Goal: Task Accomplishment & Management: Manage account settings

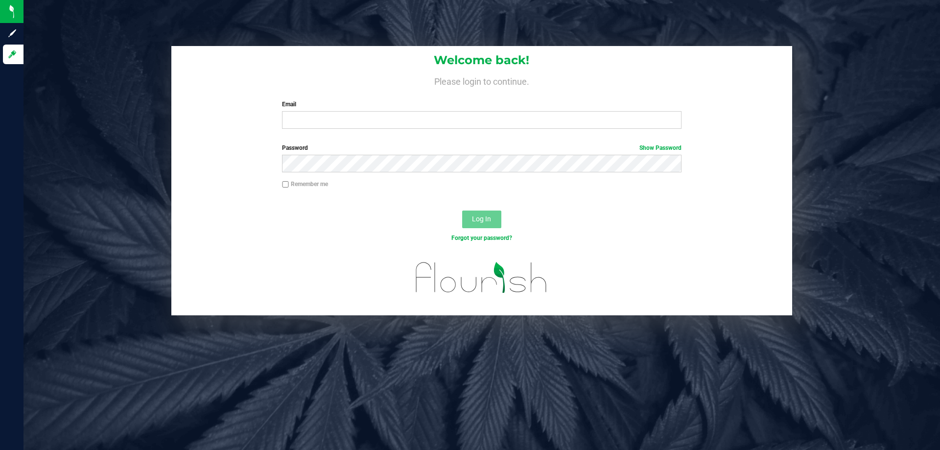
click at [297, 107] on label "Email" at bounding box center [481, 104] width 399 height 9
click at [297, 111] on input "Email" at bounding box center [481, 120] width 399 height 18
click at [304, 114] on input "Email" at bounding box center [481, 120] width 399 height 18
type input "[EMAIL_ADDRESS][DOMAIN_NAME]"
click at [672, 146] on link "Show Password" at bounding box center [661, 147] width 42 height 7
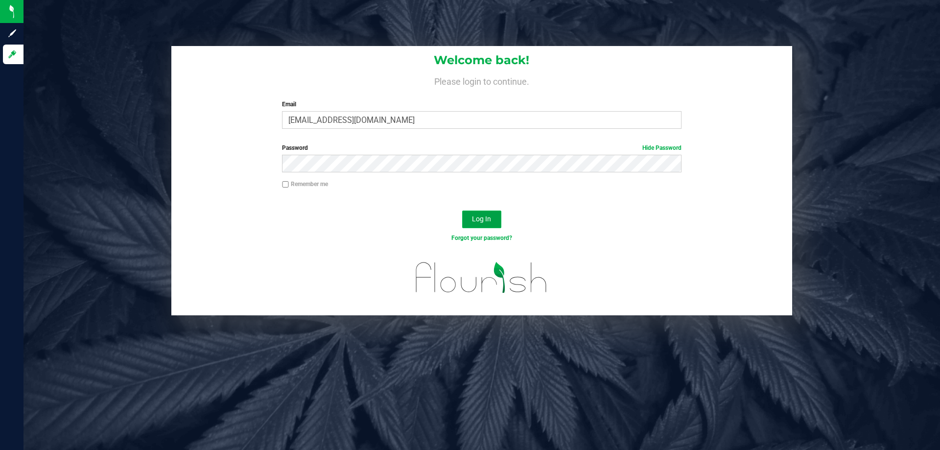
click at [478, 211] on button "Log In" at bounding box center [481, 220] width 39 height 18
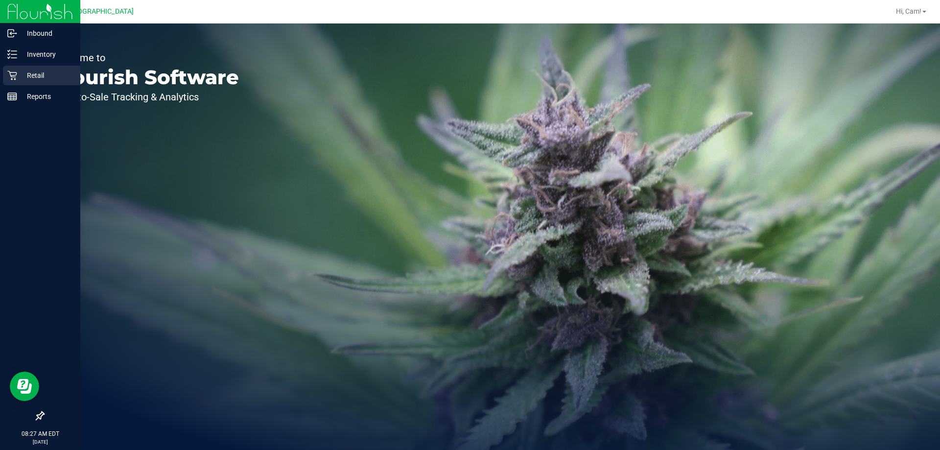
click at [24, 72] on p "Retail" at bounding box center [46, 76] width 59 height 12
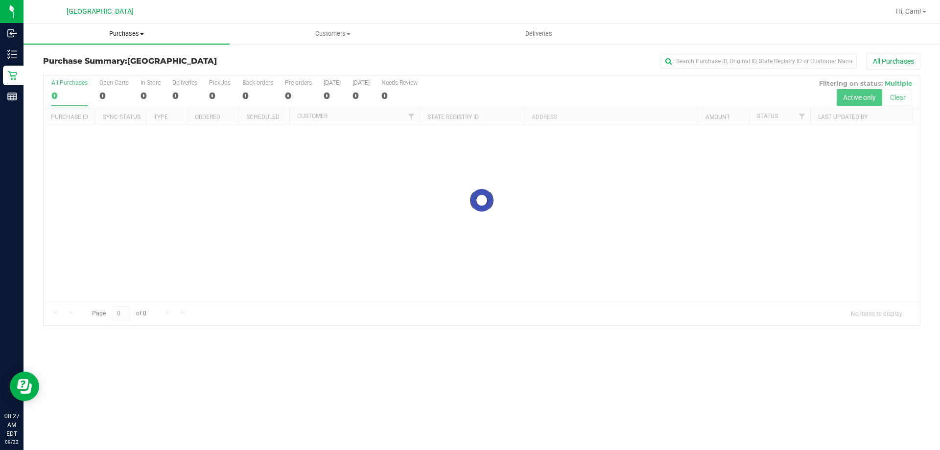
click at [129, 33] on span "Purchases" at bounding box center [127, 33] width 206 height 9
click at [83, 68] on li "Fulfillment" at bounding box center [127, 71] width 206 height 12
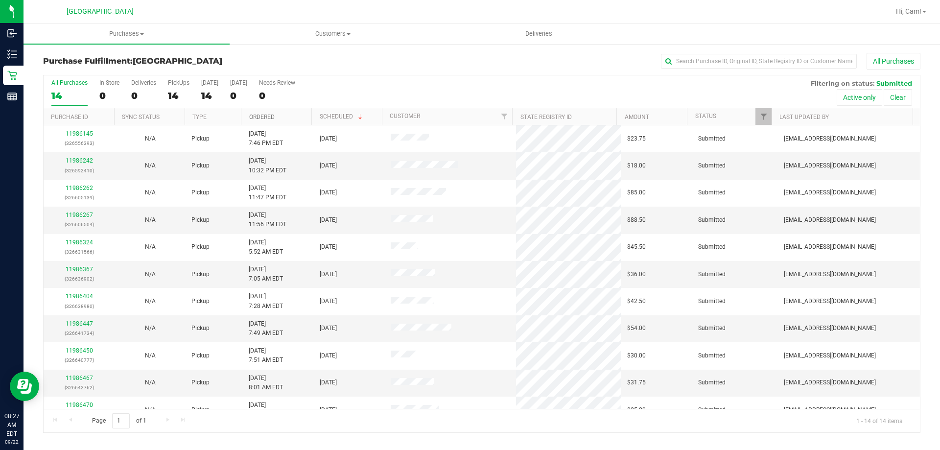
click at [270, 116] on link "Ordered" at bounding box center [261, 117] width 25 height 7
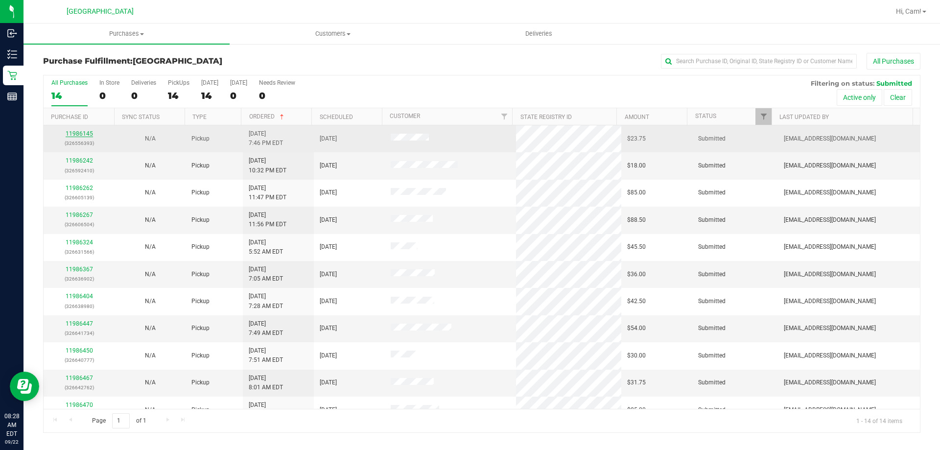
click at [72, 132] on link "11986145" at bounding box center [79, 133] width 27 height 7
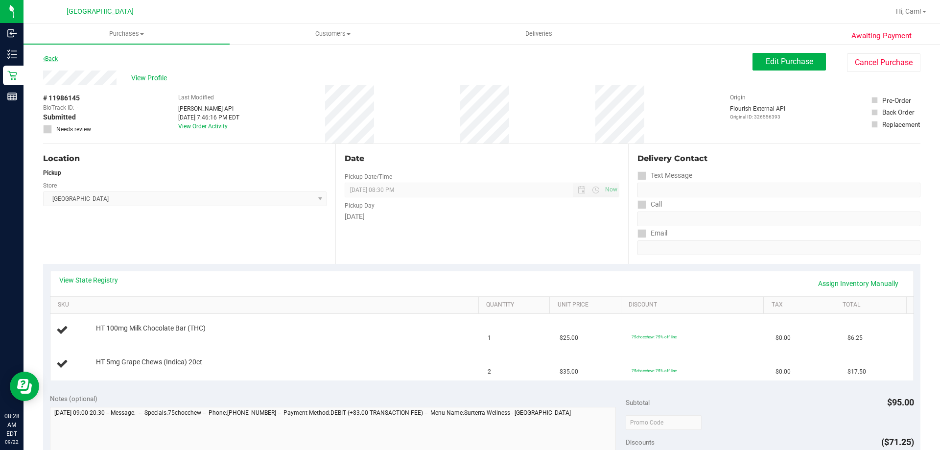
click at [56, 55] on div "Back" at bounding box center [50, 59] width 15 height 12
click at [55, 57] on link "Back" at bounding box center [50, 58] width 15 height 7
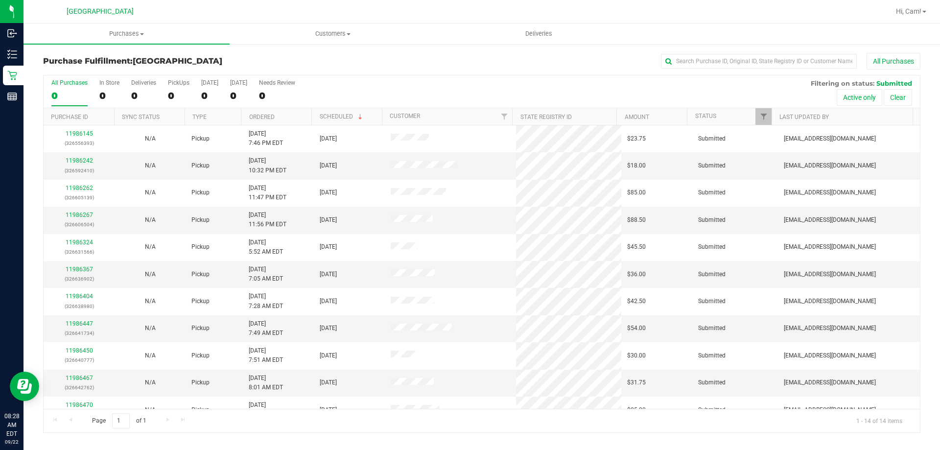
click at [275, 115] on th "Ordered" at bounding box center [276, 116] width 71 height 17
click at [88, 162] on link "11986242" at bounding box center [79, 160] width 27 height 7
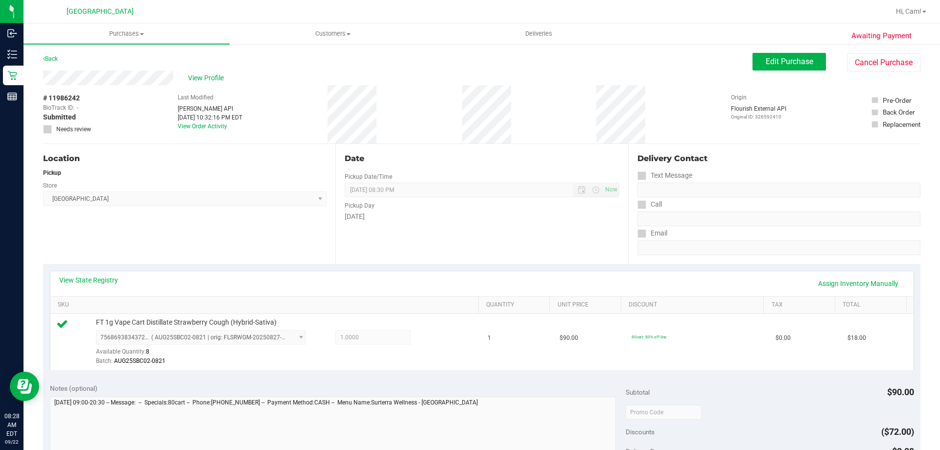
scroll to position [351, 0]
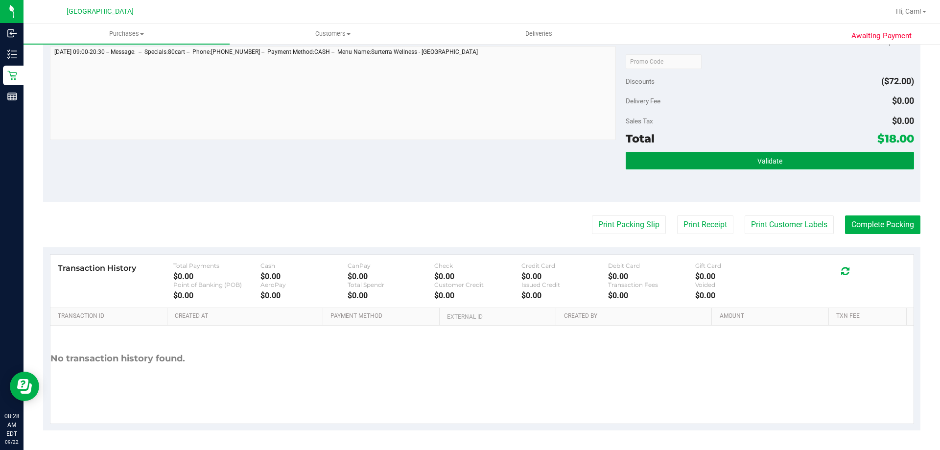
click at [705, 167] on button "Validate" at bounding box center [770, 161] width 288 height 18
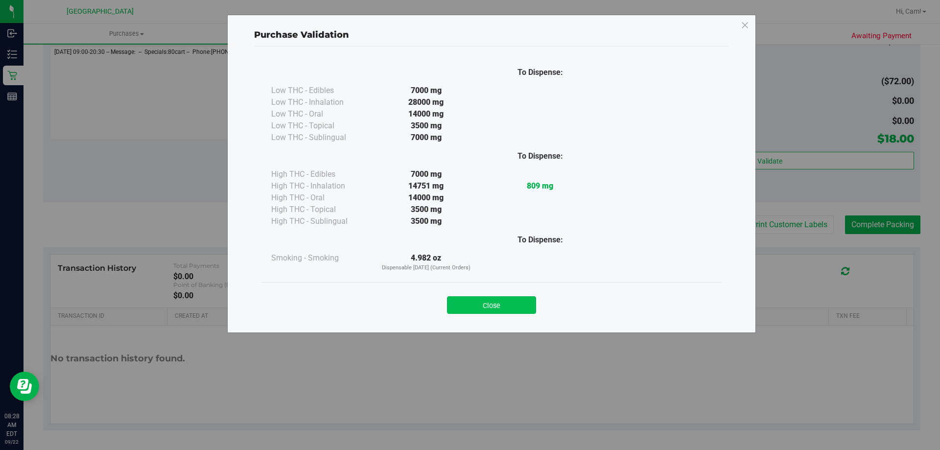
click at [507, 299] on button "Close" at bounding box center [491, 305] width 89 height 18
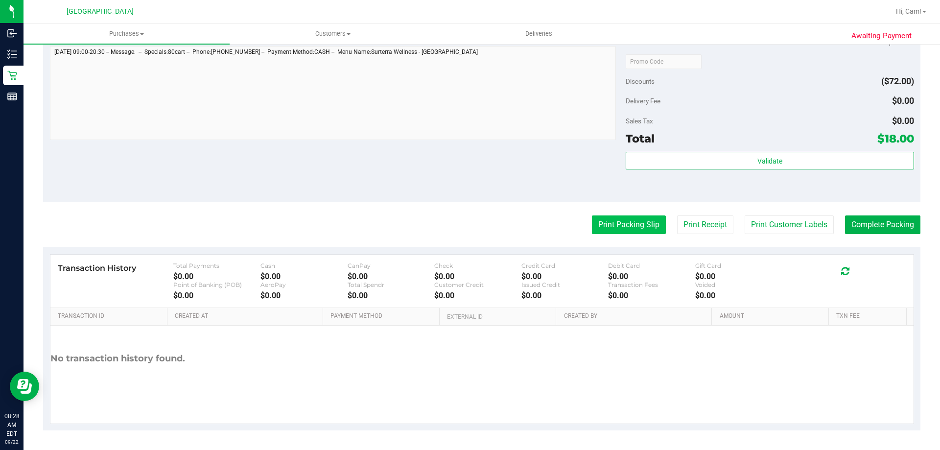
click at [619, 226] on button "Print Packing Slip" at bounding box center [629, 225] width 74 height 19
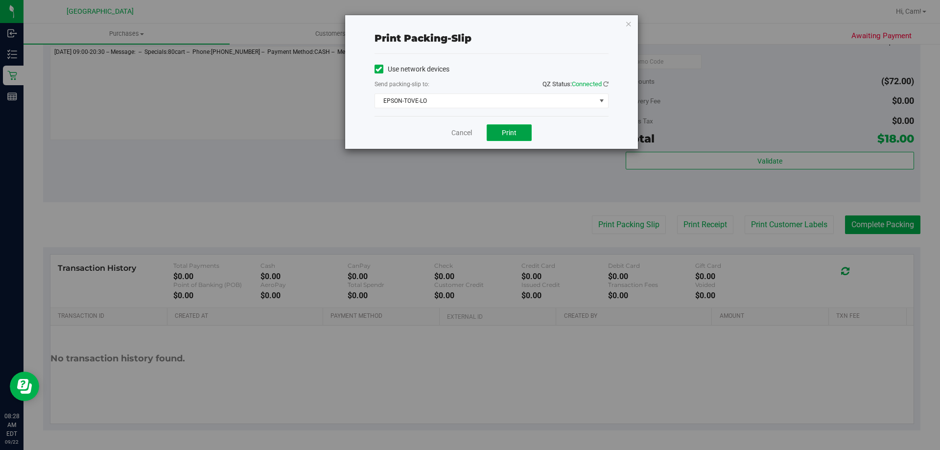
click at [505, 125] on button "Print" at bounding box center [509, 132] width 45 height 17
click at [537, 96] on span "EPSON-TOVE-LO" at bounding box center [485, 101] width 221 height 14
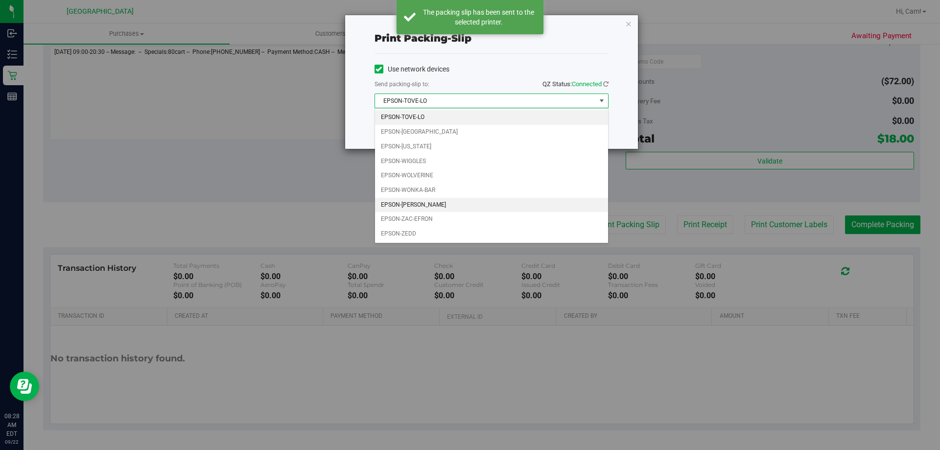
click at [422, 207] on li "EPSON-[PERSON_NAME]" at bounding box center [491, 205] width 233 height 15
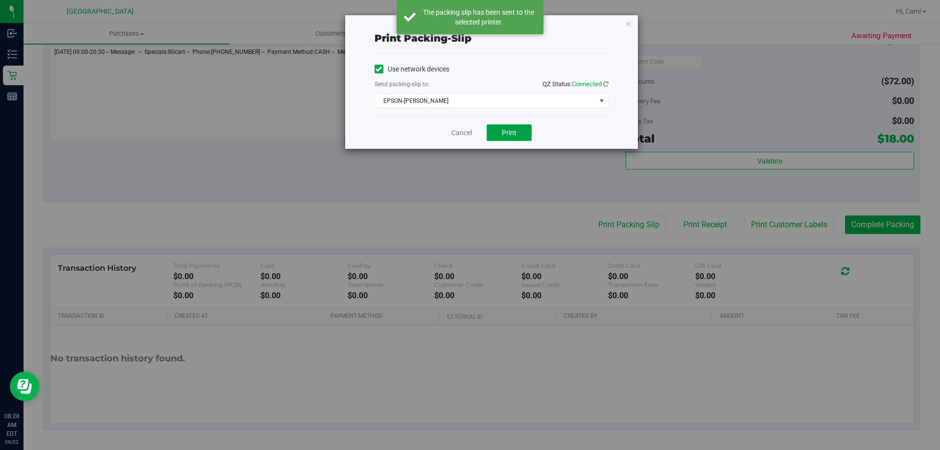
click at [505, 134] on span "Print" at bounding box center [509, 133] width 15 height 8
click at [631, 21] on icon "button" at bounding box center [628, 24] width 7 height 12
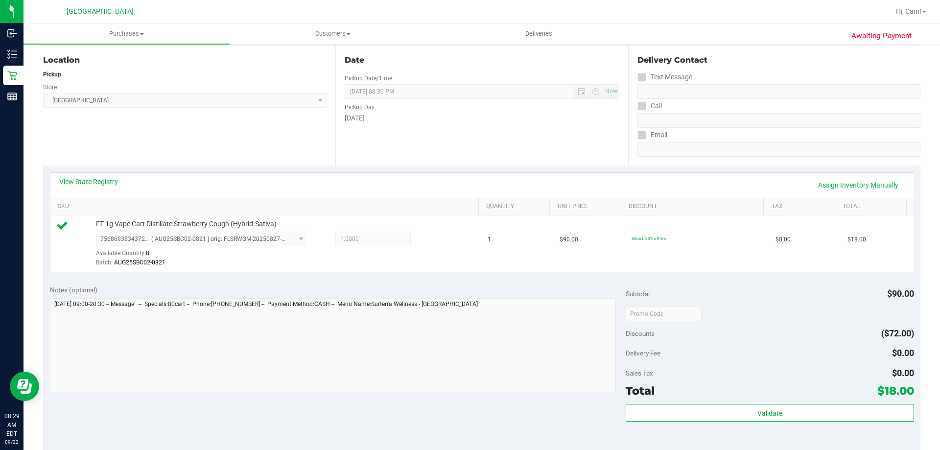
scroll to position [196, 0]
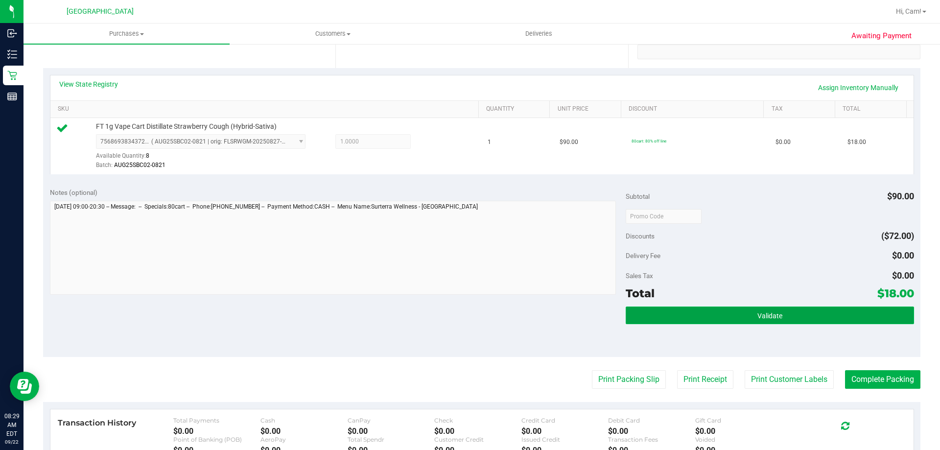
click at [756, 321] on button "Validate" at bounding box center [770, 316] width 288 height 18
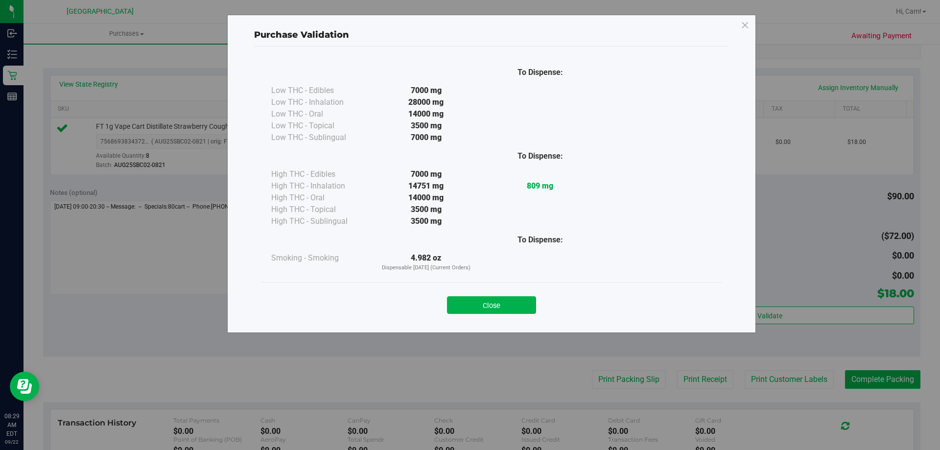
click at [527, 306] on button "Close" at bounding box center [491, 305] width 89 height 18
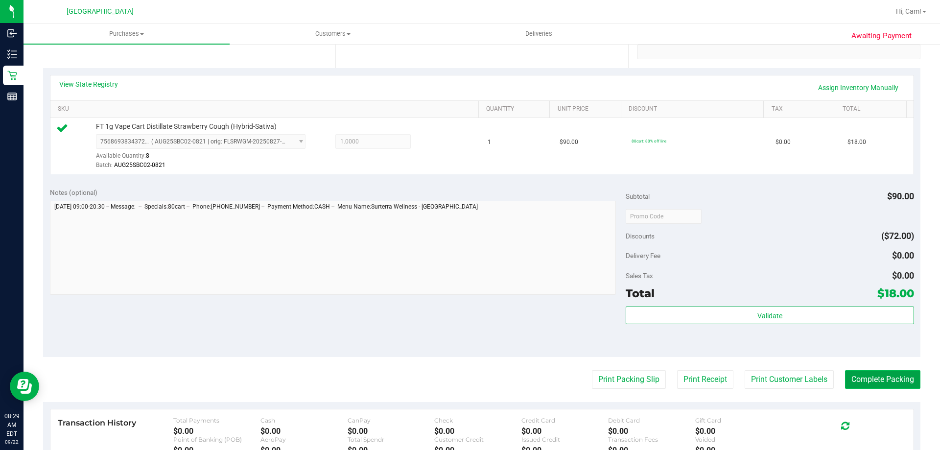
click at [864, 388] on button "Complete Packing" at bounding box center [882, 379] width 75 height 19
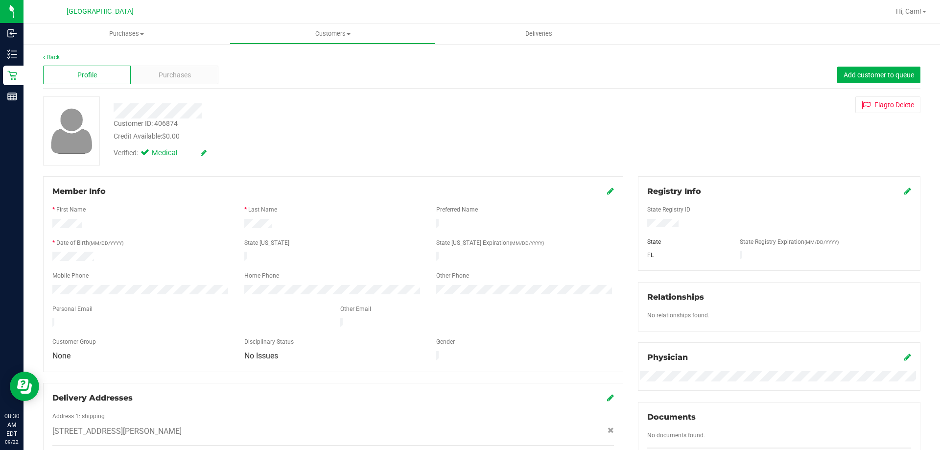
click at [48, 53] on div "Back" at bounding box center [482, 57] width 878 height 9
click at [47, 56] on link "Back" at bounding box center [51, 57] width 17 height 7
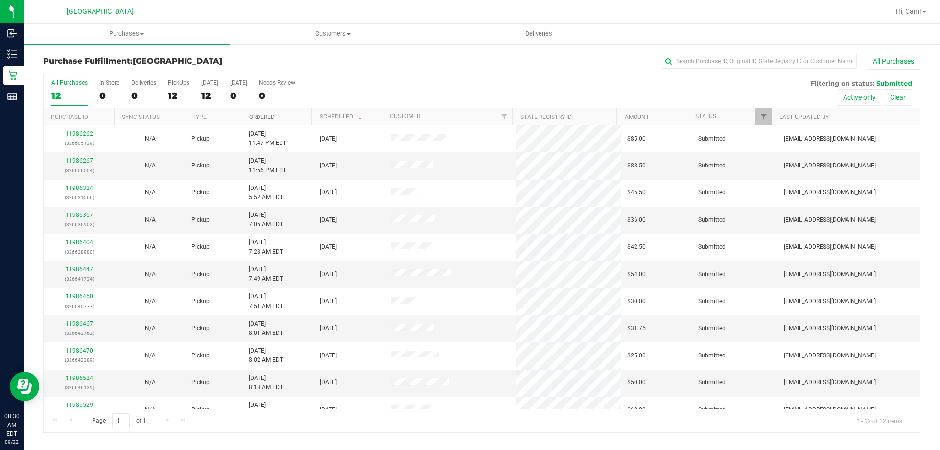
click at [259, 115] on link "Ordered" at bounding box center [261, 117] width 25 height 7
click at [92, 159] on link "11986267" at bounding box center [79, 160] width 27 height 7
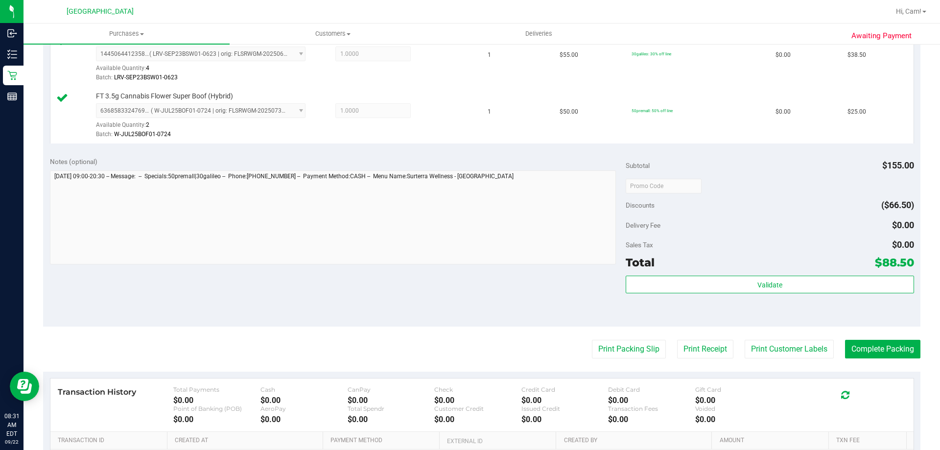
scroll to position [441, 0]
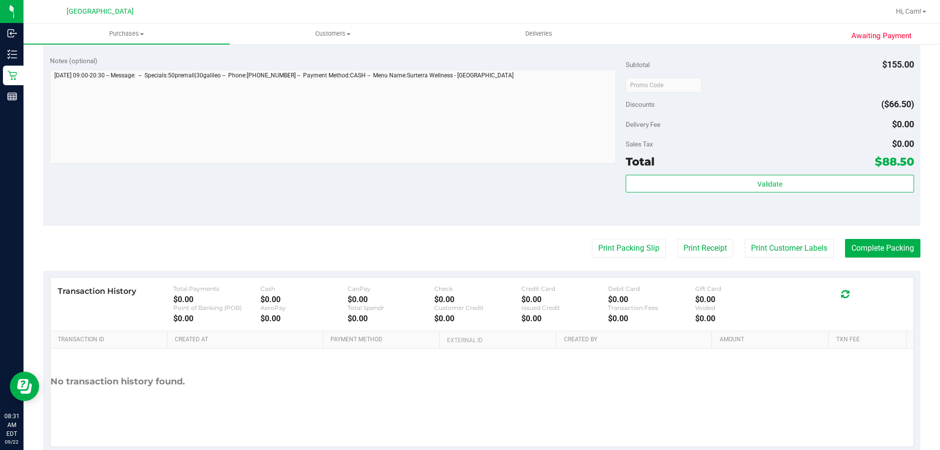
click at [666, 166] on div "Total $88.50" at bounding box center [770, 162] width 288 height 18
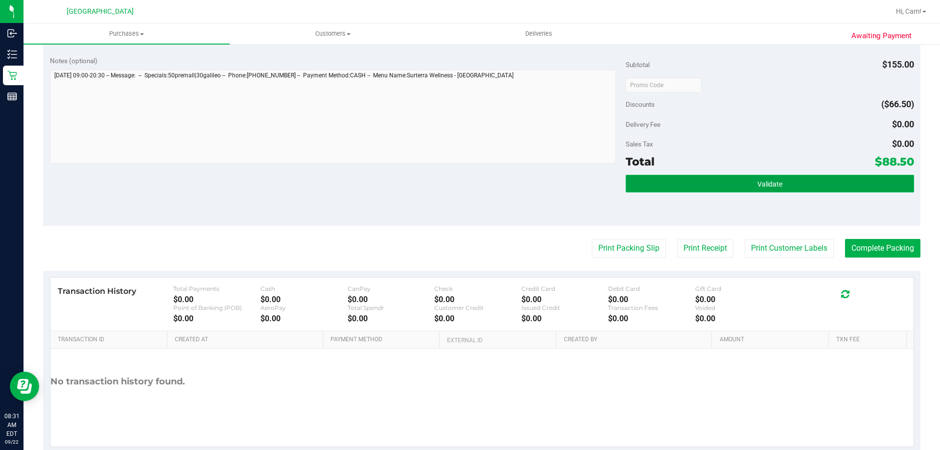
click at [665, 182] on button "Validate" at bounding box center [770, 184] width 288 height 18
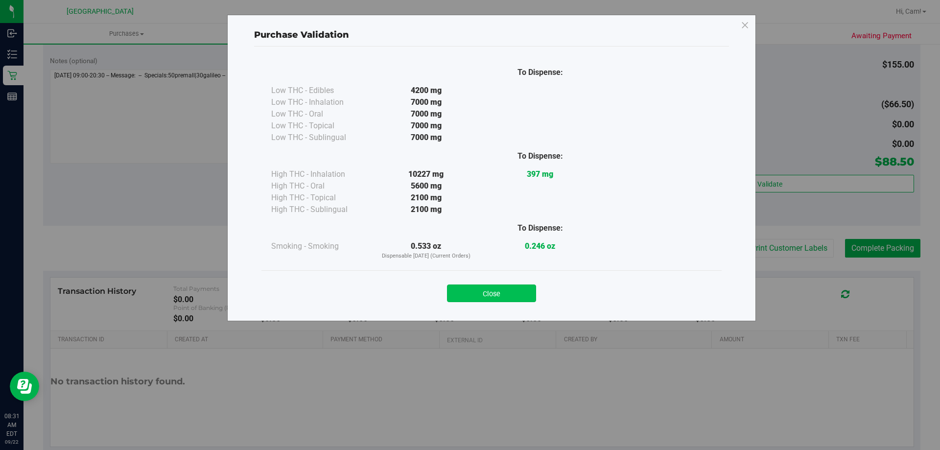
click at [475, 290] on button "Close" at bounding box center [491, 294] width 89 height 18
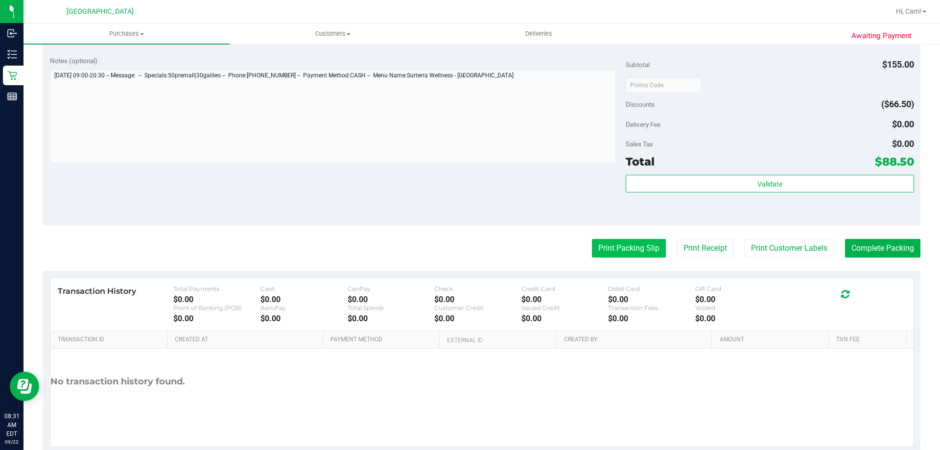
click at [598, 244] on button "Print Packing Slip" at bounding box center [629, 248] width 74 height 19
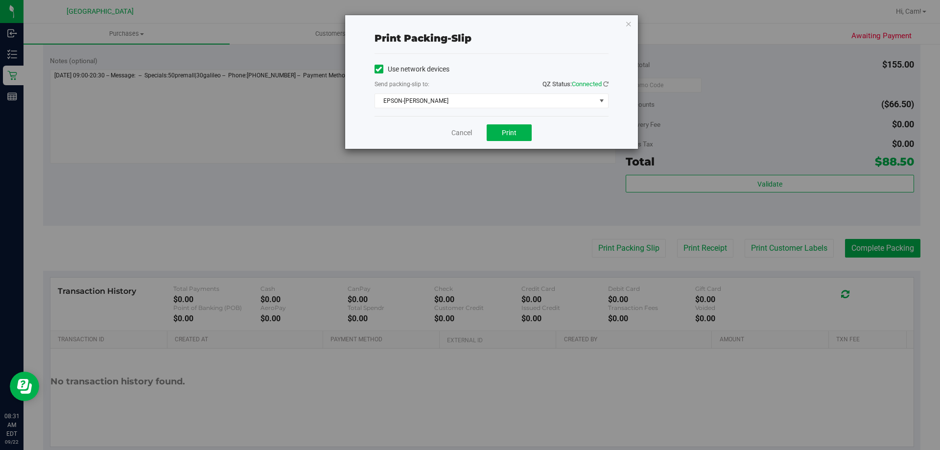
click at [532, 131] on div "Cancel Print" at bounding box center [492, 132] width 234 height 33
click at [522, 130] on button "Print" at bounding box center [509, 132] width 45 height 17
click at [627, 23] on icon "button" at bounding box center [628, 24] width 7 height 12
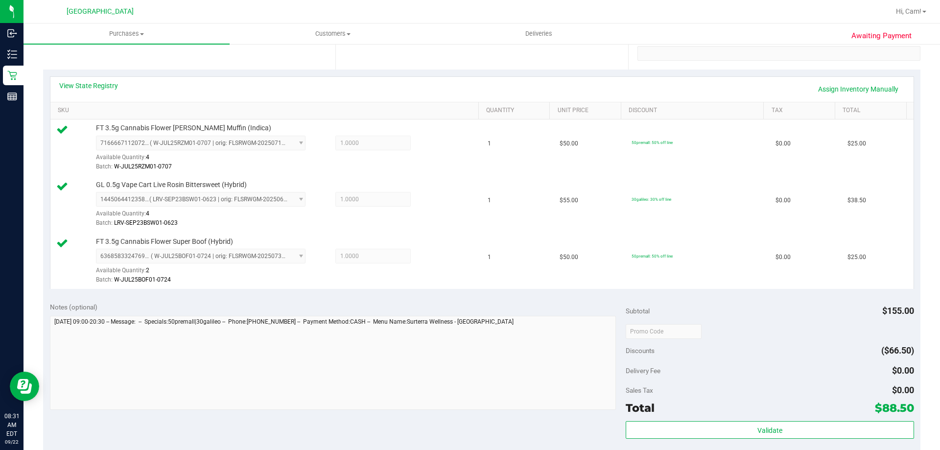
scroll to position [294, 0]
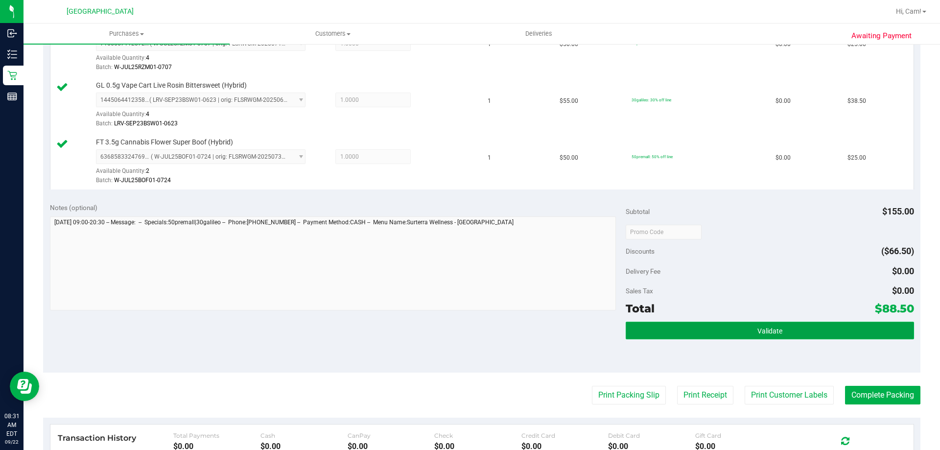
click at [816, 338] on button "Validate" at bounding box center [770, 331] width 288 height 18
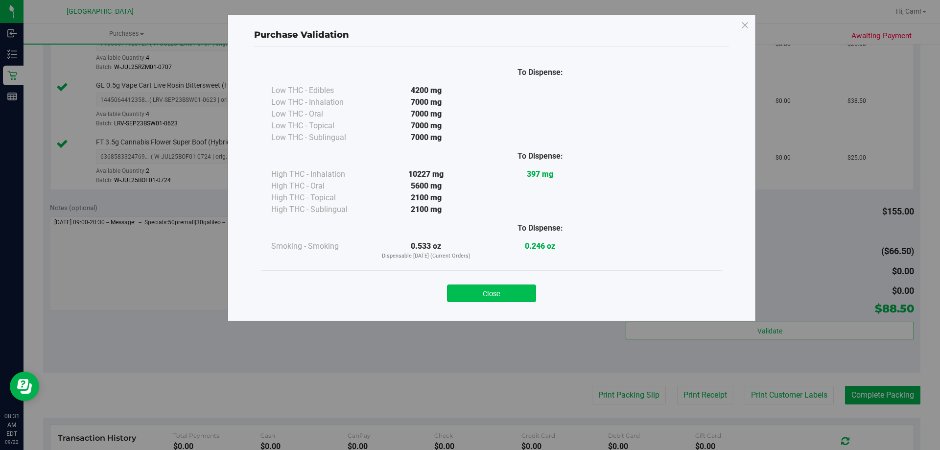
click at [516, 288] on button "Close" at bounding box center [491, 294] width 89 height 18
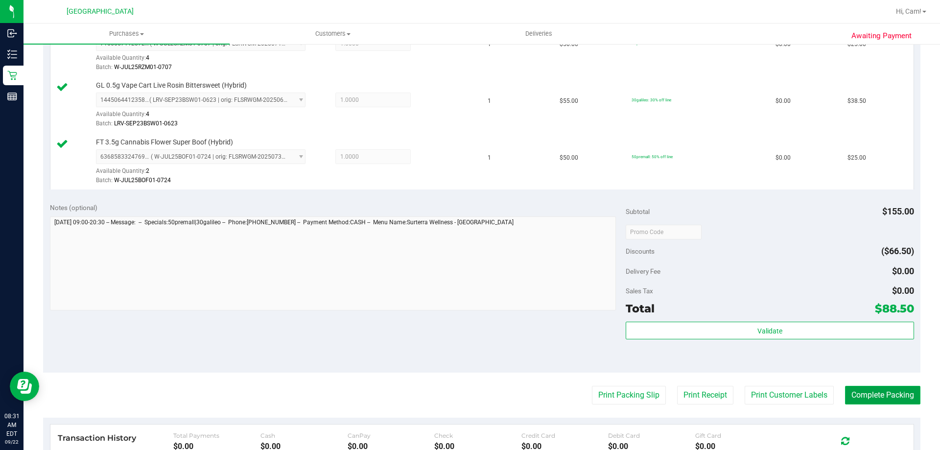
click at [890, 399] on button "Complete Packing" at bounding box center [882, 395] width 75 height 19
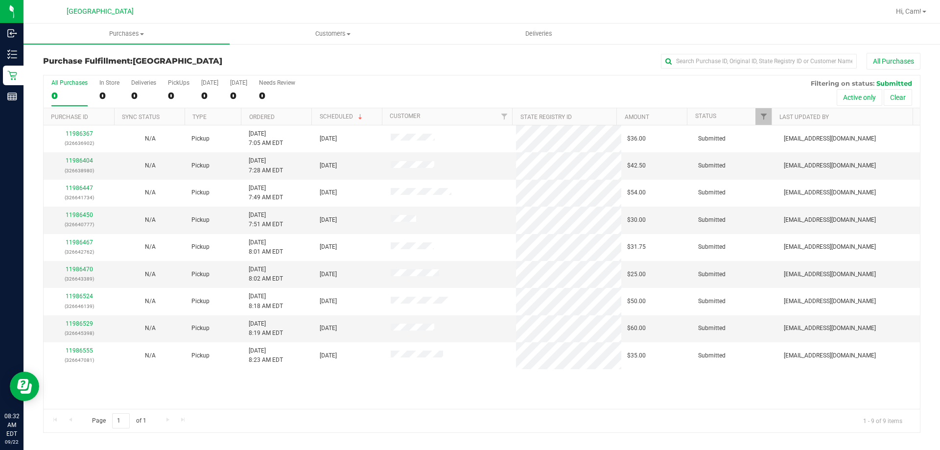
click at [282, 114] on th "Ordered" at bounding box center [276, 116] width 71 height 17
click at [76, 157] on link "11986404" at bounding box center [79, 160] width 27 height 7
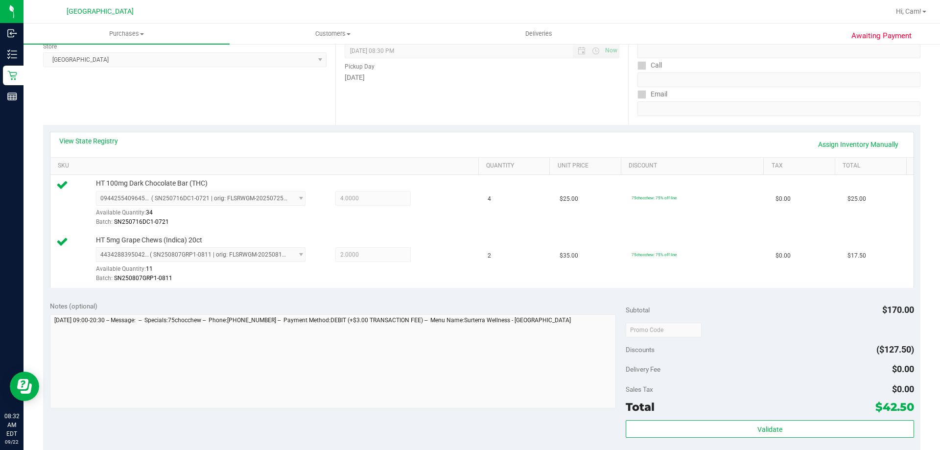
scroll to position [245, 0]
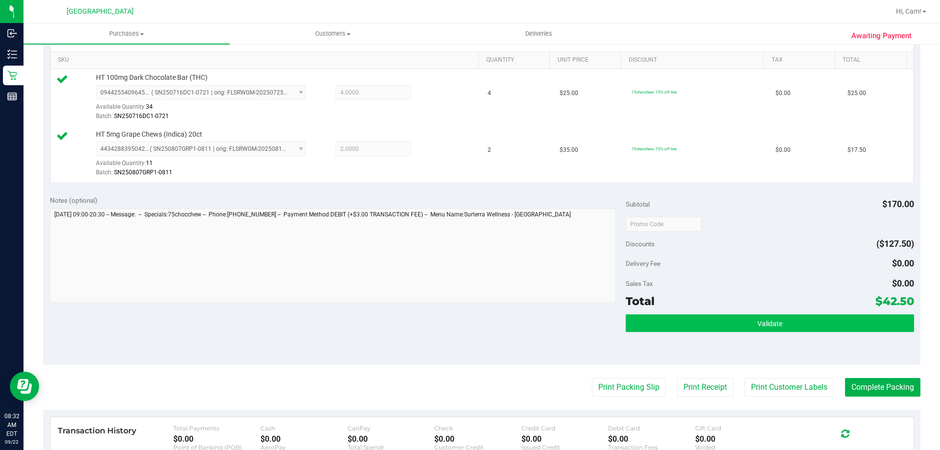
click at [633, 315] on div "Subtotal $170.00 Discounts ($127.50) Delivery Fee $0.00 Sales Tax $0.00 Total $…" at bounding box center [770, 276] width 288 height 163
click at [633, 315] on button "Validate" at bounding box center [770, 323] width 288 height 18
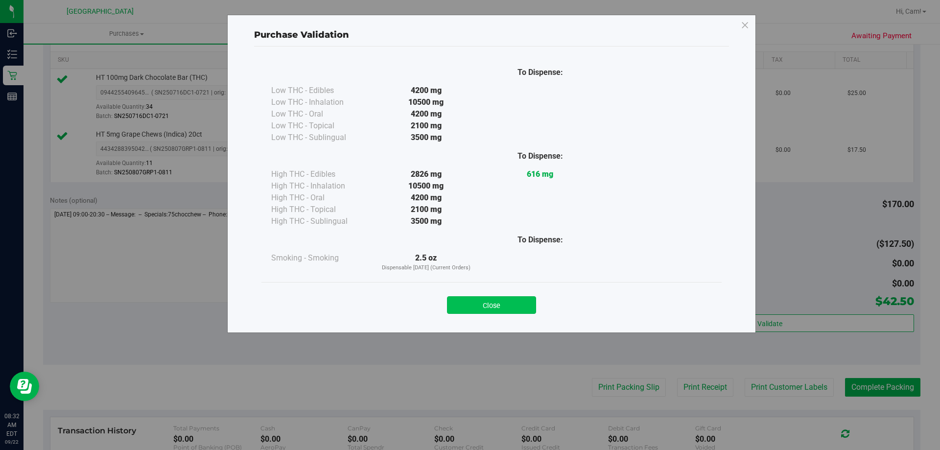
click at [494, 299] on button "Close" at bounding box center [491, 305] width 89 height 18
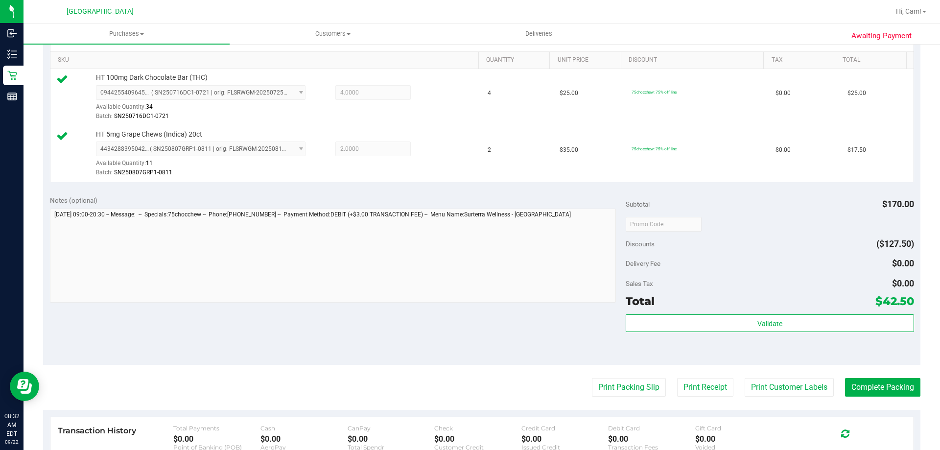
click at [603, 376] on purchase-details "Back Edit Purchase Cancel Purchase View Profile # 11986404 BioTrack ID: - Submi…" at bounding box center [482, 200] width 878 height 785
drag, startPoint x: 615, startPoint y: 391, endPoint x: 613, endPoint y: 386, distance: 5.1
click at [613, 386] on button "Print Packing Slip" at bounding box center [629, 387] width 74 height 19
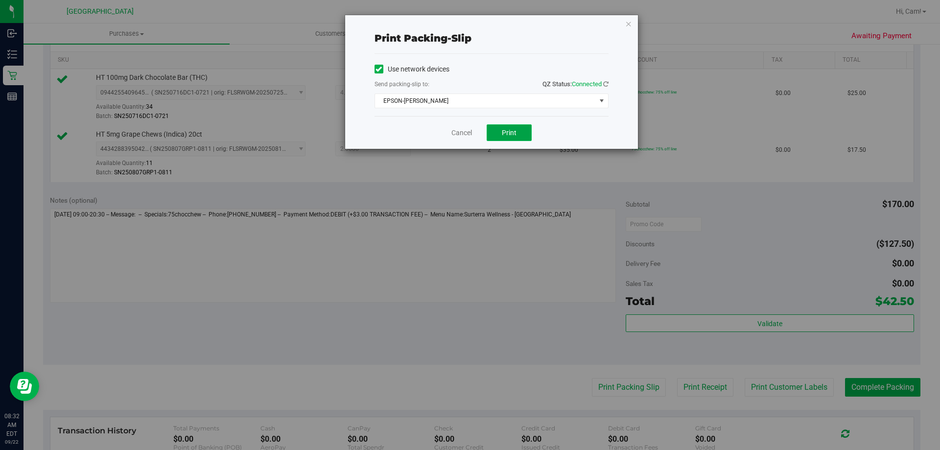
click at [508, 135] on span "Print" at bounding box center [509, 133] width 15 height 8
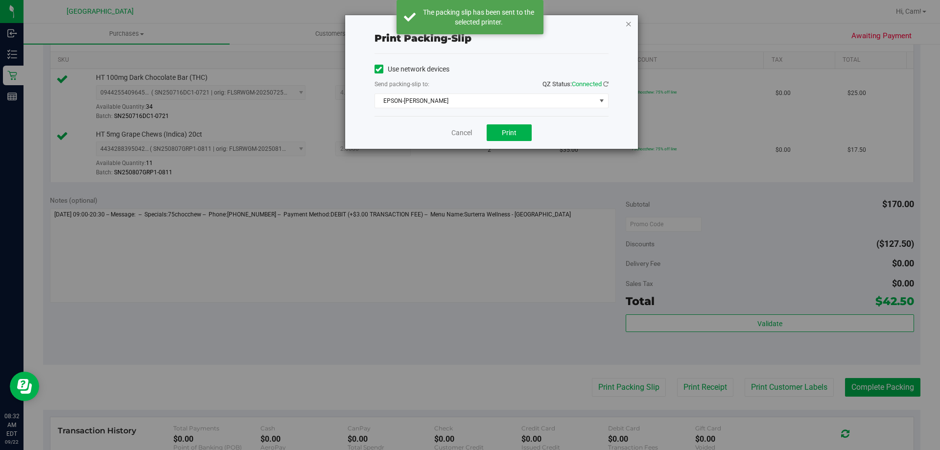
click at [628, 26] on icon "button" at bounding box center [628, 24] width 7 height 12
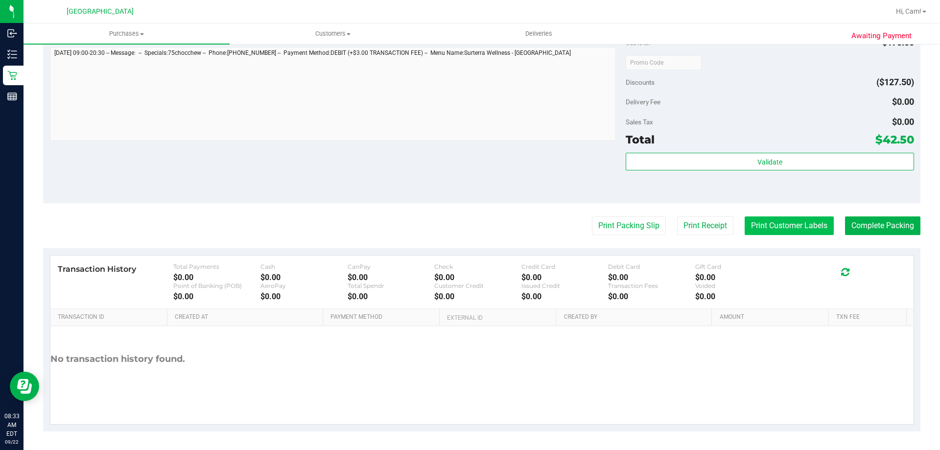
scroll to position [408, 0]
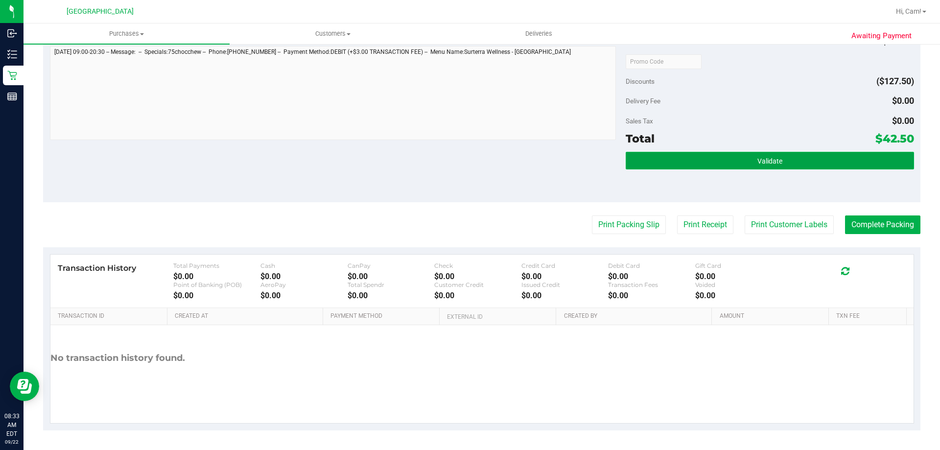
click at [783, 152] on button "Validate" at bounding box center [770, 161] width 288 height 18
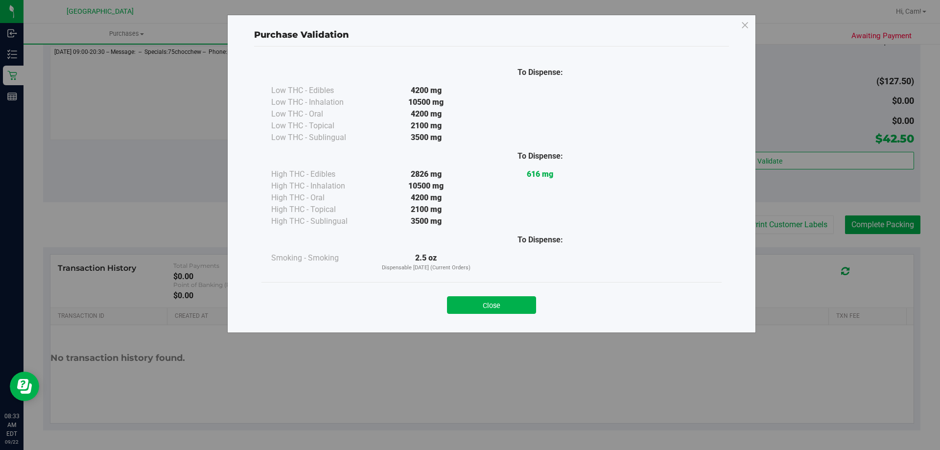
click at [527, 304] on button "Close" at bounding box center [491, 305] width 89 height 18
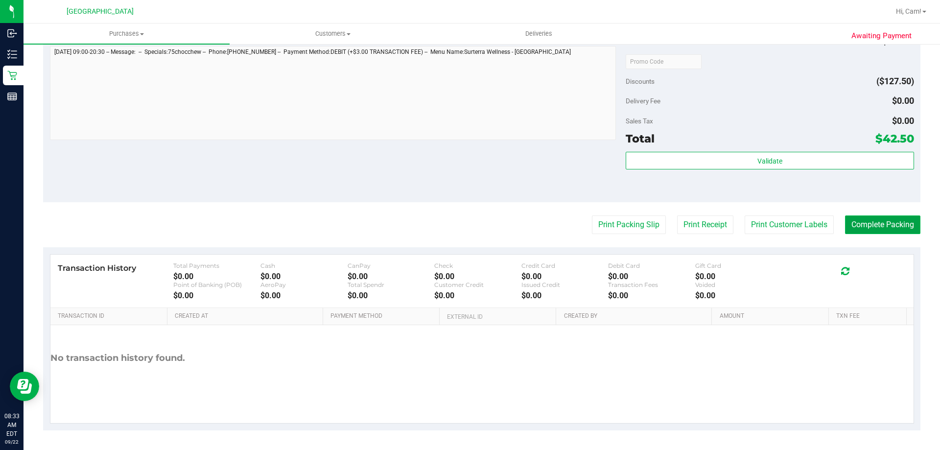
click at [877, 226] on button "Complete Packing" at bounding box center [882, 225] width 75 height 19
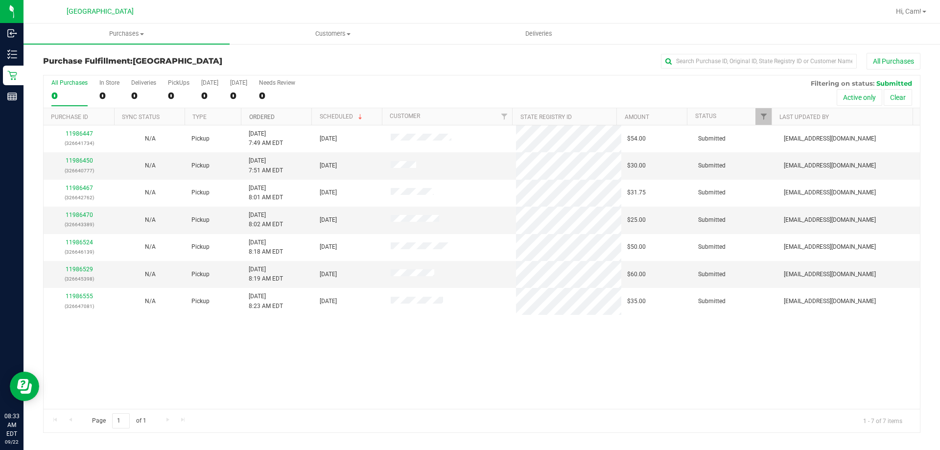
click at [263, 118] on link "Ordered" at bounding box center [261, 117] width 25 height 7
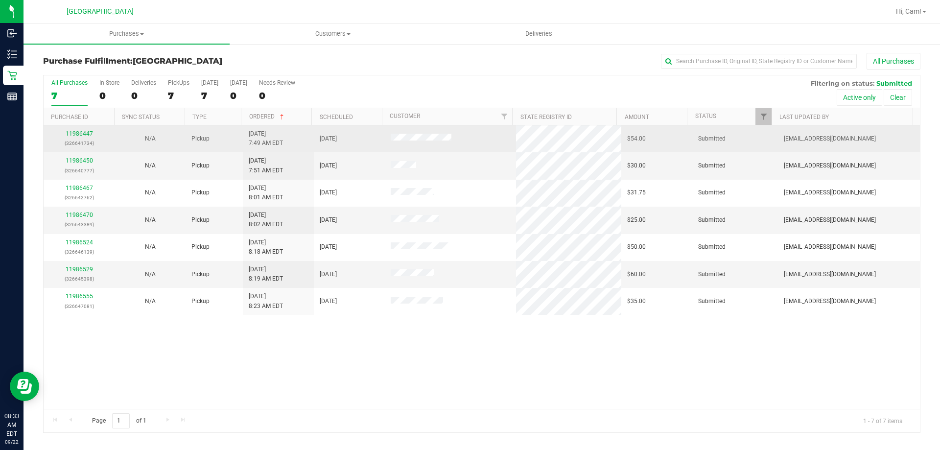
click at [95, 134] on div "11986447 (326641734)" at bounding box center [78, 138] width 59 height 19
click at [92, 134] on div "11986447 (326641734)" at bounding box center [78, 138] width 59 height 19
click at [86, 131] on link "11986447" at bounding box center [79, 133] width 27 height 7
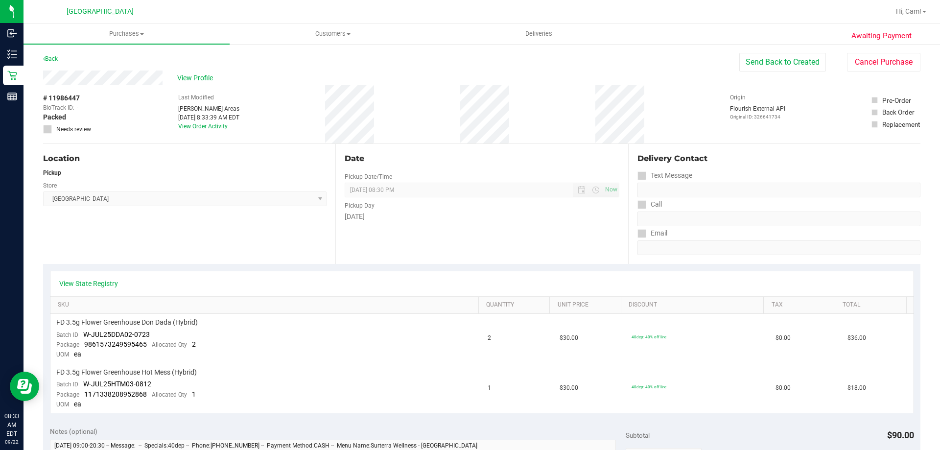
click at [46, 55] on div "Back" at bounding box center [50, 59] width 15 height 12
click at [49, 57] on link "Back" at bounding box center [50, 58] width 15 height 7
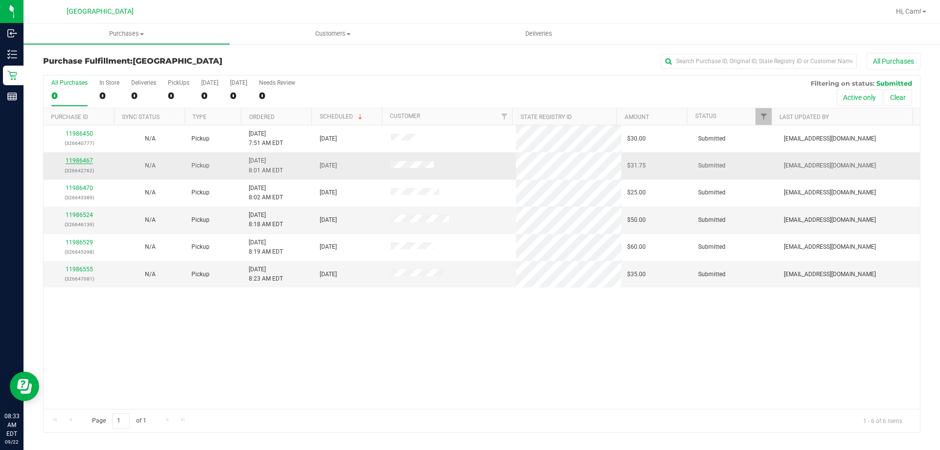
click at [78, 161] on link "11986467" at bounding box center [79, 160] width 27 height 7
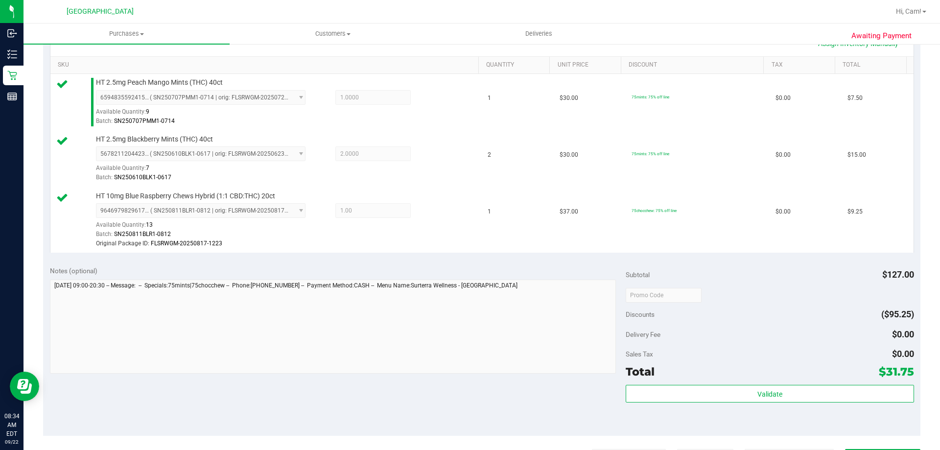
scroll to position [294, 0]
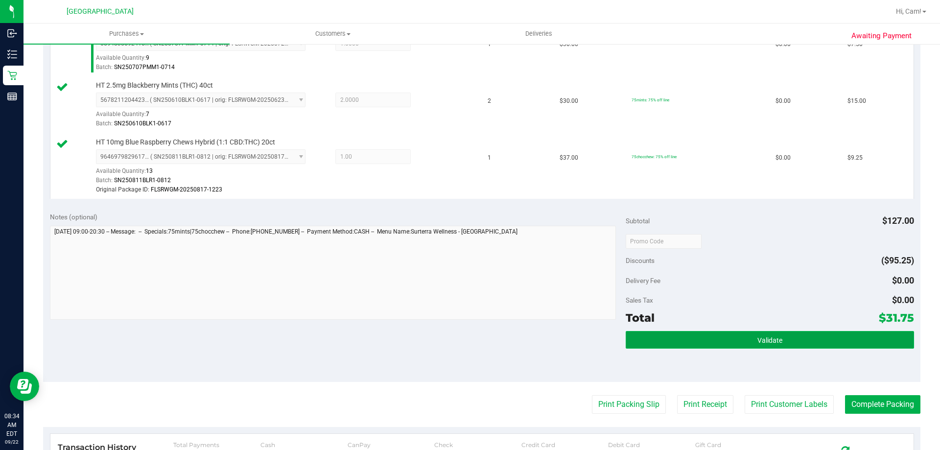
click at [725, 336] on button "Validate" at bounding box center [770, 340] width 288 height 18
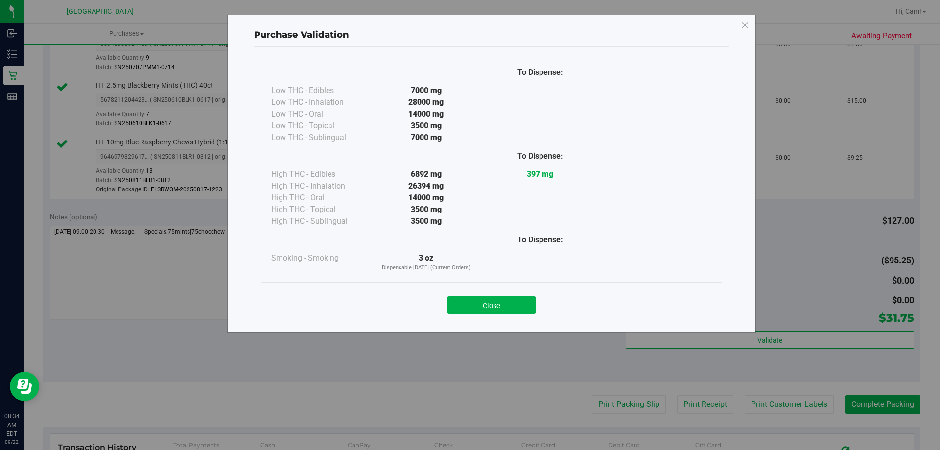
drag, startPoint x: 516, startPoint y: 311, endPoint x: 551, endPoint y: 326, distance: 37.9
click at [516, 312] on button "Close" at bounding box center [491, 305] width 89 height 18
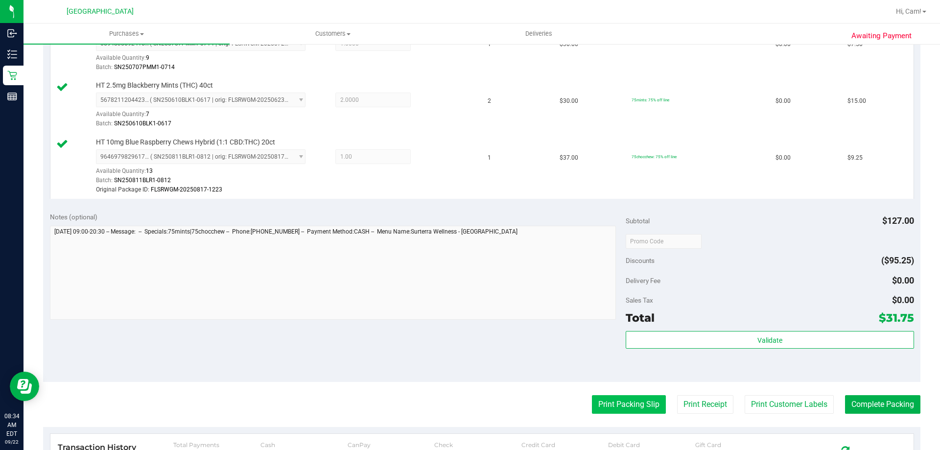
click at [621, 405] on button "Print Packing Slip" at bounding box center [629, 404] width 74 height 19
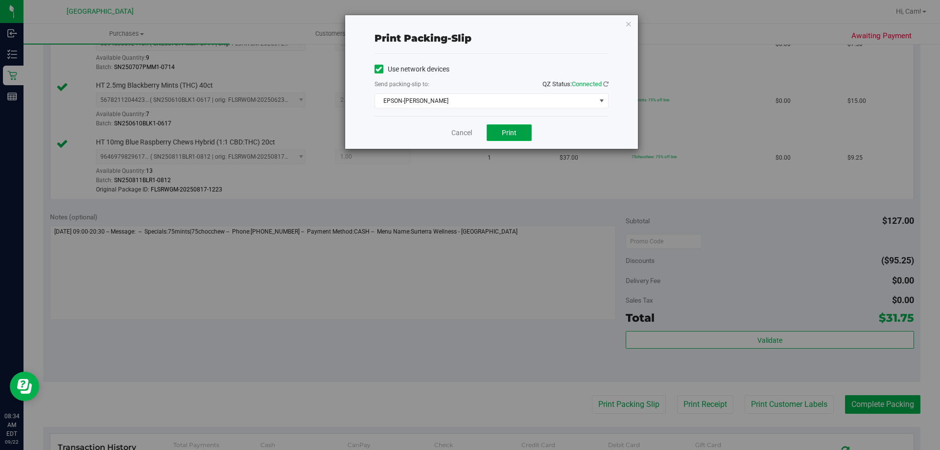
click at [490, 134] on button "Print" at bounding box center [509, 132] width 45 height 17
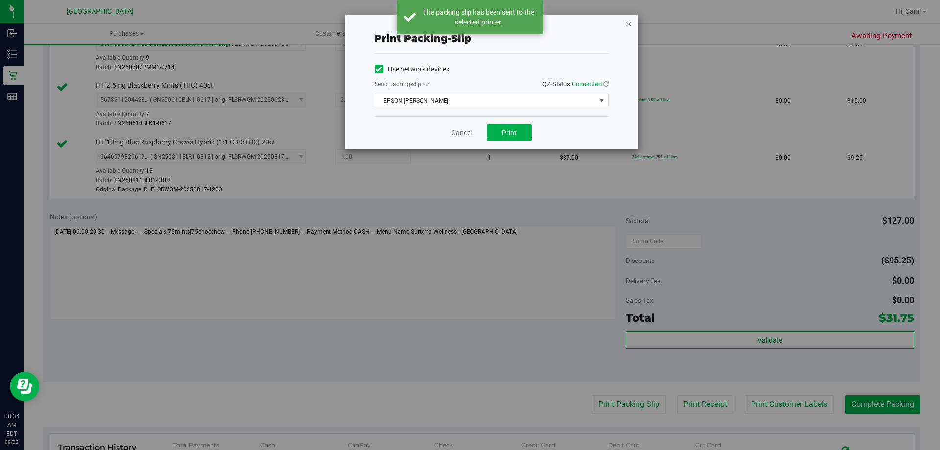
click at [627, 25] on icon "button" at bounding box center [628, 24] width 7 height 12
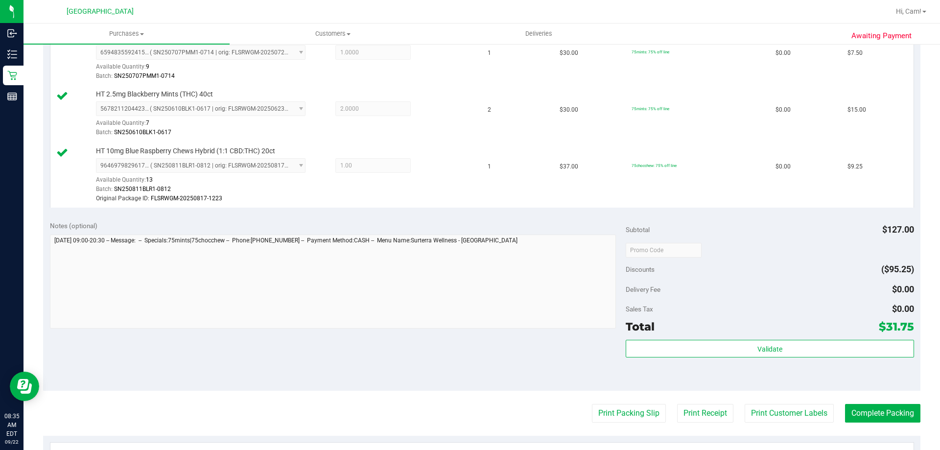
scroll to position [392, 0]
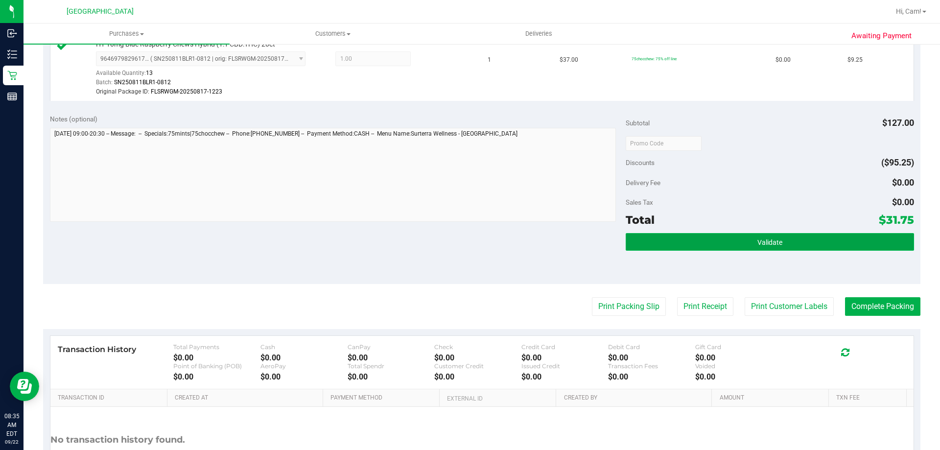
click at [673, 239] on button "Validate" at bounding box center [770, 242] width 288 height 18
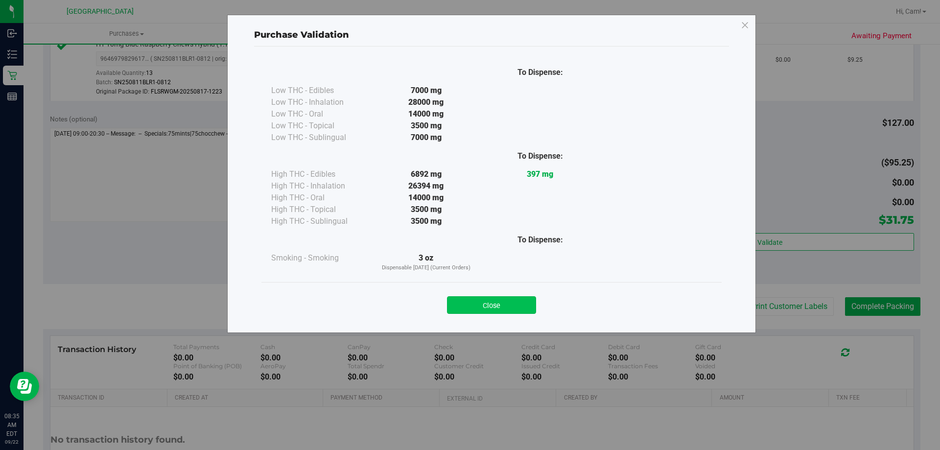
drag, startPoint x: 497, startPoint y: 294, endPoint x: 503, endPoint y: 303, distance: 10.3
click at [500, 298] on div "Close" at bounding box center [492, 302] width 446 height 24
drag, startPoint x: 503, startPoint y: 303, endPoint x: 565, endPoint y: 304, distance: 62.7
click at [505, 303] on button "Close" at bounding box center [491, 305] width 89 height 18
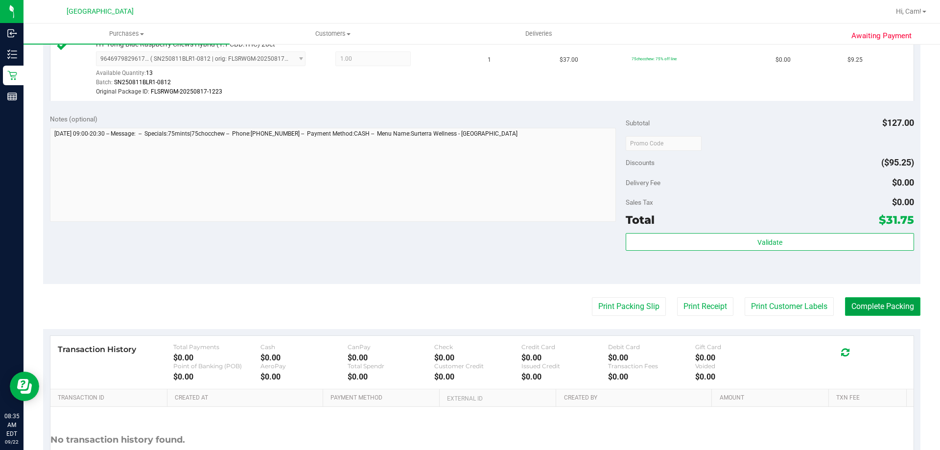
click at [873, 309] on button "Complete Packing" at bounding box center [882, 306] width 75 height 19
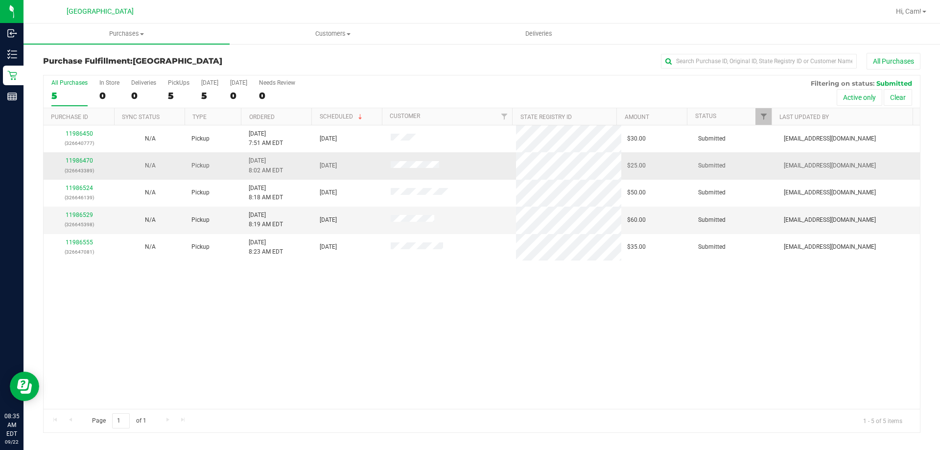
click at [83, 166] on p "(326643389)" at bounding box center [78, 170] width 59 height 9
click at [82, 165] on div "11986470 (326643389)" at bounding box center [78, 165] width 59 height 19
click at [84, 165] on div "11986470 (326643389)" at bounding box center [78, 165] width 59 height 19
click at [86, 161] on link "11986470" at bounding box center [79, 160] width 27 height 7
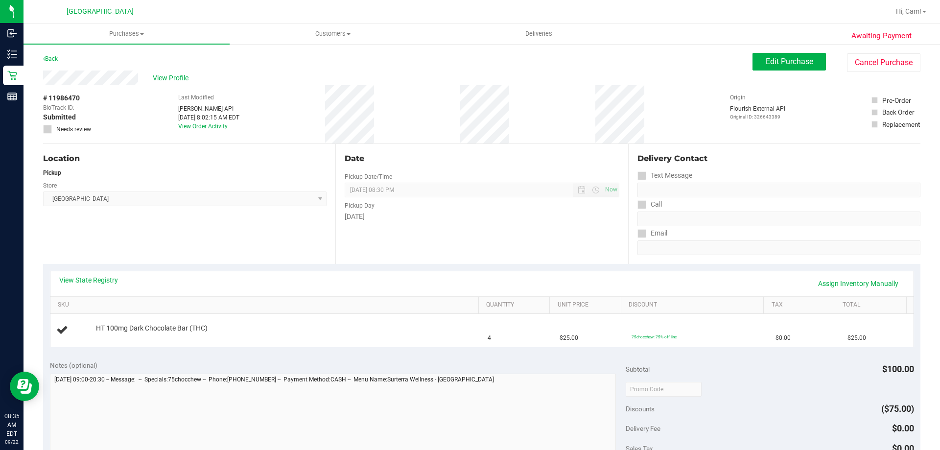
click at [97, 274] on div "View State Registry Assign Inventory Manually" at bounding box center [482, 283] width 864 height 25
click at [98, 286] on div "View State Registry Assign Inventory Manually" at bounding box center [482, 283] width 846 height 17
click at [99, 281] on link "View State Registry" at bounding box center [88, 280] width 59 height 10
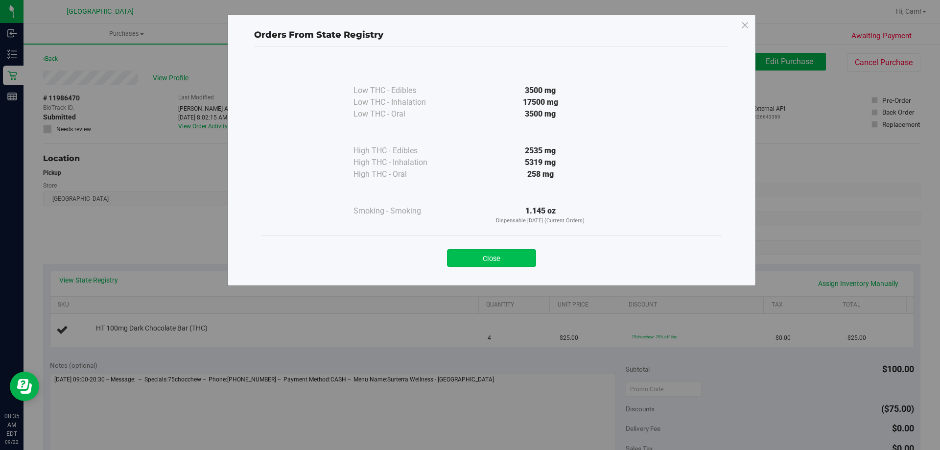
click at [509, 256] on button "Close" at bounding box center [491, 258] width 89 height 18
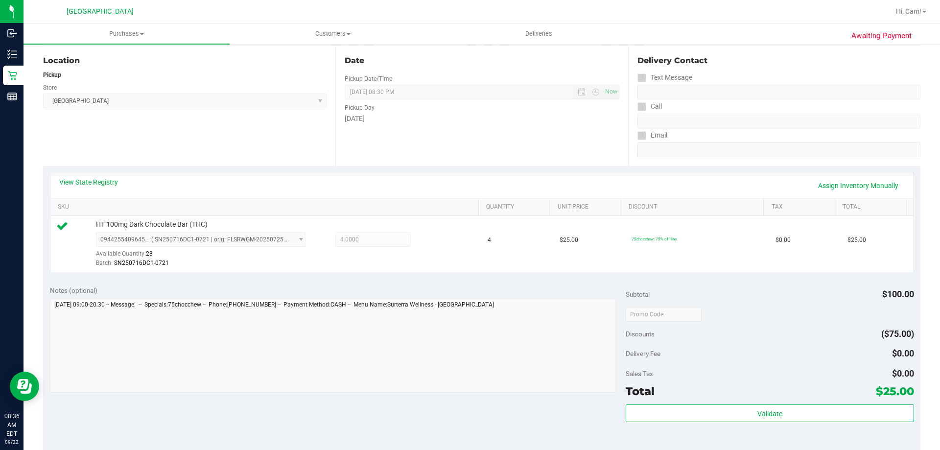
scroll to position [196, 0]
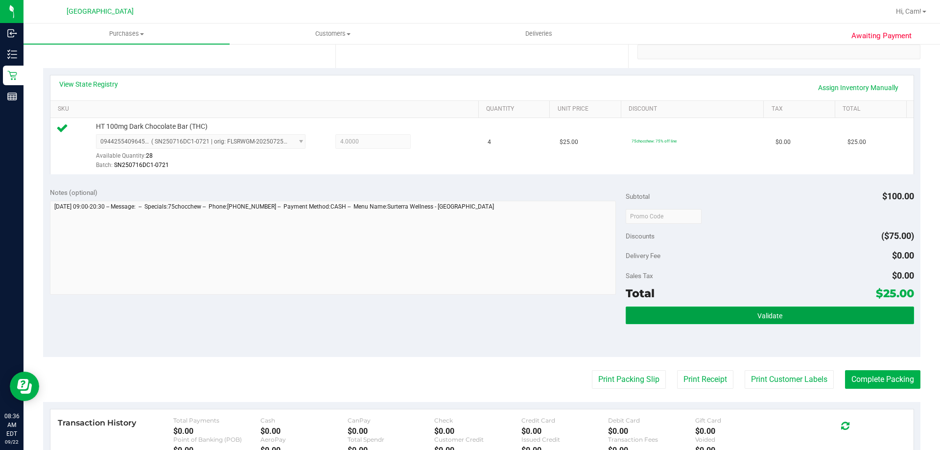
click at [683, 314] on button "Validate" at bounding box center [770, 316] width 288 height 18
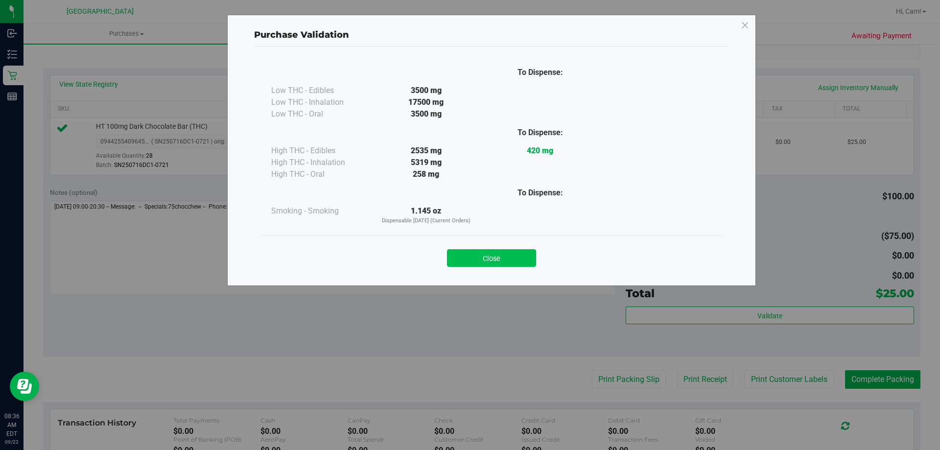
click at [503, 264] on button "Close" at bounding box center [491, 258] width 89 height 18
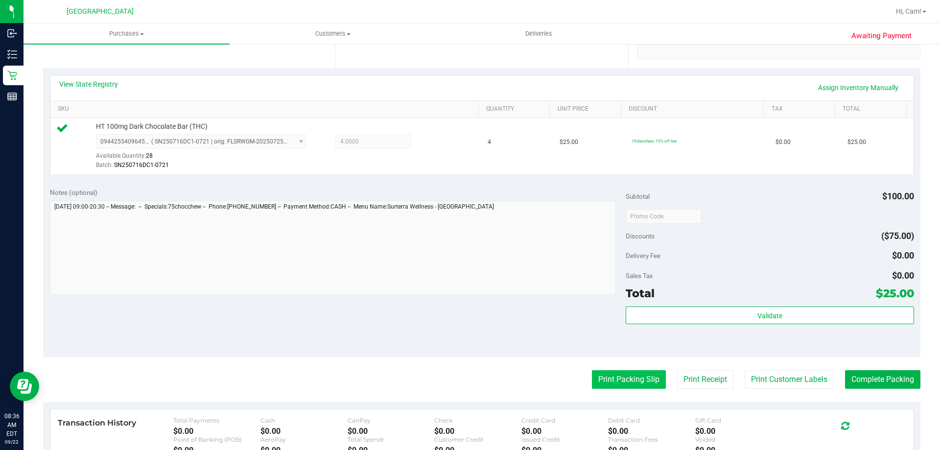
click at [607, 377] on button "Print Packing Slip" at bounding box center [629, 379] width 74 height 19
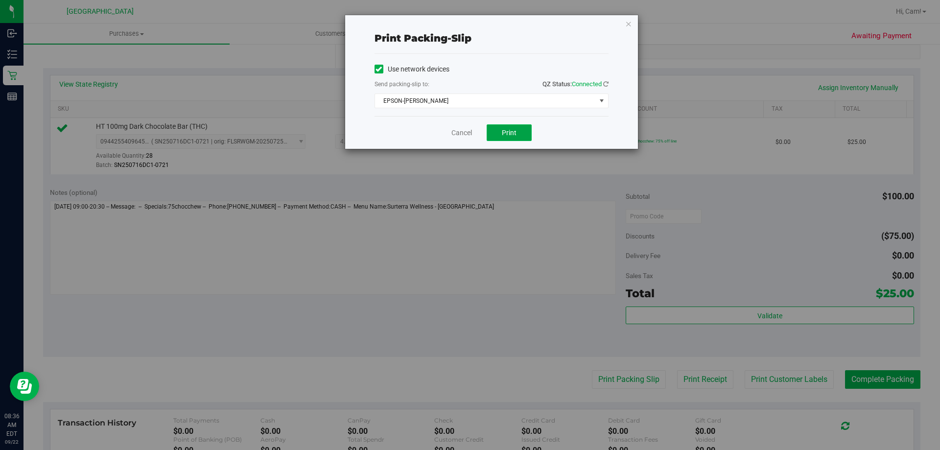
click at [502, 135] on span "Print" at bounding box center [509, 133] width 15 height 8
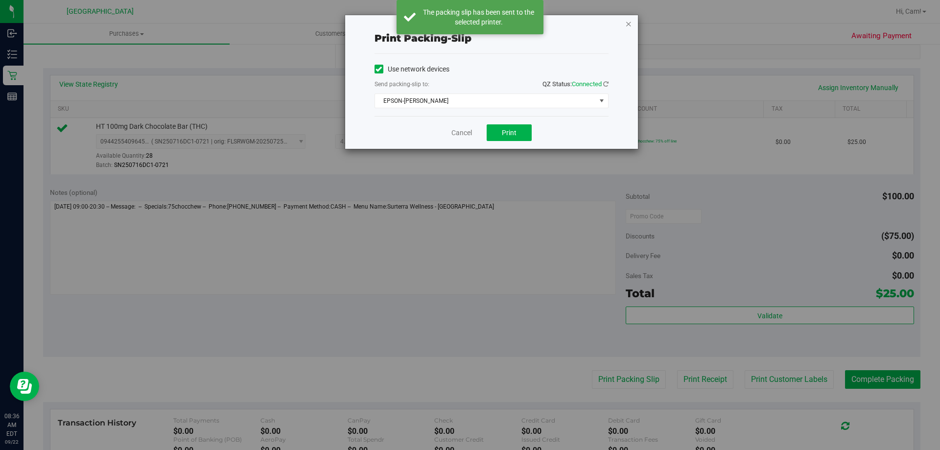
click at [630, 19] on icon "button" at bounding box center [628, 24] width 7 height 12
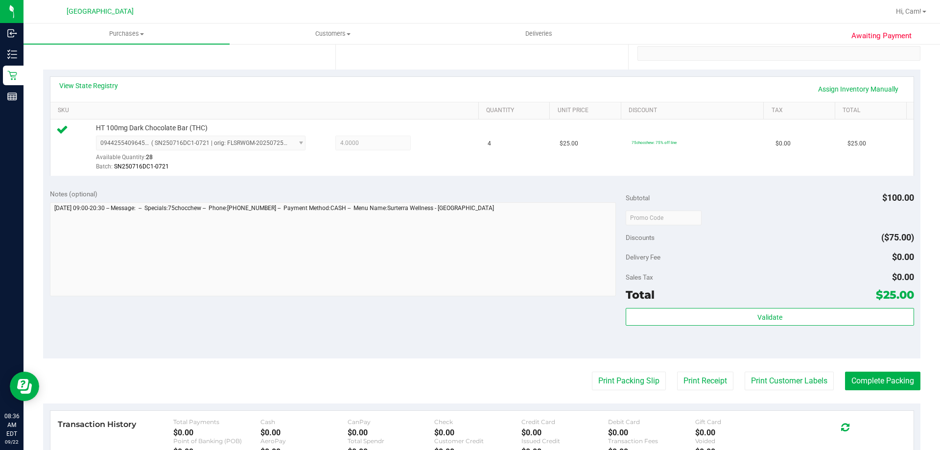
scroll to position [294, 0]
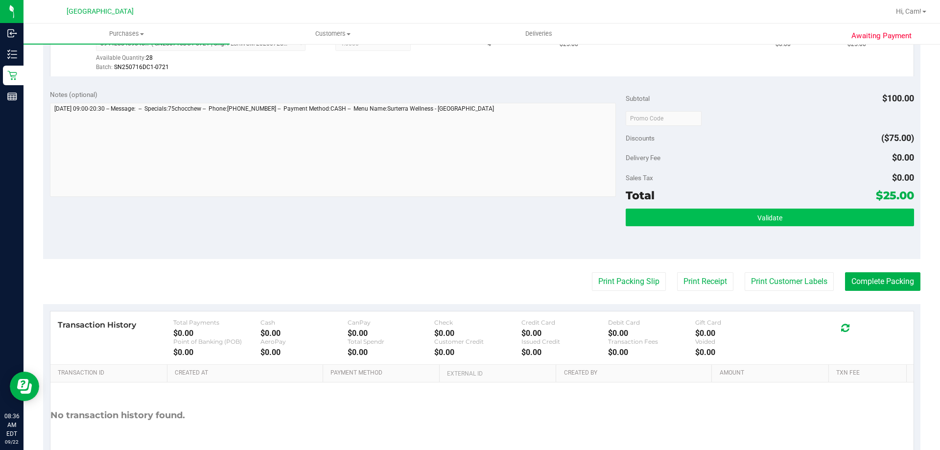
drag, startPoint x: 715, startPoint y: 207, endPoint x: 717, endPoint y: 212, distance: 5.3
click at [717, 210] on div "Subtotal $100.00 Discounts ($75.00) Delivery Fee $0.00 Sales Tax $0.00 Total $2…" at bounding box center [770, 171] width 288 height 163
click at [717, 212] on button "Validate" at bounding box center [770, 218] width 288 height 18
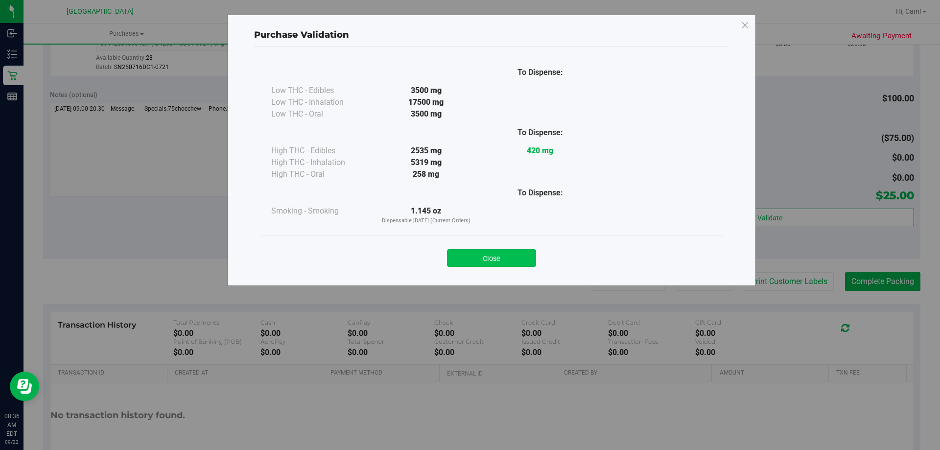
click at [501, 254] on button "Close" at bounding box center [491, 258] width 89 height 18
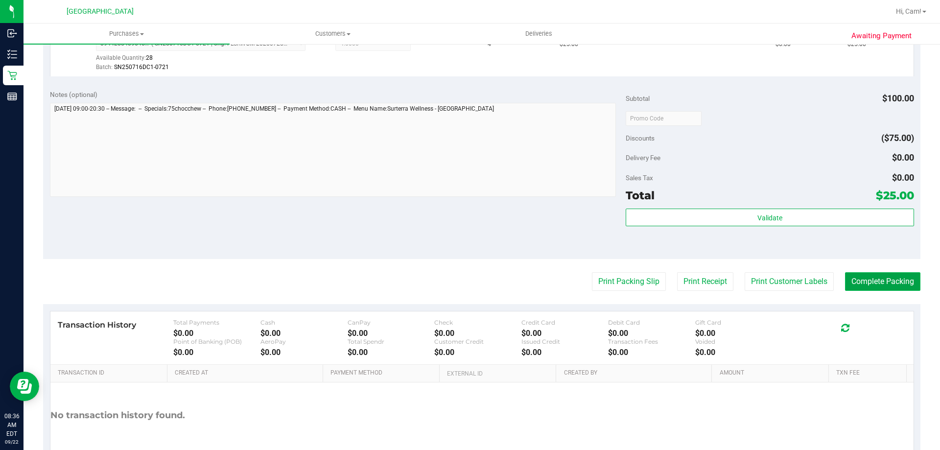
drag, startPoint x: 864, startPoint y: 283, endPoint x: 848, endPoint y: 276, distance: 16.7
click at [864, 283] on button "Complete Packing" at bounding box center [882, 281] width 75 height 19
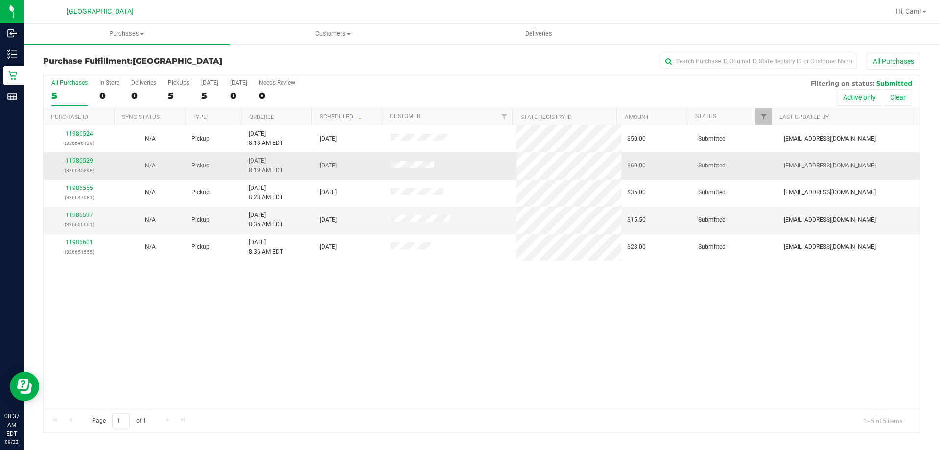
click at [86, 160] on link "11986529" at bounding box center [79, 160] width 27 height 7
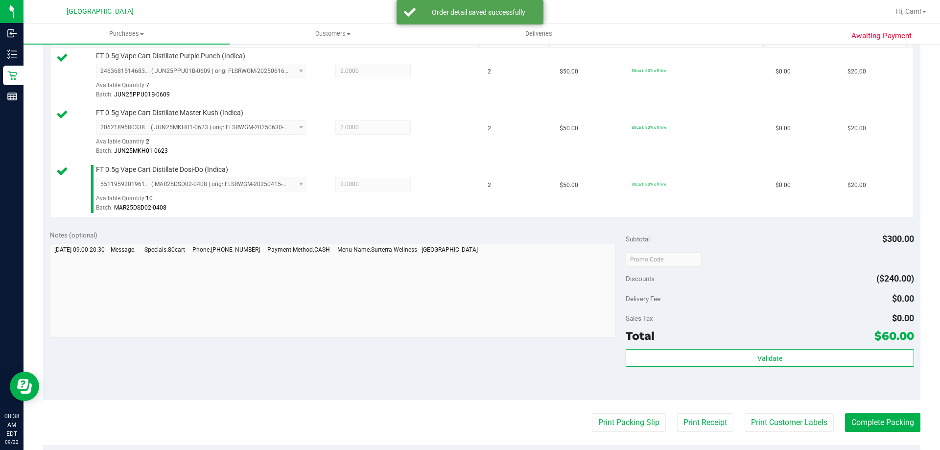
scroll to position [343, 0]
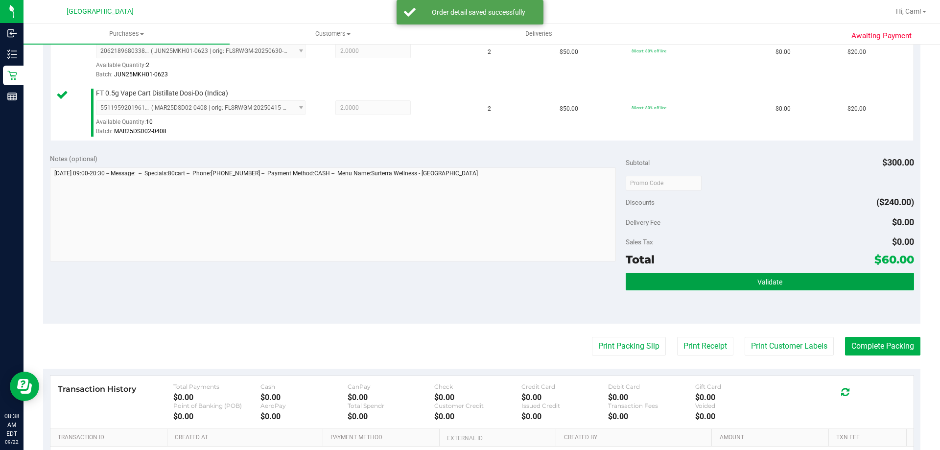
click at [670, 284] on button "Validate" at bounding box center [770, 282] width 288 height 18
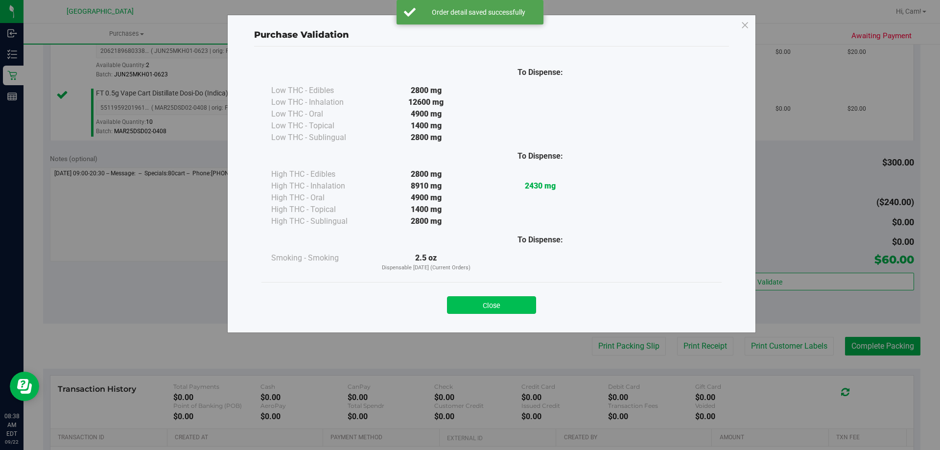
click at [493, 307] on button "Close" at bounding box center [491, 305] width 89 height 18
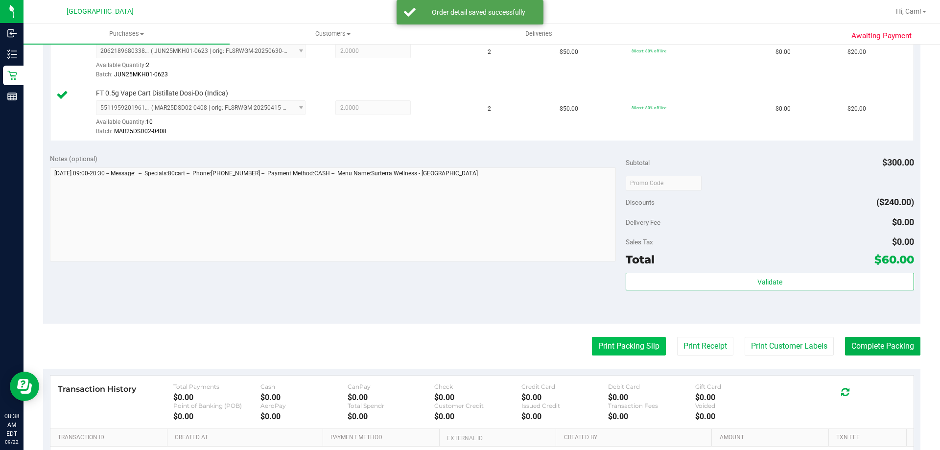
click at [616, 344] on button "Print Packing Slip" at bounding box center [629, 346] width 74 height 19
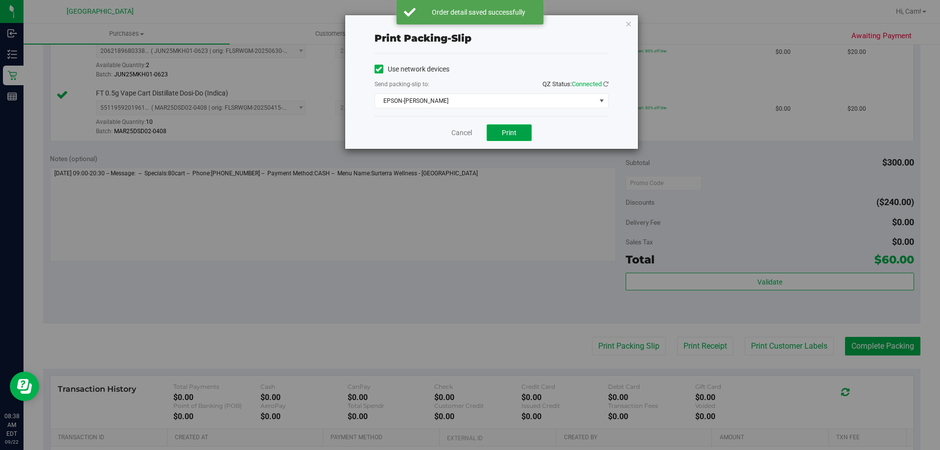
click at [522, 140] on button "Print" at bounding box center [509, 132] width 45 height 17
click at [626, 28] on icon "button" at bounding box center [628, 24] width 7 height 12
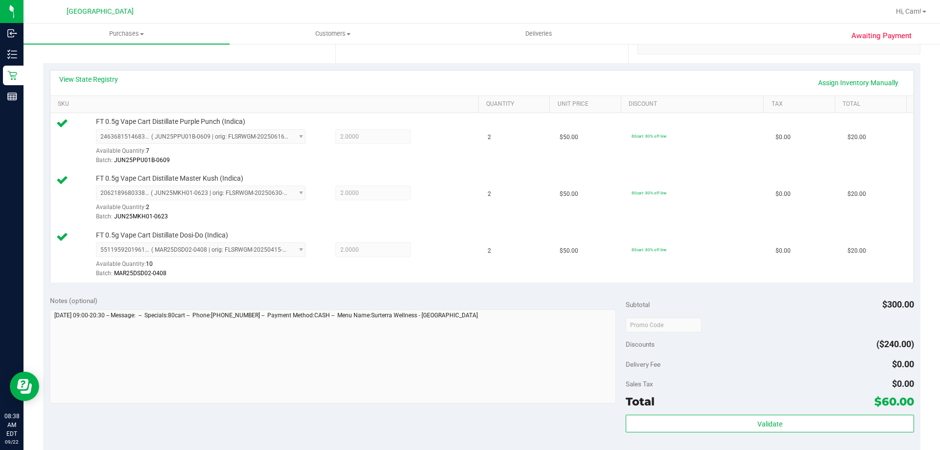
scroll to position [464, 0]
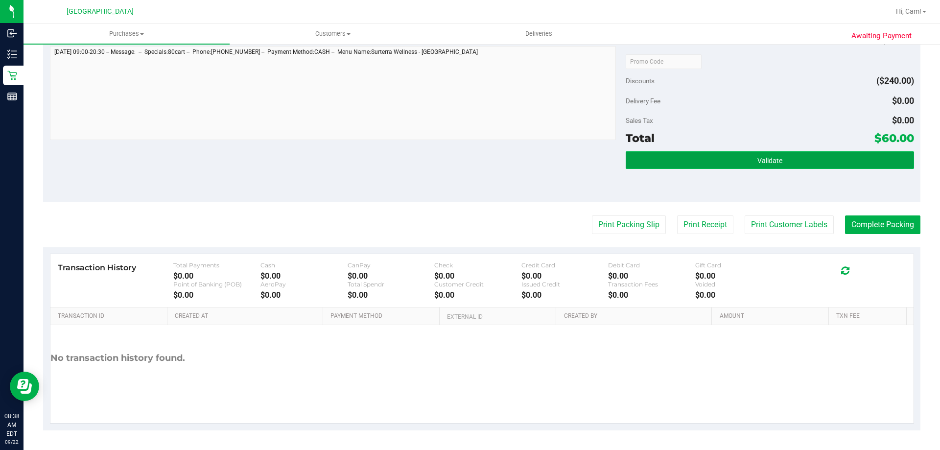
click at [855, 161] on button "Validate" at bounding box center [770, 160] width 288 height 18
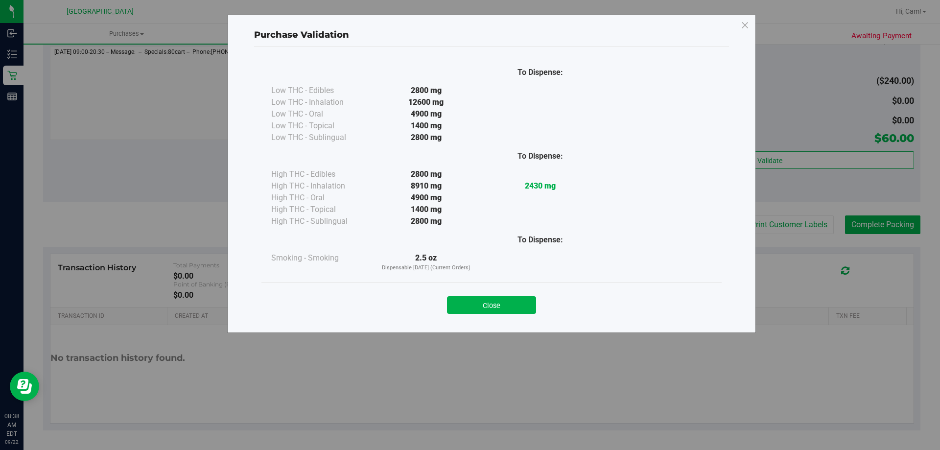
drag, startPoint x: 510, startPoint y: 304, endPoint x: 610, endPoint y: 288, distance: 101.7
click at [511, 304] on button "Close" at bounding box center [491, 305] width 89 height 18
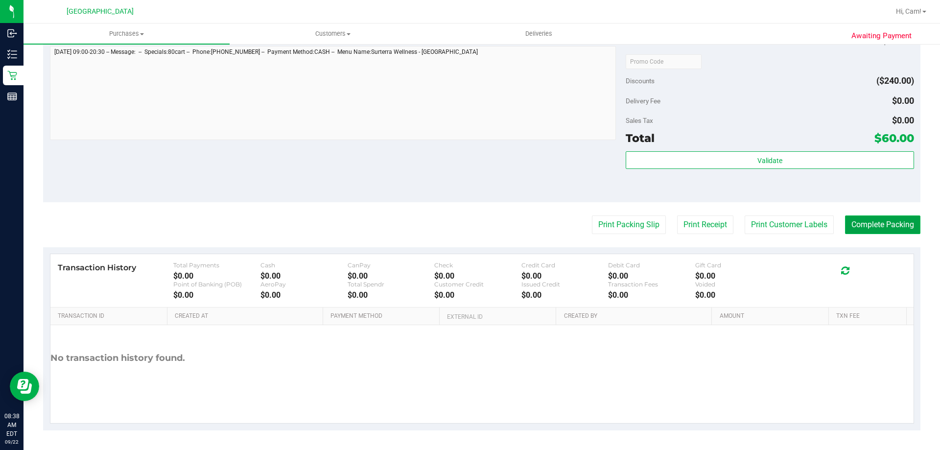
click at [854, 232] on button "Complete Packing" at bounding box center [882, 225] width 75 height 19
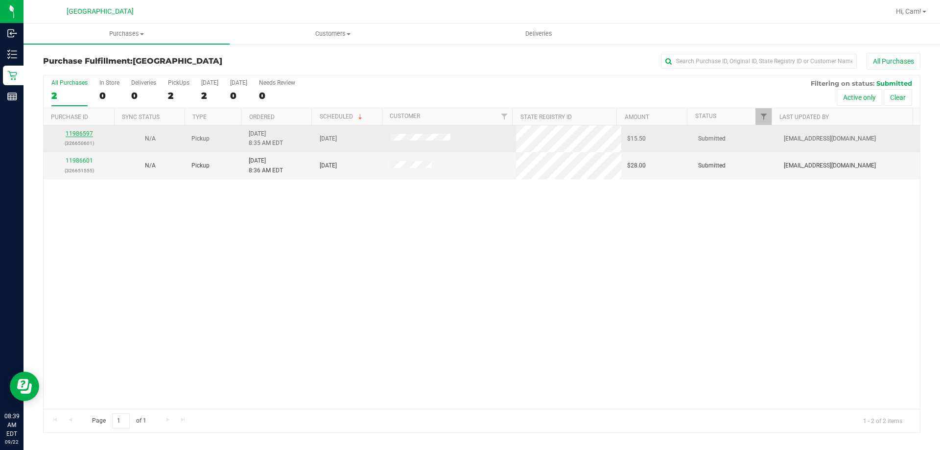
click at [82, 134] on link "11986597" at bounding box center [79, 133] width 27 height 7
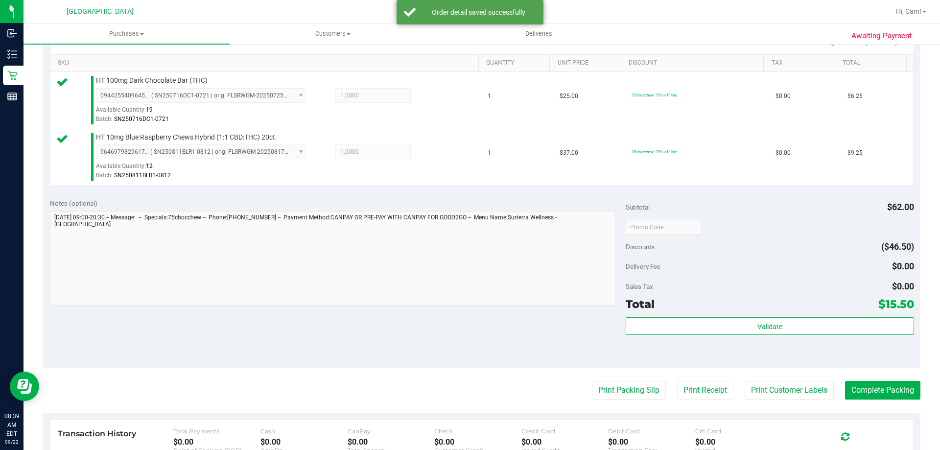
scroll to position [245, 0]
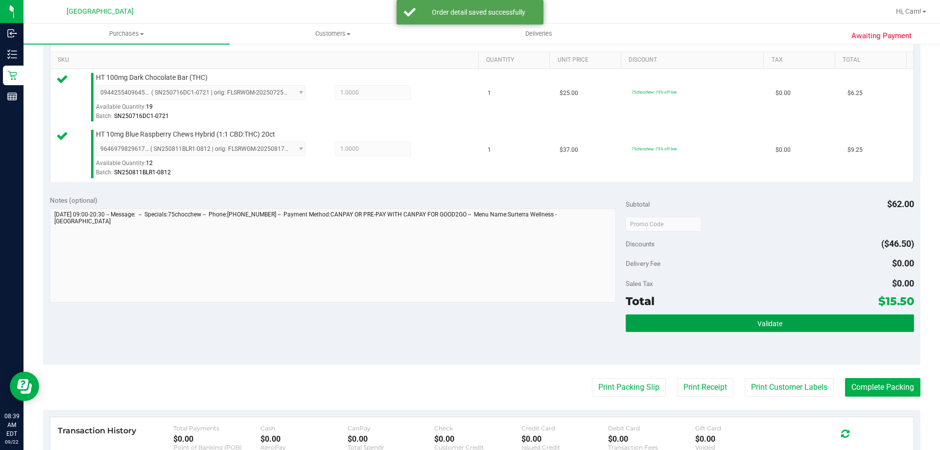
click at [760, 320] on span "Validate" at bounding box center [770, 324] width 25 height 8
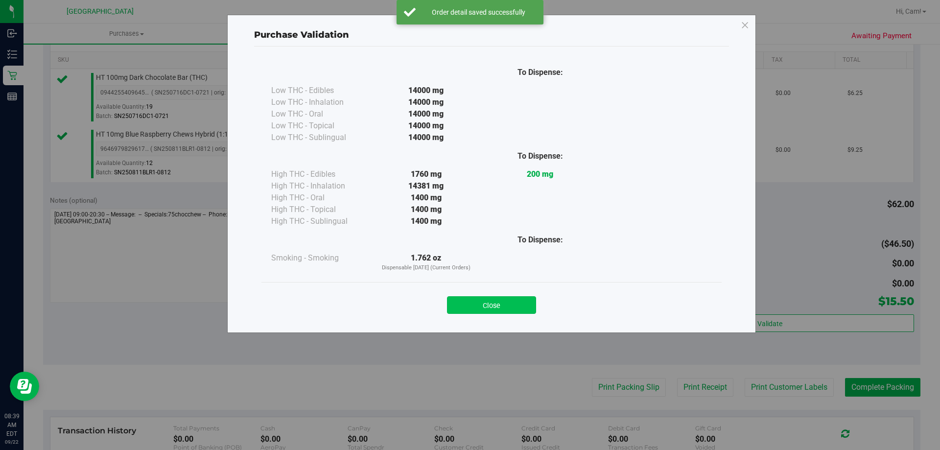
drag, startPoint x: 506, startPoint y: 300, endPoint x: 518, endPoint y: 304, distance: 12.6
click at [507, 300] on button "Close" at bounding box center [491, 305] width 89 height 18
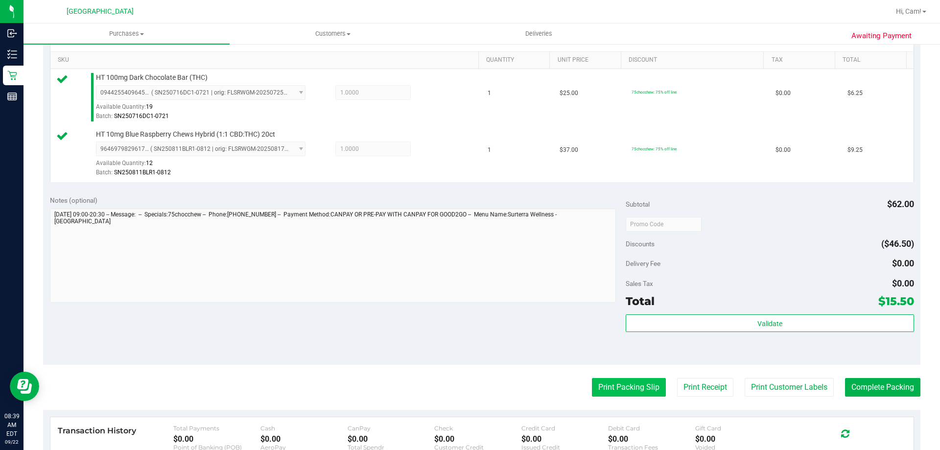
click at [604, 380] on button "Print Packing Slip" at bounding box center [629, 387] width 74 height 19
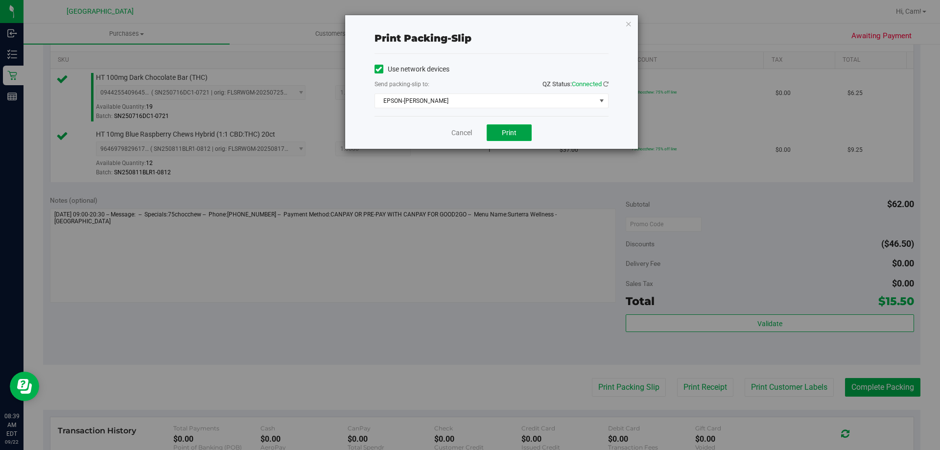
click at [514, 129] on span "Print" at bounding box center [509, 133] width 15 height 8
click at [625, 26] on icon "button" at bounding box center [628, 24] width 7 height 12
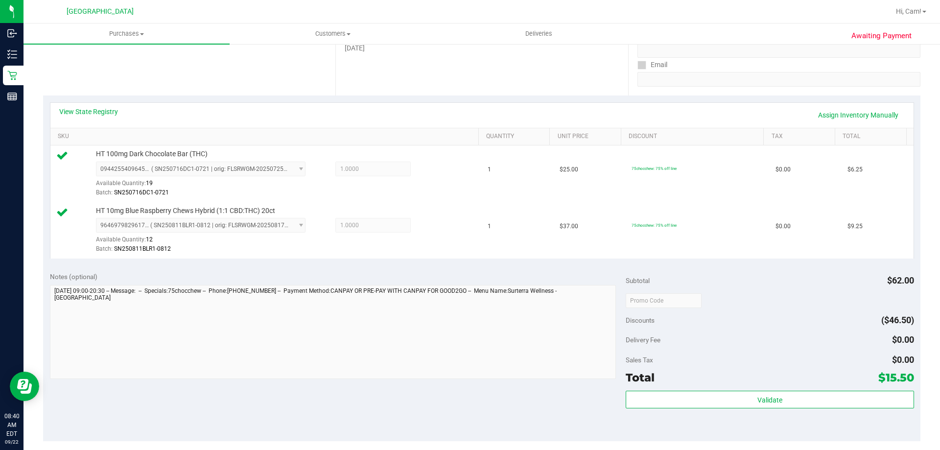
scroll to position [392, 0]
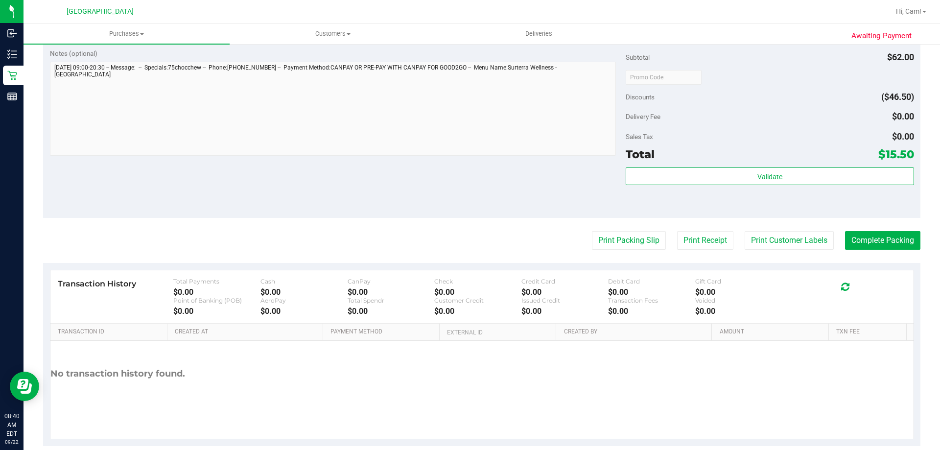
click at [761, 189] on div "Validate" at bounding box center [770, 190] width 288 height 44
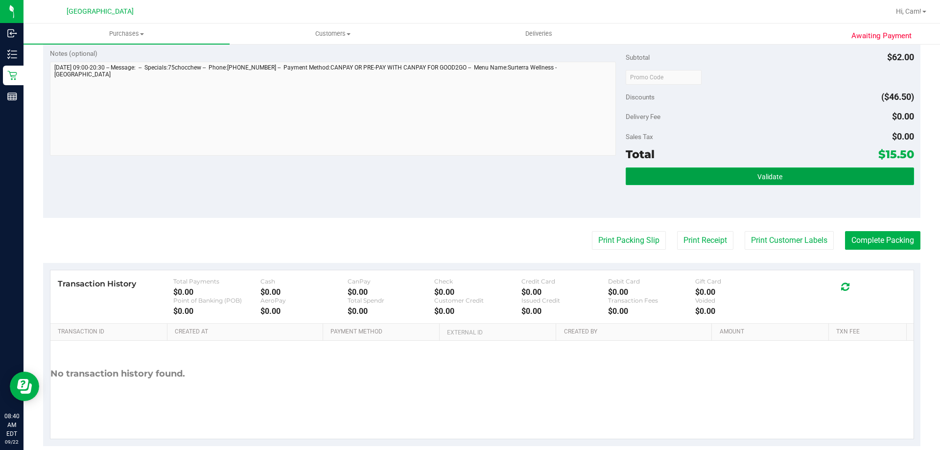
click at [764, 181] on button "Validate" at bounding box center [770, 177] width 288 height 18
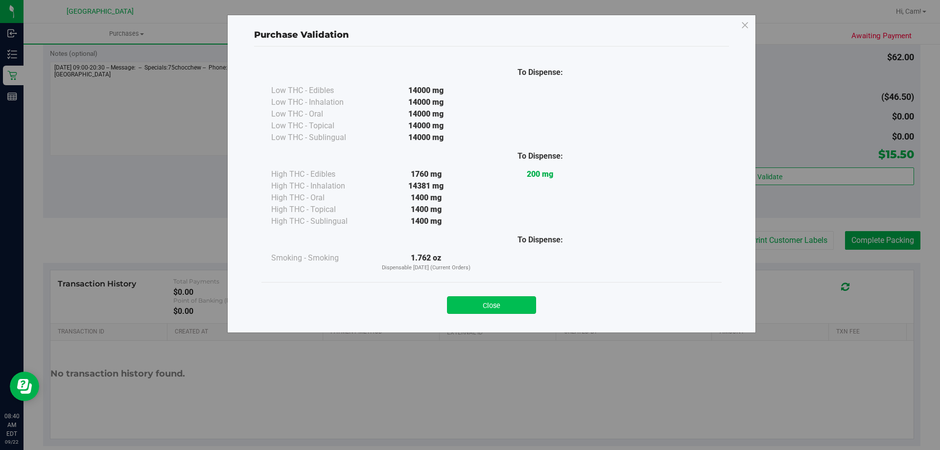
drag, startPoint x: 518, startPoint y: 306, endPoint x: 754, endPoint y: 280, distance: 237.0
click at [519, 307] on button "Close" at bounding box center [491, 305] width 89 height 18
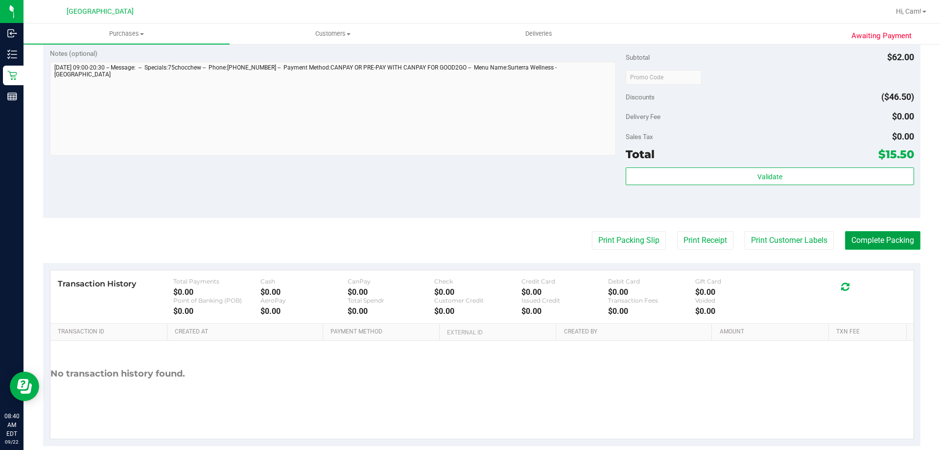
click at [857, 239] on button "Complete Packing" at bounding box center [882, 240] width 75 height 19
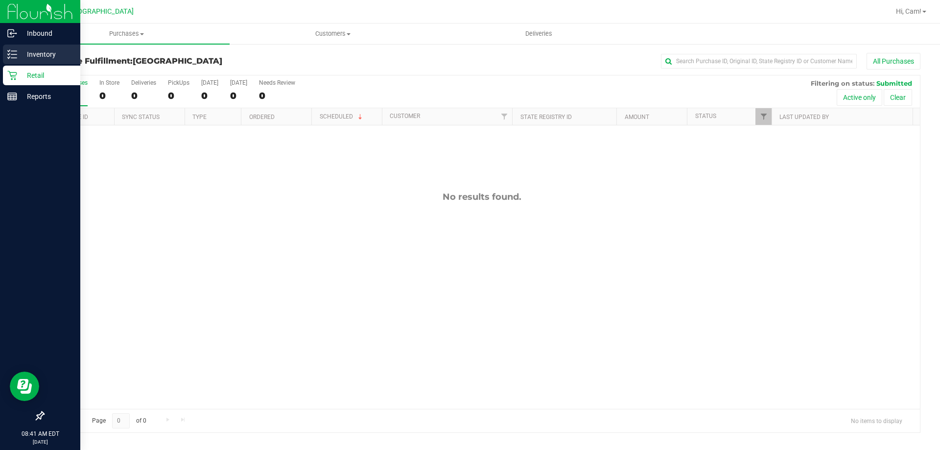
click at [41, 49] on p "Inventory" at bounding box center [46, 54] width 59 height 12
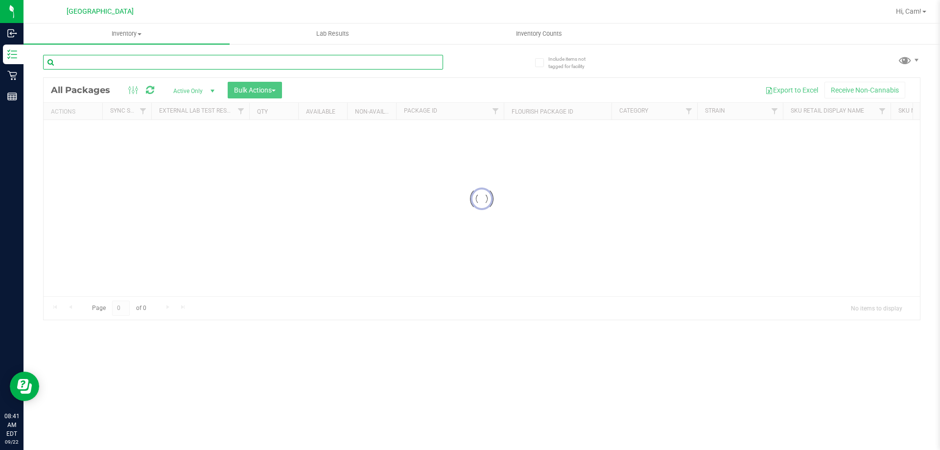
click at [205, 58] on input "text" at bounding box center [243, 62] width 400 height 15
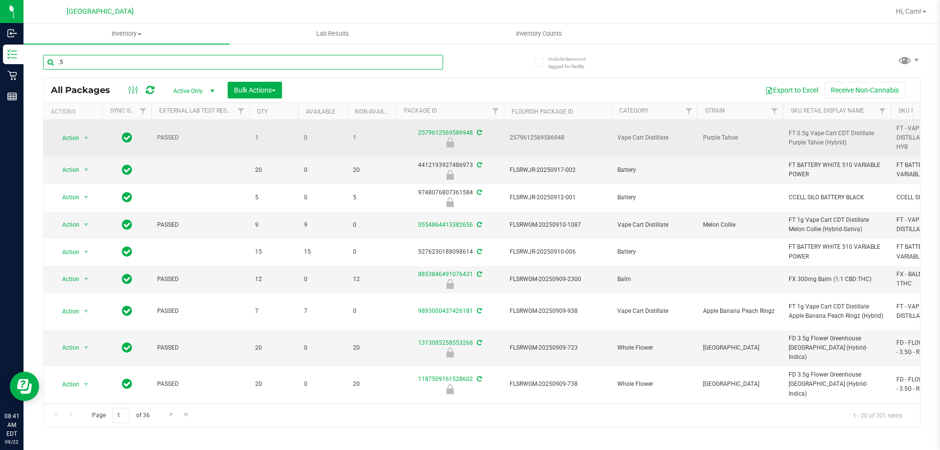
type input "."
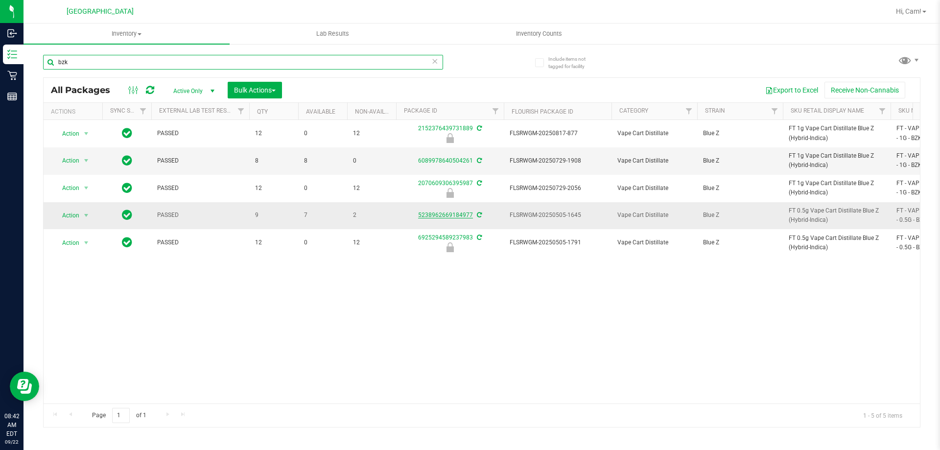
type input "bzk"
click at [450, 213] on link "5238962669184977" at bounding box center [445, 215] width 55 height 7
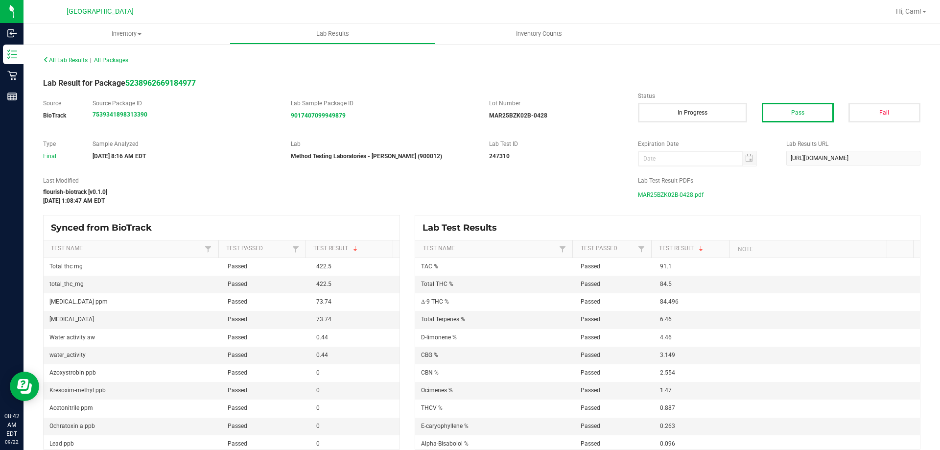
drag, startPoint x: 396, startPoint y: 194, endPoint x: 403, endPoint y: 194, distance: 6.9
click at [398, 194] on div "flourish-biotrack [v0.1.0]" at bounding box center [333, 192] width 580 height 9
click at [675, 199] on span "MAR25BZK02B-0428.pdf" at bounding box center [671, 195] width 66 height 15
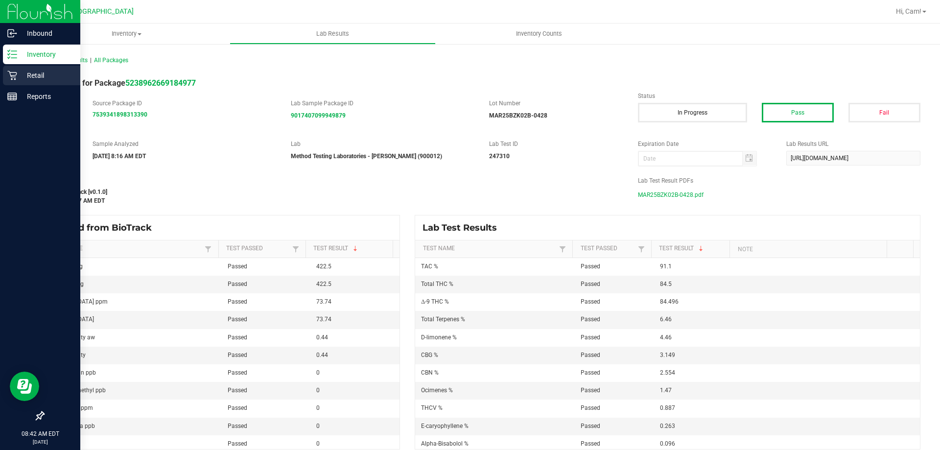
click at [35, 69] on div "Retail" at bounding box center [41, 76] width 77 height 20
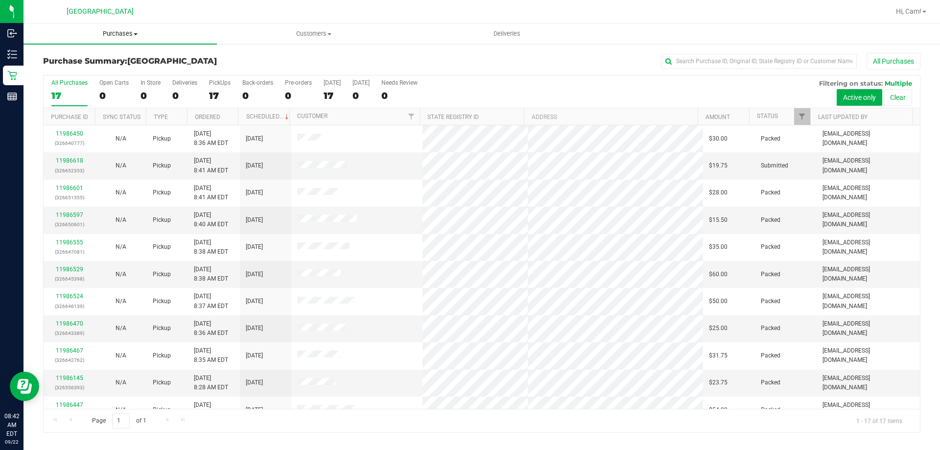
click at [135, 28] on uib-tab-heading "Purchases Summary of purchases Fulfillment All purchases" at bounding box center [120, 34] width 193 height 21
click at [70, 68] on span "Fulfillment" at bounding box center [54, 71] width 61 height 8
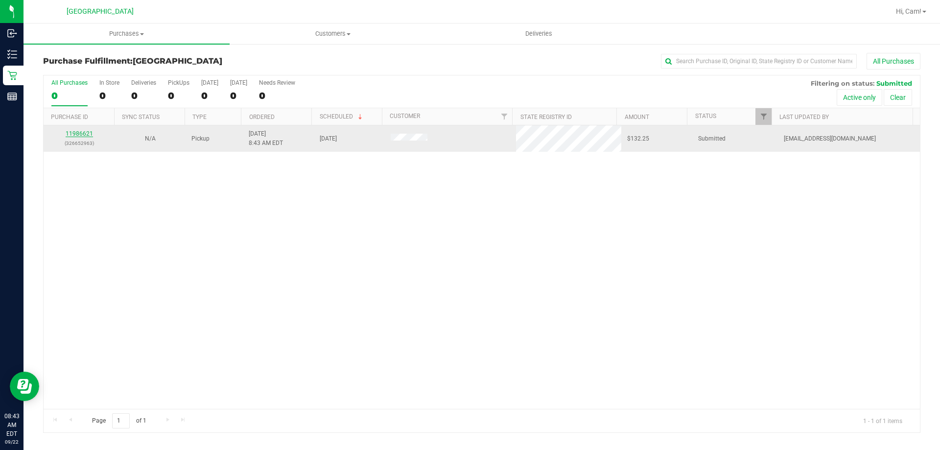
click at [86, 132] on link "11986621" at bounding box center [79, 133] width 27 height 7
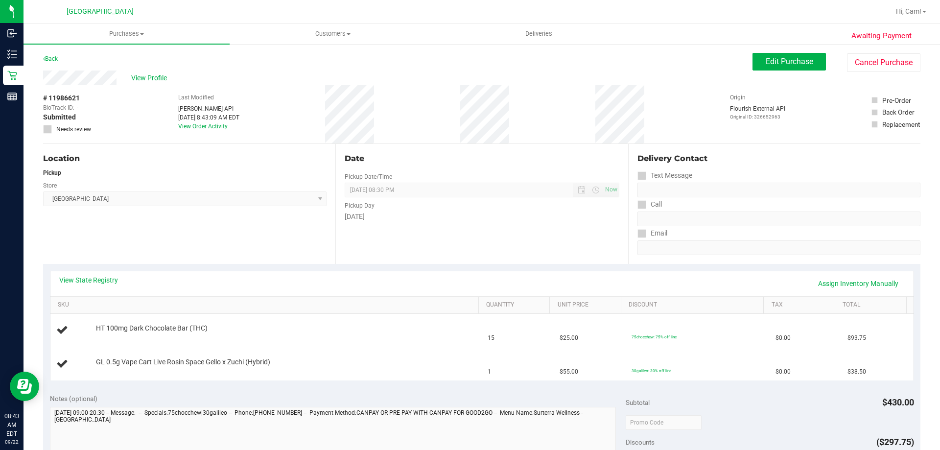
click at [119, 278] on div "View State Registry Assign Inventory Manually" at bounding box center [482, 283] width 846 height 17
click at [110, 278] on link "View State Registry" at bounding box center [88, 280] width 59 height 10
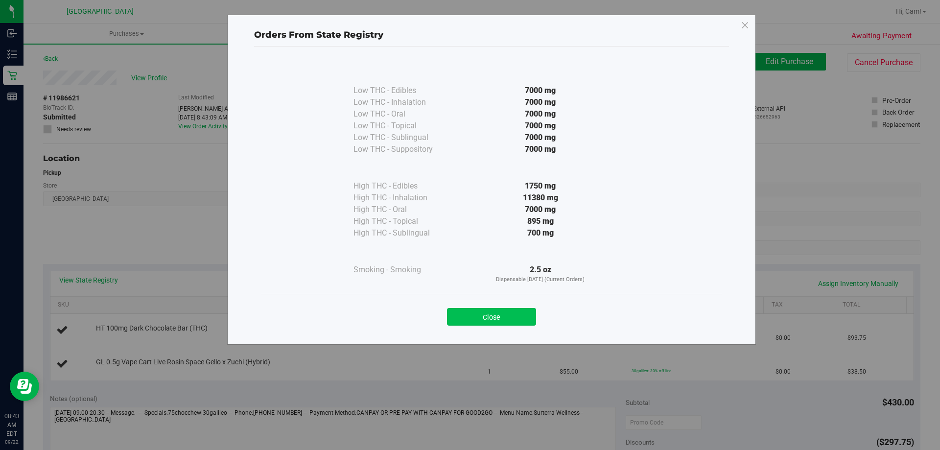
click at [484, 308] on button "Close" at bounding box center [491, 317] width 89 height 18
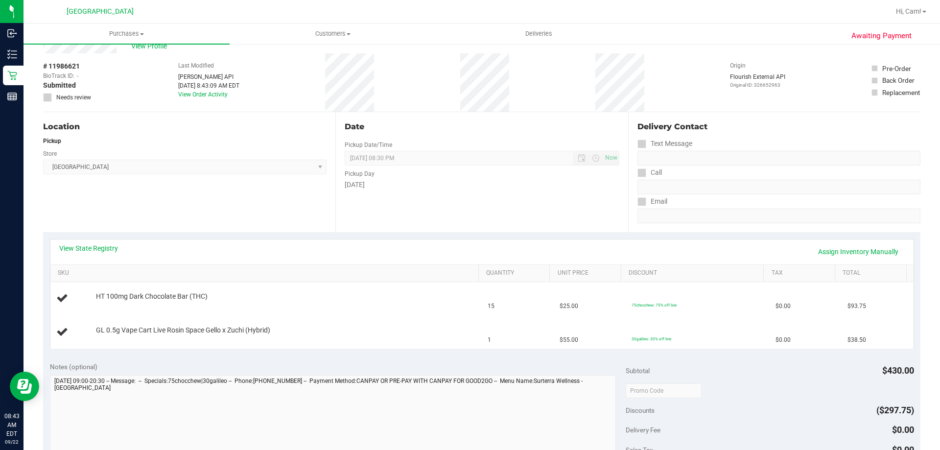
scroll to position [49, 0]
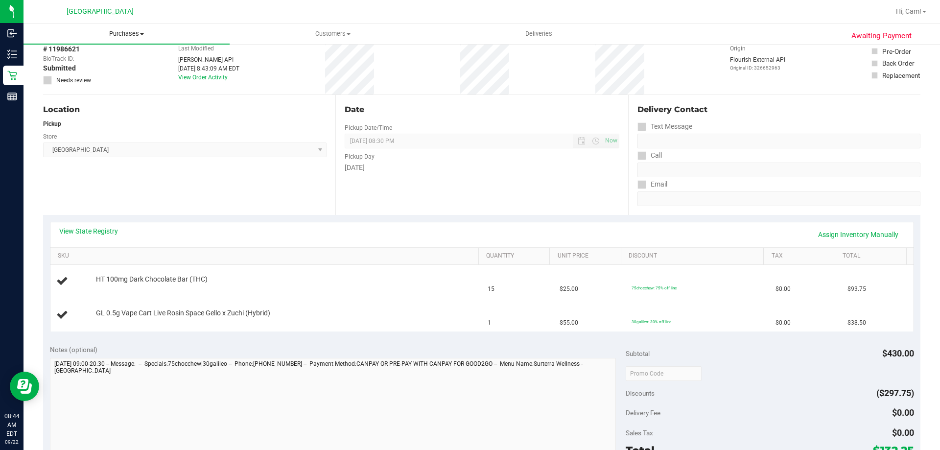
click at [137, 37] on span "Purchases" at bounding box center [127, 33] width 206 height 9
click at [96, 75] on li "Fulfillment" at bounding box center [127, 71] width 206 height 12
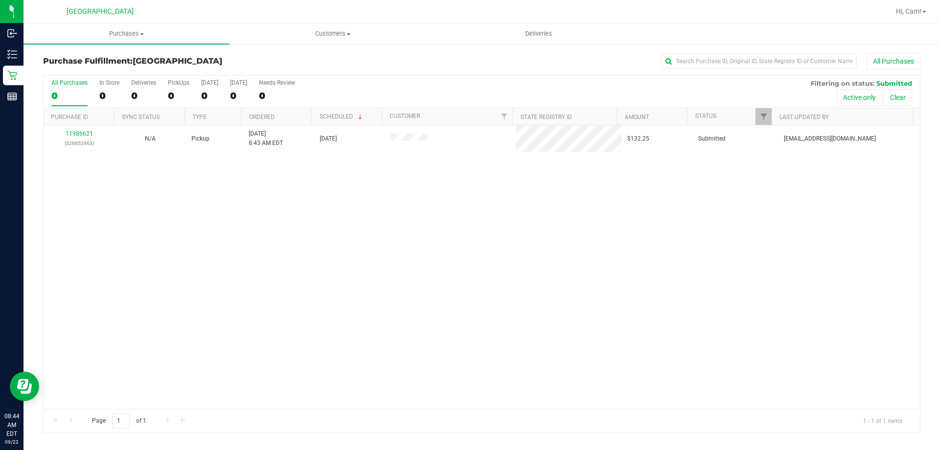
drag, startPoint x: 313, startPoint y: 239, endPoint x: 291, endPoint y: 225, distance: 26.0
click at [310, 240] on div "11986621 (326652963) N/A Pickup 9/22/2025 8:43 AM EDT 9/22/2025 $132.25 Submitt…" at bounding box center [482, 267] width 877 height 284
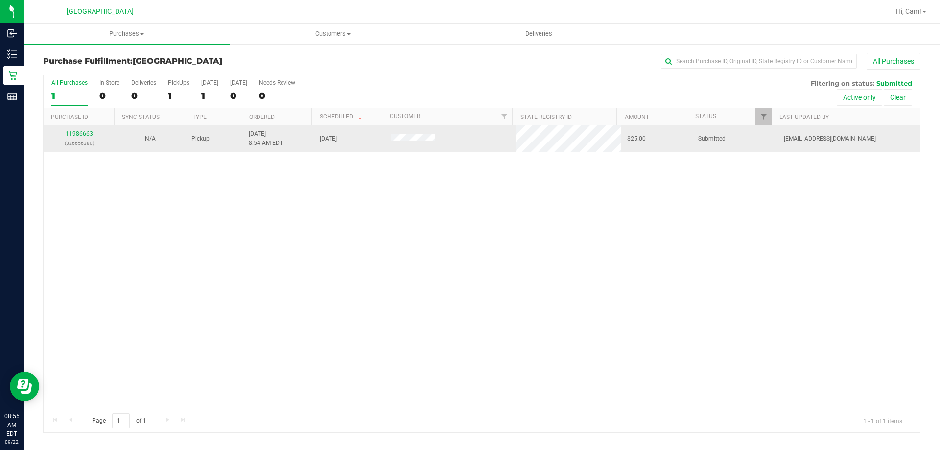
click at [82, 134] on link "11986663" at bounding box center [79, 133] width 27 height 7
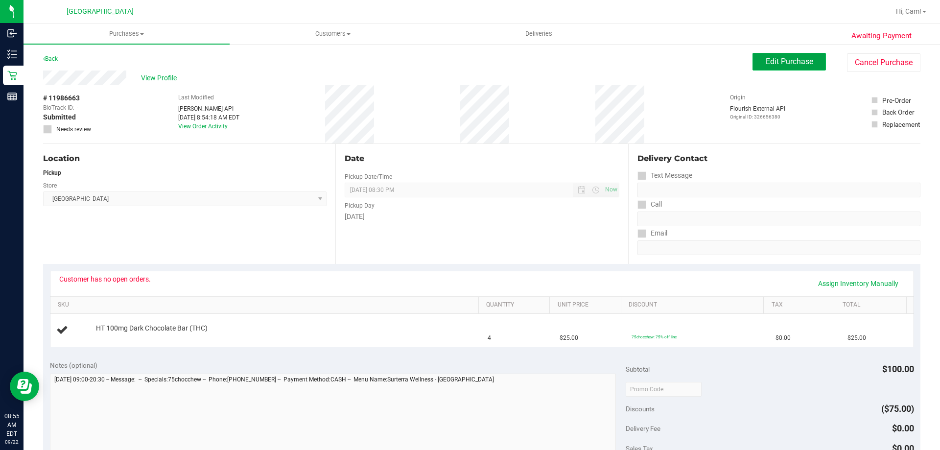
click at [778, 65] on span "Edit Purchase" at bounding box center [790, 61] width 48 height 9
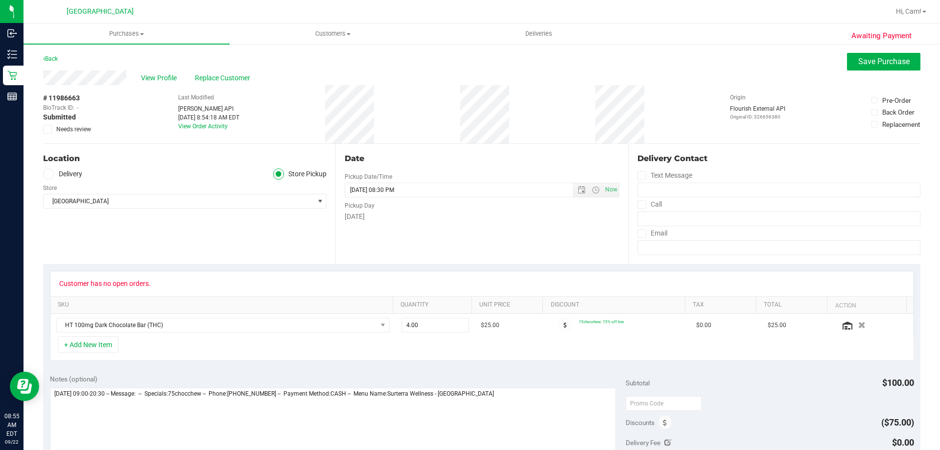
click at [60, 125] on span "Needs review" at bounding box center [73, 129] width 35 height 9
click at [0, 0] on input "Needs review" at bounding box center [0, 0] width 0 height 0
drag, startPoint x: 867, startPoint y: 63, endPoint x: 418, endPoint y: 63, distance: 448.7
click at [866, 63] on span "Save Purchase" at bounding box center [884, 61] width 51 height 9
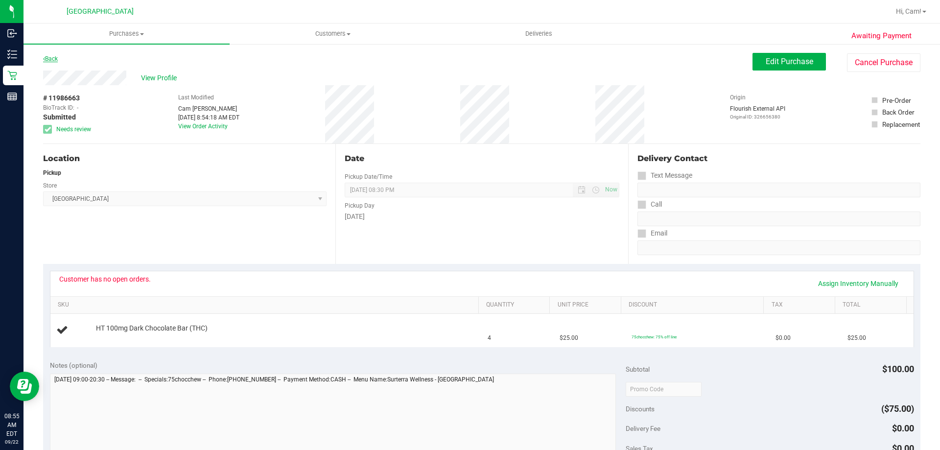
click at [54, 58] on link "Back" at bounding box center [50, 58] width 15 height 7
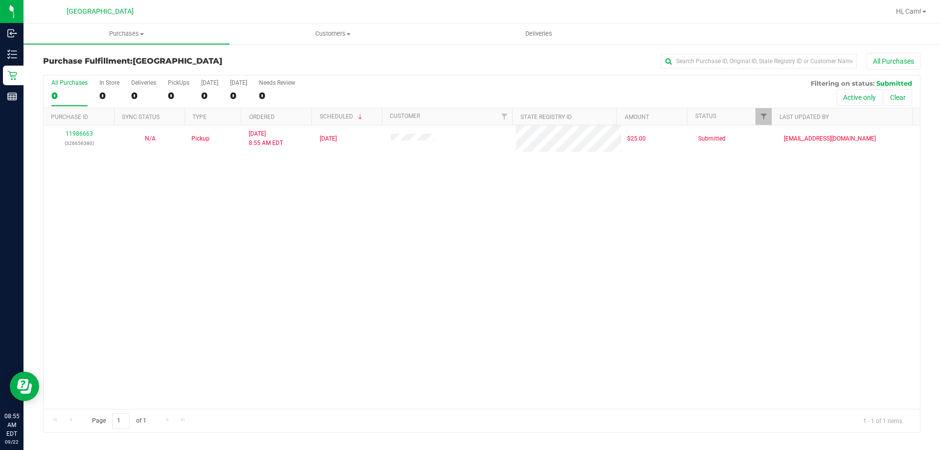
click at [286, 210] on div "11986663 (326656380) N/A Pickup 9/22/2025 8:55 AM EDT 9/22/2025 $25.00 Submitte…" at bounding box center [482, 267] width 877 height 284
click at [142, 33] on span at bounding box center [142, 34] width 4 height 2
click at [115, 72] on li "Fulfillment" at bounding box center [127, 71] width 206 height 12
click at [305, 285] on div "11986663 (326656380) N/A Pickup 9/22/2025 8:55 AM EDT 9/22/2025 $25.00 Submitte…" at bounding box center [482, 267] width 877 height 284
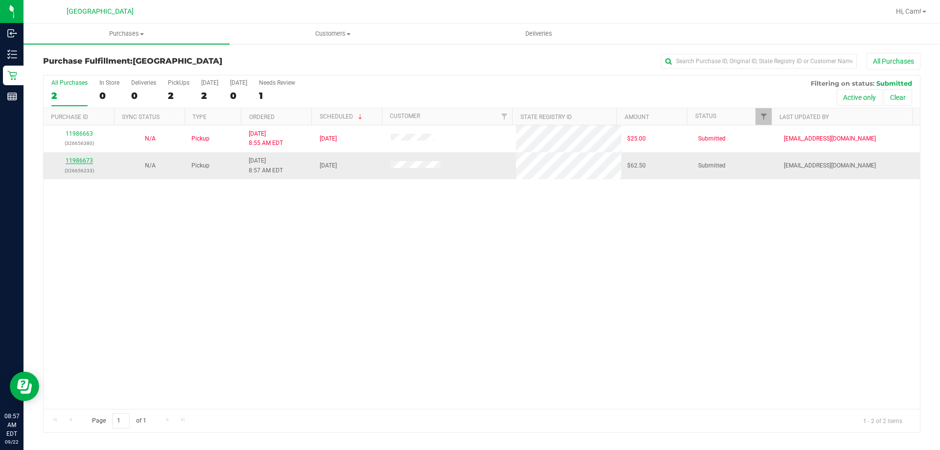
click at [90, 159] on link "11986673" at bounding box center [79, 160] width 27 height 7
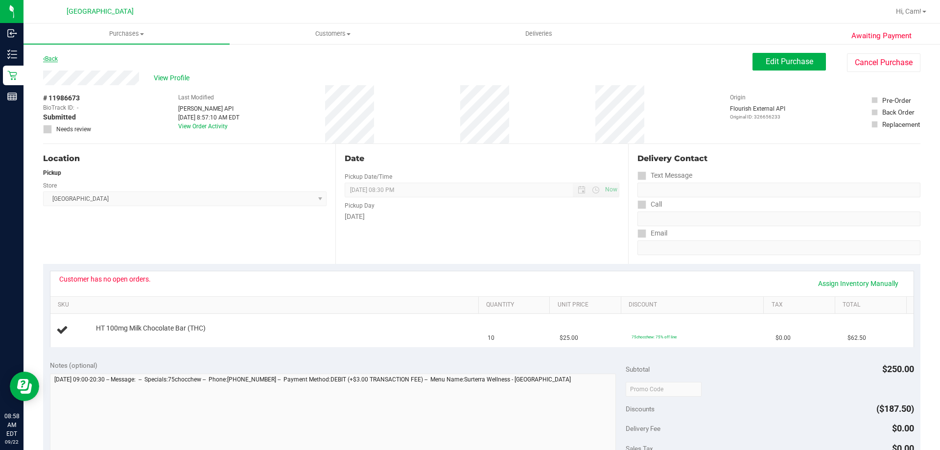
click at [49, 58] on link "Back" at bounding box center [50, 58] width 15 height 7
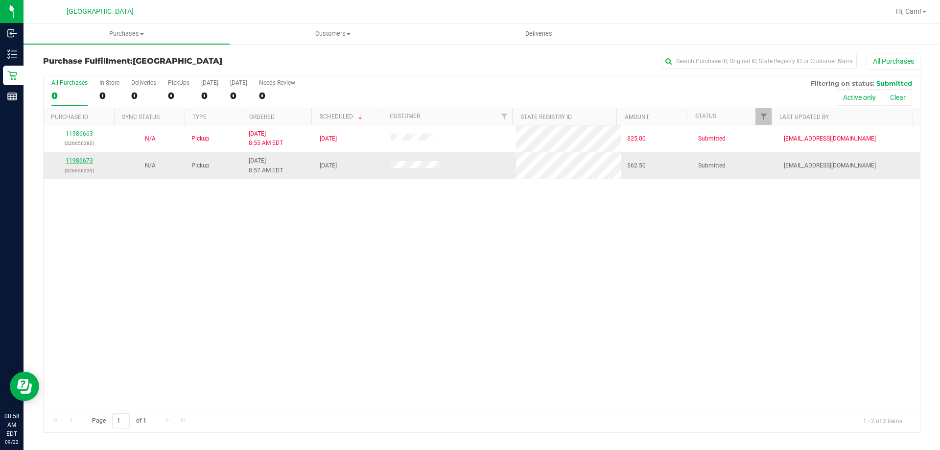
click at [83, 160] on link "11986673" at bounding box center [79, 160] width 27 height 7
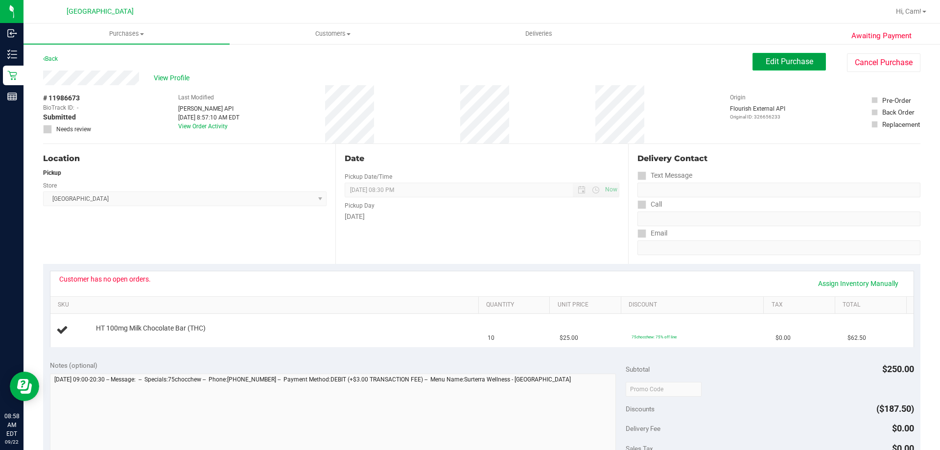
click at [795, 56] on button "Edit Purchase" at bounding box center [789, 62] width 73 height 18
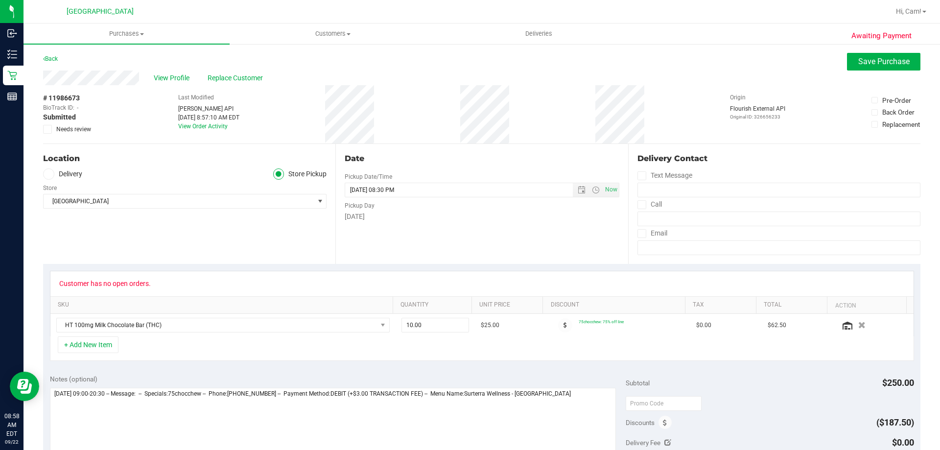
click at [81, 133] on span "Needs review" at bounding box center [73, 129] width 35 height 9
click at [0, 0] on input "Needs review" at bounding box center [0, 0] width 0 height 0
click at [879, 58] on span "Save Purchase" at bounding box center [884, 61] width 51 height 9
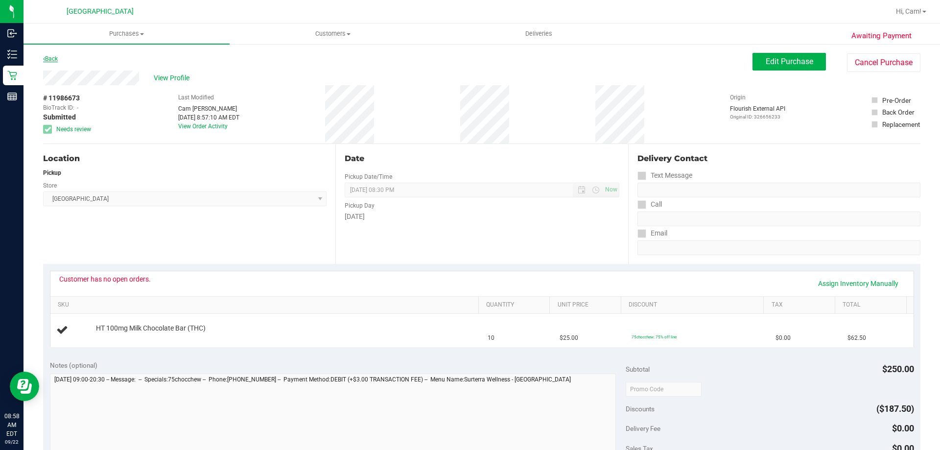
click at [55, 60] on link "Back" at bounding box center [50, 58] width 15 height 7
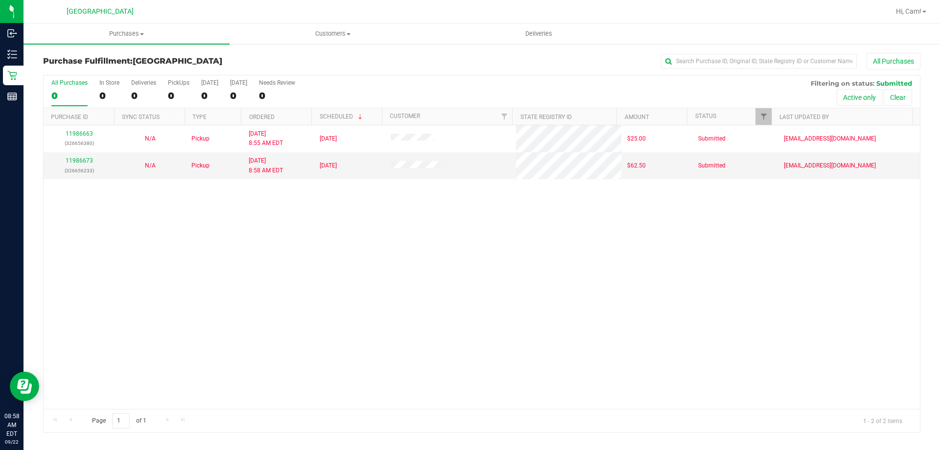
click at [250, 219] on div "11986663 (326656380) N/A Pickup 9/22/2025 8:55 AM EDT 9/22/2025 $25.00 Submitte…" at bounding box center [482, 267] width 877 height 284
click at [76, 158] on link "11986673" at bounding box center [79, 160] width 27 height 7
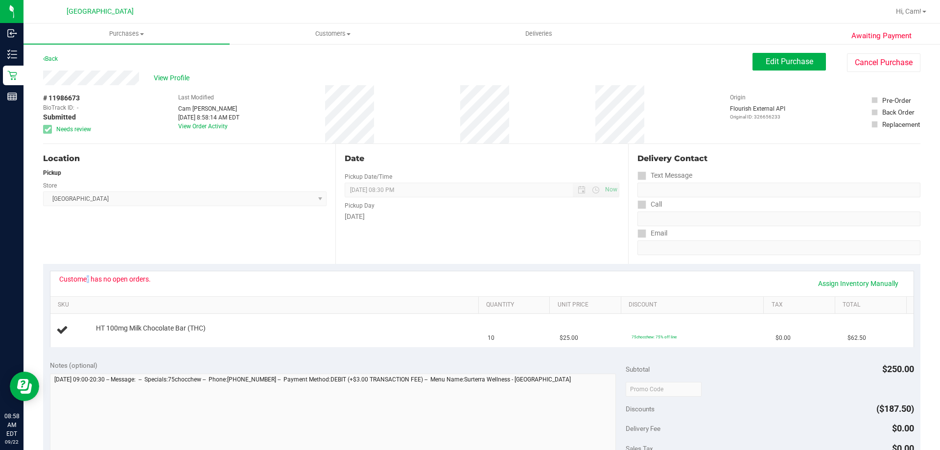
drag, startPoint x: 64, startPoint y: 282, endPoint x: 158, endPoint y: 278, distance: 94.6
click at [158, 278] on div "Customer has no open orders. Assign Inventory Manually" at bounding box center [482, 283] width 846 height 17
drag, startPoint x: 158, startPoint y: 278, endPoint x: 151, endPoint y: 282, distance: 8.2
click at [152, 282] on div "Customer has no open orders. Assign Inventory Manually" at bounding box center [482, 283] width 846 height 17
click at [144, 242] on div "Location Pickup Store Palm Coast WC Select Store Bonita Springs WC Boynton Beac…" at bounding box center [189, 204] width 292 height 120
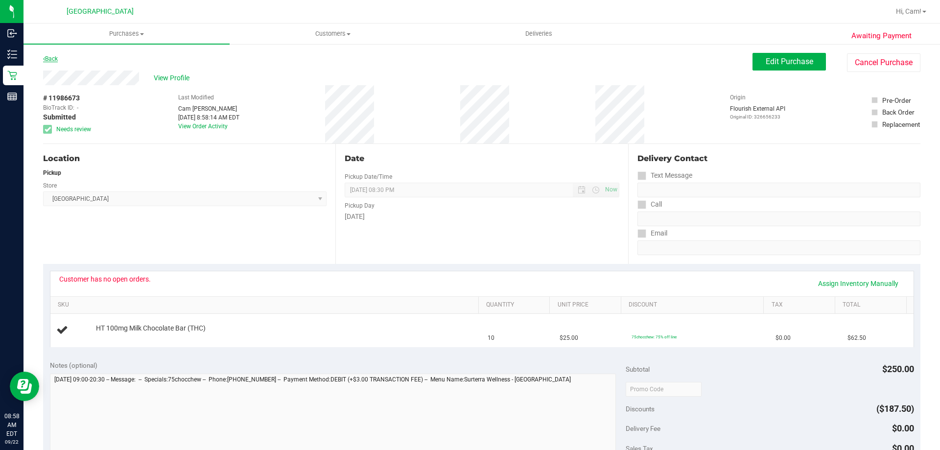
click at [57, 58] on link "Back" at bounding box center [50, 58] width 15 height 7
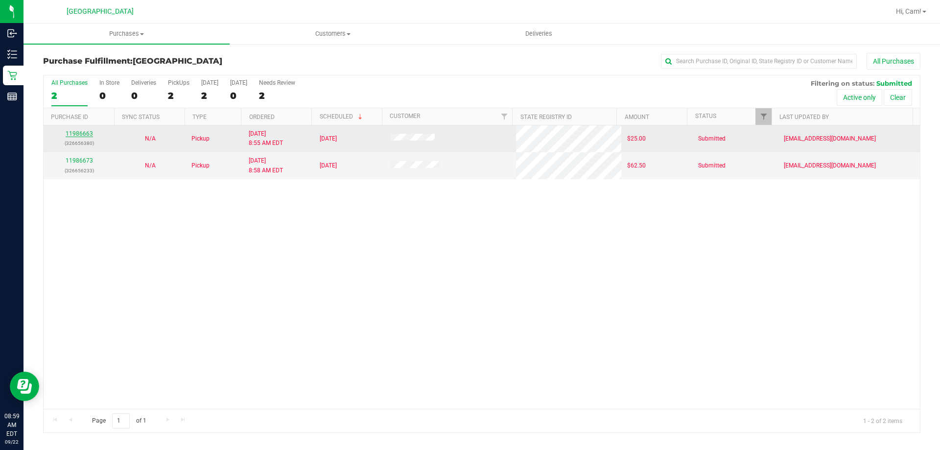
click at [74, 134] on link "11986663" at bounding box center [79, 133] width 27 height 7
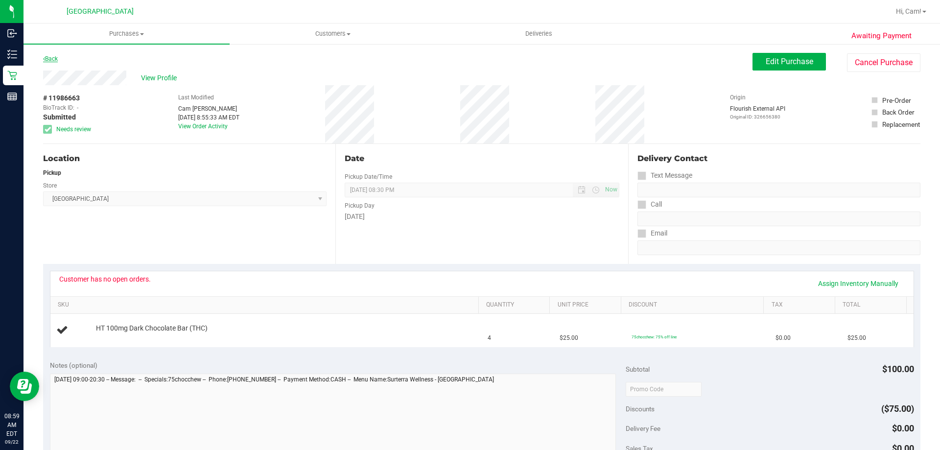
click at [52, 58] on link "Back" at bounding box center [50, 58] width 15 height 7
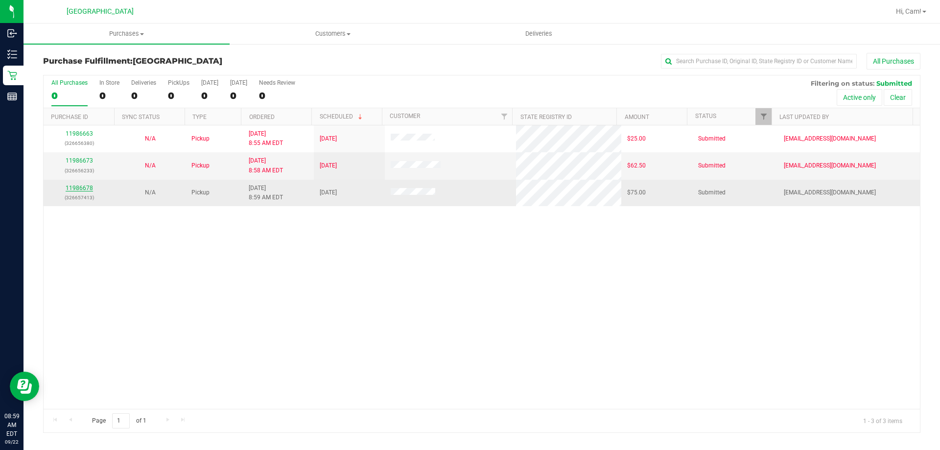
click at [82, 187] on link "11986678" at bounding box center [79, 188] width 27 height 7
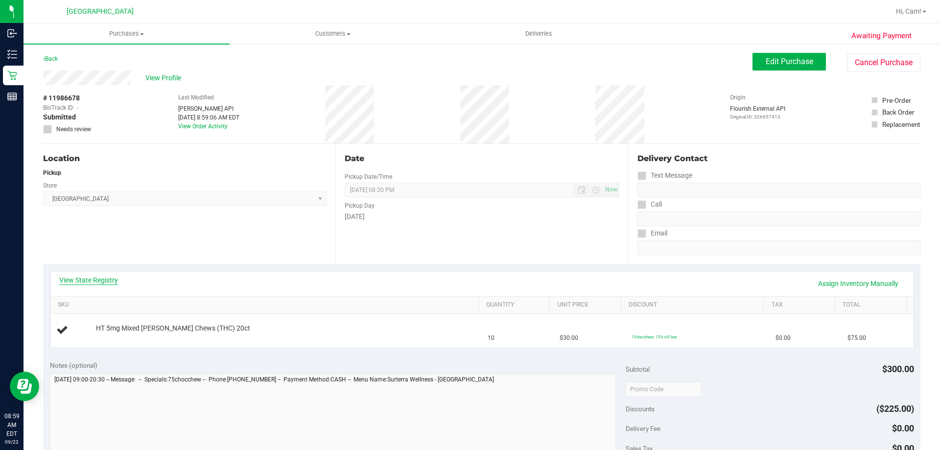
click at [89, 280] on link "View State Registry" at bounding box center [88, 280] width 59 height 10
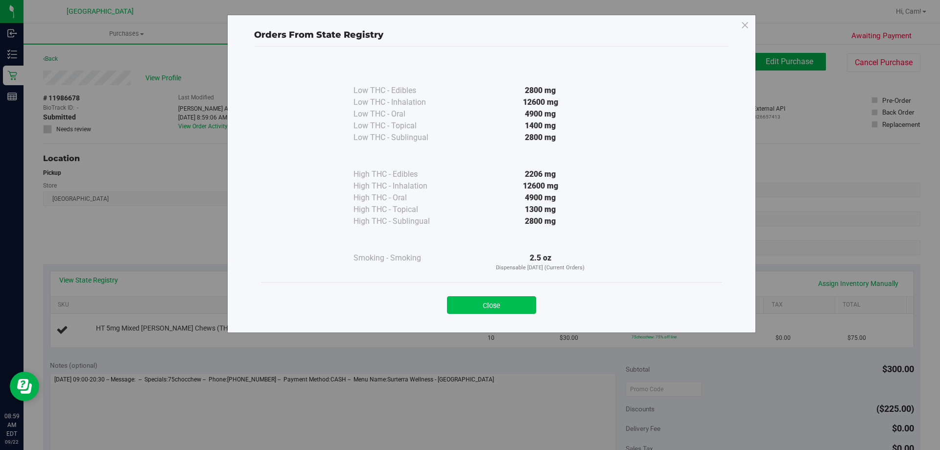
click at [462, 304] on button "Close" at bounding box center [491, 305] width 89 height 18
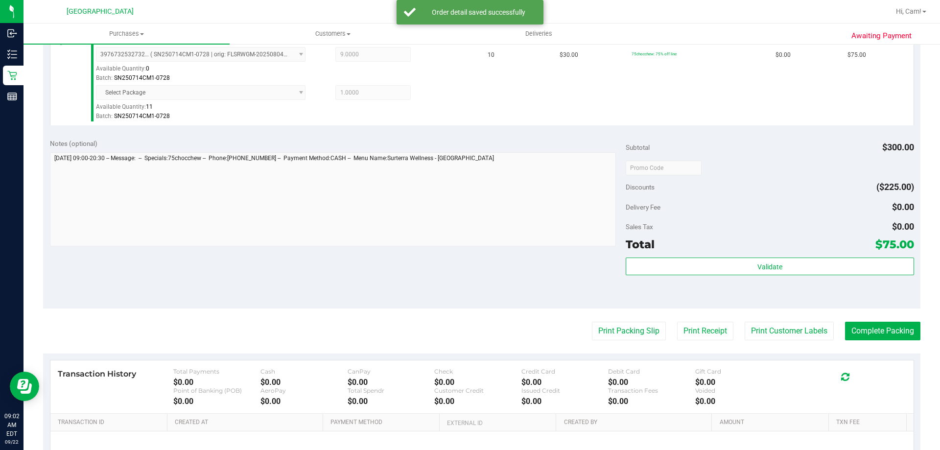
scroll to position [389, 0]
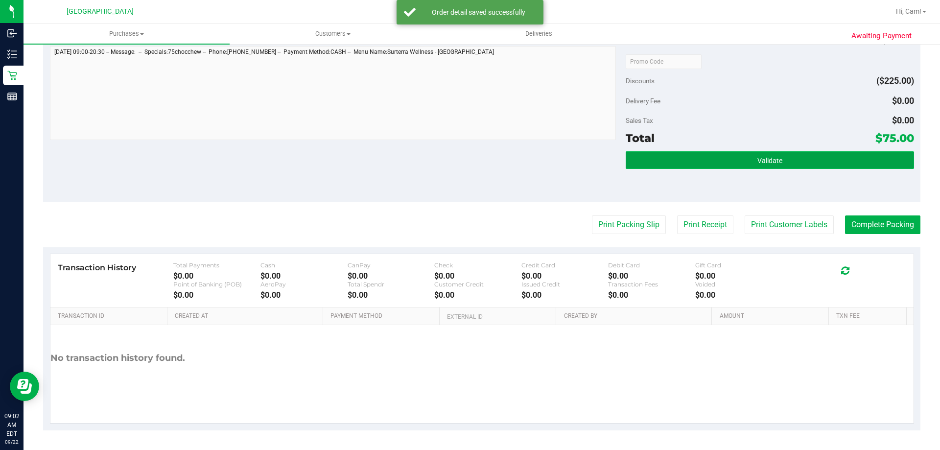
click at [814, 161] on button "Validate" at bounding box center [770, 160] width 288 height 18
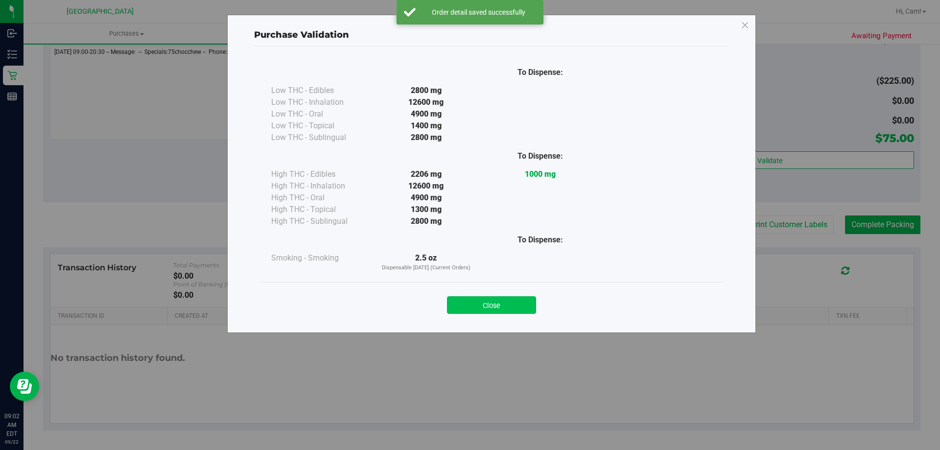
click at [518, 305] on button "Close" at bounding box center [491, 305] width 89 height 18
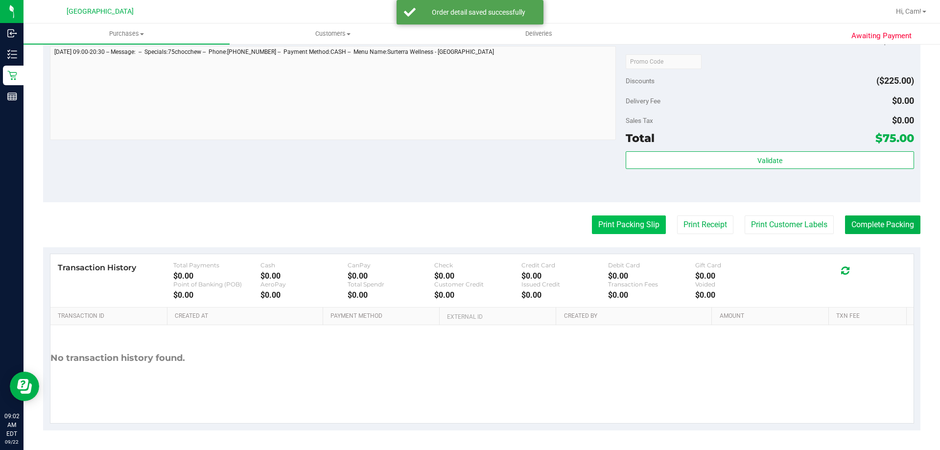
click at [629, 225] on button "Print Packing Slip" at bounding box center [629, 225] width 74 height 19
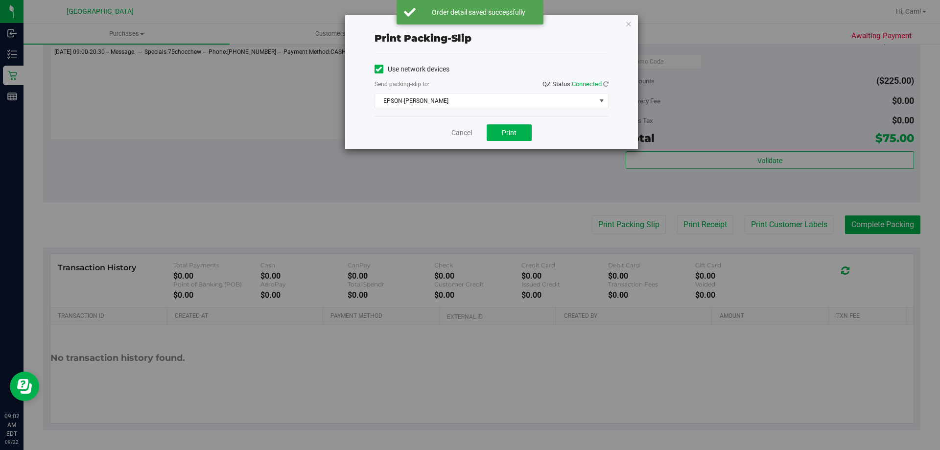
click at [532, 135] on div "Cancel Print" at bounding box center [492, 132] width 234 height 33
click at [525, 133] on button "Print" at bounding box center [509, 132] width 45 height 17
click at [631, 23] on icon "button" at bounding box center [628, 24] width 7 height 12
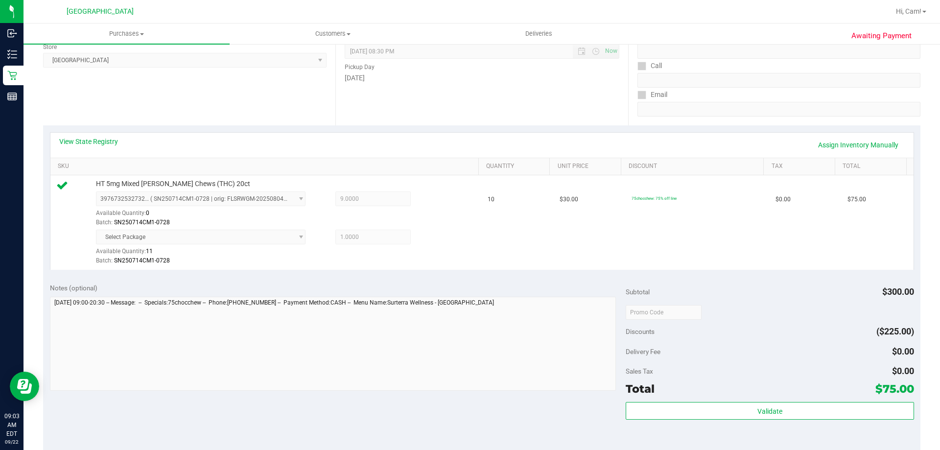
scroll to position [294, 0]
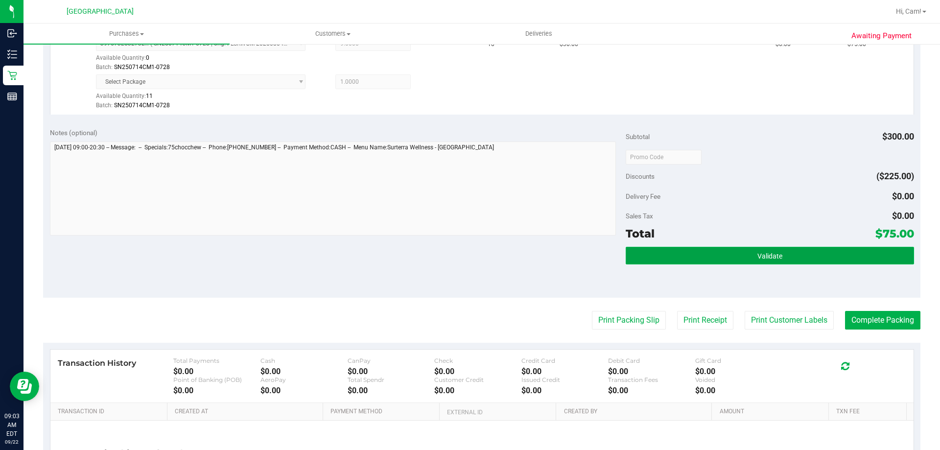
click at [681, 249] on button "Validate" at bounding box center [770, 256] width 288 height 18
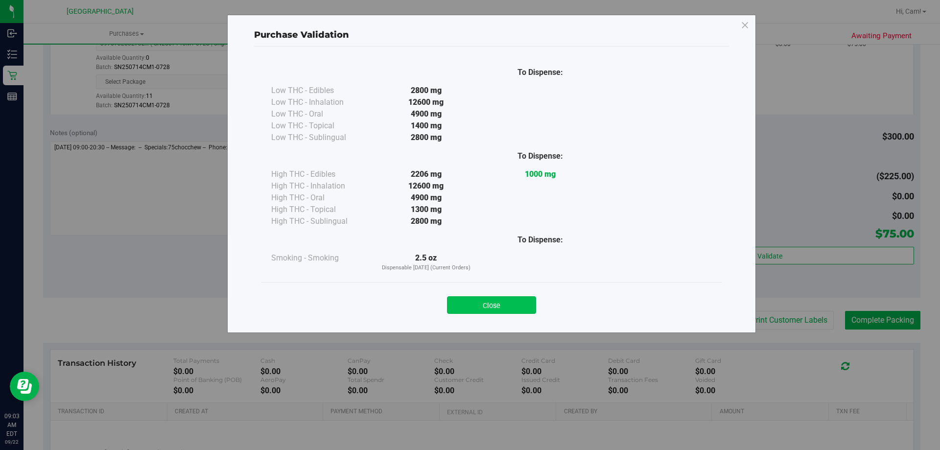
click at [517, 300] on button "Close" at bounding box center [491, 305] width 89 height 18
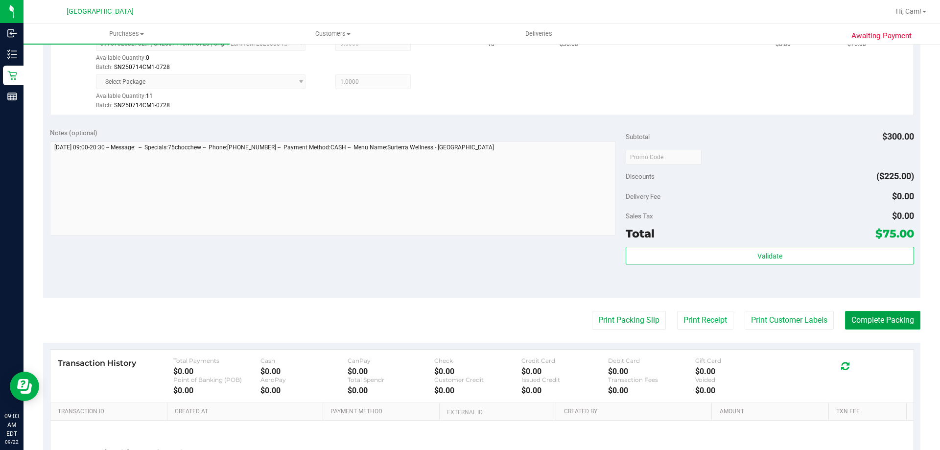
click at [863, 320] on button "Complete Packing" at bounding box center [882, 320] width 75 height 19
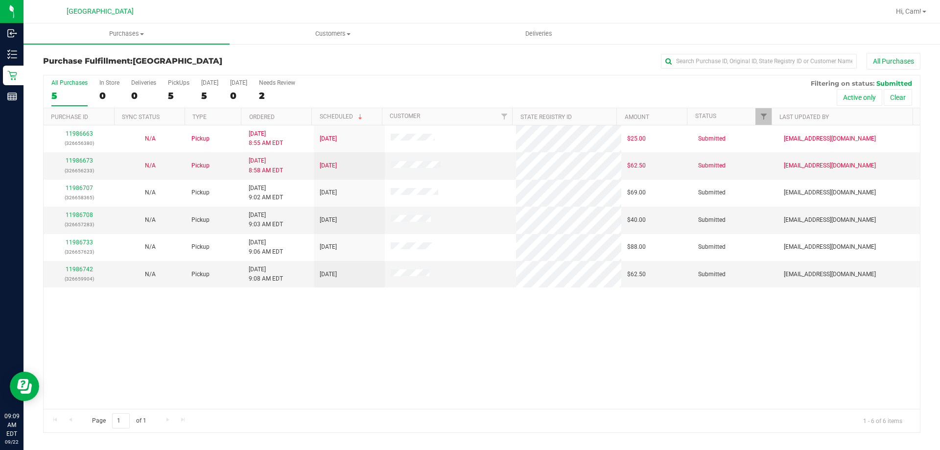
click at [224, 370] on div "11986663 (326656380) N/A Pickup [DATE] 8:55 AM EDT 9/22/2025 $25.00 Submitted […" at bounding box center [482, 267] width 877 height 284
click at [127, 31] on span "Purchases" at bounding box center [127, 33] width 206 height 9
click at [74, 72] on span "Fulfillment" at bounding box center [54, 71] width 61 height 8
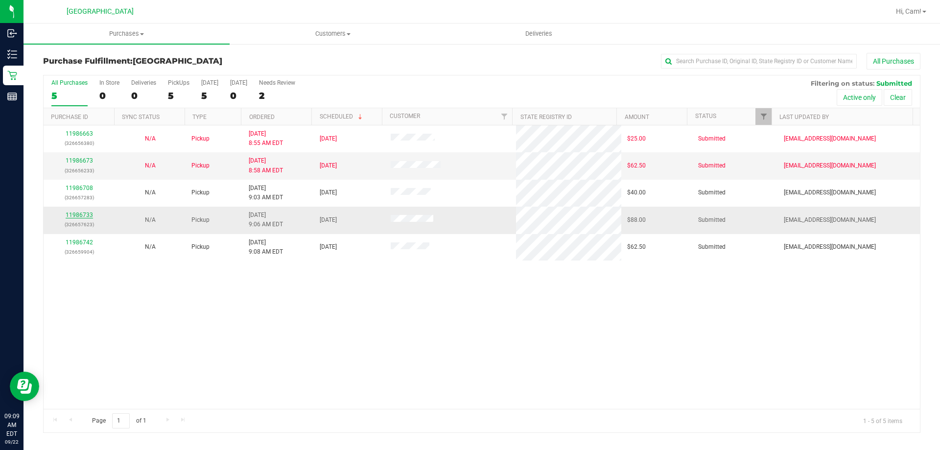
click at [80, 216] on link "11986733" at bounding box center [79, 215] width 27 height 7
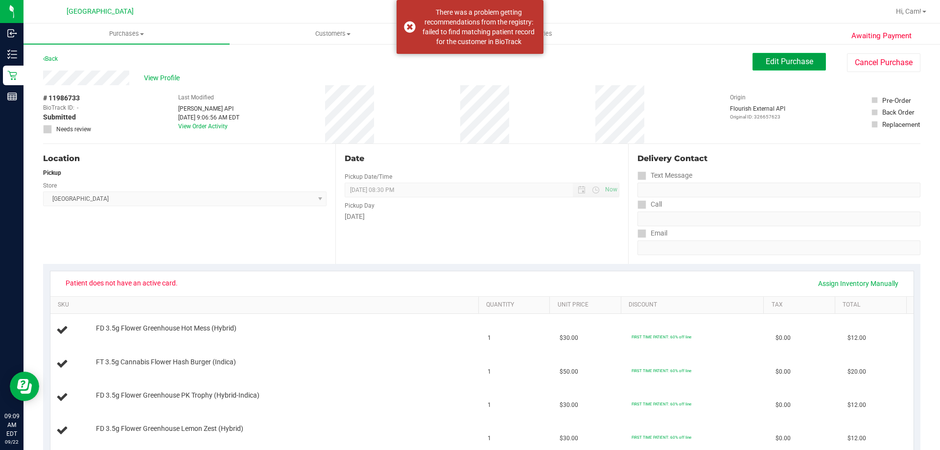
click at [775, 56] on button "Edit Purchase" at bounding box center [789, 62] width 73 height 18
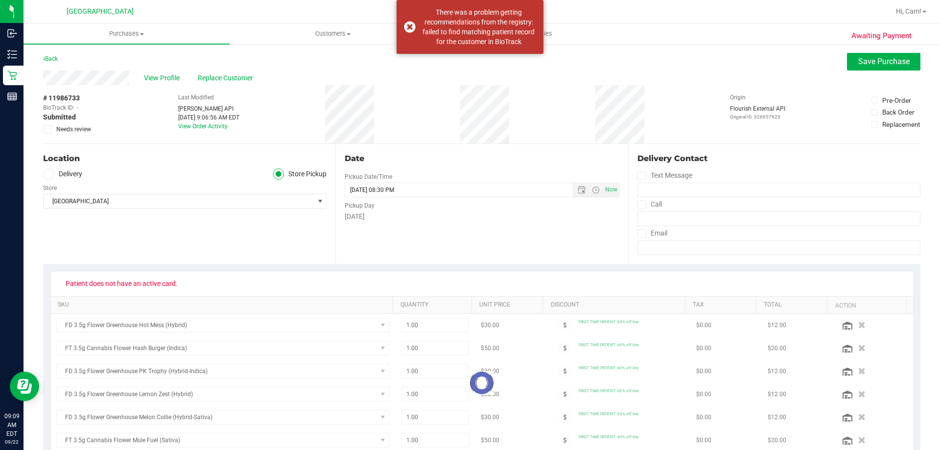
click at [84, 128] on span "Needs review" at bounding box center [73, 129] width 35 height 9
click at [0, 0] on input "Needs review" at bounding box center [0, 0] width 0 height 0
click at [863, 55] on button "Save Purchase" at bounding box center [883, 62] width 73 height 18
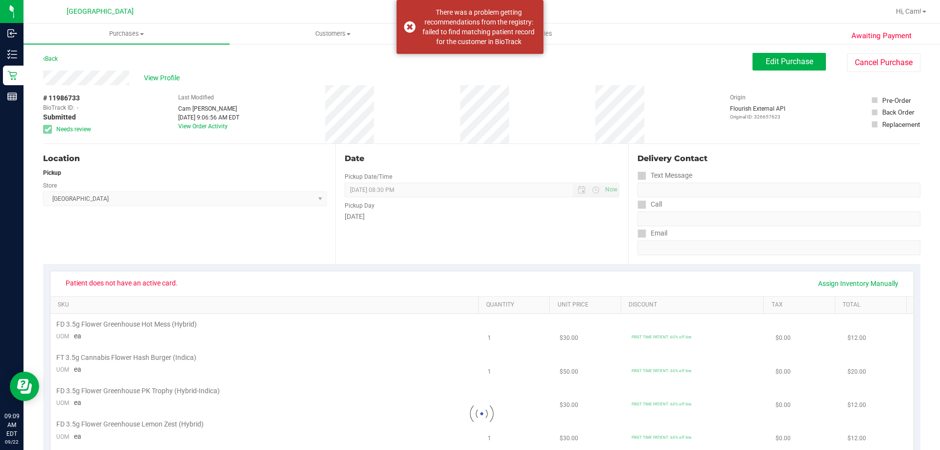
click at [54, 60] on link "Back" at bounding box center [50, 58] width 15 height 7
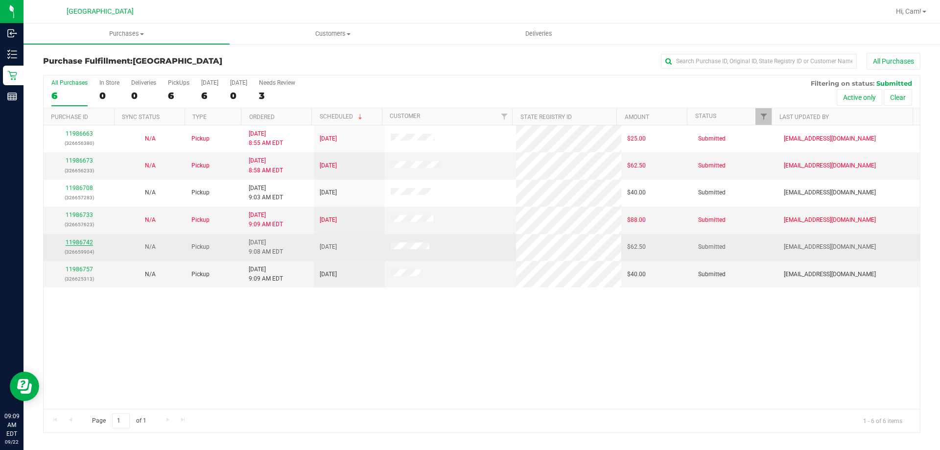
click at [77, 239] on link "11986742" at bounding box center [79, 242] width 27 height 7
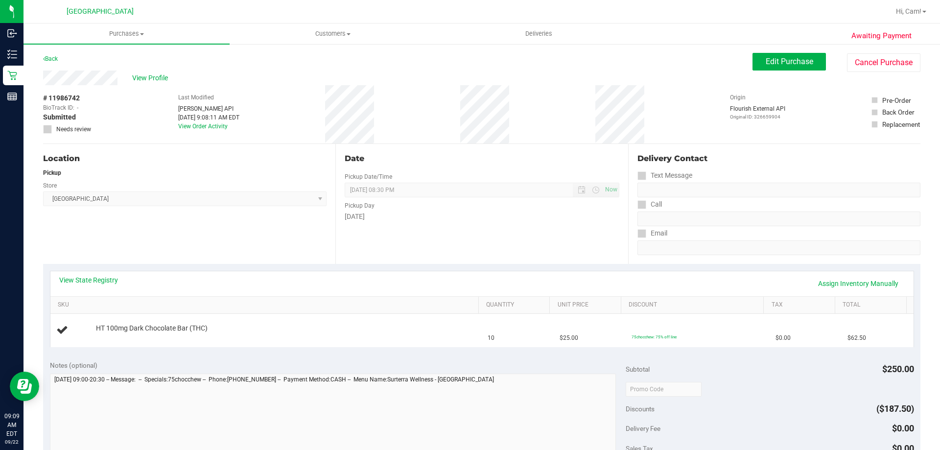
click at [87, 274] on div "View State Registry Assign Inventory Manually" at bounding box center [482, 283] width 864 height 25
click at [86, 279] on link "View State Registry" at bounding box center [88, 280] width 59 height 10
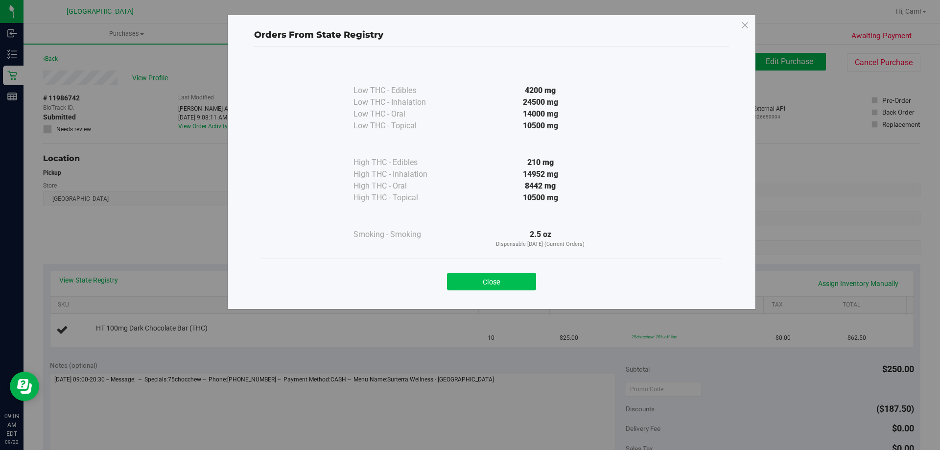
click at [479, 287] on button "Close" at bounding box center [491, 282] width 89 height 18
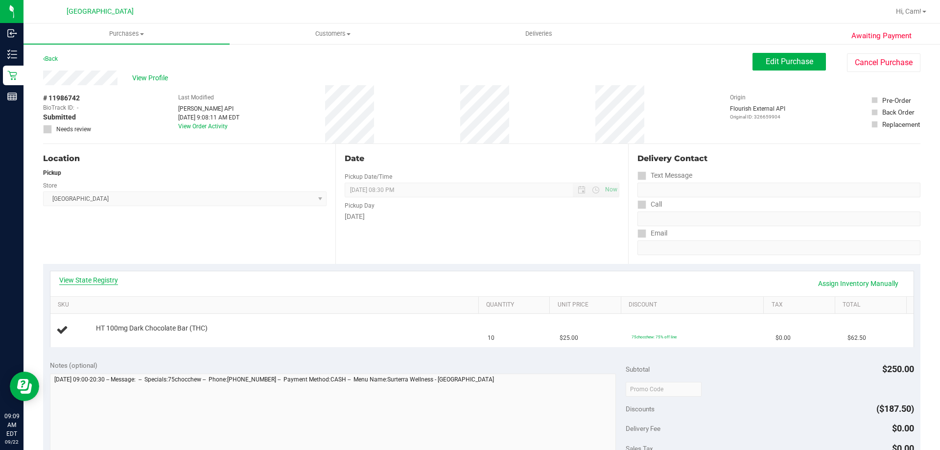
click at [117, 278] on link "View State Registry" at bounding box center [88, 280] width 59 height 10
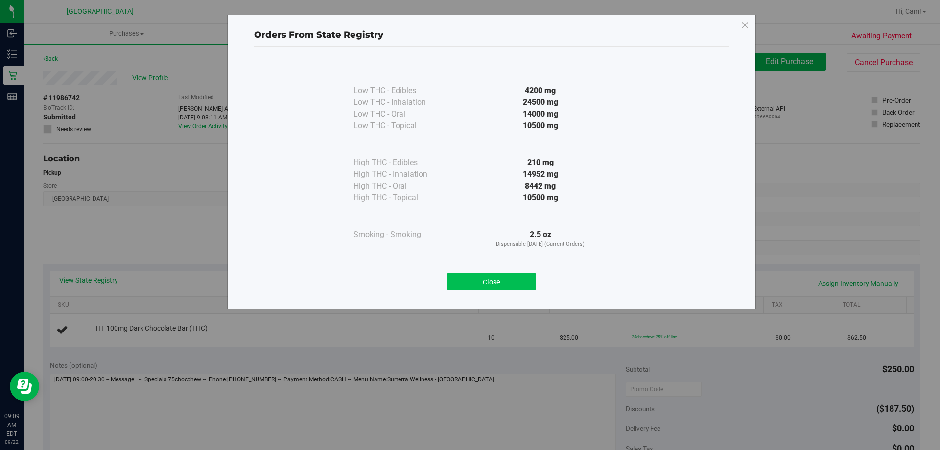
click at [477, 281] on button "Close" at bounding box center [491, 282] width 89 height 18
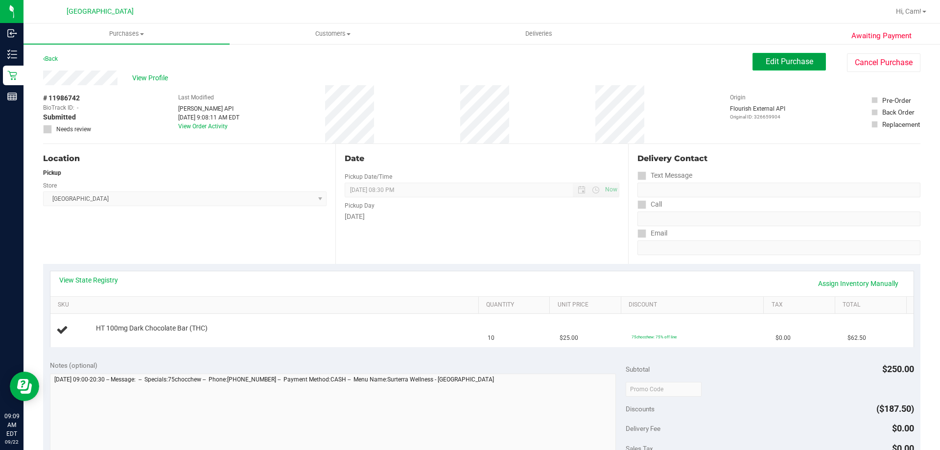
click at [786, 68] on button "Edit Purchase" at bounding box center [789, 62] width 73 height 18
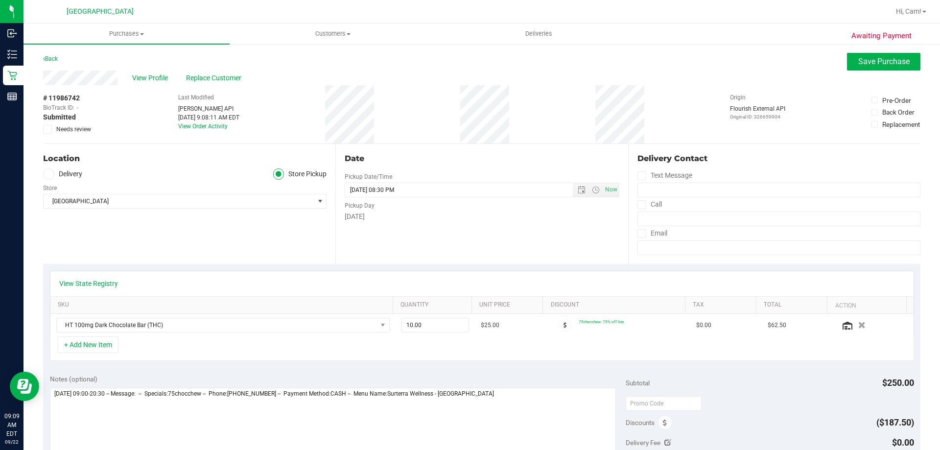
click at [70, 137] on div "# 11986742 BioTrack ID: - Submitted Needs review" at bounding box center [67, 114] width 49 height 58
click at [74, 132] on span "Needs review" at bounding box center [73, 129] width 35 height 9
click at [0, 0] on input "Needs review" at bounding box center [0, 0] width 0 height 0
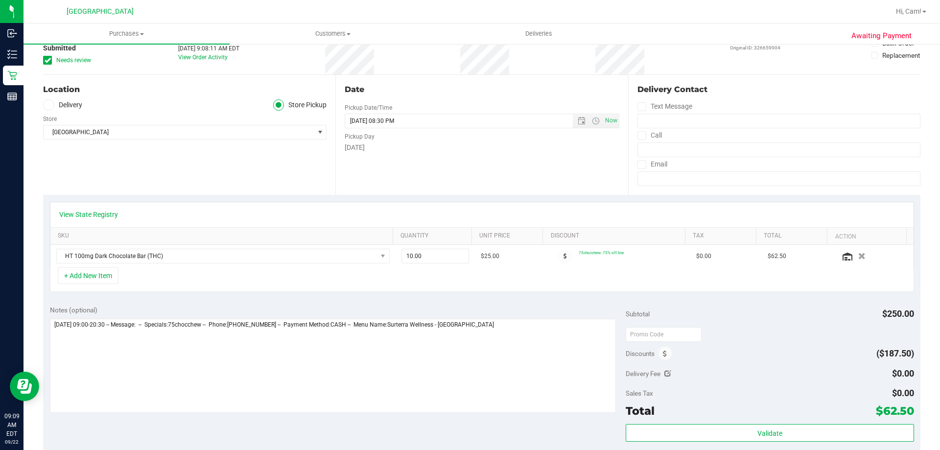
scroll to position [196, 0]
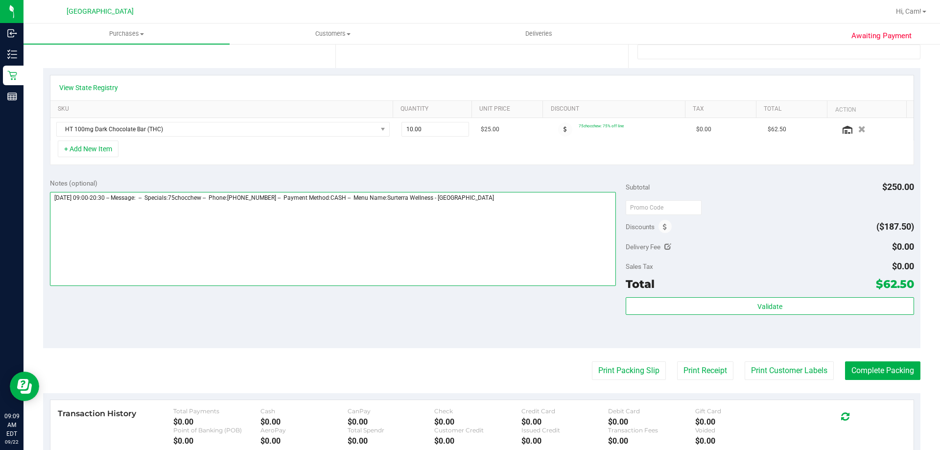
click at [565, 248] on textarea at bounding box center [333, 239] width 567 height 94
drag, startPoint x: 87, startPoint y: 213, endPoint x: 102, endPoint y: 215, distance: 14.8
click at [107, 216] on textarea at bounding box center [333, 239] width 567 height 94
drag, startPoint x: 94, startPoint y: 212, endPoint x: 97, endPoint y: 220, distance: 8.8
click at [94, 216] on textarea at bounding box center [333, 239] width 567 height 94
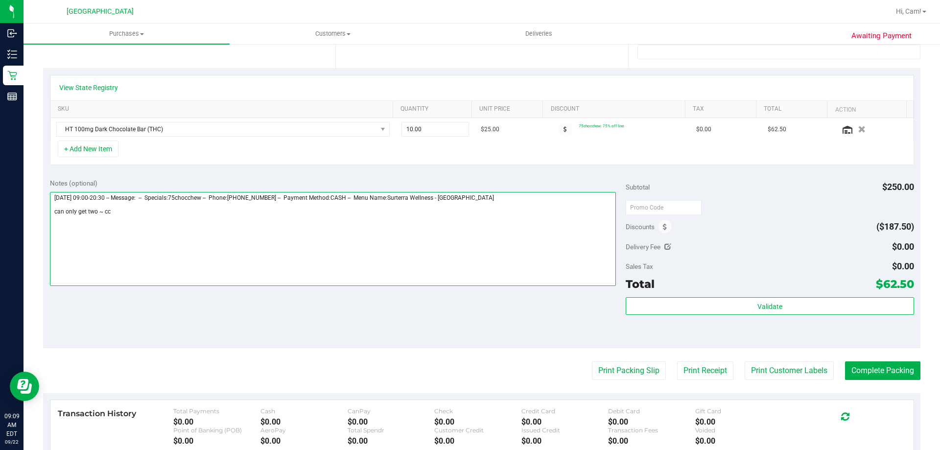
scroll to position [0, 0]
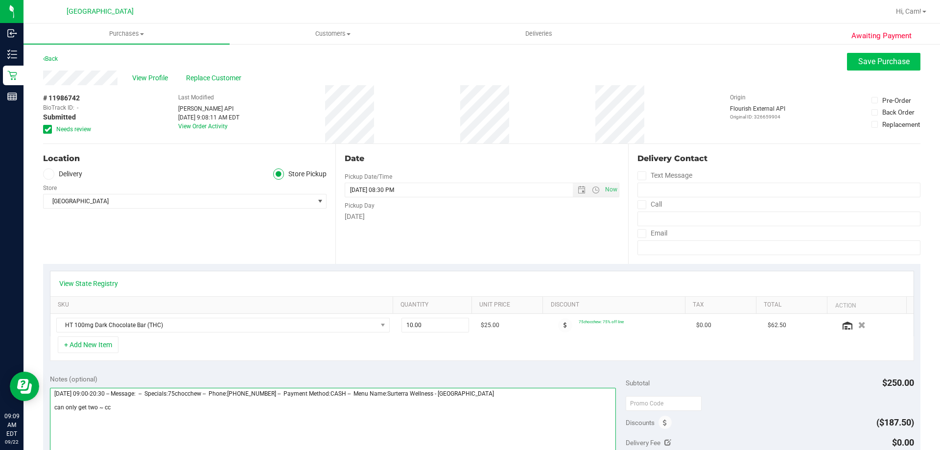
type textarea "[DATE] 09:00-20:30 -- Message: -- Specials:75chocchew -- Phone:[PHONE_NUMBER] -…"
click at [903, 64] on button "Save Purchase" at bounding box center [883, 62] width 73 height 18
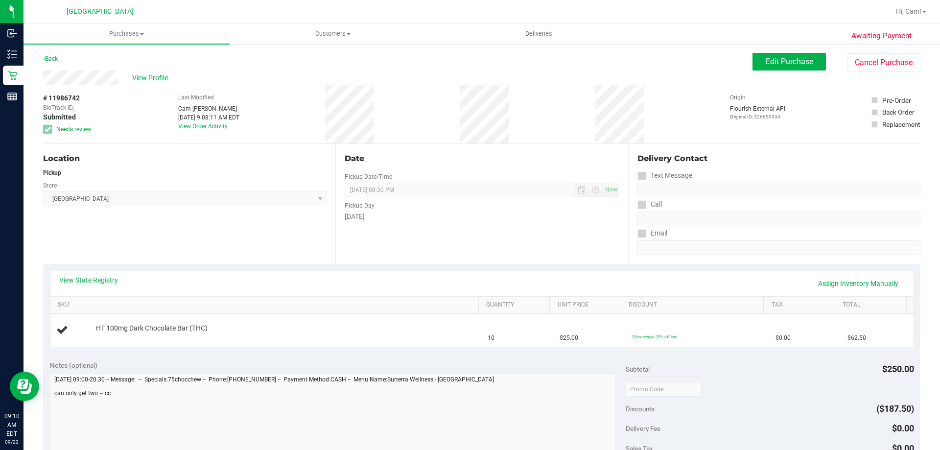
click at [55, 59] on link "Back" at bounding box center [50, 58] width 15 height 7
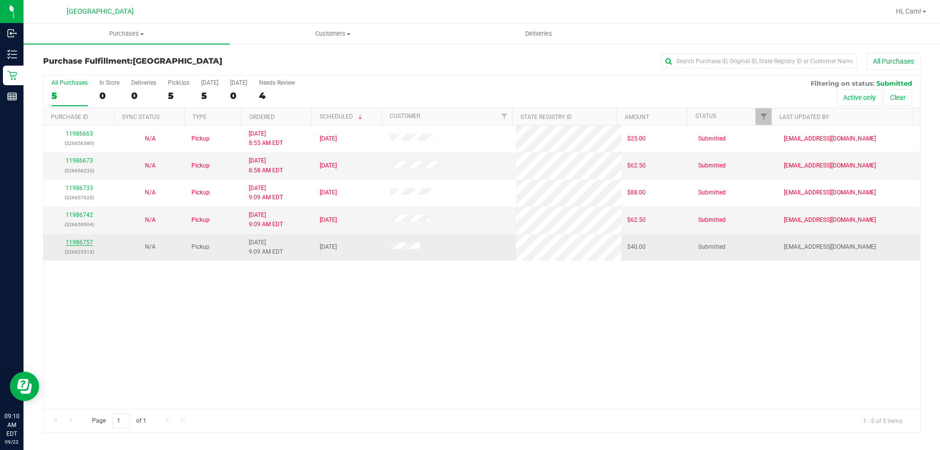
click at [72, 242] on link "11986757" at bounding box center [79, 242] width 27 height 7
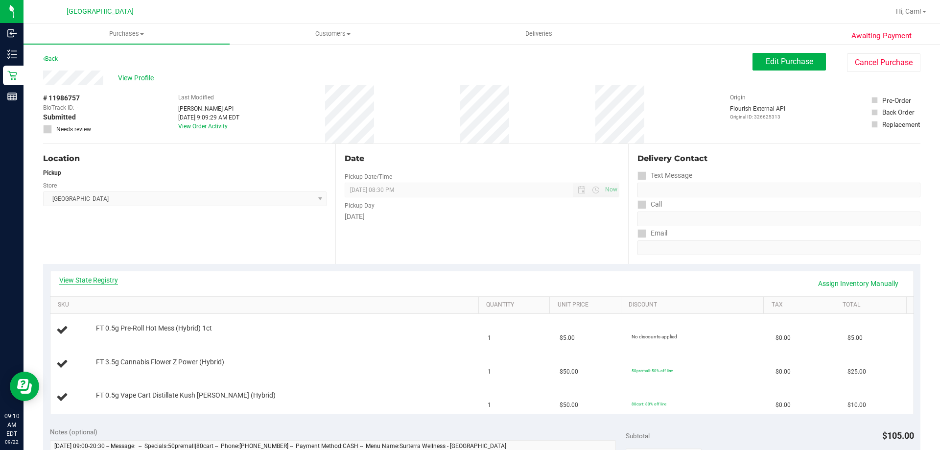
click at [86, 282] on link "View State Registry" at bounding box center [88, 280] width 59 height 10
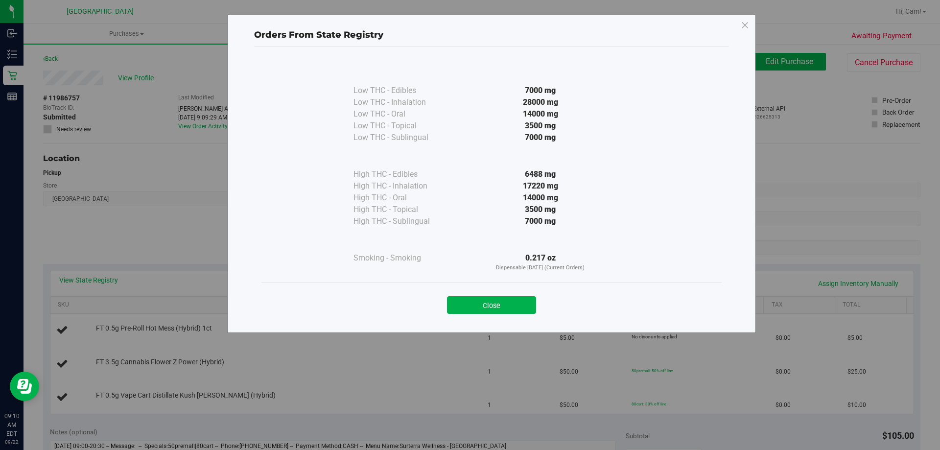
click at [494, 302] on button "Close" at bounding box center [491, 305] width 89 height 18
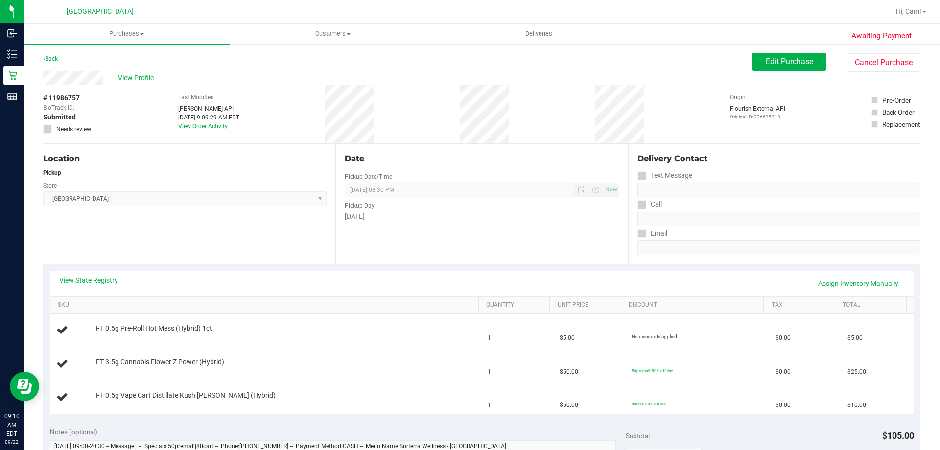
click at [48, 57] on link "Back" at bounding box center [50, 58] width 15 height 7
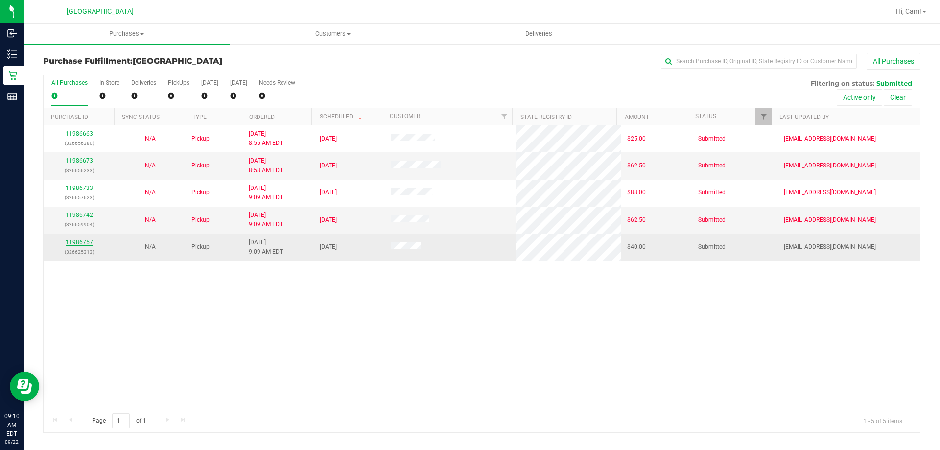
click at [83, 241] on link "11986757" at bounding box center [79, 242] width 27 height 7
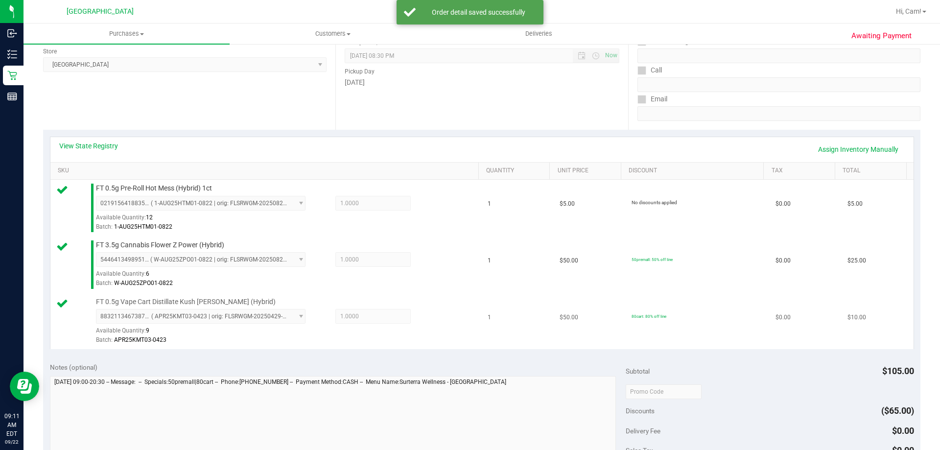
scroll to position [294, 0]
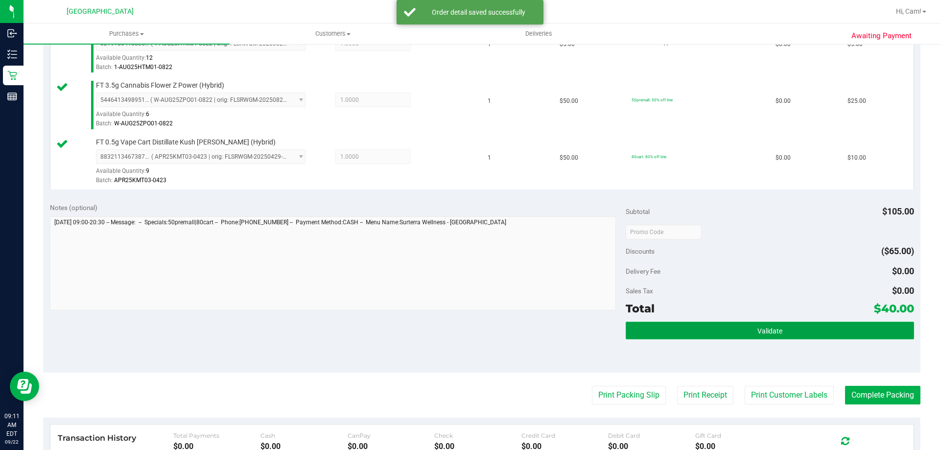
click at [766, 331] on span "Validate" at bounding box center [770, 331] width 25 height 8
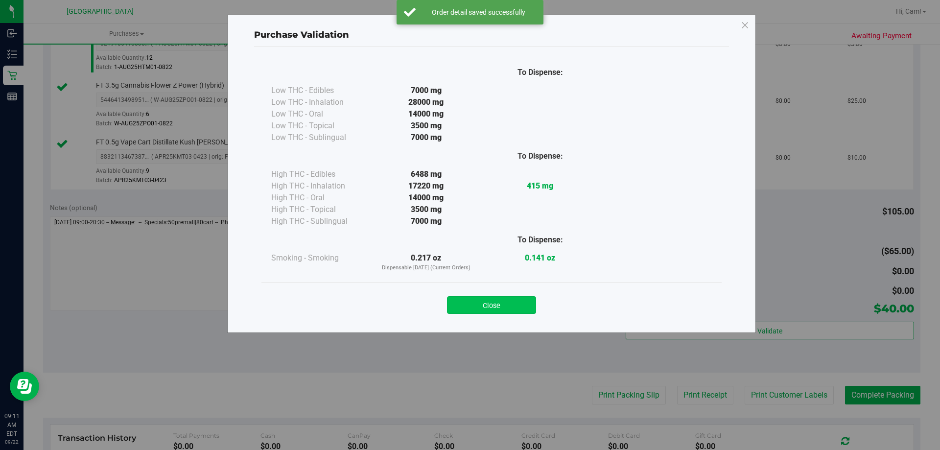
drag, startPoint x: 497, startPoint y: 308, endPoint x: 574, endPoint y: 335, distance: 81.6
click at [500, 308] on button "Close" at bounding box center [491, 305] width 89 height 18
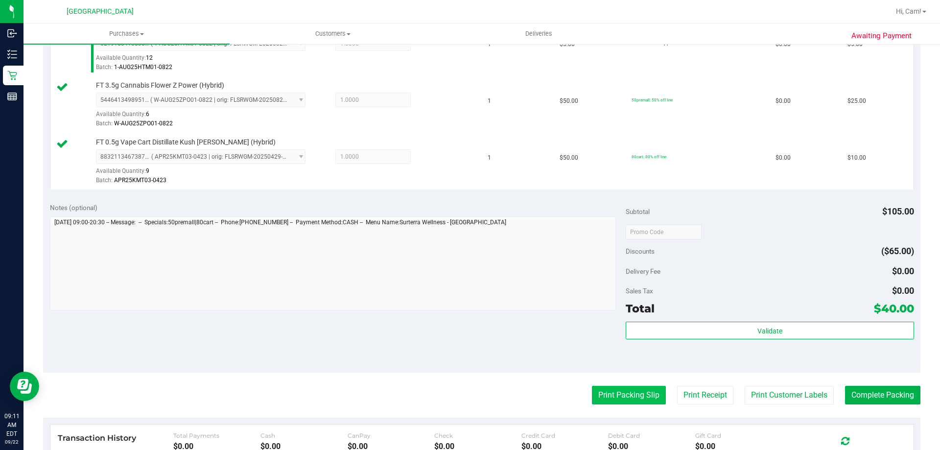
click at [615, 396] on button "Print Packing Slip" at bounding box center [629, 395] width 74 height 19
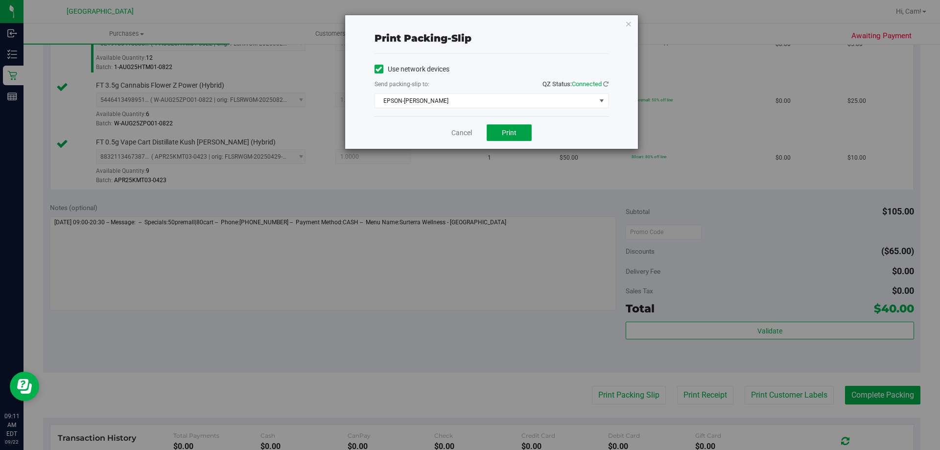
click at [516, 139] on button "Print" at bounding box center [509, 132] width 45 height 17
drag, startPoint x: 630, startPoint y: 28, endPoint x: 636, endPoint y: 34, distance: 8.7
click at [630, 27] on icon "button" at bounding box center [628, 24] width 7 height 12
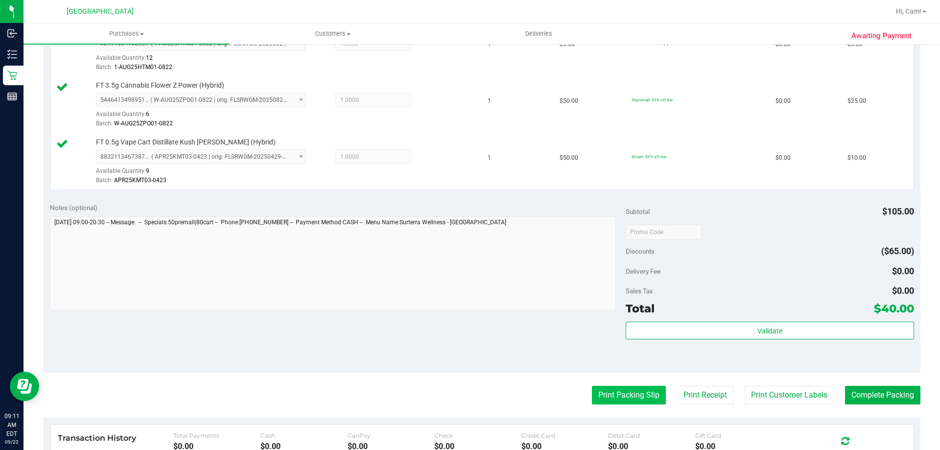
click at [645, 403] on button "Print Packing Slip" at bounding box center [629, 395] width 74 height 19
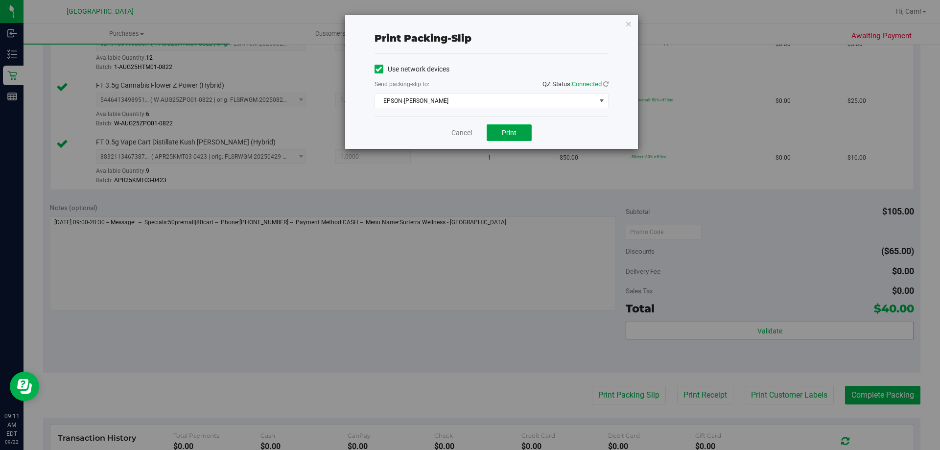
click at [514, 136] on span "Print" at bounding box center [509, 133] width 15 height 8
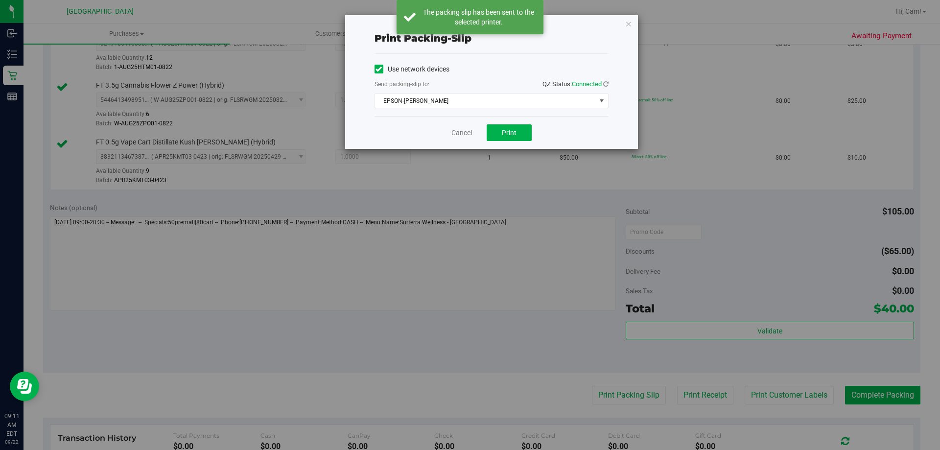
drag, startPoint x: 628, startPoint y: 24, endPoint x: 767, endPoint y: 216, distance: 236.7
click at [628, 25] on icon "button" at bounding box center [628, 24] width 7 height 12
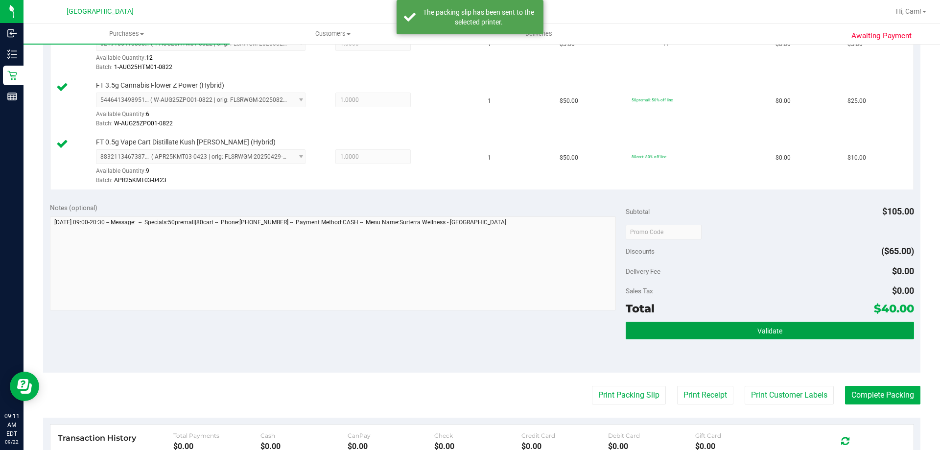
click at [769, 330] on span "Validate" at bounding box center [770, 331] width 25 height 8
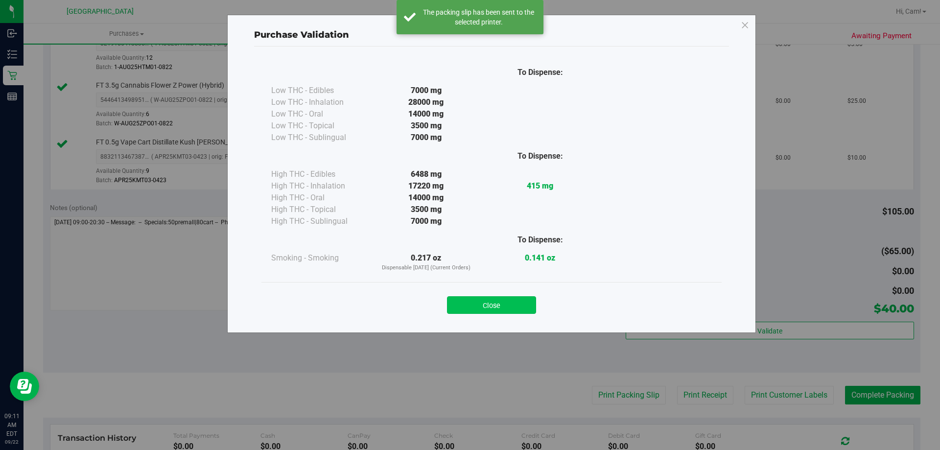
click at [493, 297] on button "Close" at bounding box center [491, 305] width 89 height 18
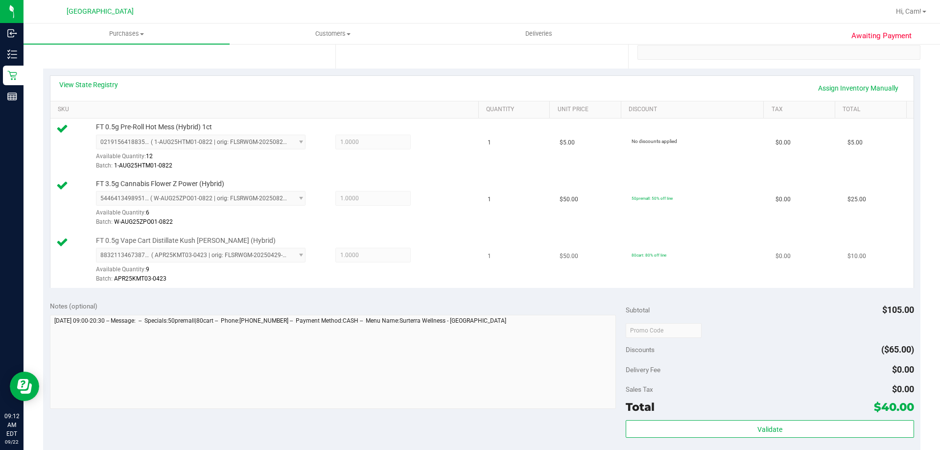
scroll to position [245, 0]
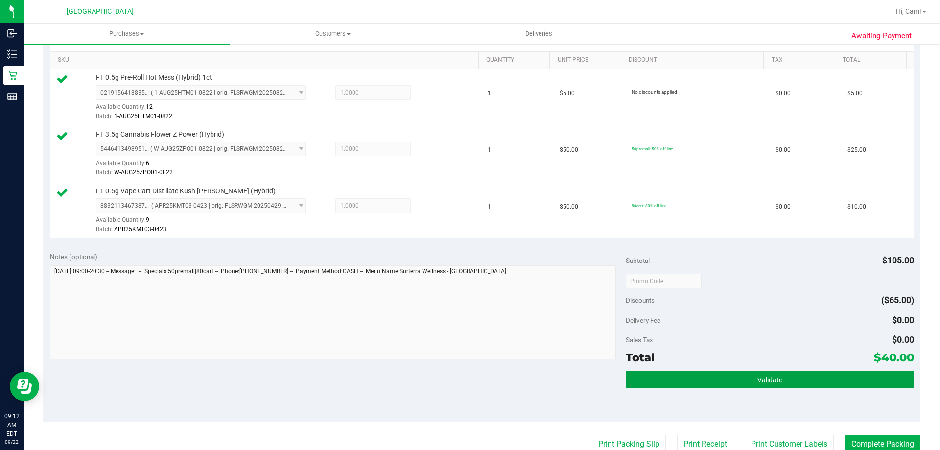
click at [716, 386] on button "Validate" at bounding box center [770, 380] width 288 height 18
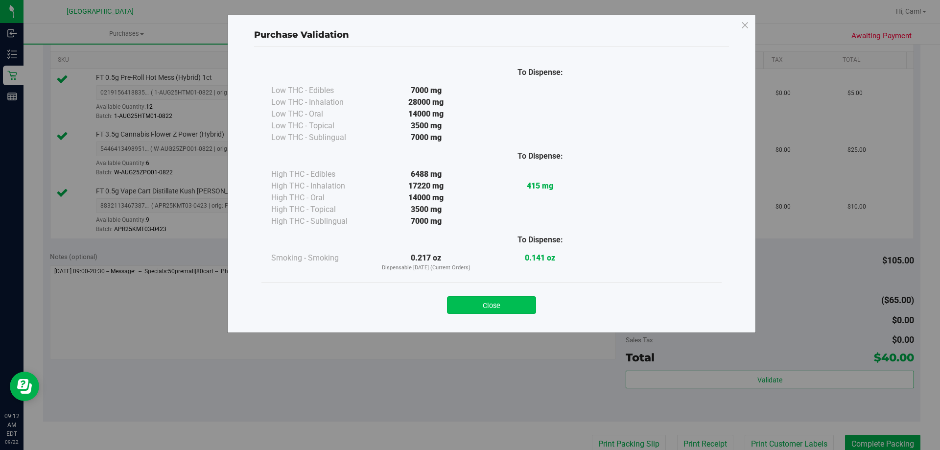
click at [486, 300] on button "Close" at bounding box center [491, 305] width 89 height 18
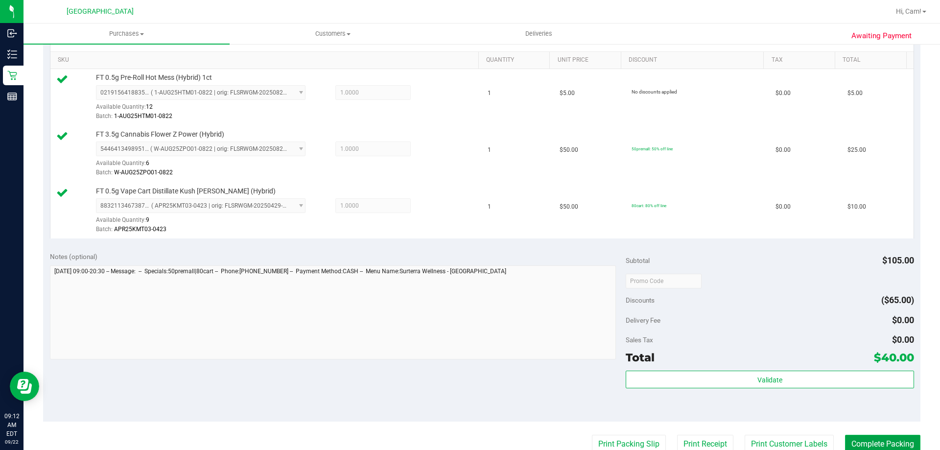
click at [869, 438] on button "Complete Packing" at bounding box center [882, 444] width 75 height 19
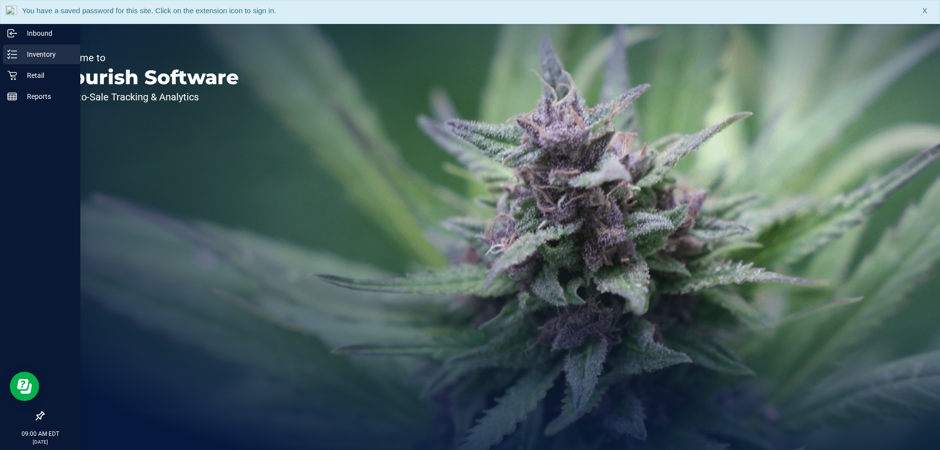
click at [49, 60] on div "Inventory" at bounding box center [41, 55] width 77 height 20
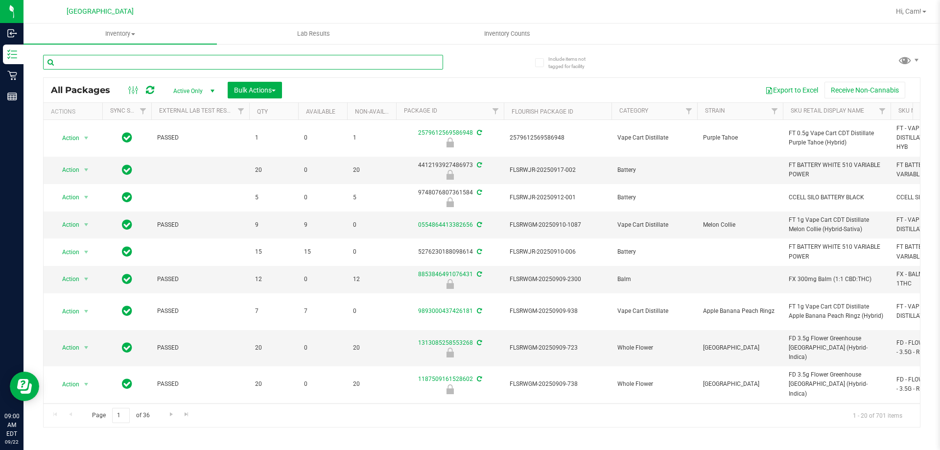
click at [141, 55] on input "text" at bounding box center [243, 62] width 400 height 15
type input "mixed berry"
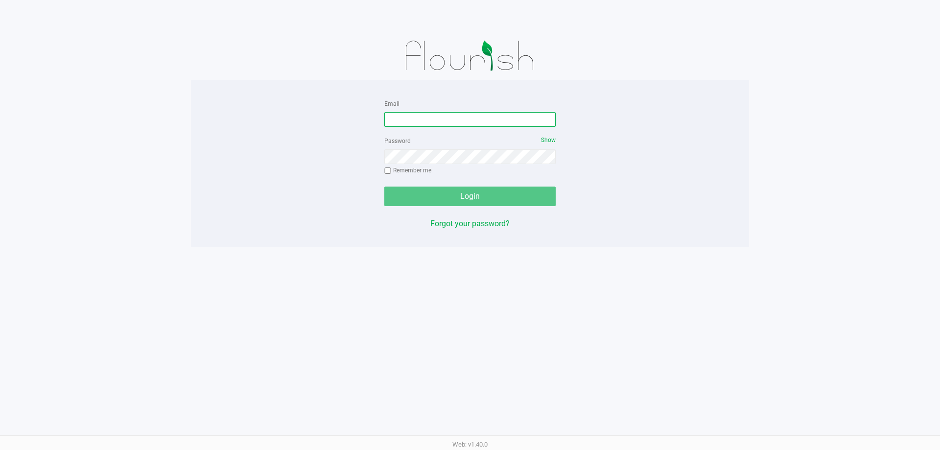
click at [435, 118] on input "Email" at bounding box center [470, 119] width 171 height 15
type input "[EMAIL_ADDRESS][DOMAIN_NAME]"
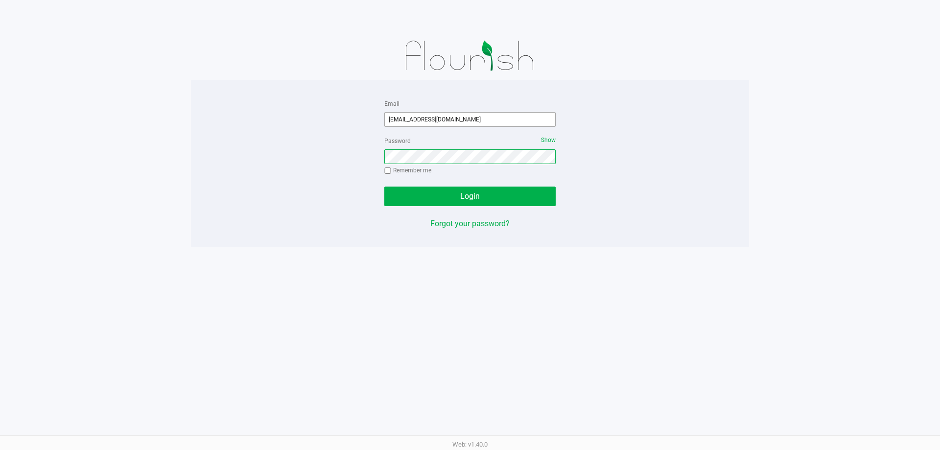
click at [385, 187] on button "Login" at bounding box center [470, 197] width 171 height 20
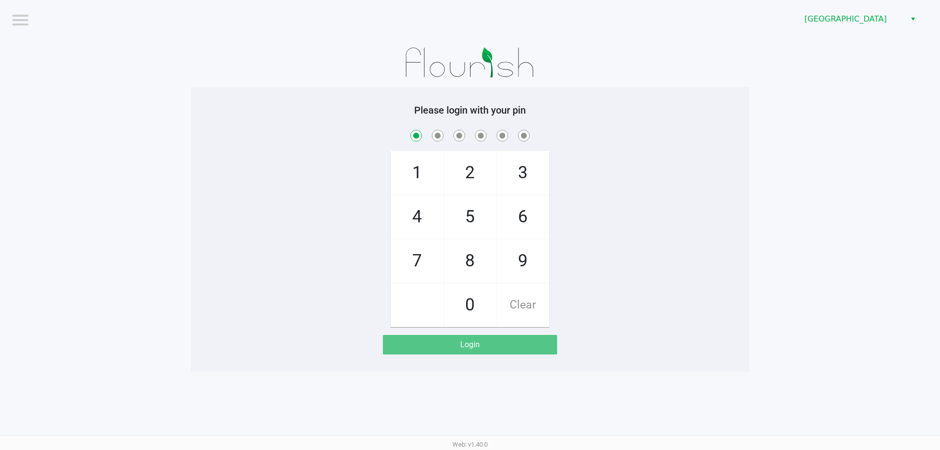
checkbox input "true"
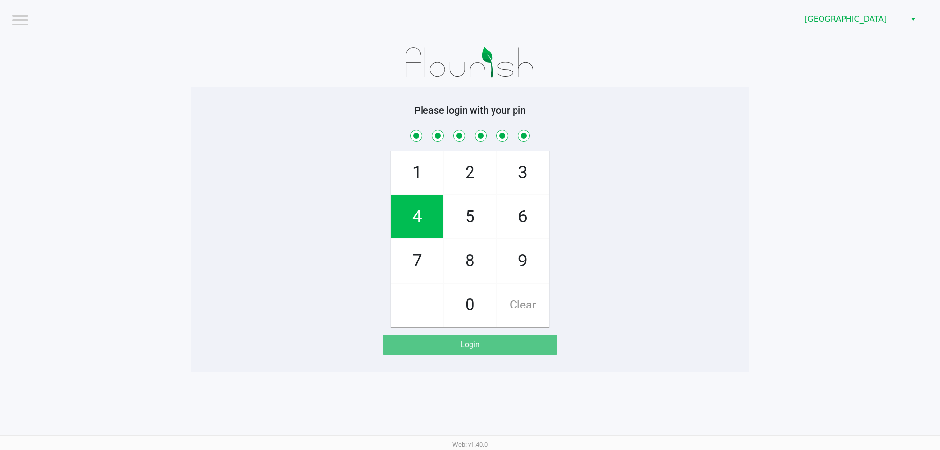
checkbox input "true"
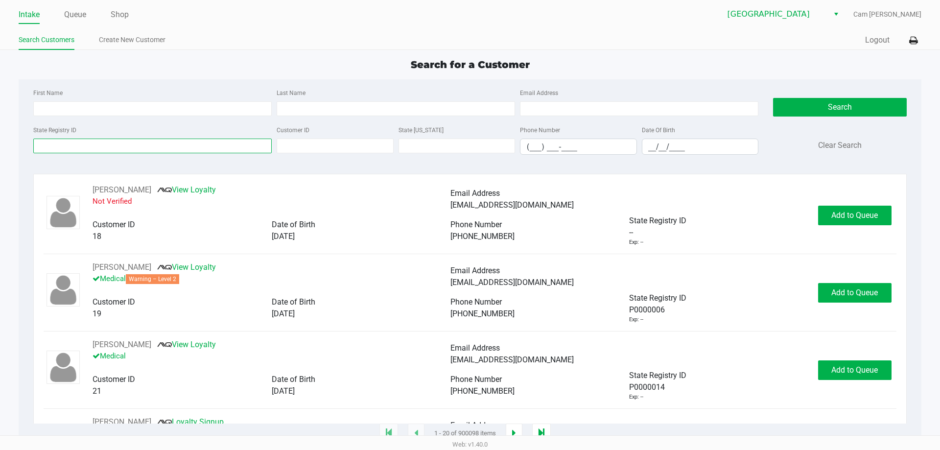
click at [239, 150] on input "State Registry ID" at bounding box center [152, 146] width 239 height 15
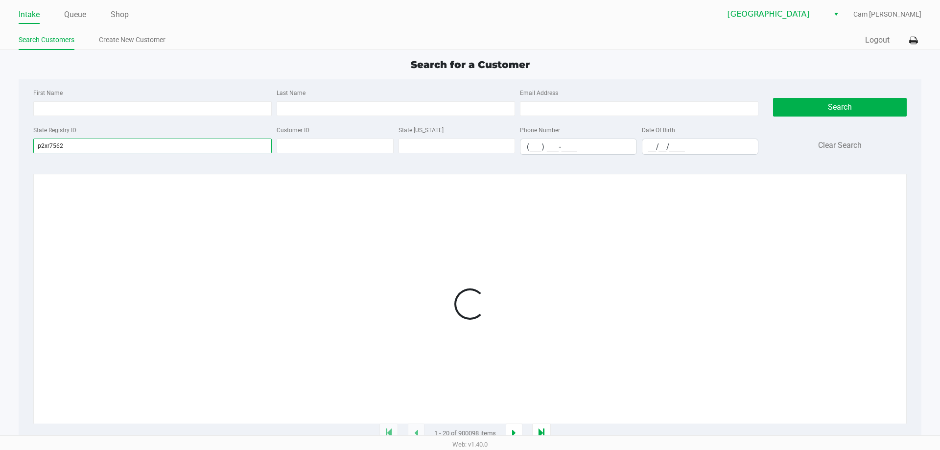
type input "p2xr7562"
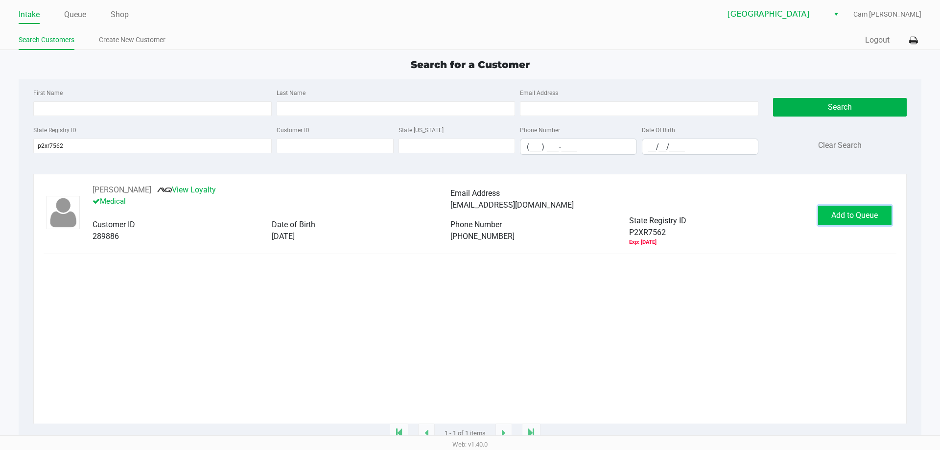
click at [827, 209] on button "Add to Queue" at bounding box center [854, 216] width 73 height 20
click at [827, 209] on body "Intake Queue Shop [GEOGRAPHIC_DATA] WC Cam [PERSON_NAME] Search Customers Creat…" at bounding box center [470, 217] width 940 height 435
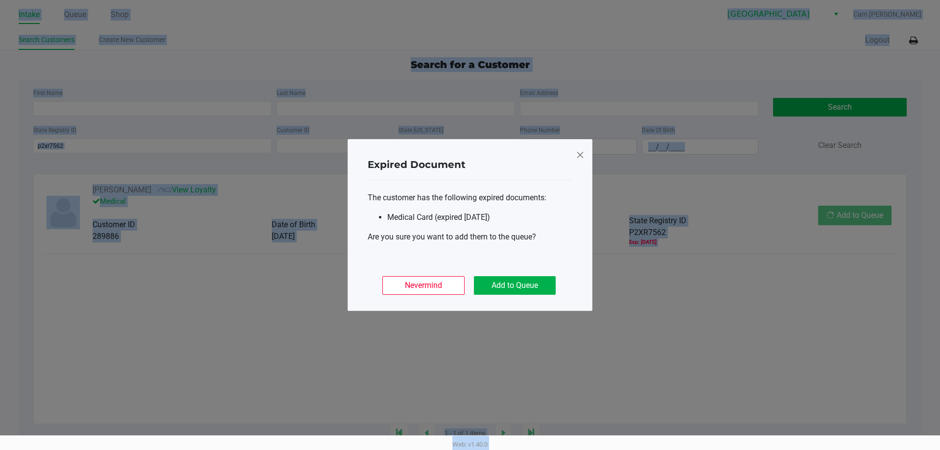
drag, startPoint x: 827, startPoint y: 209, endPoint x: 835, endPoint y: 213, distance: 8.3
click at [831, 211] on ngb-modal-window "Expired Document The customer has the following expired documents: Medical Card…" at bounding box center [470, 225] width 940 height 450
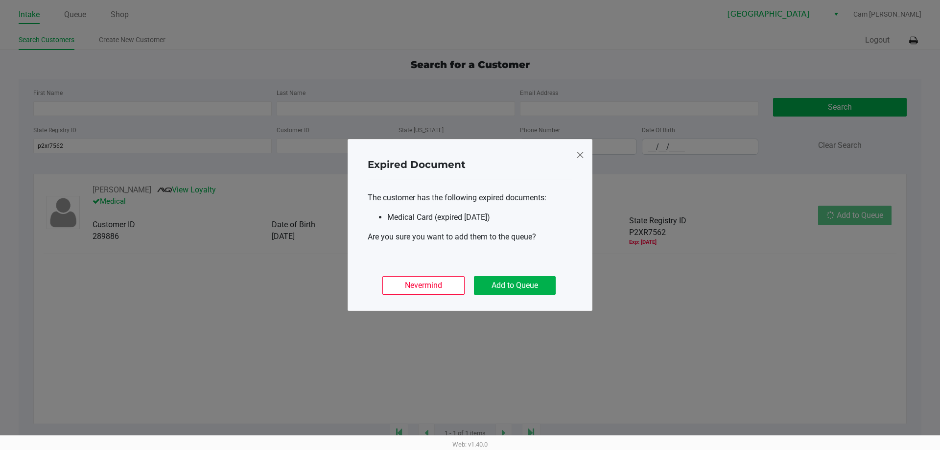
click at [835, 213] on ngb-modal-window "Expired Document The customer has the following expired documents: Medical Card…" at bounding box center [470, 225] width 940 height 450
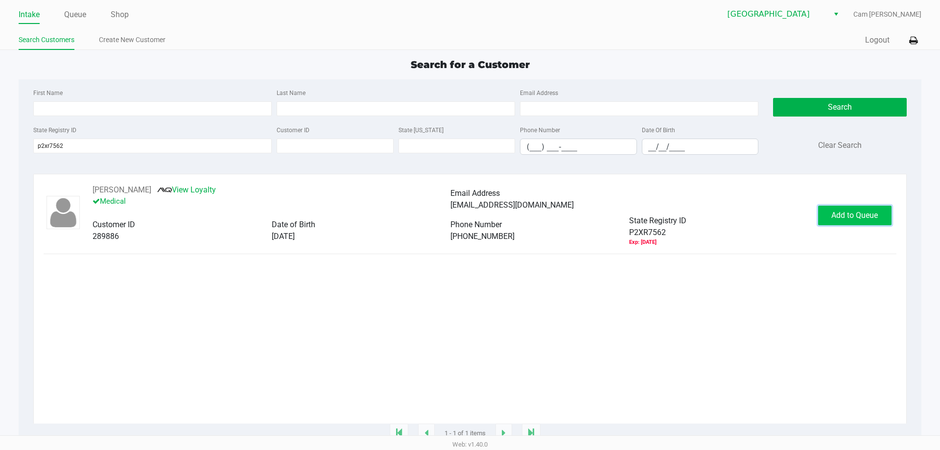
click at [836, 212] on span "Add to Queue" at bounding box center [855, 215] width 47 height 9
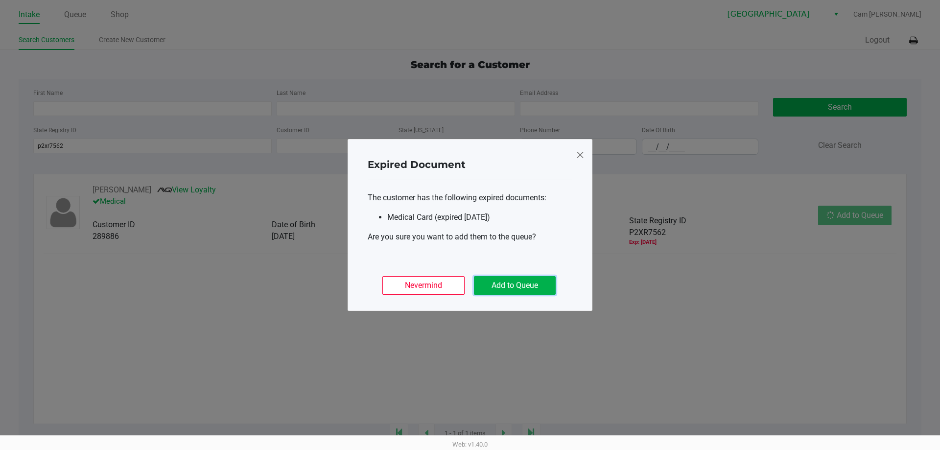
click at [534, 283] on button "Add to Queue" at bounding box center [515, 285] width 82 height 19
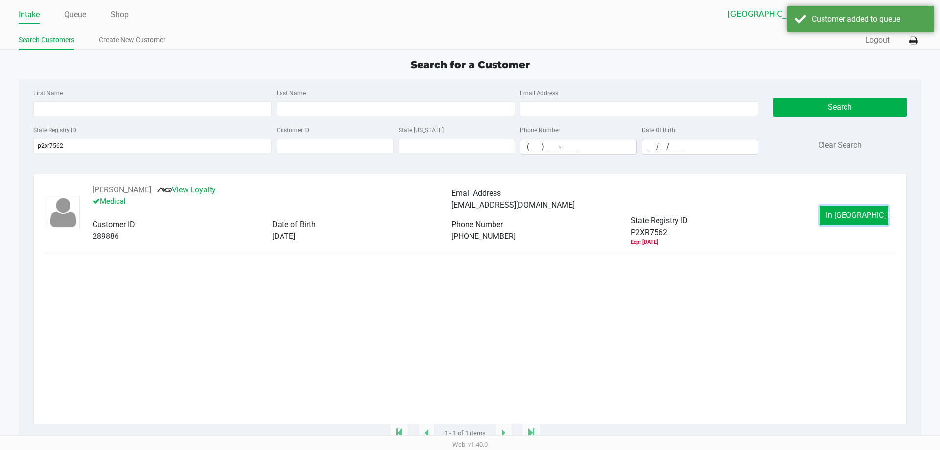
click at [836, 219] on button "In [GEOGRAPHIC_DATA]" at bounding box center [854, 216] width 69 height 20
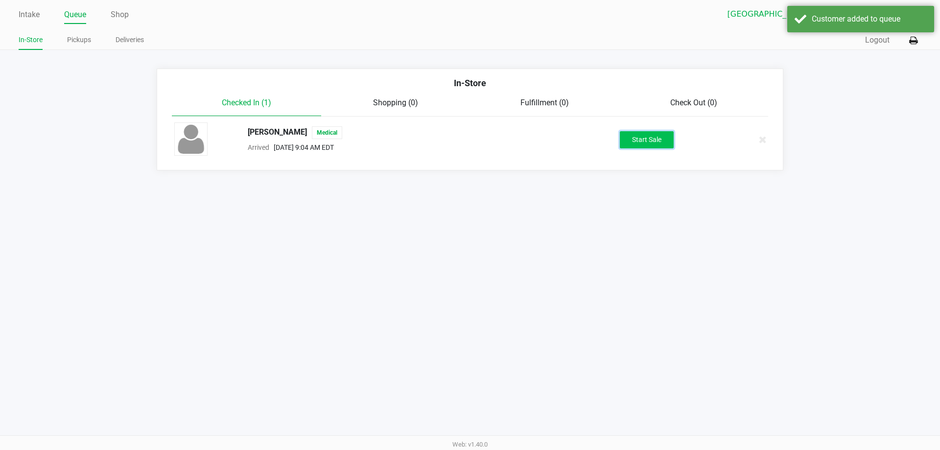
click at [644, 135] on button "Start Sale" at bounding box center [647, 139] width 54 height 17
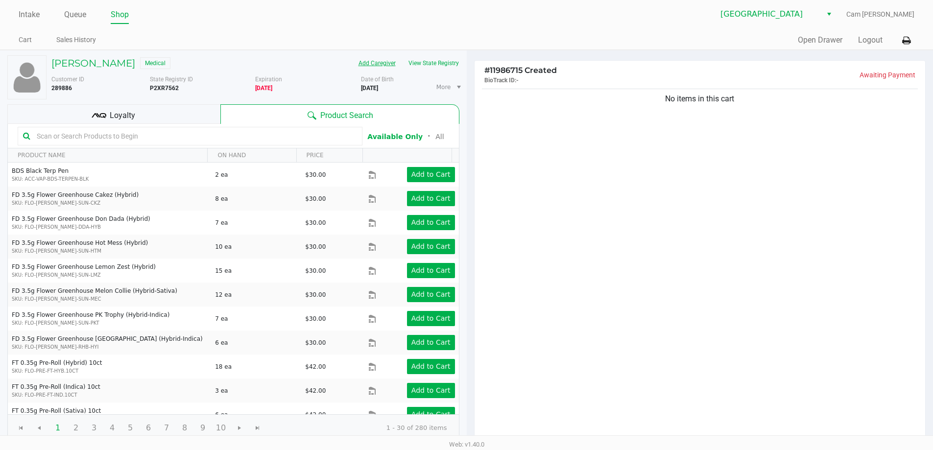
drag, startPoint x: 168, startPoint y: 111, endPoint x: 389, endPoint y: 59, distance: 227.0
click at [171, 111] on div "Loyalty" at bounding box center [113, 114] width 213 height 20
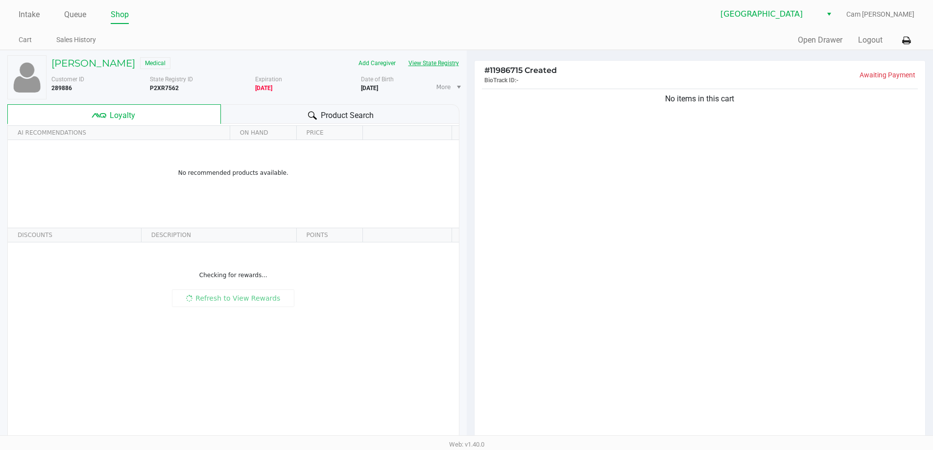
click at [426, 61] on button "View State Registry" at bounding box center [430, 63] width 57 height 16
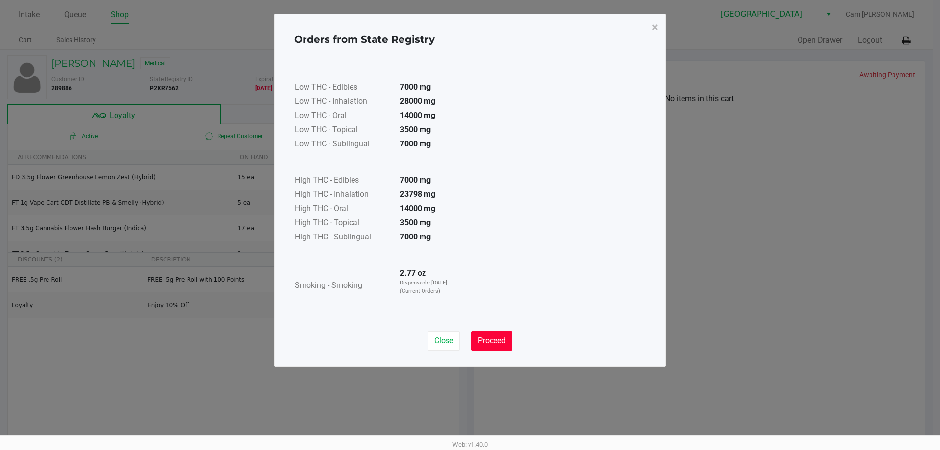
click at [506, 338] on span "Proceed" at bounding box center [492, 340] width 28 height 9
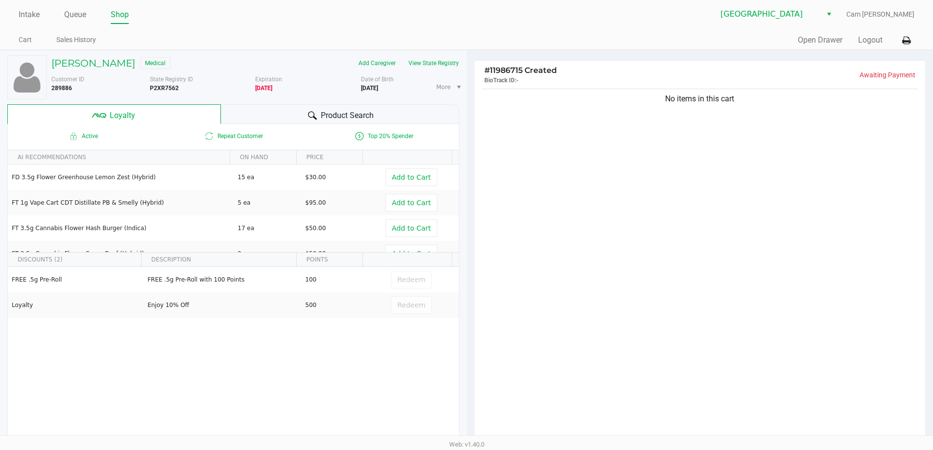
click at [554, 302] on div "No items in this cart" at bounding box center [700, 265] width 451 height 356
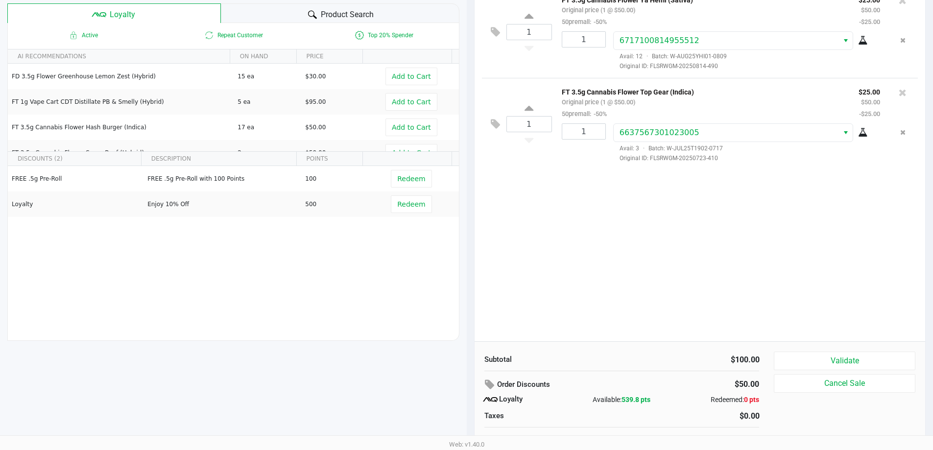
scroll to position [112, 0]
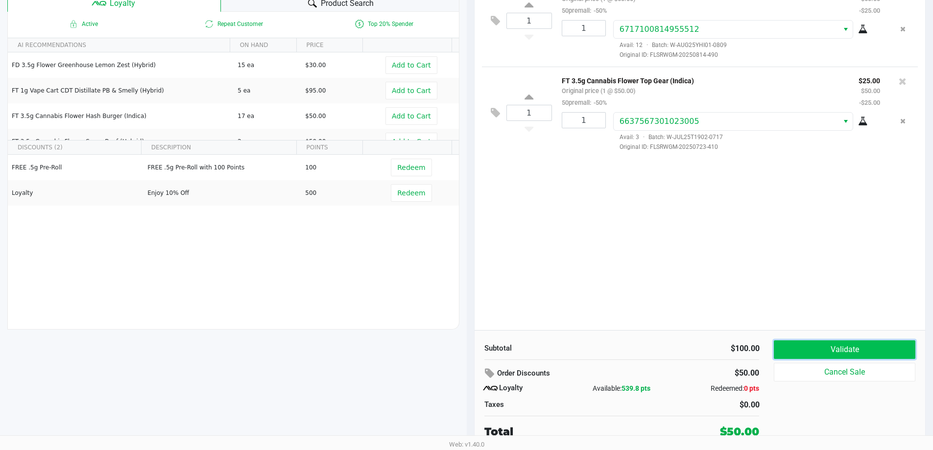
click at [861, 351] on button "Validate" at bounding box center [844, 349] width 141 height 19
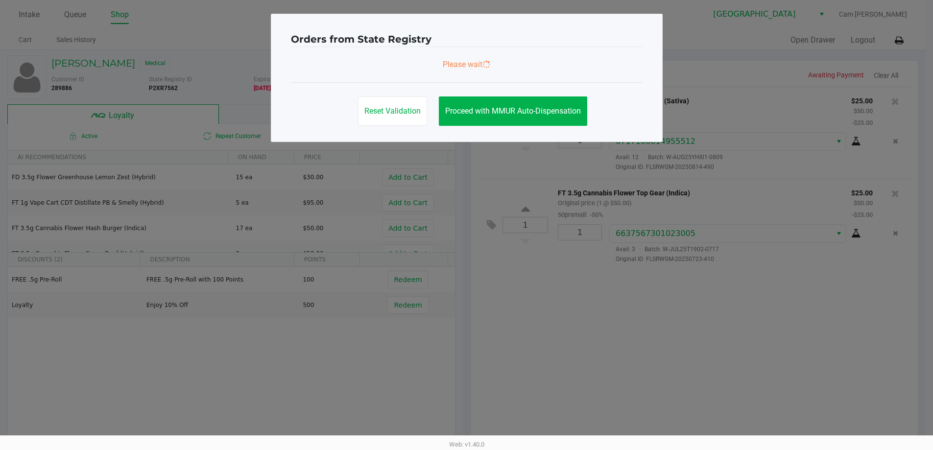
scroll to position [0, 0]
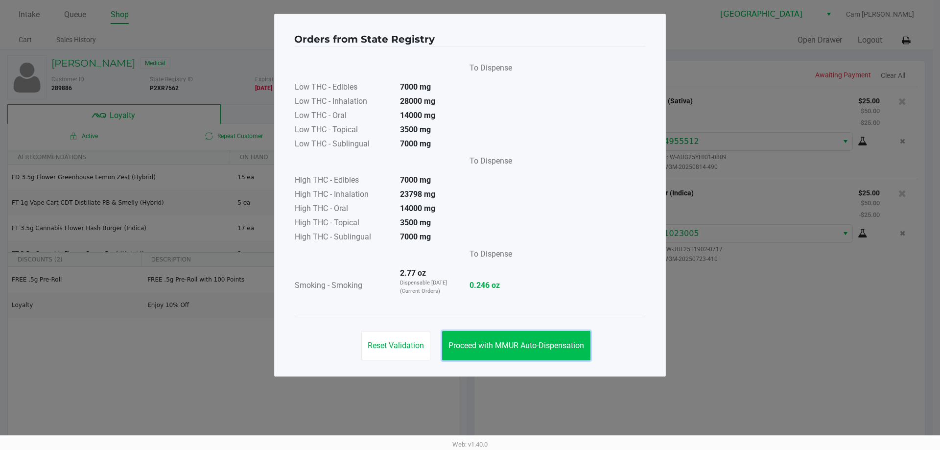
click at [526, 350] on button "Proceed with MMUR Auto-Dispensation" at bounding box center [516, 345] width 148 height 29
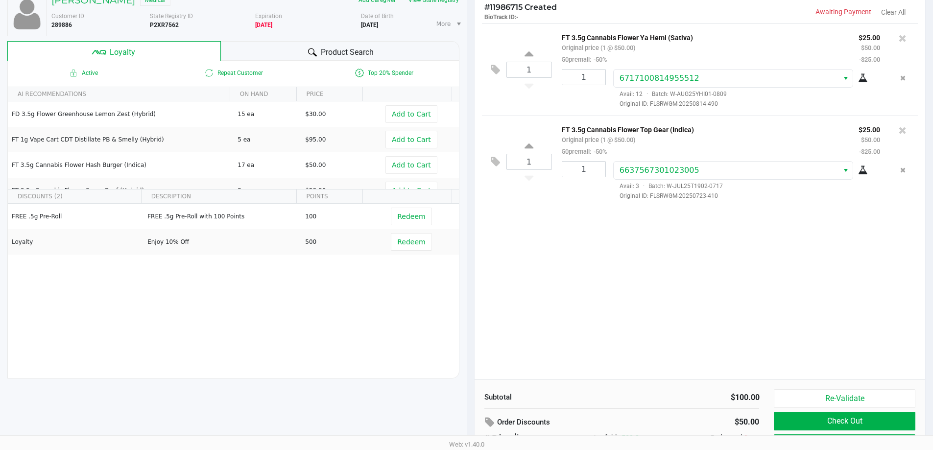
scroll to position [112, 0]
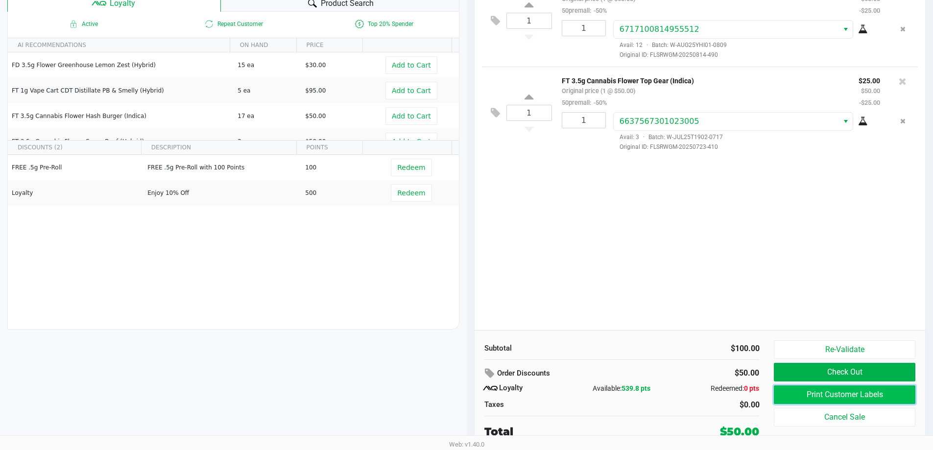
click at [790, 386] on button "Print Customer Labels" at bounding box center [844, 394] width 141 height 19
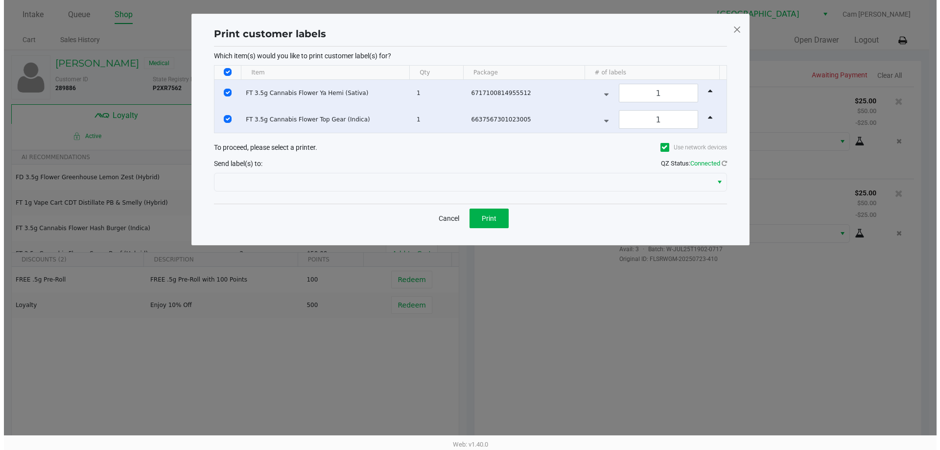
scroll to position [0, 0]
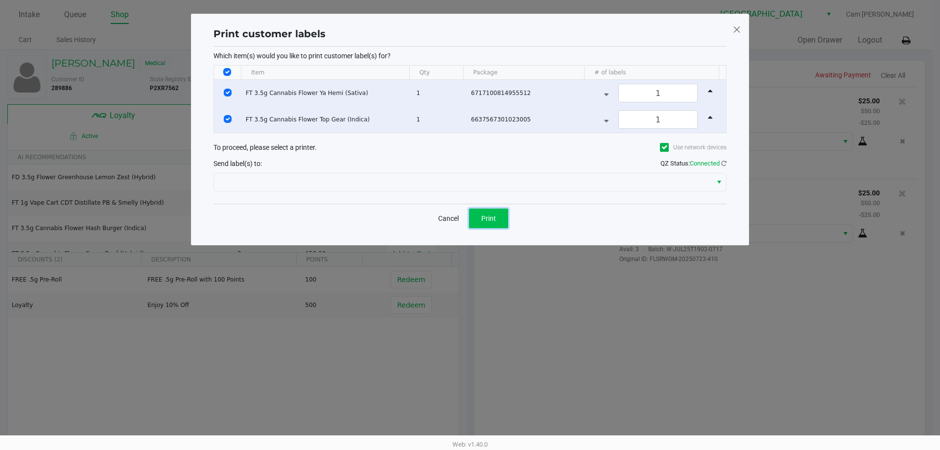
click at [482, 221] on span "Print" at bounding box center [488, 219] width 15 height 8
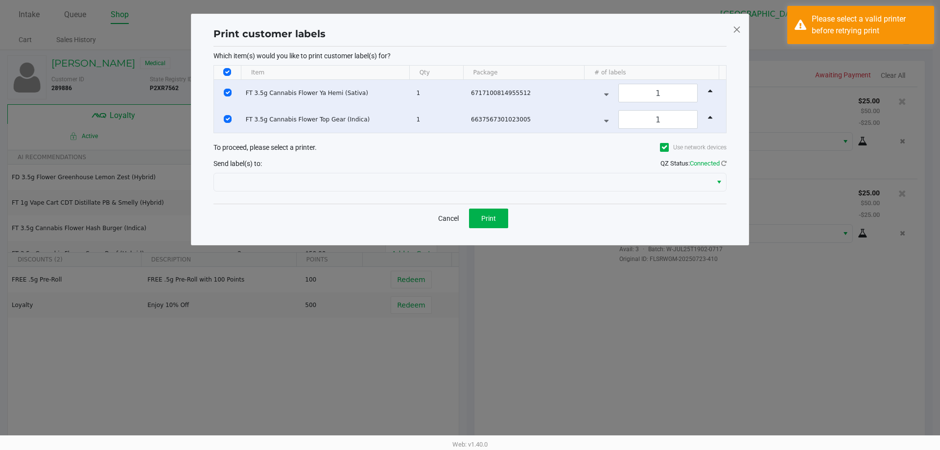
click at [572, 165] on div "Send label(s) to: QZ Status: Connected" at bounding box center [470, 163] width 513 height 14
click at [539, 197] on div "Which item(s) would you like to print customer label(s) for? Item Qty Package #…" at bounding box center [470, 125] width 513 height 157
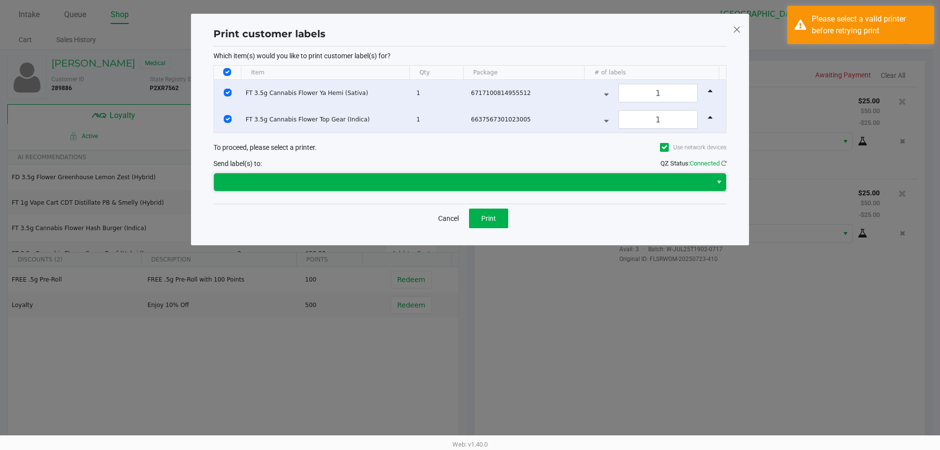
click at [544, 184] on span at bounding box center [463, 182] width 486 height 12
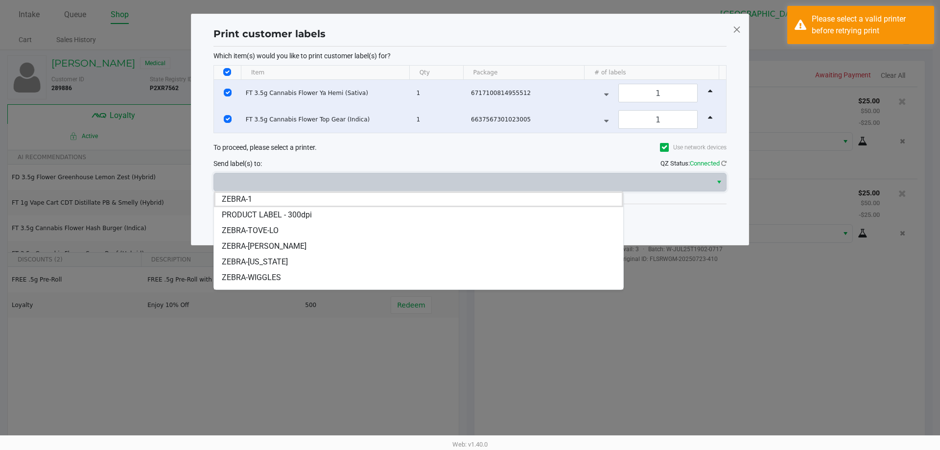
click at [278, 248] on li "ZEBRA-YIRUMA" at bounding box center [418, 247] width 409 height 16
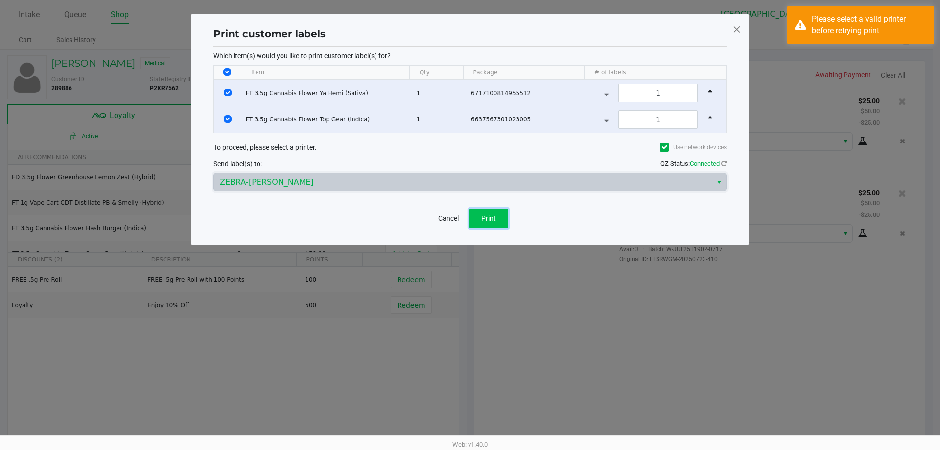
click at [490, 215] on span "Print" at bounding box center [488, 219] width 15 height 8
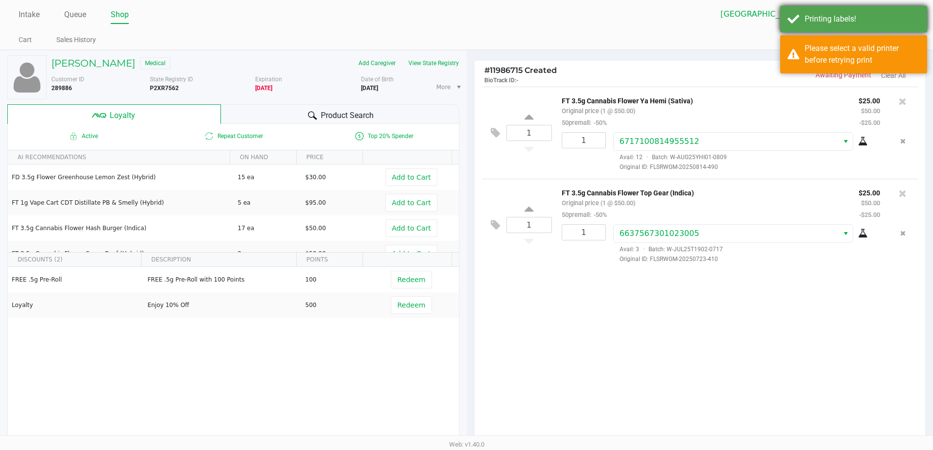
click at [893, 24] on div "Printing labels!" at bounding box center [862, 19] width 115 height 12
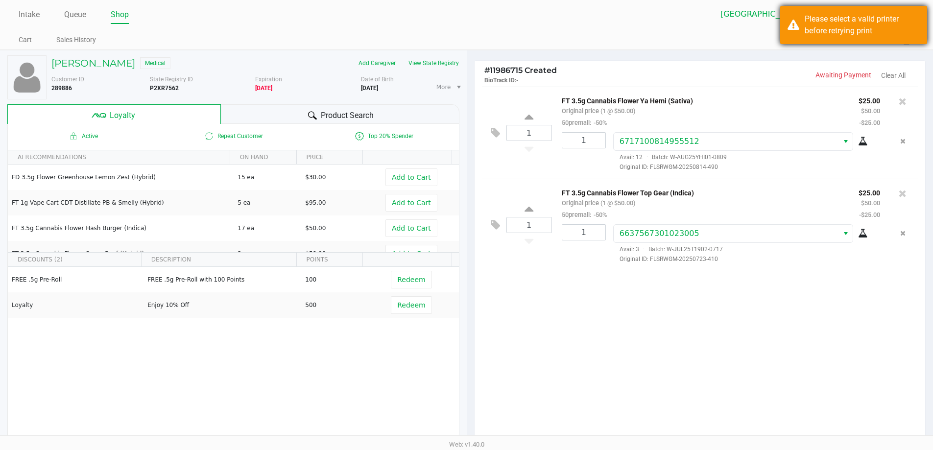
click at [873, 35] on div "Please select a valid printer before retrying print" at bounding box center [862, 25] width 115 height 24
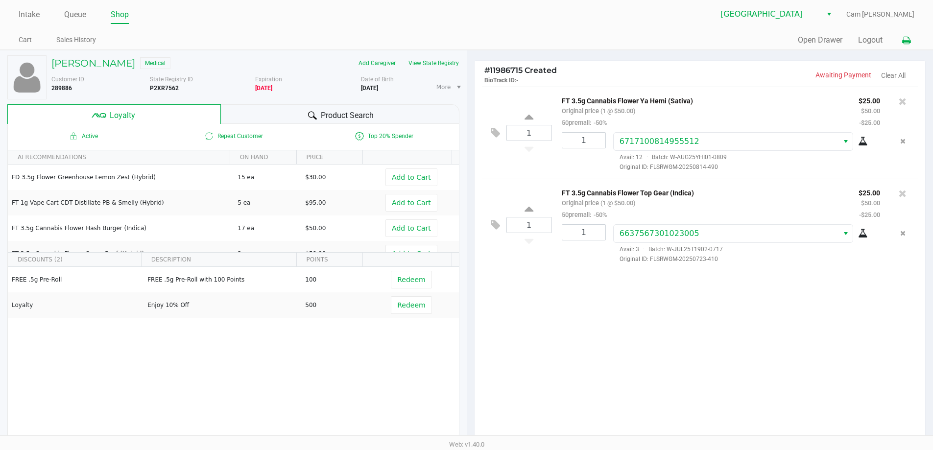
click at [904, 43] on icon at bounding box center [906, 40] width 8 height 7
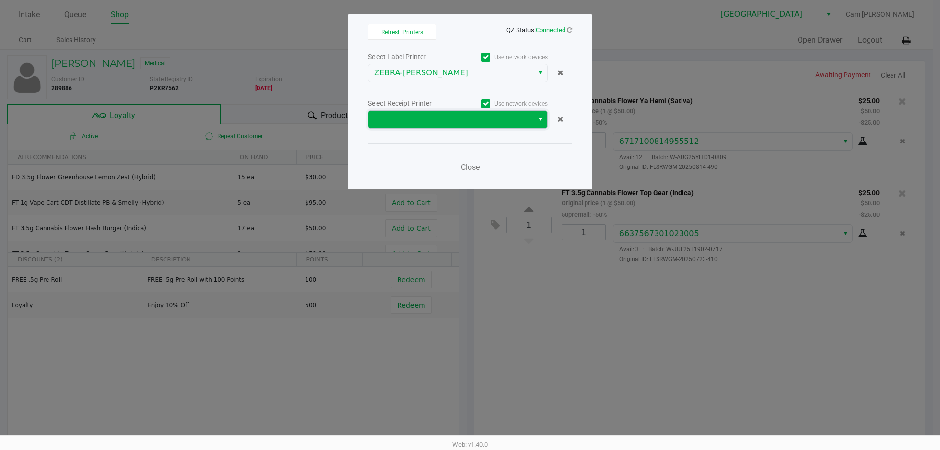
click at [509, 120] on span at bounding box center [450, 120] width 153 height 12
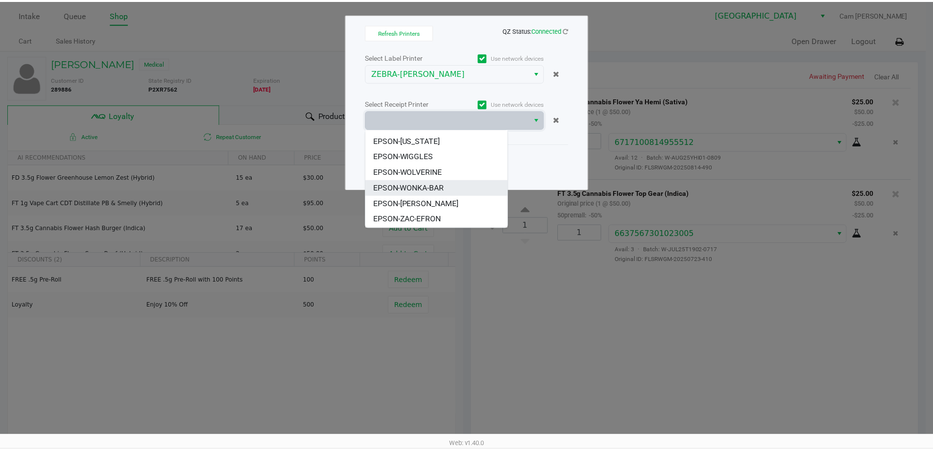
scroll to position [43, 0]
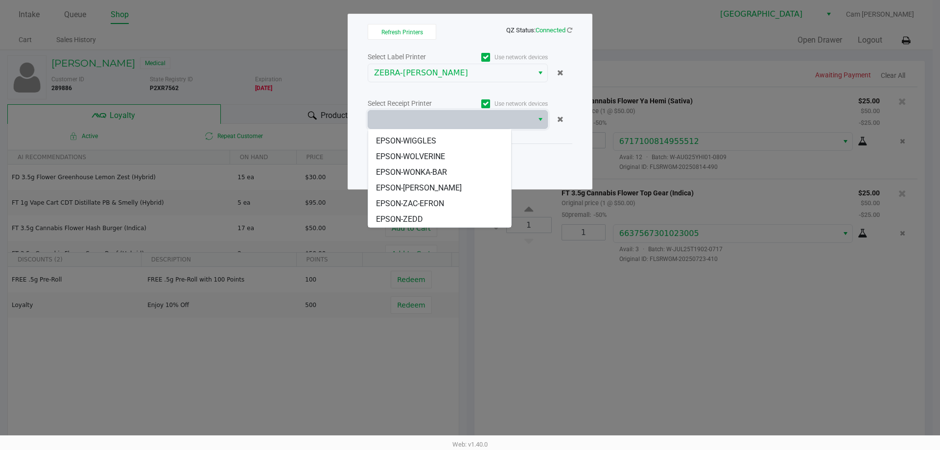
click at [426, 189] on span "EPSON-YIRUMA" at bounding box center [419, 188] width 86 height 12
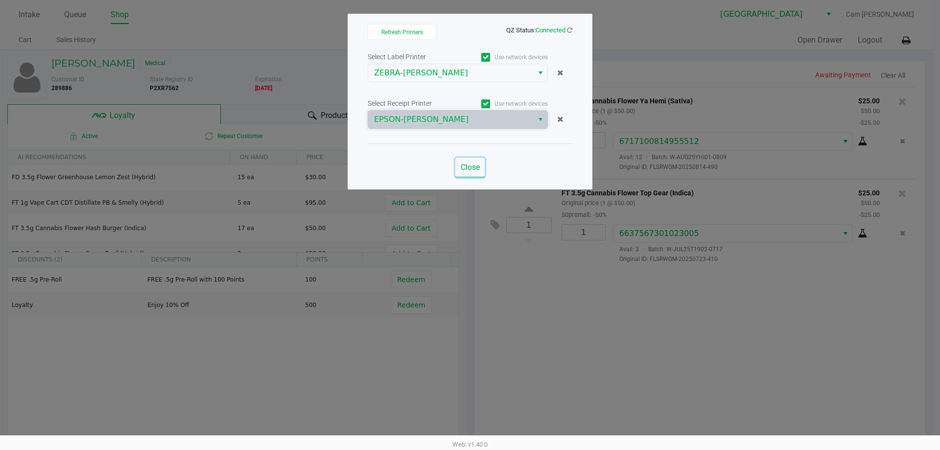
click at [464, 170] on span "Close" at bounding box center [470, 167] width 19 height 9
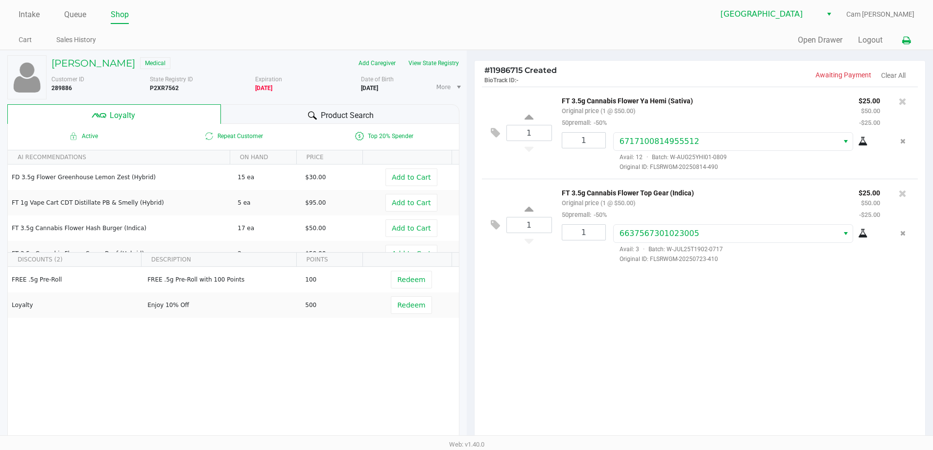
scroll to position [112, 0]
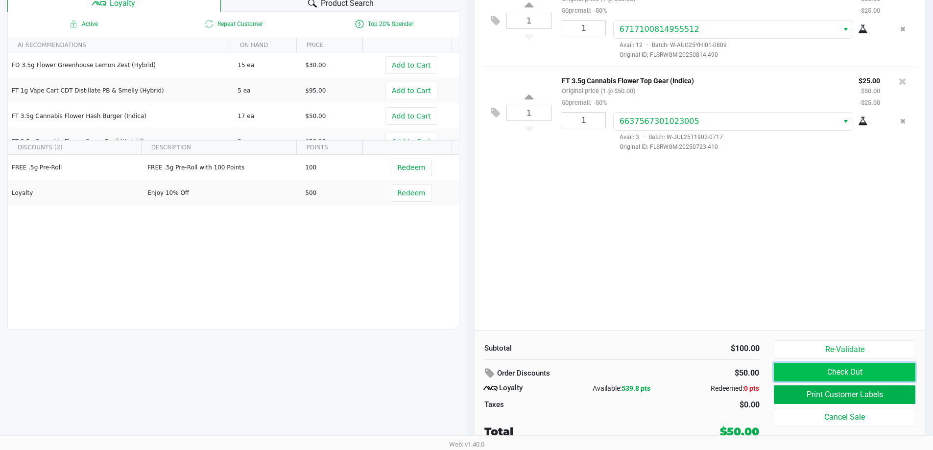
click at [831, 372] on button "Check Out" at bounding box center [844, 372] width 141 height 19
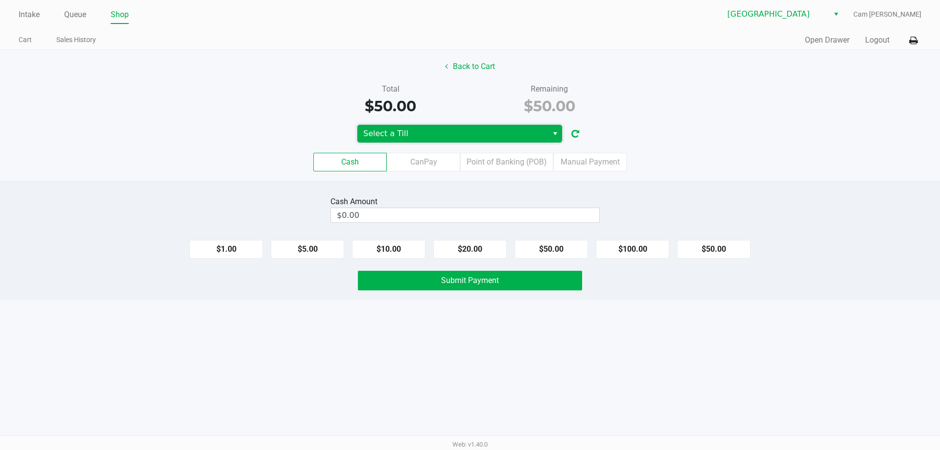
click at [498, 135] on span "Select a Till" at bounding box center [452, 134] width 179 height 12
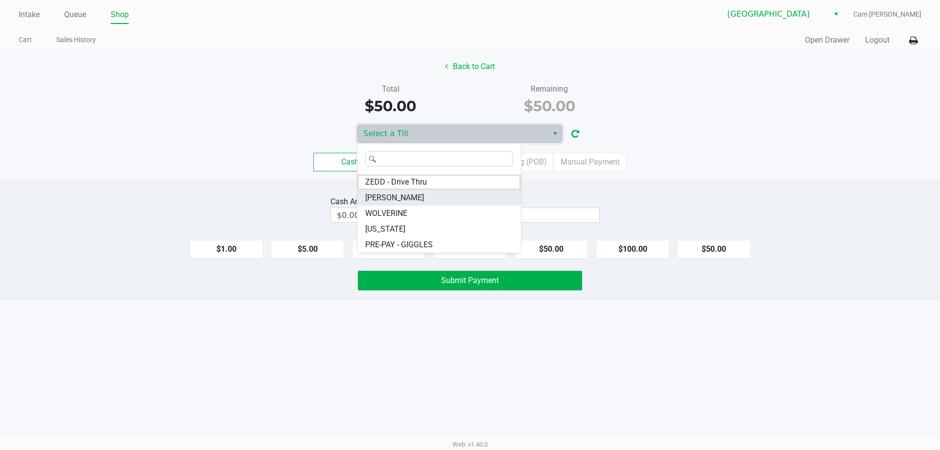
click at [420, 197] on li "YIRUMA" at bounding box center [440, 198] width 164 height 16
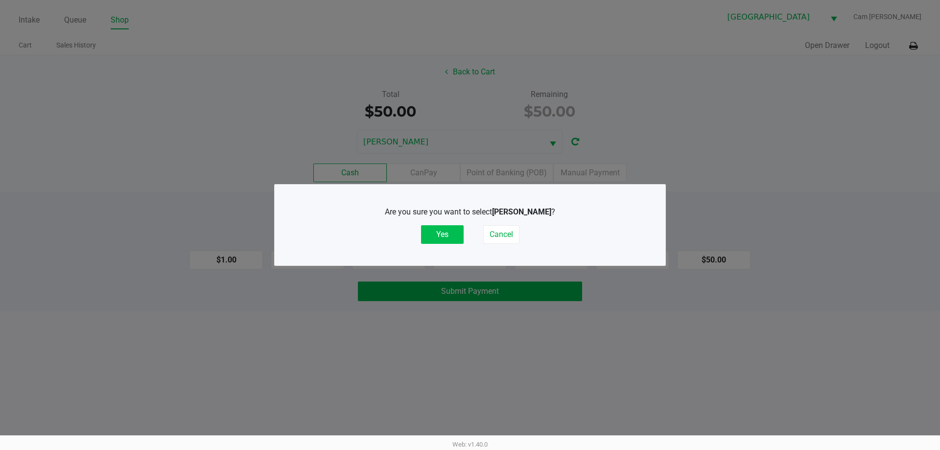
click at [453, 231] on button "Yes" at bounding box center [442, 234] width 43 height 19
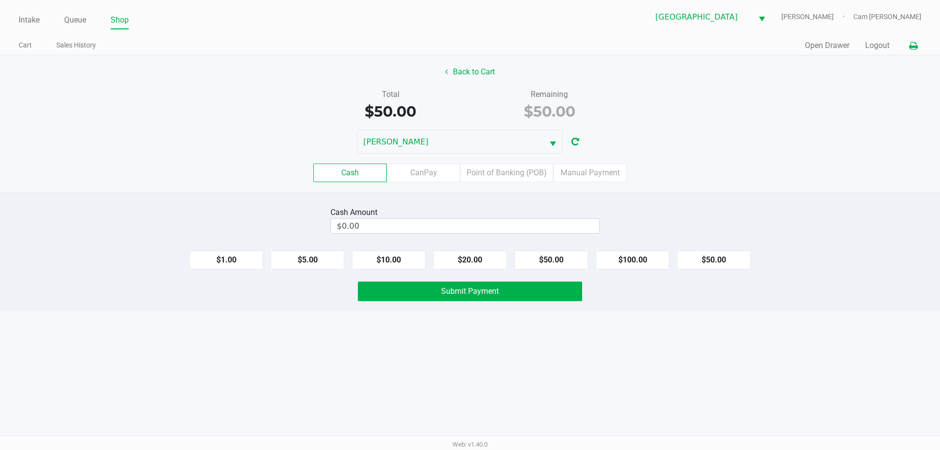
click at [916, 46] on icon at bounding box center [914, 46] width 8 height 7
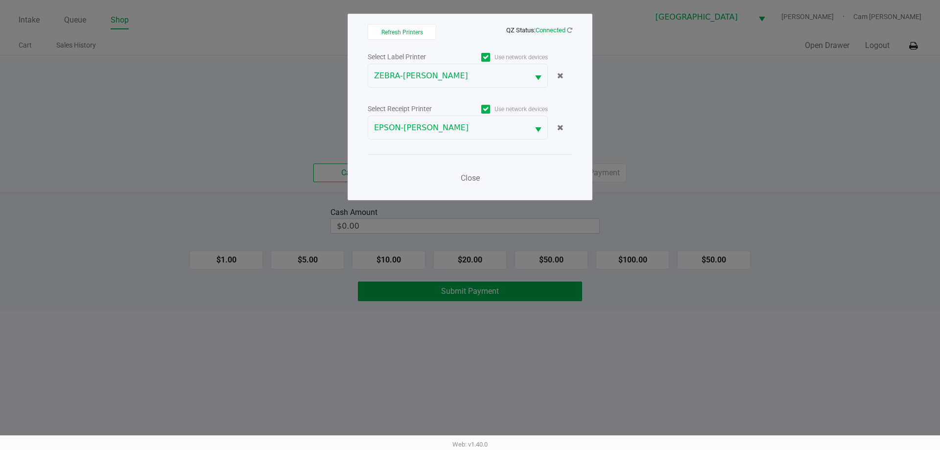
click at [489, 141] on div "Select Label Printer Use network devices ZEBRA-YIRUMA Select Receipt Printer Us…" at bounding box center [470, 120] width 205 height 140
click at [477, 180] on span "Close" at bounding box center [470, 177] width 19 height 9
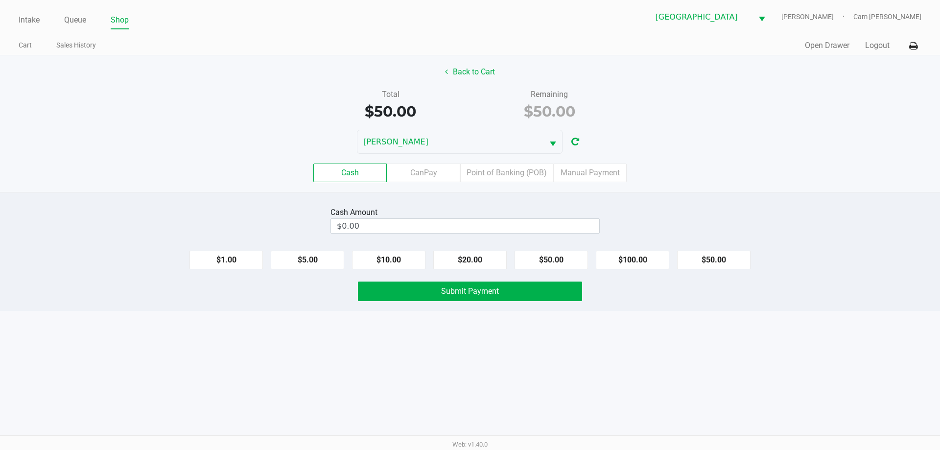
click at [783, 144] on ngb-modal-window "Refresh Printers QZ Status: Connected Select Label Printer Use network devices …" at bounding box center [470, 225] width 940 height 450
click at [542, 173] on label "Point of Banking (POB)" at bounding box center [506, 173] width 93 height 19
click at [0, 0] on 7 "Point of Banking (POB)" at bounding box center [0, 0] width 0 height 0
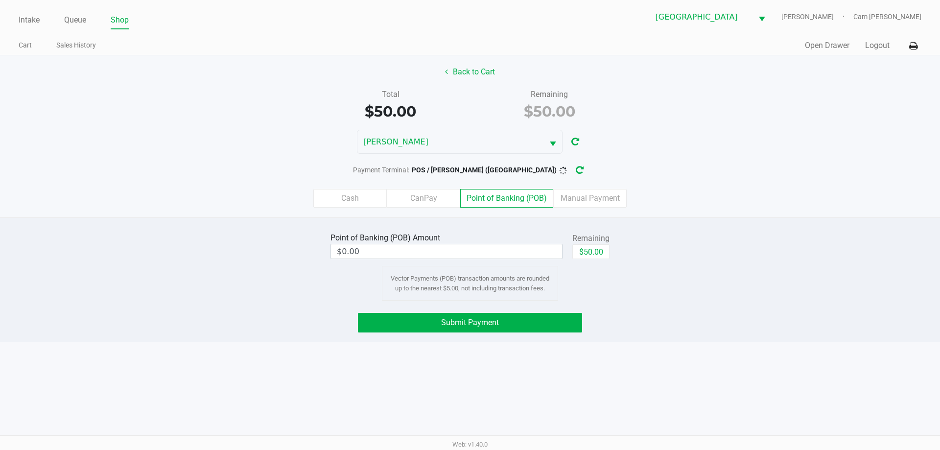
drag, startPoint x: 601, startPoint y: 240, endPoint x: 605, endPoint y: 250, distance: 11.3
click at [601, 240] on div "Remaining" at bounding box center [591, 239] width 37 height 12
click at [605, 250] on button "$50.00" at bounding box center [591, 251] width 37 height 15
type input "$50.00"
click at [683, 247] on div "Point of Banking (POB) Amount $50.00 Remaining $50.00 Vector Payments (POB) tra…" at bounding box center [470, 265] width 955 height 71
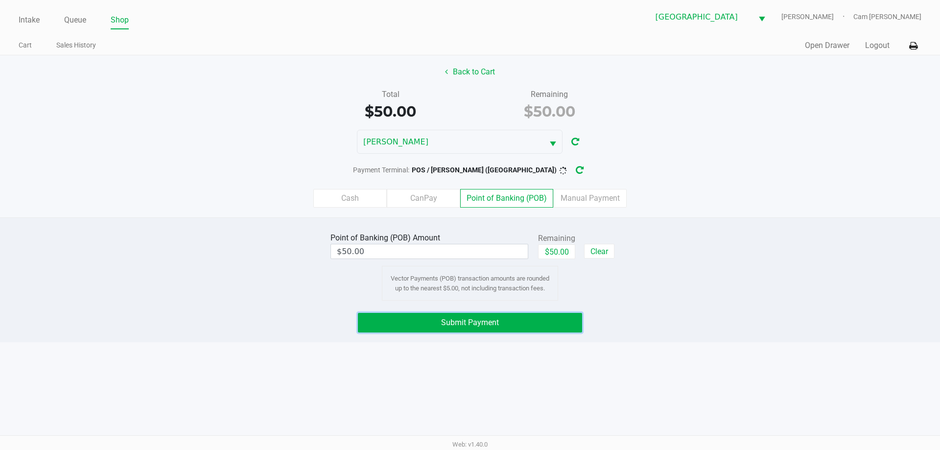
click at [536, 322] on button "Submit Payment" at bounding box center [470, 323] width 224 height 20
click at [575, 324] on button "Submit Payment" at bounding box center [470, 323] width 224 height 20
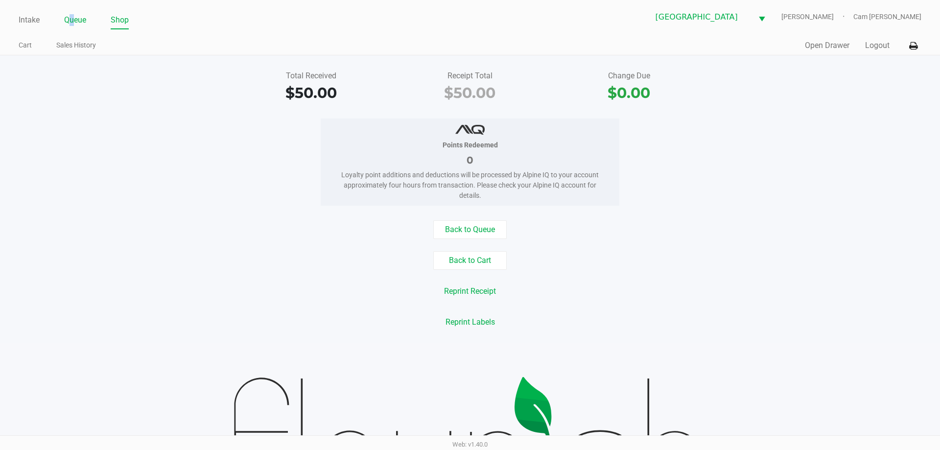
click at [71, 25] on link "Queue" at bounding box center [75, 20] width 22 height 14
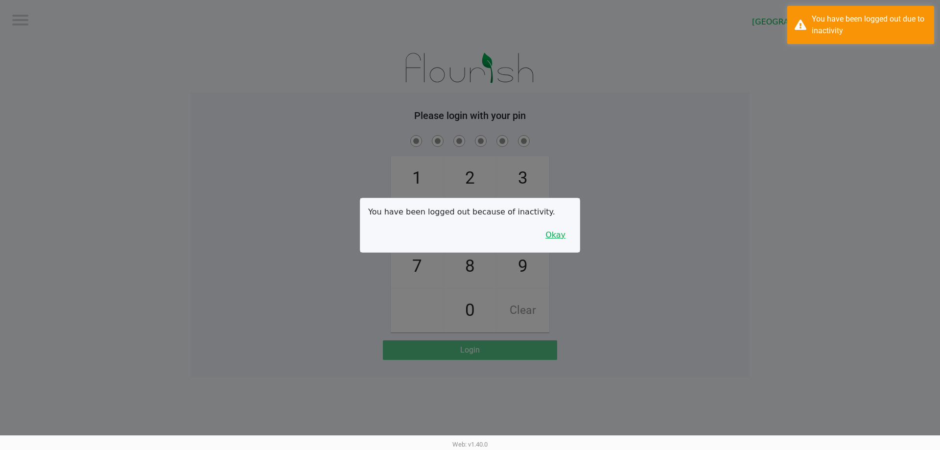
click at [546, 234] on button "Okay" at bounding box center [555, 235] width 33 height 19
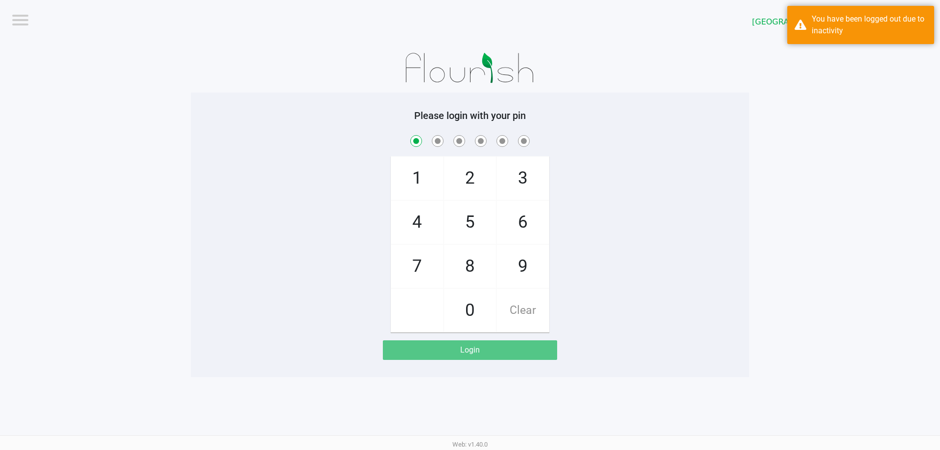
checkbox input "true"
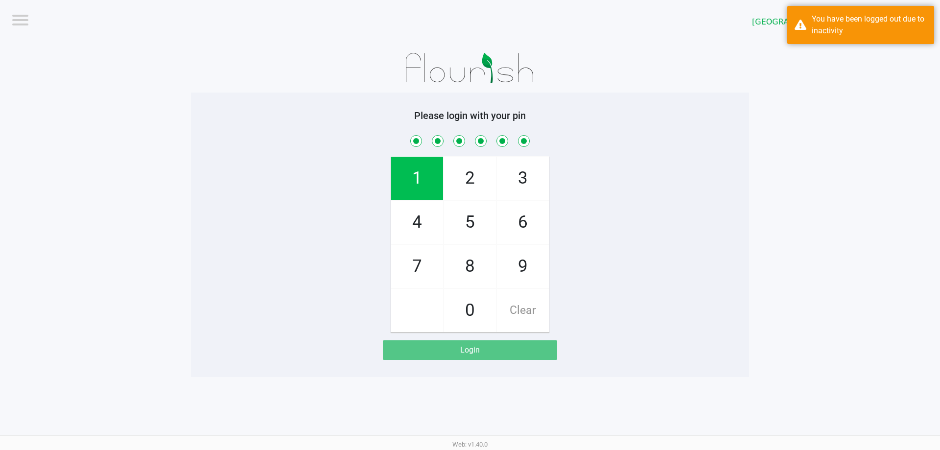
checkbox input "true"
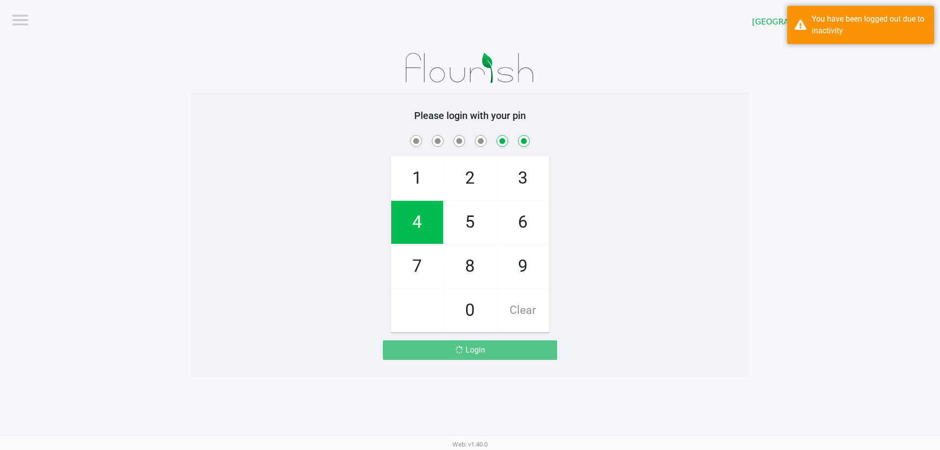
checkbox input "false"
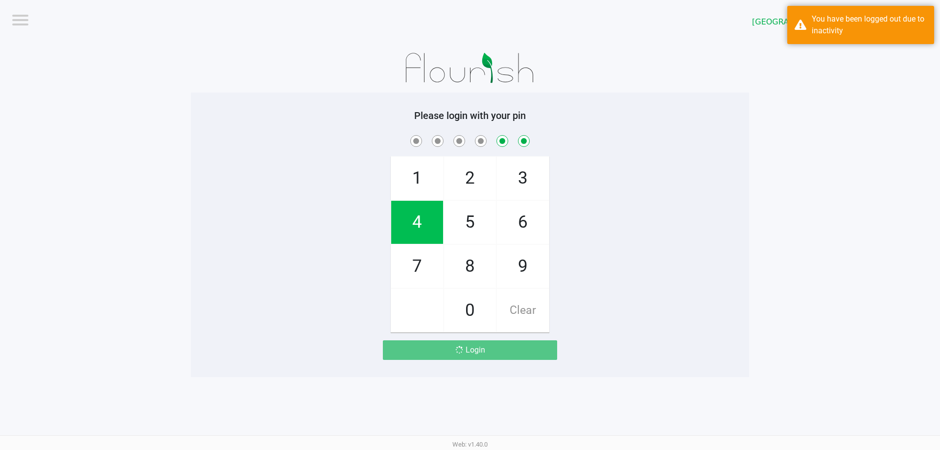
checkbox input "false"
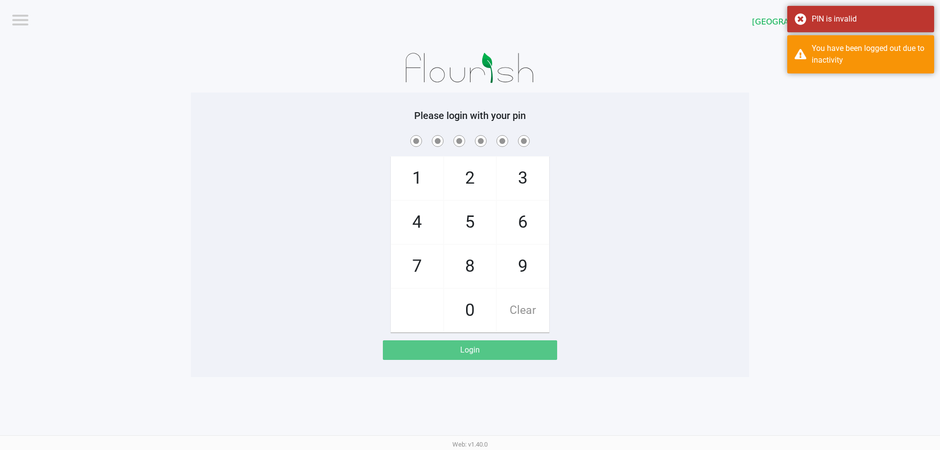
checkbox input "true"
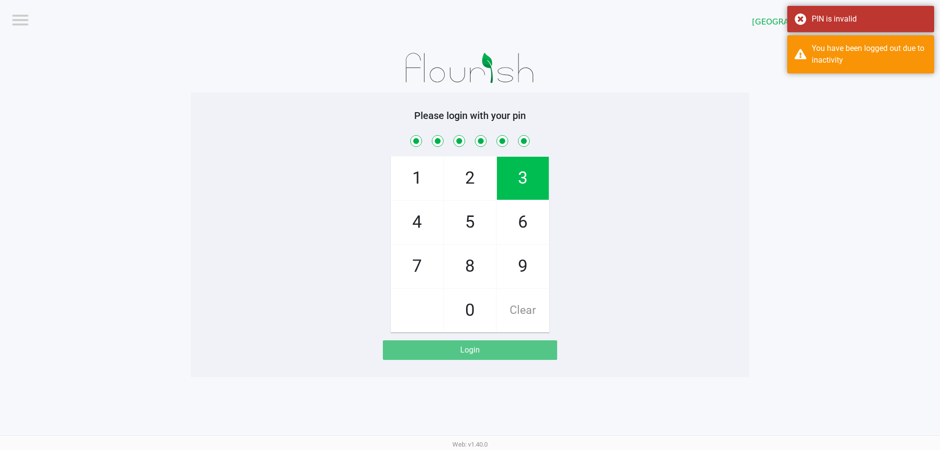
checkbox input "true"
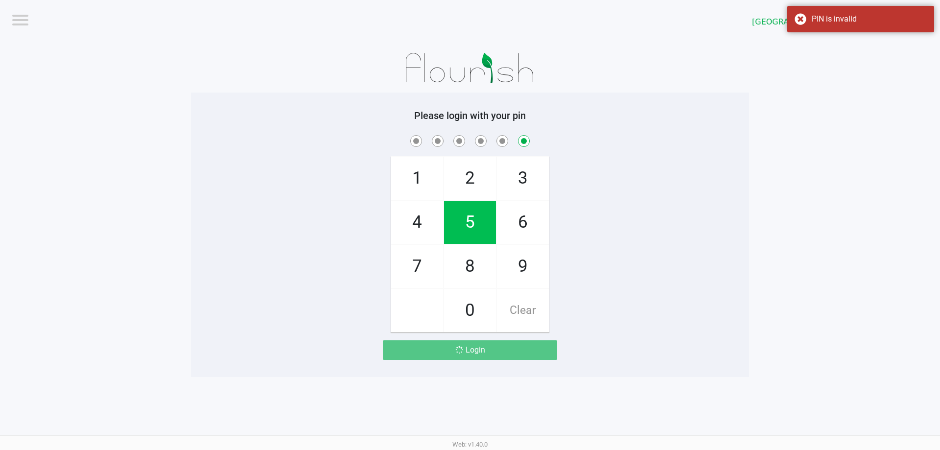
checkbox input "false"
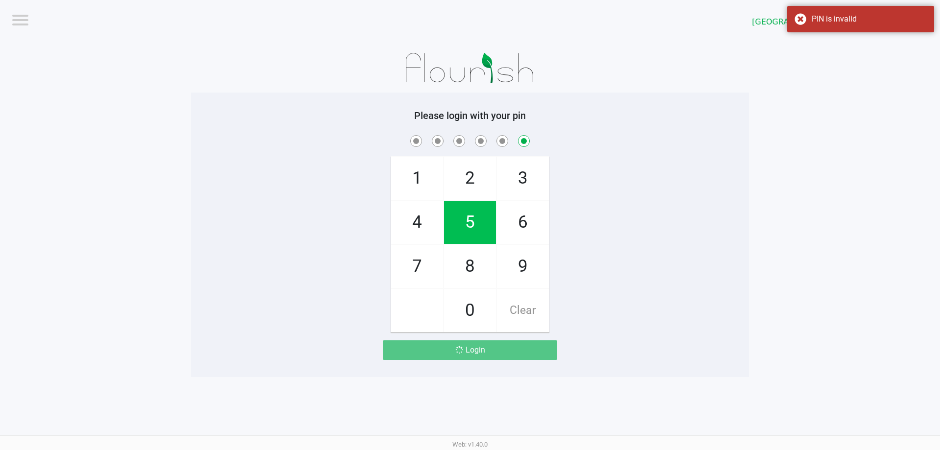
checkbox input "false"
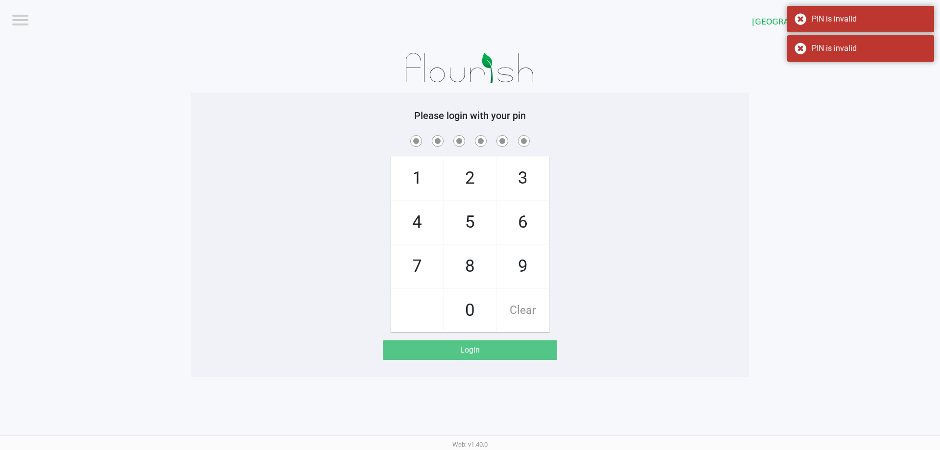
checkbox input "true"
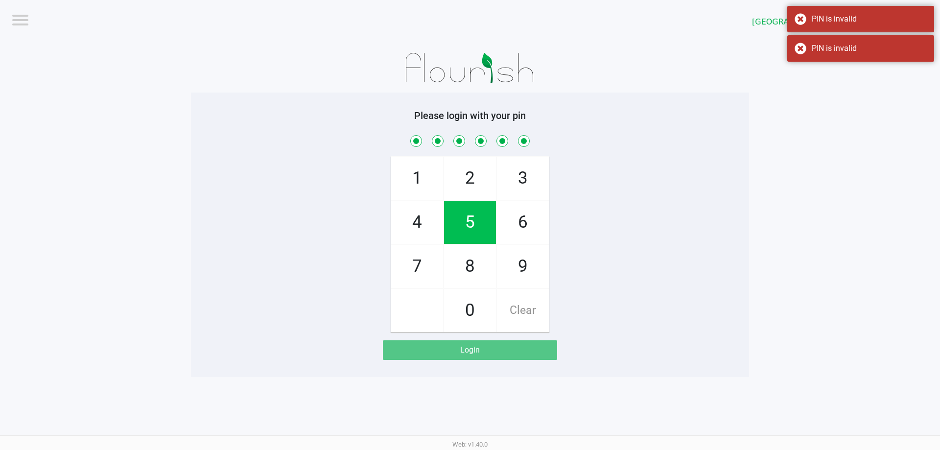
checkbox input "true"
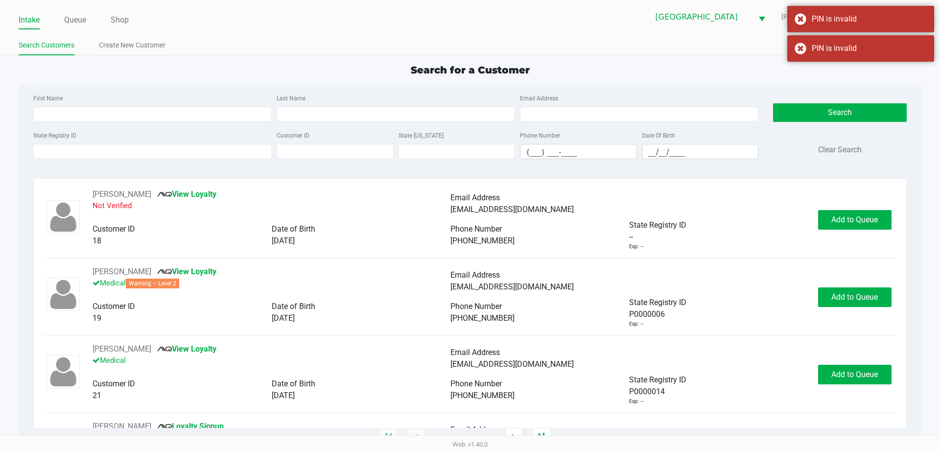
click at [300, 19] on ul "Intake Queue Shop" at bounding box center [245, 20] width 452 height 17
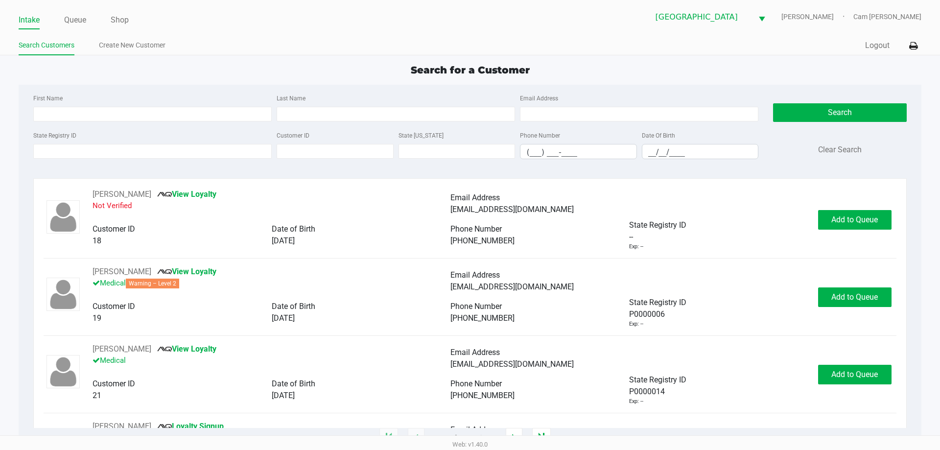
click at [295, 12] on ul "Intake Queue Shop" at bounding box center [245, 20] width 452 height 17
click at [181, 151] on input "State Registry ID" at bounding box center [152, 151] width 239 height 15
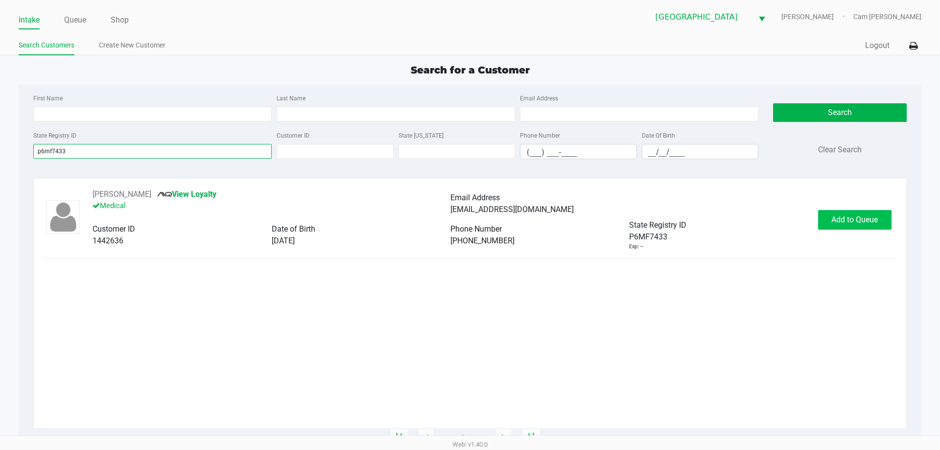
type input "p6mf7433"
click at [839, 223] on span "Add to Queue" at bounding box center [855, 219] width 47 height 9
click at [839, 223] on div "Add to Queue" at bounding box center [854, 220] width 73 height 20
click at [839, 223] on span "Add to Queue" at bounding box center [860, 219] width 47 height 9
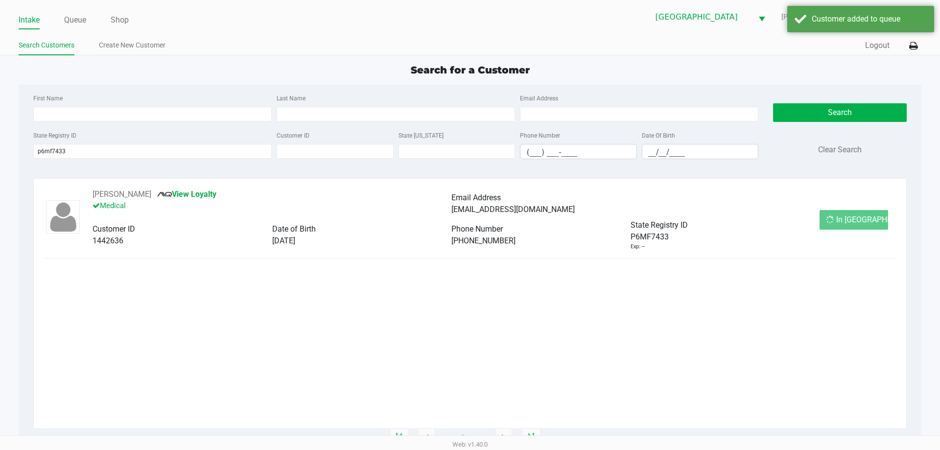
click at [839, 223] on div "In Queue" at bounding box center [854, 220] width 69 height 20
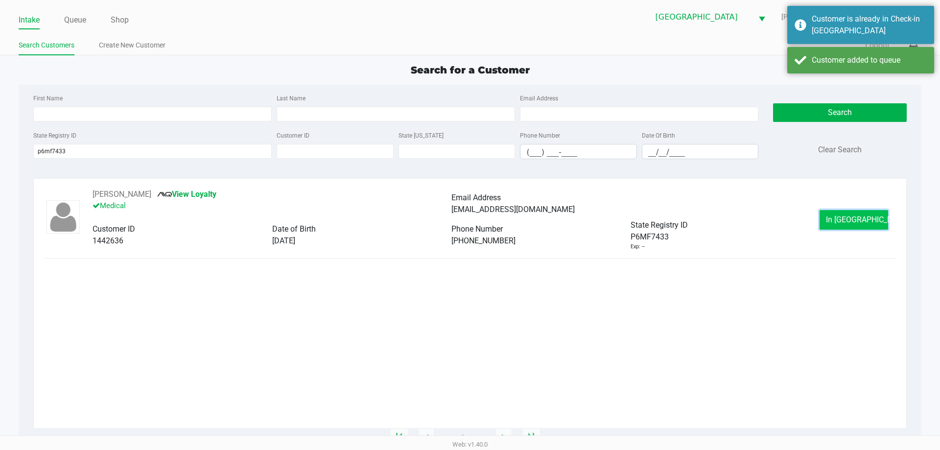
click at [861, 213] on button "In Queue" at bounding box center [854, 220] width 69 height 20
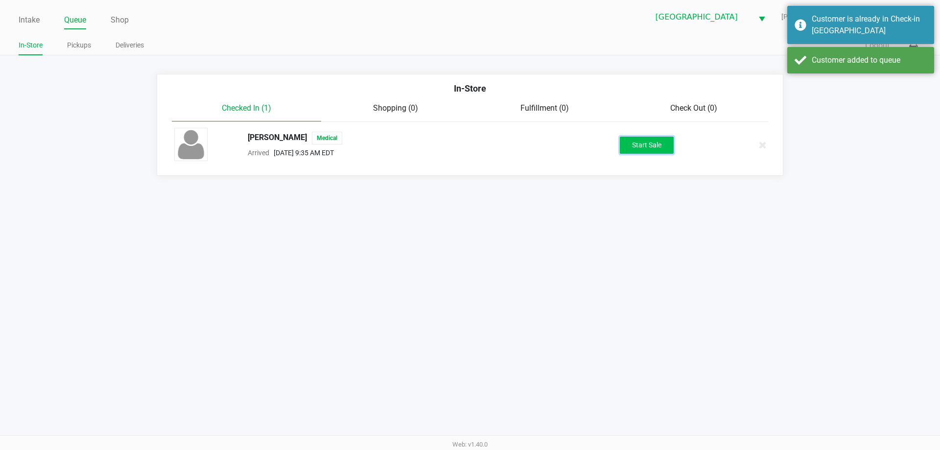
click at [664, 139] on button "Start Sale" at bounding box center [647, 145] width 54 height 17
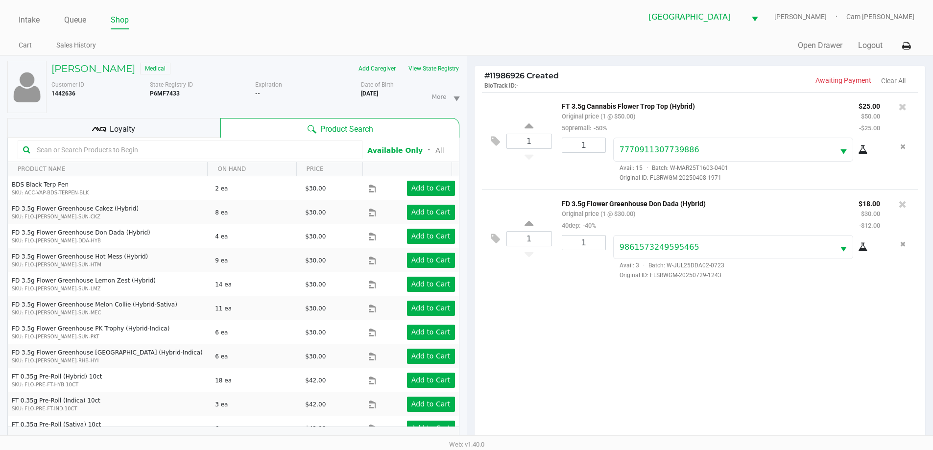
drag, startPoint x: 132, startPoint y: 123, endPoint x: 191, endPoint y: 135, distance: 59.8
click at [133, 123] on span "Loyalty" at bounding box center [122, 129] width 25 height 12
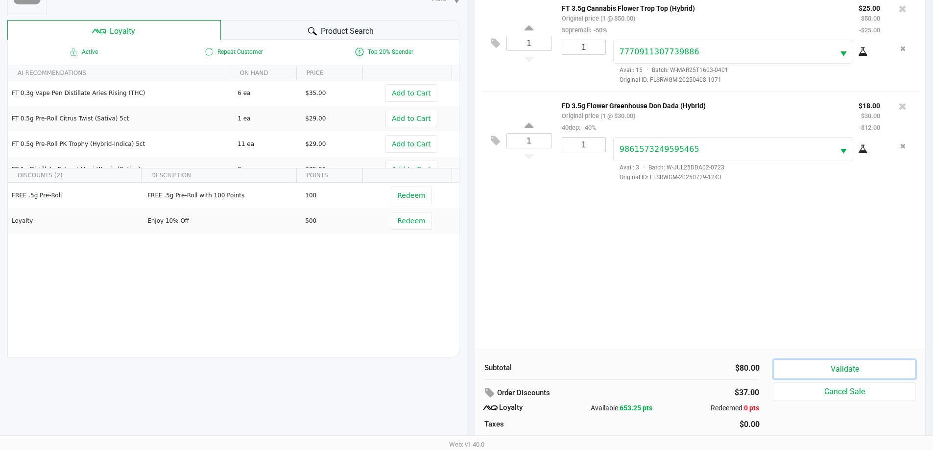
click at [798, 372] on button "Validate" at bounding box center [844, 369] width 141 height 19
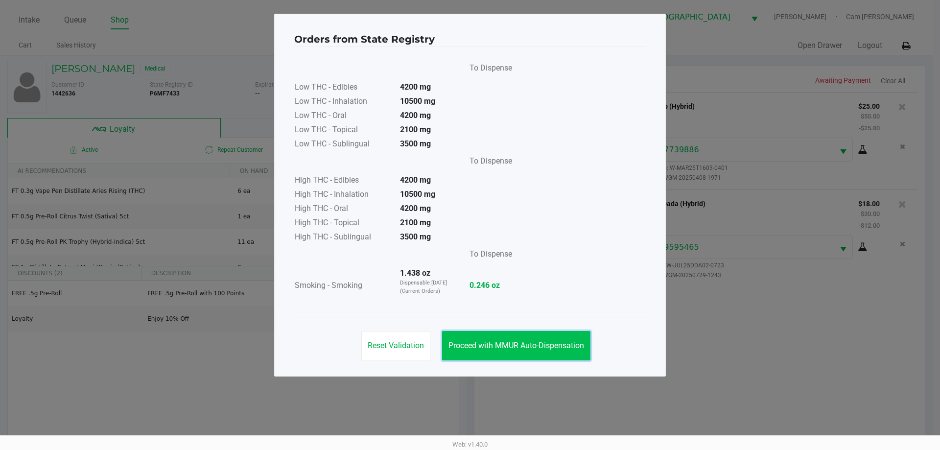
drag, startPoint x: 509, startPoint y: 337, endPoint x: 551, endPoint y: 337, distance: 41.6
click at [510, 337] on button "Proceed with MMUR Auto-Dispensation" at bounding box center [516, 345] width 148 height 29
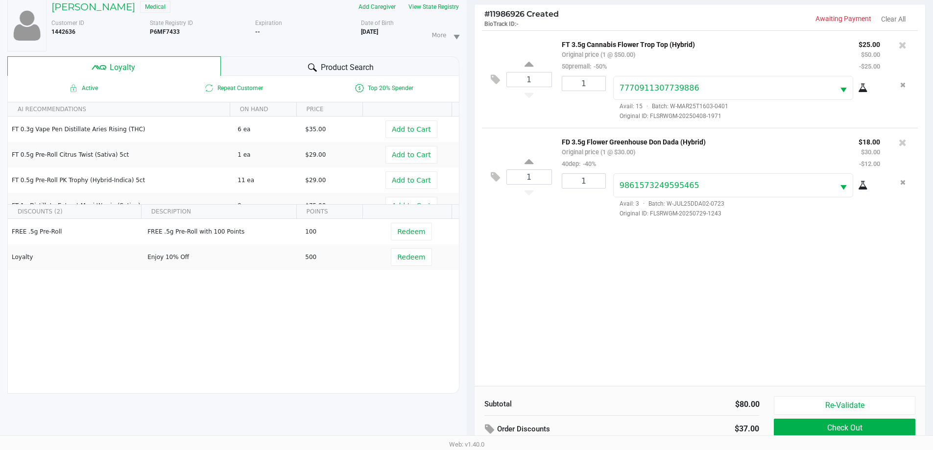
scroll to position [98, 0]
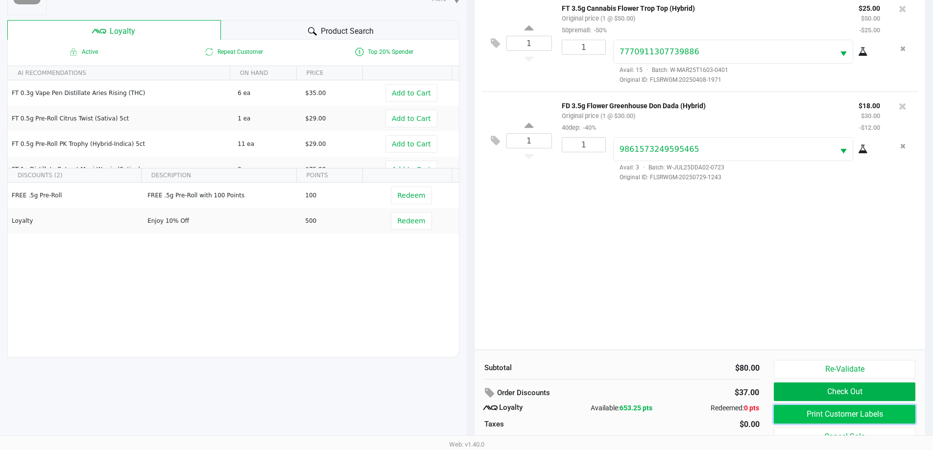
click at [793, 419] on button "Print Customer Labels" at bounding box center [844, 414] width 141 height 19
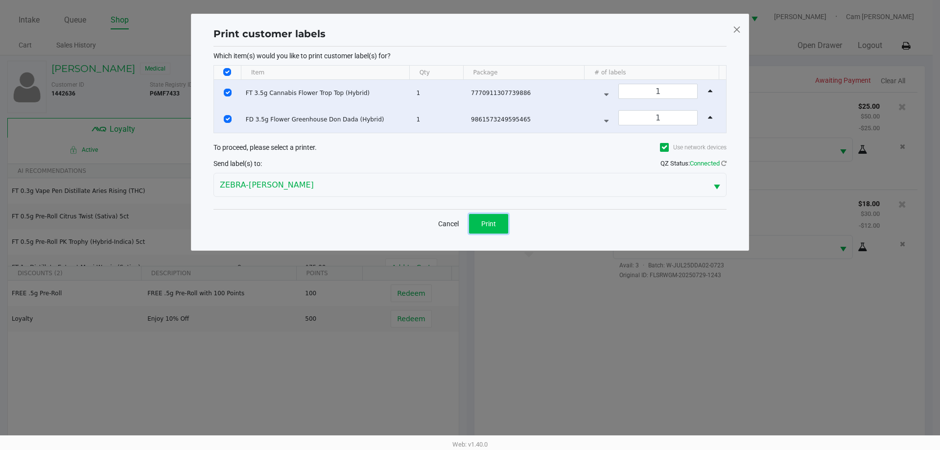
click at [491, 220] on span "Print" at bounding box center [488, 224] width 15 height 8
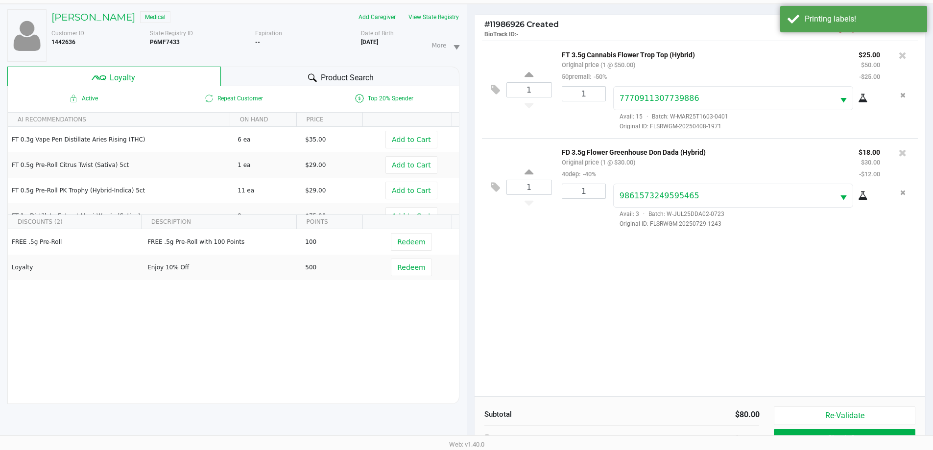
scroll to position [118, 0]
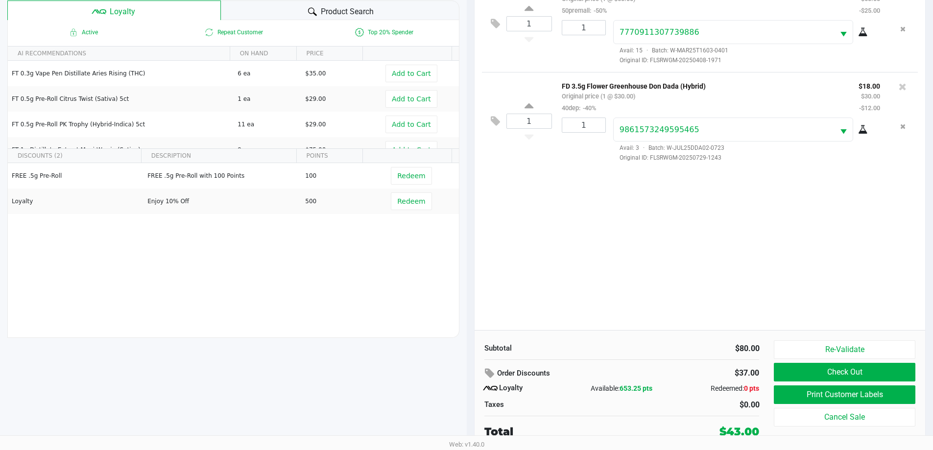
click at [859, 383] on div "Re-Validate Check Out Print Customer Labels Cancel Sale" at bounding box center [848, 389] width 148 height 99
click at [860, 369] on button "Check Out" at bounding box center [844, 372] width 141 height 19
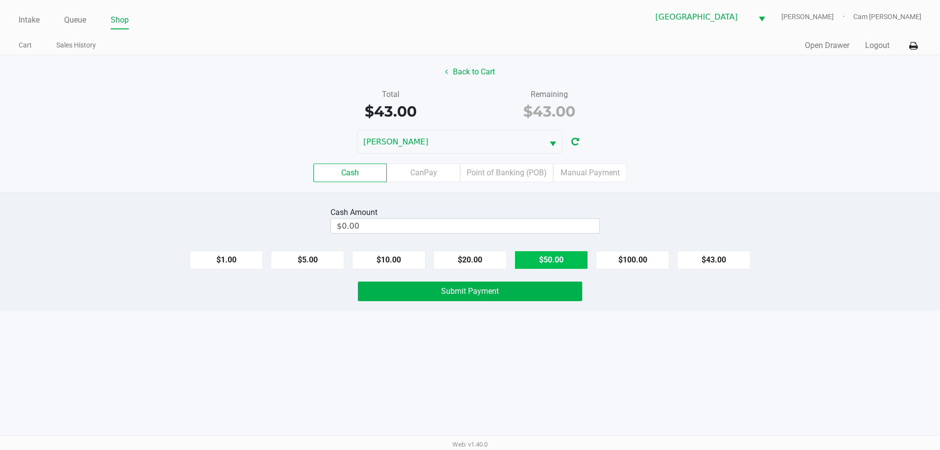
click at [566, 256] on button "$50.00" at bounding box center [551, 260] width 73 height 19
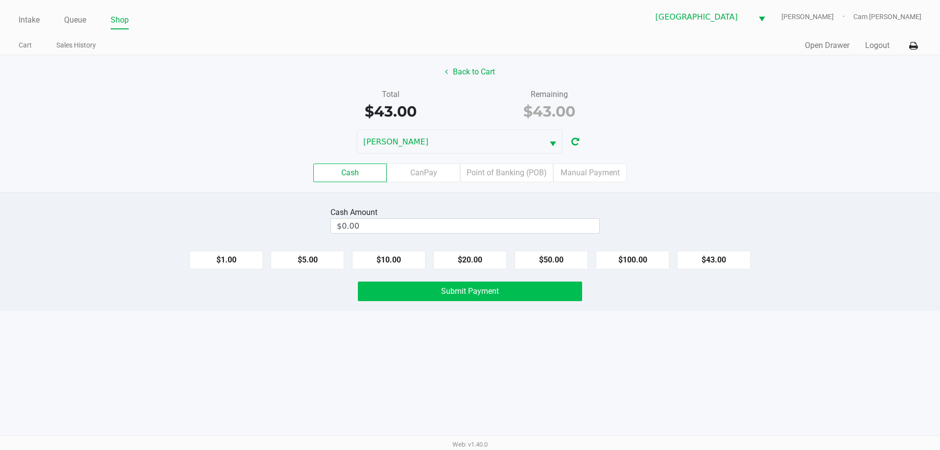
type input "$50.00"
click at [555, 289] on button "Submit Payment" at bounding box center [470, 292] width 224 height 20
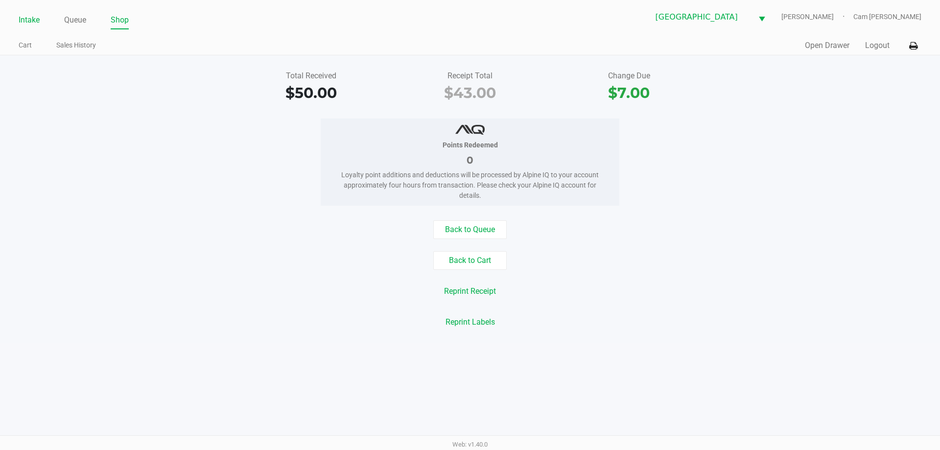
click at [25, 16] on link "Intake" at bounding box center [29, 20] width 21 height 14
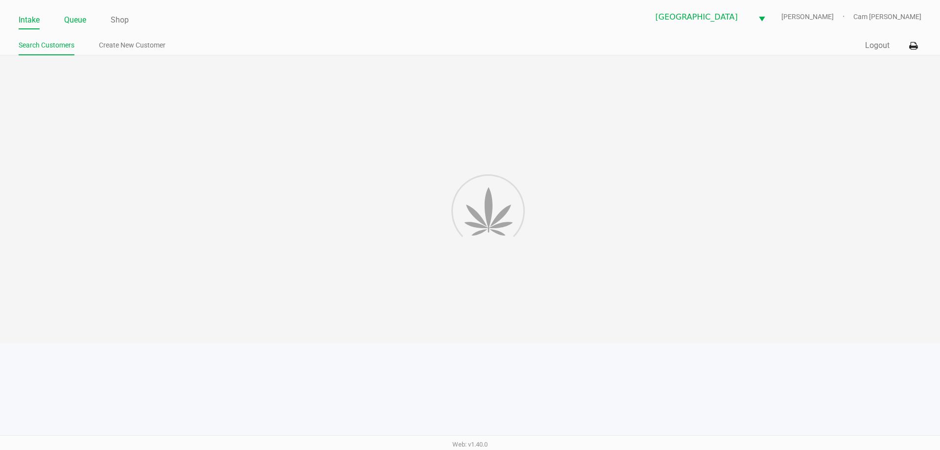
click at [82, 16] on link "Queue" at bounding box center [75, 20] width 22 height 14
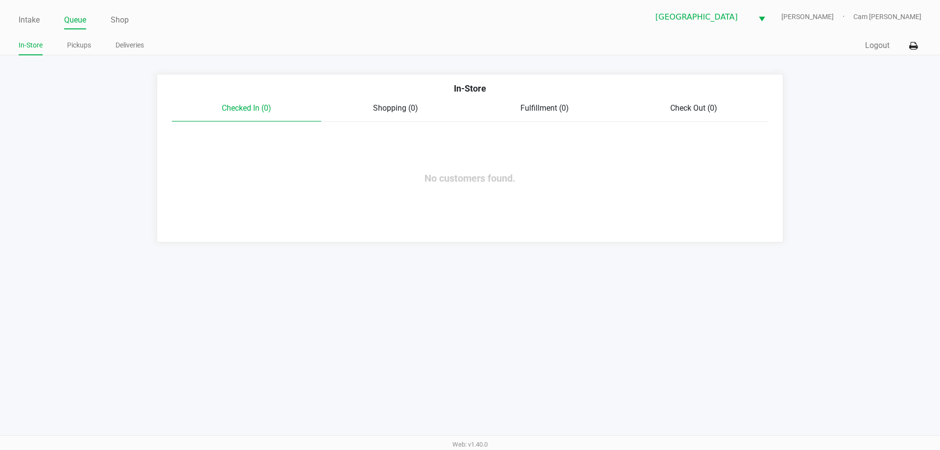
click at [46, 22] on ul "Intake Queue Shop" at bounding box center [245, 20] width 452 height 17
click at [24, 14] on link "Intake" at bounding box center [29, 20] width 21 height 14
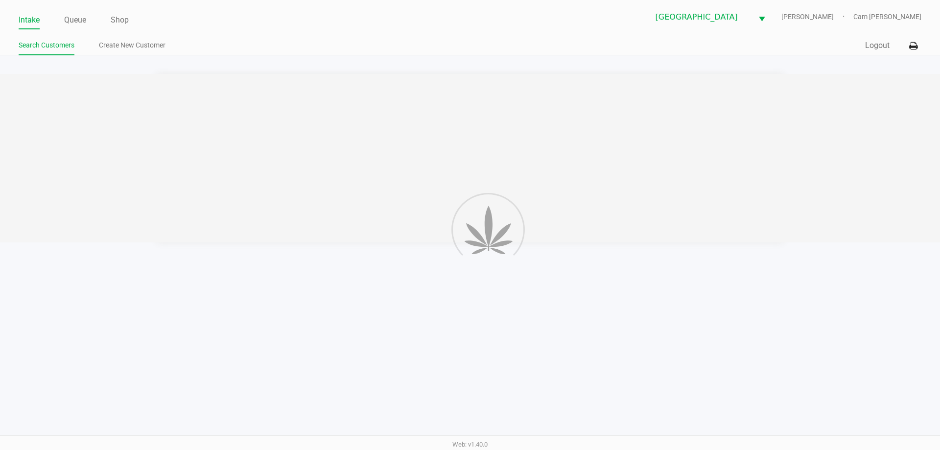
click at [275, 56] on app-point-of-sale "Intake Queue Shop Palm Coast WC YIRUMA Cam Cercy Search Customers Create New Cu…" at bounding box center [470, 121] width 940 height 242
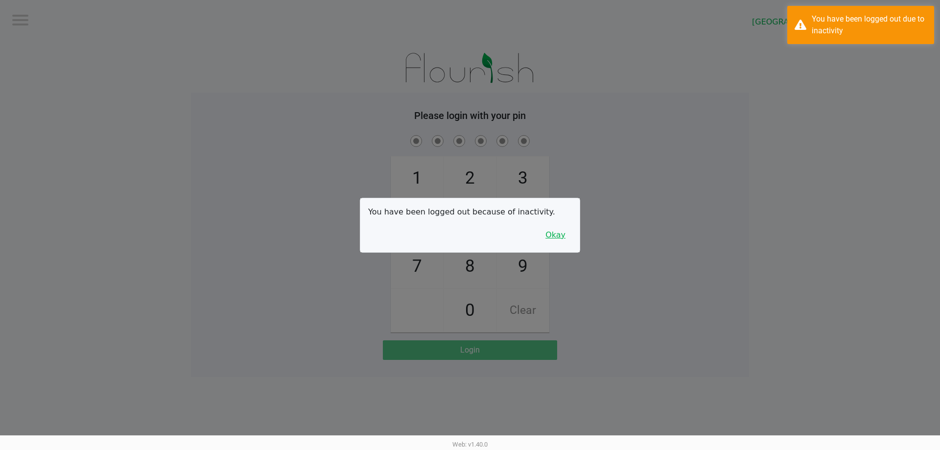
click at [548, 237] on button "Okay" at bounding box center [555, 235] width 33 height 19
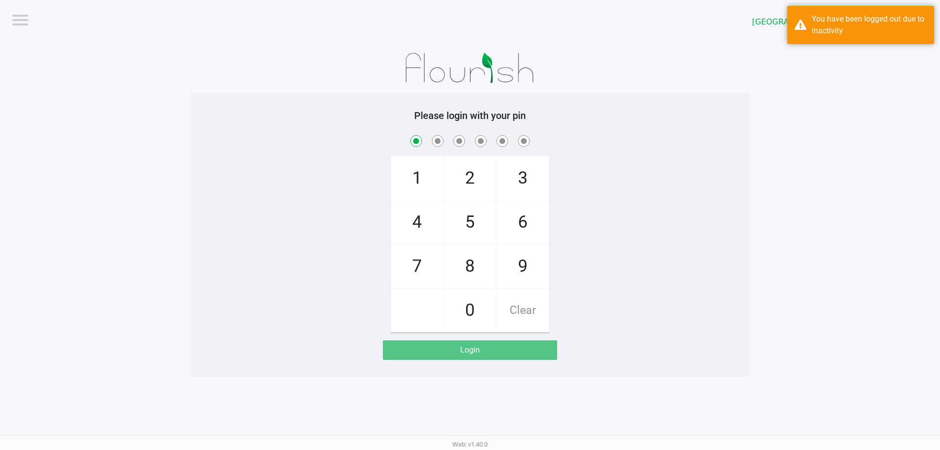
checkbox input "true"
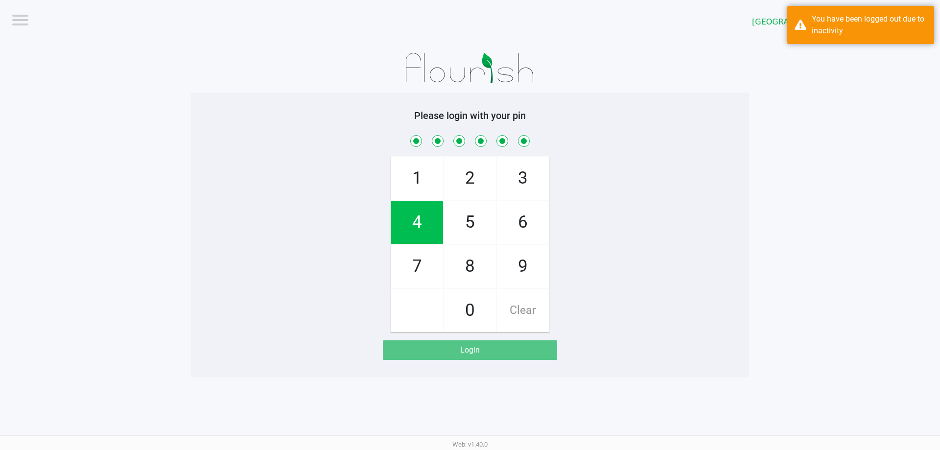
checkbox input "true"
checkbox input "false"
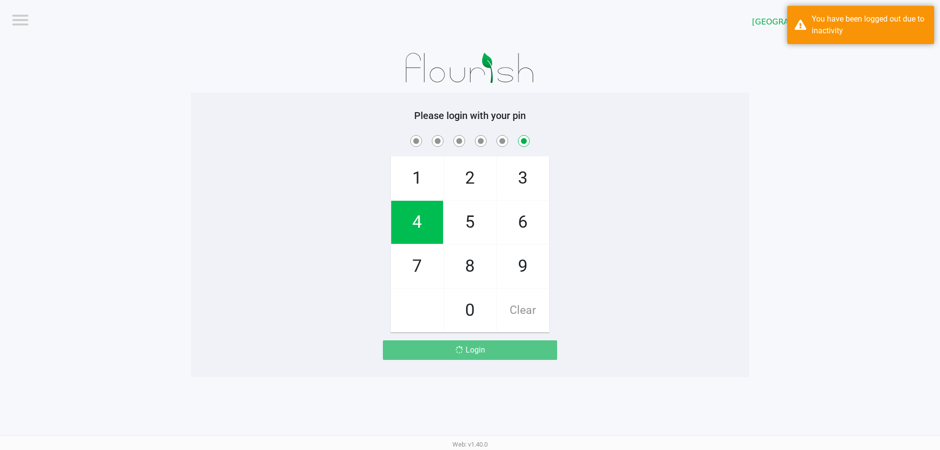
checkbox input "false"
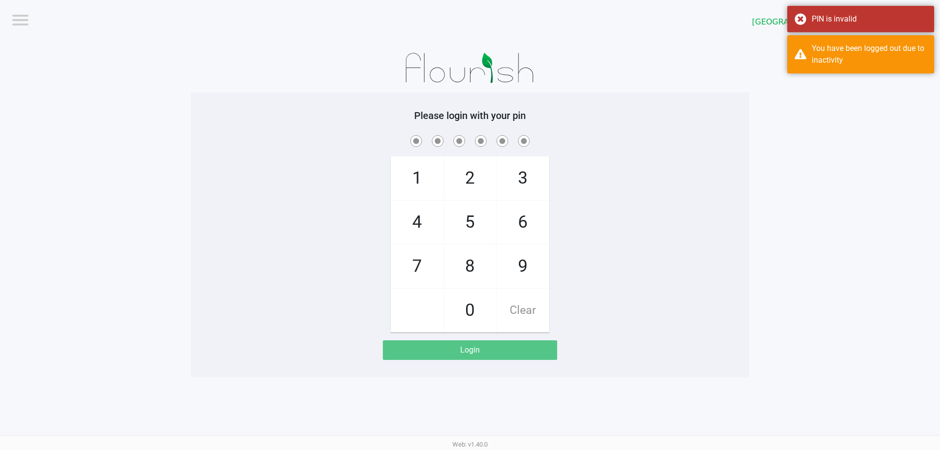
checkbox input "true"
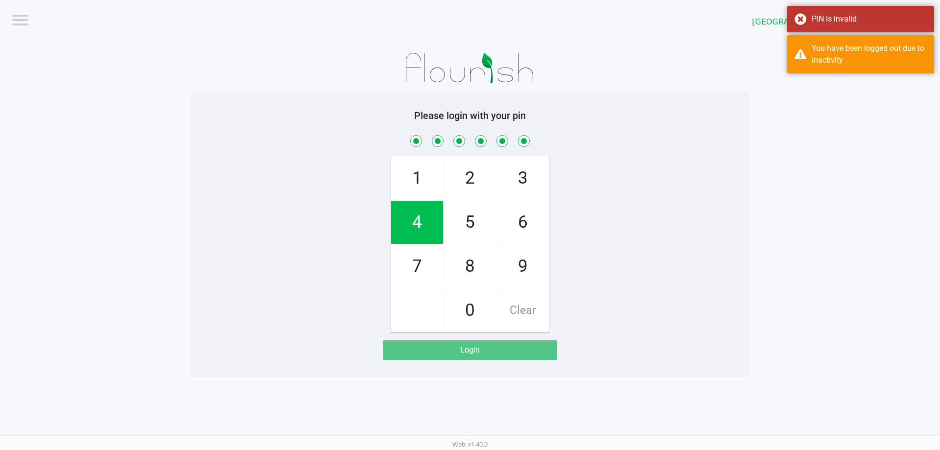
checkbox input "true"
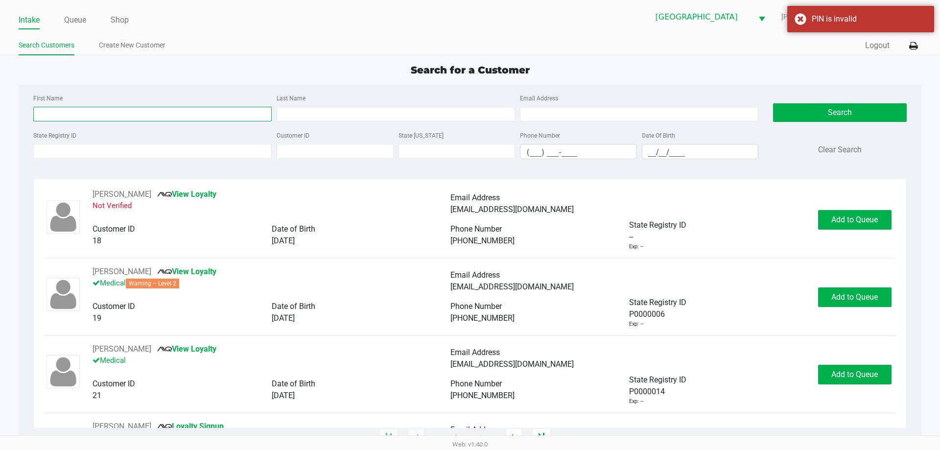
click at [197, 111] on input "First Name" at bounding box center [152, 114] width 239 height 15
type input "ryan"
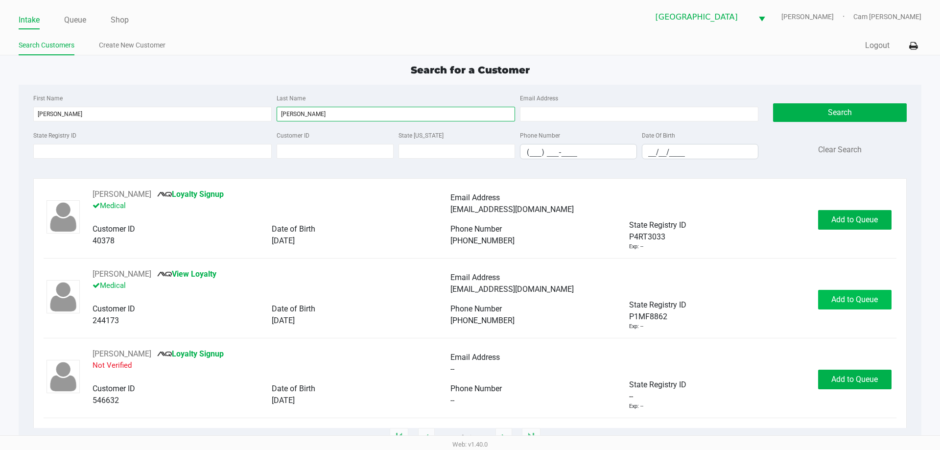
type input "terry"
click at [832, 302] on span "Add to Queue" at bounding box center [855, 299] width 47 height 9
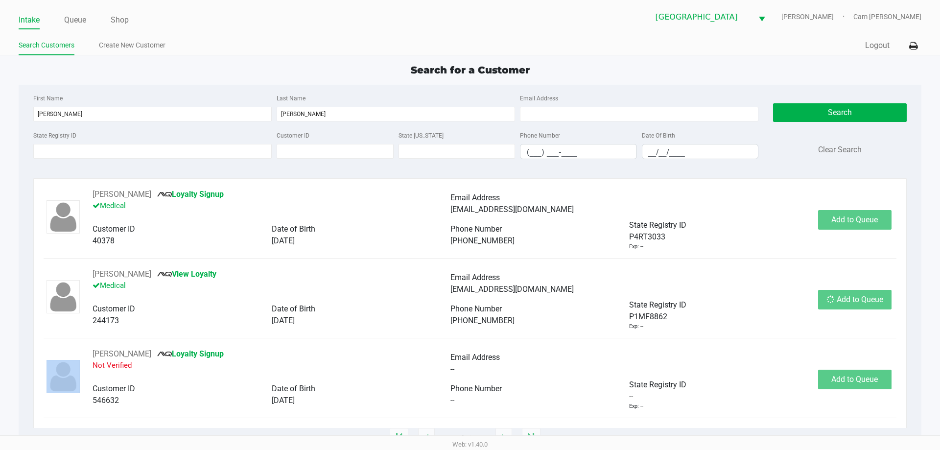
click at [832, 301] on div "Add to Queue" at bounding box center [854, 300] width 73 height 20
click at [833, 301] on div "Add to Queue" at bounding box center [854, 300] width 73 height 20
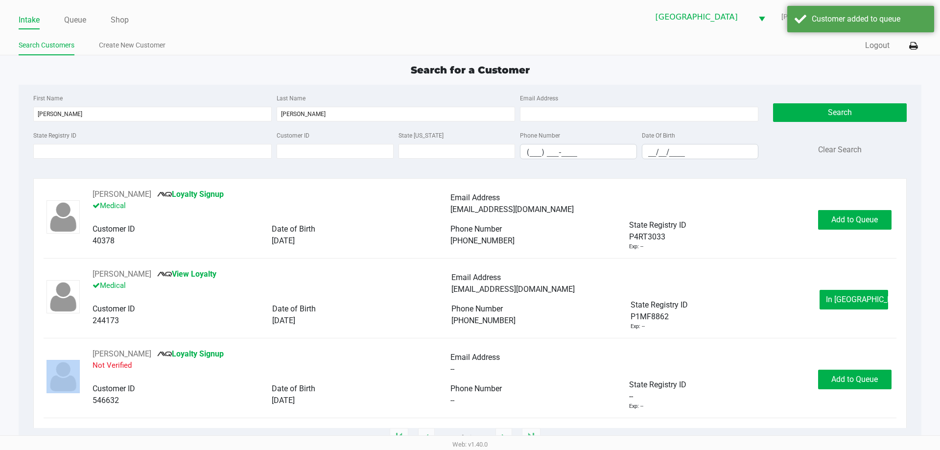
click at [833, 301] on button "In Queue" at bounding box center [854, 300] width 69 height 20
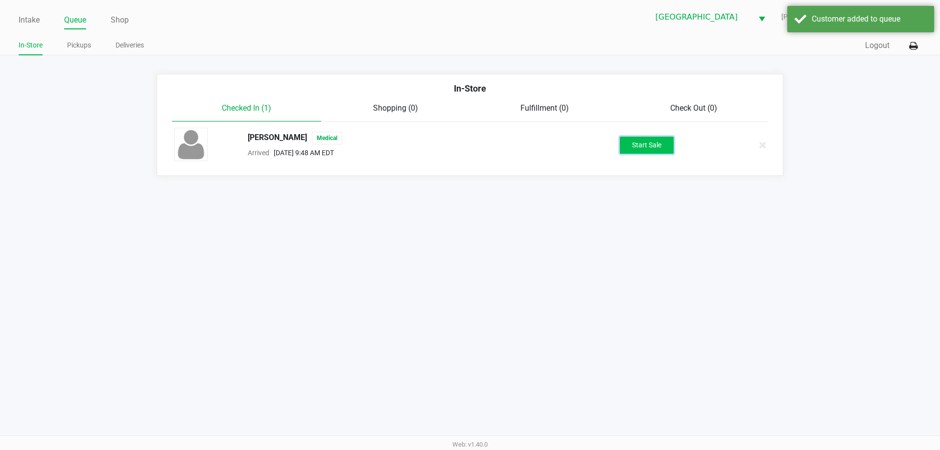
click at [673, 139] on button "Start Sale" at bounding box center [647, 145] width 54 height 17
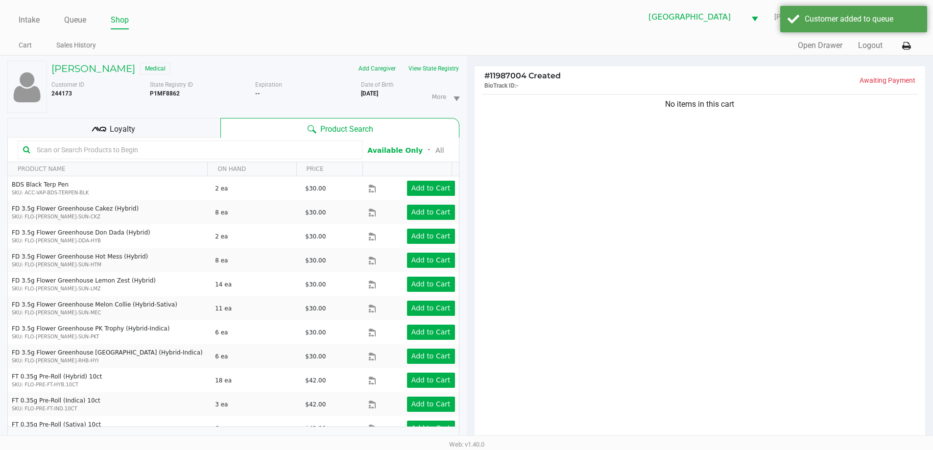
click at [172, 134] on div "Loyalty" at bounding box center [113, 128] width 213 height 20
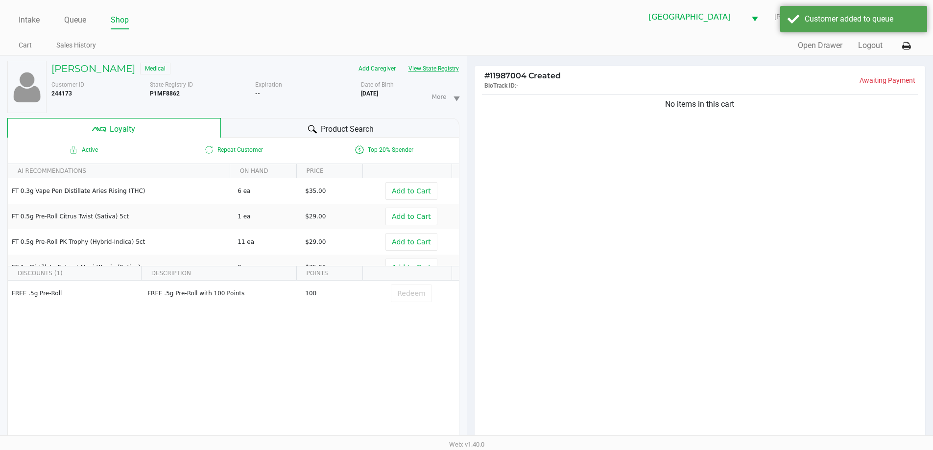
click at [457, 70] on button "View State Registry" at bounding box center [430, 69] width 57 height 16
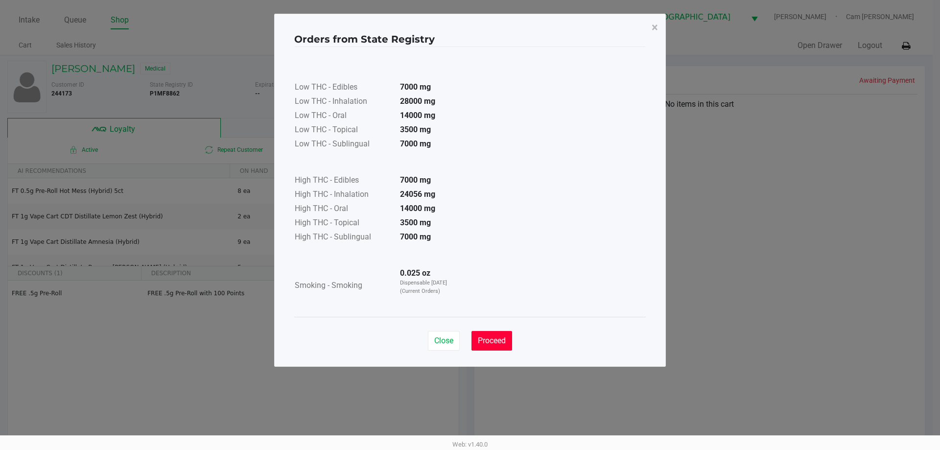
click at [508, 347] on button "Proceed" at bounding box center [492, 341] width 41 height 20
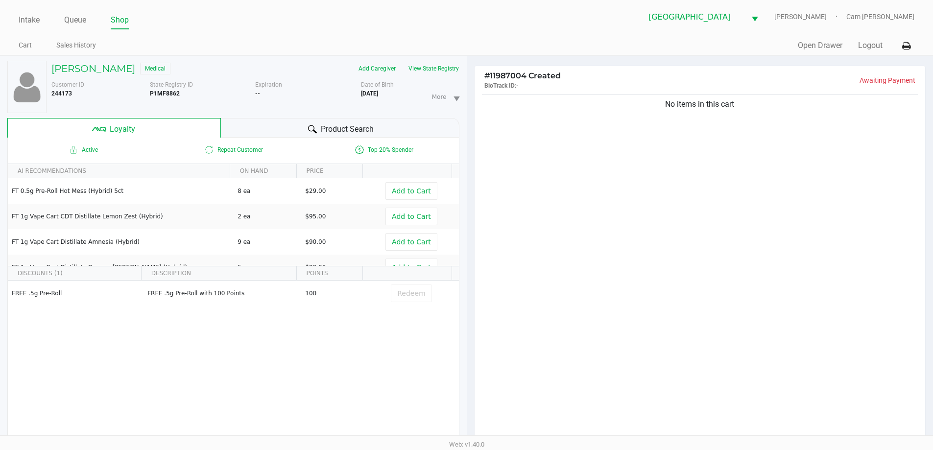
click at [555, 288] on div "No items in this cart" at bounding box center [700, 270] width 451 height 356
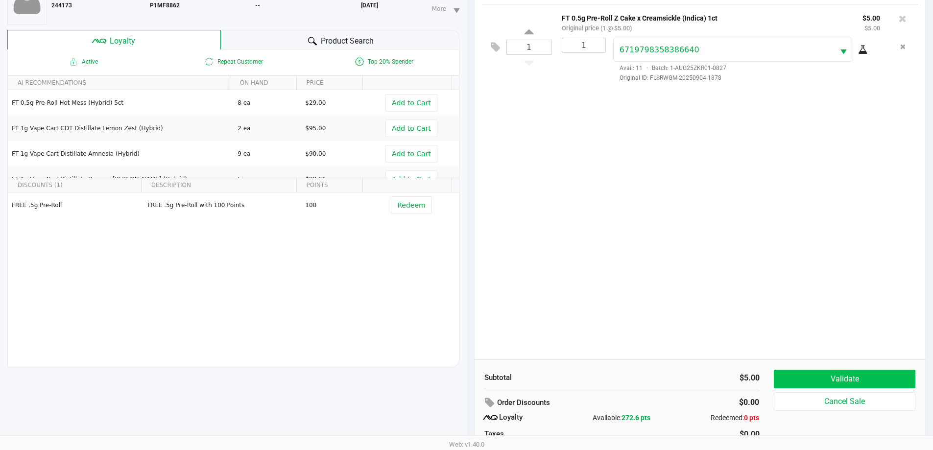
scroll to position [118, 0]
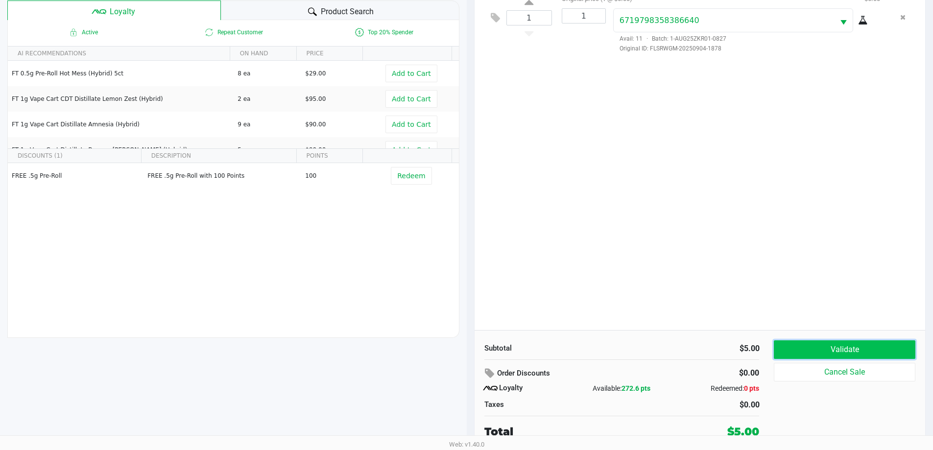
click at [827, 346] on button "Validate" at bounding box center [844, 349] width 141 height 19
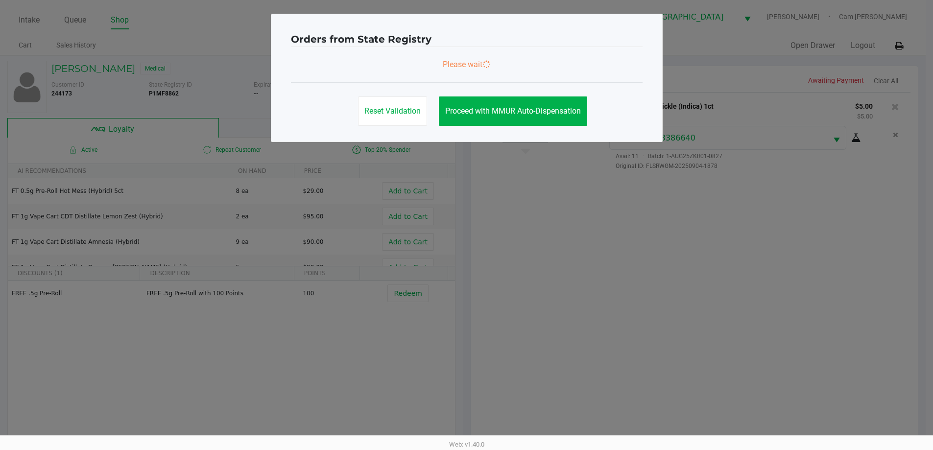
scroll to position [0, 0]
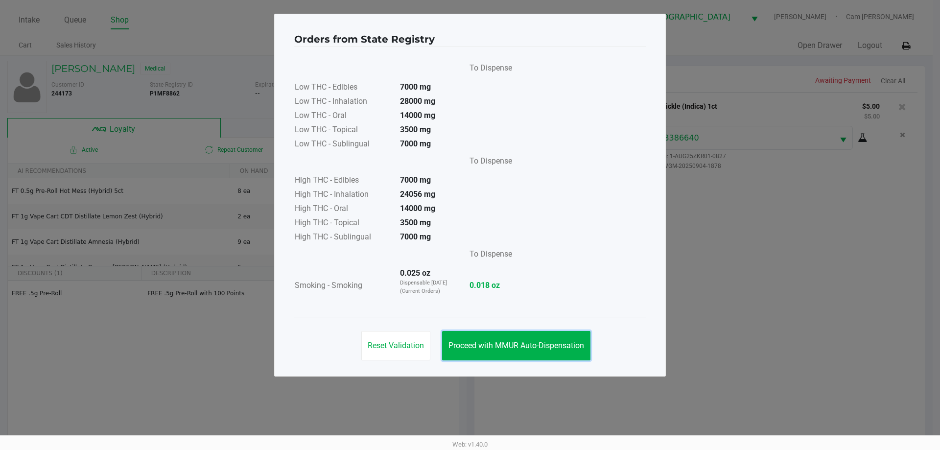
click at [539, 345] on span "Proceed with MMUR Auto-Dispensation" at bounding box center [517, 345] width 136 height 9
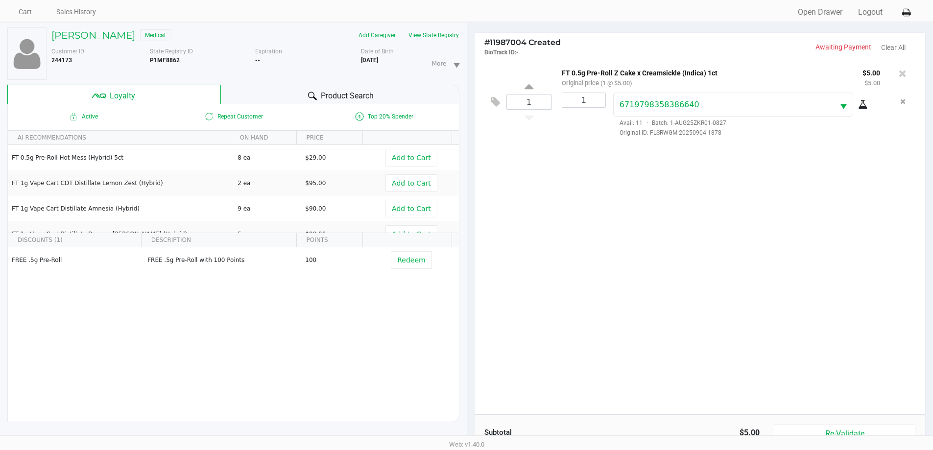
scroll to position [118, 0]
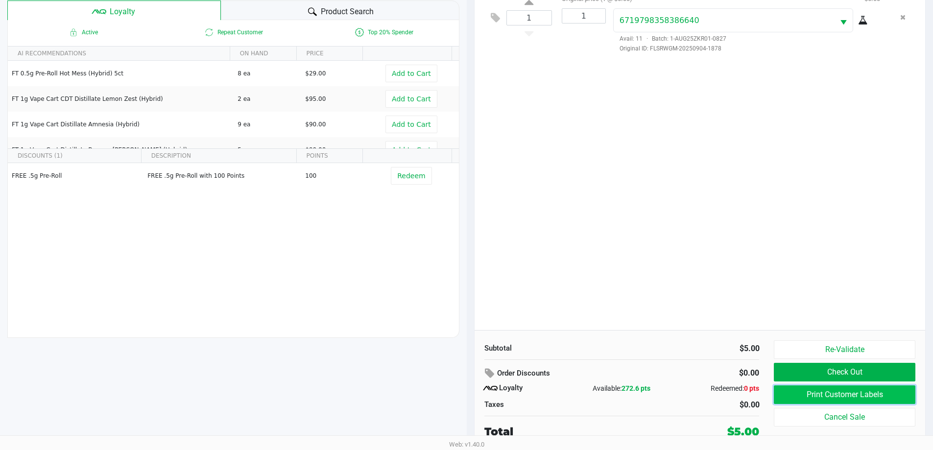
click at [783, 395] on button "Print Customer Labels" at bounding box center [844, 394] width 141 height 19
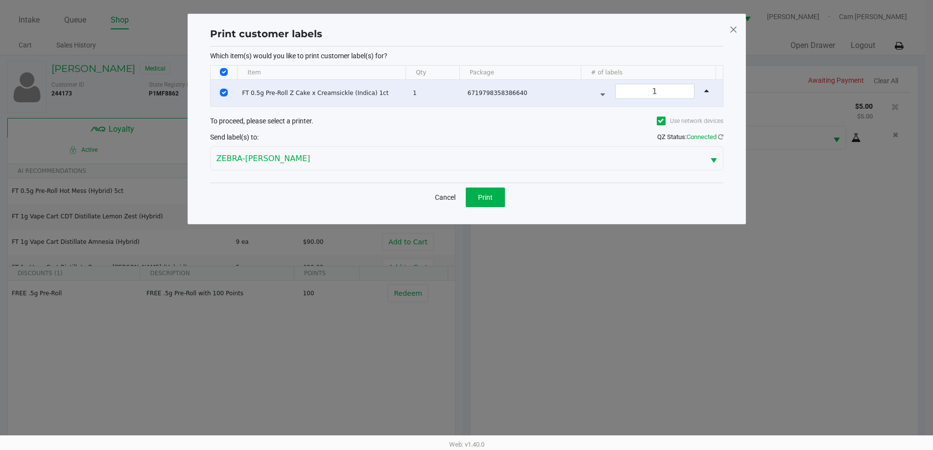
scroll to position [0, 0]
click at [511, 202] on div "Cancel Print" at bounding box center [470, 197] width 513 height 29
drag, startPoint x: 494, startPoint y: 199, endPoint x: 506, endPoint y: 199, distance: 12.2
click at [495, 199] on span "Print" at bounding box center [488, 197] width 15 height 8
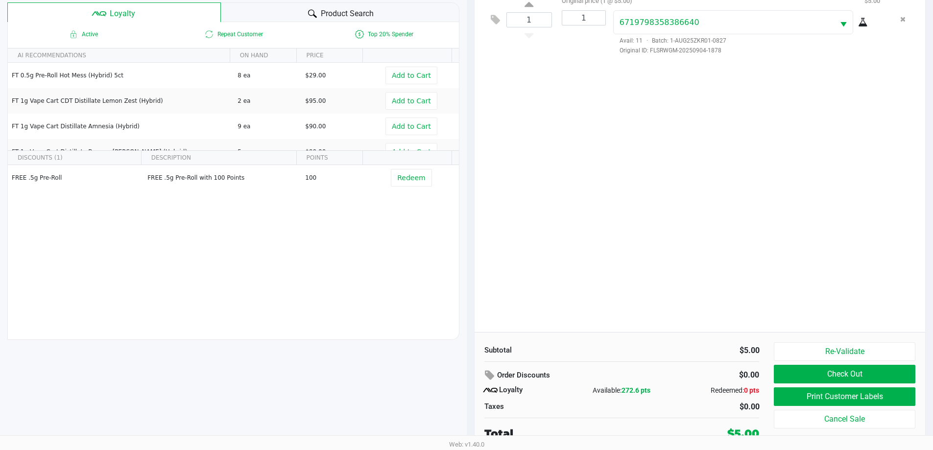
scroll to position [118, 0]
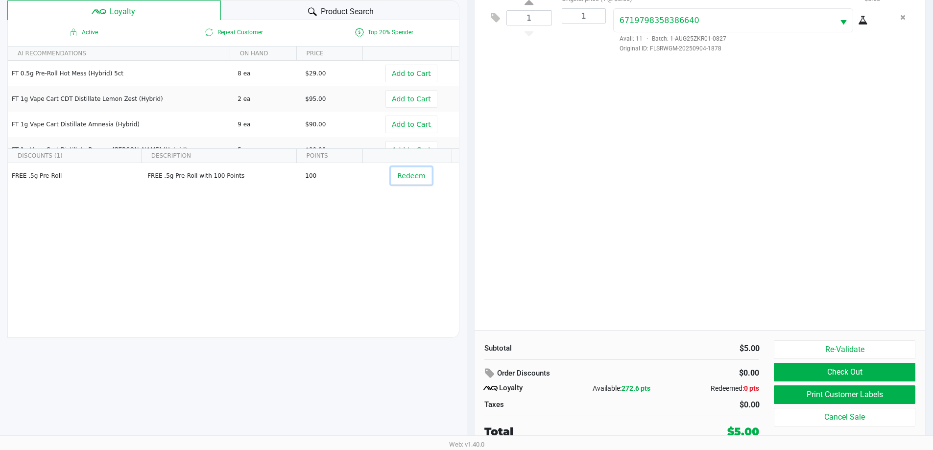
drag, startPoint x: 403, startPoint y: 169, endPoint x: 535, endPoint y: 172, distance: 132.3
click at [404, 169] on button "Redeem" at bounding box center [411, 176] width 41 height 18
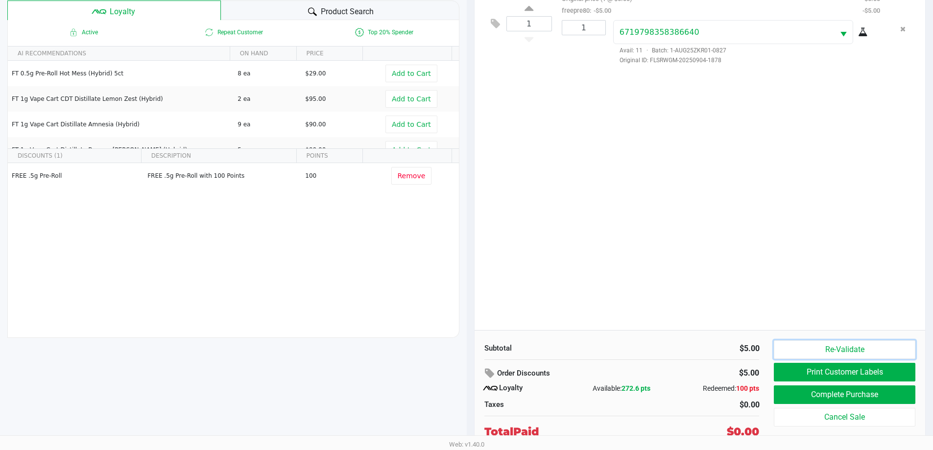
click at [842, 345] on button "Re-Validate" at bounding box center [844, 349] width 141 height 19
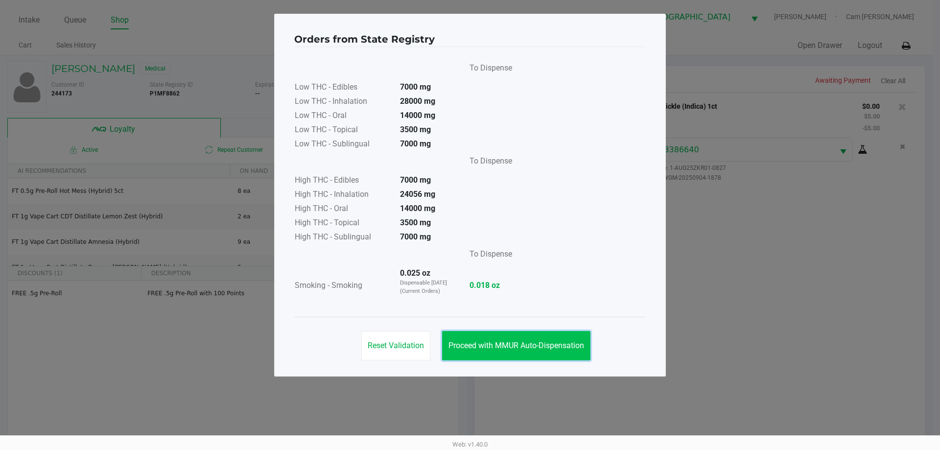
click at [526, 339] on button "Proceed with MMUR Auto-Dispensation" at bounding box center [516, 345] width 148 height 29
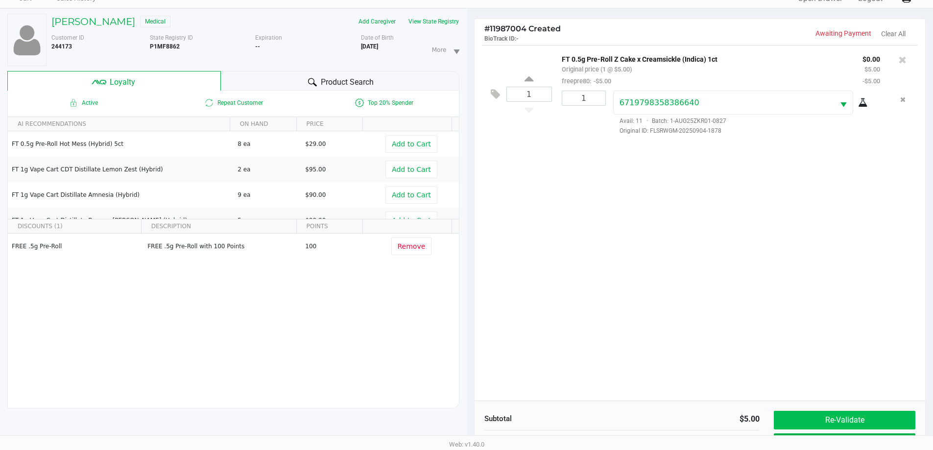
scroll to position [98, 0]
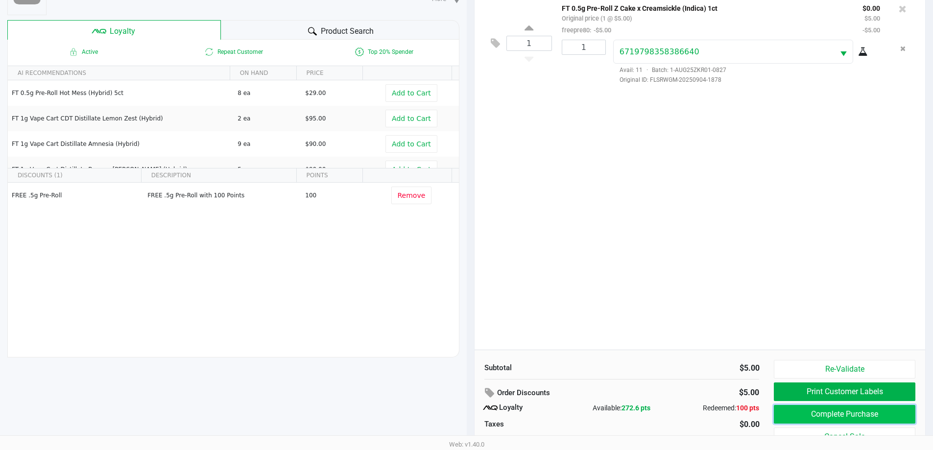
click at [839, 414] on button "Complete Purchase" at bounding box center [844, 414] width 141 height 19
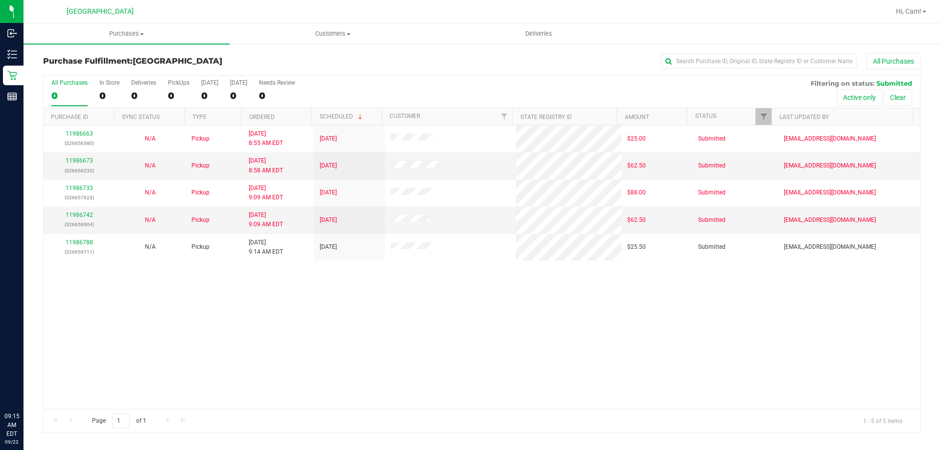
click at [408, 331] on div "11986663 (326656380) N/A Pickup [DATE] 8:55 AM EDT 9/22/2025 $25.00 Submitted […" at bounding box center [482, 267] width 877 height 284
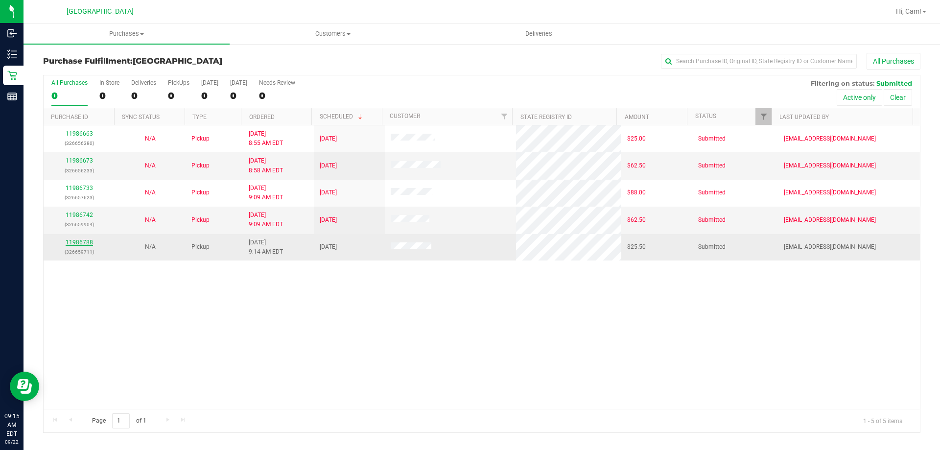
click at [86, 240] on link "11986788" at bounding box center [79, 242] width 27 height 7
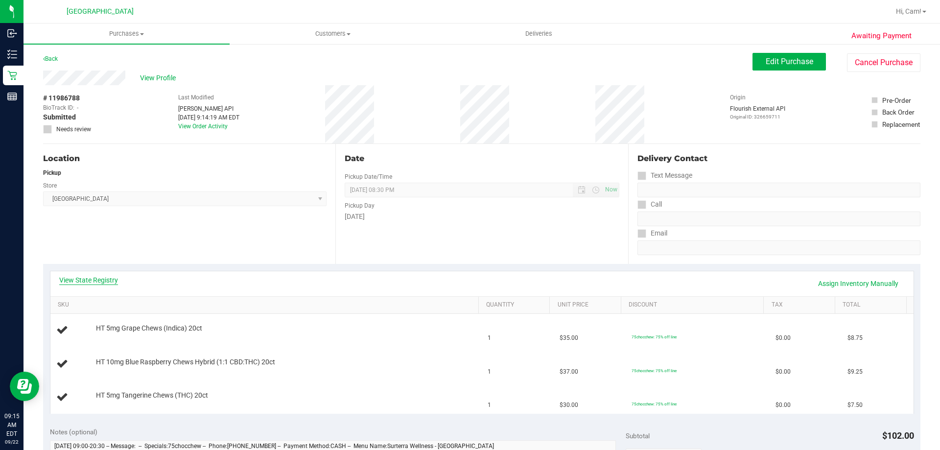
click at [106, 280] on link "View State Registry" at bounding box center [88, 280] width 59 height 10
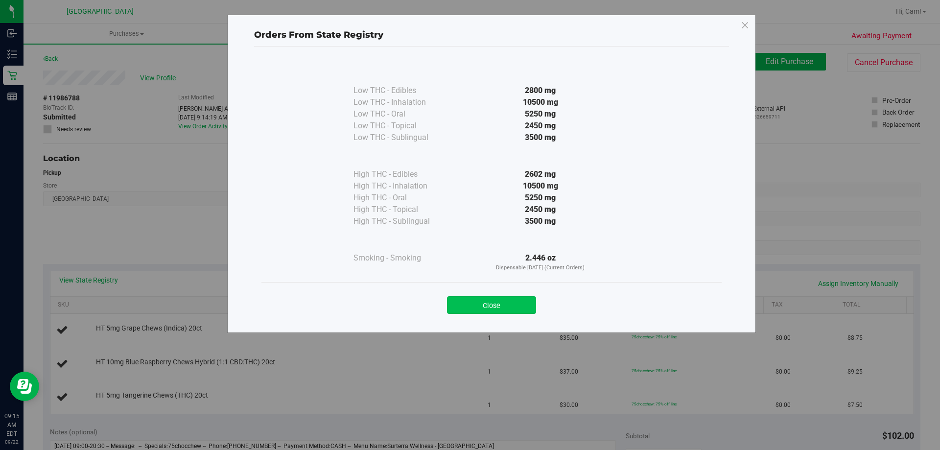
click at [476, 306] on button "Close" at bounding box center [491, 305] width 89 height 18
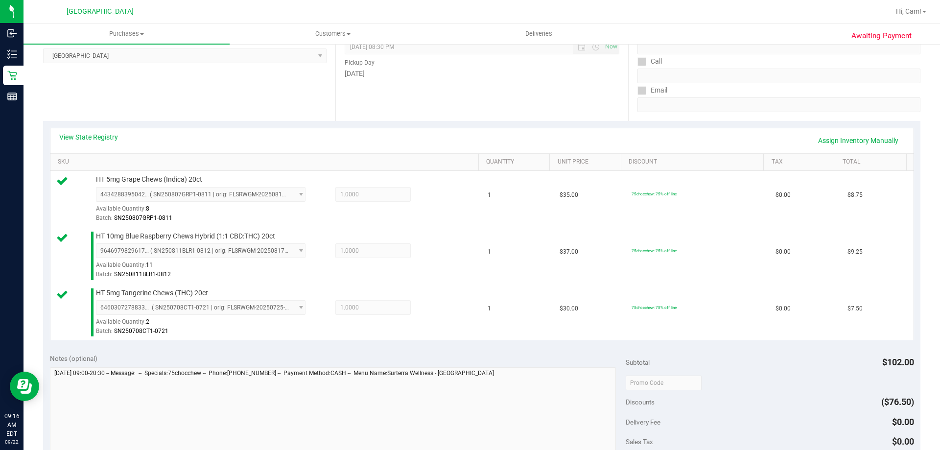
scroll to position [245, 0]
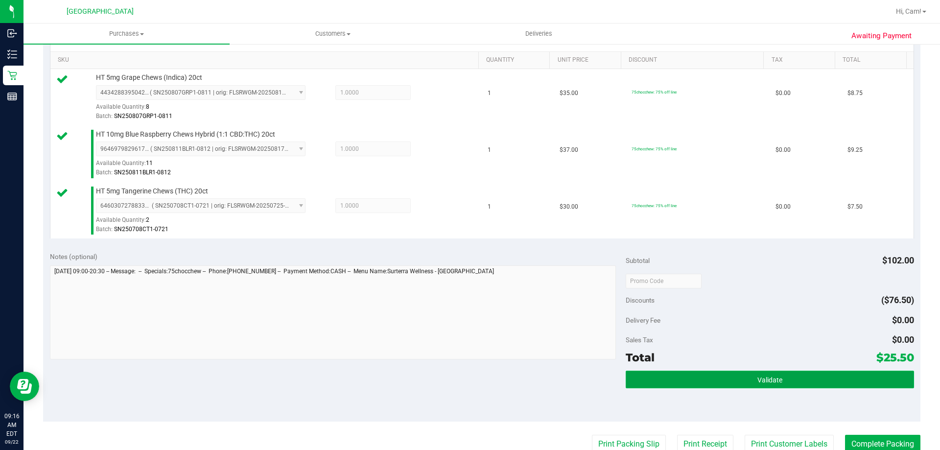
click at [805, 385] on button "Validate" at bounding box center [770, 380] width 288 height 18
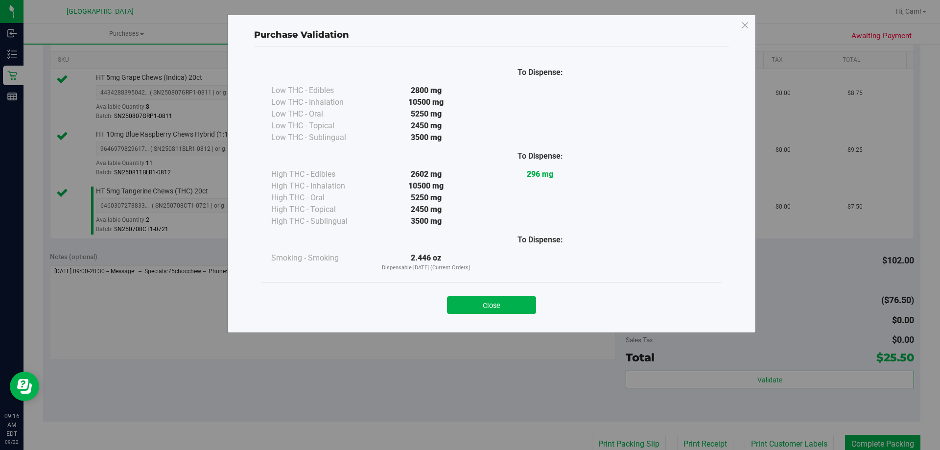
drag, startPoint x: 478, startPoint y: 303, endPoint x: 520, endPoint y: 310, distance: 43.1
click at [481, 303] on button "Close" at bounding box center [491, 305] width 89 height 18
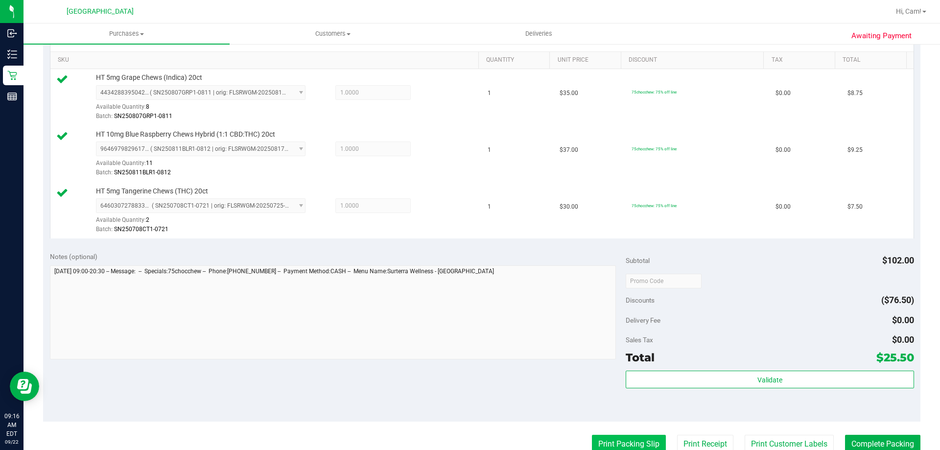
click at [620, 436] on button "Print Packing Slip" at bounding box center [629, 444] width 74 height 19
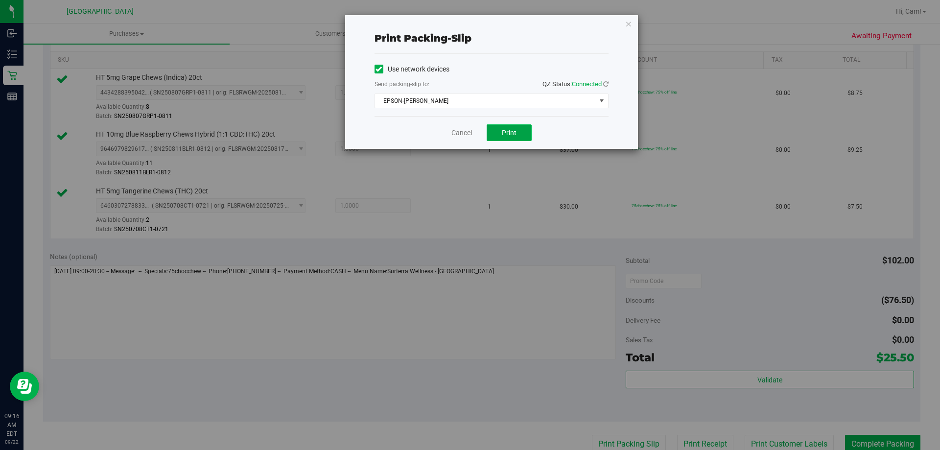
click at [513, 133] on span "Print" at bounding box center [509, 133] width 15 height 8
click at [630, 26] on icon "button" at bounding box center [628, 24] width 7 height 12
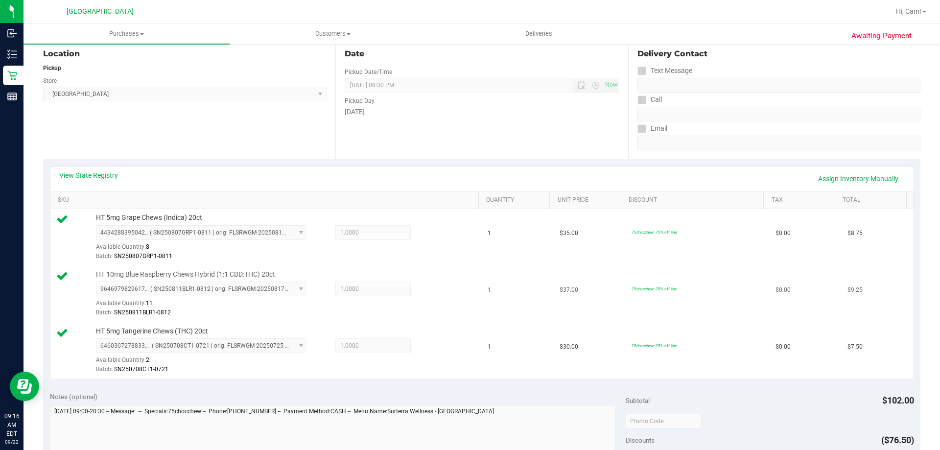
scroll to position [0, 0]
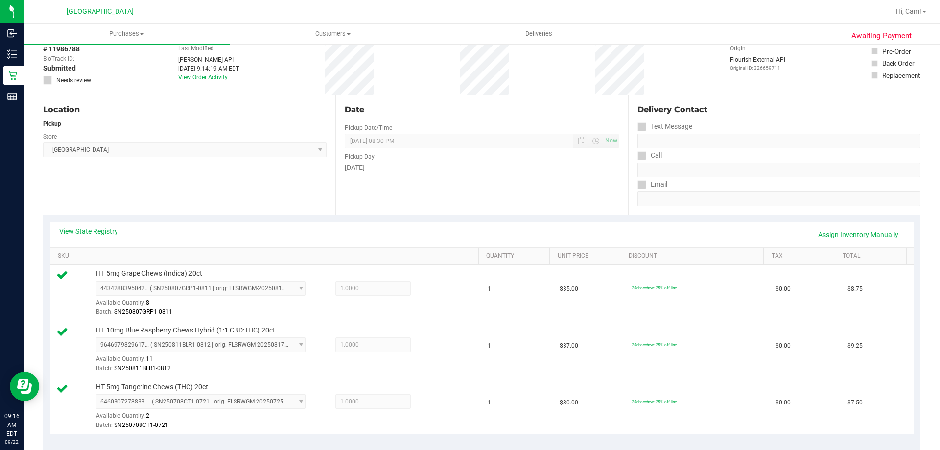
drag, startPoint x: 568, startPoint y: 241, endPoint x: 598, endPoint y: 220, distance: 36.7
click at [568, 241] on div "View State Registry Assign Inventory Manually" at bounding box center [482, 234] width 846 height 17
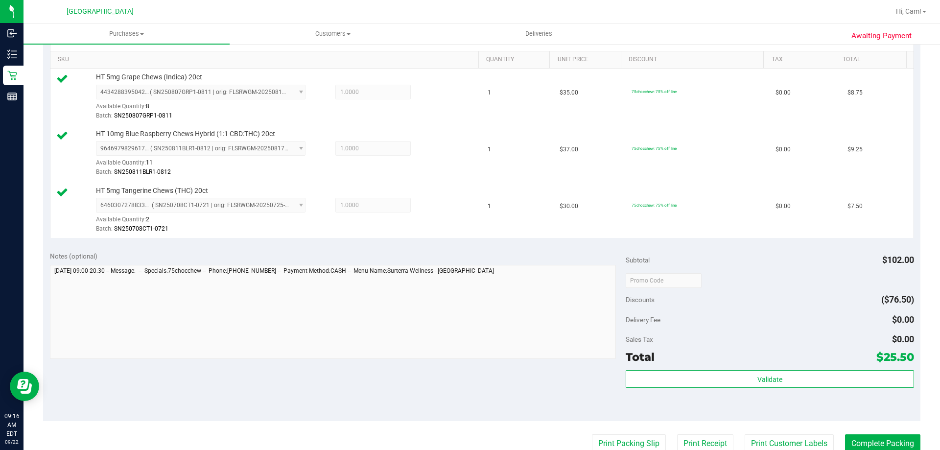
scroll to position [343, 0]
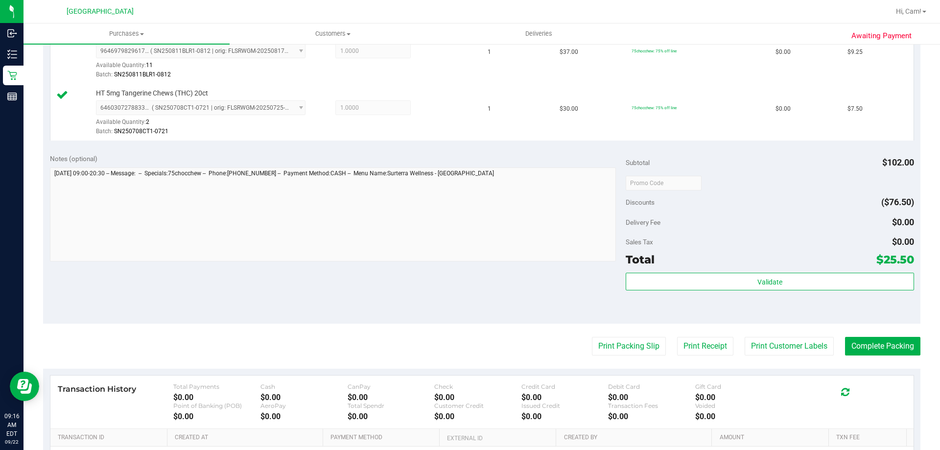
click at [817, 265] on div "Total $25.50" at bounding box center [770, 260] width 288 height 18
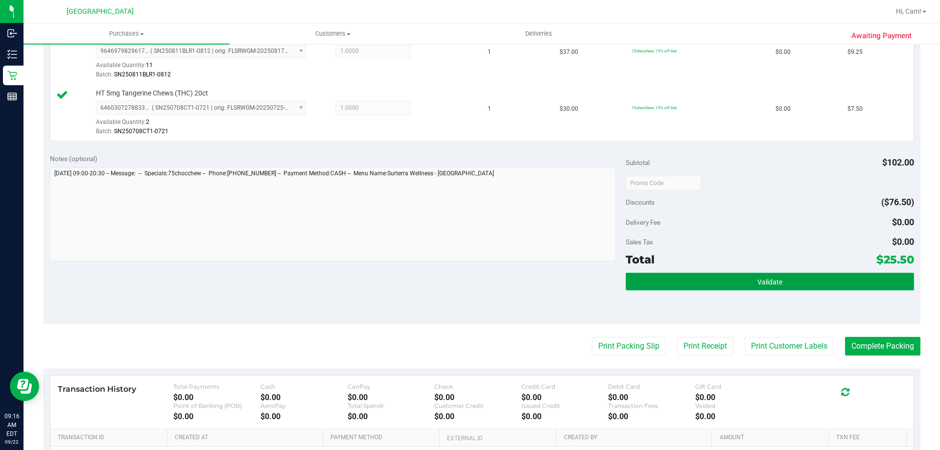
click at [817, 275] on button "Validate" at bounding box center [770, 282] width 288 height 18
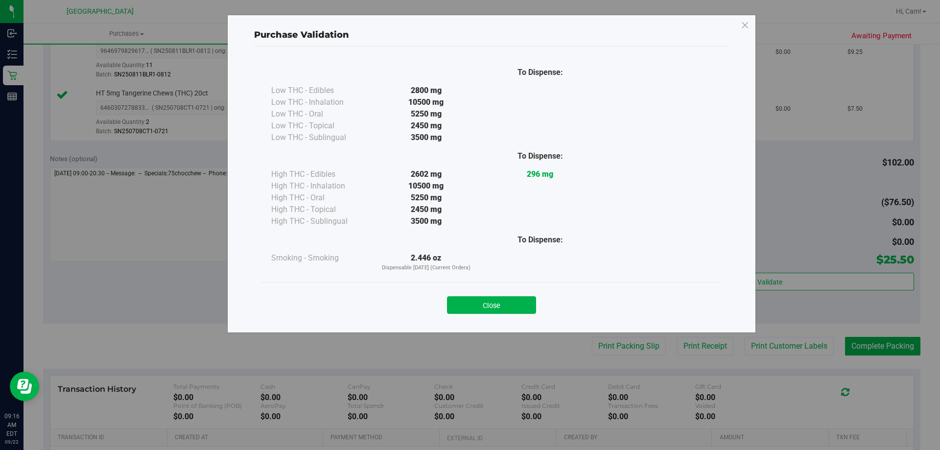
click at [510, 306] on button "Close" at bounding box center [491, 305] width 89 height 18
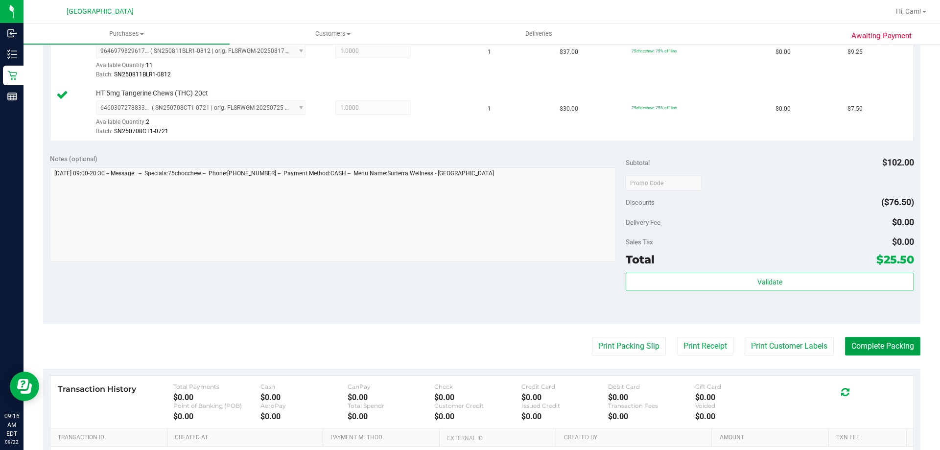
click at [889, 346] on button "Complete Packing" at bounding box center [882, 346] width 75 height 19
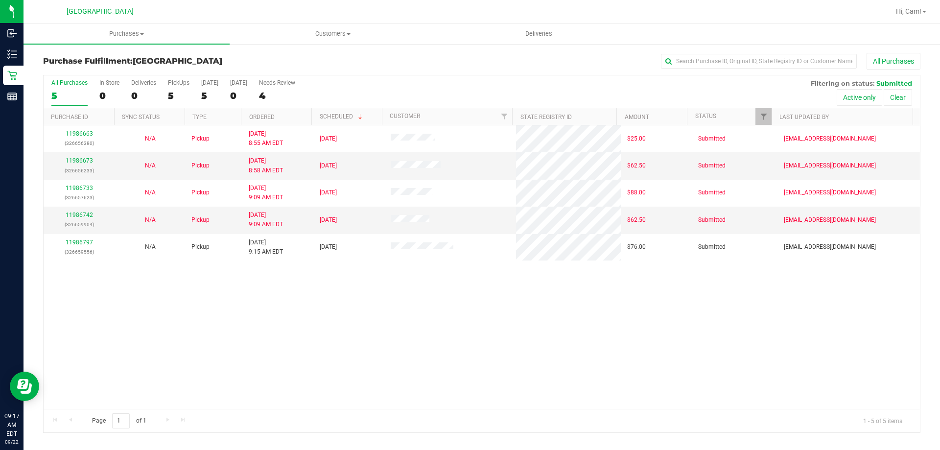
click at [226, 313] on div "11986663 (326656380) N/A Pickup 9/22/2025 8:55 AM EDT 9/22/2025 $25.00 Submitte…" at bounding box center [482, 267] width 877 height 284
drag, startPoint x: 226, startPoint y: 311, endPoint x: 190, endPoint y: 298, distance: 37.8
click at [190, 298] on div "11986663 (326656380) N/A Pickup 9/22/2025 8:55 AM EDT 9/22/2025 $25.00 Submitte…" at bounding box center [482, 267] width 877 height 284
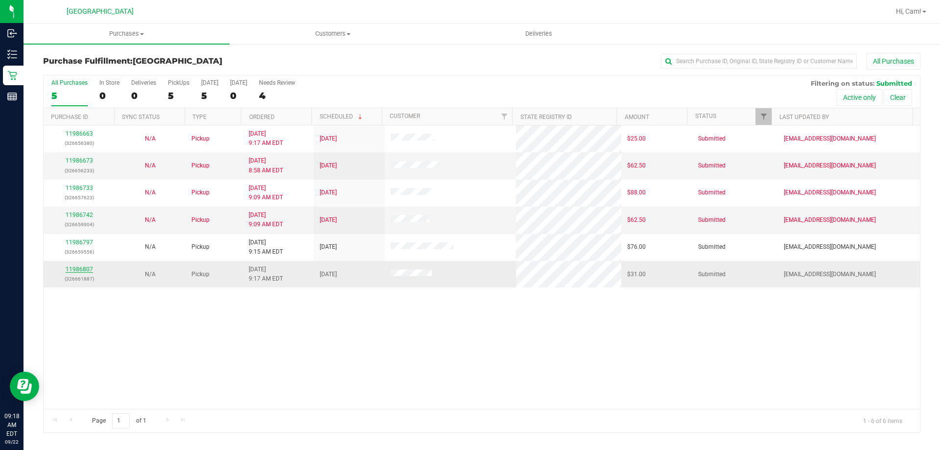
click at [72, 272] on link "11986807" at bounding box center [79, 269] width 27 height 7
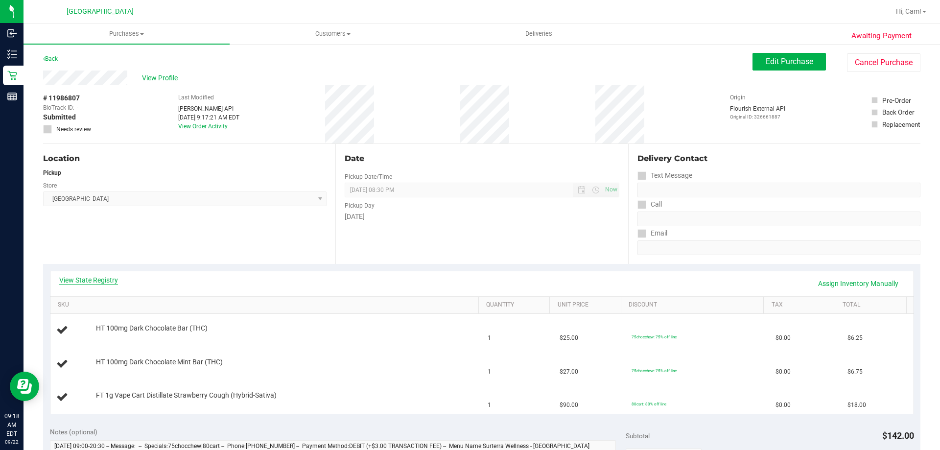
click at [96, 277] on div "View State Registry Assign Inventory Manually" at bounding box center [482, 283] width 864 height 25
click at [95, 278] on link "View State Registry" at bounding box center [88, 280] width 59 height 10
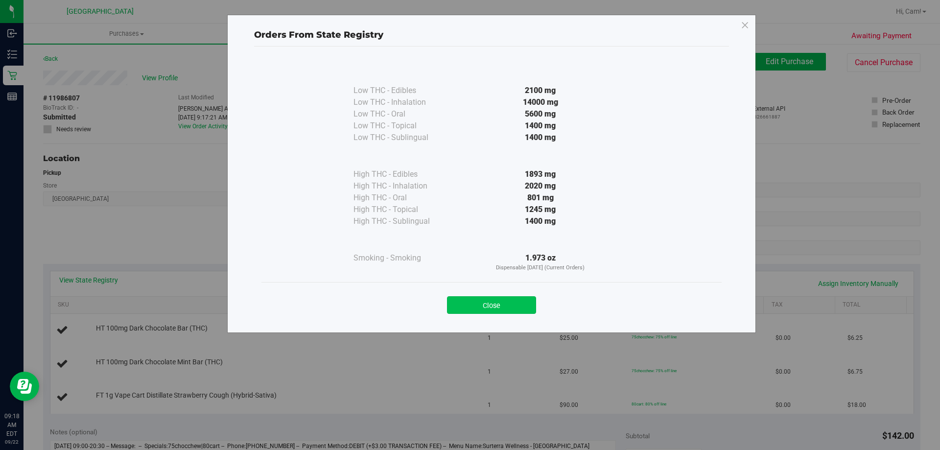
click at [482, 302] on button "Close" at bounding box center [491, 305] width 89 height 18
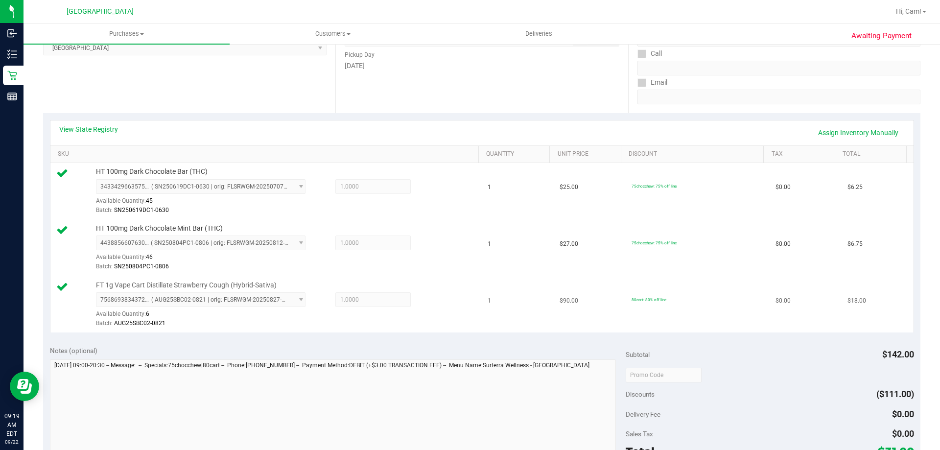
scroll to position [245, 0]
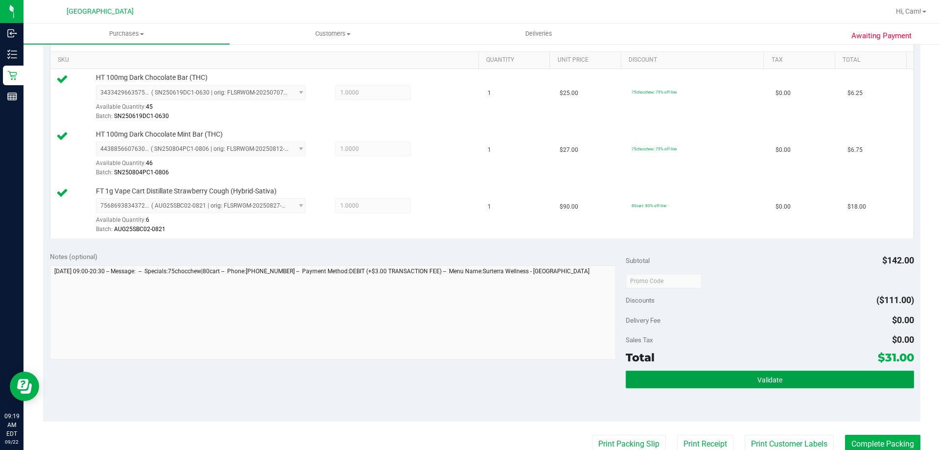
click at [705, 378] on button "Validate" at bounding box center [770, 380] width 288 height 18
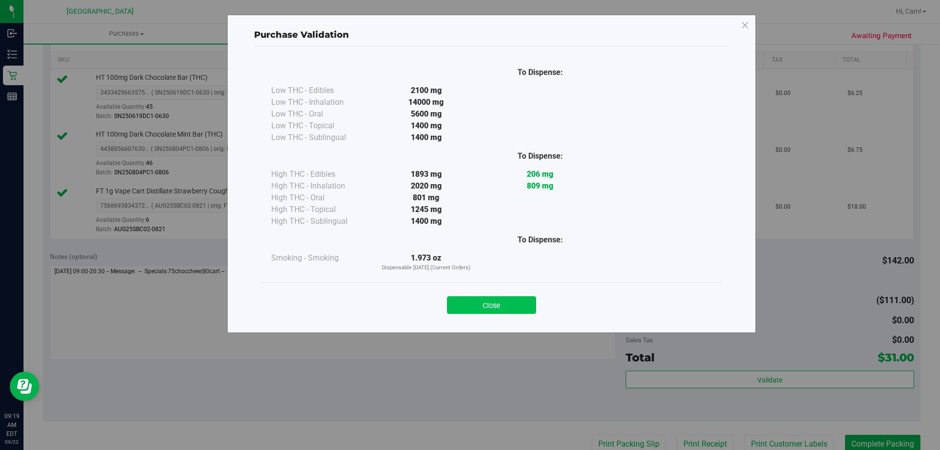
drag, startPoint x: 507, startPoint y: 292, endPoint x: 508, endPoint y: 310, distance: 17.2
click at [507, 298] on div "Close" at bounding box center [492, 302] width 446 height 24
click at [509, 310] on button "Close" at bounding box center [491, 305] width 89 height 18
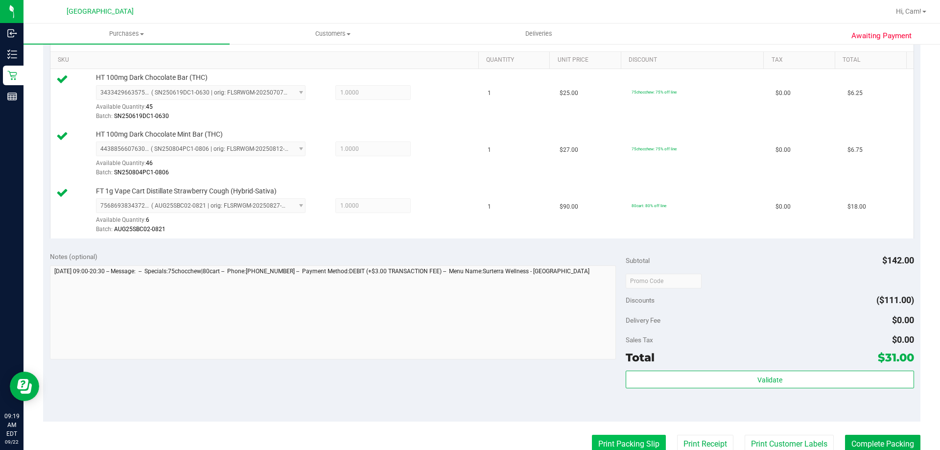
click at [615, 441] on button "Print Packing Slip" at bounding box center [629, 444] width 74 height 19
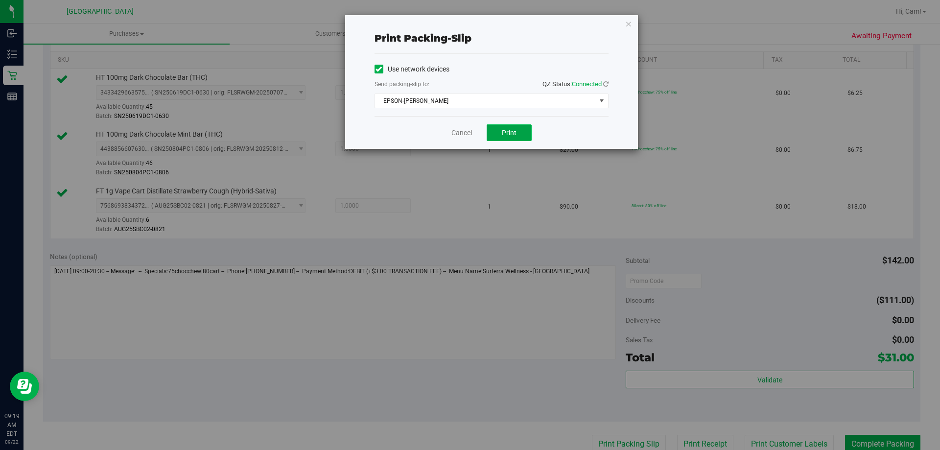
click at [505, 131] on span "Print" at bounding box center [509, 133] width 15 height 8
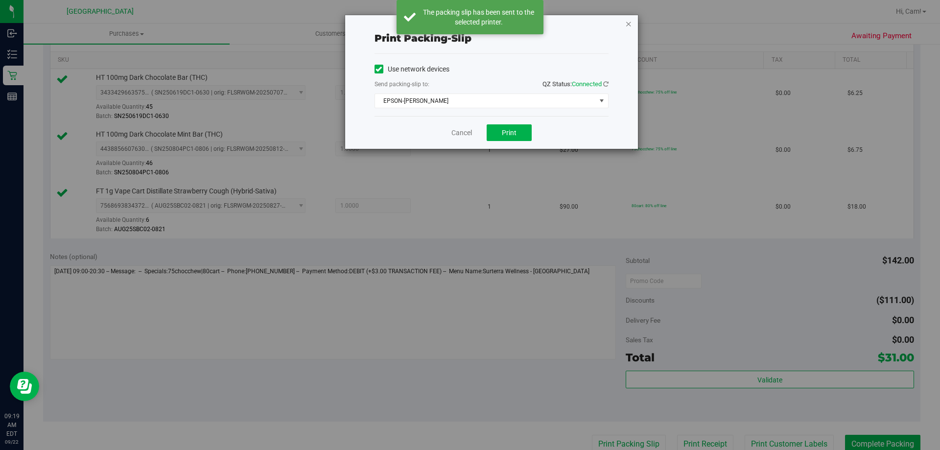
click at [627, 24] on icon "button" at bounding box center [628, 24] width 7 height 12
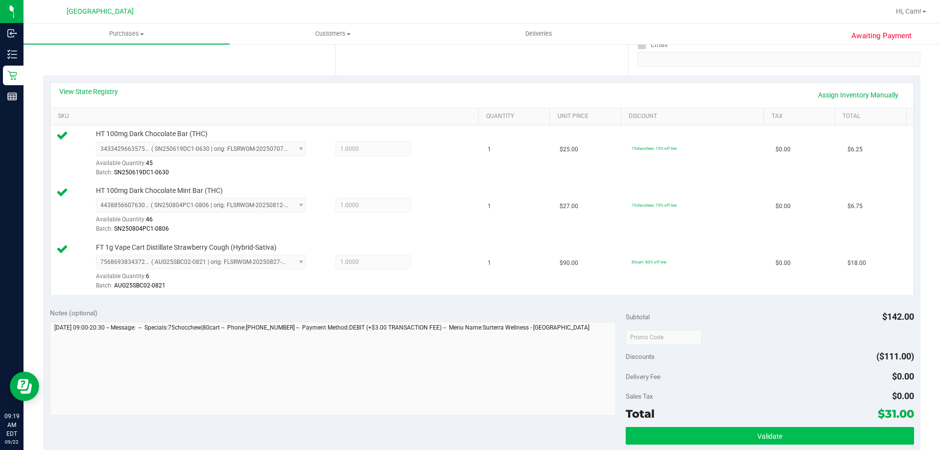
scroll to position [294, 0]
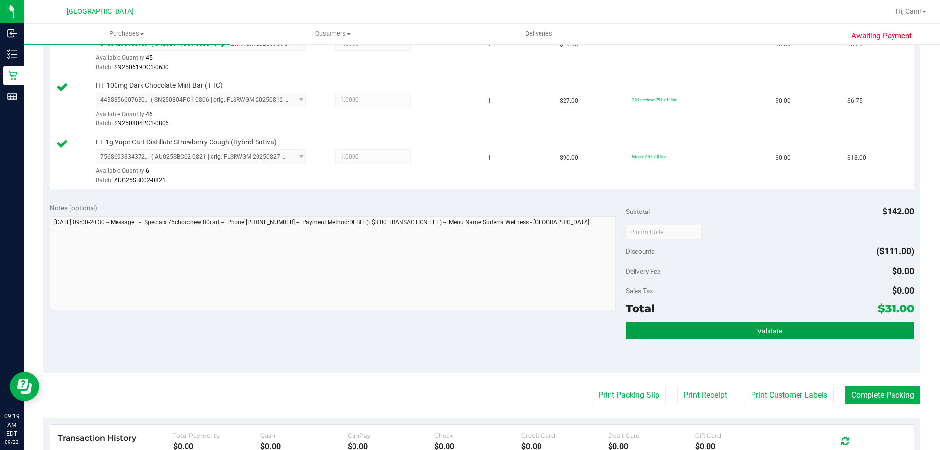
click at [749, 325] on button "Validate" at bounding box center [770, 331] width 288 height 18
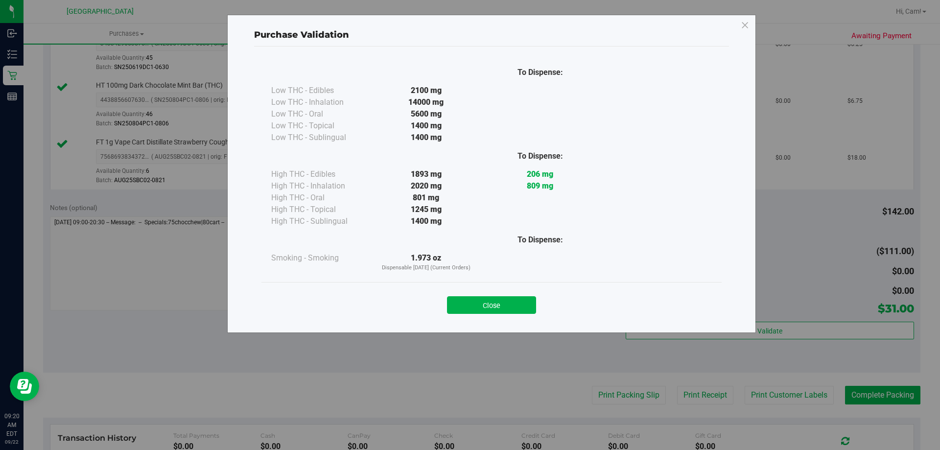
click at [503, 310] on button "Close" at bounding box center [491, 305] width 89 height 18
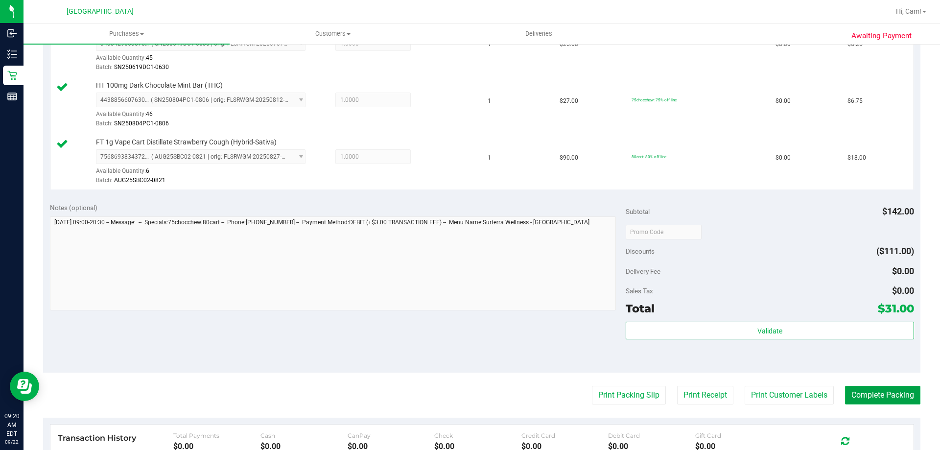
click at [890, 390] on button "Complete Packing" at bounding box center [882, 395] width 75 height 19
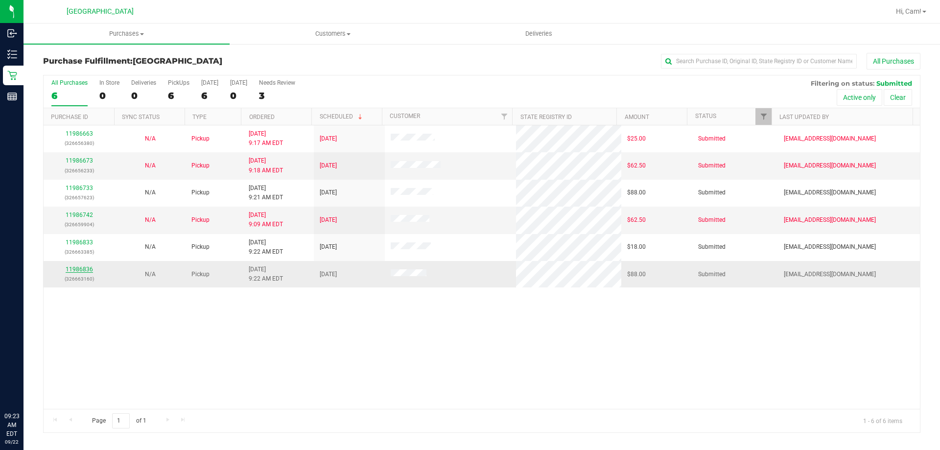
click at [73, 266] on link "11986836" at bounding box center [79, 269] width 27 height 7
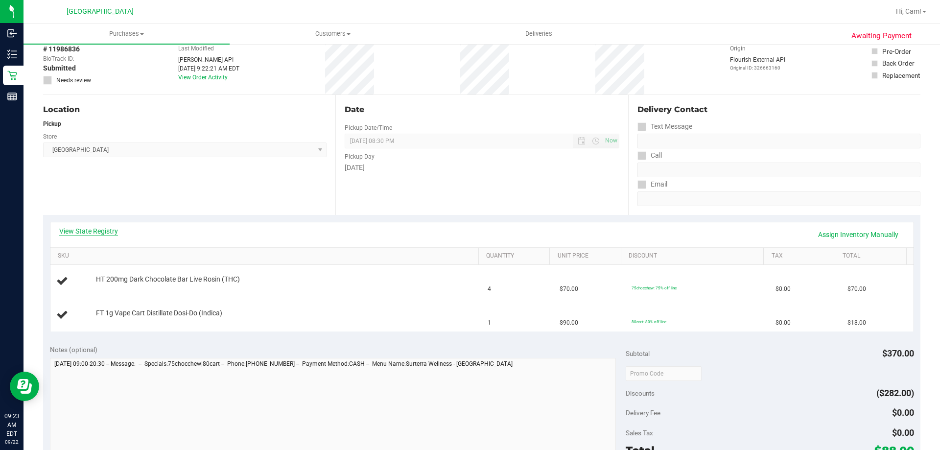
drag, startPoint x: 85, startPoint y: 226, endPoint x: 102, endPoint y: 230, distance: 17.5
click at [85, 226] on div "View State Registry Assign Inventory Manually" at bounding box center [482, 234] width 864 height 25
click at [100, 230] on link "View State Registry" at bounding box center [88, 231] width 59 height 10
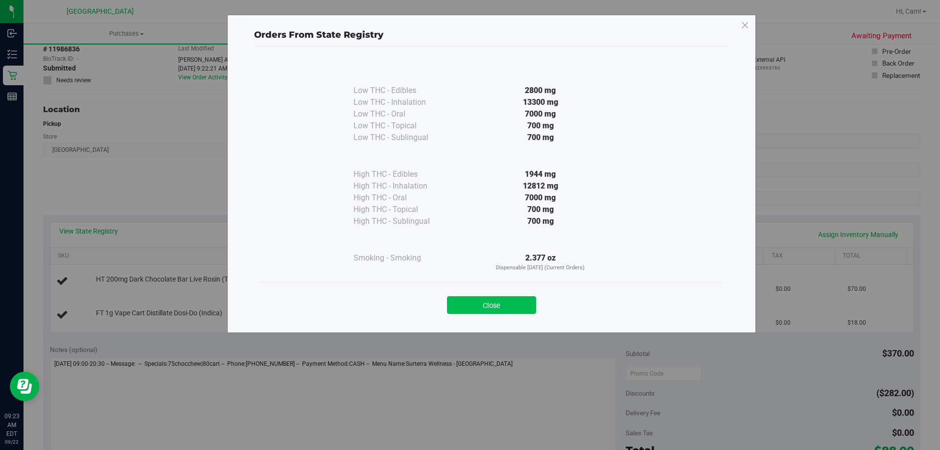
click at [501, 301] on button "Close" at bounding box center [491, 305] width 89 height 18
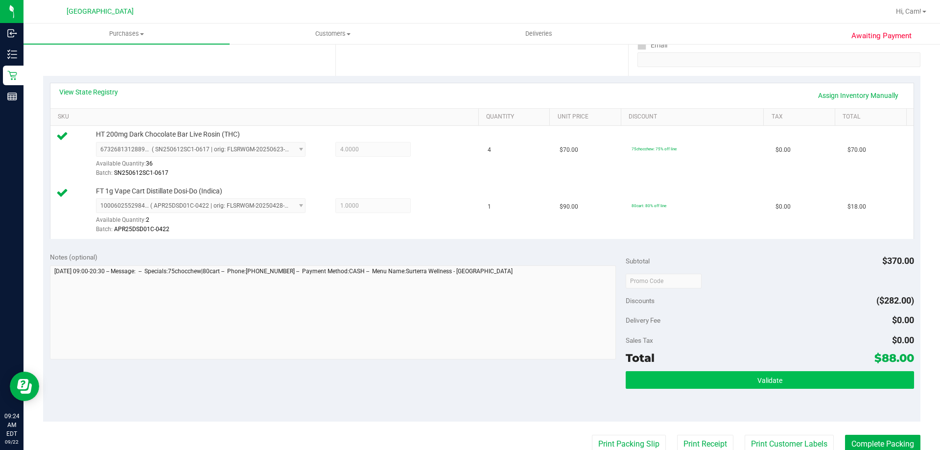
scroll to position [294, 0]
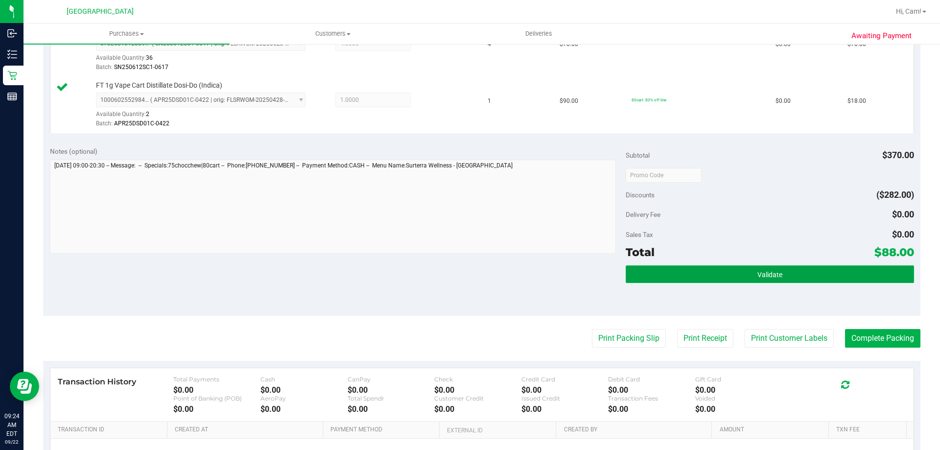
click at [699, 267] on button "Validate" at bounding box center [770, 274] width 288 height 18
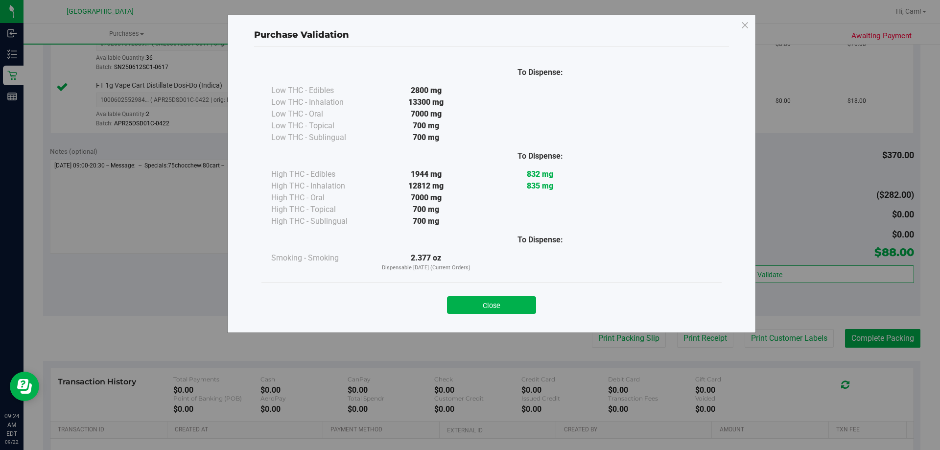
click at [494, 300] on button "Close" at bounding box center [491, 305] width 89 height 18
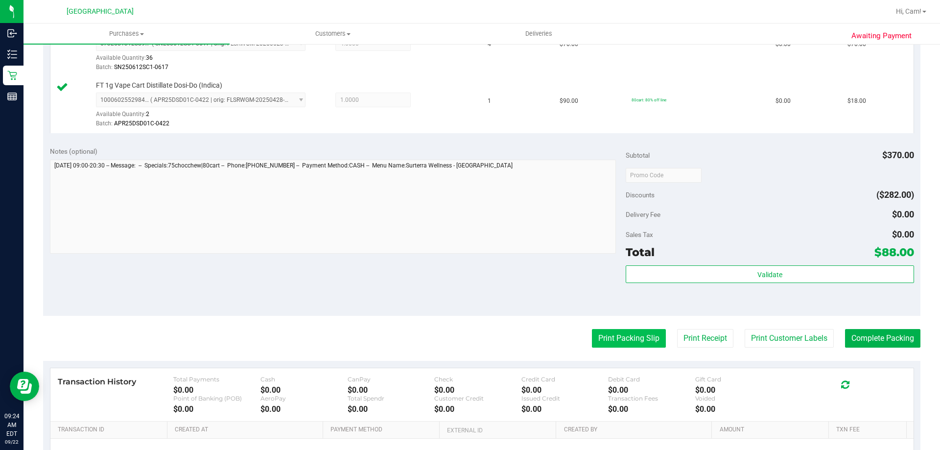
drag, startPoint x: 618, startPoint y: 324, endPoint x: 622, endPoint y: 336, distance: 11.8
click at [619, 328] on purchase-details "Back Edit Purchase Cancel Purchase View Profile # 11986836 BioTrack ID: - Submi…" at bounding box center [482, 151] width 878 height 785
click at [622, 336] on button "Print Packing Slip" at bounding box center [629, 338] width 74 height 19
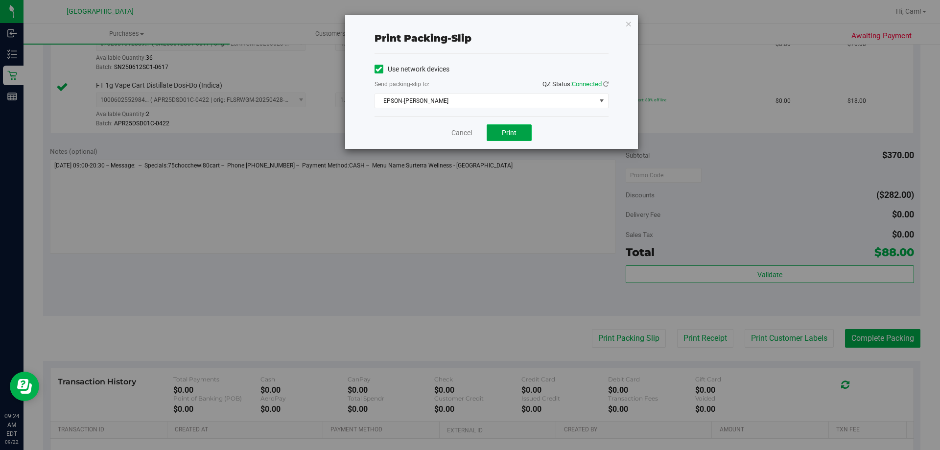
click at [509, 132] on span "Print" at bounding box center [509, 133] width 15 height 8
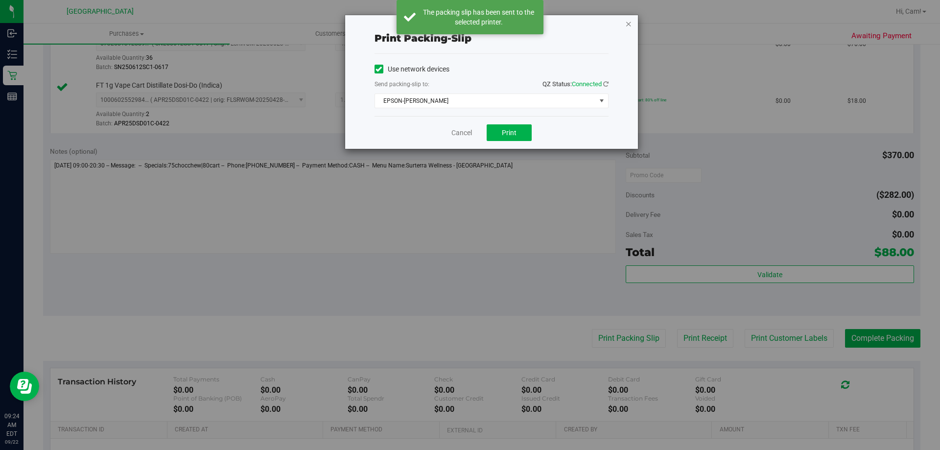
click at [627, 24] on icon "button" at bounding box center [628, 24] width 7 height 12
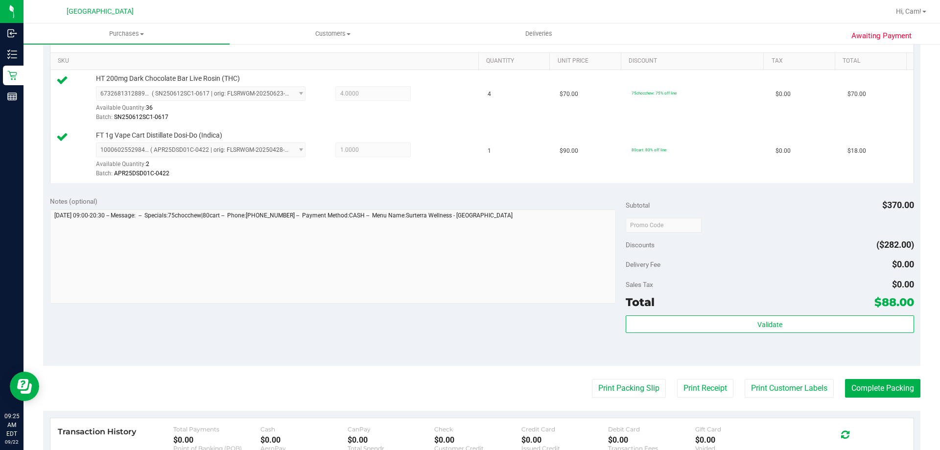
scroll to position [408, 0]
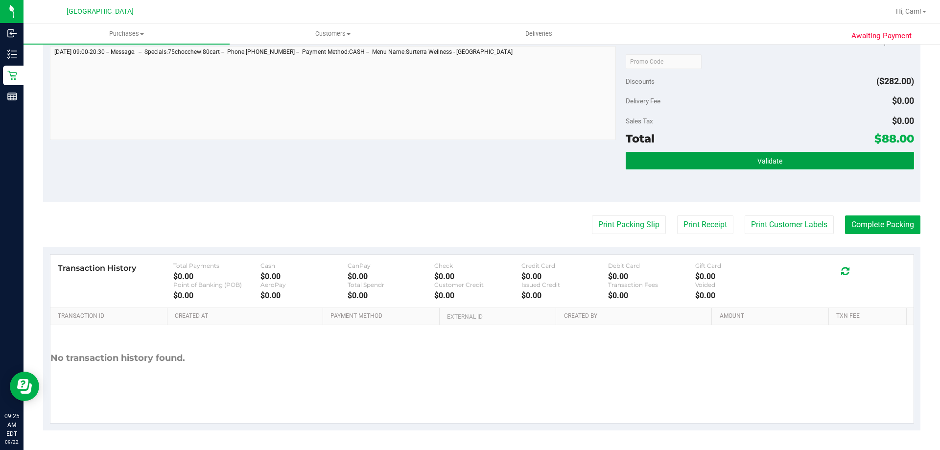
click at [789, 166] on button "Validate" at bounding box center [770, 161] width 288 height 18
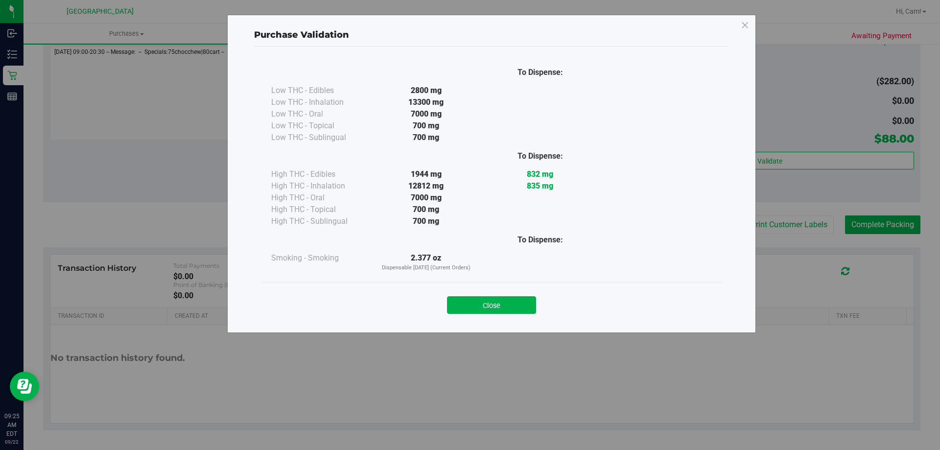
drag, startPoint x: 514, startPoint y: 296, endPoint x: 576, endPoint y: 292, distance: 61.9
click at [515, 296] on button "Close" at bounding box center [491, 305] width 89 height 18
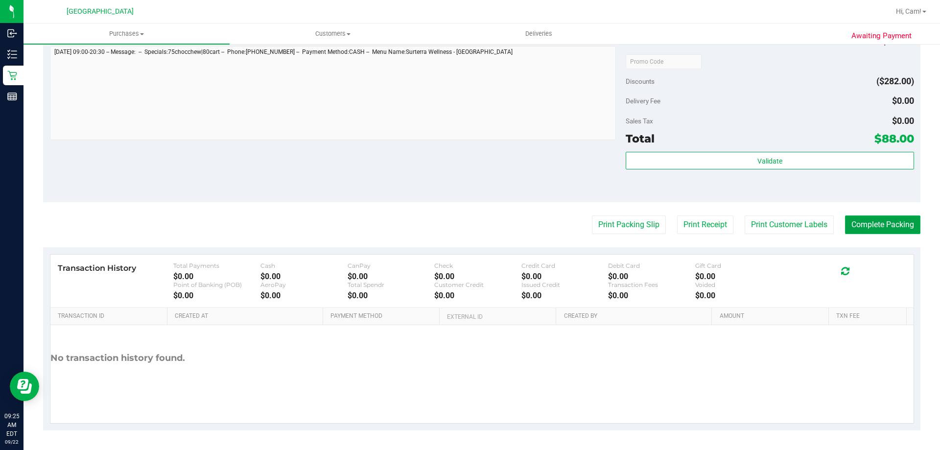
click at [877, 230] on button "Complete Packing" at bounding box center [882, 225] width 75 height 19
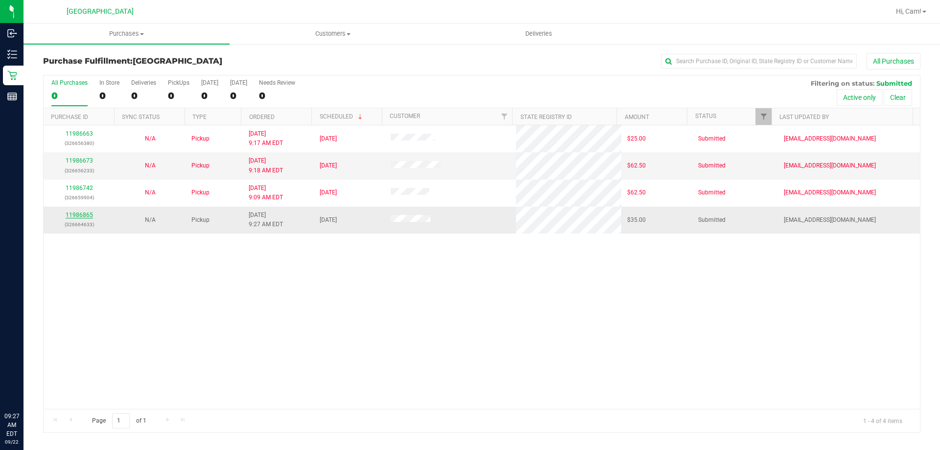
click at [91, 215] on link "11986865" at bounding box center [79, 215] width 27 height 7
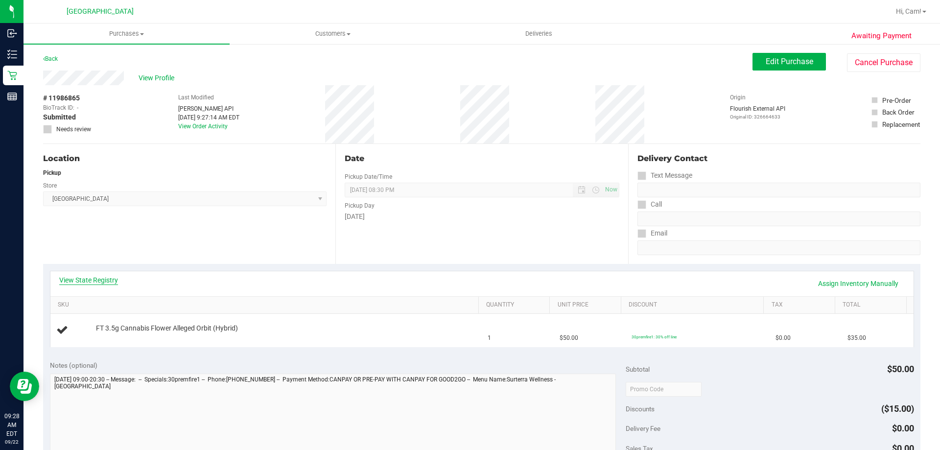
click at [77, 279] on link "View State Registry" at bounding box center [88, 280] width 59 height 10
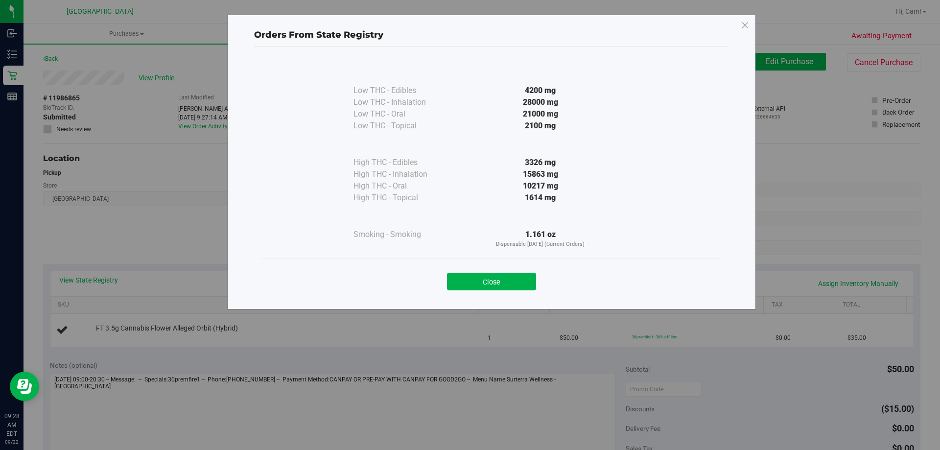
click at [510, 290] on div "Close" at bounding box center [492, 279] width 460 height 40
click at [484, 279] on button "Close" at bounding box center [491, 282] width 89 height 18
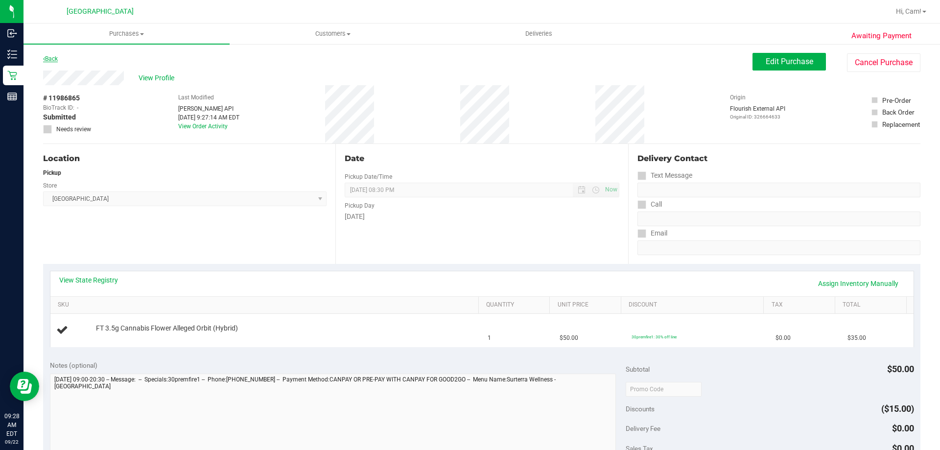
click at [44, 59] on icon at bounding box center [44, 59] width 2 height 6
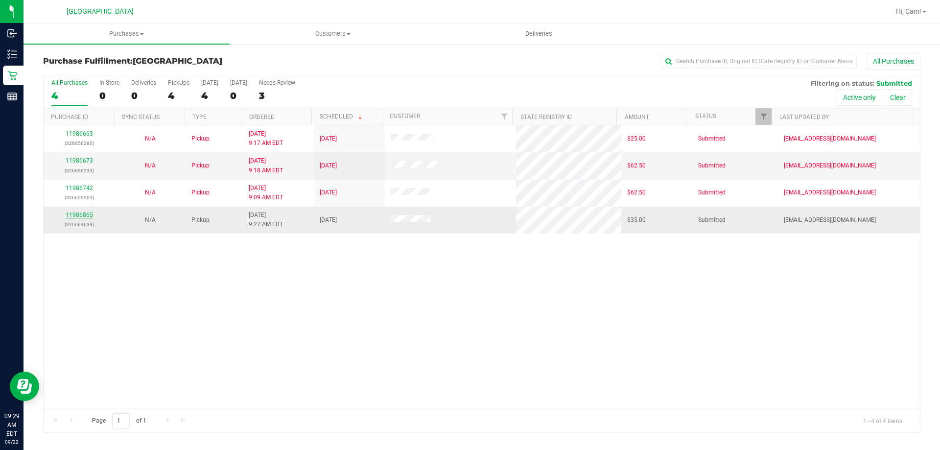
click at [88, 215] on link "11986865" at bounding box center [79, 215] width 27 height 7
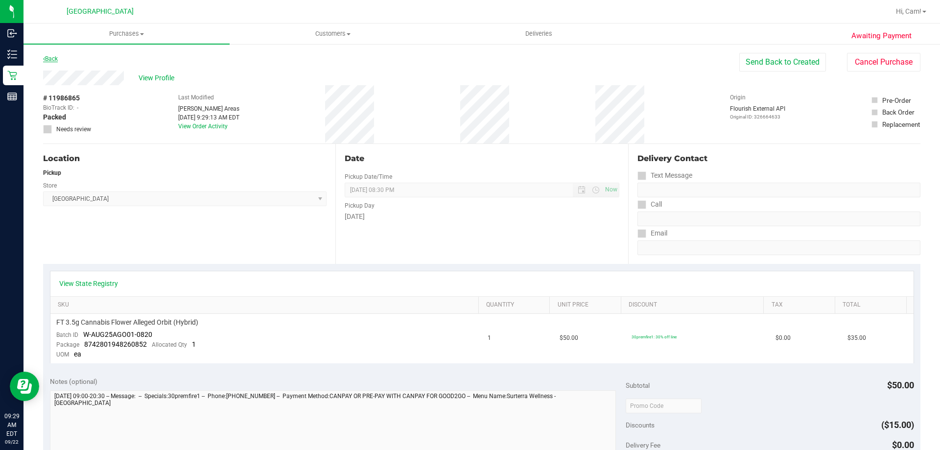
click at [58, 55] on div "Back" at bounding box center [50, 59] width 15 height 12
click at [58, 56] on link "Back" at bounding box center [50, 58] width 15 height 7
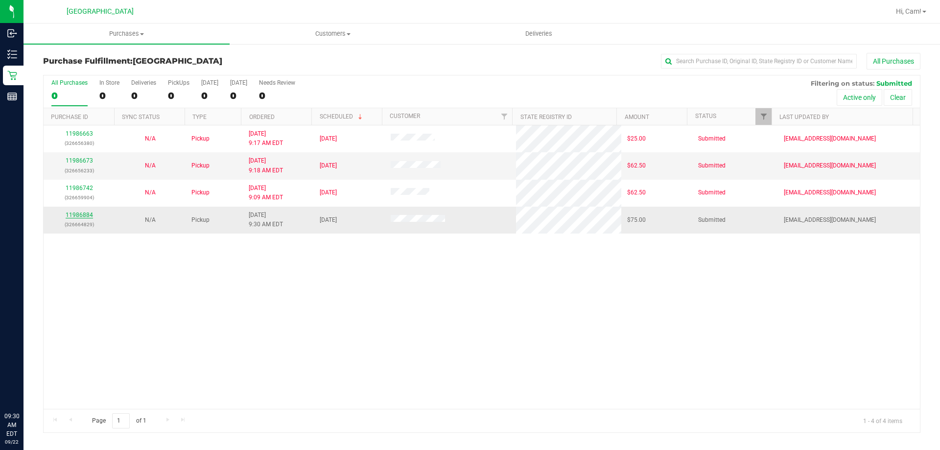
click at [87, 215] on link "11986884" at bounding box center [79, 215] width 27 height 7
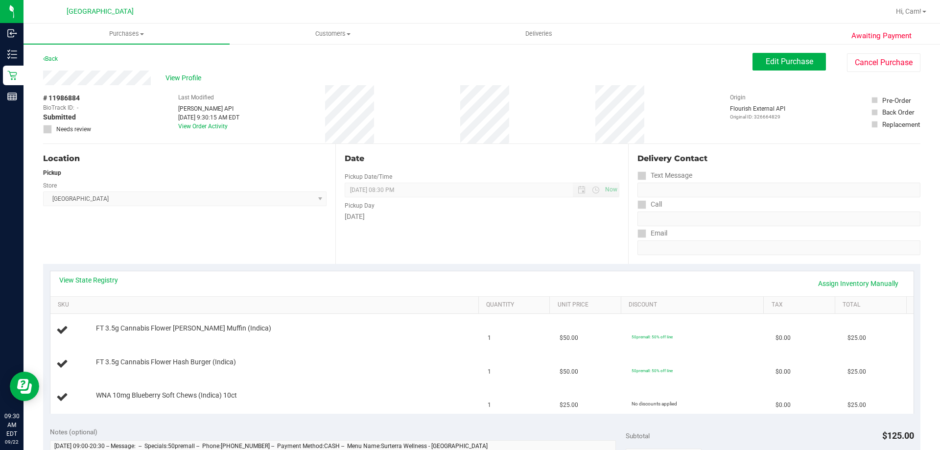
scroll to position [49, 0]
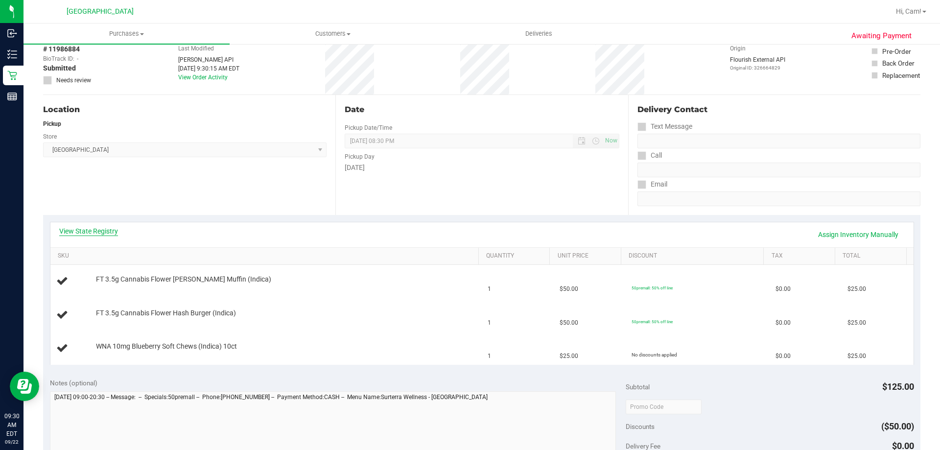
click at [105, 233] on link "View State Registry" at bounding box center [88, 231] width 59 height 10
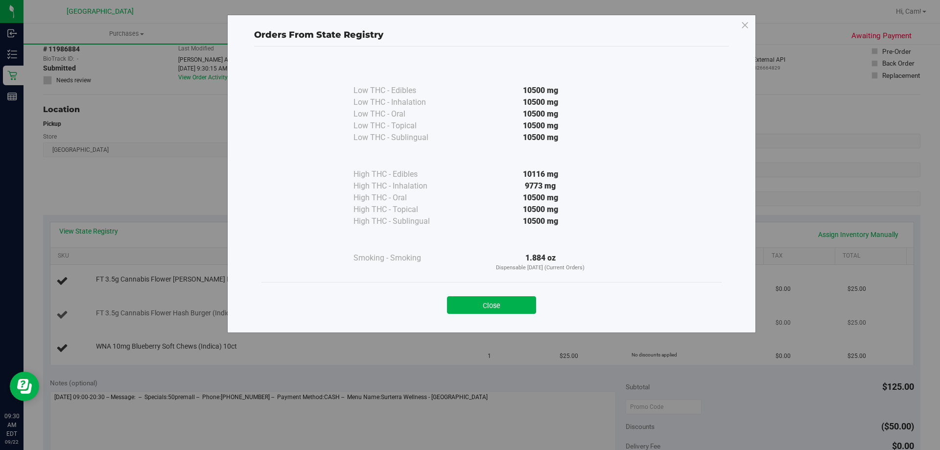
click at [498, 302] on button "Close" at bounding box center [491, 305] width 89 height 18
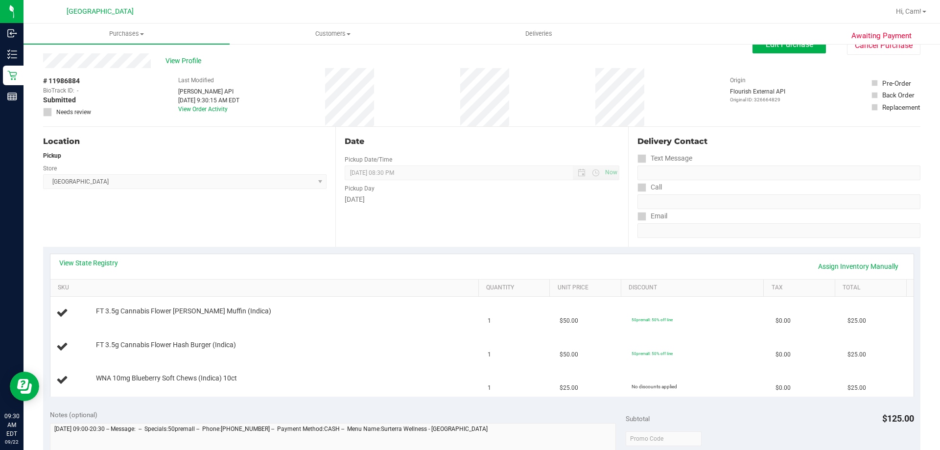
scroll to position [0, 0]
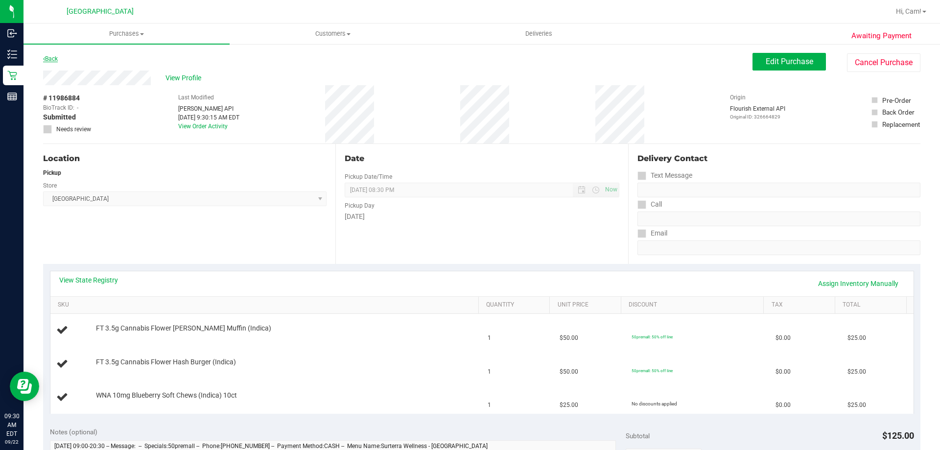
click at [51, 59] on link "Back" at bounding box center [50, 58] width 15 height 7
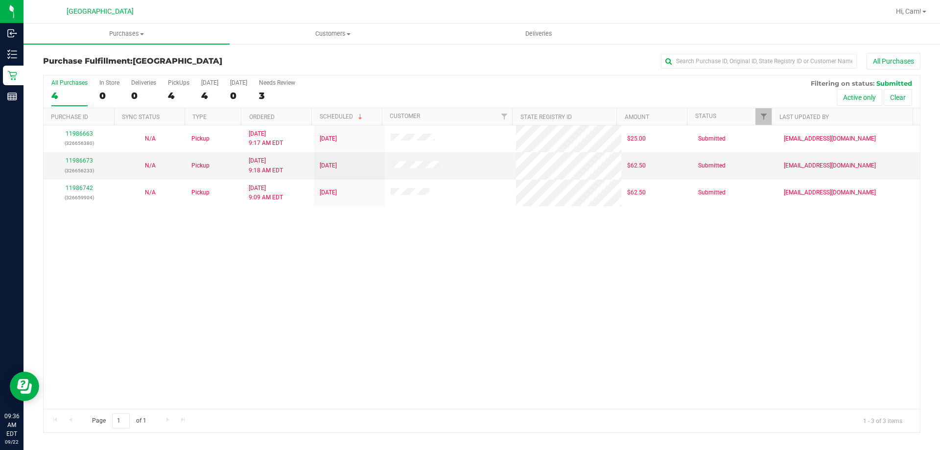
click at [325, 311] on div "11986663 (326656380) N/A Pickup 9/22/2025 9:17 AM EDT 9/22/2025 $25.00 Submitte…" at bounding box center [482, 267] width 877 height 284
click at [133, 28] on uib-tab-heading "Purchases Summary of purchases Fulfillment All purchases" at bounding box center [127, 34] width 206 height 21
click at [61, 71] on span "Fulfillment" at bounding box center [54, 71] width 61 height 8
drag, startPoint x: 329, startPoint y: 350, endPoint x: 330, endPoint y: 343, distance: 6.9
click at [329, 350] on div "11986663 (326656380) N/A Pickup 9/22/2025 9:17 AM EDT 9/22/2025 $25.00 Submitte…" at bounding box center [482, 267] width 877 height 284
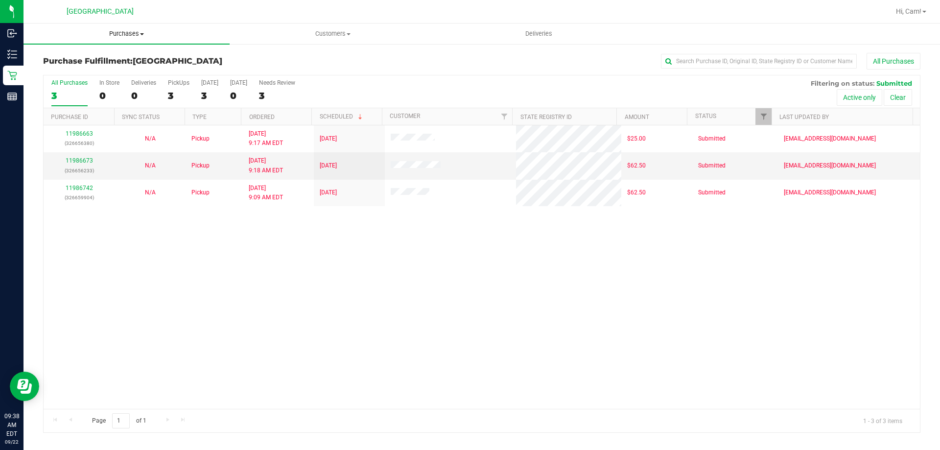
click at [122, 26] on uib-tab-heading "Purchases Summary of purchases Fulfillment All purchases" at bounding box center [127, 34] width 206 height 21
click at [99, 70] on li "Fulfillment" at bounding box center [127, 71] width 206 height 12
click at [309, 328] on div "11986663 (326656380) N/A Pickup 9/22/2025 9:17 AM EDT 9/22/2025 $25.00 Submitte…" at bounding box center [482, 267] width 877 height 284
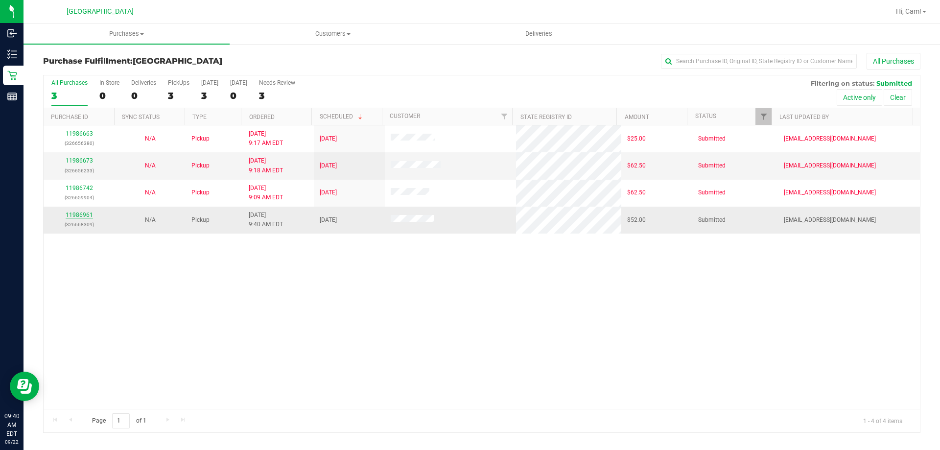
click at [82, 215] on link "11986961" at bounding box center [79, 215] width 27 height 7
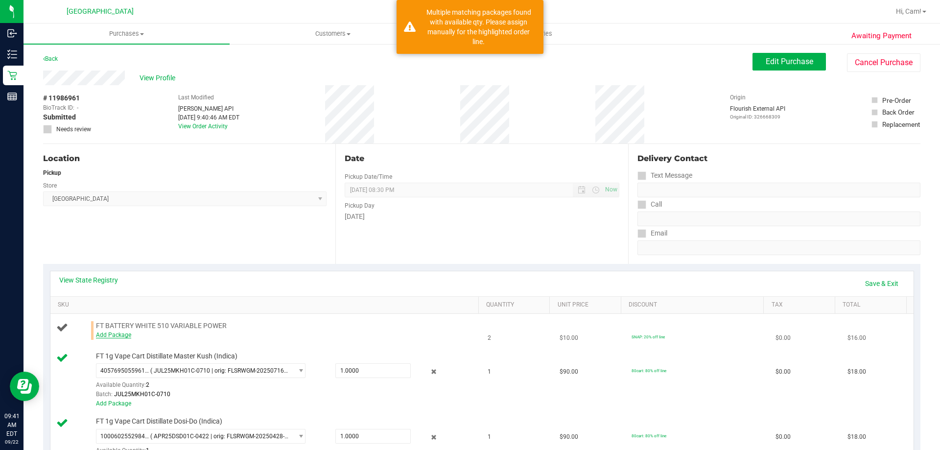
click at [102, 332] on link "Add Package" at bounding box center [113, 335] width 35 height 7
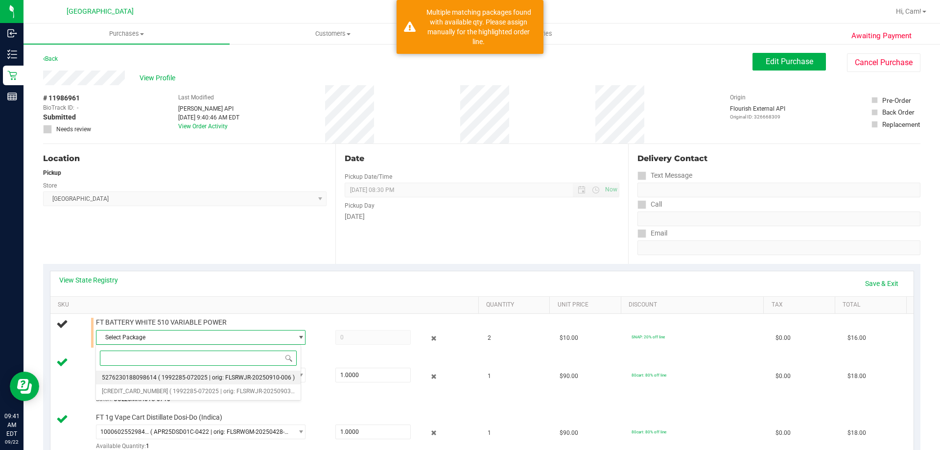
click at [161, 379] on span "( 1992285-072025 | orig: FLSRWJR-20250910-006 )" at bounding box center [226, 377] width 137 height 7
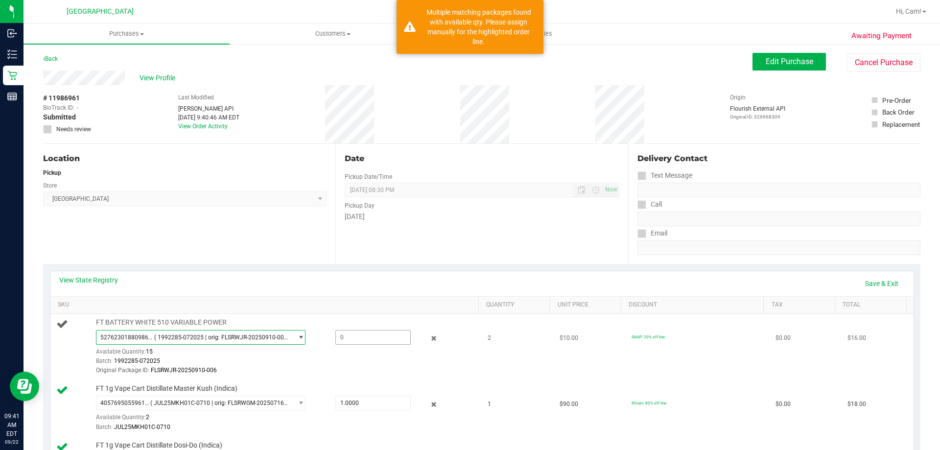
click at [376, 339] on span at bounding box center [373, 337] width 75 height 15
type input "1"
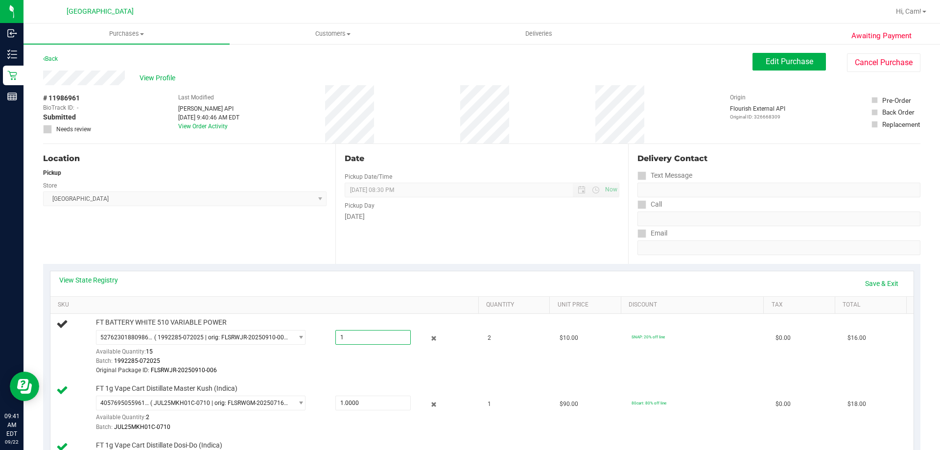
type input "1.0000"
click at [521, 281] on div "View State Registry Save & Exit" at bounding box center [482, 283] width 846 height 17
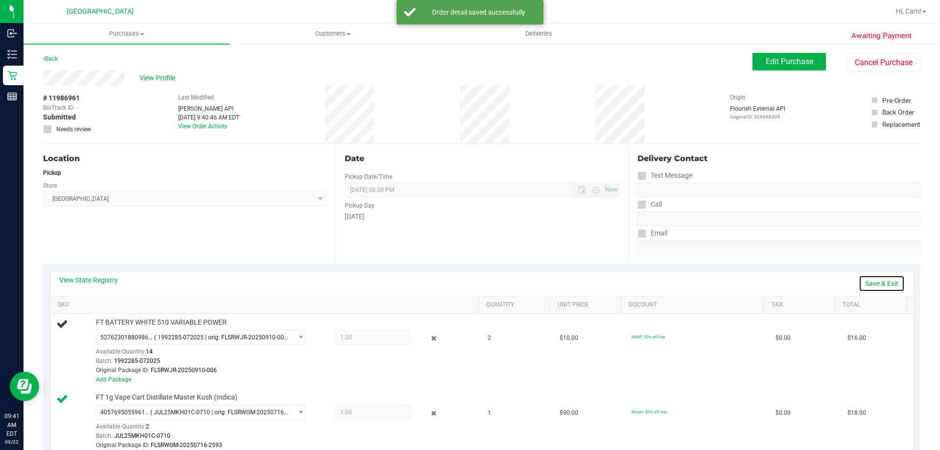
click at [879, 280] on link "Save & Exit" at bounding box center [882, 283] width 46 height 17
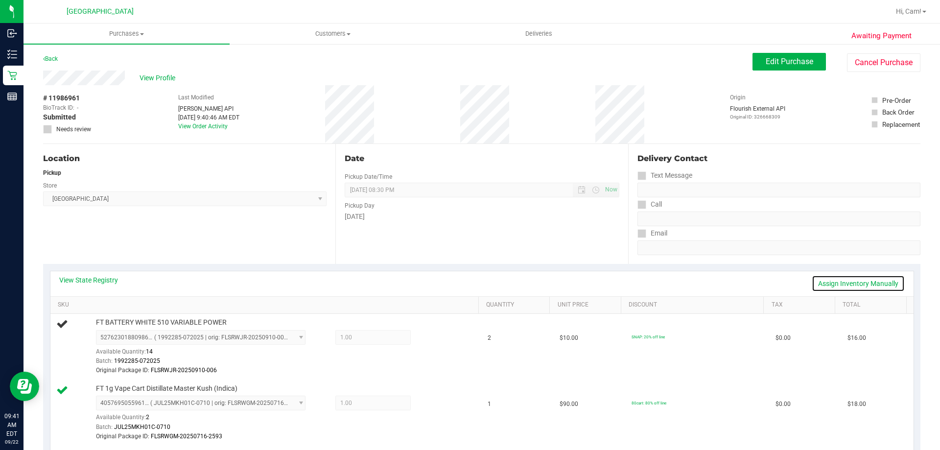
click at [866, 288] on link "Assign Inventory Manually" at bounding box center [858, 283] width 93 height 17
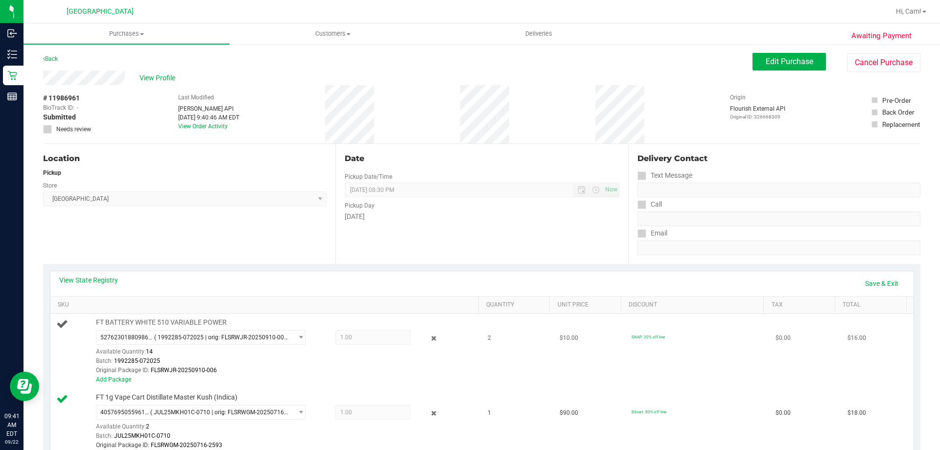
click at [379, 341] on span "1.00 1" at bounding box center [373, 337] width 75 height 15
click at [373, 336] on span "1.00 1" at bounding box center [373, 337] width 75 height 15
click at [122, 381] on link "Add Package" at bounding box center [113, 379] width 35 height 7
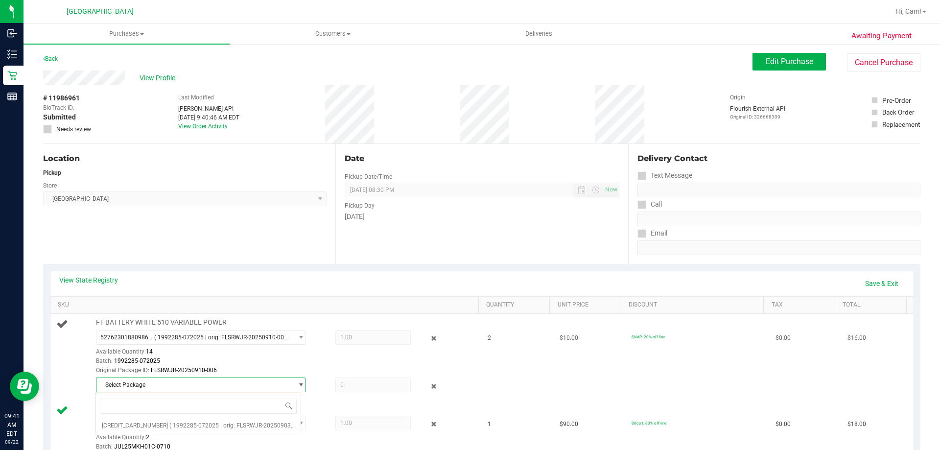
drag, startPoint x: 122, startPoint y: 381, endPoint x: 167, endPoint y: 380, distance: 45.1
click at [167, 380] on span "Select Package" at bounding box center [194, 385] width 196 height 14
click at [165, 384] on span "Select Package" at bounding box center [194, 385] width 196 height 14
click at [264, 371] on div "Original Package ID: FLSRWJR-20250910-006" at bounding box center [285, 370] width 378 height 9
click at [429, 341] on icon at bounding box center [434, 338] width 10 height 11
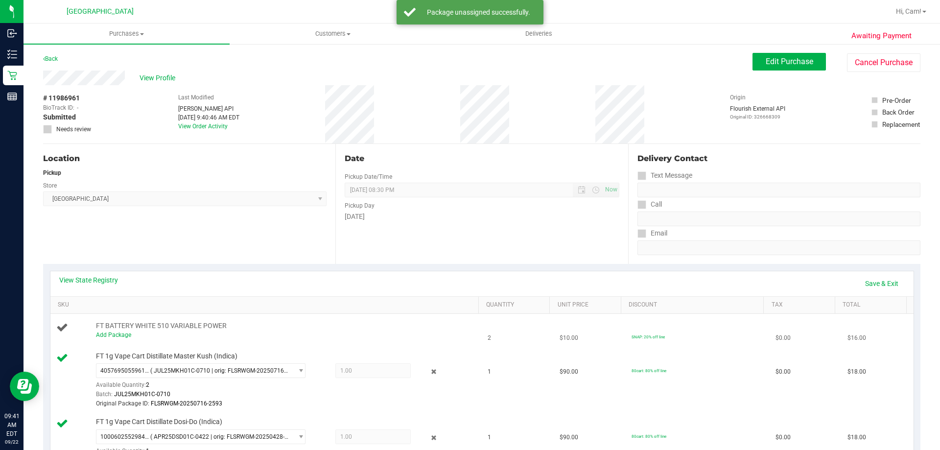
click at [427, 346] on td "FT BATTERY WHITE 510 VARIABLE POWER Add Package" at bounding box center [266, 330] width 432 height 33
click at [108, 336] on link "Add Package" at bounding box center [113, 335] width 35 height 7
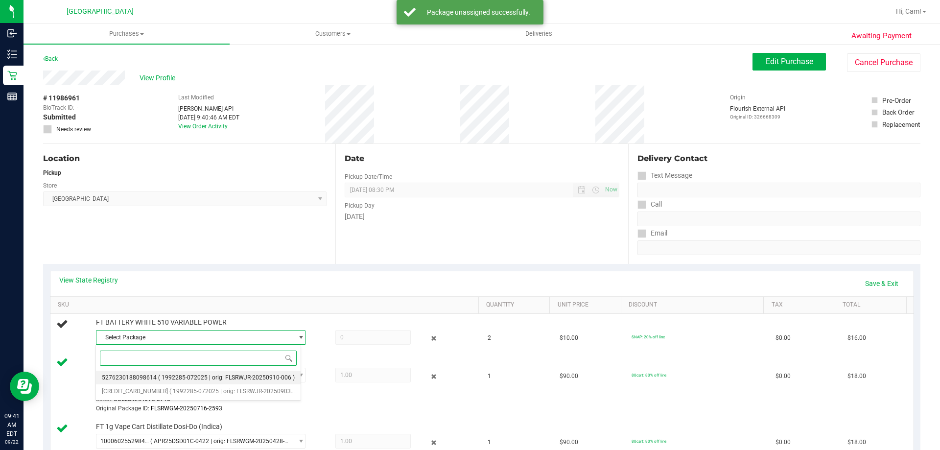
click at [144, 378] on span "5276230188098614" at bounding box center [129, 377] width 55 height 7
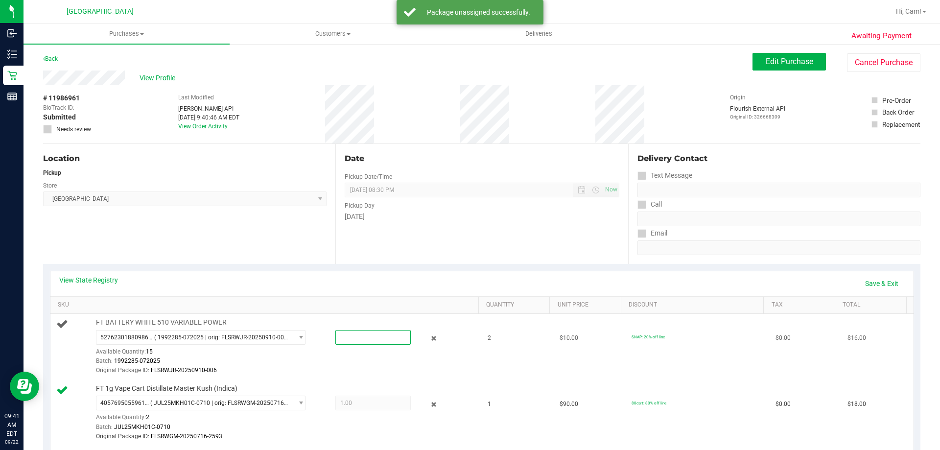
drag, startPoint x: 351, startPoint y: 334, endPoint x: 357, endPoint y: 337, distance: 6.4
click at [356, 337] on span at bounding box center [373, 337] width 75 height 15
type input "2"
type input "2.0000"
click at [415, 286] on div "View State Registry Save & Exit" at bounding box center [482, 283] width 846 height 17
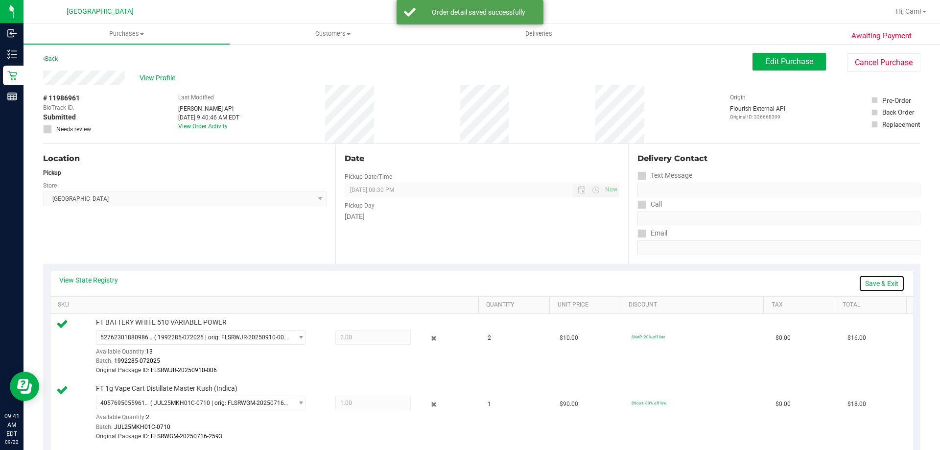
click at [870, 280] on link "Save & Exit" at bounding box center [882, 283] width 46 height 17
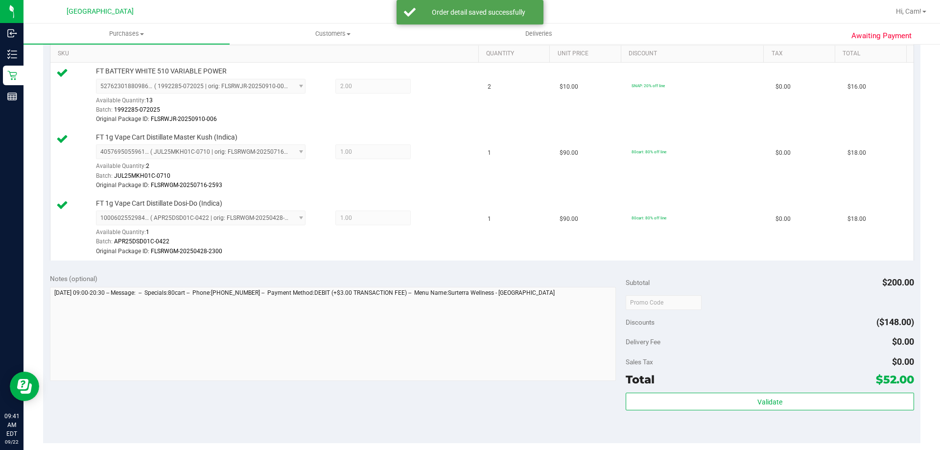
scroll to position [294, 0]
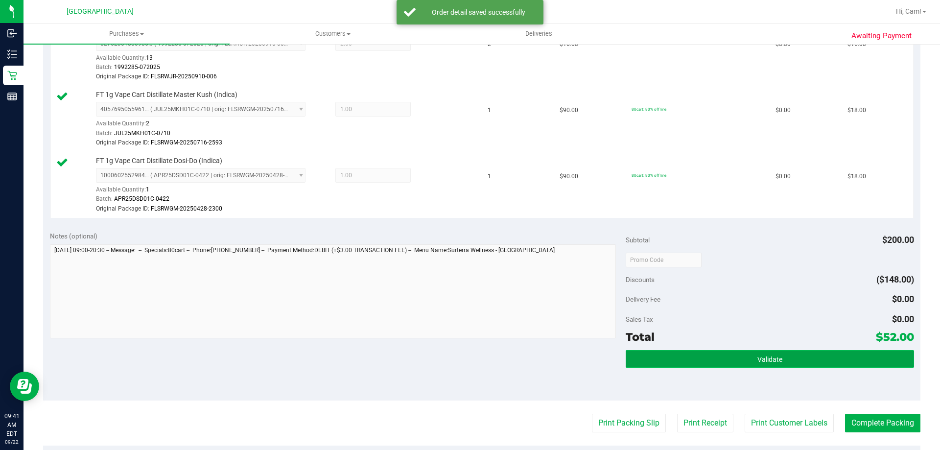
click at [836, 362] on button "Validate" at bounding box center [770, 359] width 288 height 18
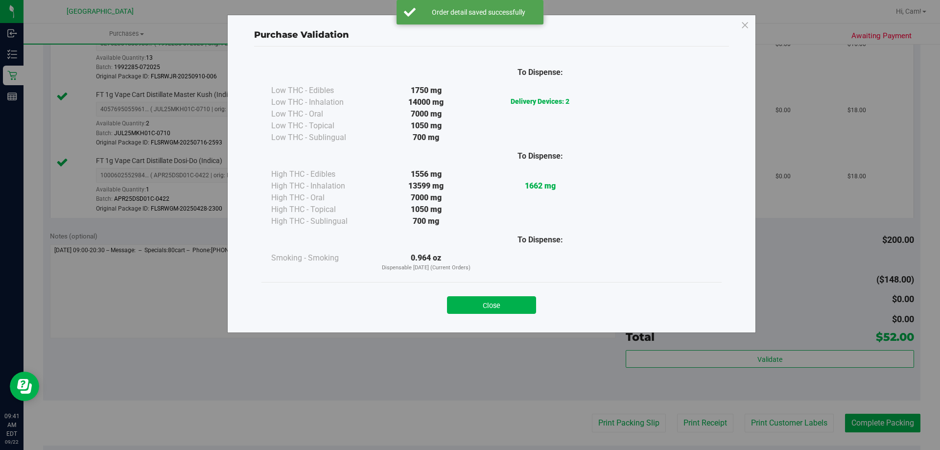
click at [507, 314] on div "Close" at bounding box center [492, 302] width 460 height 40
click at [527, 295] on div "Close" at bounding box center [492, 302] width 446 height 24
click at [535, 300] on button "Close" at bounding box center [491, 305] width 89 height 18
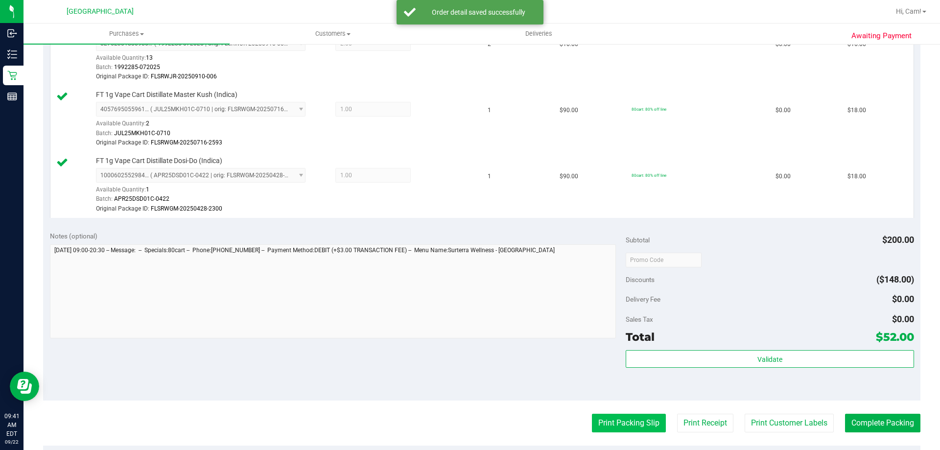
click at [630, 422] on button "Print Packing Slip" at bounding box center [629, 423] width 74 height 19
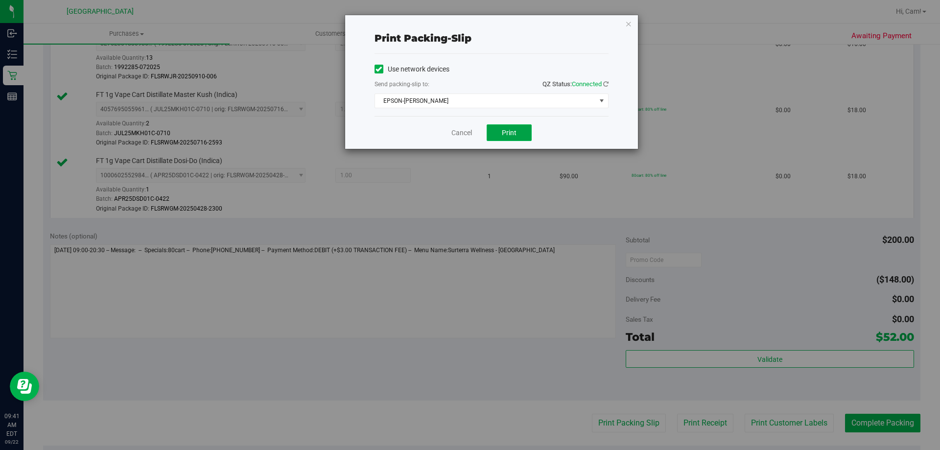
click at [496, 128] on button "Print" at bounding box center [509, 132] width 45 height 17
click at [628, 24] on icon "button" at bounding box center [628, 24] width 7 height 12
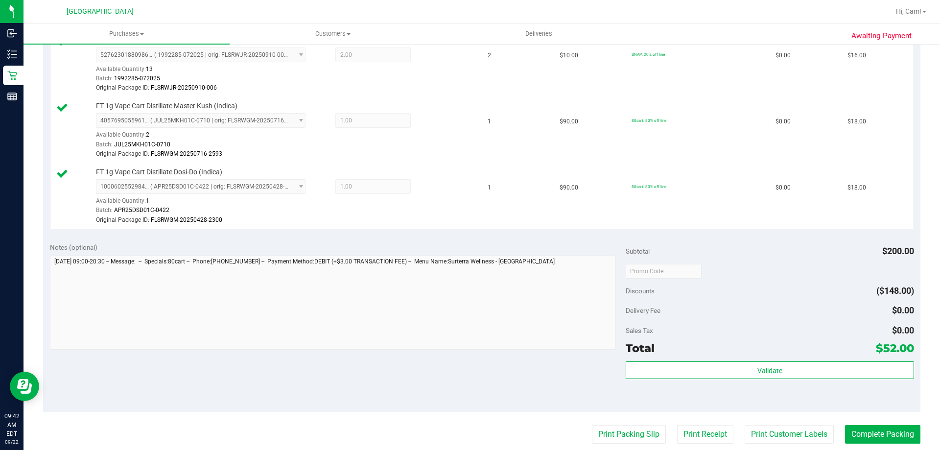
scroll to position [392, 0]
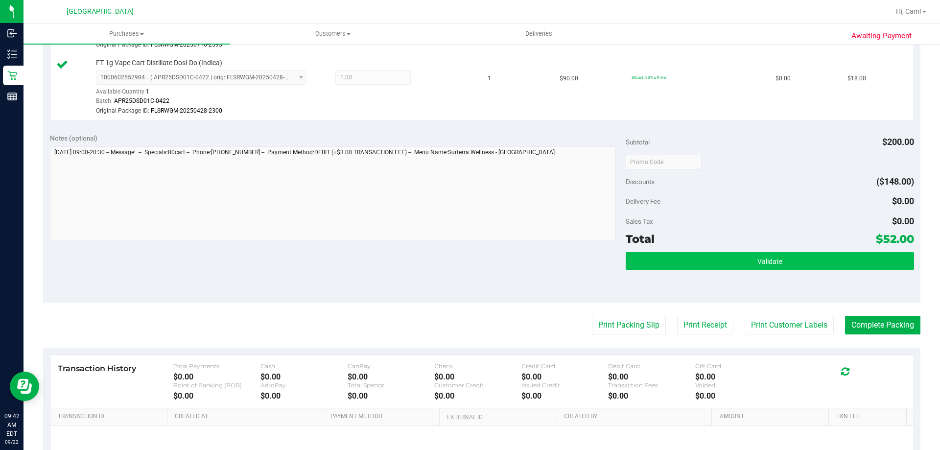
drag, startPoint x: 744, startPoint y: 248, endPoint x: 744, endPoint y: 255, distance: 6.9
click at [744, 255] on div "Subtotal $200.00 Discounts ($148.00) Delivery Fee $0.00 Sales Tax $0.00 Total $…" at bounding box center [770, 214] width 288 height 163
click at [744, 257] on button "Validate" at bounding box center [770, 261] width 288 height 18
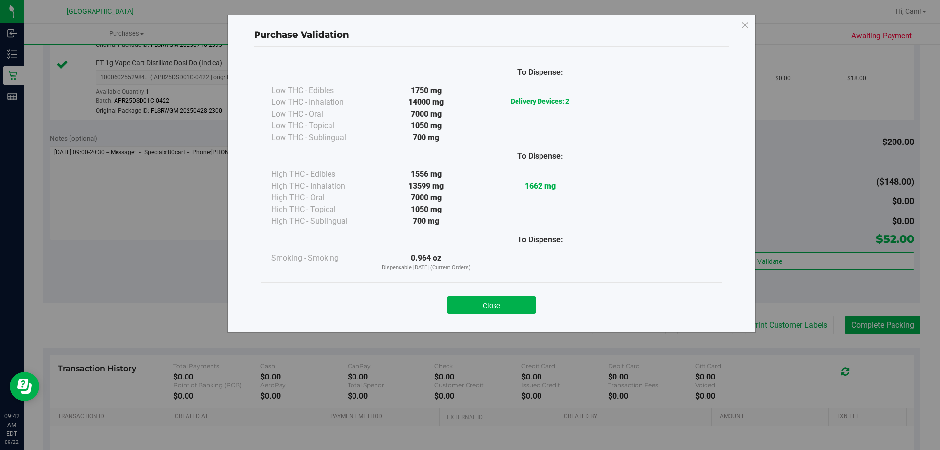
click at [512, 302] on button "Close" at bounding box center [491, 305] width 89 height 18
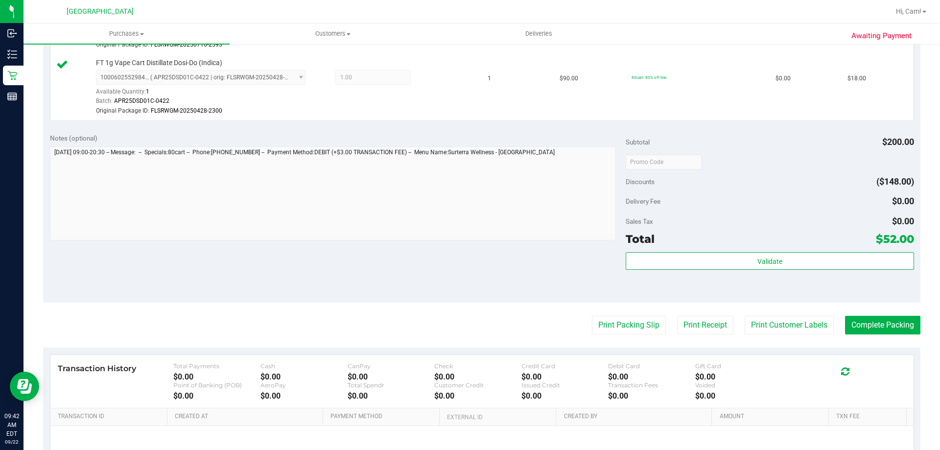
drag, startPoint x: 879, startPoint y: 337, endPoint x: 874, endPoint y: 333, distance: 6.6
click at [877, 336] on purchase-details "Back Edit Purchase Cancel Purchase View Profile # 11986961 BioTrack ID: - Submi…" at bounding box center [482, 96] width 878 height 870
click at [874, 332] on button "Complete Packing" at bounding box center [882, 325] width 75 height 19
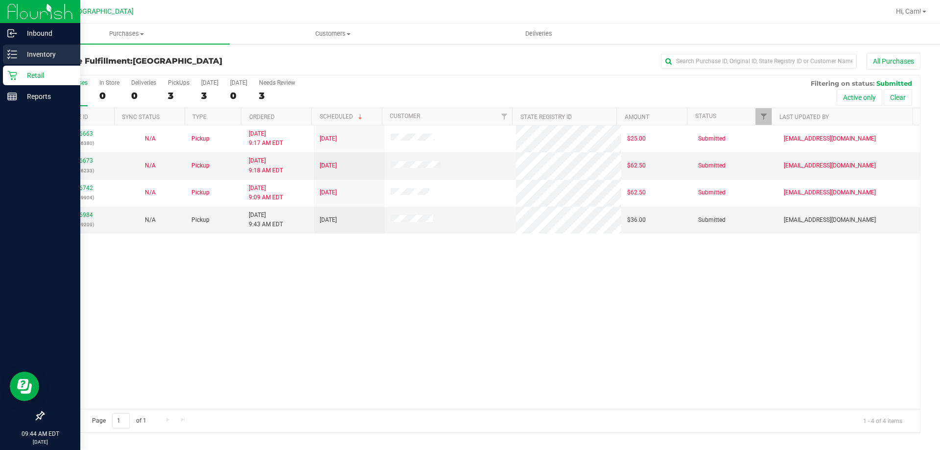
click at [29, 53] on p "Inventory" at bounding box center [46, 54] width 59 height 12
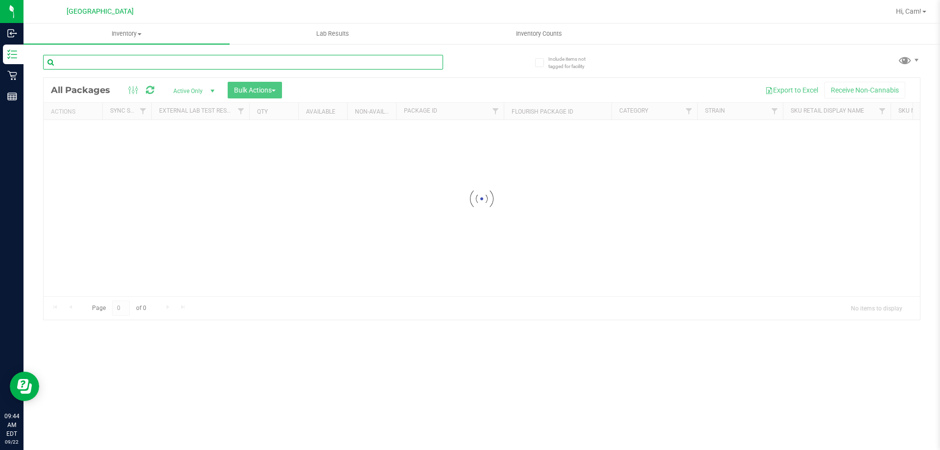
click at [143, 61] on input "text" at bounding box center [243, 62] width 400 height 15
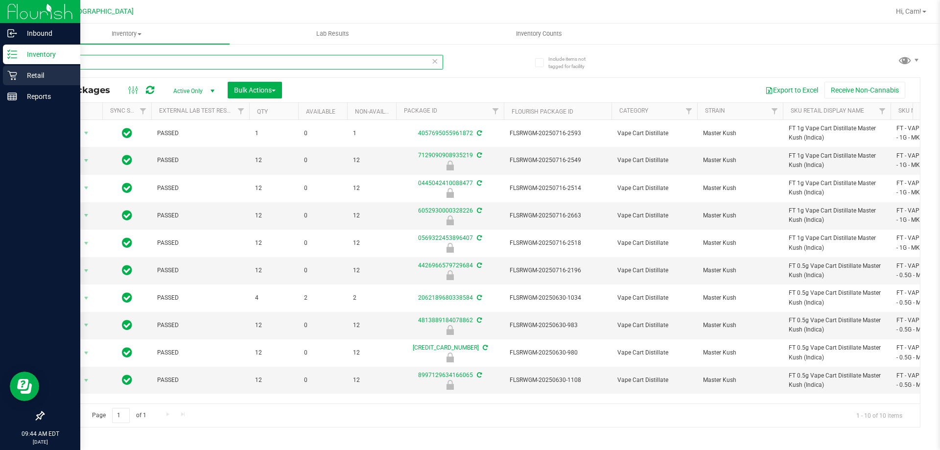
type input "mkh"
click at [28, 73] on p "Retail" at bounding box center [46, 76] width 59 height 12
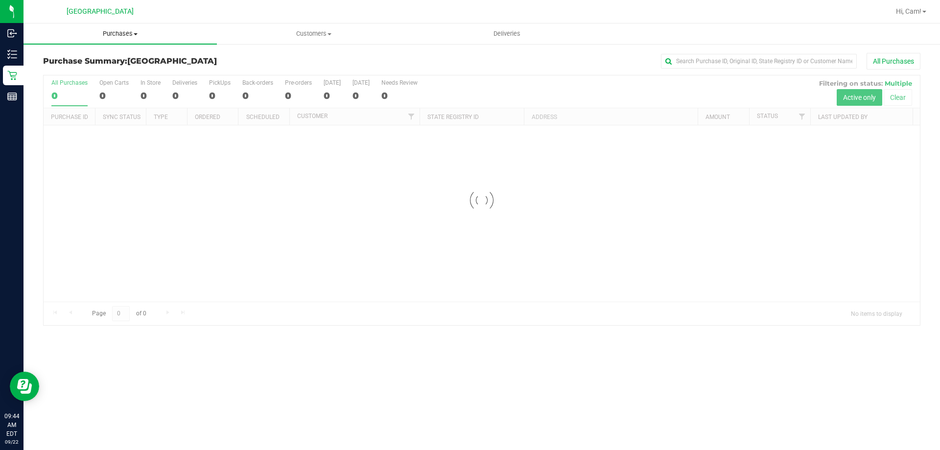
click at [127, 35] on span "Purchases" at bounding box center [120, 33] width 193 height 9
click at [68, 68] on span "Fulfillment" at bounding box center [54, 71] width 61 height 8
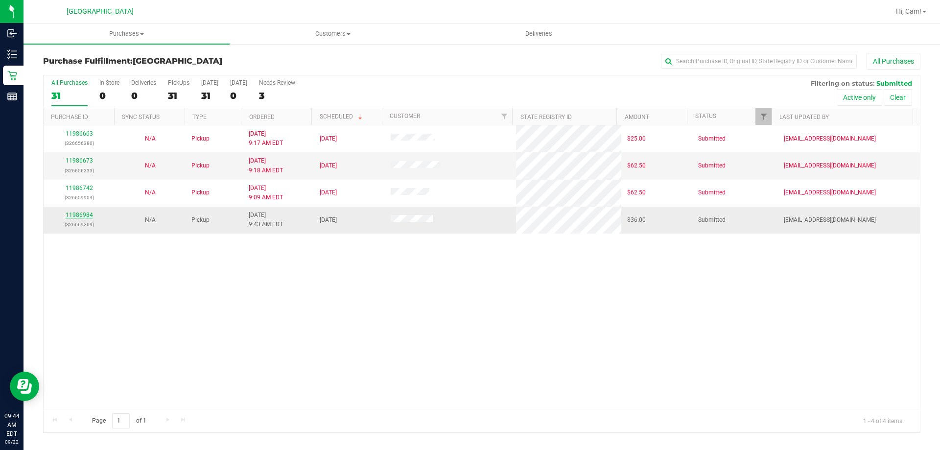
click at [80, 214] on link "11986984" at bounding box center [79, 215] width 27 height 7
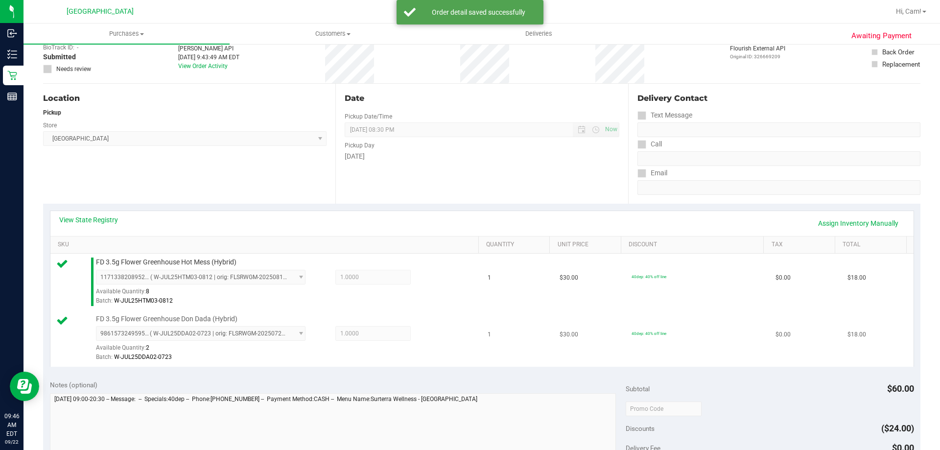
scroll to position [196, 0]
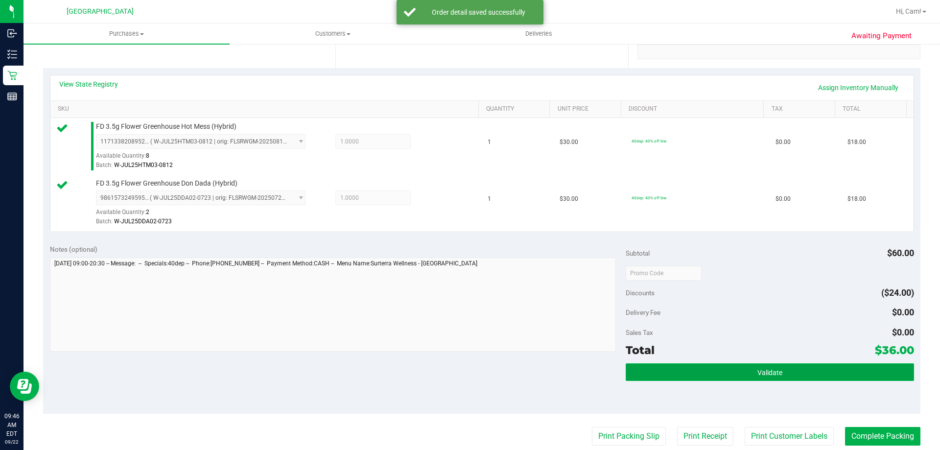
click at [704, 365] on button "Validate" at bounding box center [770, 372] width 288 height 18
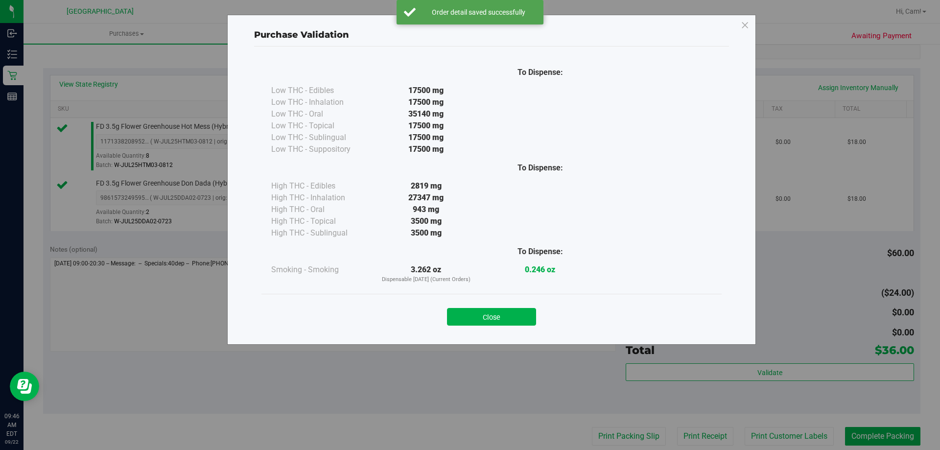
click at [512, 308] on div "Close" at bounding box center [492, 314] width 446 height 24
click at [513, 310] on button "Close" at bounding box center [491, 317] width 89 height 18
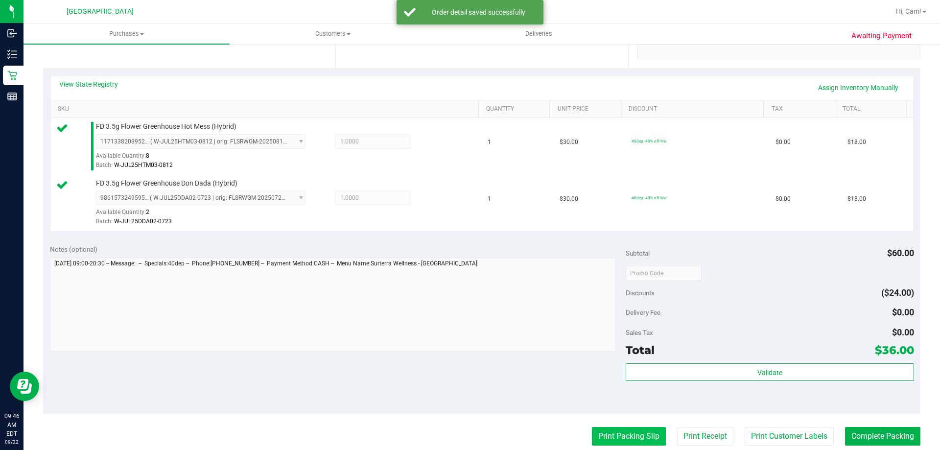
click at [618, 430] on button "Print Packing Slip" at bounding box center [629, 436] width 74 height 19
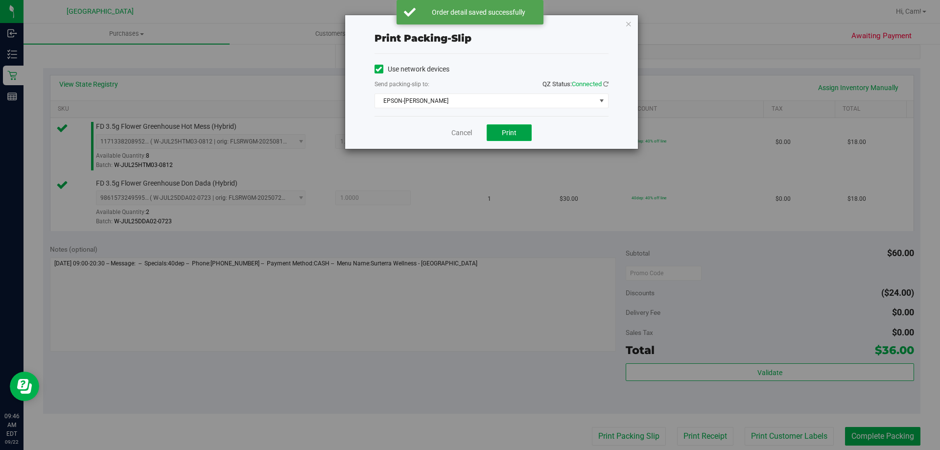
click at [509, 127] on button "Print" at bounding box center [509, 132] width 45 height 17
drag, startPoint x: 631, startPoint y: 26, endPoint x: 609, endPoint y: 76, distance: 54.6
click at [630, 25] on icon "button" at bounding box center [628, 24] width 7 height 12
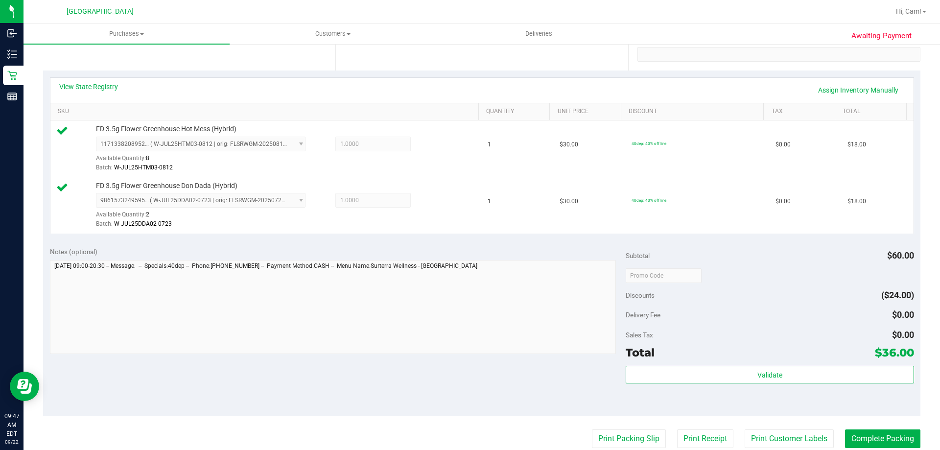
scroll to position [392, 0]
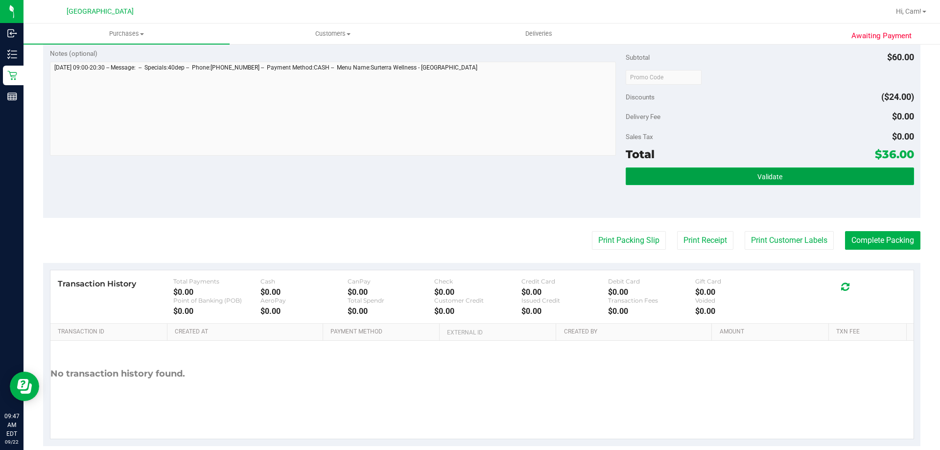
click at [851, 178] on button "Validate" at bounding box center [770, 177] width 288 height 18
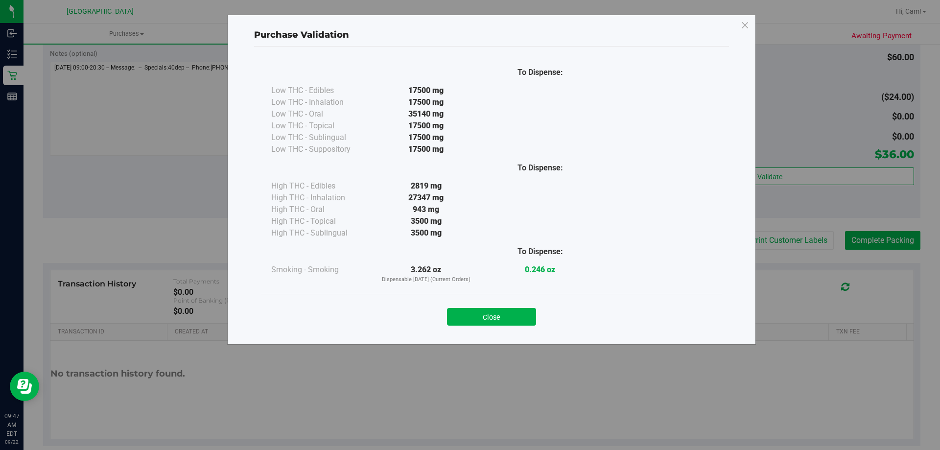
drag, startPoint x: 493, startPoint y: 324, endPoint x: 592, endPoint y: 306, distance: 101.2
click at [495, 323] on button "Close" at bounding box center [491, 317] width 89 height 18
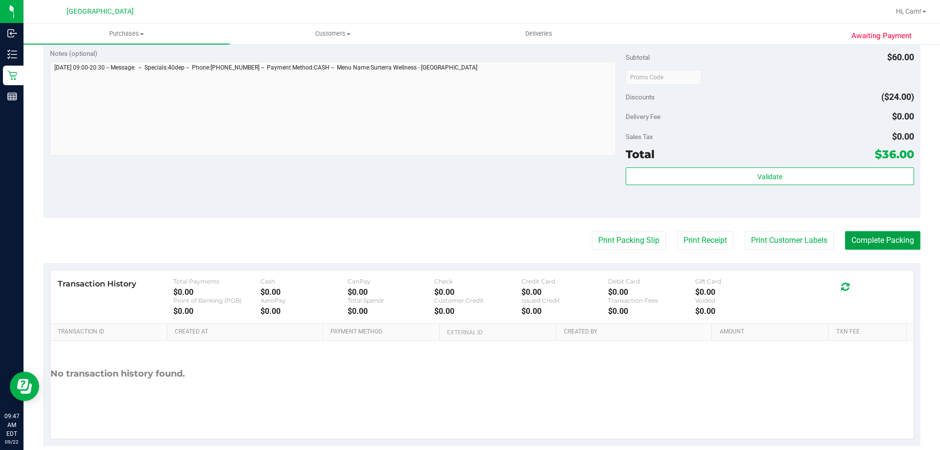
click at [894, 237] on button "Complete Packing" at bounding box center [882, 240] width 75 height 19
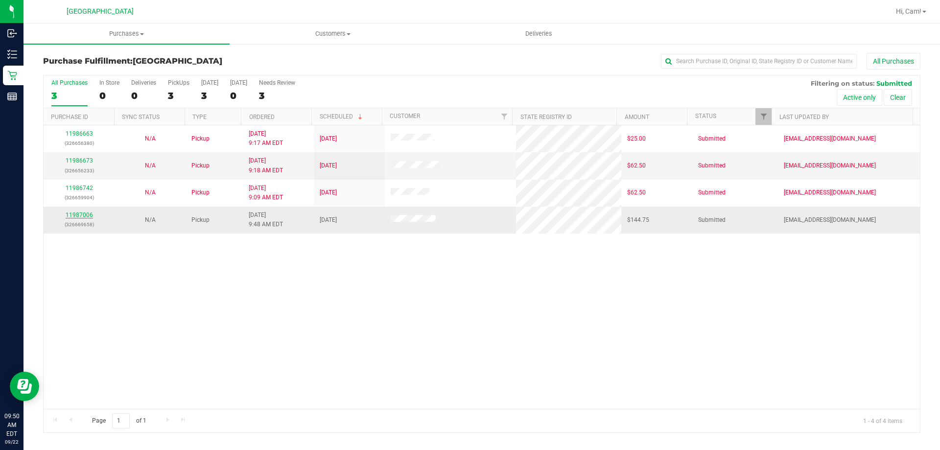
click at [90, 218] on link "11987006" at bounding box center [79, 215] width 27 height 7
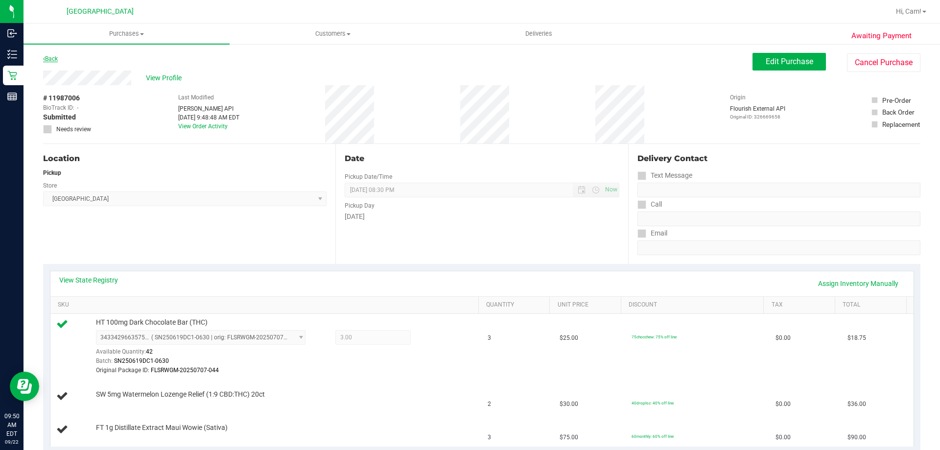
click at [57, 58] on link "Back" at bounding box center [50, 58] width 15 height 7
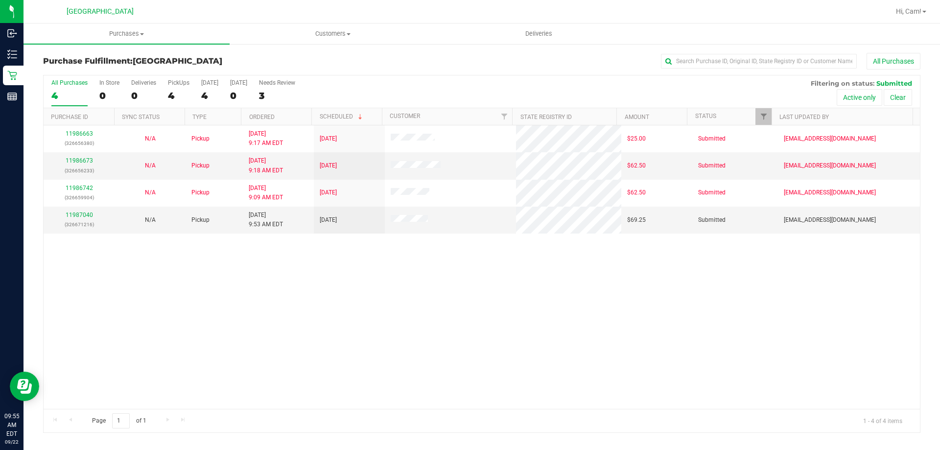
click at [281, 300] on div "11986663 (326656380) N/A Pickup [DATE] 9:17 AM EDT 9/22/2025 $25.00 Submitted […" at bounding box center [482, 267] width 877 height 284
click at [84, 214] on link "11987040" at bounding box center [79, 215] width 27 height 7
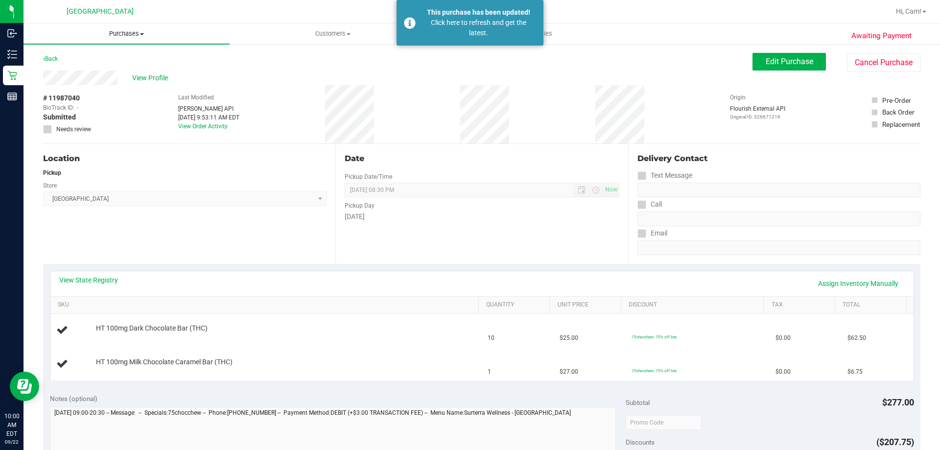
click at [137, 30] on span "Purchases" at bounding box center [127, 33] width 206 height 9
click at [72, 73] on span "Fulfillment" at bounding box center [54, 71] width 61 height 8
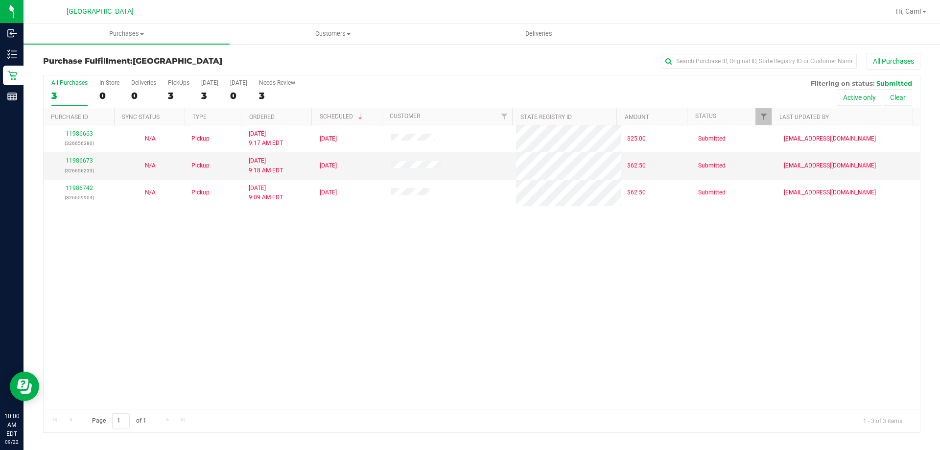
click at [180, 337] on div "11986663 (326656380) N/A Pickup [DATE] 9:17 AM EDT 9/22/2025 $25.00 Submitted […" at bounding box center [482, 267] width 877 height 284
click at [296, 395] on div "11986663 (326656380) N/A Pickup [DATE] 9:17 AM EDT 9/22/2025 $25.00 Submitted […" at bounding box center [482, 267] width 877 height 284
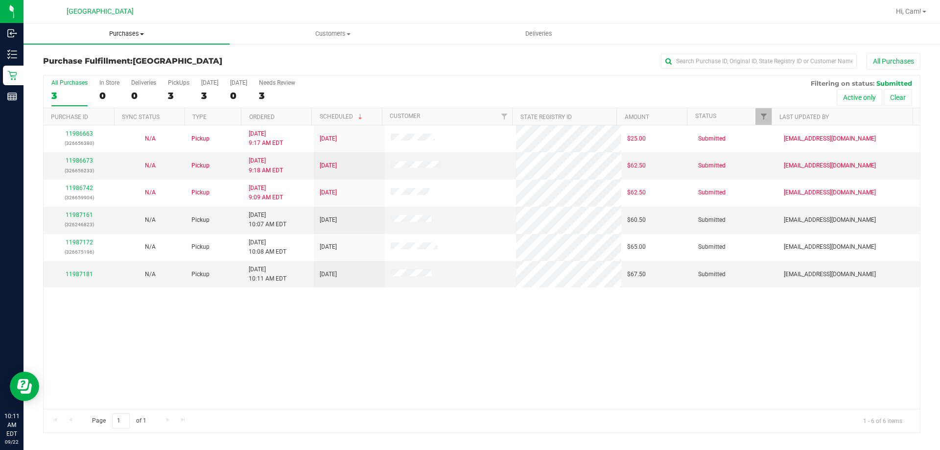
click at [124, 34] on span "Purchases" at bounding box center [127, 33] width 206 height 9
click at [85, 66] on li "Fulfillment" at bounding box center [127, 71] width 206 height 12
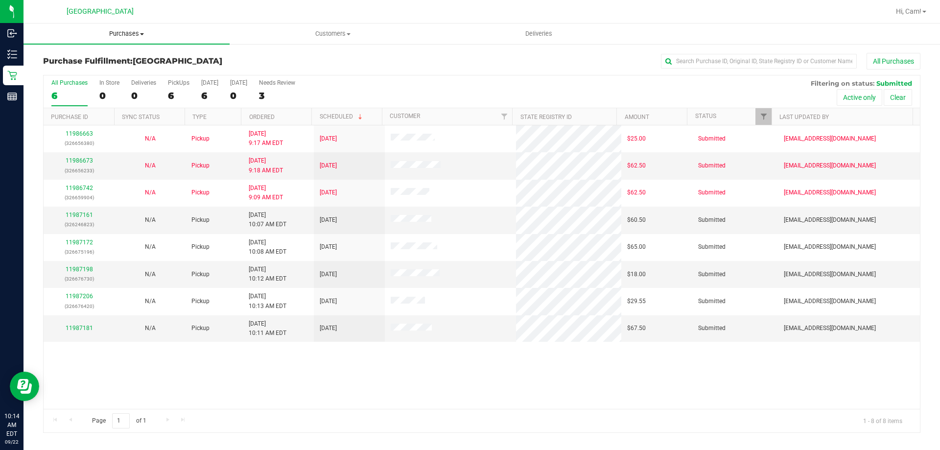
click at [112, 32] on span "Purchases" at bounding box center [127, 33] width 206 height 9
click at [84, 65] on li "Fulfillment" at bounding box center [127, 71] width 206 height 12
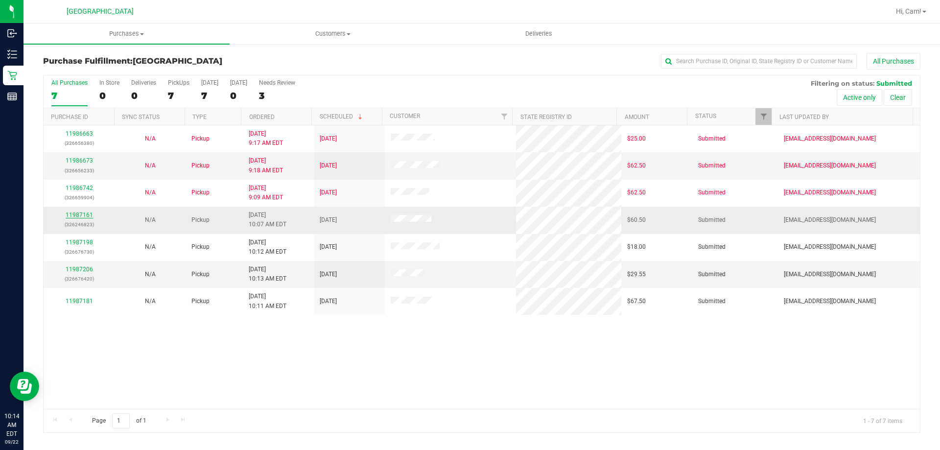
click at [70, 216] on link "11987161" at bounding box center [79, 215] width 27 height 7
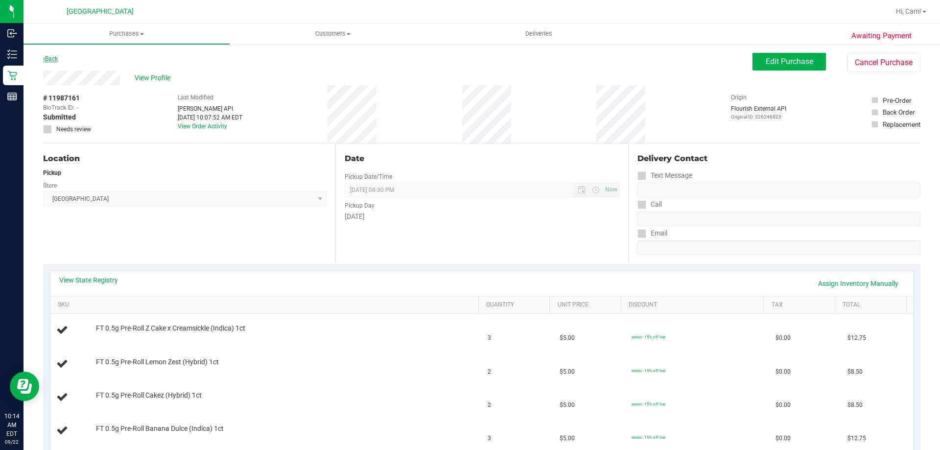
click at [53, 60] on link "Back" at bounding box center [50, 58] width 15 height 7
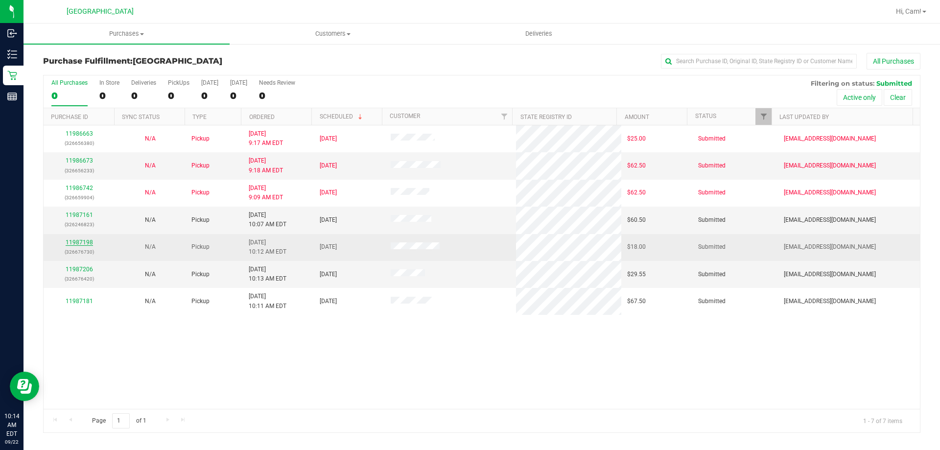
click at [85, 242] on link "11987198" at bounding box center [79, 242] width 27 height 7
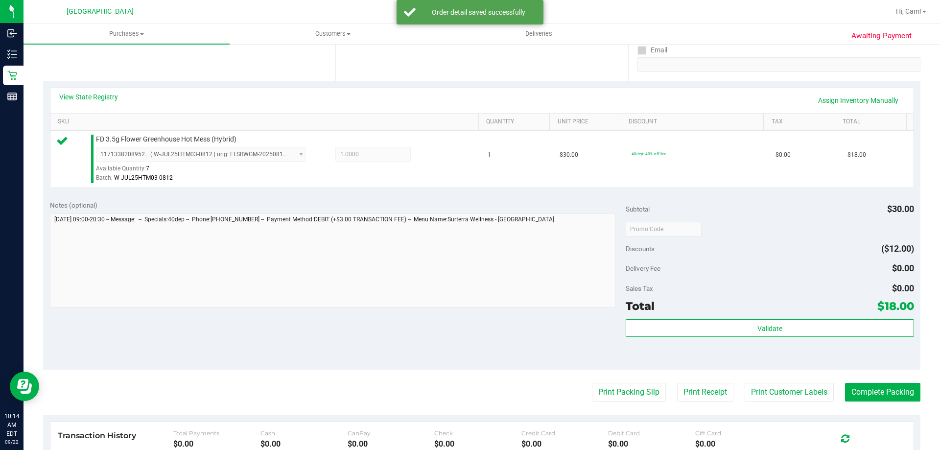
scroll to position [245, 0]
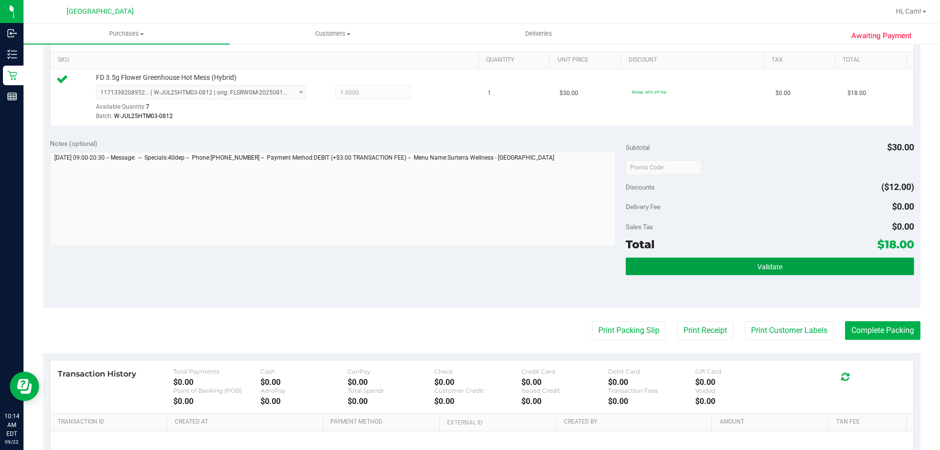
click at [667, 261] on button "Validate" at bounding box center [770, 267] width 288 height 18
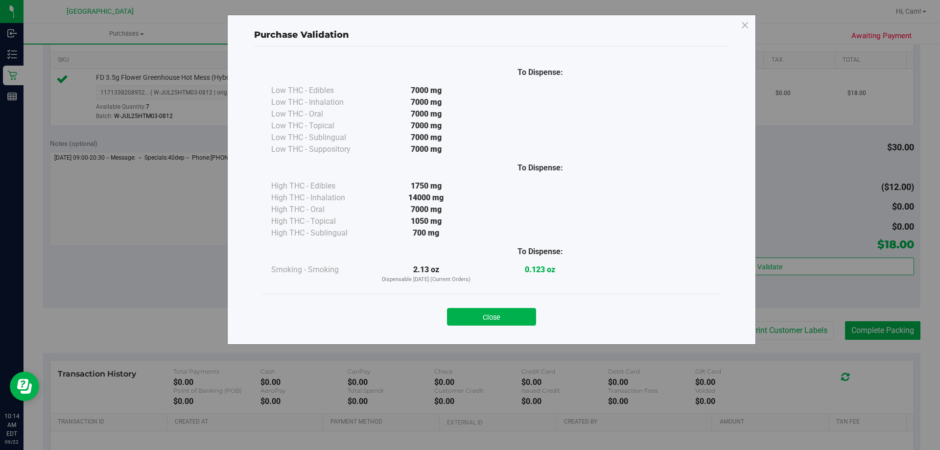
drag, startPoint x: 514, startPoint y: 313, endPoint x: 578, endPoint y: 322, distance: 64.8
click at [514, 313] on button "Close" at bounding box center [491, 317] width 89 height 18
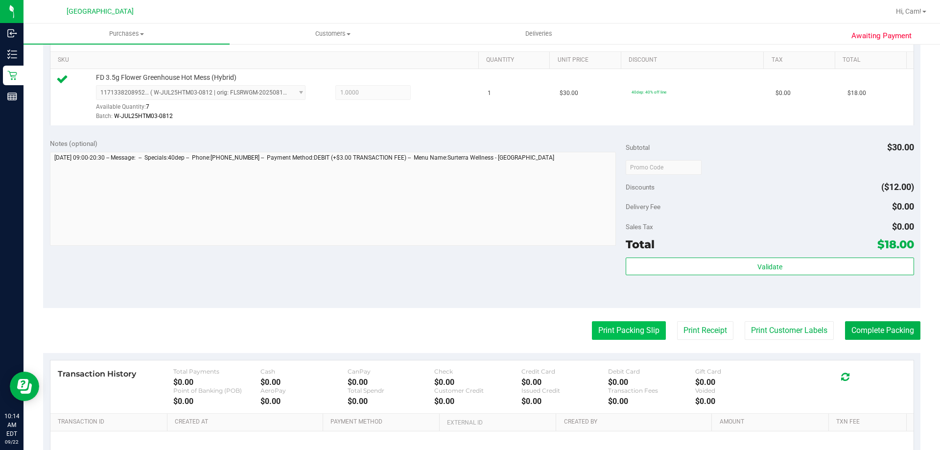
click at [622, 327] on button "Print Packing Slip" at bounding box center [629, 330] width 74 height 19
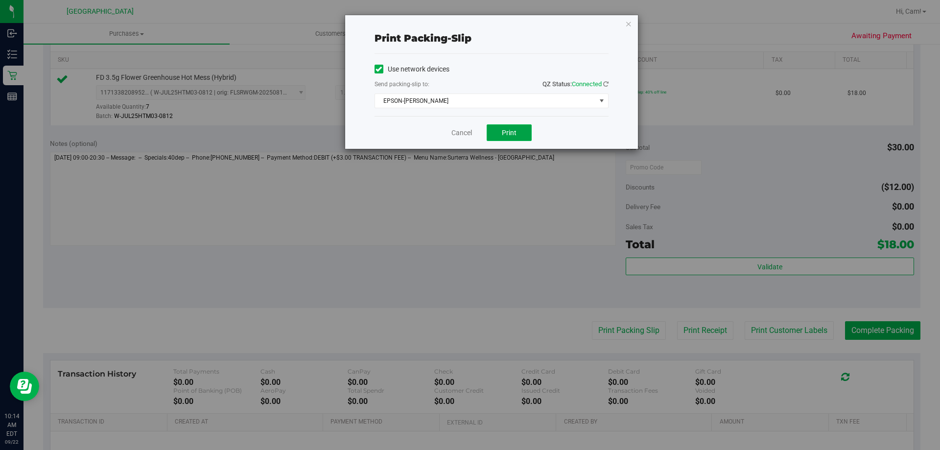
click at [520, 136] on button "Print" at bounding box center [509, 132] width 45 height 17
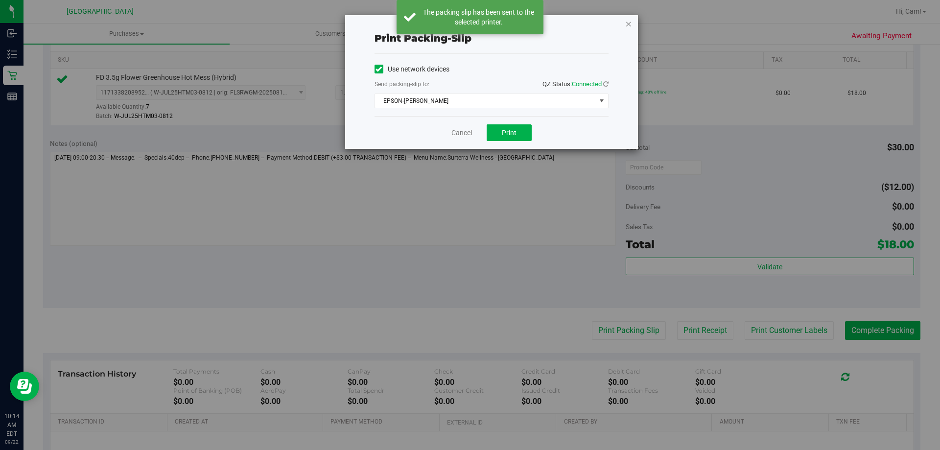
click at [631, 24] on icon "button" at bounding box center [628, 24] width 7 height 12
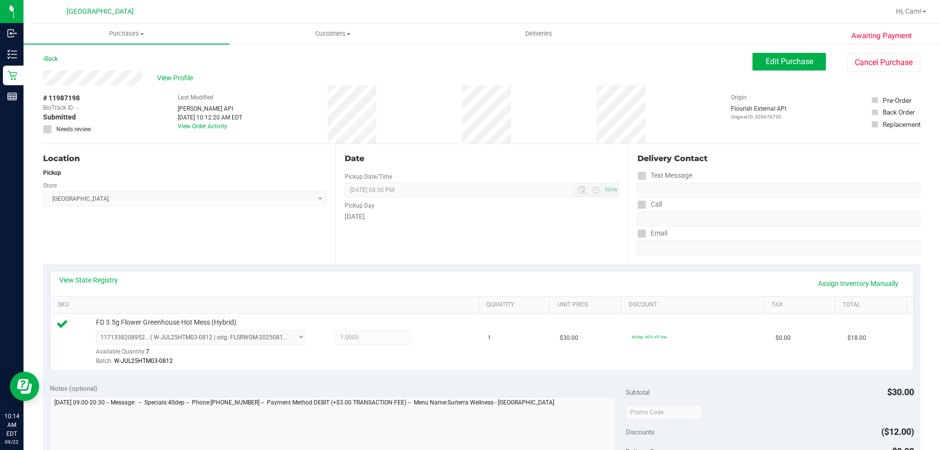
scroll to position [343, 0]
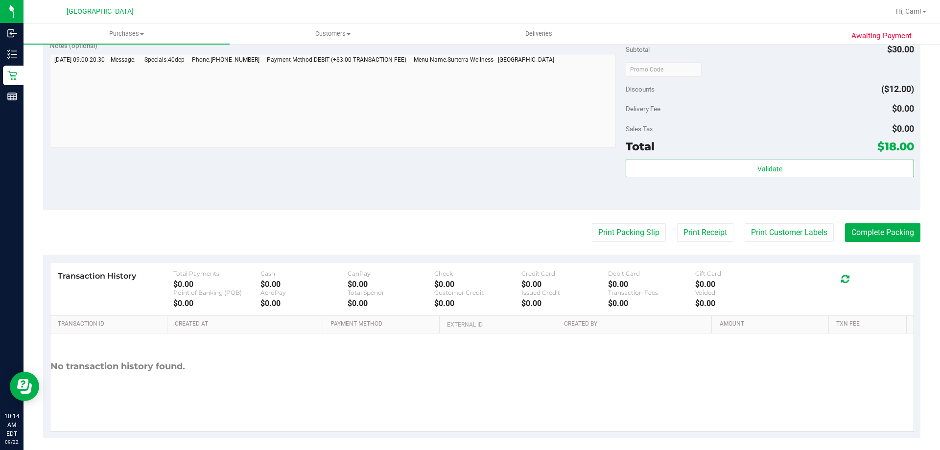
click at [781, 184] on div "Validate" at bounding box center [770, 182] width 288 height 44
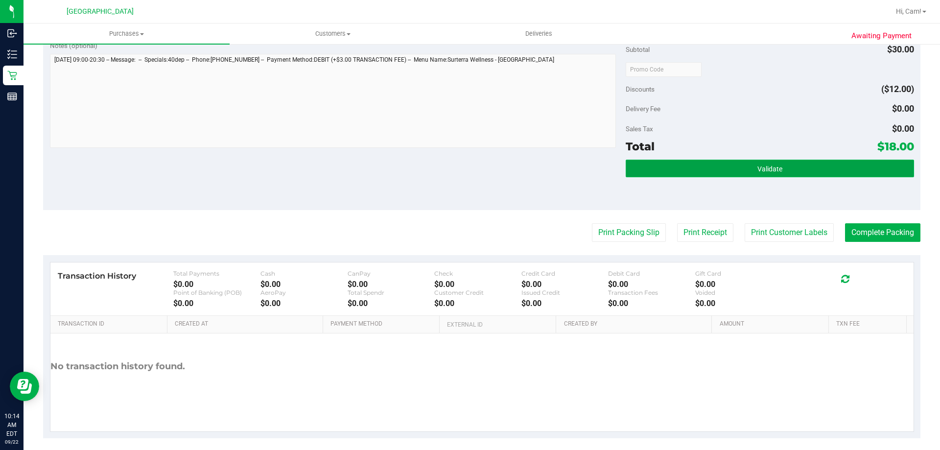
click at [789, 170] on button "Validate" at bounding box center [770, 169] width 288 height 18
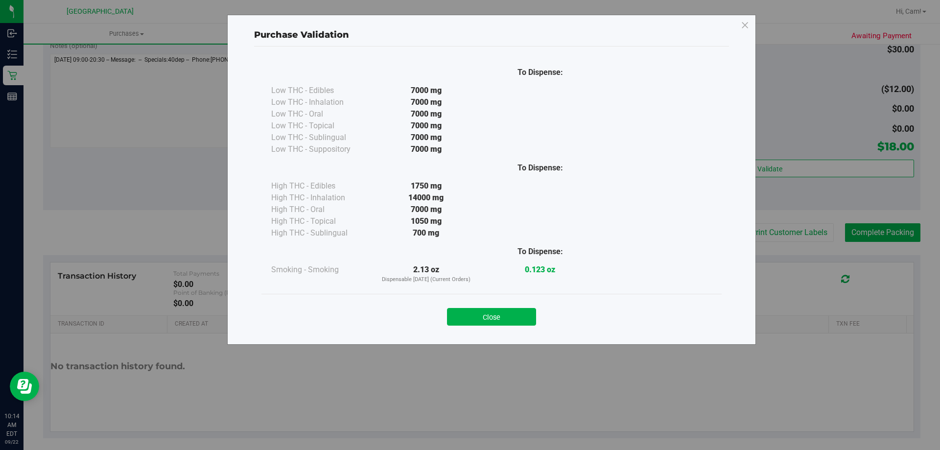
click at [488, 318] on button "Close" at bounding box center [491, 317] width 89 height 18
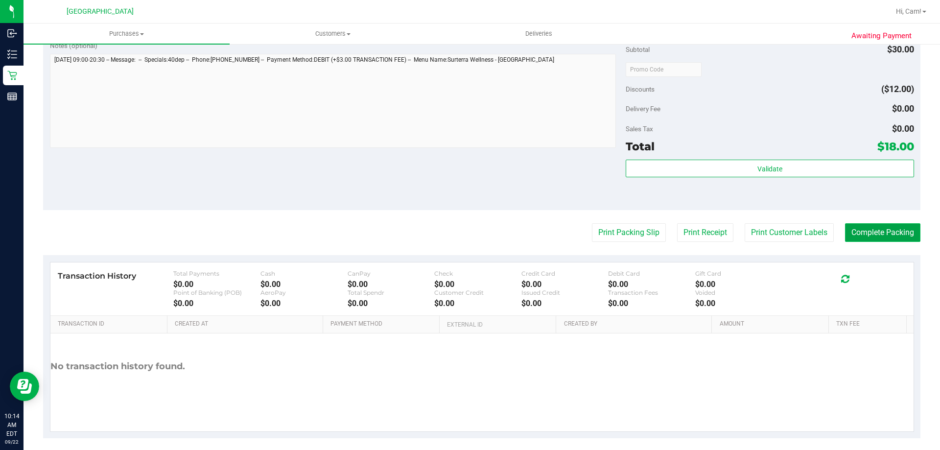
click at [875, 233] on button "Complete Packing" at bounding box center [882, 232] width 75 height 19
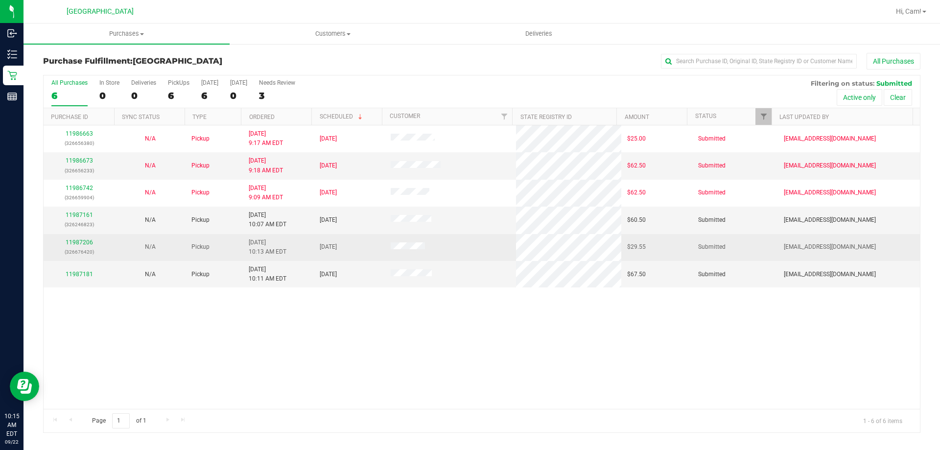
click at [84, 238] on div "11987206 (326676420)" at bounding box center [78, 247] width 59 height 19
click at [90, 244] on link "11987206" at bounding box center [79, 242] width 27 height 7
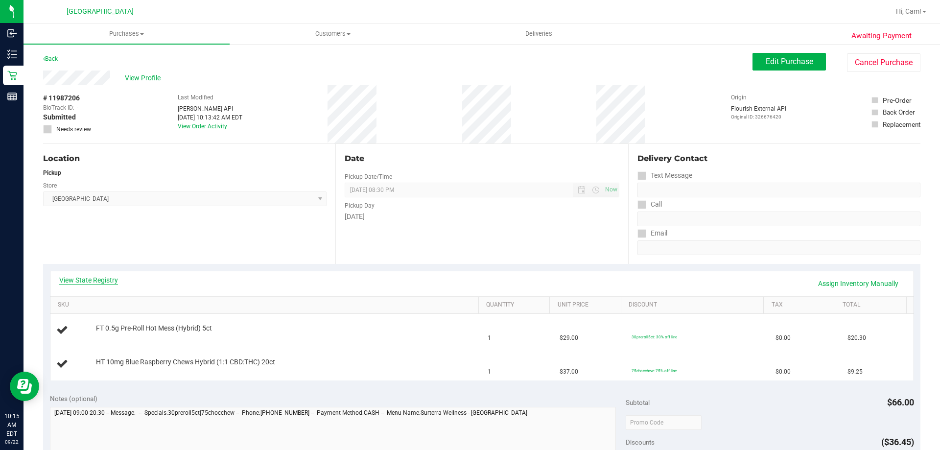
click at [104, 277] on link "View State Registry" at bounding box center [88, 280] width 59 height 10
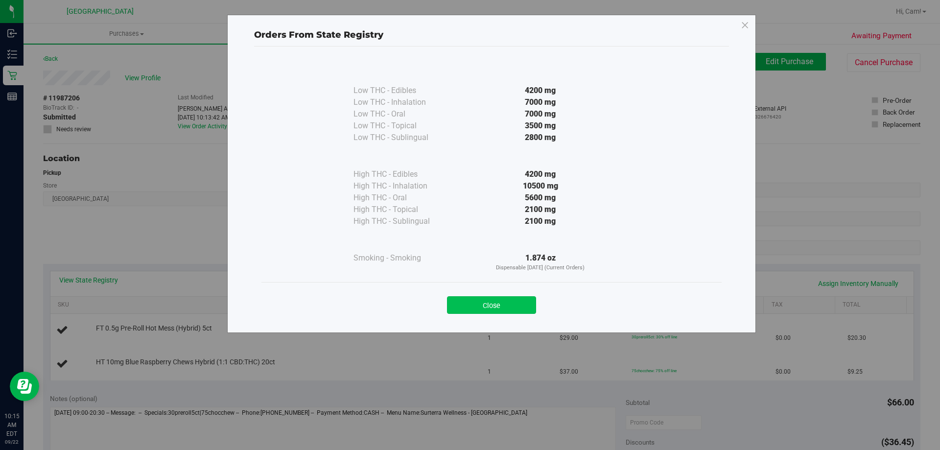
click at [501, 305] on button "Close" at bounding box center [491, 305] width 89 height 18
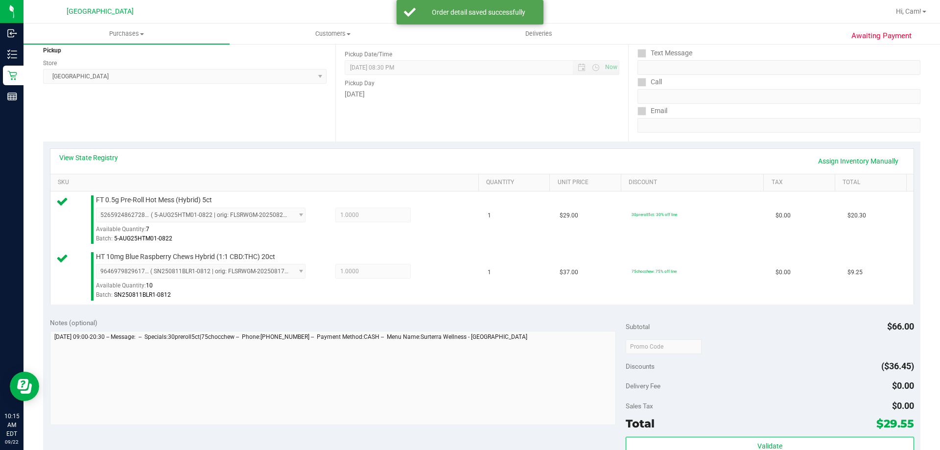
scroll to position [196, 0]
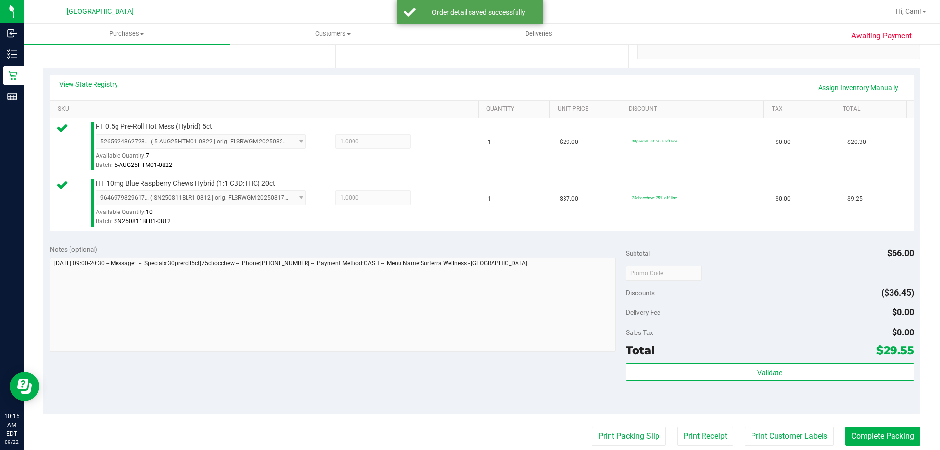
click at [696, 387] on div "Validate" at bounding box center [770, 385] width 288 height 44
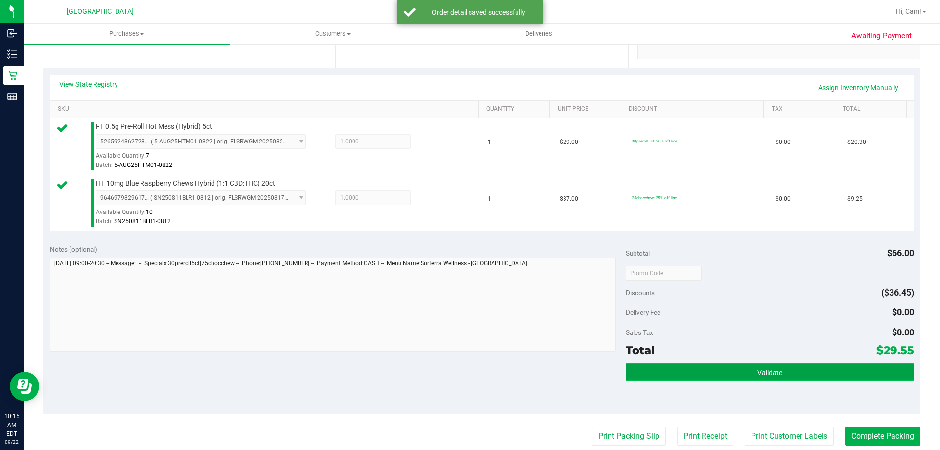
click at [698, 377] on button "Validate" at bounding box center [770, 372] width 288 height 18
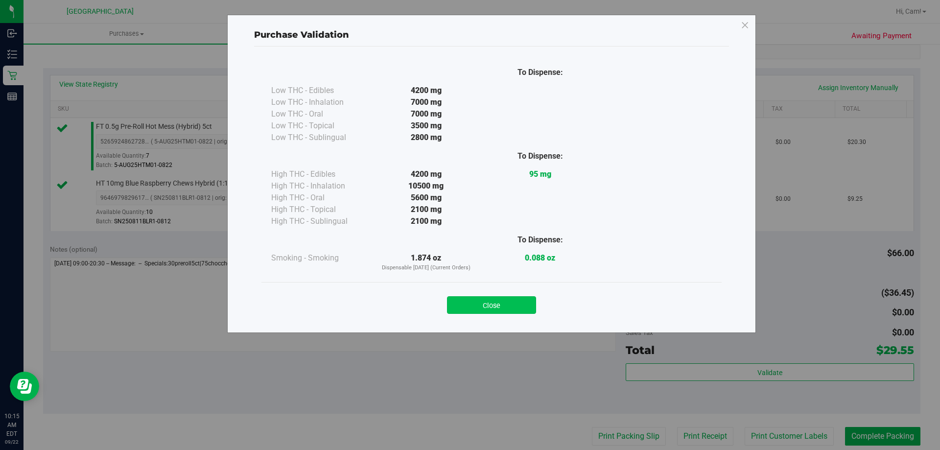
click at [504, 306] on button "Close" at bounding box center [491, 305] width 89 height 18
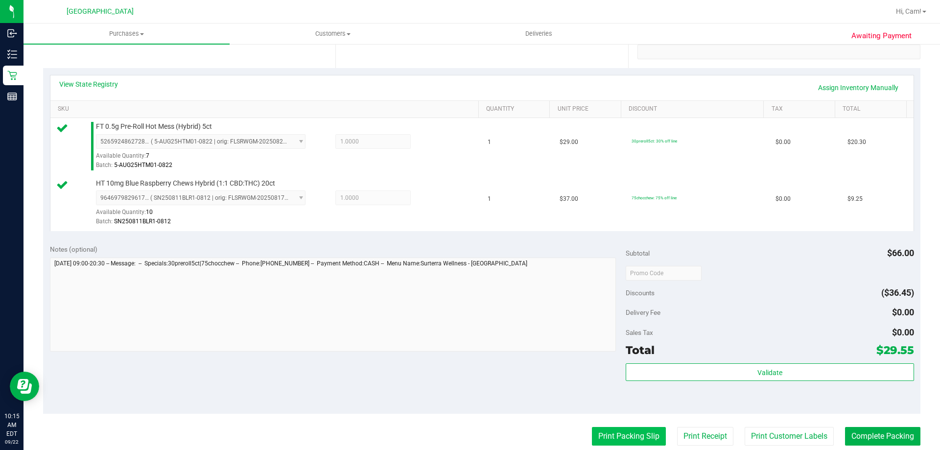
click at [622, 432] on button "Print Packing Slip" at bounding box center [629, 436] width 74 height 19
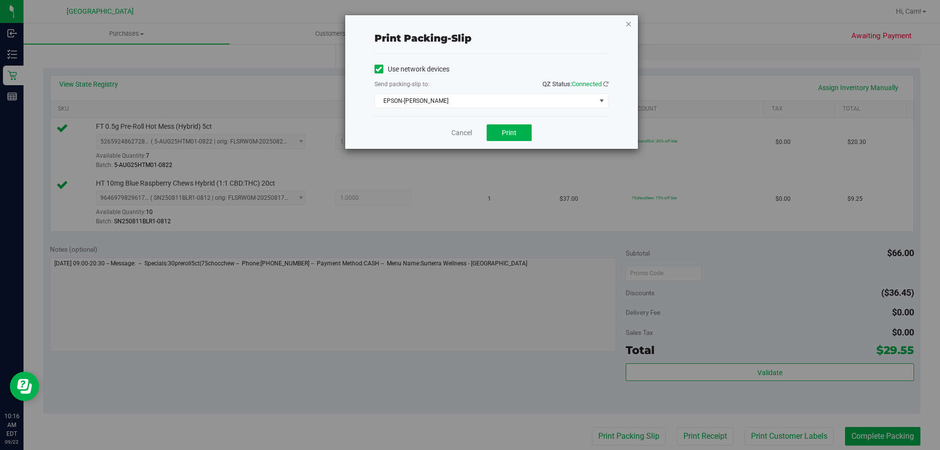
click at [626, 21] on icon "button" at bounding box center [628, 24] width 7 height 12
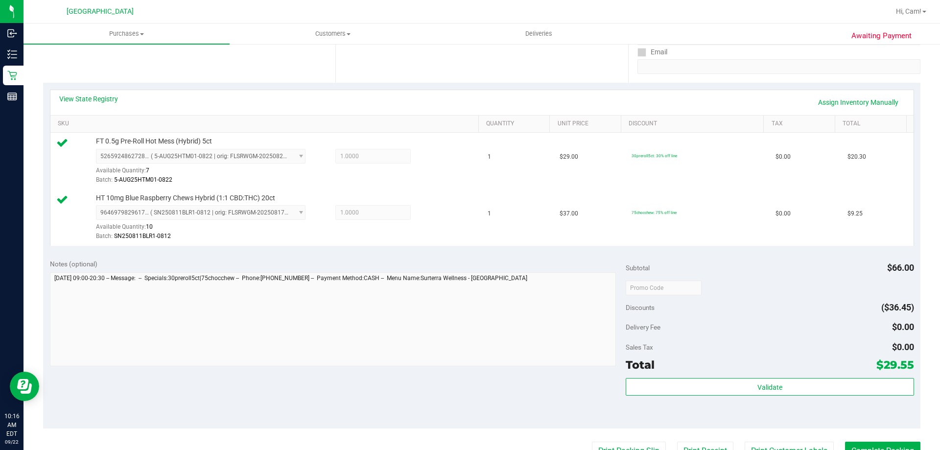
scroll to position [408, 0]
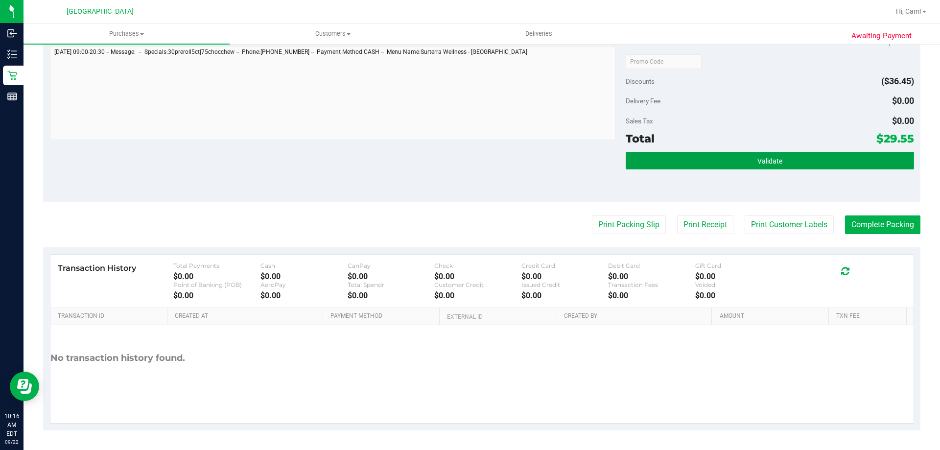
click at [780, 166] on button "Validate" at bounding box center [770, 161] width 288 height 18
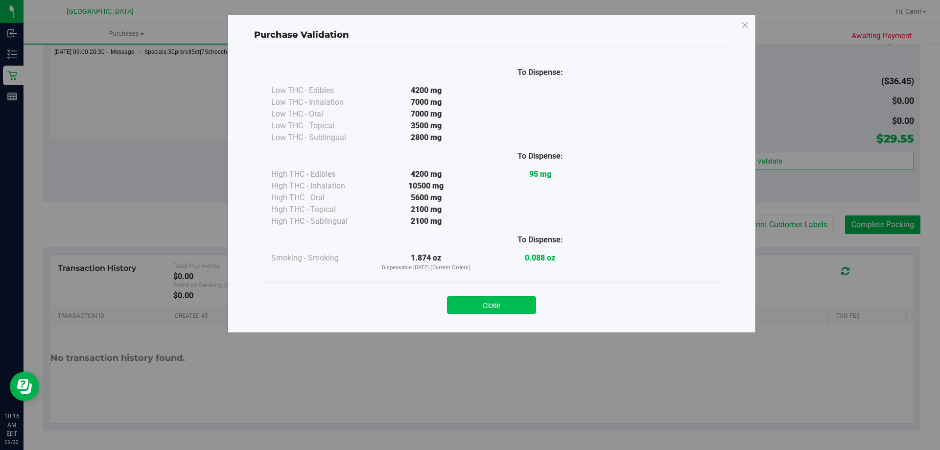
drag, startPoint x: 532, startPoint y: 293, endPoint x: 529, endPoint y: 303, distance: 10.4
click at [531, 296] on div "Close" at bounding box center [492, 302] width 446 height 24
click at [529, 303] on button "Close" at bounding box center [491, 305] width 89 height 18
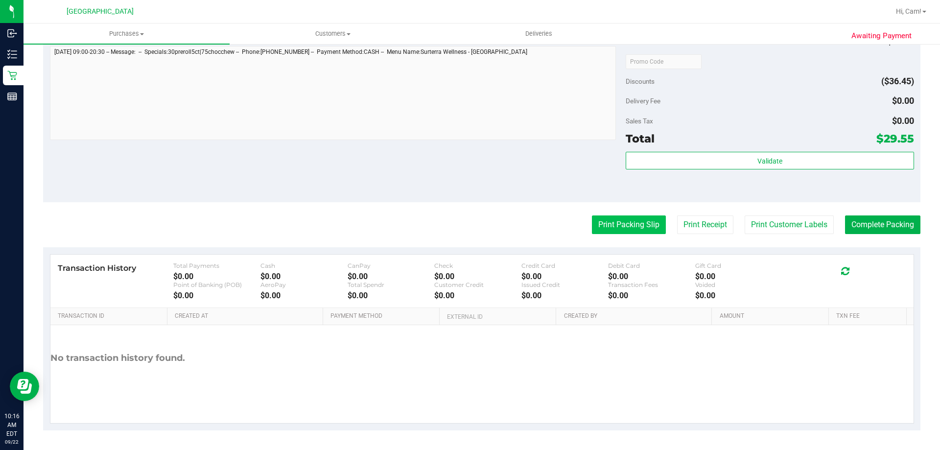
click at [602, 232] on button "Print Packing Slip" at bounding box center [629, 225] width 74 height 19
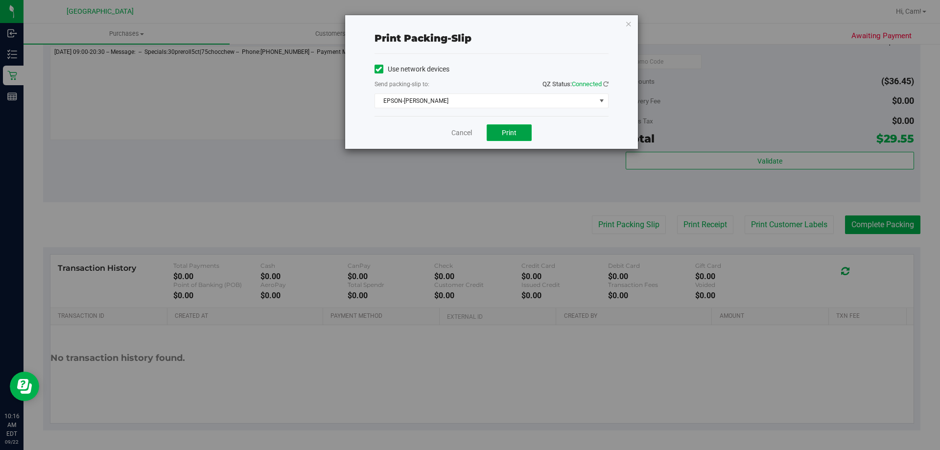
click at [524, 138] on button "Print" at bounding box center [509, 132] width 45 height 17
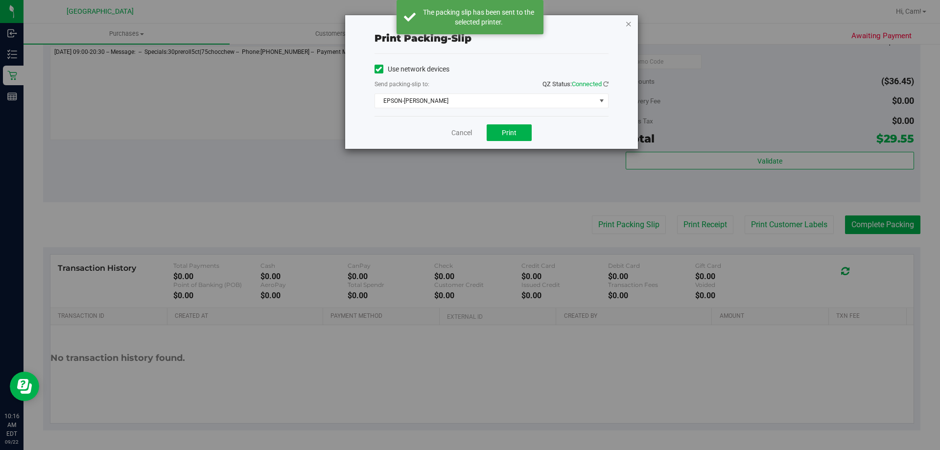
click at [631, 23] on icon "button" at bounding box center [628, 24] width 7 height 12
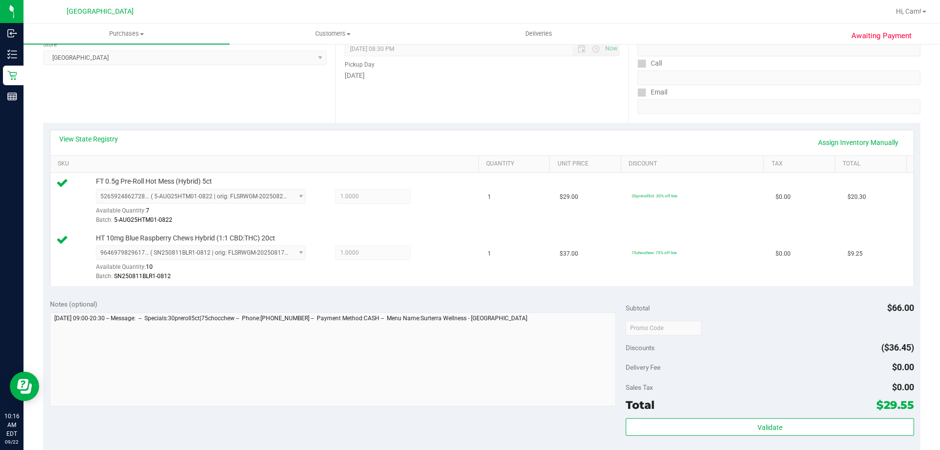
scroll to position [392, 0]
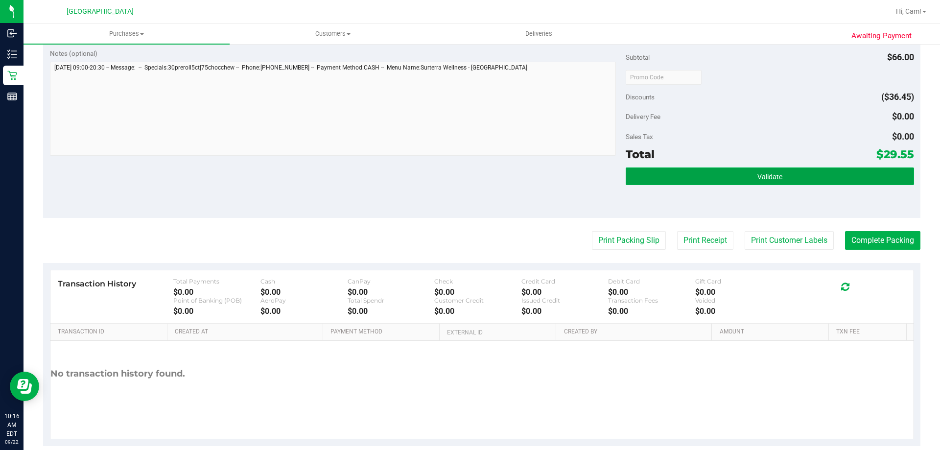
click at [788, 170] on button "Validate" at bounding box center [770, 177] width 288 height 18
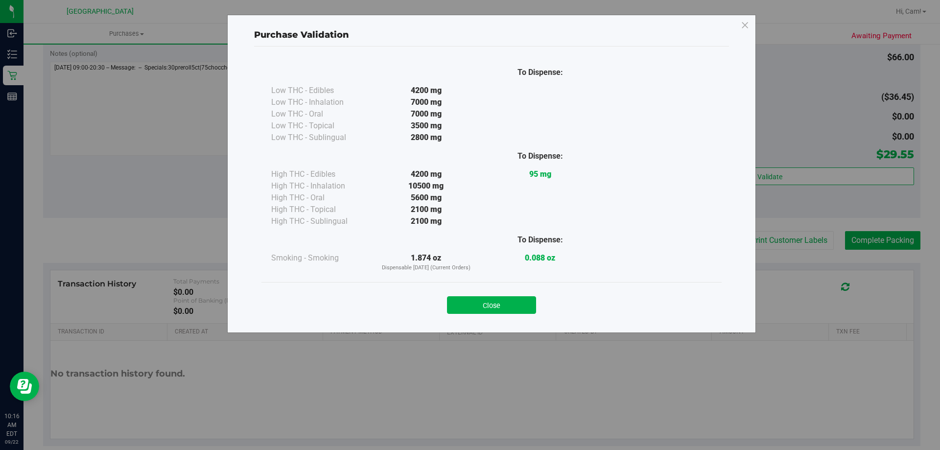
drag, startPoint x: 506, startPoint y: 314, endPoint x: 594, endPoint y: 288, distance: 91.9
click at [507, 314] on div "Close" at bounding box center [492, 302] width 460 height 40
drag, startPoint x: 495, startPoint y: 299, endPoint x: 816, endPoint y: 252, distance: 324.2
click at [514, 292] on div "Close" at bounding box center [492, 302] width 446 height 24
drag, startPoint x: 892, startPoint y: 244, endPoint x: 865, endPoint y: 242, distance: 27.5
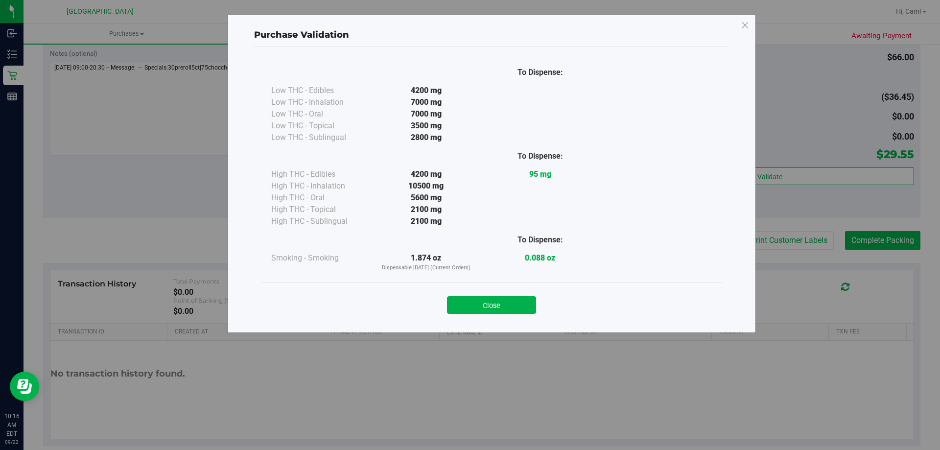
click at [891, 244] on div "Purchase Validation To Dispense: Low THC - Edibles 4200 mg" at bounding box center [474, 225] width 948 height 450
click at [524, 297] on button "Close" at bounding box center [491, 305] width 89 height 18
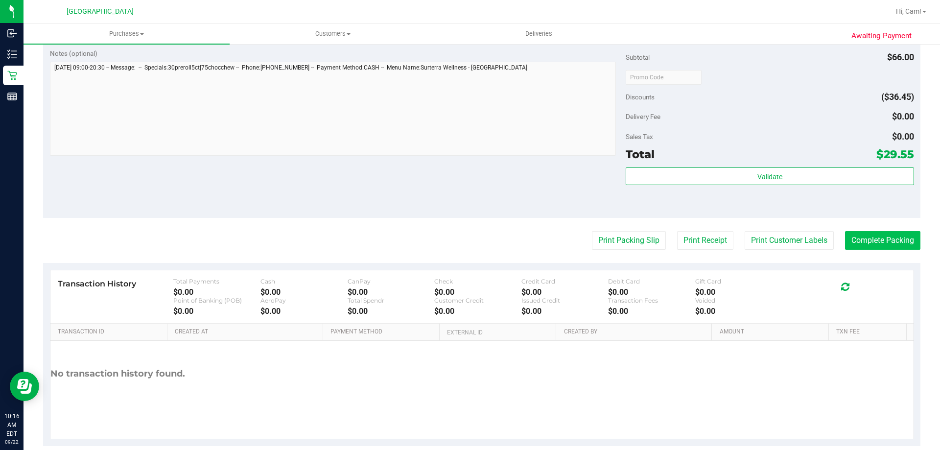
click at [871, 232] on purchase-details "Back Edit Purchase Cancel Purchase View Profile # 11987206 BioTrack ID: - Submi…" at bounding box center [482, 53] width 878 height 785
click at [874, 238] on button "Complete Packing" at bounding box center [882, 240] width 75 height 19
click at [874, 242] on button "Complete Packing" at bounding box center [879, 240] width 83 height 19
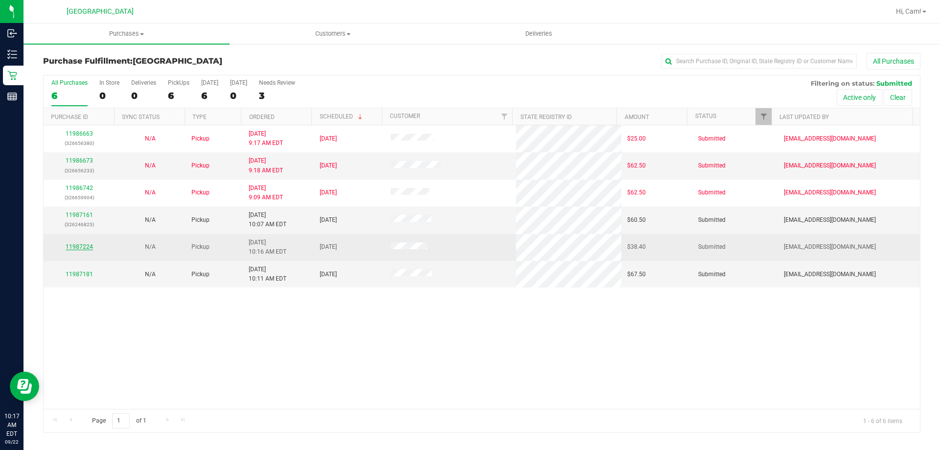
click at [71, 243] on link "11987224" at bounding box center [79, 246] width 27 height 7
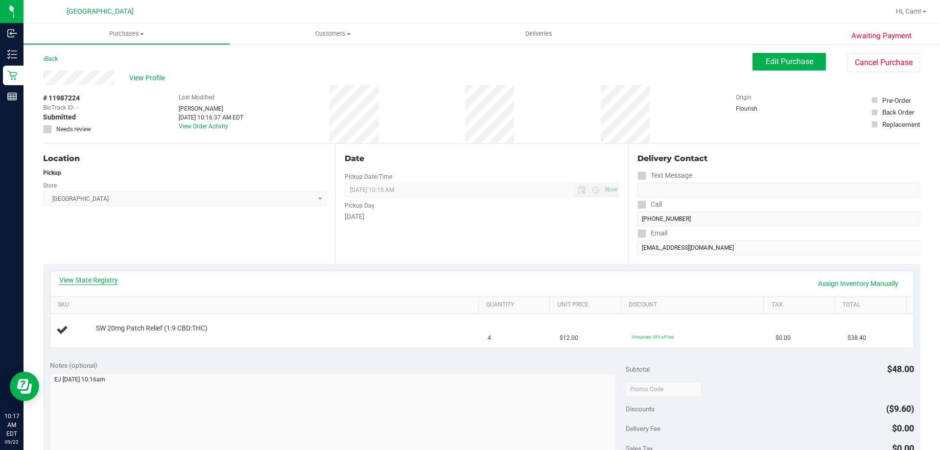
click at [114, 276] on link "View State Registry" at bounding box center [88, 280] width 59 height 10
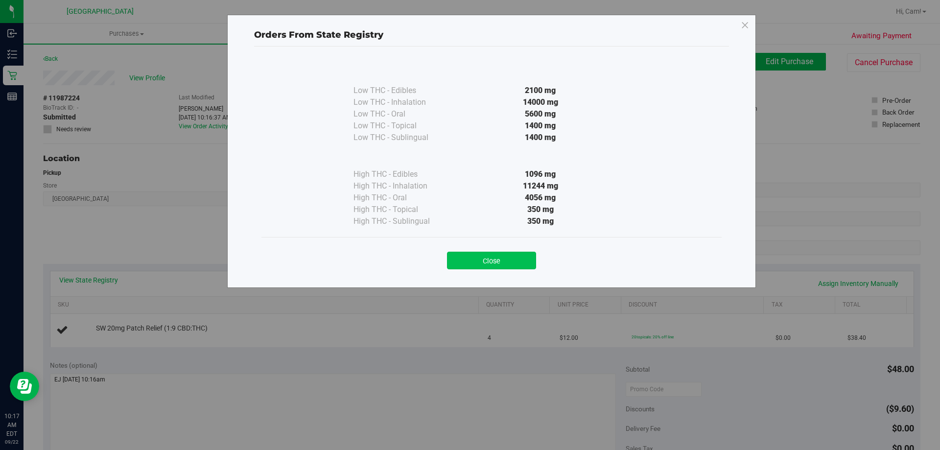
click at [473, 265] on button "Close" at bounding box center [491, 261] width 89 height 18
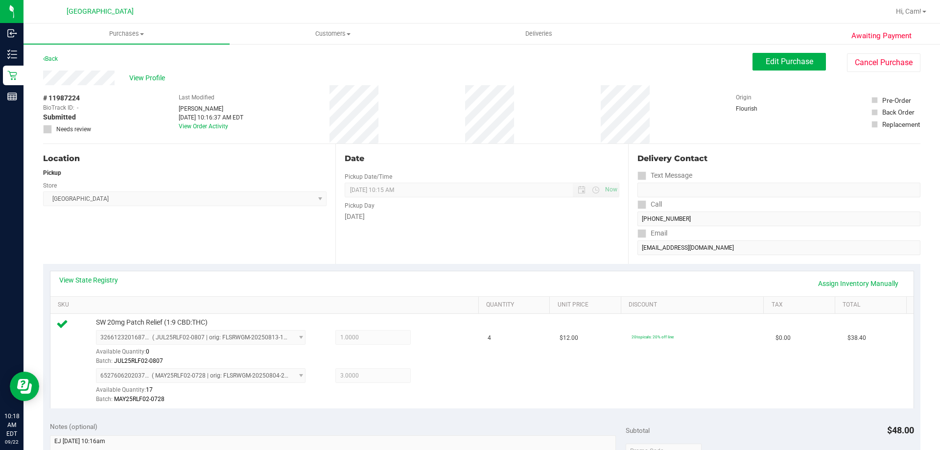
scroll to position [294, 0]
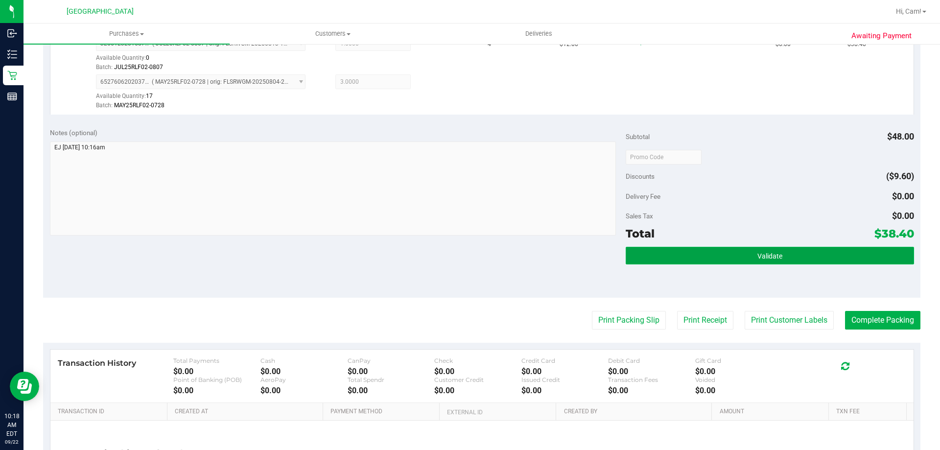
click at [722, 257] on button "Validate" at bounding box center [770, 256] width 288 height 18
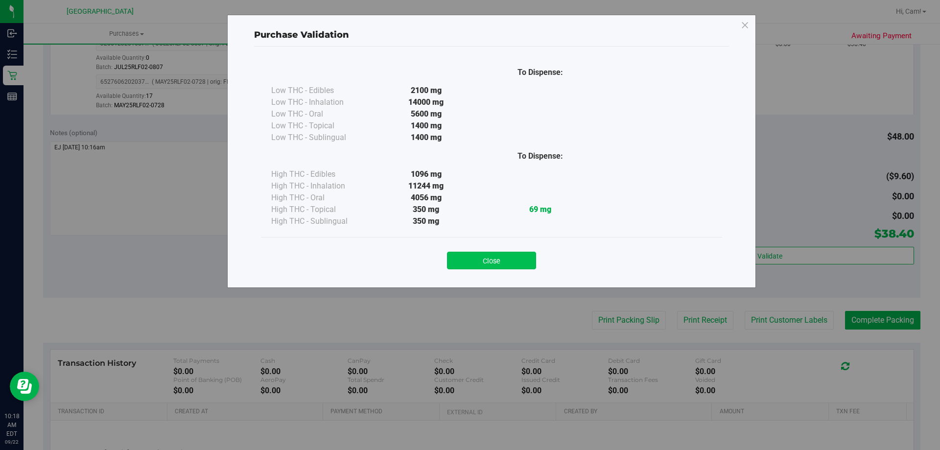
click at [497, 261] on button "Close" at bounding box center [491, 261] width 89 height 18
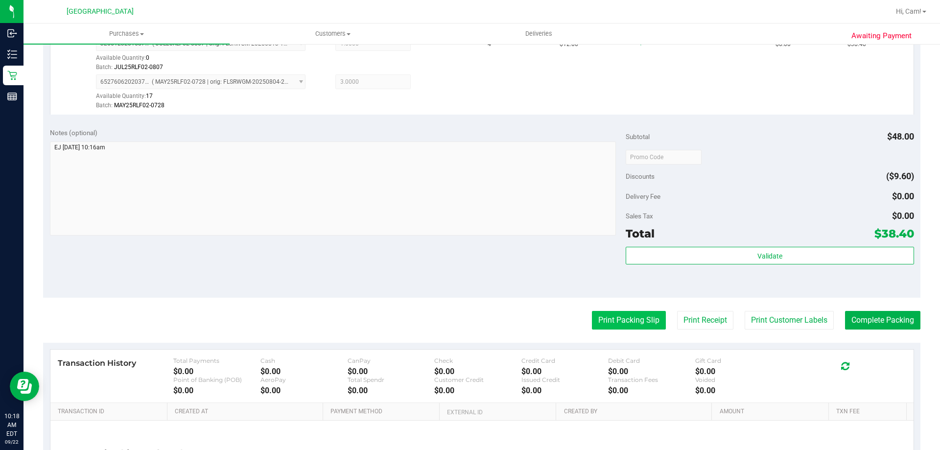
click at [593, 314] on button "Print Packing Slip" at bounding box center [629, 320] width 74 height 19
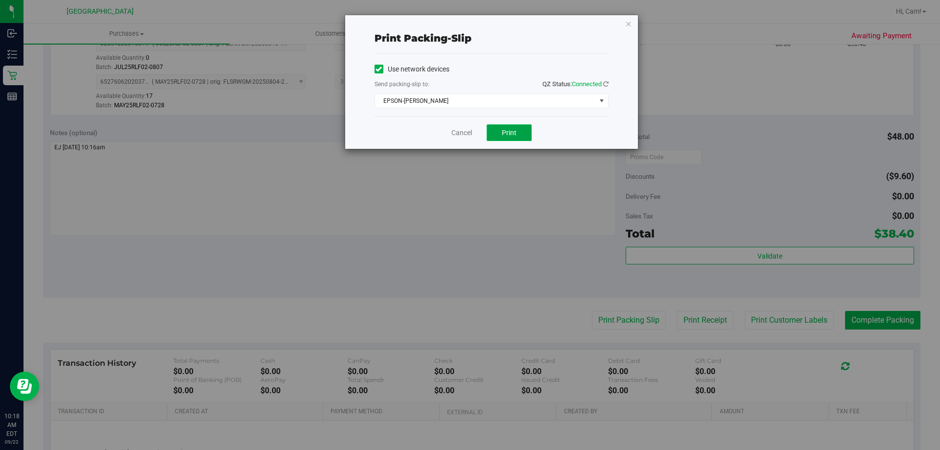
click at [529, 139] on button "Print" at bounding box center [509, 132] width 45 height 17
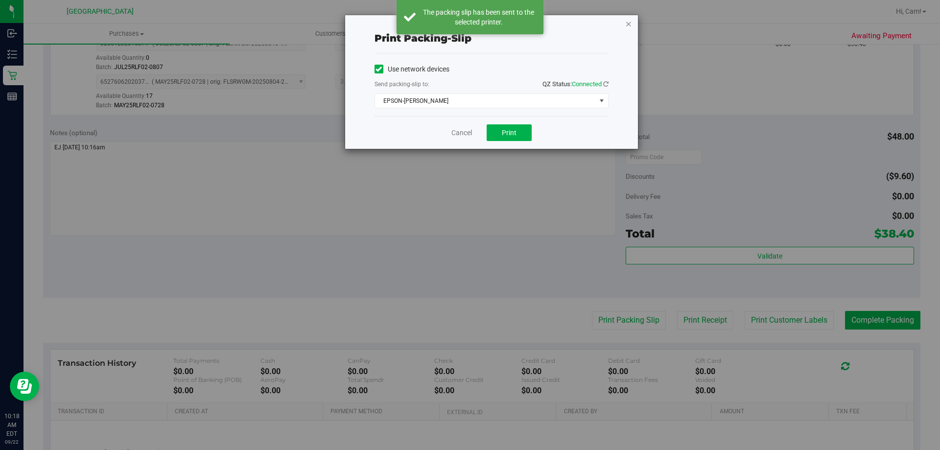
click at [628, 23] on icon "button" at bounding box center [628, 24] width 7 height 12
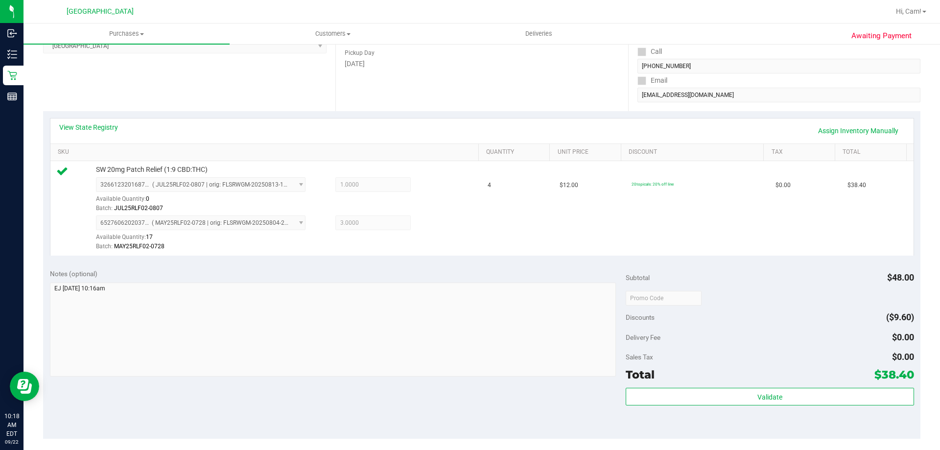
scroll to position [389, 0]
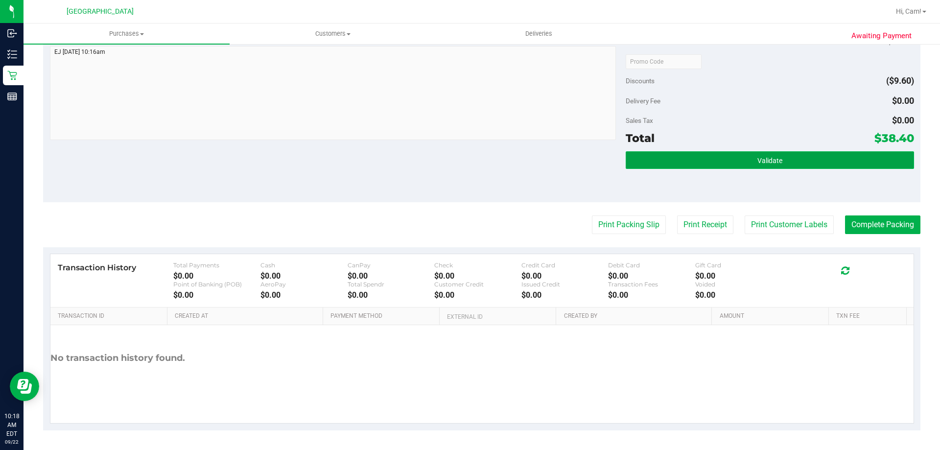
click at [823, 155] on button "Validate" at bounding box center [770, 160] width 288 height 18
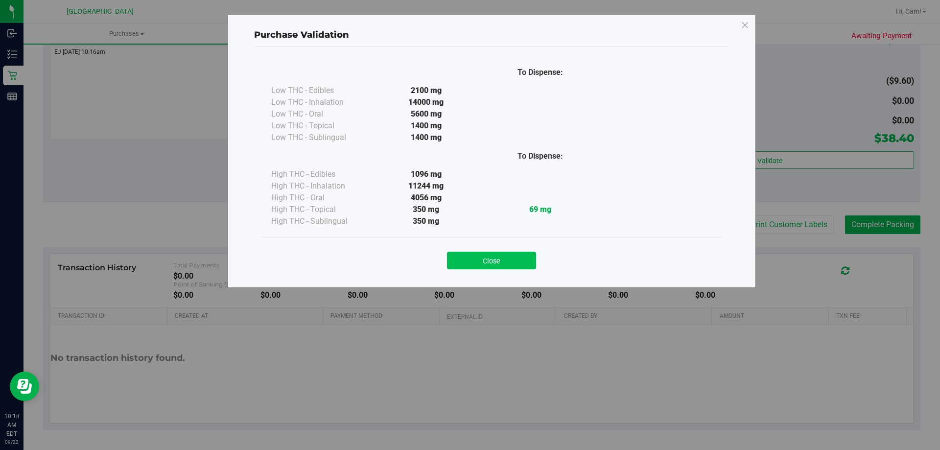
click at [499, 260] on button "Close" at bounding box center [491, 261] width 89 height 18
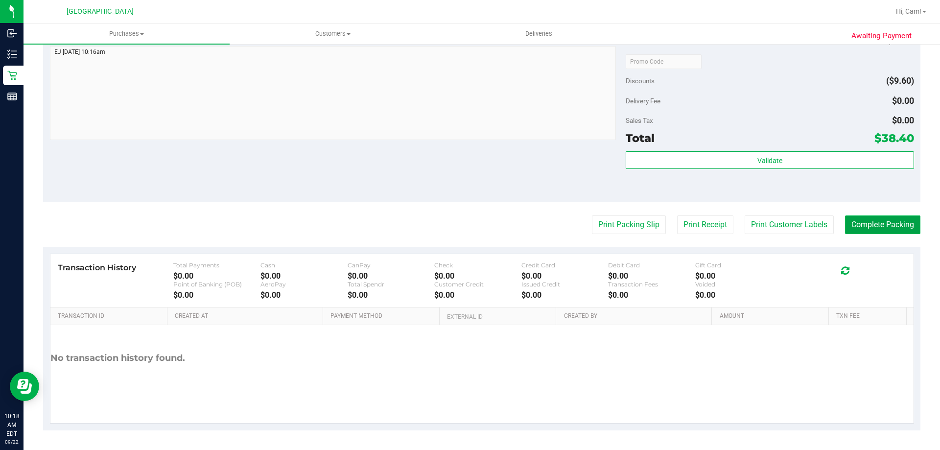
click at [903, 228] on button "Complete Packing" at bounding box center [882, 225] width 75 height 19
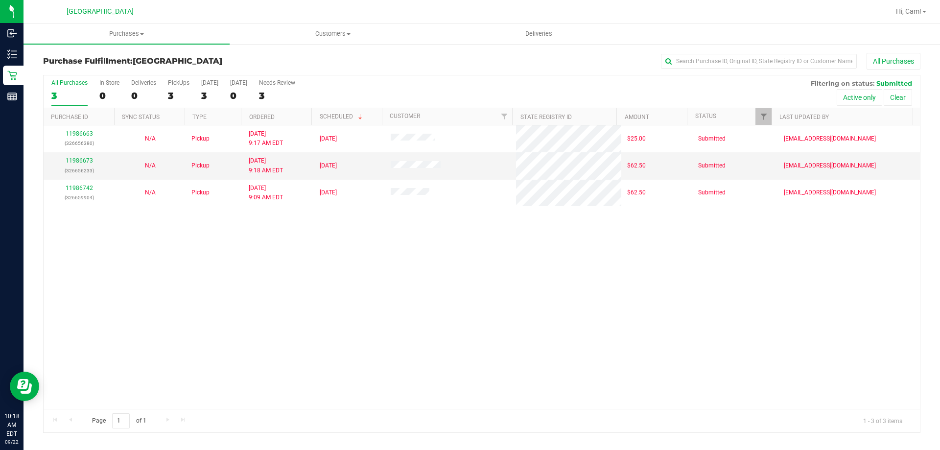
click at [603, 316] on div "11986663 (326656380) N/A Pickup [DATE] 9:17 AM EDT 9/22/2025 $25.00 Submitted […" at bounding box center [482, 267] width 877 height 284
click at [550, 386] on div "11986663 (326656380) N/A Pickup [DATE] 9:17 AM EDT 9/22/2025 $25.00 Submitted […" at bounding box center [482, 267] width 877 height 284
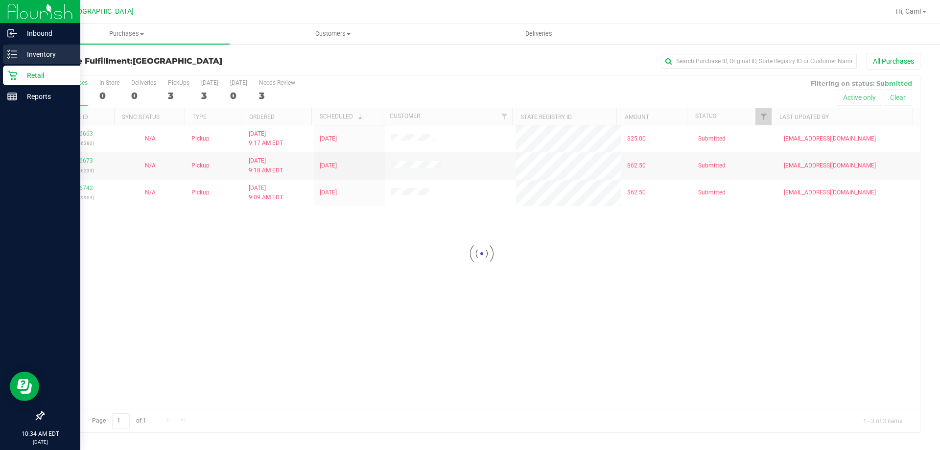
click at [19, 57] on p "Inventory" at bounding box center [46, 54] width 59 height 12
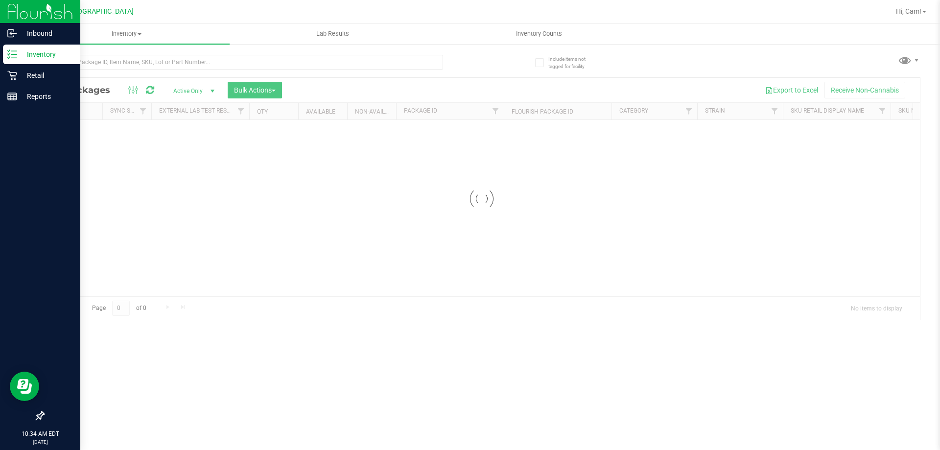
click at [131, 73] on div at bounding box center [243, 66] width 400 height 23
click at [136, 67] on div "Inventory All packages All inventory Waste log Create inventory Lab Results Inv…" at bounding box center [482, 237] width 917 height 427
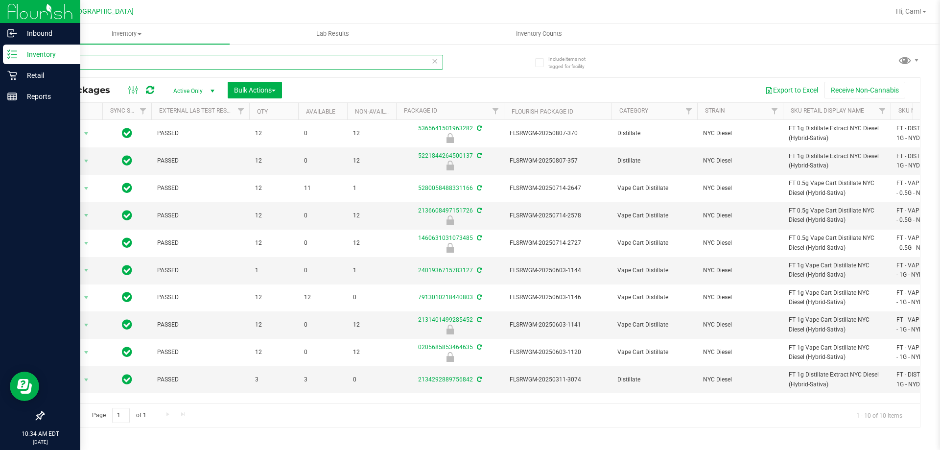
type input "nyd"
click at [10, 79] on icon at bounding box center [12, 76] width 10 height 10
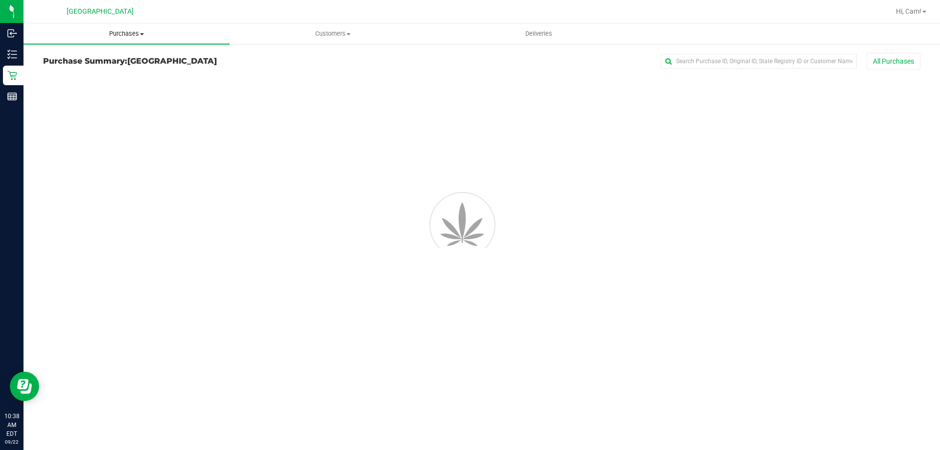
click at [129, 38] on uib-tab-heading "Purchases Summary of purchases Fulfillment All purchases" at bounding box center [127, 34] width 206 height 21
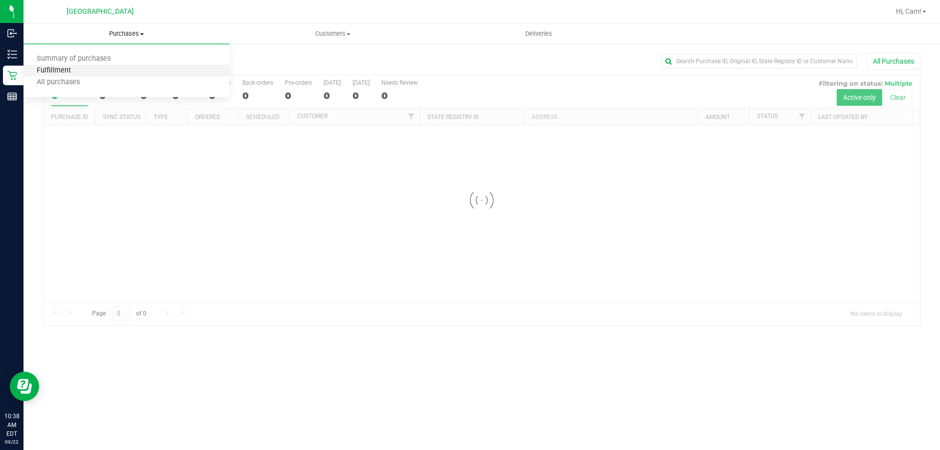
click at [78, 70] on span "Fulfillment" at bounding box center [54, 71] width 61 height 8
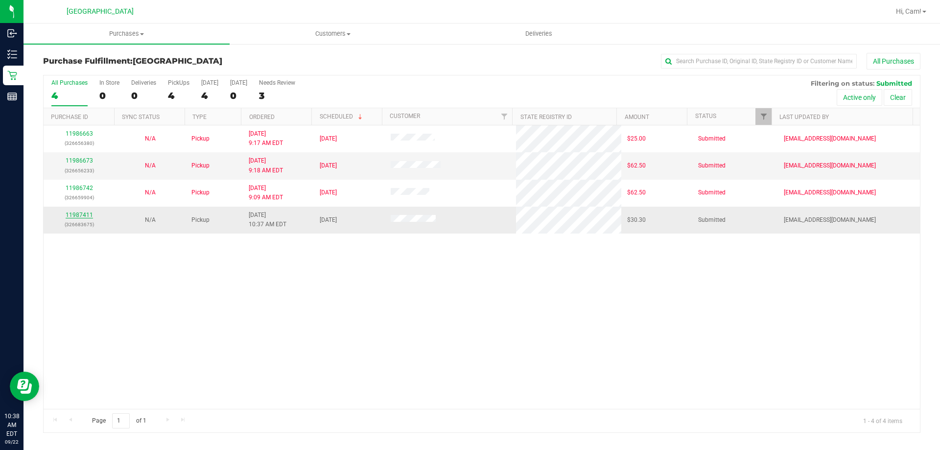
click at [82, 215] on link "11987411" at bounding box center [79, 215] width 27 height 7
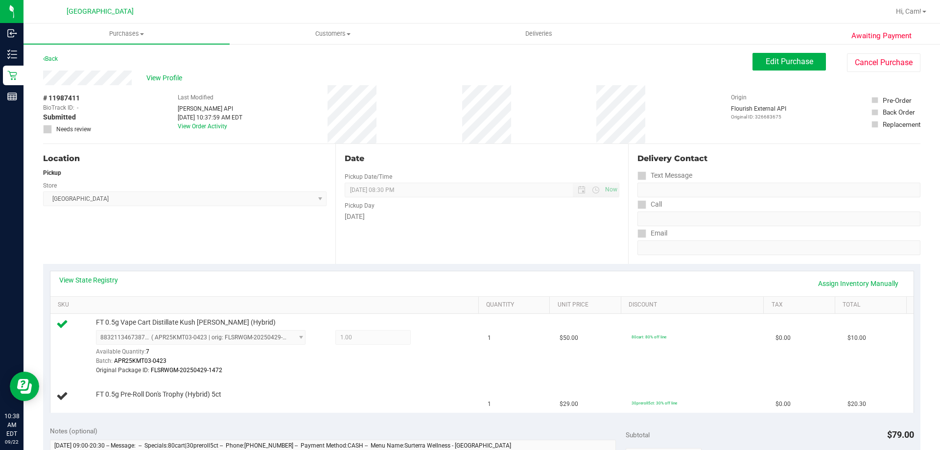
click at [54, 64] on div "Back" at bounding box center [50, 59] width 15 height 12
click at [58, 60] on link "Back" at bounding box center [50, 58] width 15 height 7
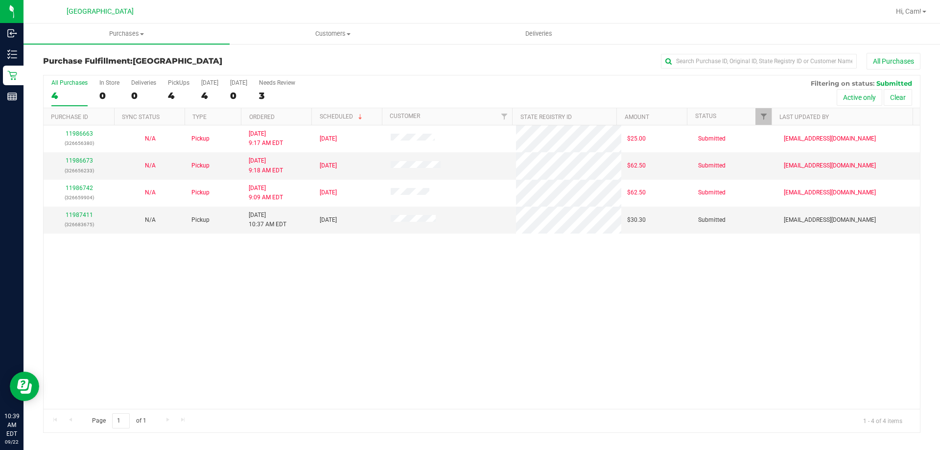
click at [416, 346] on div "11986663 (326656380) N/A Pickup [DATE] 9:17 AM EDT 9/22/2025 $25.00 Submitted […" at bounding box center [482, 267] width 877 height 284
click at [123, 43] on uib-tab-heading "Purchases Summary of purchases Fulfillment All purchases" at bounding box center [127, 34] width 206 height 21
click at [113, 68] on li "Fulfillment" at bounding box center [127, 71] width 206 height 12
click at [74, 216] on link "11987423" at bounding box center [79, 215] width 27 height 7
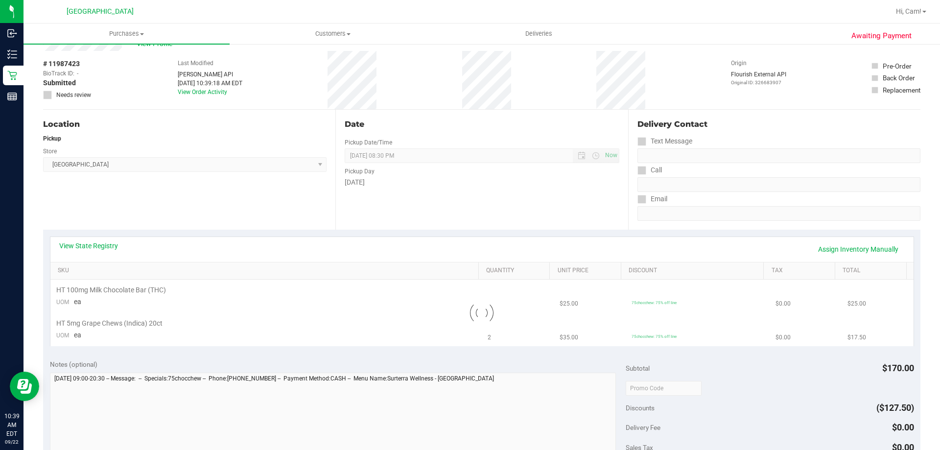
scroll to position [49, 0]
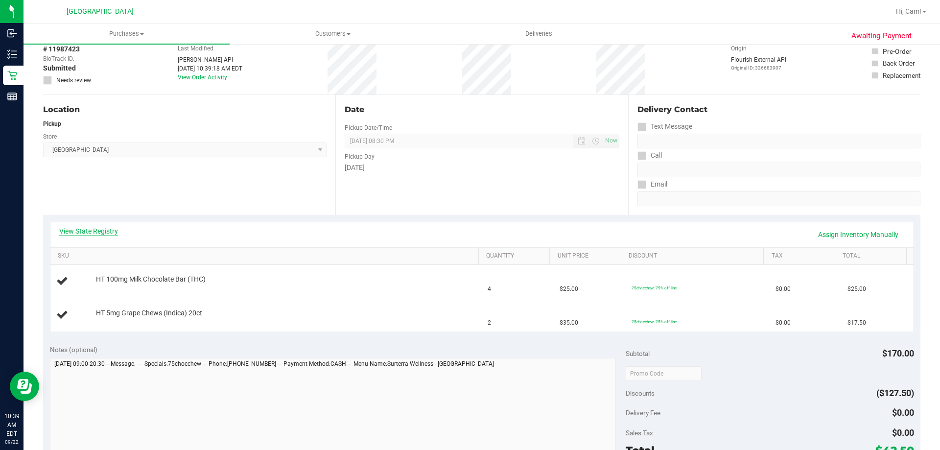
click at [111, 229] on link "View State Registry" at bounding box center [88, 231] width 59 height 10
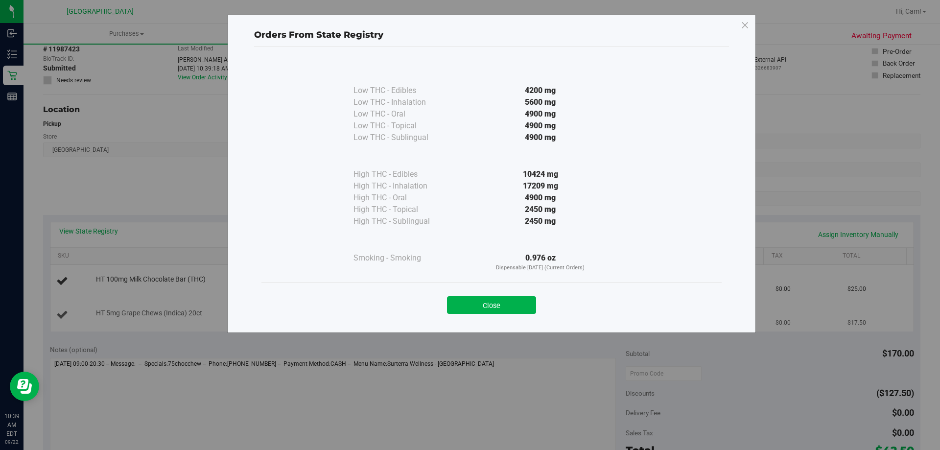
click at [469, 301] on button "Close" at bounding box center [491, 305] width 89 height 18
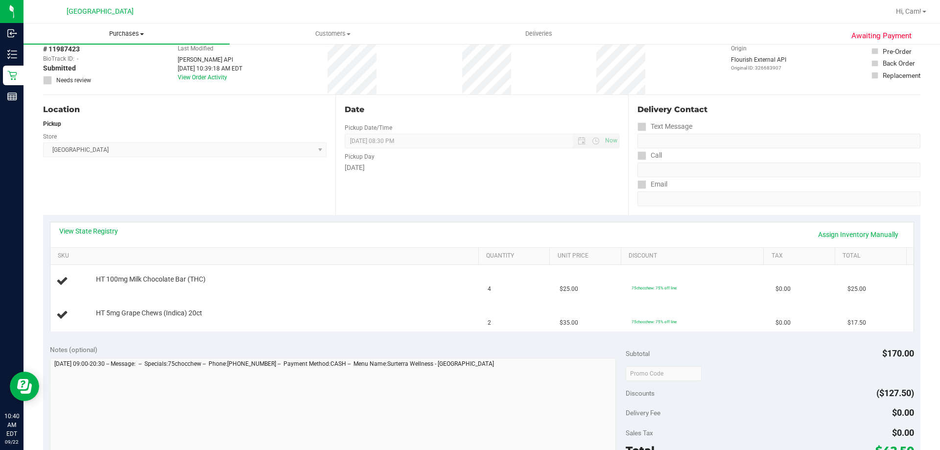
click at [121, 39] on uib-tab-heading "Purchases Summary of purchases Fulfillment All purchases" at bounding box center [127, 34] width 206 height 21
click at [100, 67] on li "Fulfillment" at bounding box center [127, 71] width 206 height 12
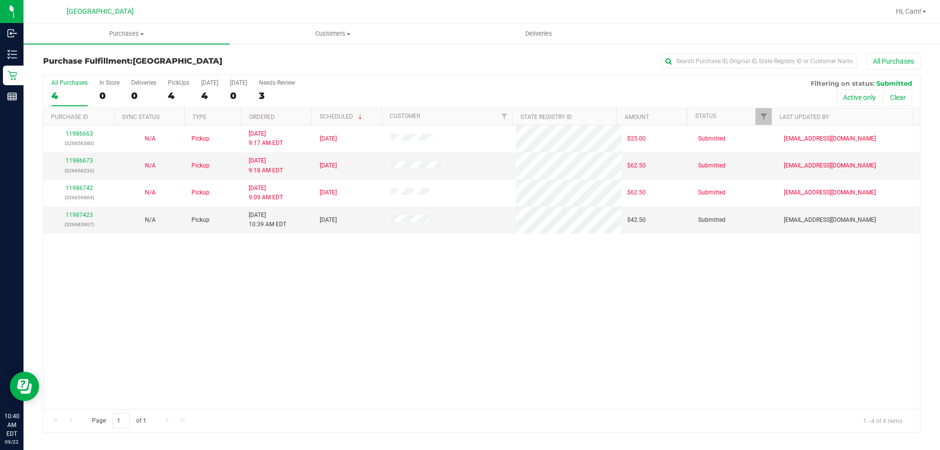
click at [280, 303] on div "11986663 (326656380) N/A Pickup [DATE] 9:17 AM EDT 9/22/2025 $25.00 Submitted […" at bounding box center [482, 267] width 877 height 284
click at [152, 367] on div "11986663 (326656380) N/A Pickup [DATE] 9:17 AM EDT 9/22/2025 $25.00 Submitted […" at bounding box center [482, 267] width 877 height 284
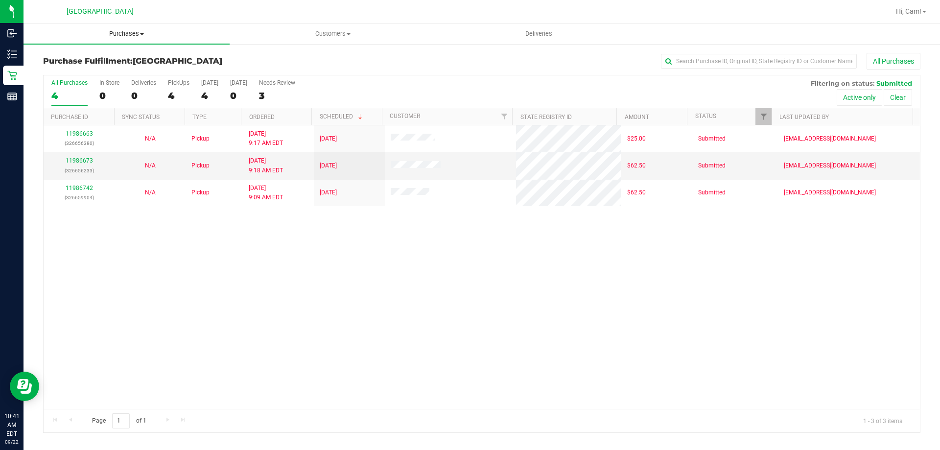
click at [120, 33] on span "Purchases" at bounding box center [127, 33] width 206 height 9
click at [74, 69] on span "Fulfillment" at bounding box center [54, 71] width 61 height 8
click at [315, 261] on div "11986663 (326656380) N/A Pickup [DATE] 9:17 AM EDT 9/22/2025 $25.00 Submitted […" at bounding box center [482, 267] width 877 height 284
click at [143, 33] on span at bounding box center [142, 34] width 4 height 2
click at [86, 71] on li "Fulfillment" at bounding box center [127, 71] width 206 height 12
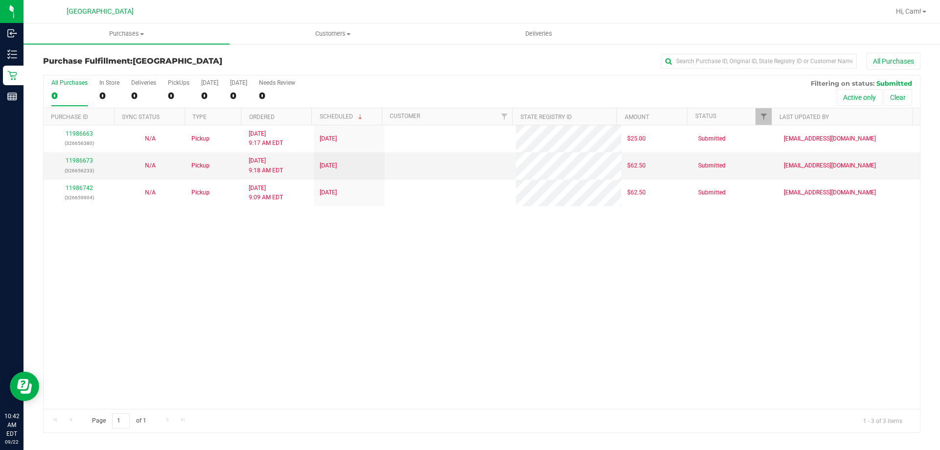
click at [179, 217] on div "11986663 (326656380) N/A Pickup [DATE] 9:17 AM EDT 9/22/2025 $25.00 Submitted […" at bounding box center [482, 267] width 877 height 284
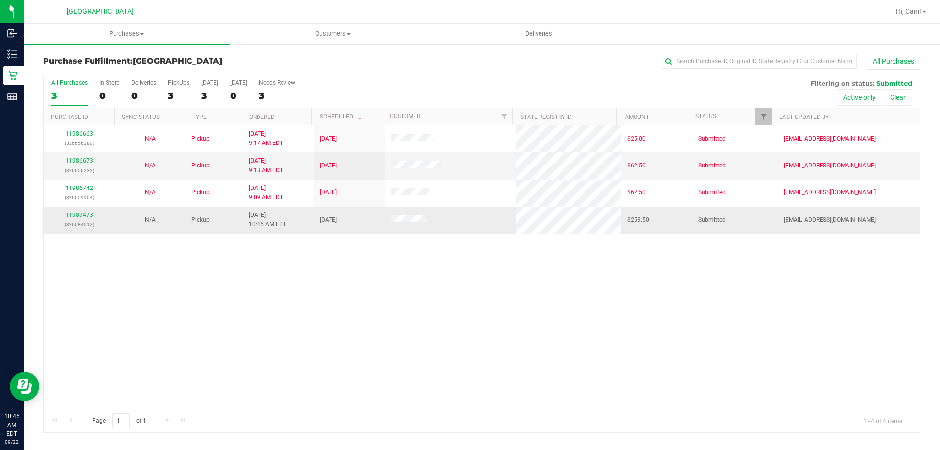
click at [88, 216] on link "11987473" at bounding box center [79, 215] width 27 height 7
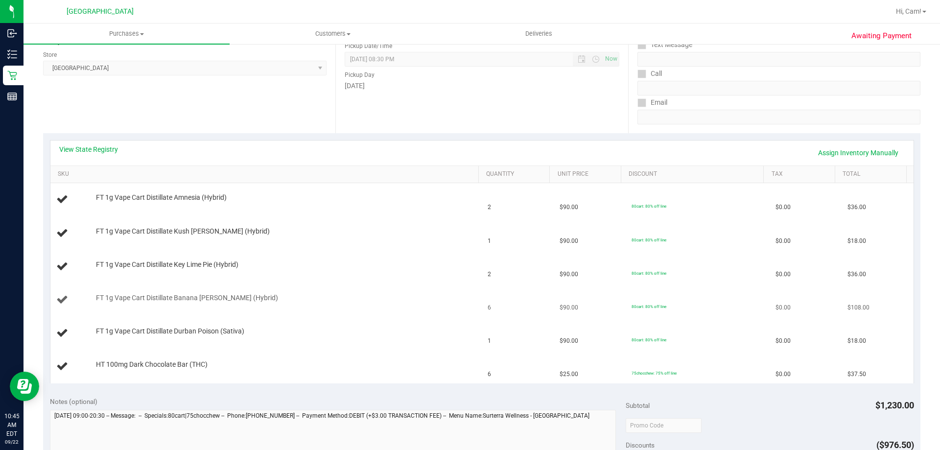
scroll to position [196, 0]
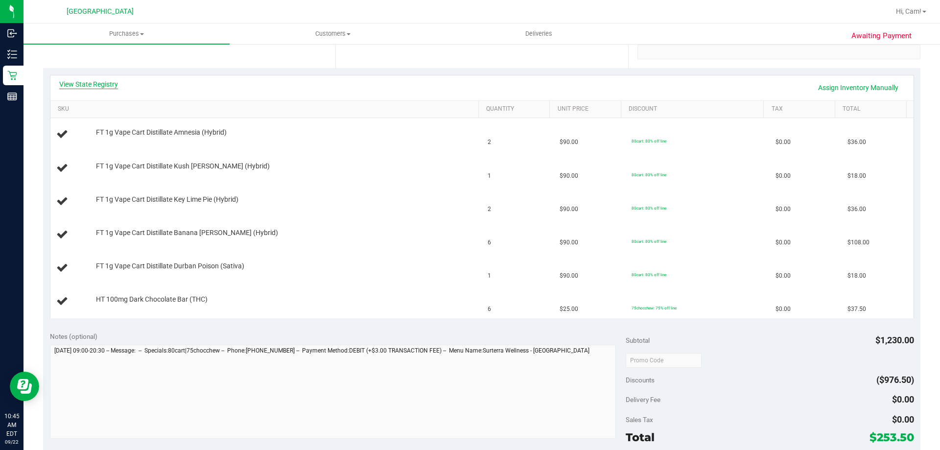
click at [111, 81] on link "View State Registry" at bounding box center [88, 84] width 59 height 10
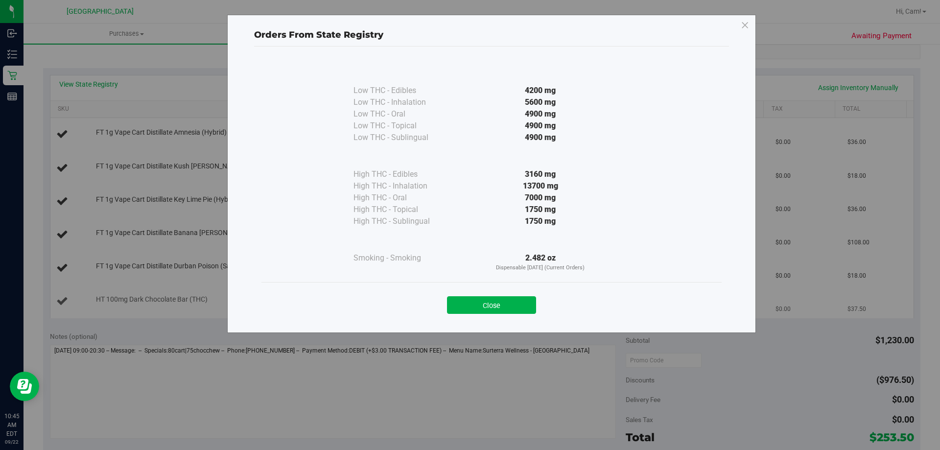
click at [456, 301] on button "Close" at bounding box center [491, 305] width 89 height 18
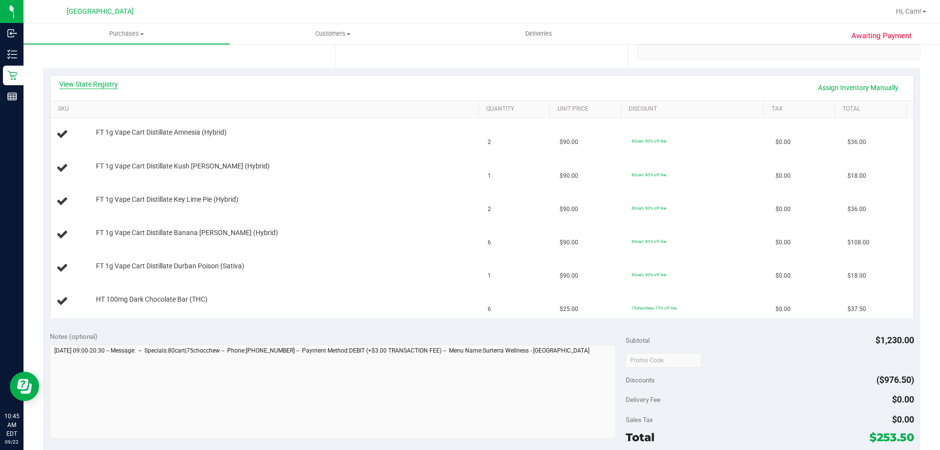
click at [114, 86] on link "View State Registry" at bounding box center [88, 84] width 59 height 10
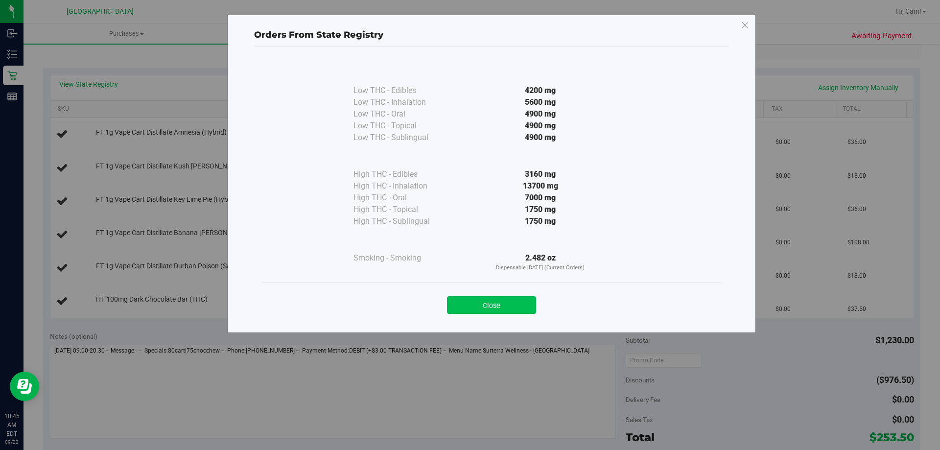
click at [510, 313] on button "Close" at bounding box center [491, 305] width 89 height 18
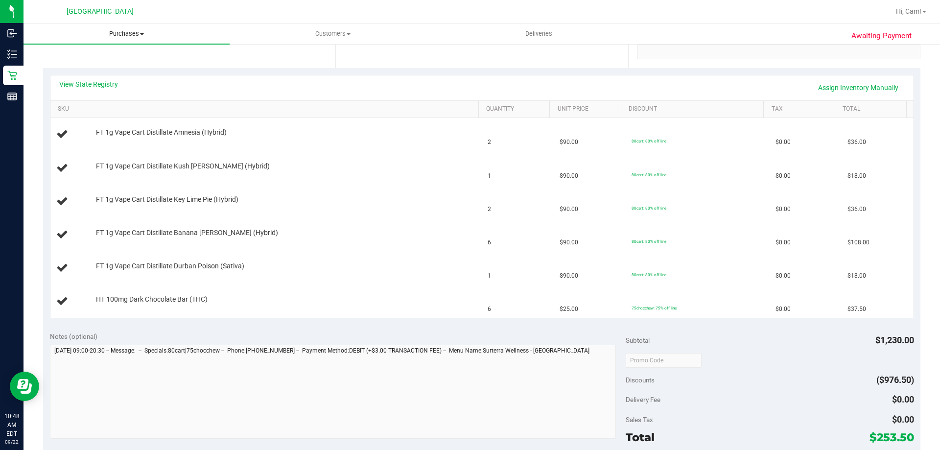
click at [138, 33] on span "Purchases" at bounding box center [127, 33] width 206 height 9
click at [449, 90] on div "View State Registry Assign Inventory Manually" at bounding box center [482, 87] width 846 height 17
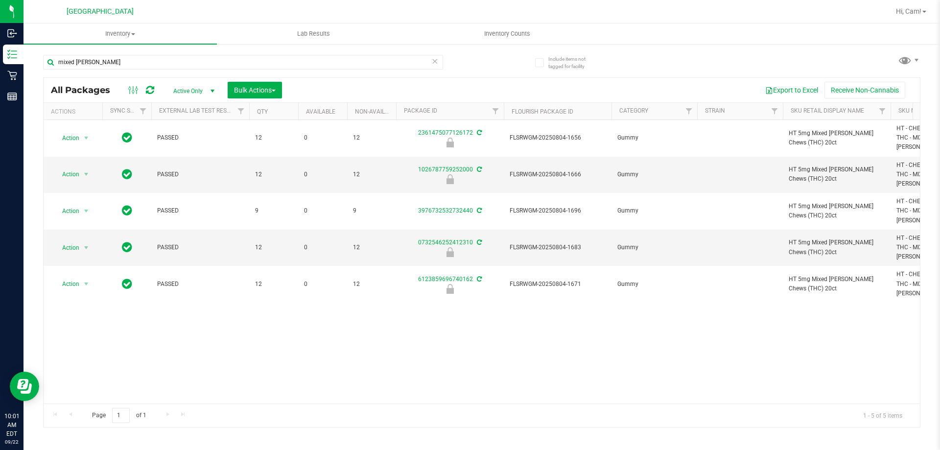
drag, startPoint x: 114, startPoint y: 62, endPoint x: 38, endPoint y: 65, distance: 76.5
click at [38, 65] on div "Include items not tagged for facility mixed [PERSON_NAME] All Packages Active O…" at bounding box center [482, 192] width 917 height 299
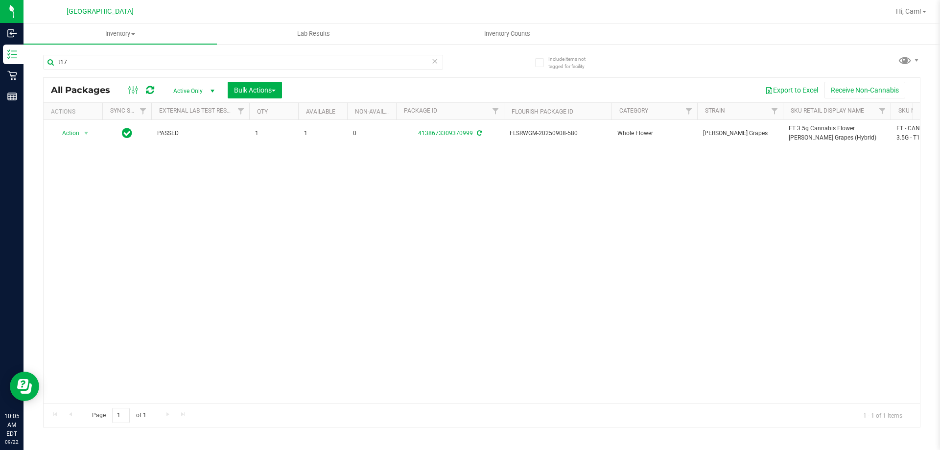
drag, startPoint x: 194, startPoint y: 45, endPoint x: 174, endPoint y: 50, distance: 20.8
click at [189, 46] on div "Include items not tagged for facility t17 All Packages Active Only Active Only …" at bounding box center [482, 192] width 917 height 299
click at [174, 50] on div "t17" at bounding box center [262, 61] width 439 height 31
click at [168, 69] on input "t17" at bounding box center [243, 62] width 400 height 15
drag, startPoint x: 168, startPoint y: 69, endPoint x: 181, endPoint y: 84, distance: 19.4
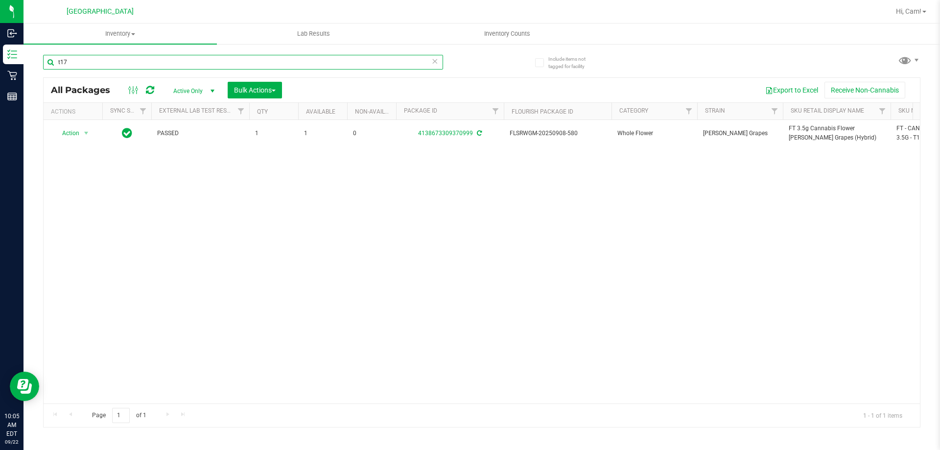
click at [168, 70] on div "t17" at bounding box center [243, 66] width 400 height 23
type input "pkn"
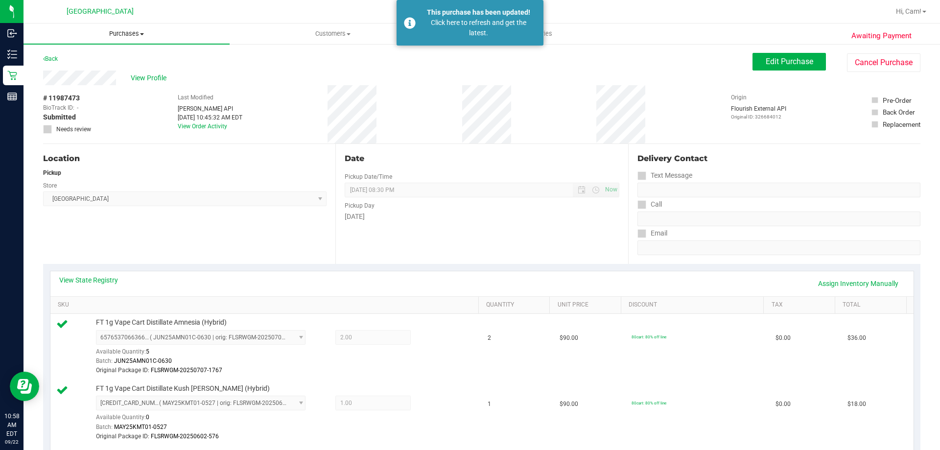
click at [130, 35] on span "Purchases" at bounding box center [127, 33] width 206 height 9
click at [75, 72] on span "Fulfillment" at bounding box center [54, 71] width 61 height 8
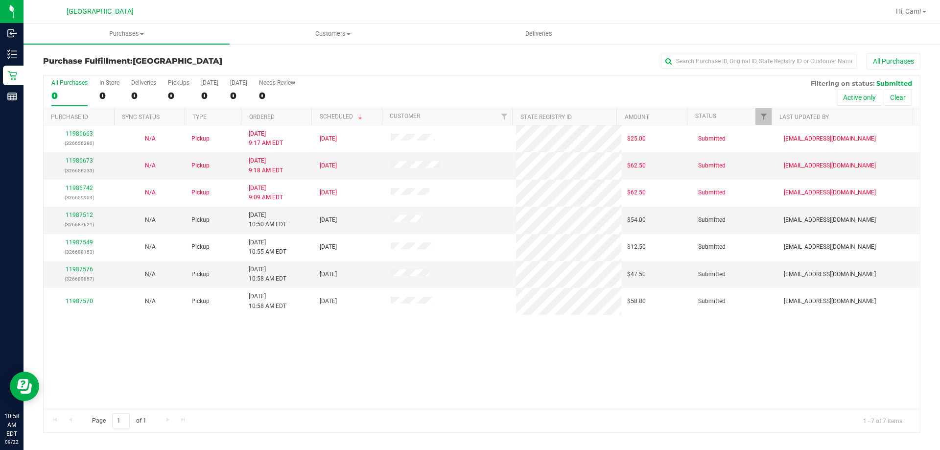
click at [293, 366] on div "11986663 (326656380) N/A Pickup [DATE] 9:17 AM EDT 9/22/2025 $25.00 Submitted […" at bounding box center [482, 267] width 877 height 284
click at [79, 214] on link "11987512" at bounding box center [79, 215] width 27 height 7
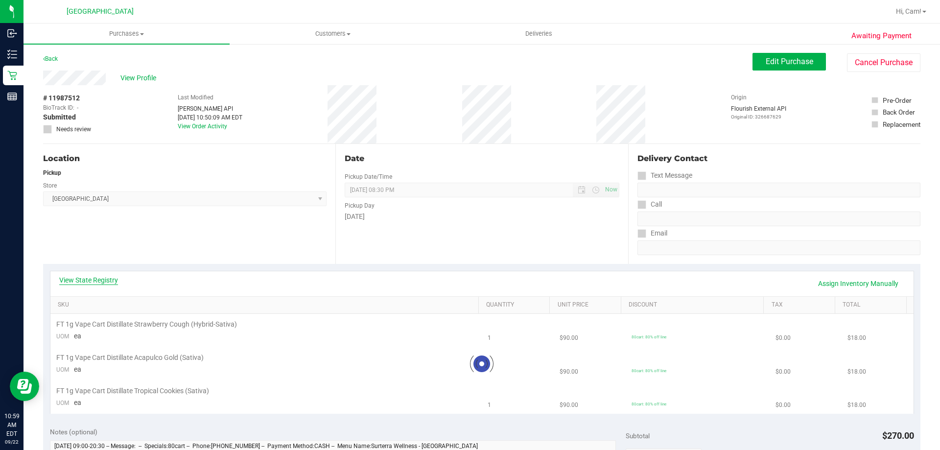
click at [93, 278] on link "View State Registry" at bounding box center [88, 280] width 59 height 10
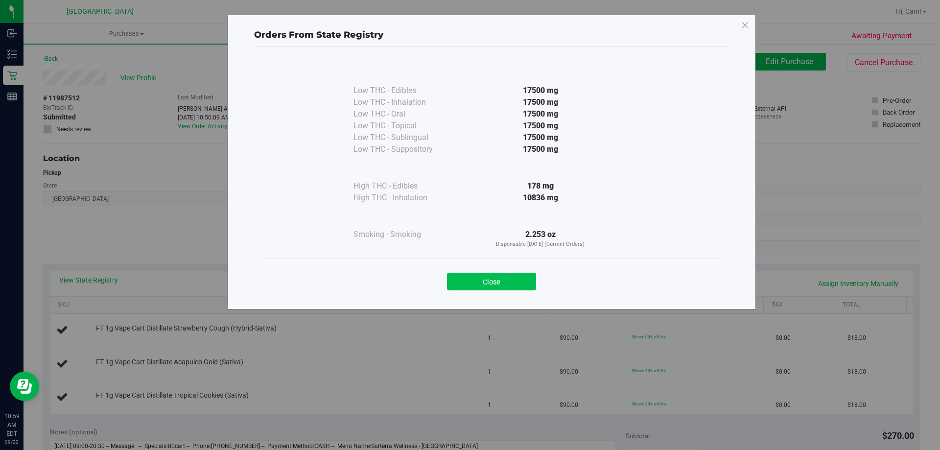
click at [477, 274] on button "Close" at bounding box center [491, 282] width 89 height 18
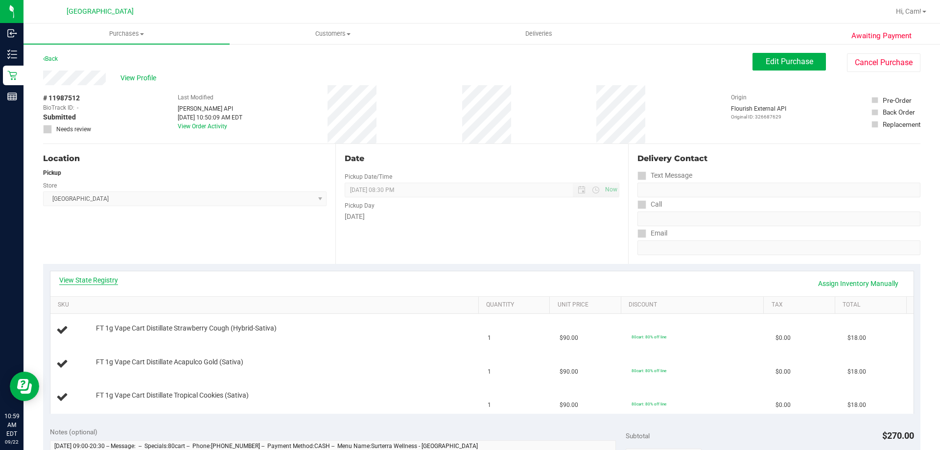
click at [93, 278] on link "View State Registry" at bounding box center [88, 280] width 59 height 10
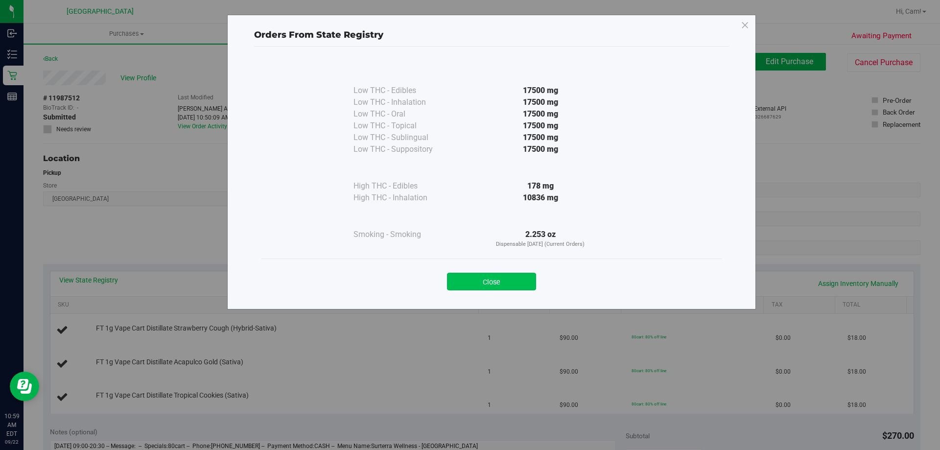
click at [494, 283] on button "Close" at bounding box center [491, 282] width 89 height 18
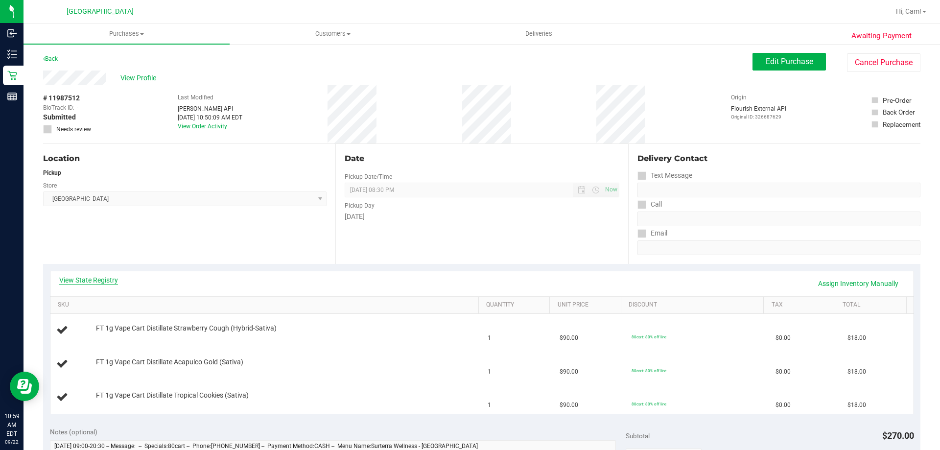
click at [66, 281] on link "View State Registry" at bounding box center [88, 280] width 59 height 10
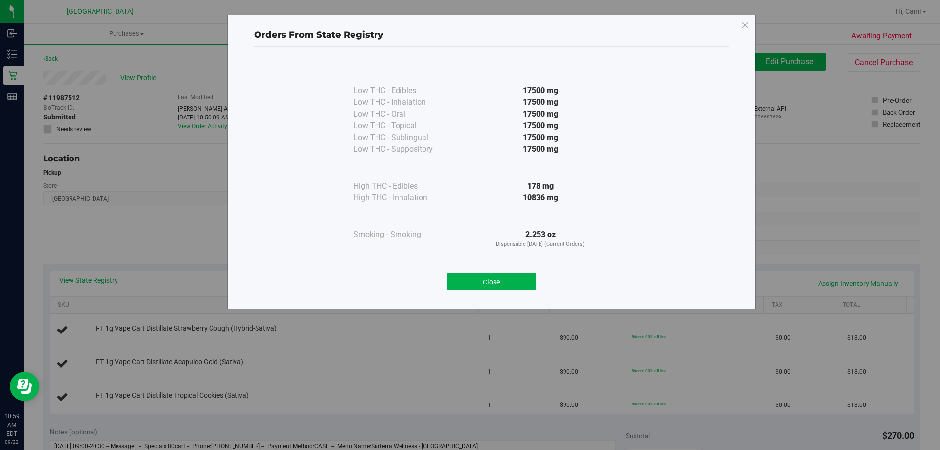
drag, startPoint x: 500, startPoint y: 282, endPoint x: 467, endPoint y: 277, distance: 33.2
click at [496, 280] on button "Close" at bounding box center [491, 282] width 89 height 18
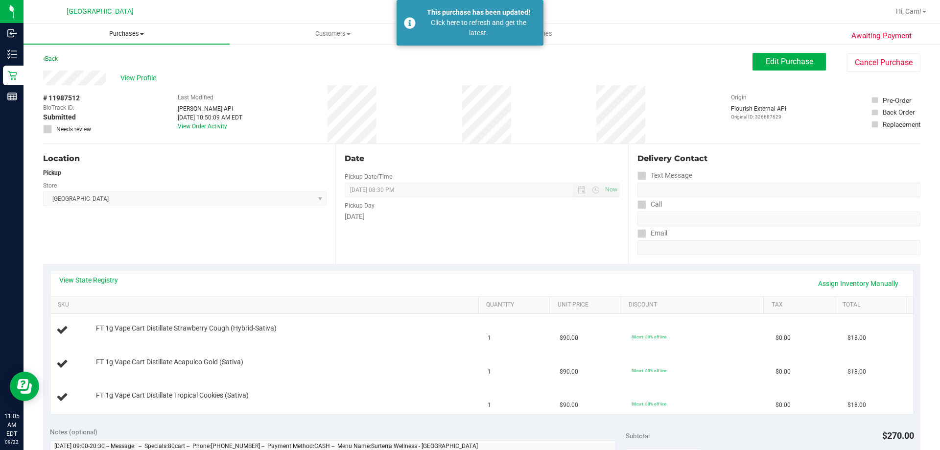
click at [123, 28] on uib-tab-heading "Purchases Summary of purchases Fulfillment All purchases" at bounding box center [127, 34] width 206 height 21
click at [95, 72] on li "Fulfillment" at bounding box center [127, 71] width 206 height 12
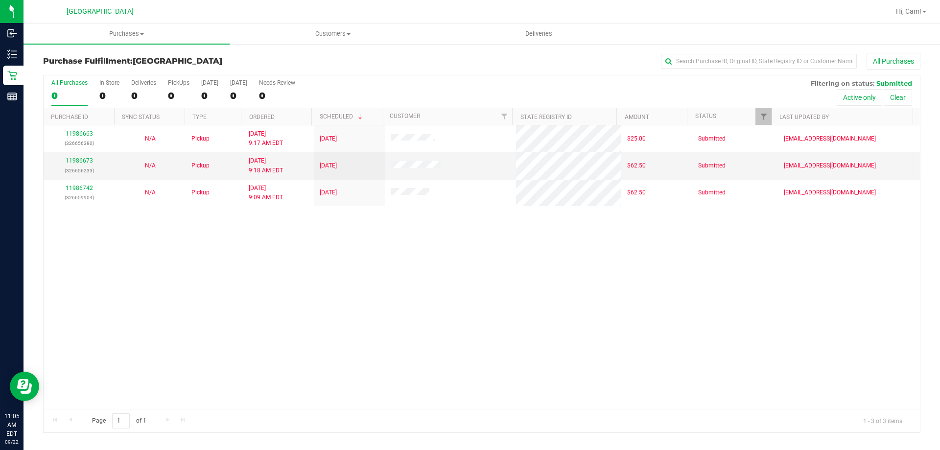
click at [376, 313] on div "11986663 (326656380) N/A Pickup [DATE] 9:17 AM EDT 9/22/2025 $25.00 Submitted […" at bounding box center [482, 267] width 877 height 284
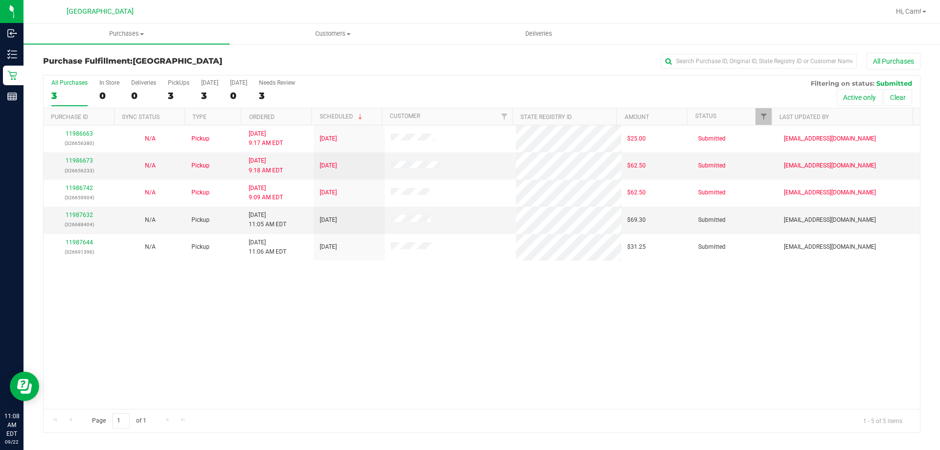
click at [292, 321] on div "11986663 (326656380) N/A Pickup [DATE] 9:17 AM EDT 9/22/2025 $25.00 Submitted […" at bounding box center [482, 267] width 877 height 284
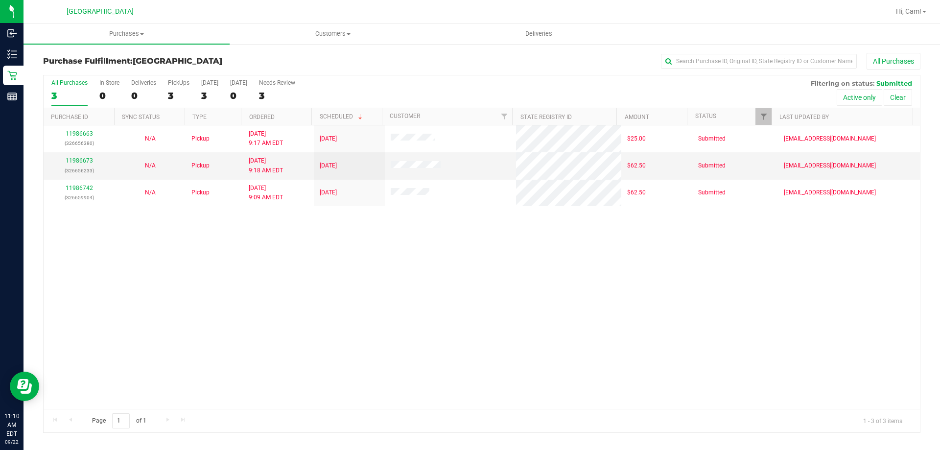
click at [478, 341] on div "11986663 (326656380) N/A Pickup [DATE] 9:17 AM EDT 9/22/2025 $25.00 Submitted […" at bounding box center [482, 267] width 877 height 284
click at [345, 103] on div "All Purchases 3 In Store 0 Deliveries 0 PickUps 3 [DATE] 3 [DATE] 0 Needs Revie…" at bounding box center [482, 91] width 877 height 33
click at [321, 70] on div "Purchase Fulfillment: [GEOGRAPHIC_DATA] All Purchases" at bounding box center [482, 64] width 878 height 22
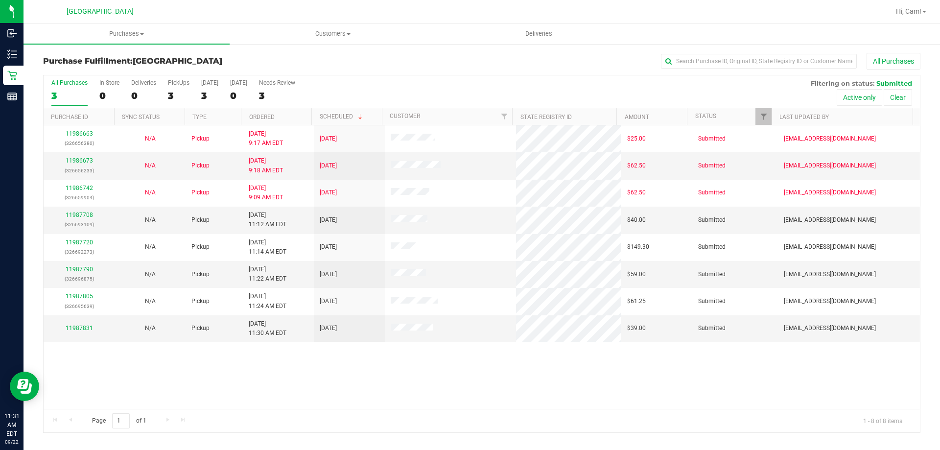
click at [442, 77] on div "All Purchases 3 In Store 0 Deliveries 0 PickUps 3 [DATE] 3 [DATE] 0 Needs Revie…" at bounding box center [482, 79] width 877 height 8
drag, startPoint x: 300, startPoint y: 368, endPoint x: 305, endPoint y: 405, distance: 36.5
click at [301, 369] on div "11986663 (326656380) N/A Pickup [DATE] 9:17 AM EDT 9/22/2025 $25.00 Submitted […" at bounding box center [482, 267] width 877 height 284
click at [270, 114] on link "Ordered" at bounding box center [261, 117] width 25 height 7
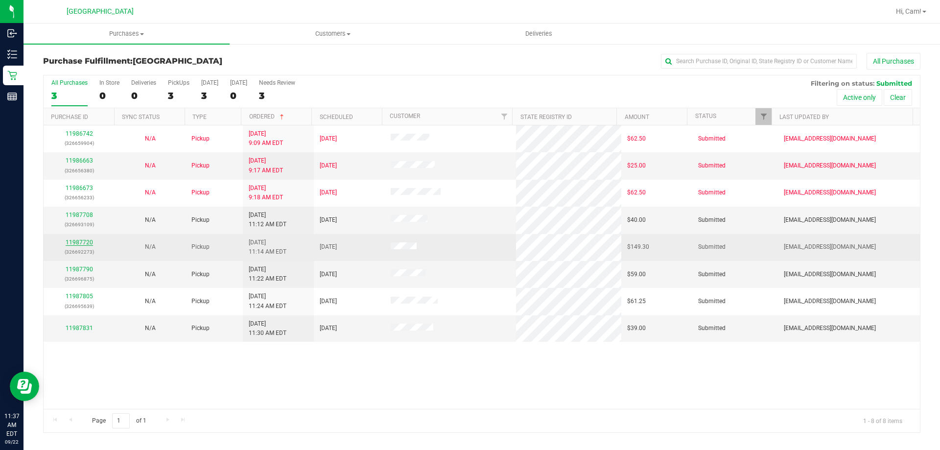
click at [73, 239] on div "11987720 (326692273)" at bounding box center [78, 247] width 59 height 19
click at [79, 243] on link "11987720" at bounding box center [79, 242] width 27 height 7
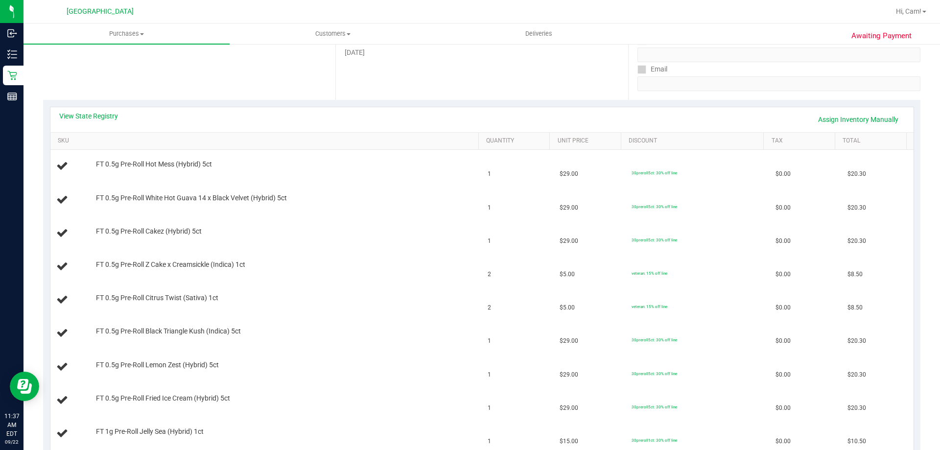
scroll to position [147, 0]
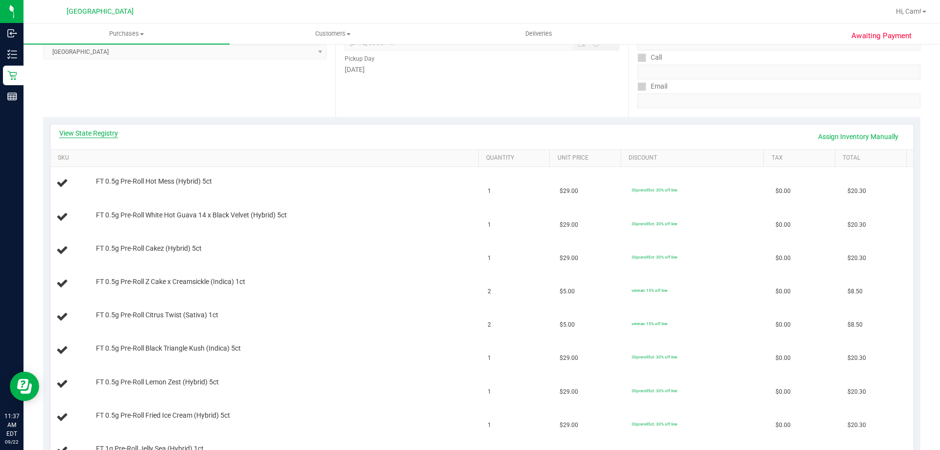
click at [109, 136] on link "View State Registry" at bounding box center [88, 133] width 59 height 10
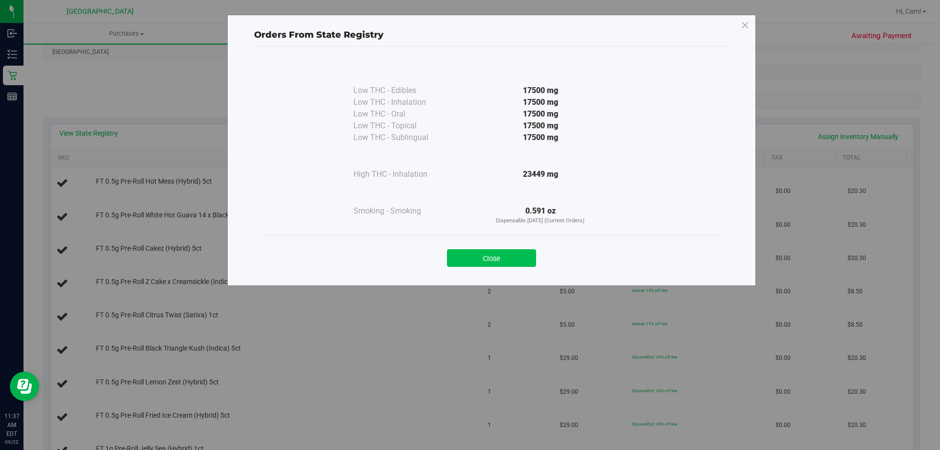
click at [497, 257] on button "Close" at bounding box center [491, 258] width 89 height 18
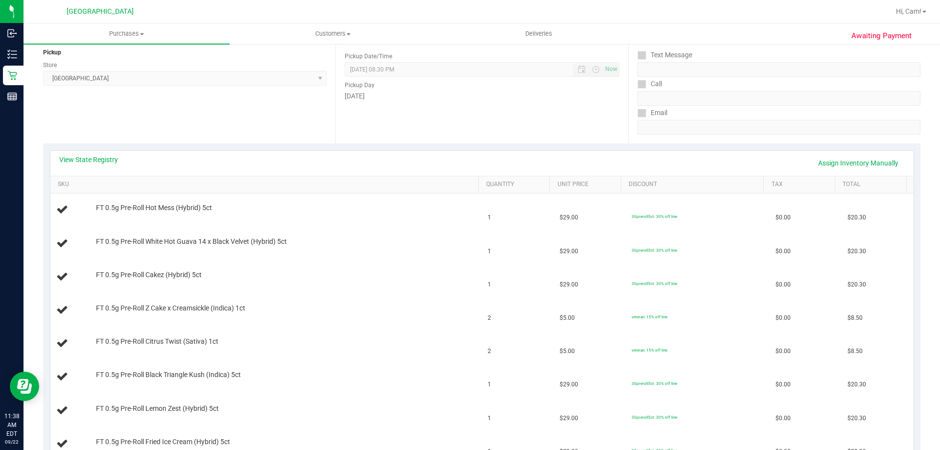
scroll to position [98, 0]
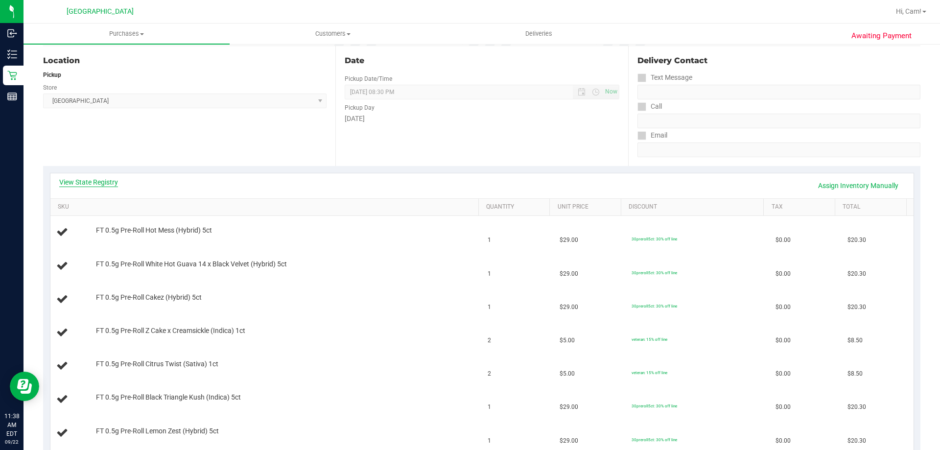
click at [112, 177] on link "View State Registry" at bounding box center [88, 182] width 59 height 10
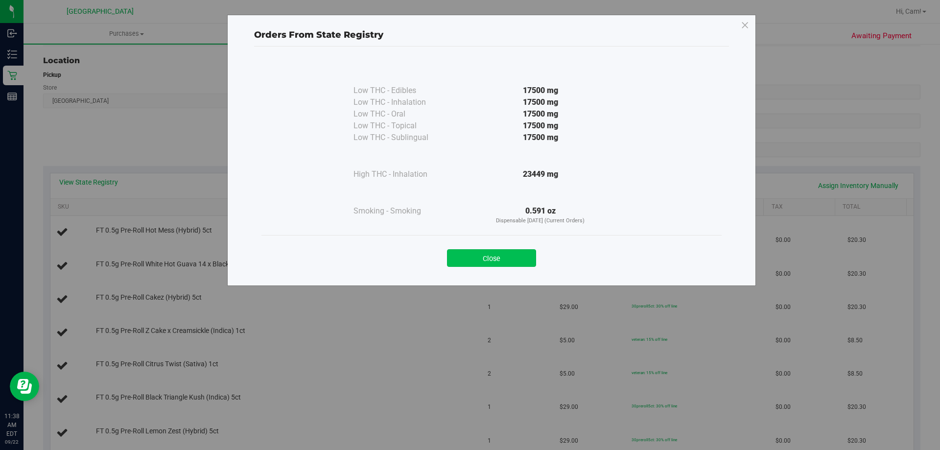
click at [499, 251] on button "Close" at bounding box center [491, 258] width 89 height 18
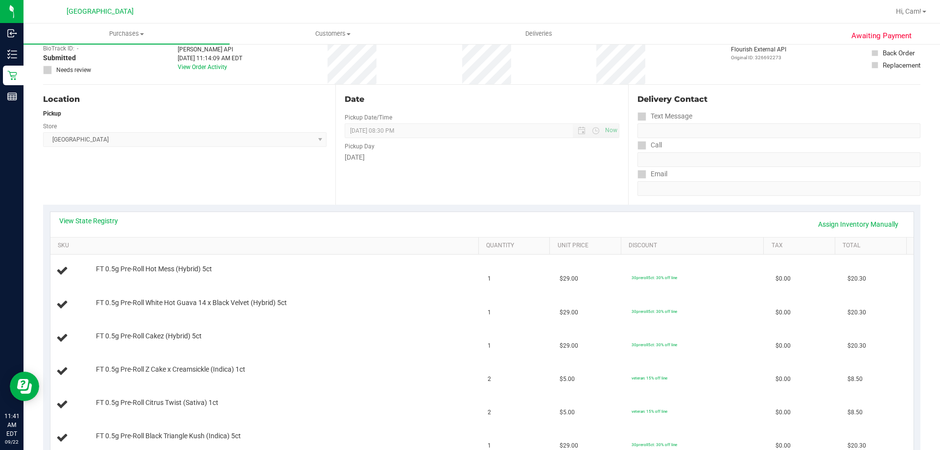
scroll to position [0, 0]
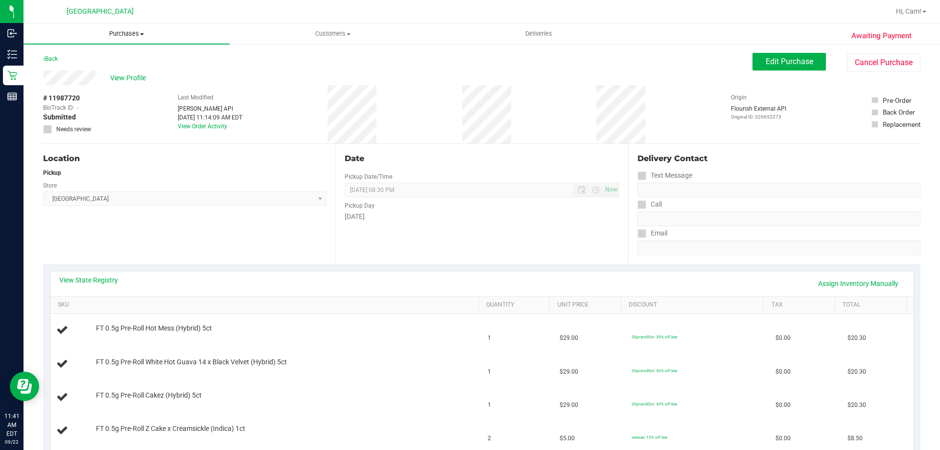
click at [124, 30] on span "Purchases" at bounding box center [127, 33] width 206 height 9
click at [95, 69] on li "Fulfillment" at bounding box center [127, 71] width 206 height 12
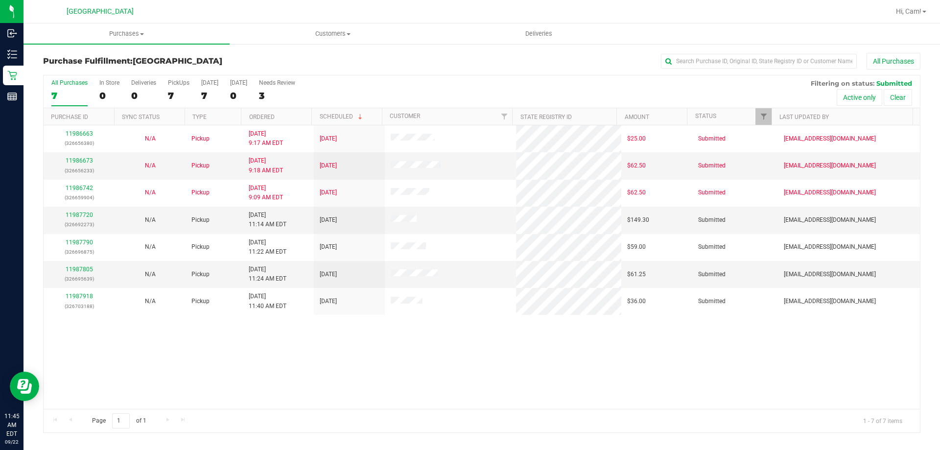
click at [343, 364] on div "11986663 (326656380) N/A Pickup [DATE] 9:17 AM EDT 9/22/2025 $25.00 Submitted […" at bounding box center [482, 267] width 877 height 284
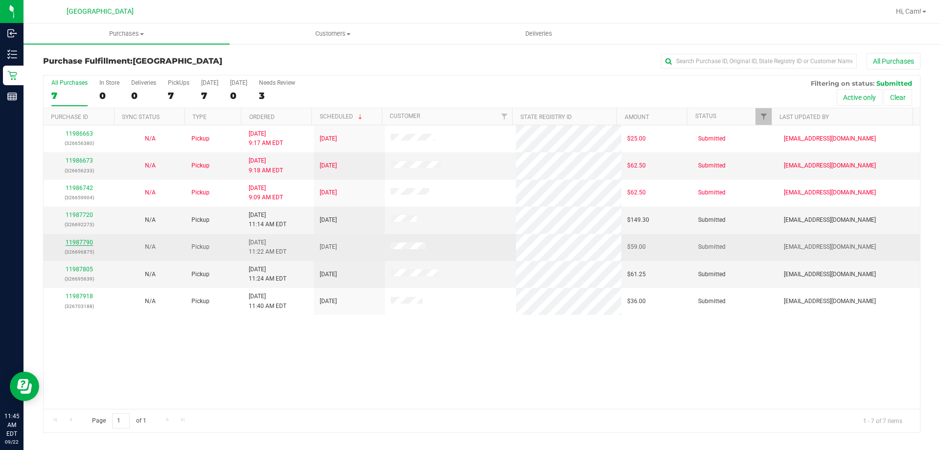
click at [85, 245] on link "11987790" at bounding box center [79, 242] width 27 height 7
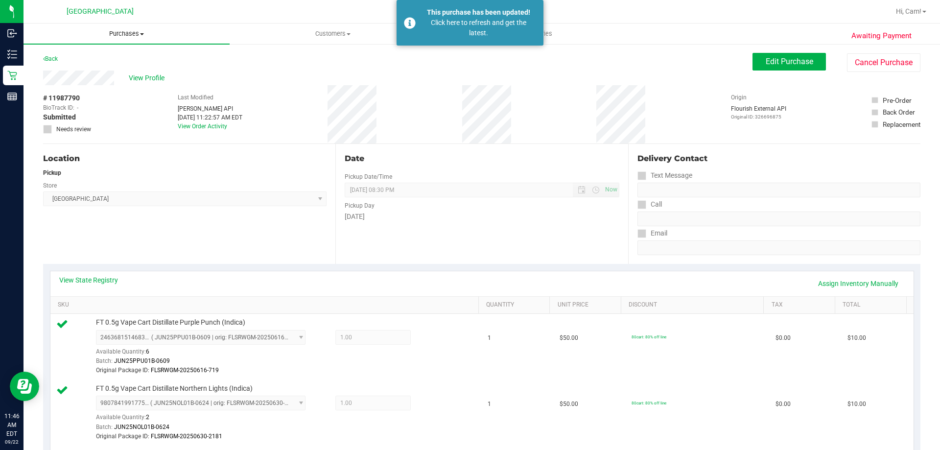
click at [133, 34] on span "Purchases" at bounding box center [127, 33] width 206 height 9
click at [68, 67] on span "Fulfillment" at bounding box center [54, 71] width 61 height 8
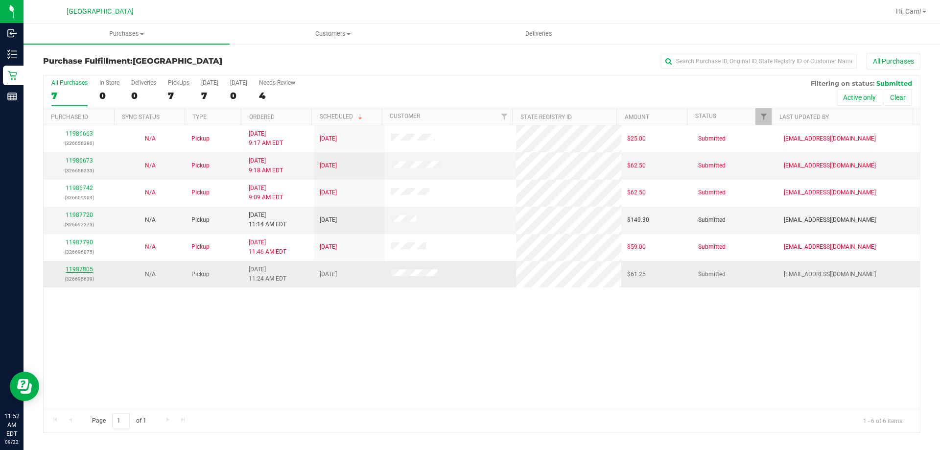
click at [84, 269] on link "11987805" at bounding box center [79, 269] width 27 height 7
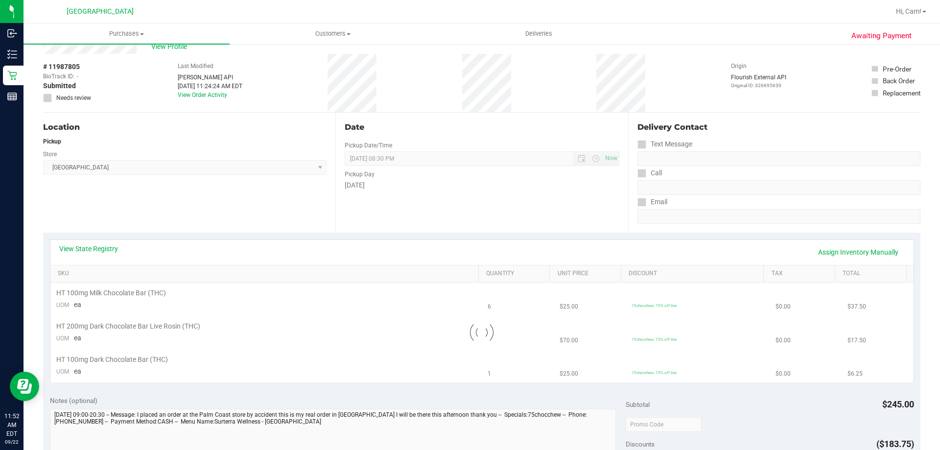
scroll to position [49, 0]
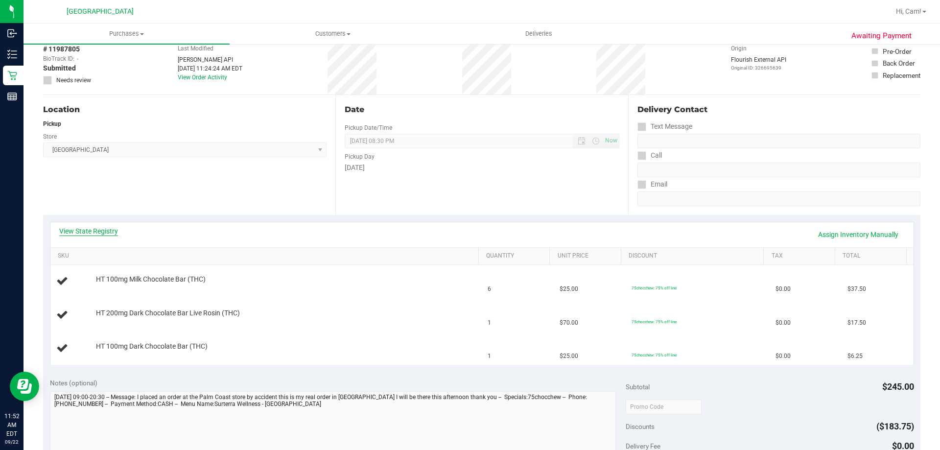
click at [108, 228] on link "View State Registry" at bounding box center [88, 231] width 59 height 10
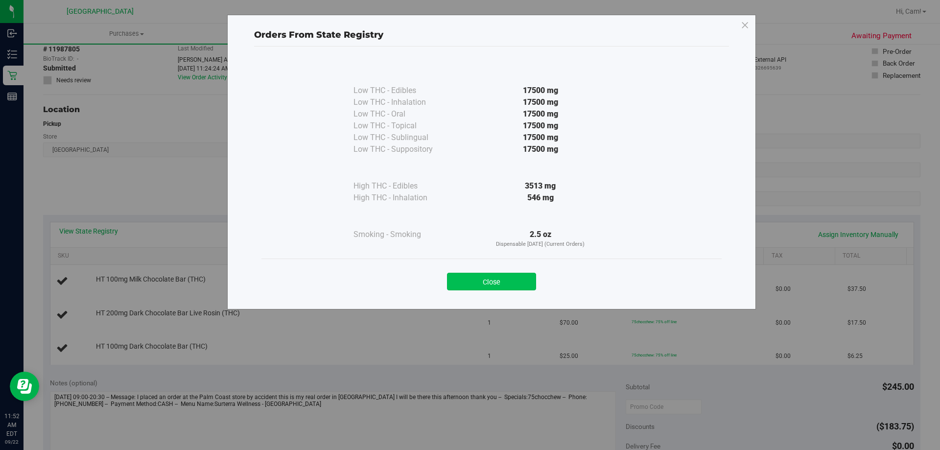
click at [500, 286] on button "Close" at bounding box center [491, 282] width 89 height 18
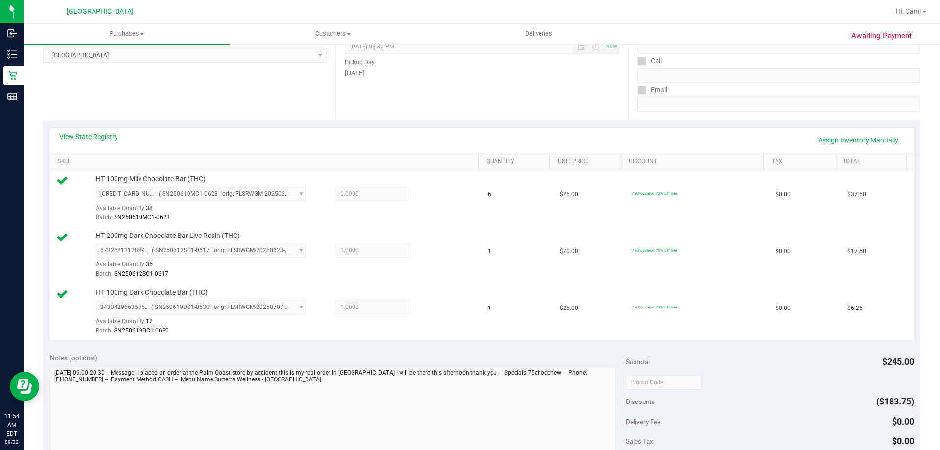
scroll to position [245, 0]
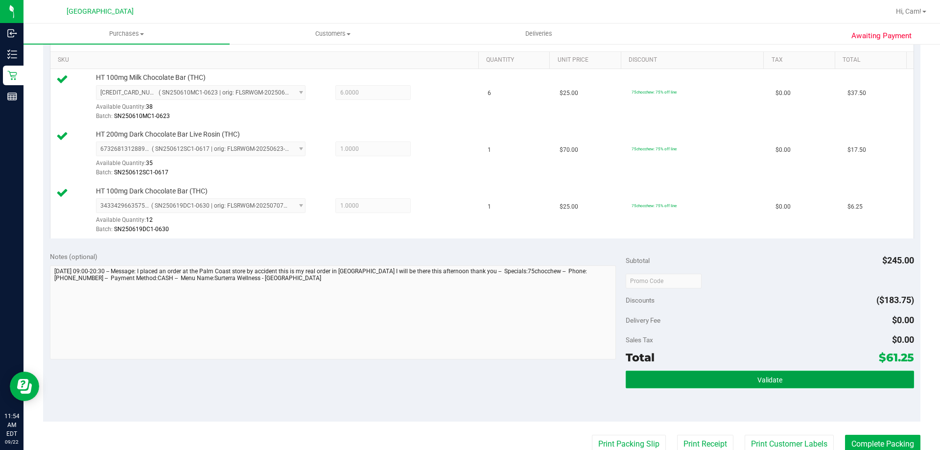
click at [704, 372] on button "Validate" at bounding box center [770, 380] width 288 height 18
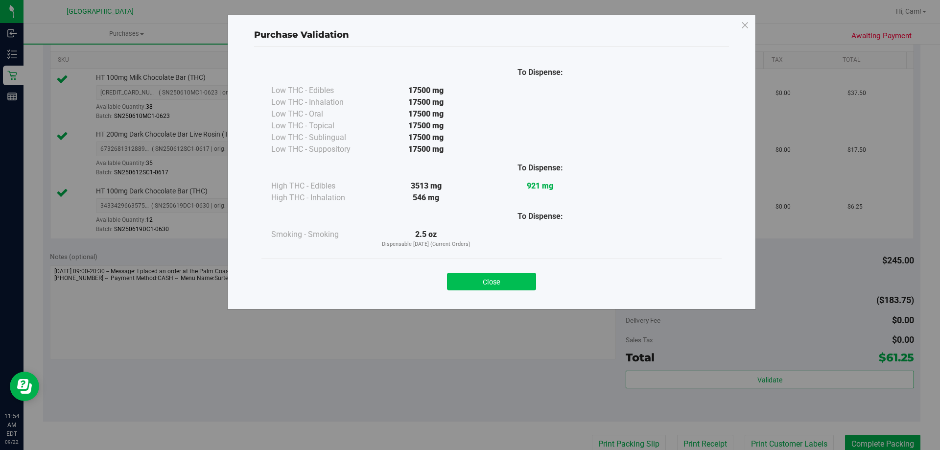
click at [502, 275] on button "Close" at bounding box center [491, 282] width 89 height 18
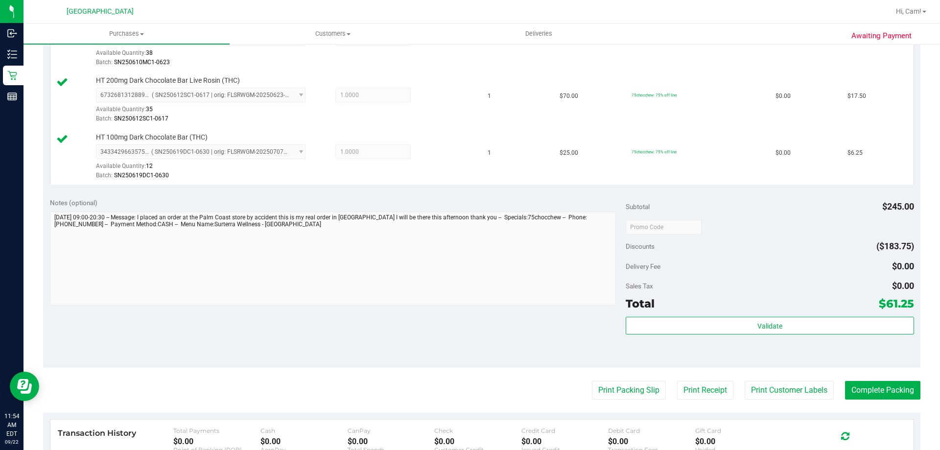
scroll to position [343, 0]
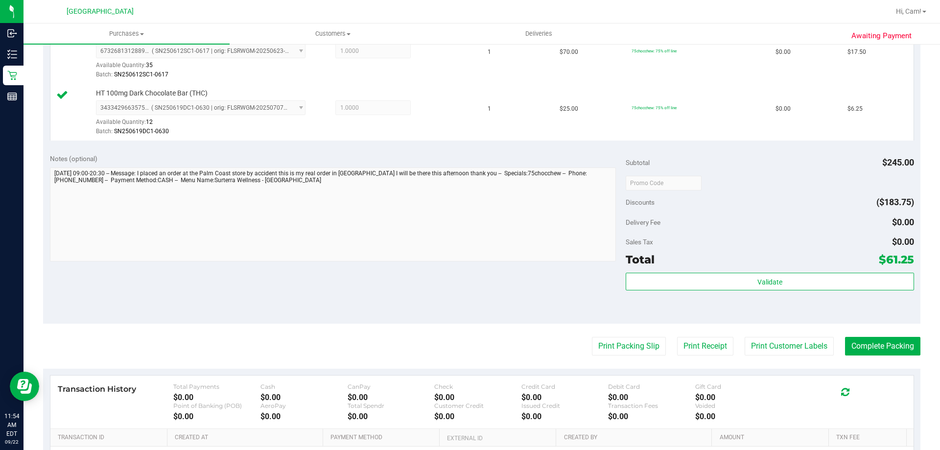
click at [627, 335] on purchase-details "Back Edit Purchase Cancel Purchase View Profile # 11987805 BioTrack ID: - Submi…" at bounding box center [482, 131] width 878 height 842
click at [624, 345] on button "Print Packing Slip" at bounding box center [629, 346] width 74 height 19
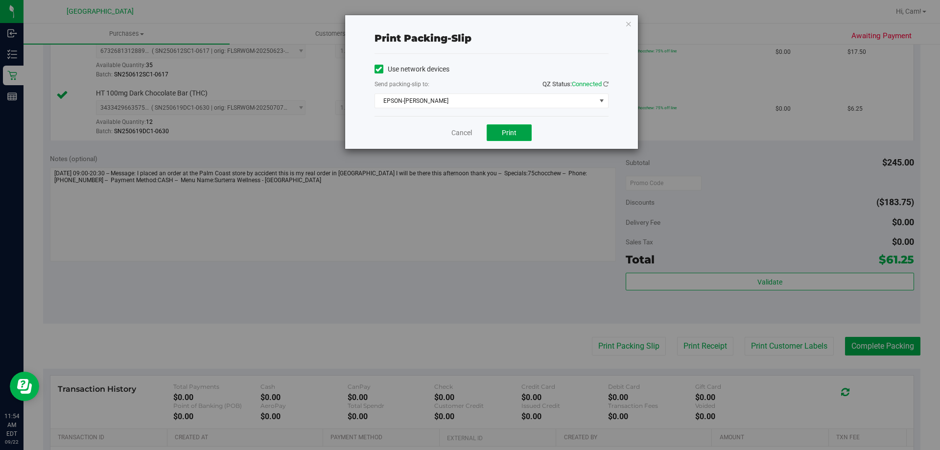
click at [505, 139] on button "Print" at bounding box center [509, 132] width 45 height 17
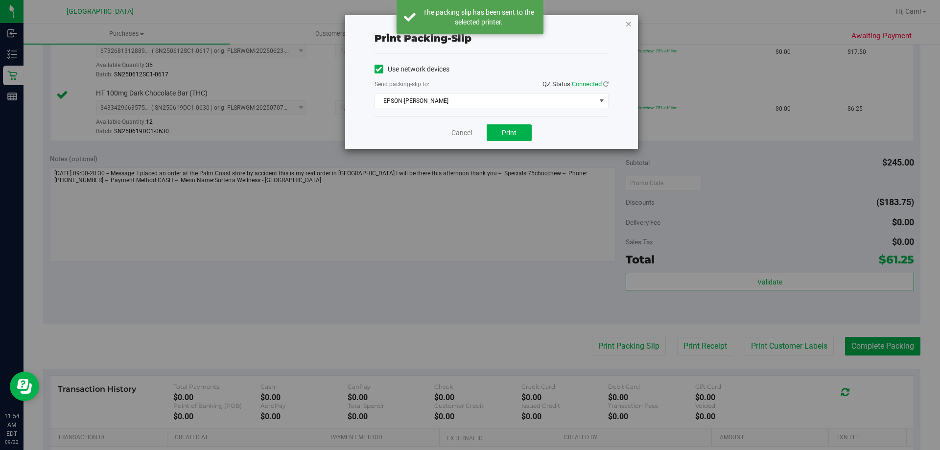
click at [626, 25] on icon "button" at bounding box center [628, 24] width 7 height 12
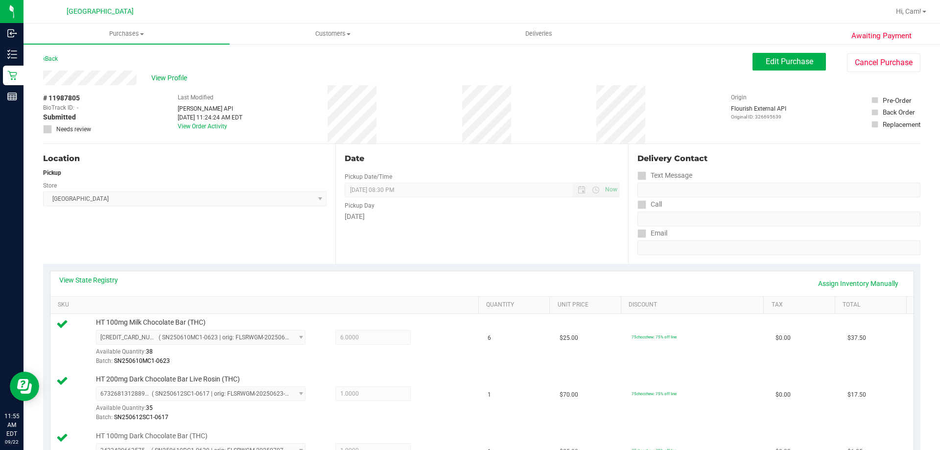
scroll to position [245, 0]
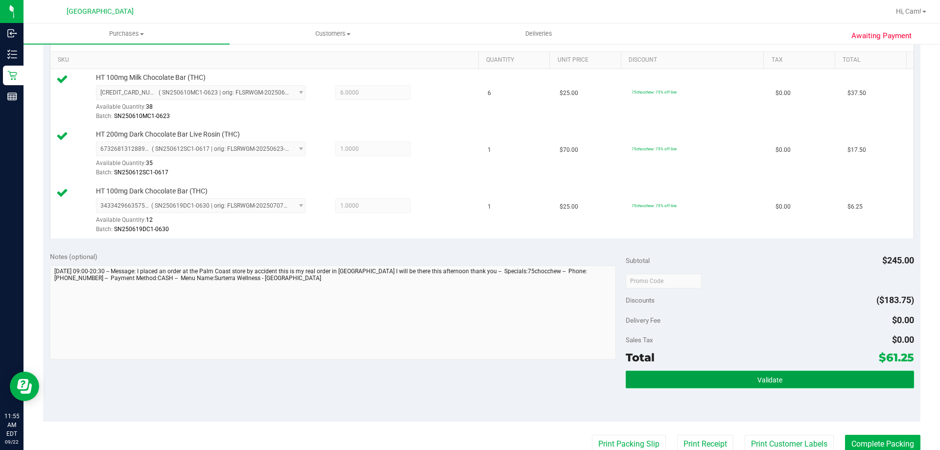
click at [778, 373] on button "Validate" at bounding box center [770, 380] width 288 height 18
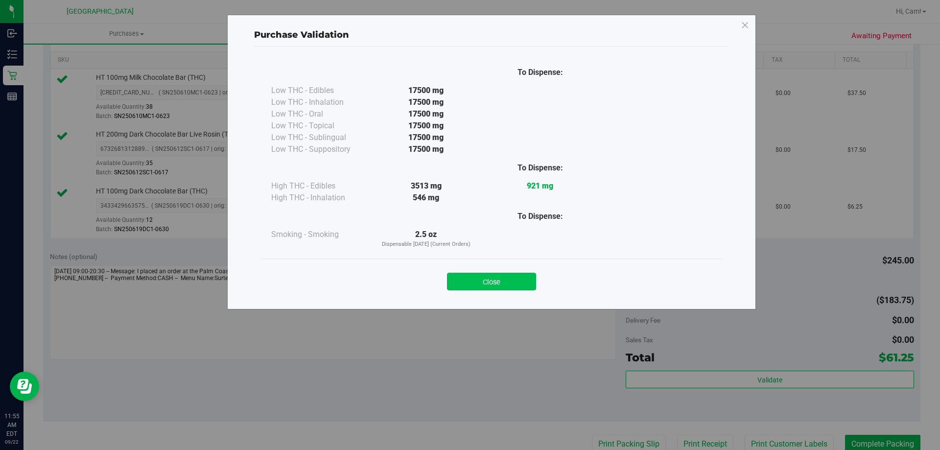
click at [517, 284] on button "Close" at bounding box center [491, 282] width 89 height 18
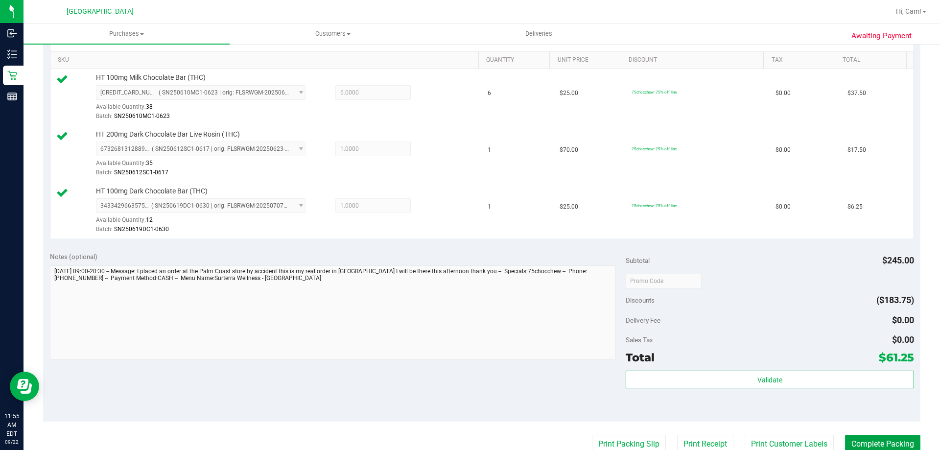
click at [868, 437] on button "Complete Packing" at bounding box center [882, 444] width 75 height 19
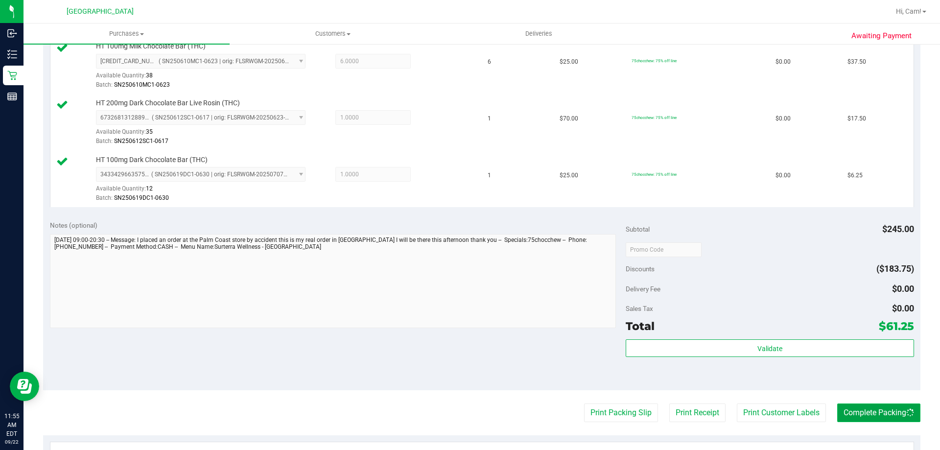
scroll to position [294, 0]
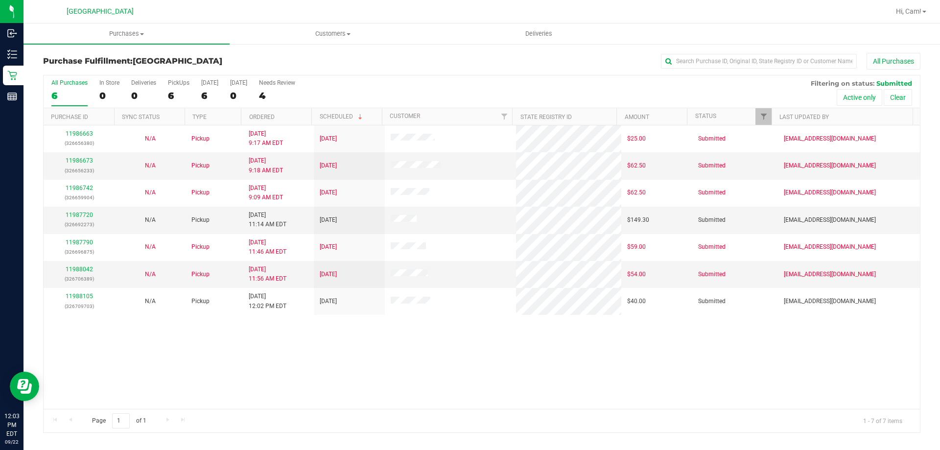
drag, startPoint x: 359, startPoint y: 376, endPoint x: 360, endPoint y: 370, distance: 5.6
click at [360, 376] on div "11986663 (326656380) N/A Pickup [DATE] 9:17 AM EDT 9/22/2025 $25.00 Submitted […" at bounding box center [482, 267] width 877 height 284
click at [79, 218] on link "11987720" at bounding box center [79, 215] width 27 height 7
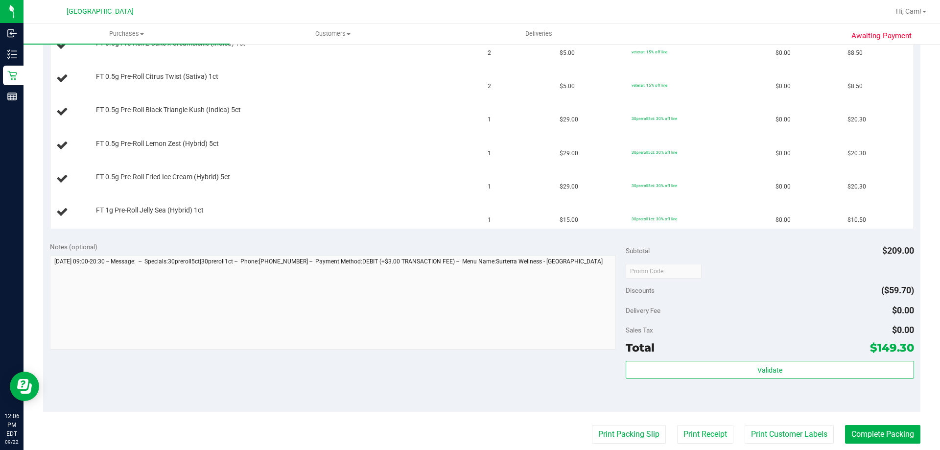
scroll to position [392, 0]
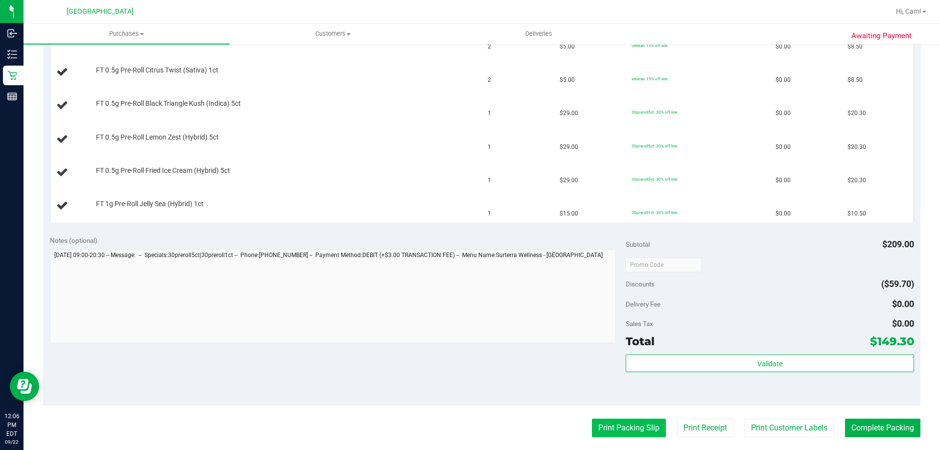
click at [616, 422] on button "Print Packing Slip" at bounding box center [629, 428] width 74 height 19
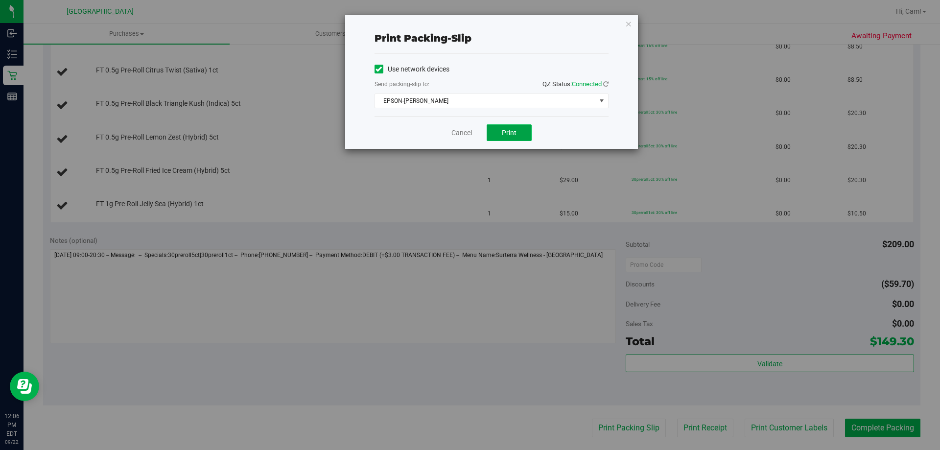
click at [525, 129] on button "Print" at bounding box center [509, 132] width 45 height 17
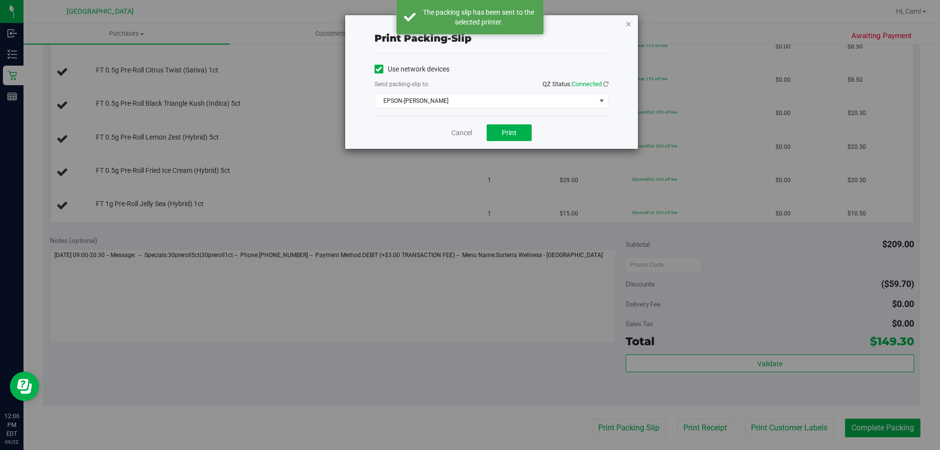
click at [629, 21] on icon "button" at bounding box center [628, 24] width 7 height 12
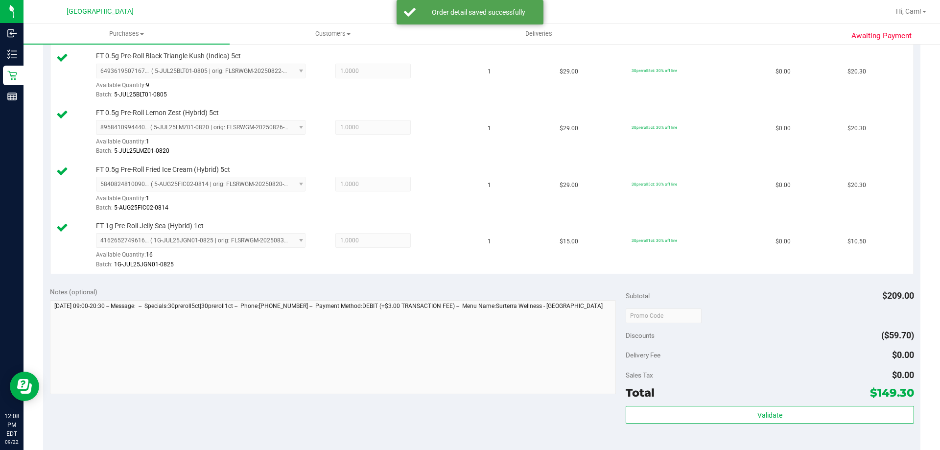
scroll to position [637, 0]
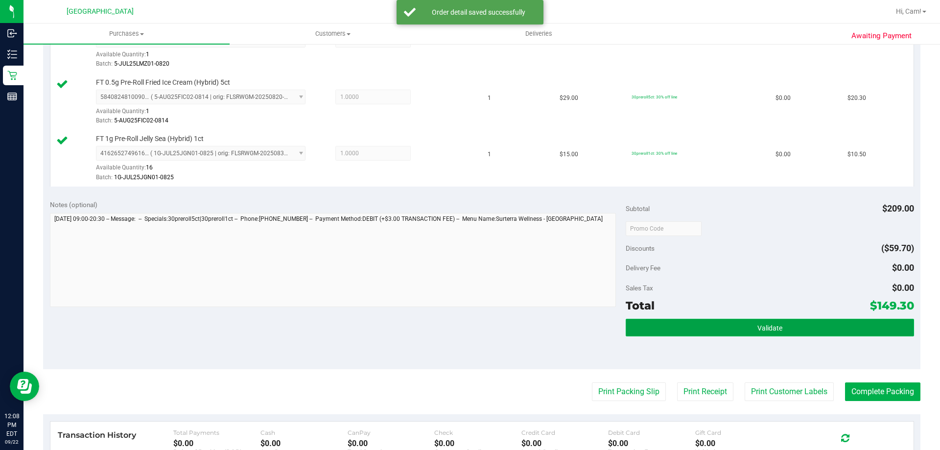
click at [647, 325] on button "Validate" at bounding box center [770, 328] width 288 height 18
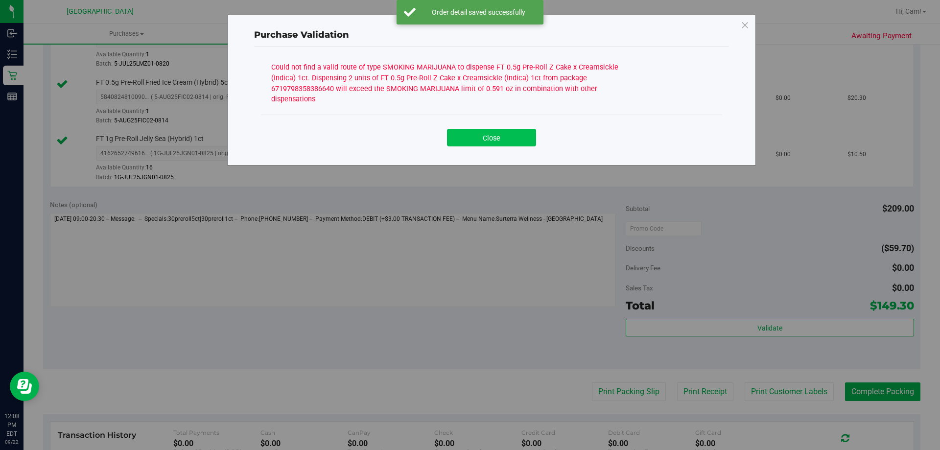
click at [499, 135] on button "Close" at bounding box center [491, 138] width 89 height 18
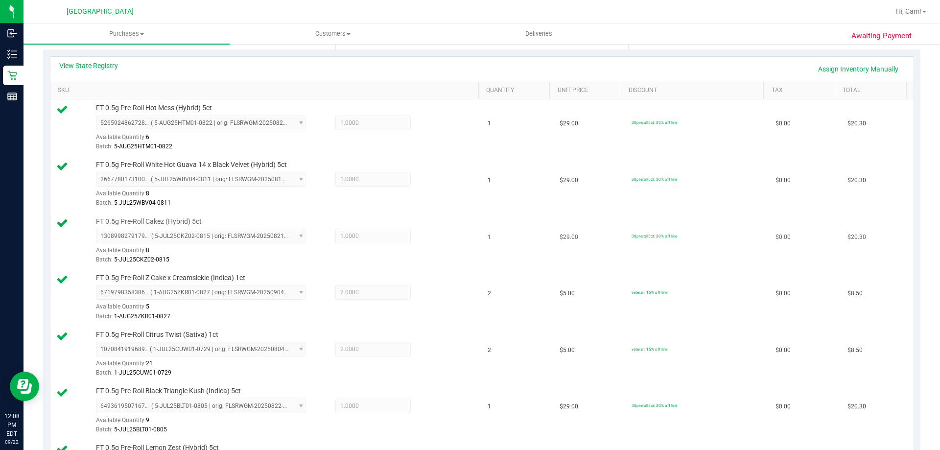
scroll to position [196, 0]
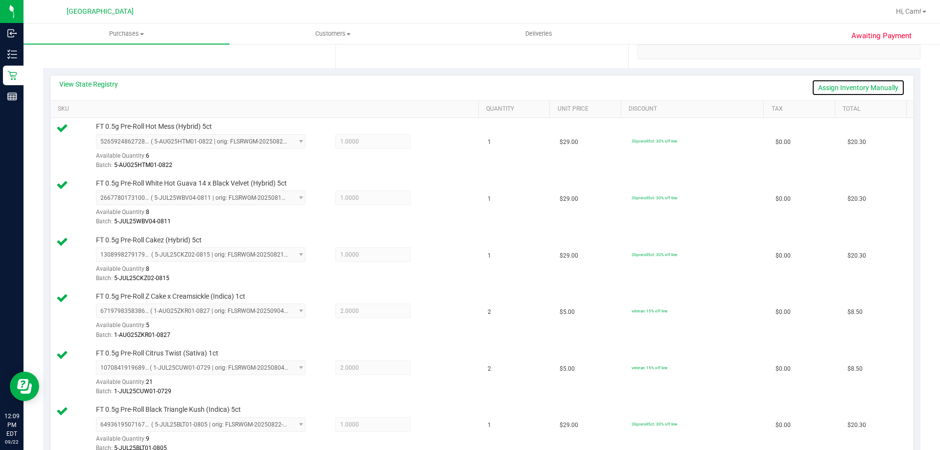
click at [820, 87] on link "Assign Inventory Manually" at bounding box center [858, 87] width 93 height 17
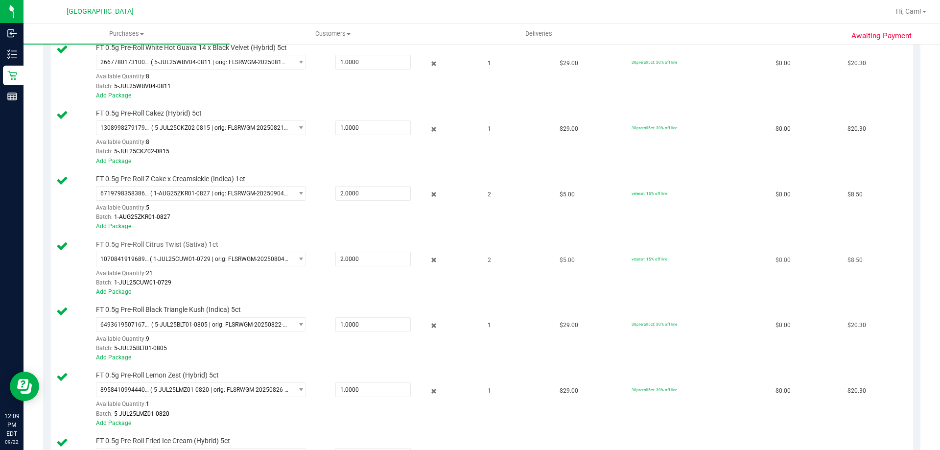
scroll to position [343, 0]
click at [429, 192] on icon at bounding box center [434, 192] width 10 height 11
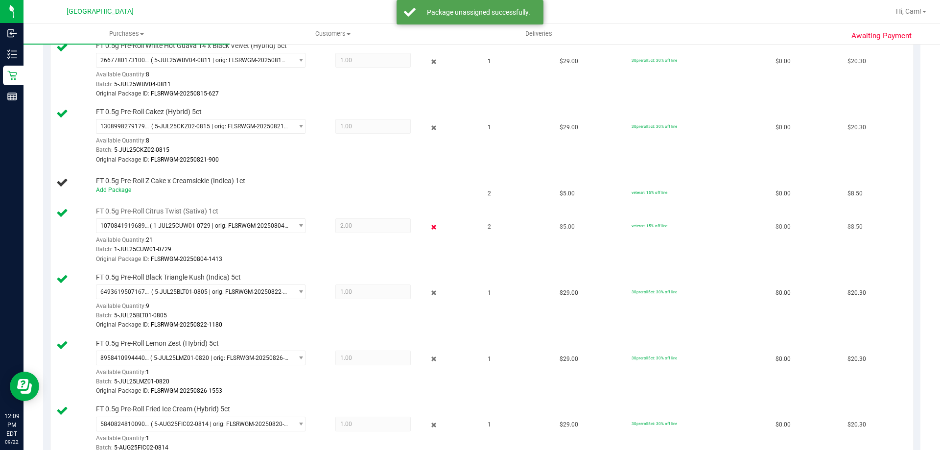
click at [430, 226] on icon at bounding box center [434, 226] width 10 height 11
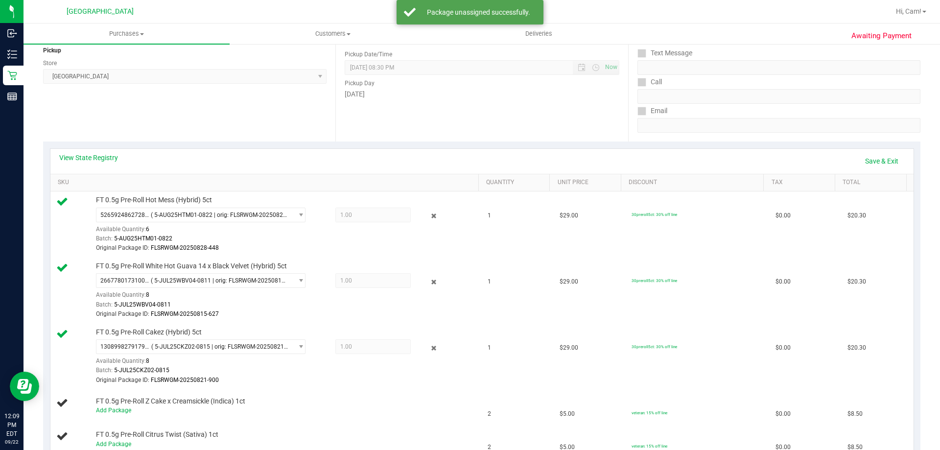
scroll to position [98, 0]
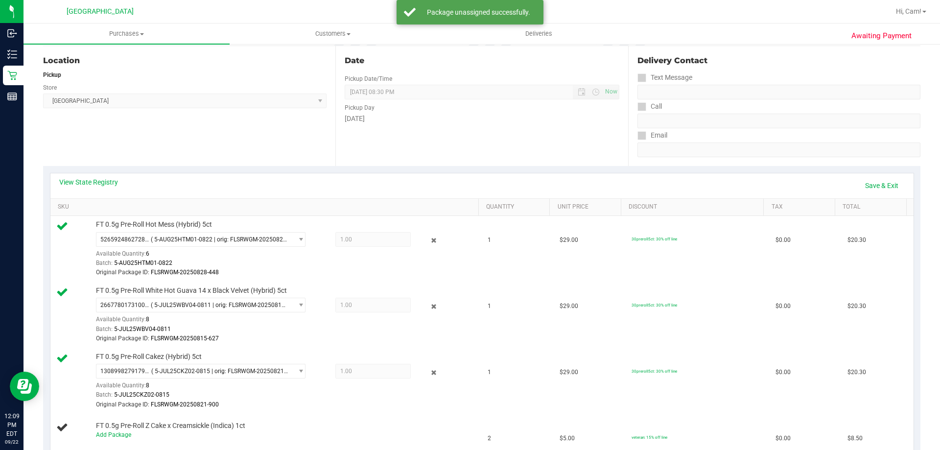
click at [869, 177] on div "View State Registry Save & Exit" at bounding box center [482, 185] width 864 height 25
click at [876, 186] on link "Save & Exit" at bounding box center [882, 185] width 46 height 17
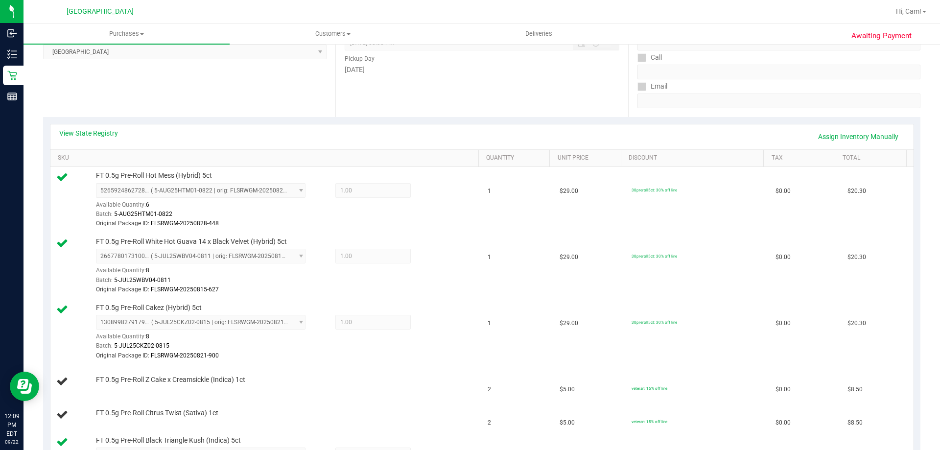
scroll to position [0, 0]
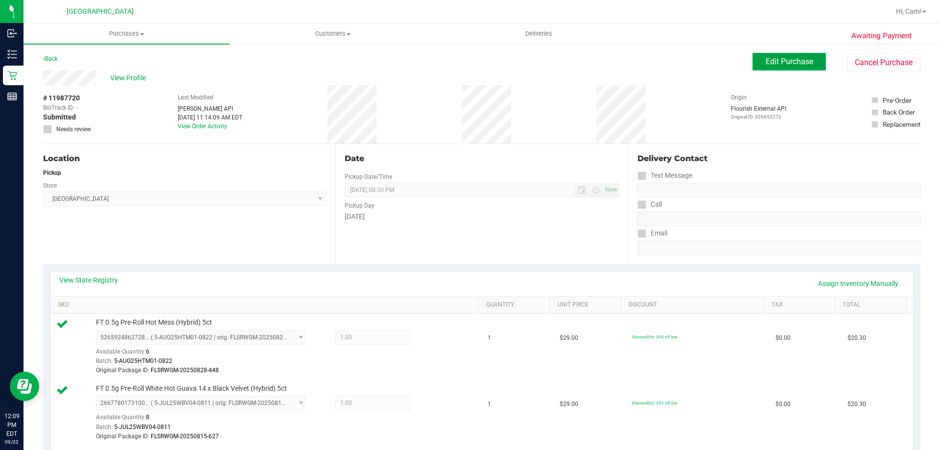
click at [790, 62] on span "Edit Purchase" at bounding box center [790, 61] width 48 height 9
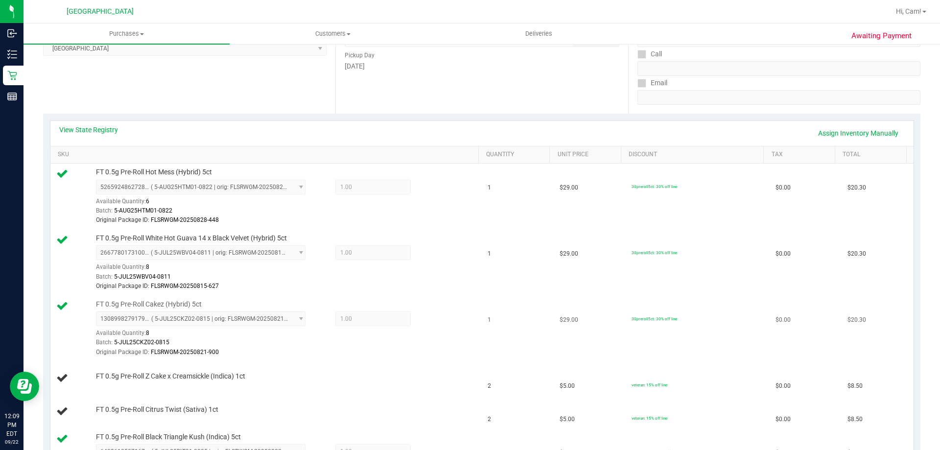
scroll to position [245, 0]
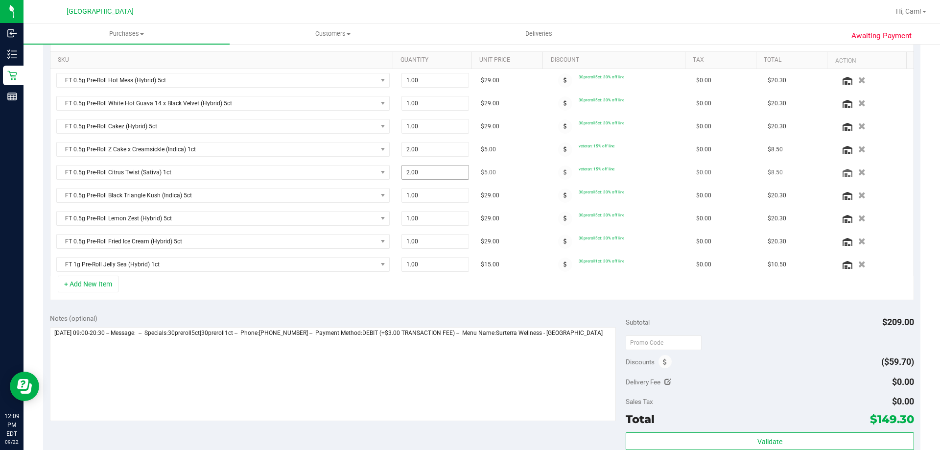
click at [451, 176] on span "2.00 2" at bounding box center [436, 172] width 68 height 15
click at [451, 176] on input "2" at bounding box center [435, 173] width 67 height 14
type input "1"
type input "1.00"
click at [451, 149] on span "2.00 2" at bounding box center [436, 149] width 68 height 15
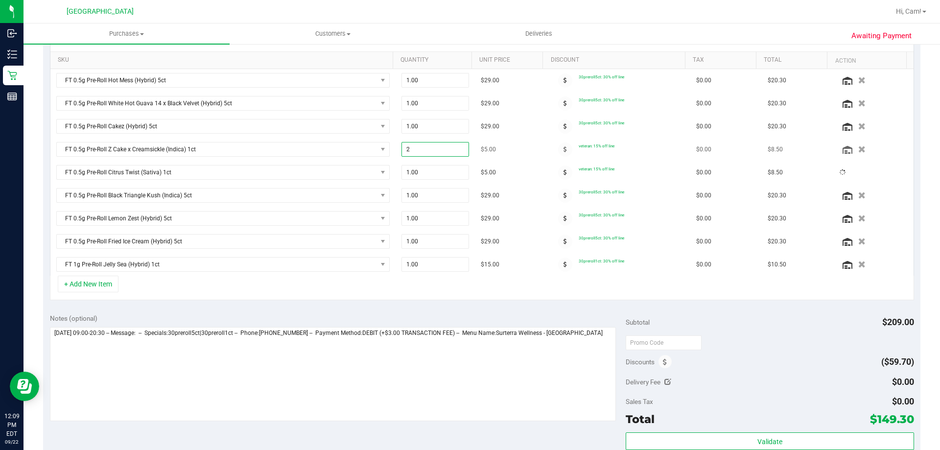
click at [451, 149] on input "2" at bounding box center [435, 150] width 67 height 14
type input "1"
click at [767, 340] on div at bounding box center [770, 343] width 288 height 18
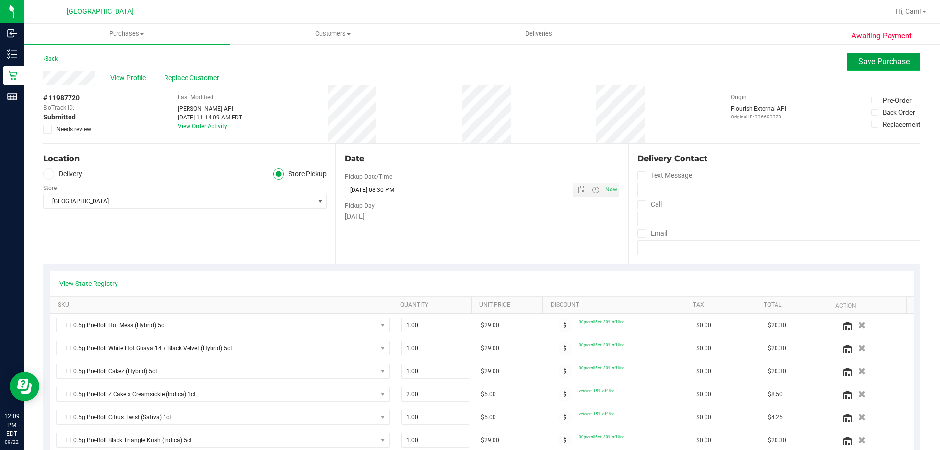
click at [869, 66] on button "Save Purchase" at bounding box center [883, 62] width 73 height 18
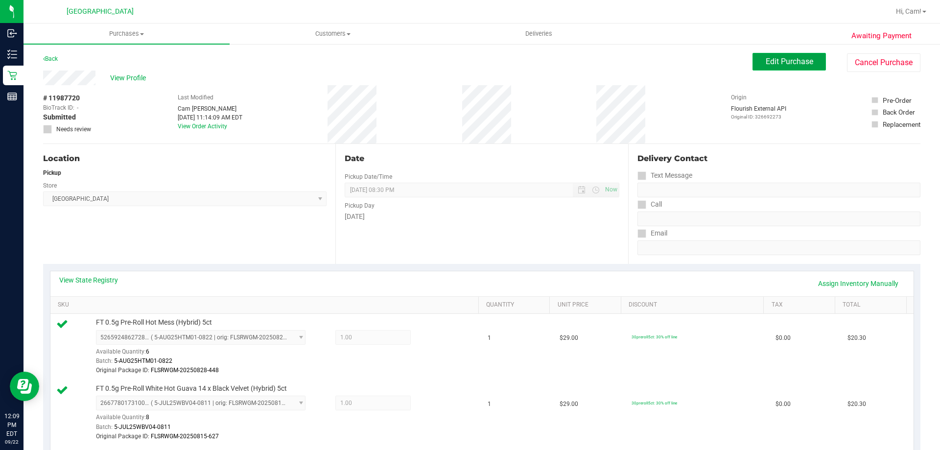
click at [789, 55] on button "Edit Purchase" at bounding box center [789, 62] width 73 height 18
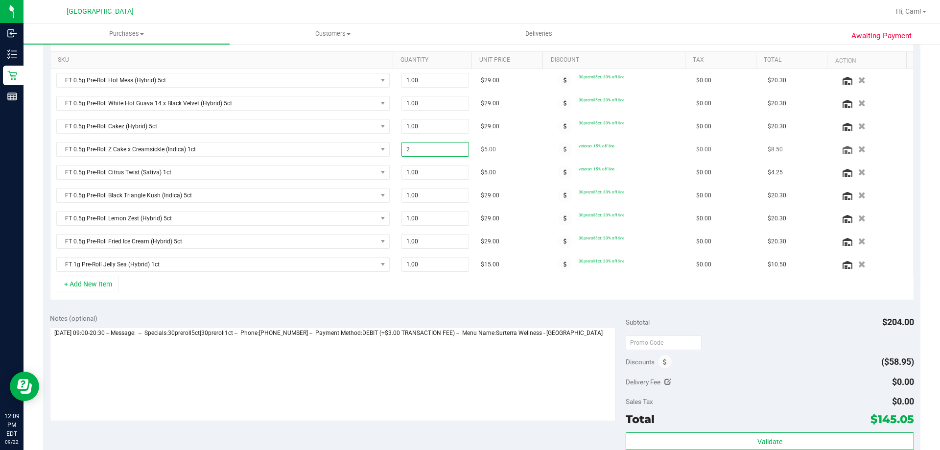
click at [428, 153] on span "2.00 2" at bounding box center [436, 149] width 68 height 15
click at [428, 153] on input "2" at bounding box center [435, 150] width 67 height 14
type input "1"
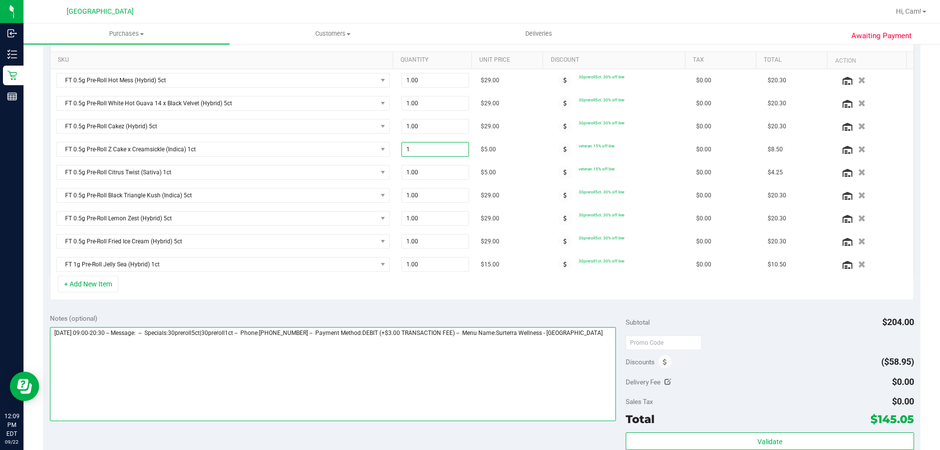
type input "1.00"
click at [548, 351] on textarea at bounding box center [333, 374] width 567 height 94
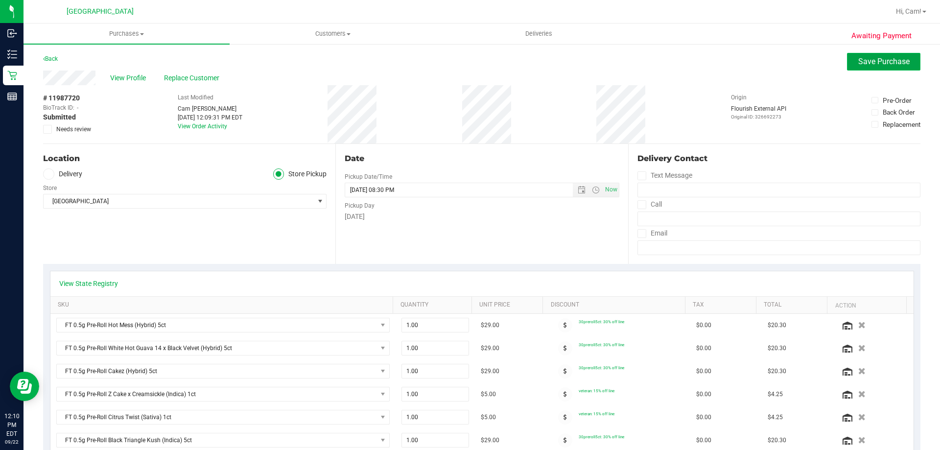
click at [875, 67] on button "Save Purchase" at bounding box center [883, 62] width 73 height 18
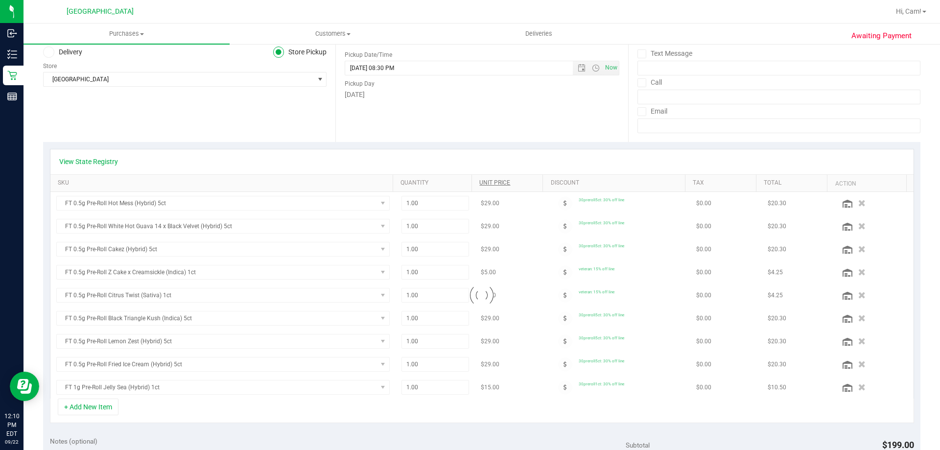
scroll to position [147, 0]
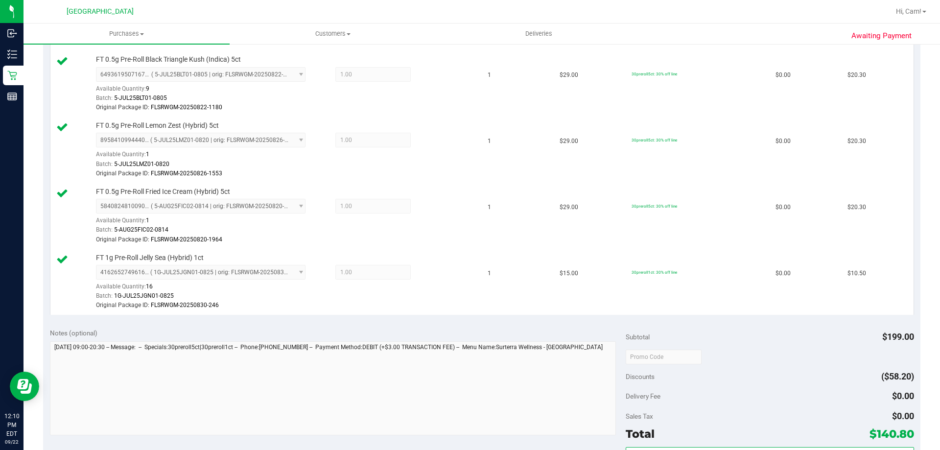
scroll to position [637, 0]
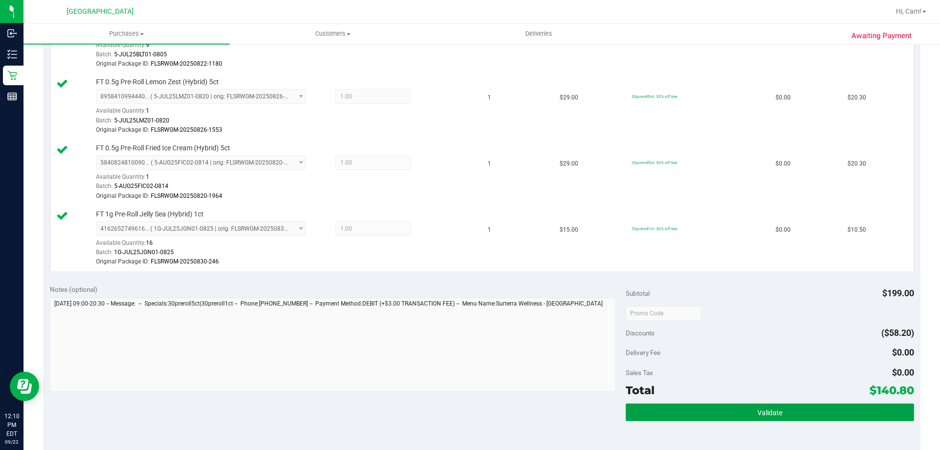
click at [700, 409] on button "Validate" at bounding box center [770, 413] width 288 height 18
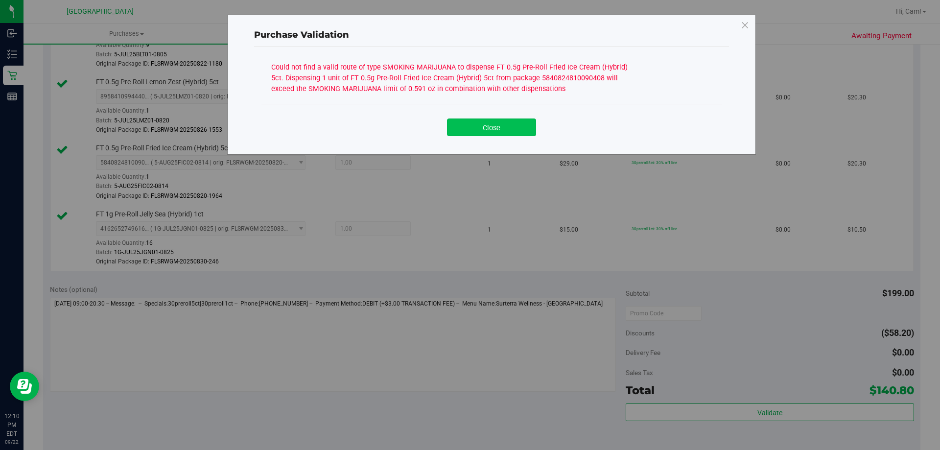
click at [474, 131] on button "Close" at bounding box center [491, 128] width 89 height 18
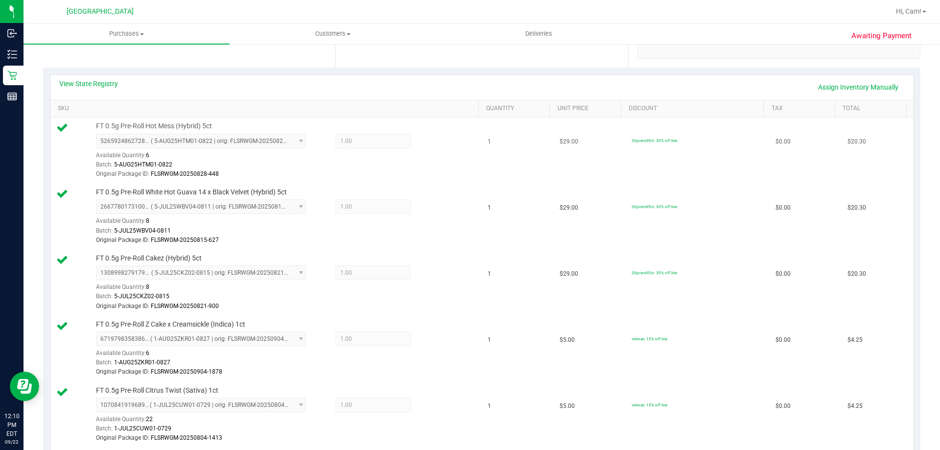
scroll to position [196, 0]
click at [116, 86] on link "View State Registry" at bounding box center [88, 84] width 59 height 10
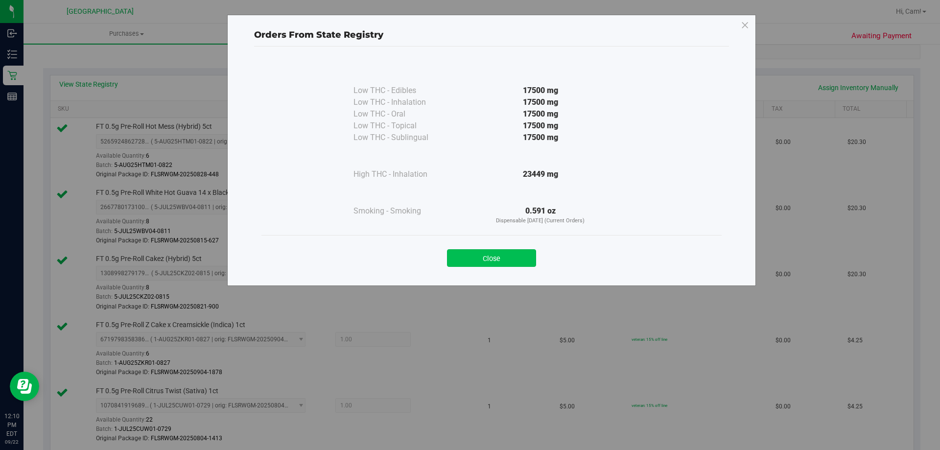
click at [512, 259] on button "Close" at bounding box center [491, 258] width 89 height 18
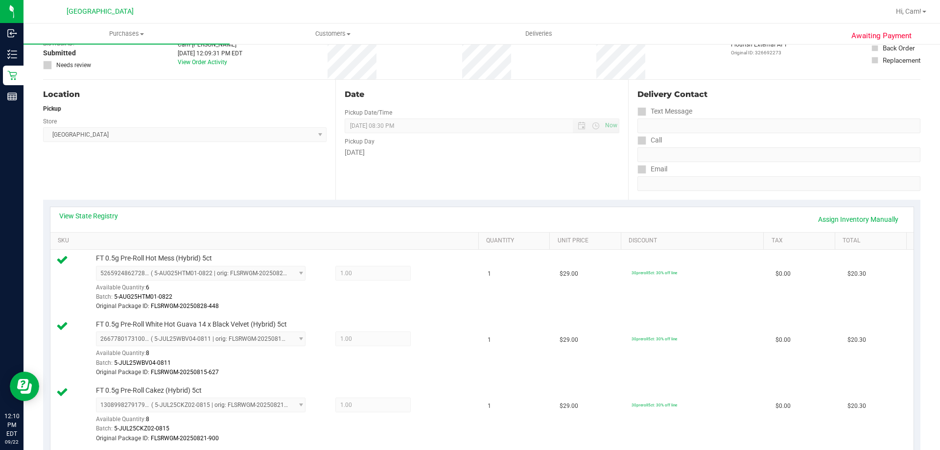
scroll to position [0, 0]
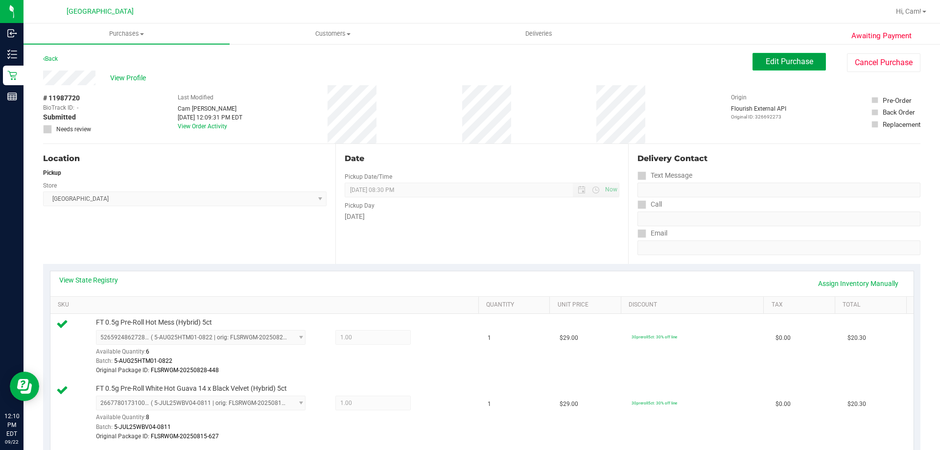
click at [790, 67] on button "Edit Purchase" at bounding box center [789, 62] width 73 height 18
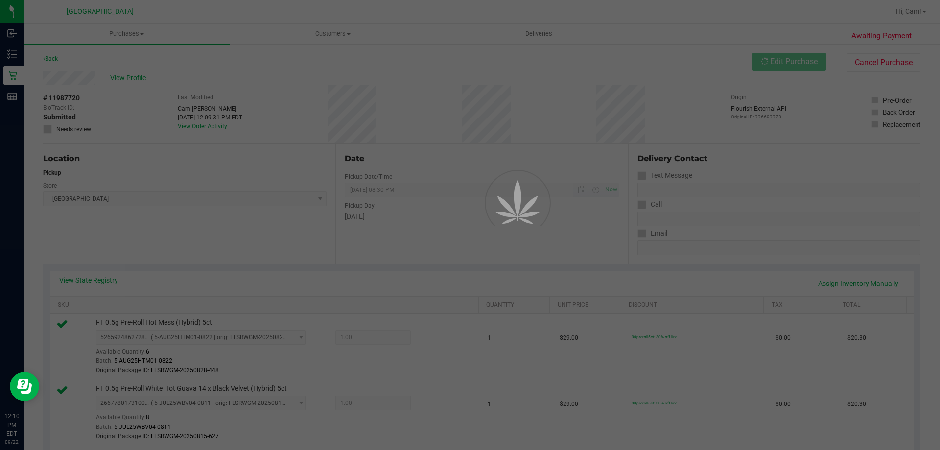
scroll to position [196, 0]
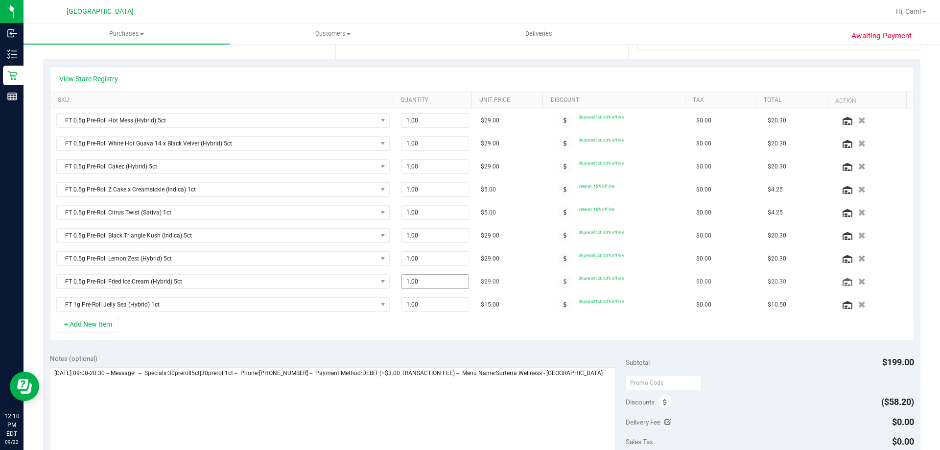
scroll to position [245, 0]
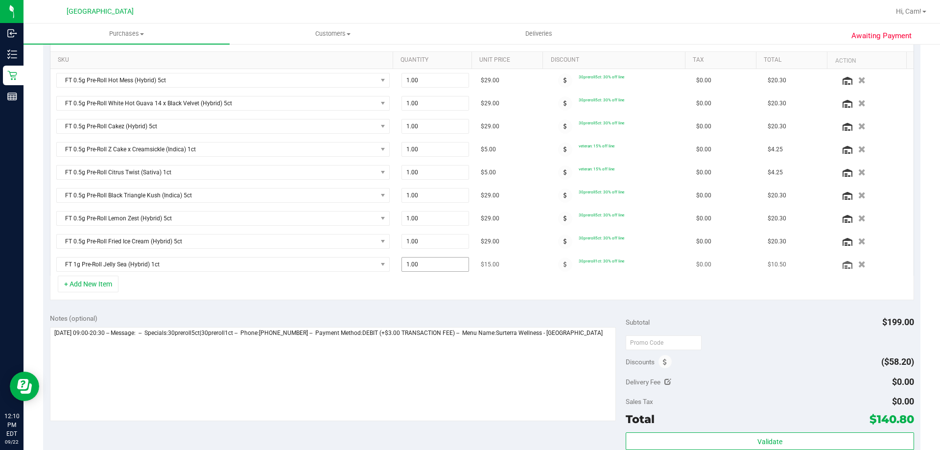
click at [427, 269] on span "1.00 1" at bounding box center [436, 264] width 68 height 15
click at [427, 269] on input "1" at bounding box center [435, 265] width 67 height 14
type input "0"
click at [412, 312] on div "Notes (optional) Subtotal $199.00 Discounts ($58.20) Delivery Fee $0.00 Sales T…" at bounding box center [482, 395] width 878 height 176
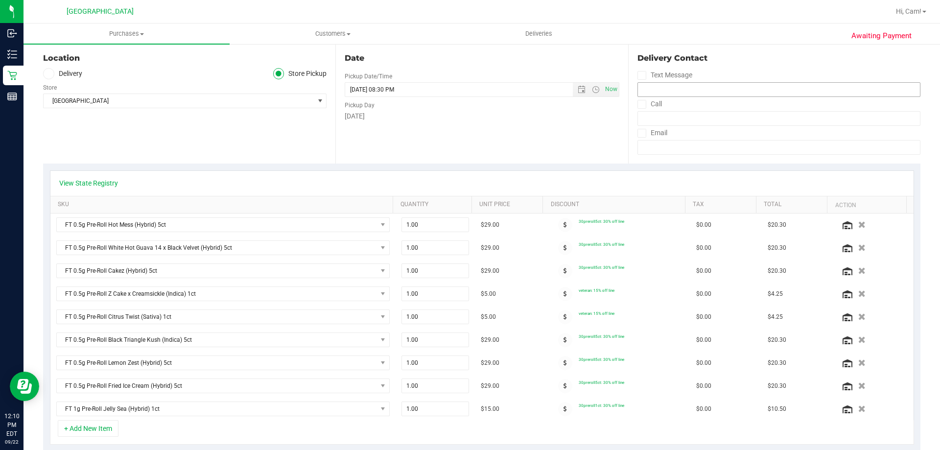
scroll to position [0, 0]
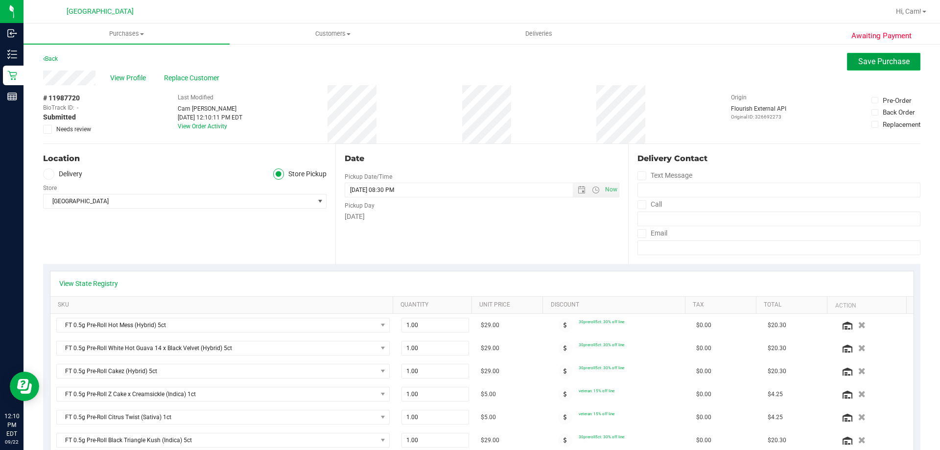
click at [874, 65] on span "Save Purchase" at bounding box center [884, 61] width 51 height 9
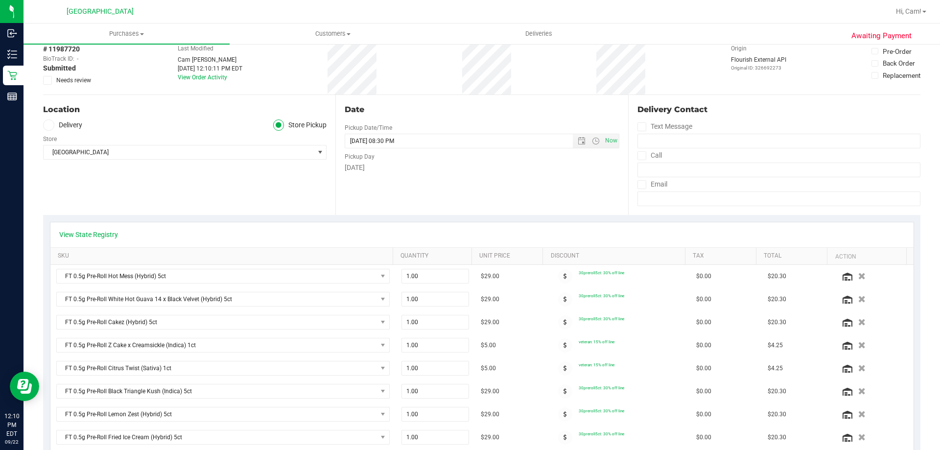
scroll to position [147, 0]
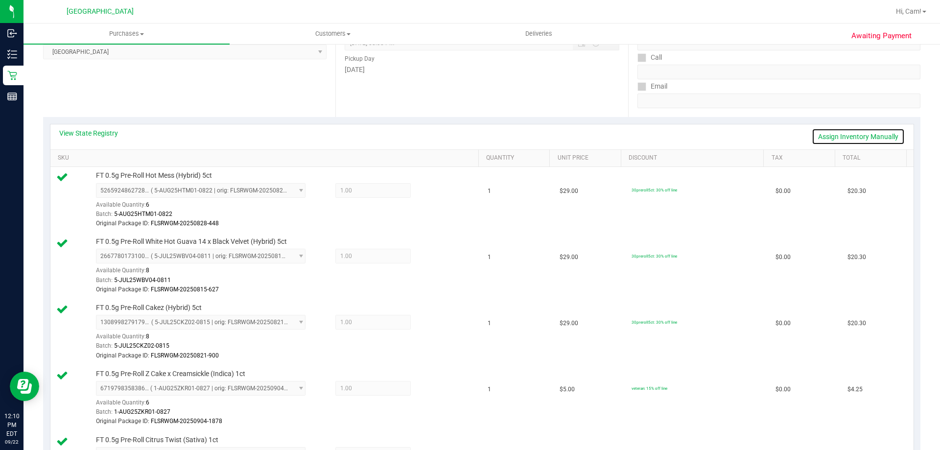
click at [875, 138] on link "Assign Inventory Manually" at bounding box center [858, 136] width 93 height 17
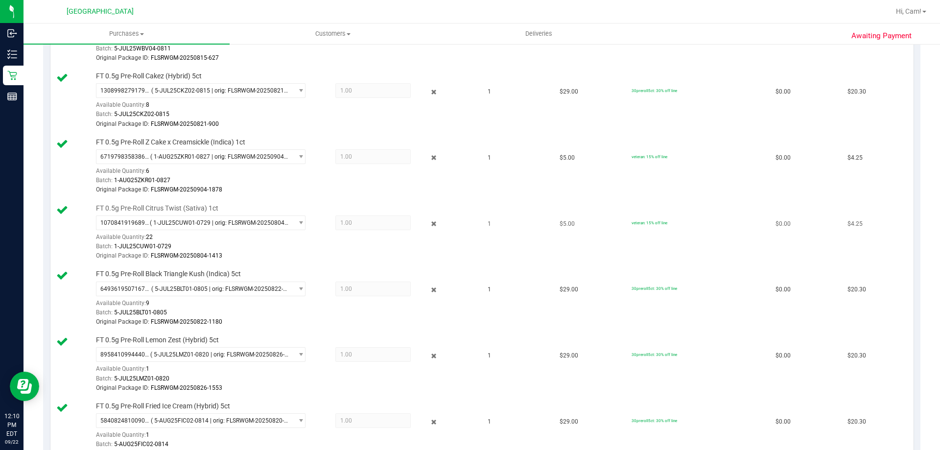
scroll to position [539, 0]
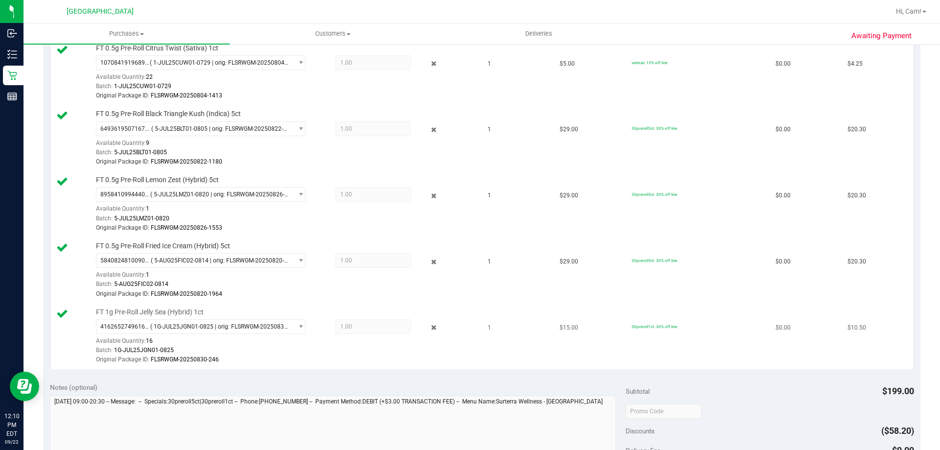
click at [428, 334] on div "4162652749616126 ( 1G-JUL25JGN01-0825 | orig: FLSRWGM-20250830-246 ) 4162652749…" at bounding box center [285, 342] width 378 height 46
click at [429, 331] on icon at bounding box center [434, 327] width 10 height 11
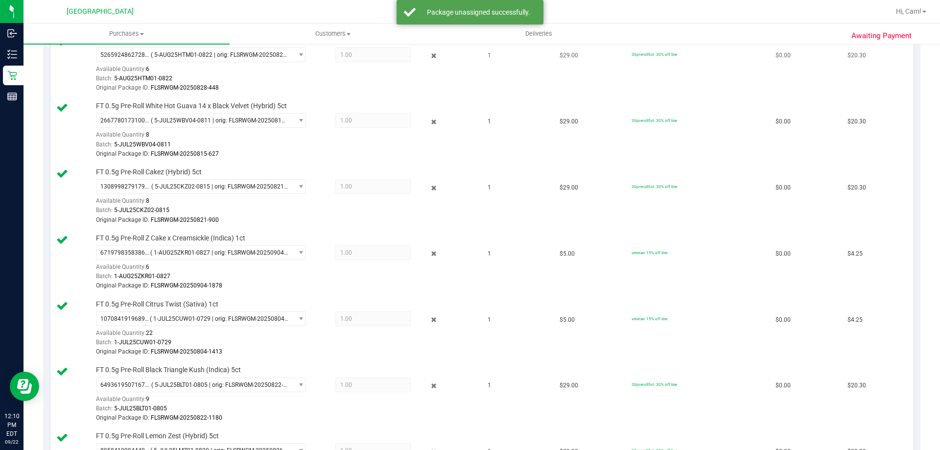
scroll to position [196, 0]
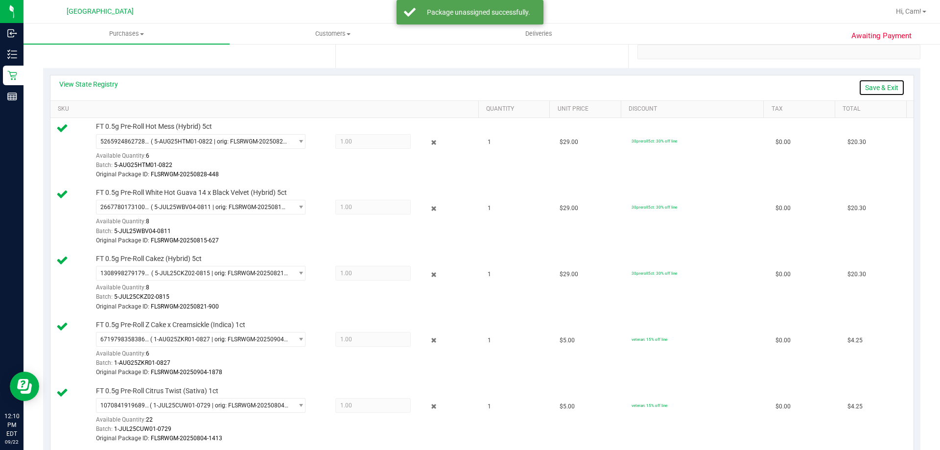
click at [875, 85] on link "Save & Exit" at bounding box center [882, 87] width 46 height 17
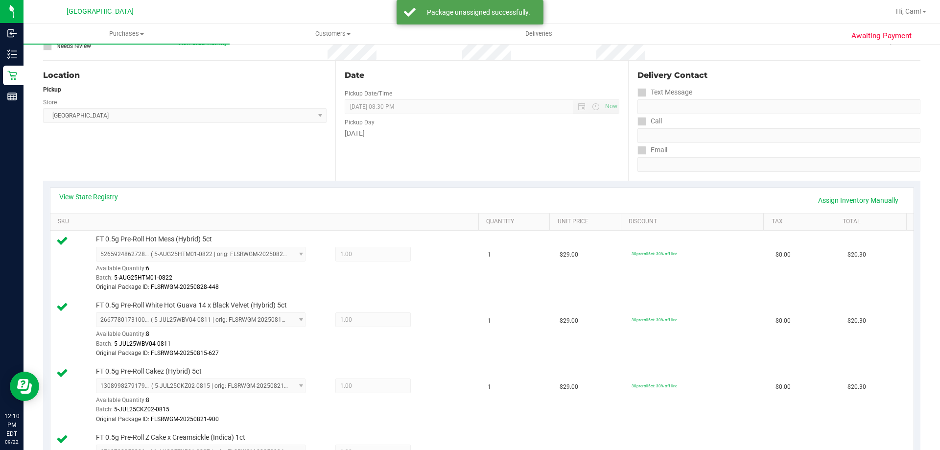
scroll to position [0, 0]
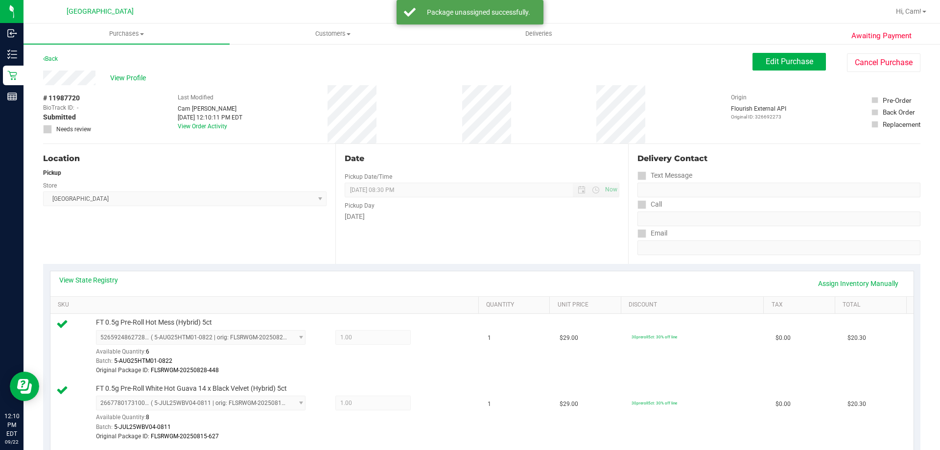
click at [795, 55] on button "Edit Purchase" at bounding box center [789, 62] width 73 height 18
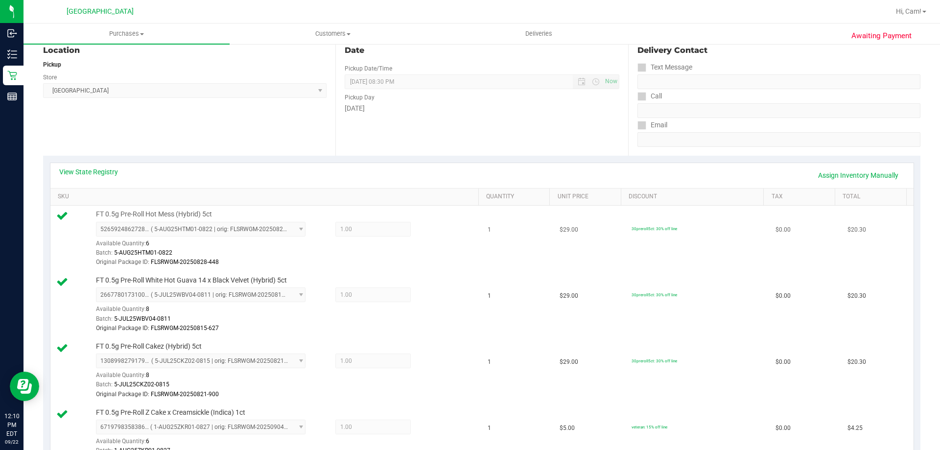
scroll to position [245, 0]
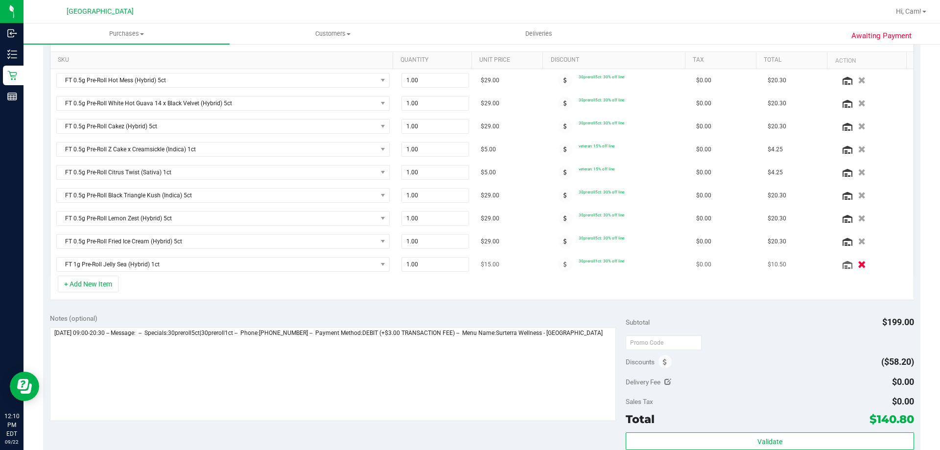
click at [858, 264] on icon "button" at bounding box center [862, 264] width 8 height 7
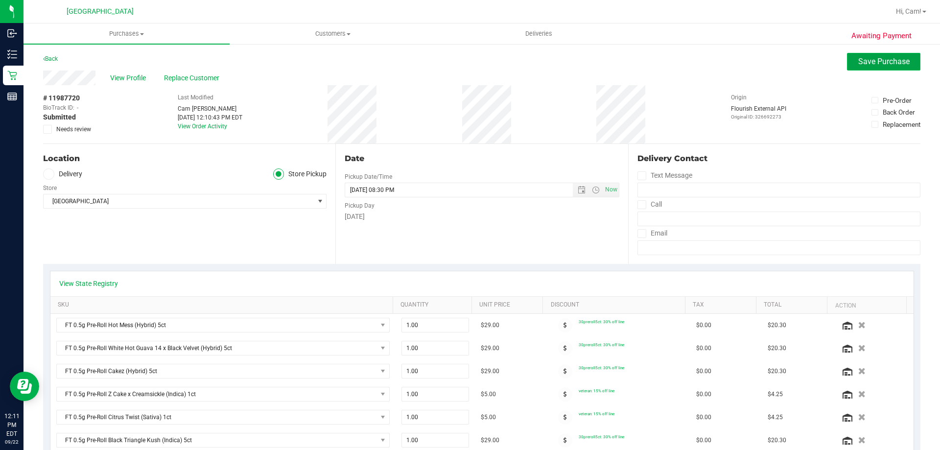
click at [867, 58] on span "Save Purchase" at bounding box center [884, 61] width 51 height 9
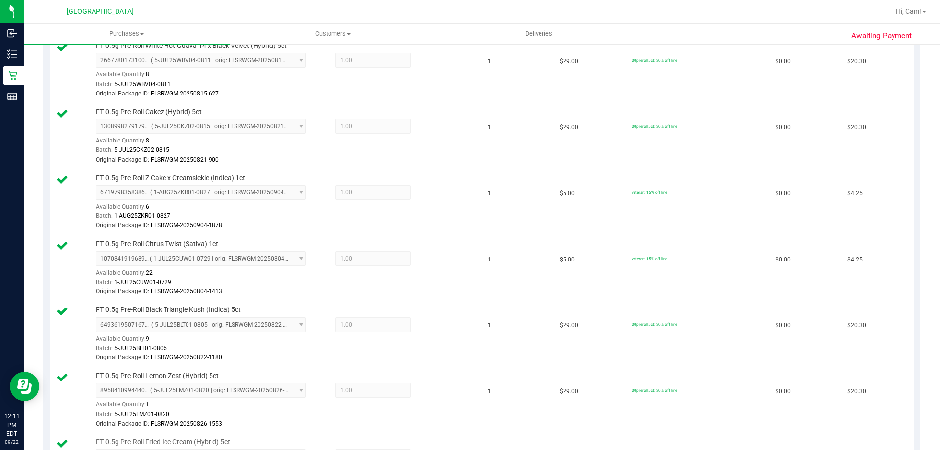
scroll to position [539, 0]
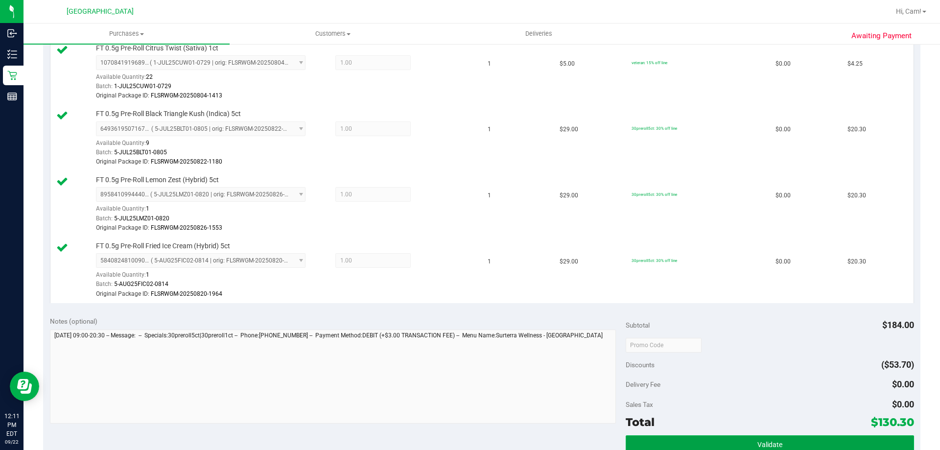
click at [765, 438] on button "Validate" at bounding box center [770, 444] width 288 height 18
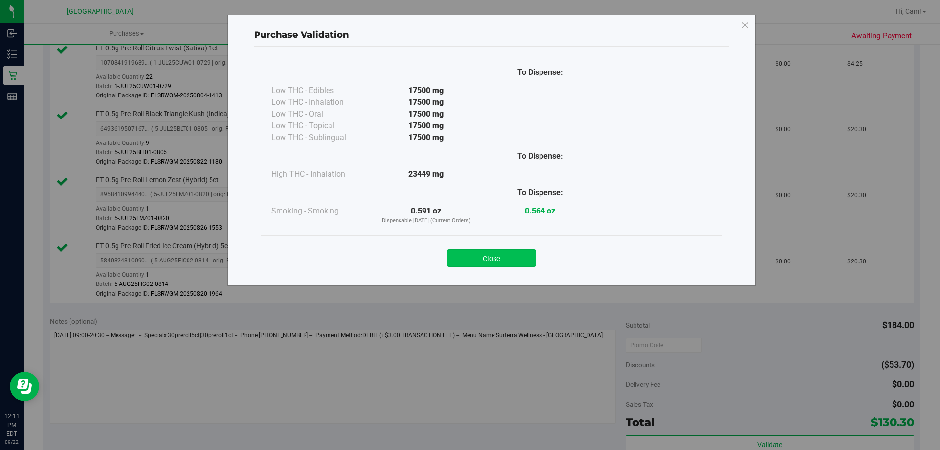
click at [534, 264] on button "Close" at bounding box center [491, 258] width 89 height 18
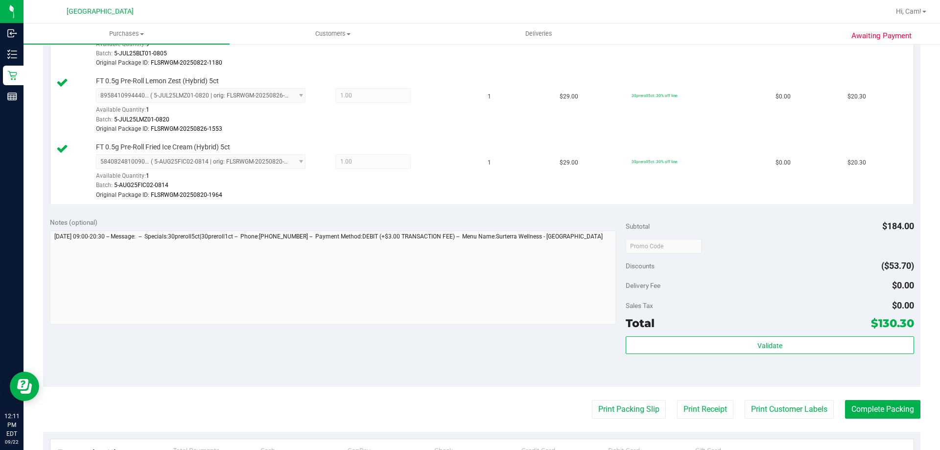
scroll to position [735, 0]
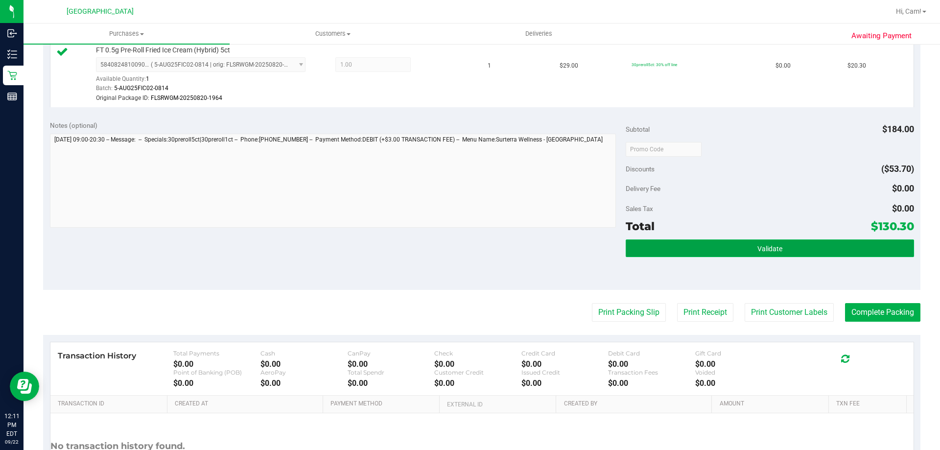
click at [739, 252] on button "Validate" at bounding box center [770, 249] width 288 height 18
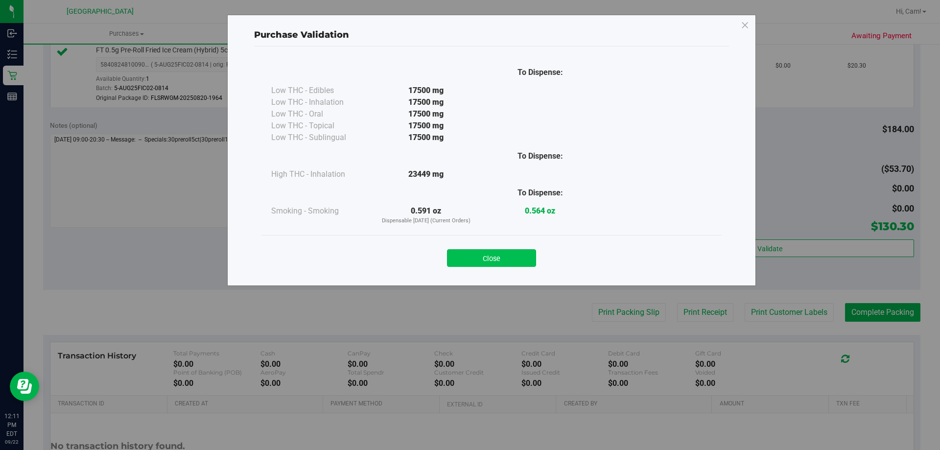
click at [529, 259] on button "Close" at bounding box center [491, 258] width 89 height 18
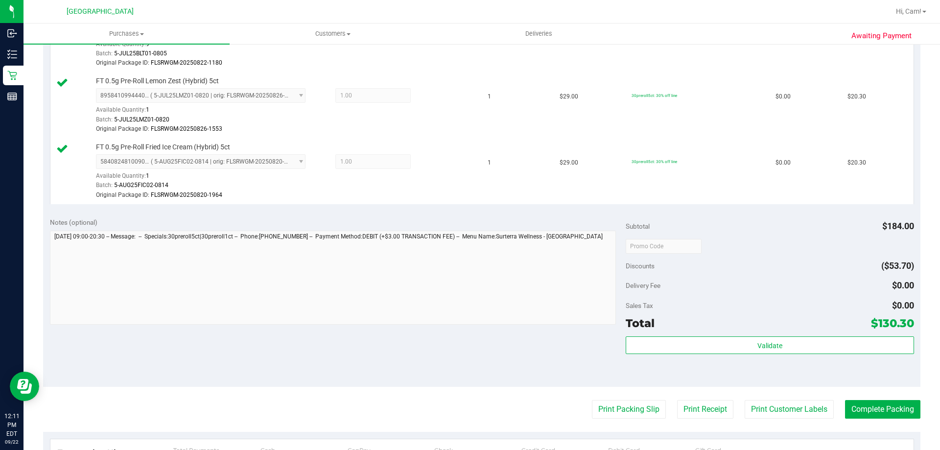
scroll to position [784, 0]
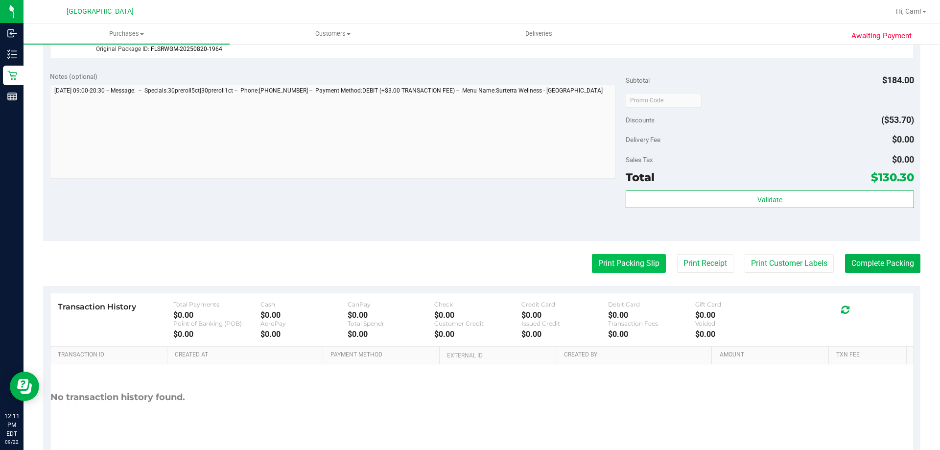
click at [631, 266] on button "Print Packing Slip" at bounding box center [629, 263] width 74 height 19
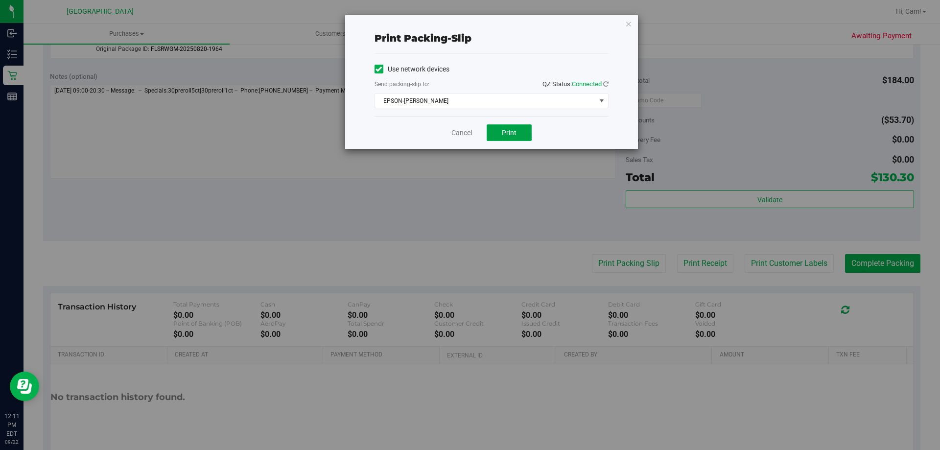
click at [521, 138] on button "Print" at bounding box center [509, 132] width 45 height 17
drag, startPoint x: 631, startPoint y: 22, endPoint x: 620, endPoint y: 34, distance: 16.3
click at [628, 24] on icon "button" at bounding box center [628, 24] width 7 height 12
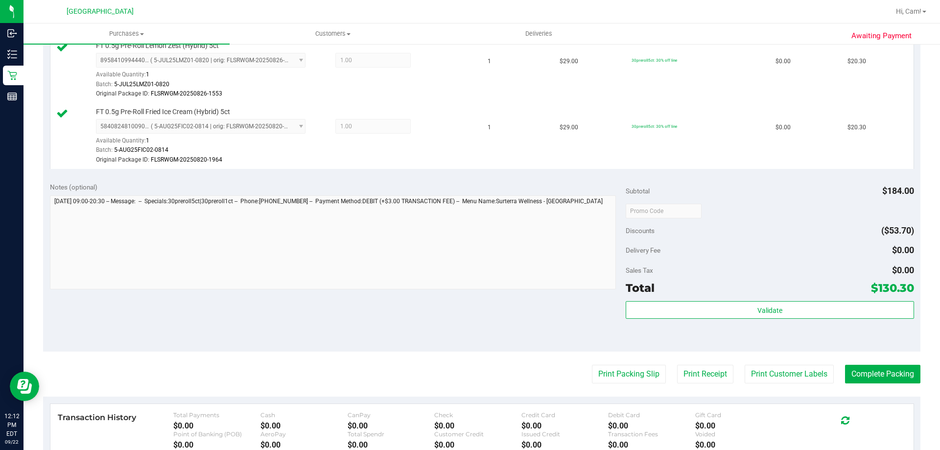
scroll to position [735, 0]
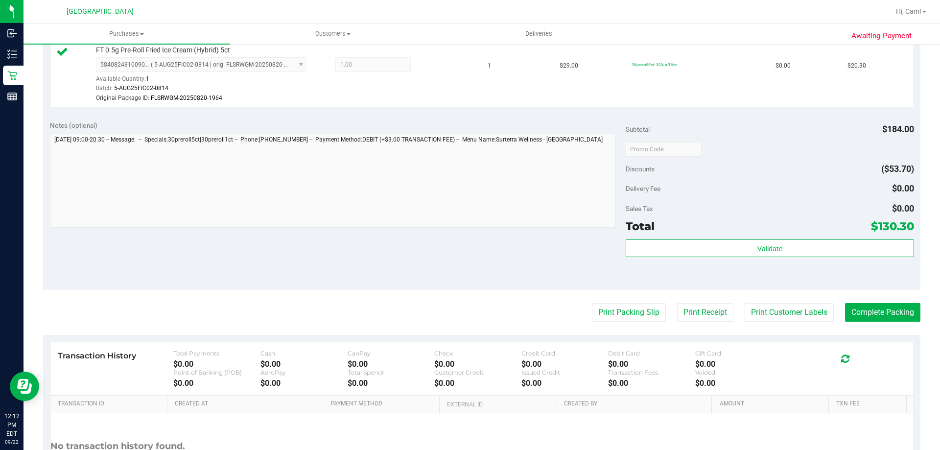
click at [793, 259] on div "Validate" at bounding box center [770, 262] width 288 height 44
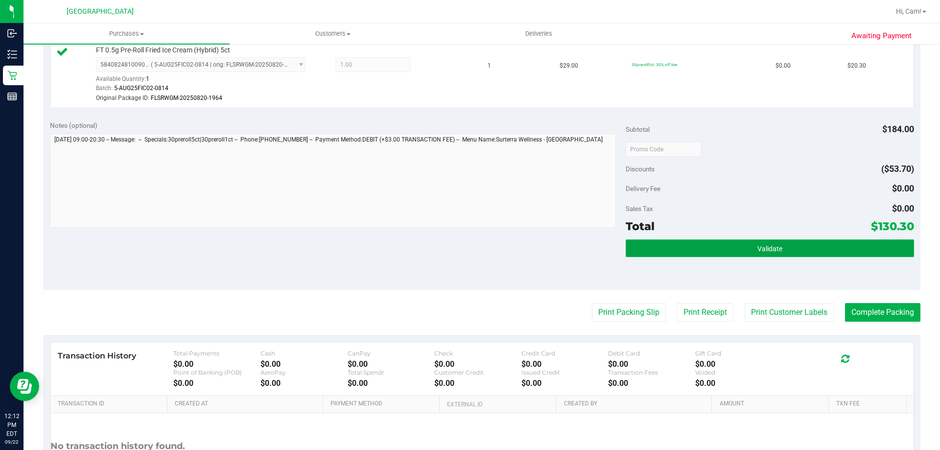
click at [793, 246] on button "Validate" at bounding box center [770, 249] width 288 height 18
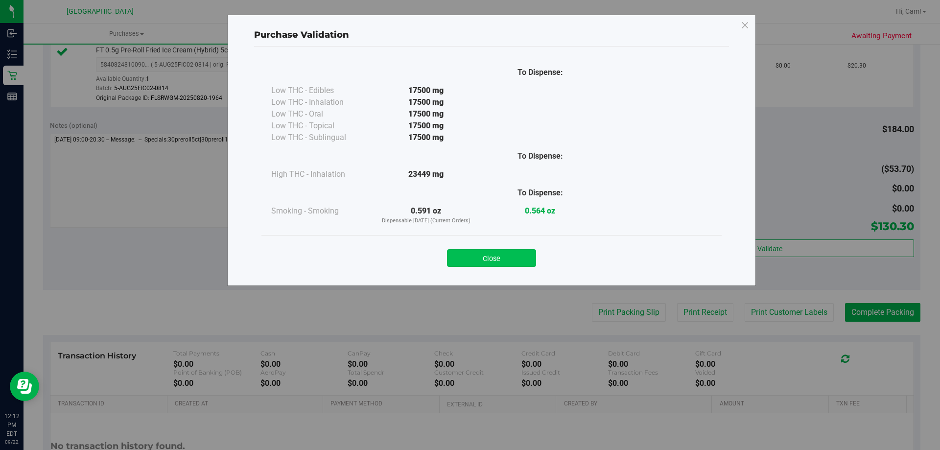
click at [490, 261] on button "Close" at bounding box center [491, 258] width 89 height 18
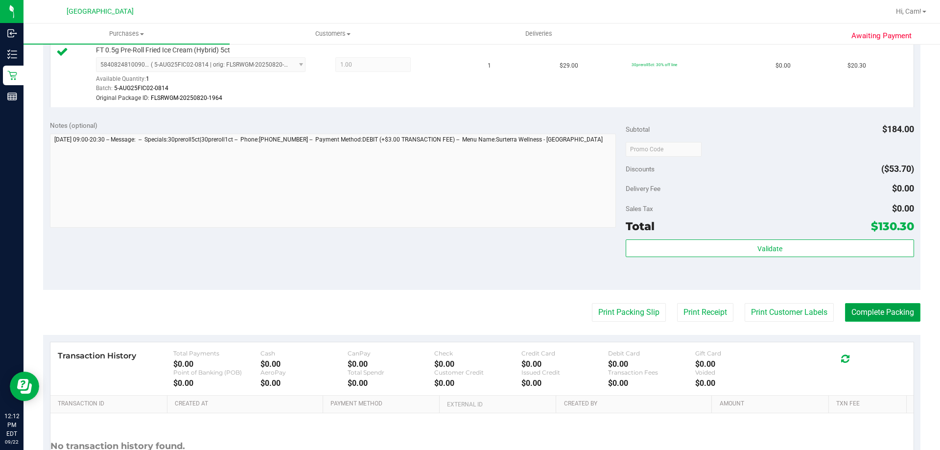
click at [863, 311] on button "Complete Packing" at bounding box center [882, 312] width 75 height 19
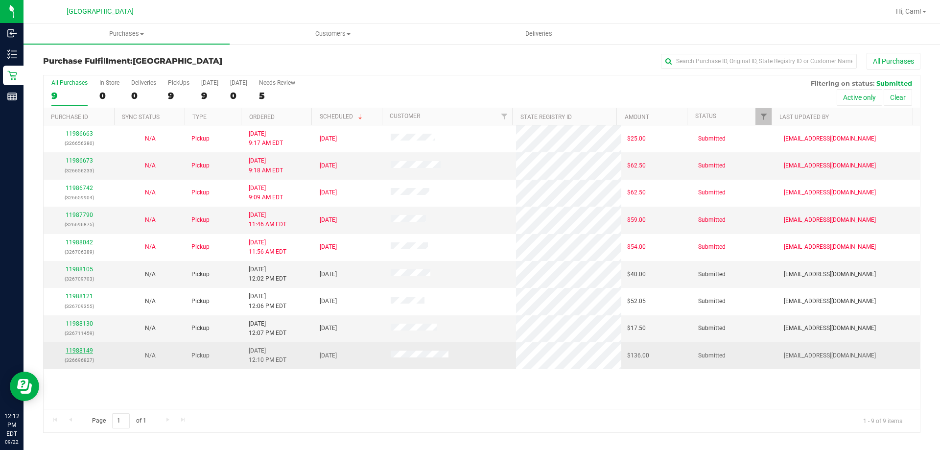
click at [80, 348] on link "11988149" at bounding box center [79, 350] width 27 height 7
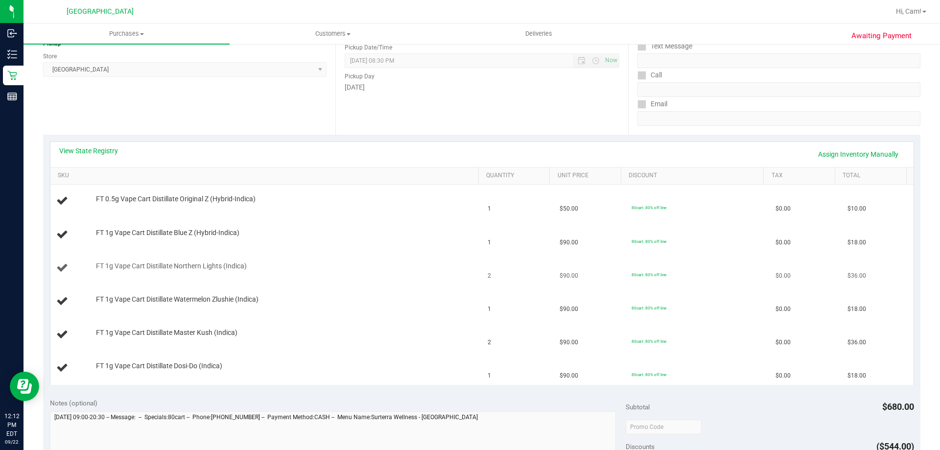
scroll to position [147, 0]
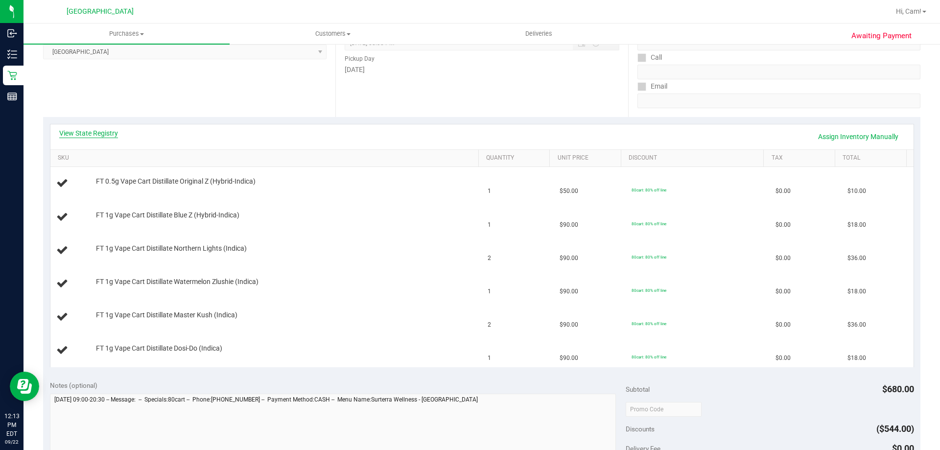
click at [104, 131] on link "View State Registry" at bounding box center [88, 133] width 59 height 10
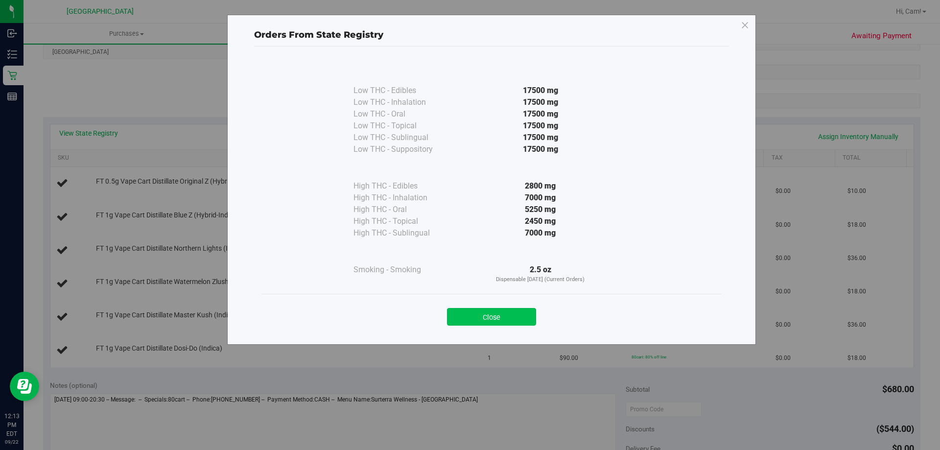
click at [524, 313] on button "Close" at bounding box center [491, 317] width 89 height 18
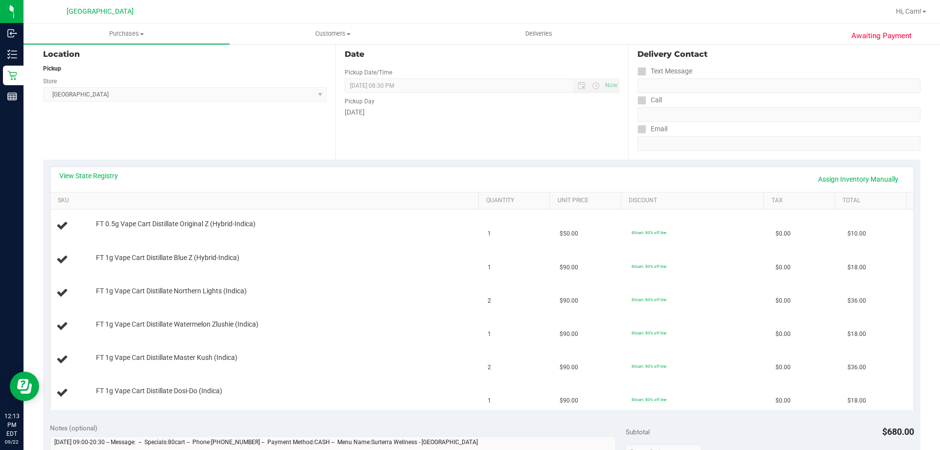
scroll to position [0, 0]
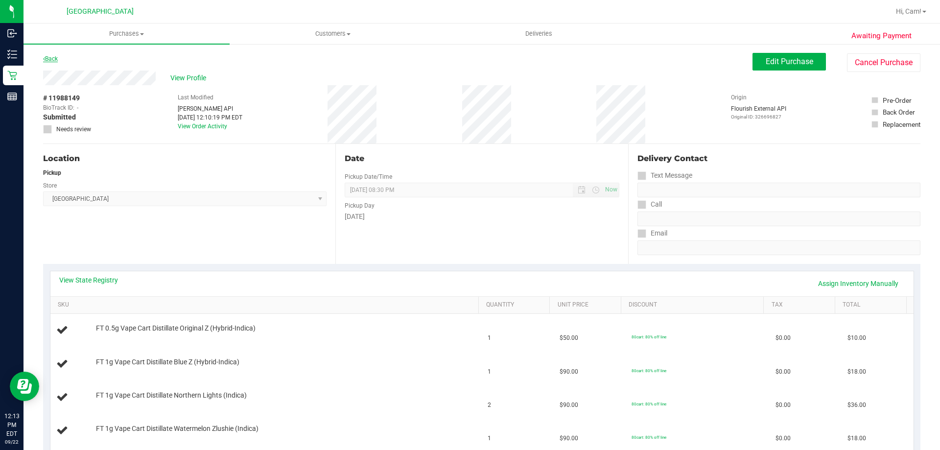
click at [48, 58] on link "Back" at bounding box center [50, 58] width 15 height 7
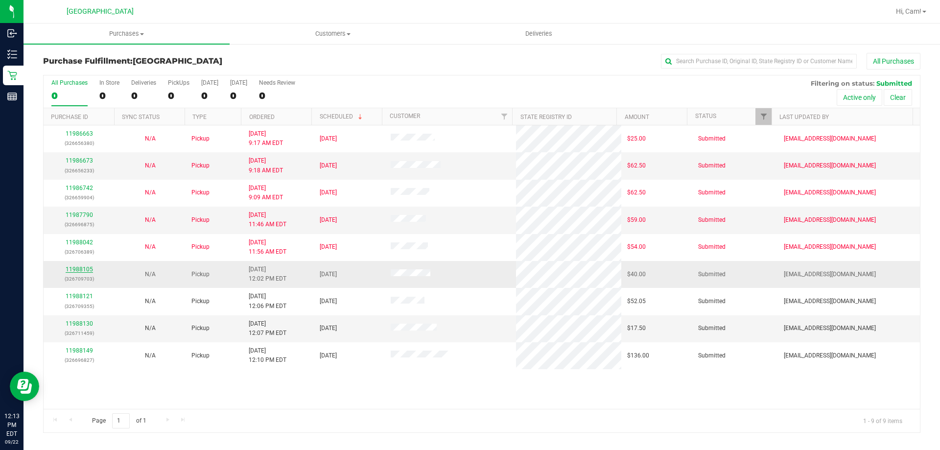
click at [79, 269] on link "11988105" at bounding box center [79, 269] width 27 height 7
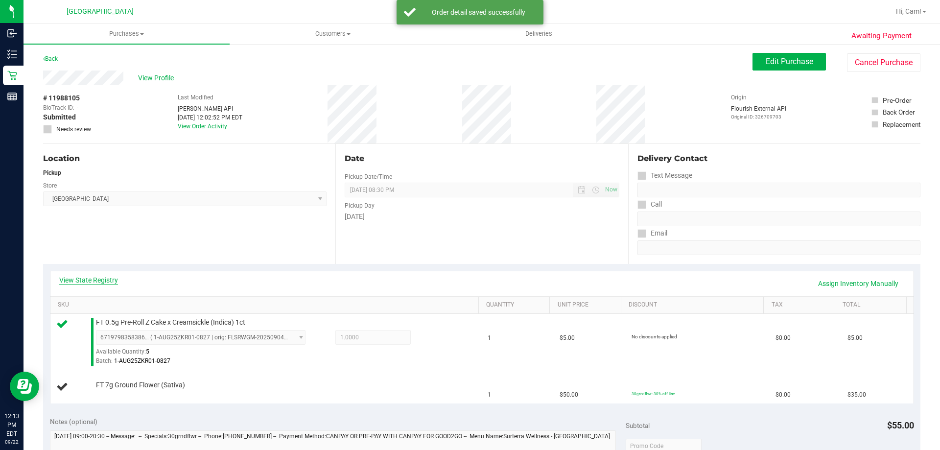
click at [99, 280] on link "View State Registry" at bounding box center [88, 280] width 59 height 10
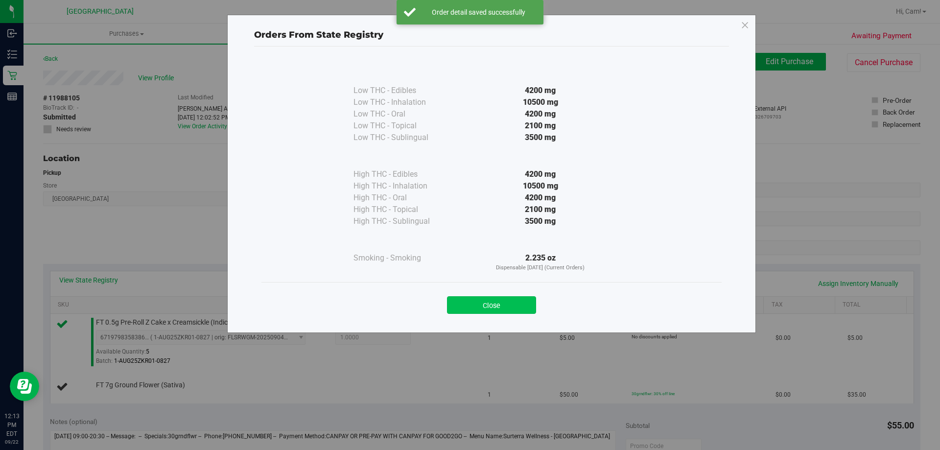
click at [501, 311] on button "Close" at bounding box center [491, 305] width 89 height 18
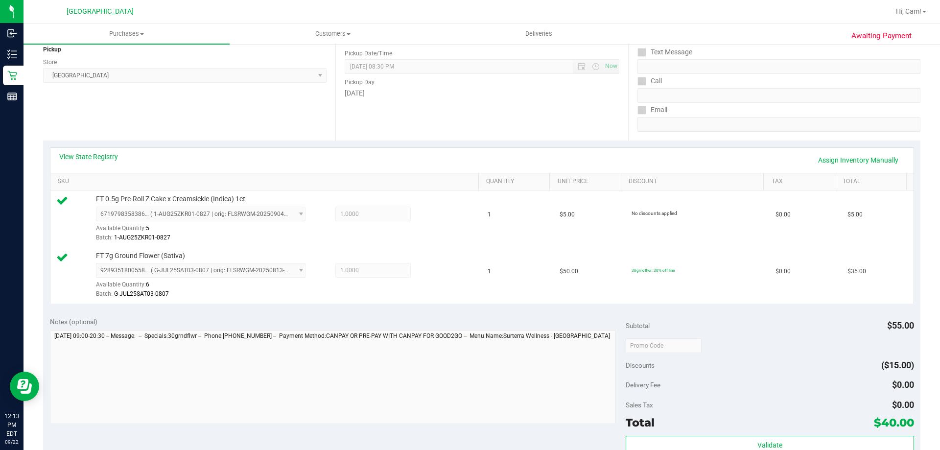
scroll to position [245, 0]
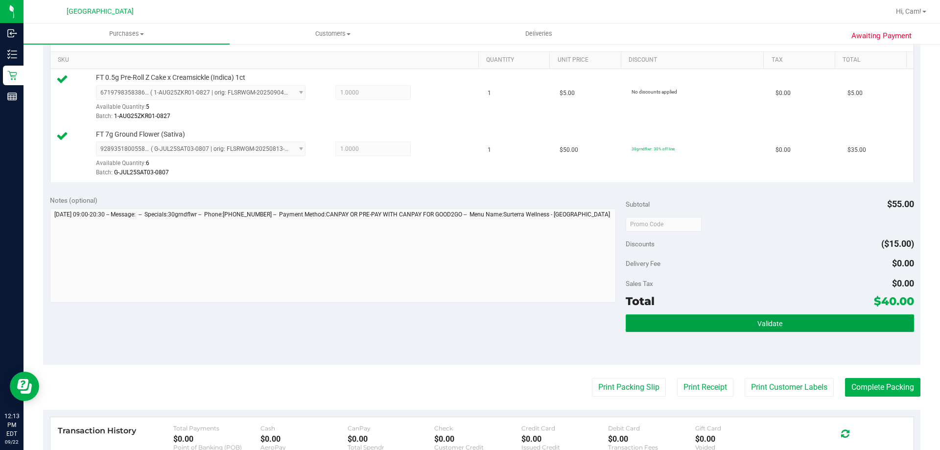
click at [649, 316] on button "Validate" at bounding box center [770, 323] width 288 height 18
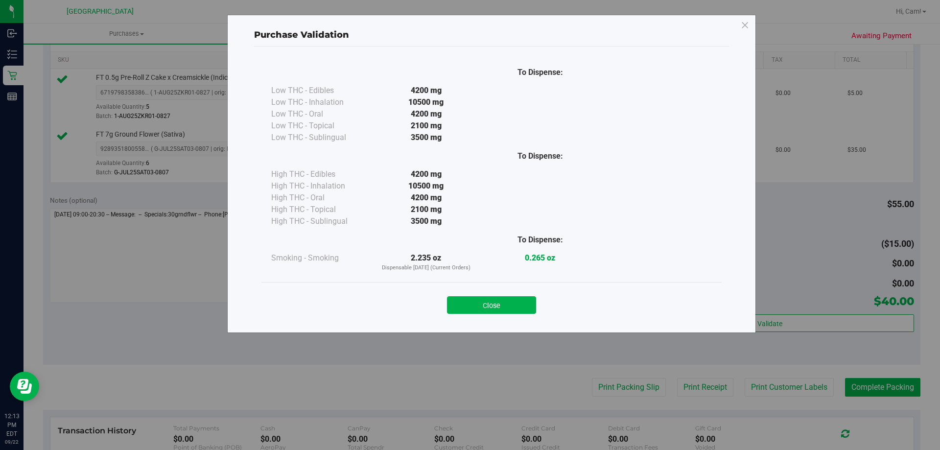
drag, startPoint x: 489, startPoint y: 296, endPoint x: 504, endPoint y: 325, distance: 32.0
click at [492, 299] on button "Close" at bounding box center [491, 305] width 89 height 18
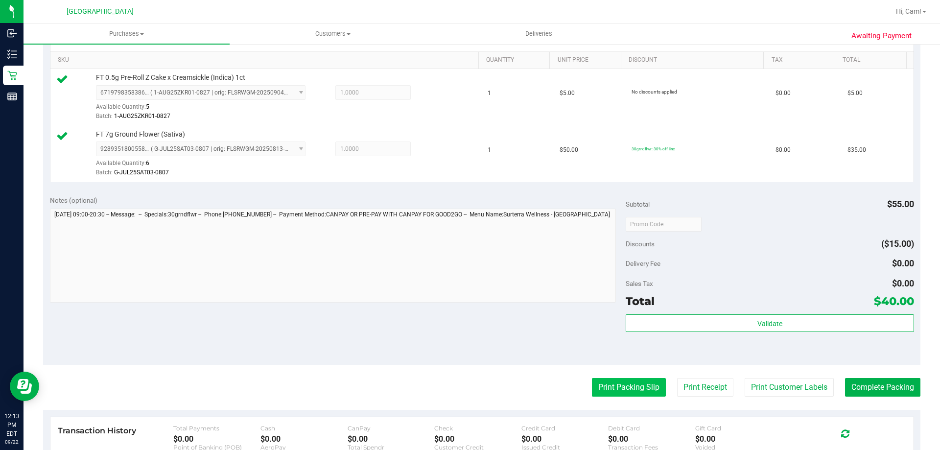
click at [630, 382] on button "Print Packing Slip" at bounding box center [629, 387] width 74 height 19
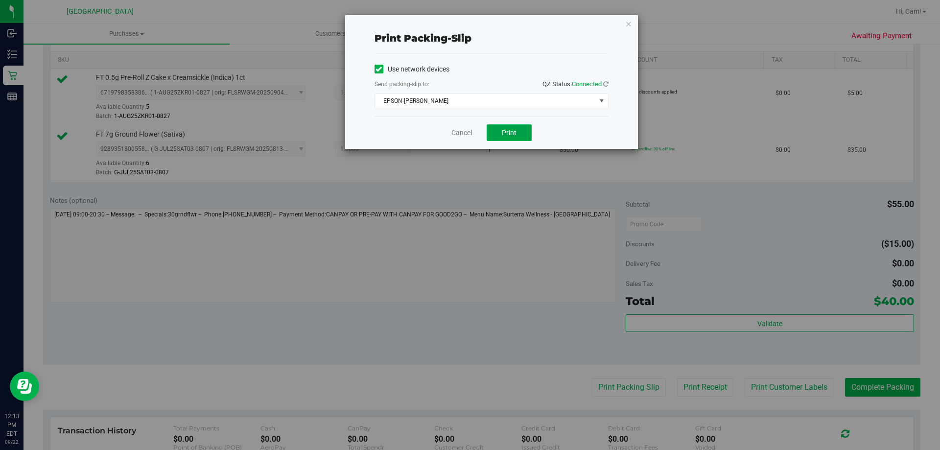
click at [511, 133] on span "Print" at bounding box center [509, 133] width 15 height 8
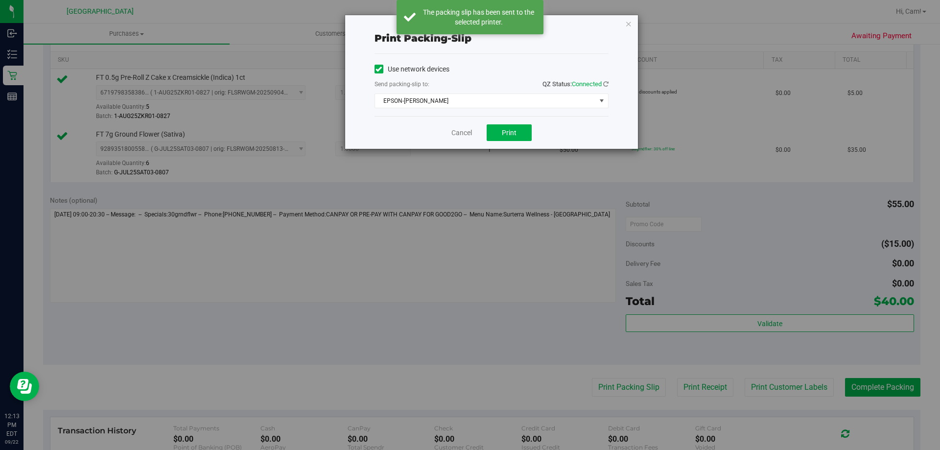
drag, startPoint x: 627, startPoint y: 22, endPoint x: 615, endPoint y: 48, distance: 29.4
click at [627, 22] on icon "button" at bounding box center [628, 24] width 7 height 12
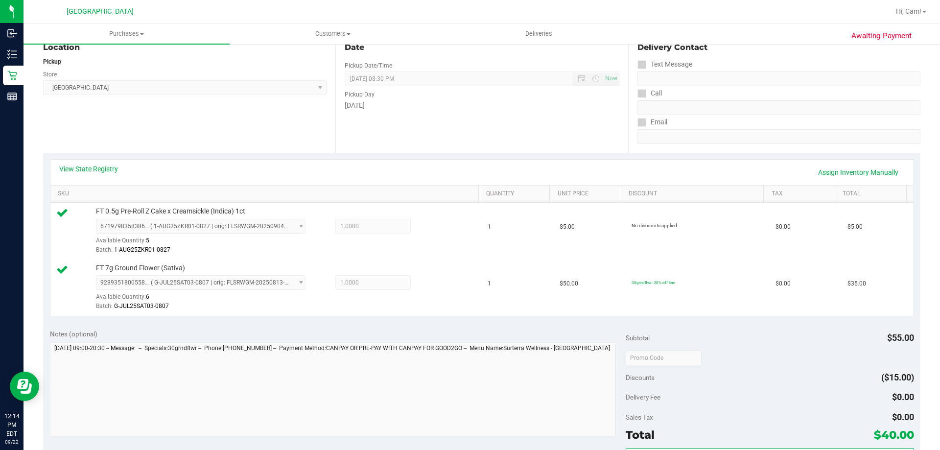
scroll to position [392, 0]
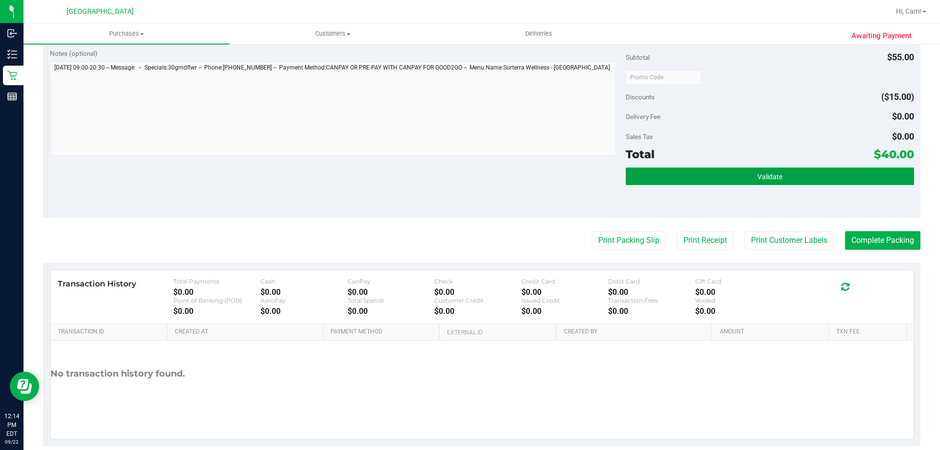
click at [831, 184] on button "Validate" at bounding box center [770, 177] width 288 height 18
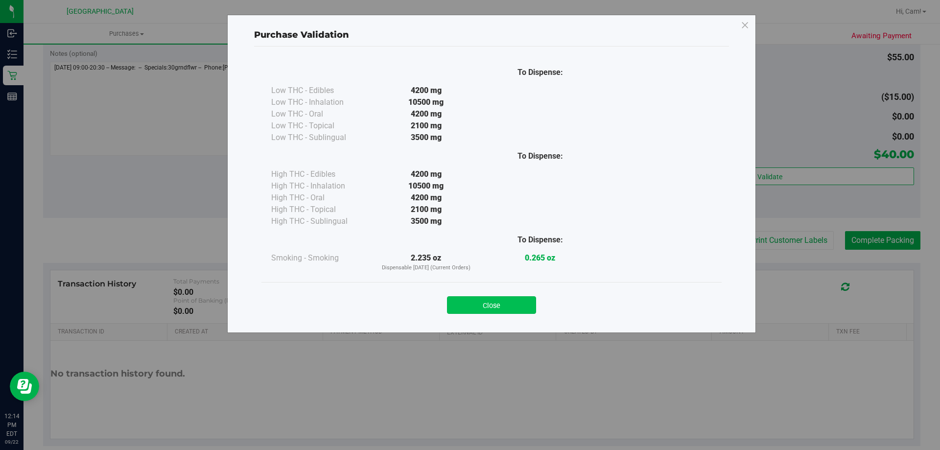
click at [475, 299] on button "Close" at bounding box center [491, 305] width 89 height 18
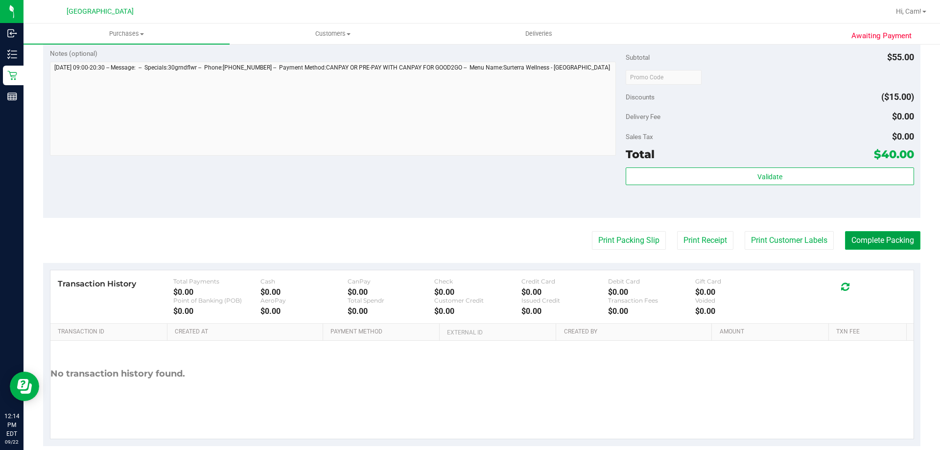
click at [853, 241] on button "Complete Packing" at bounding box center [882, 240] width 75 height 19
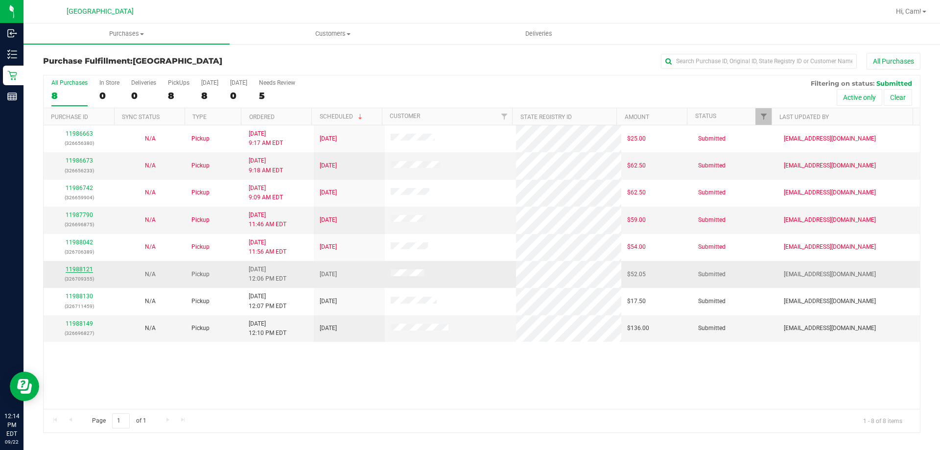
click at [81, 267] on link "11988121" at bounding box center [79, 269] width 27 height 7
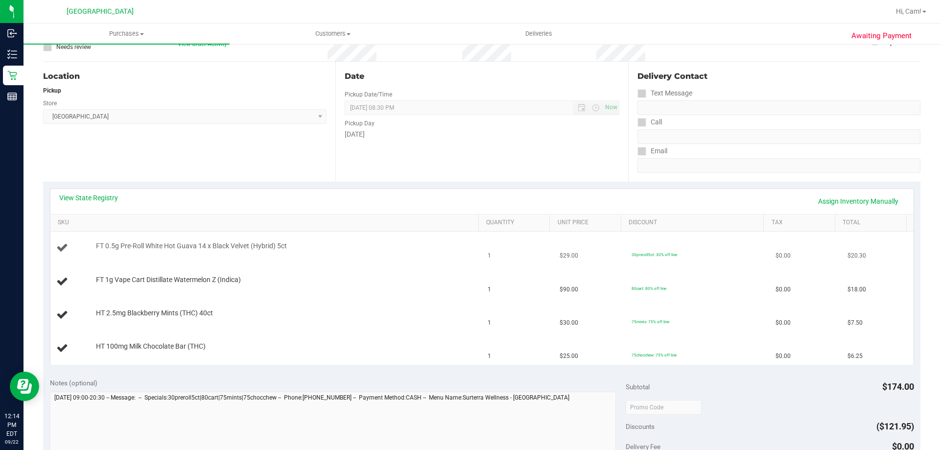
scroll to position [98, 0]
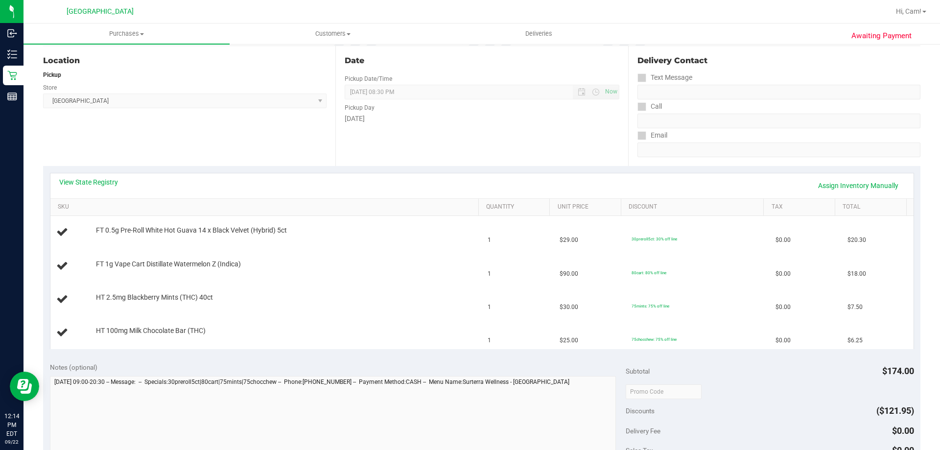
click at [101, 174] on div "View State Registry Assign Inventory Manually" at bounding box center [482, 185] width 864 height 25
click at [101, 180] on link "View State Registry" at bounding box center [88, 182] width 59 height 10
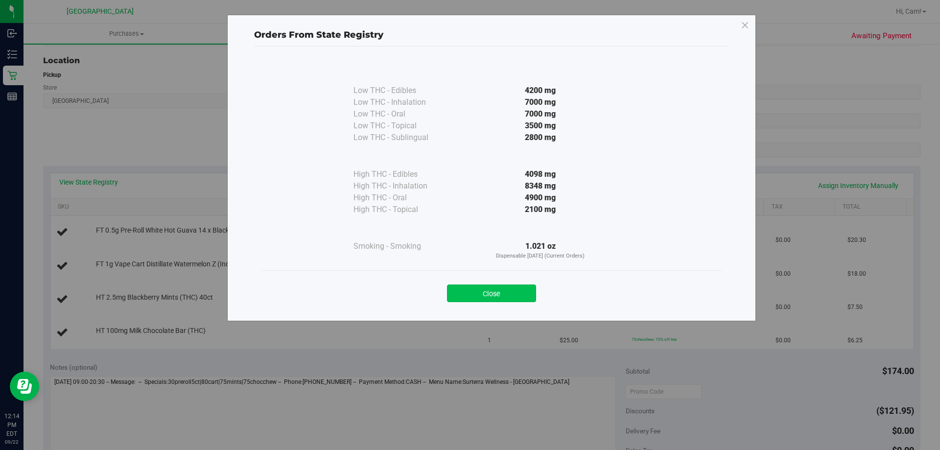
click at [491, 297] on button "Close" at bounding box center [491, 294] width 89 height 18
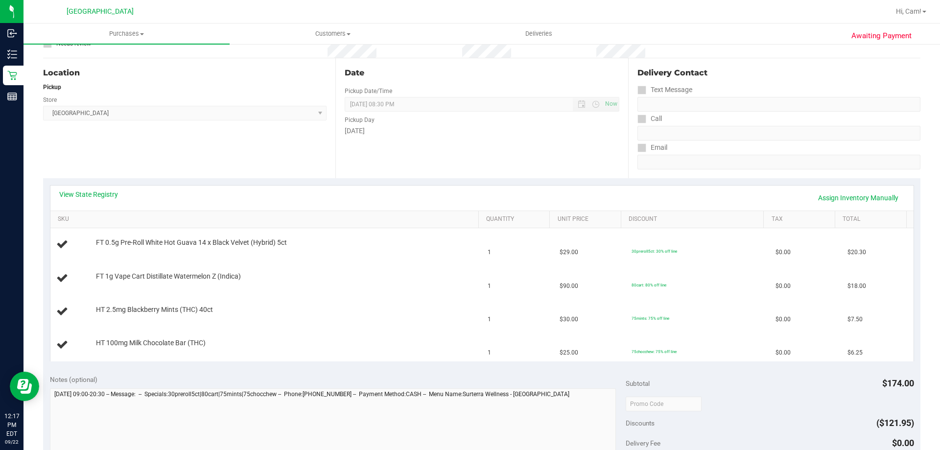
scroll to position [80, 0]
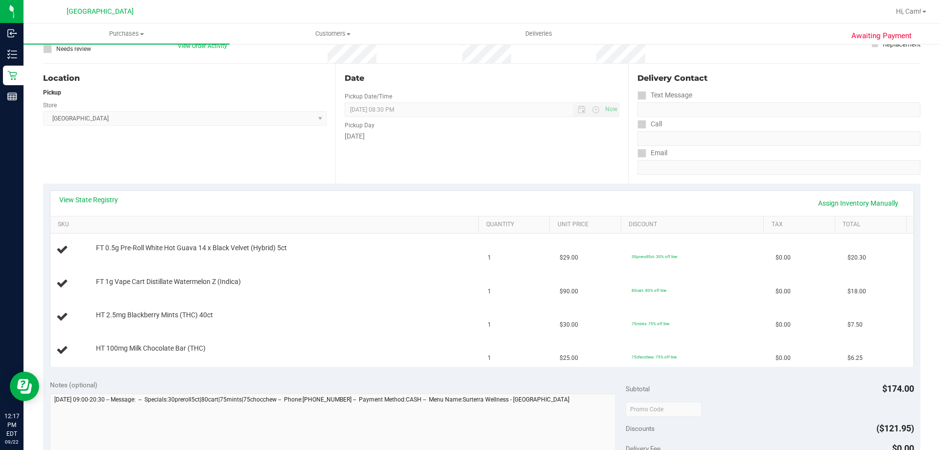
click at [89, 198] on link "View State Registry" at bounding box center [88, 200] width 59 height 10
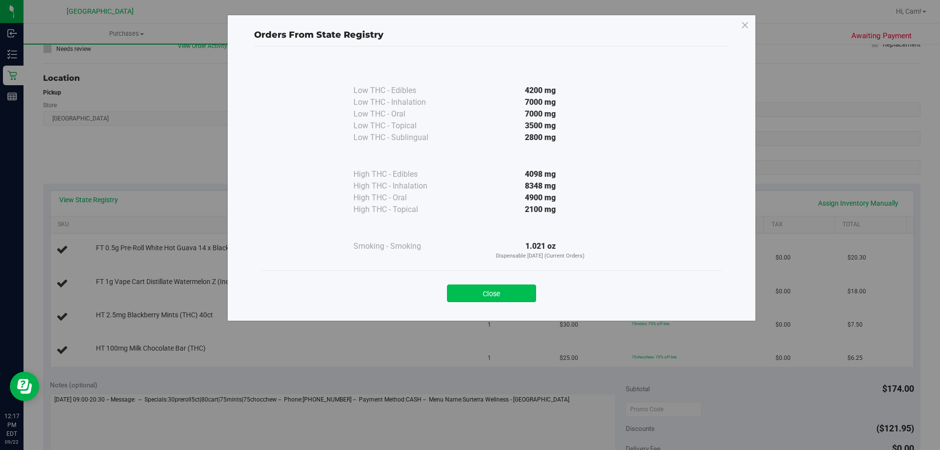
click at [501, 286] on button "Close" at bounding box center [491, 294] width 89 height 18
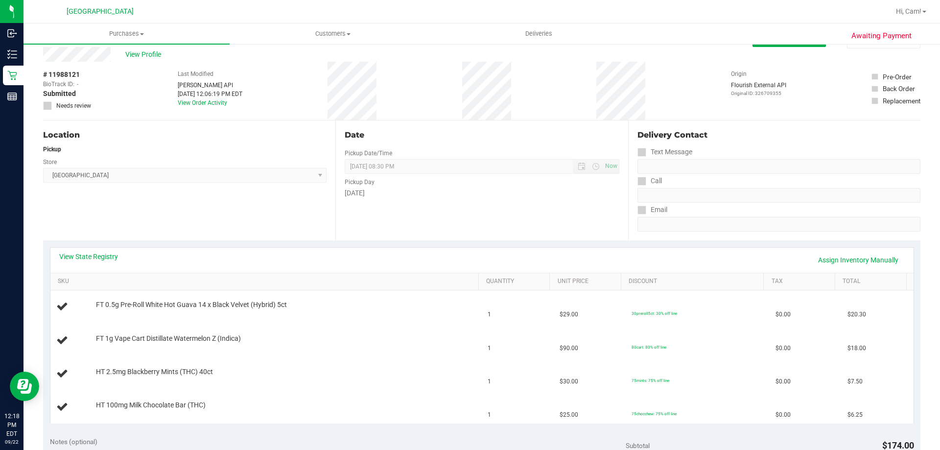
scroll to position [0, 0]
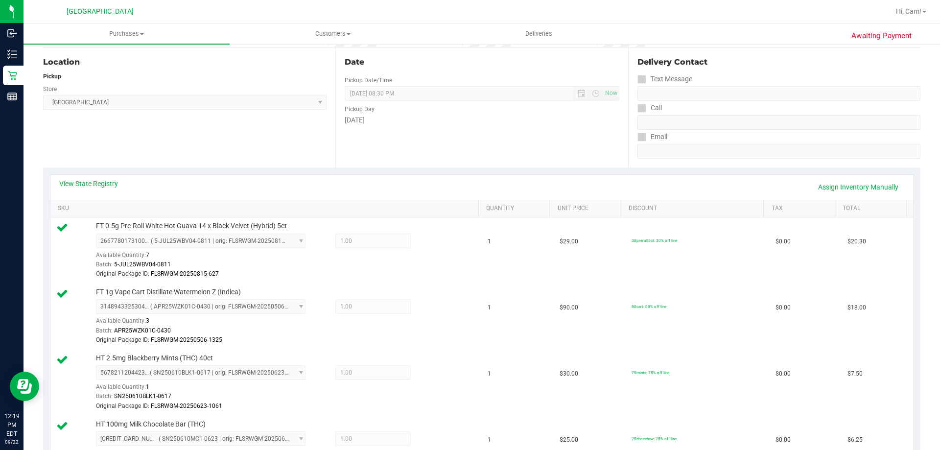
scroll to position [441, 0]
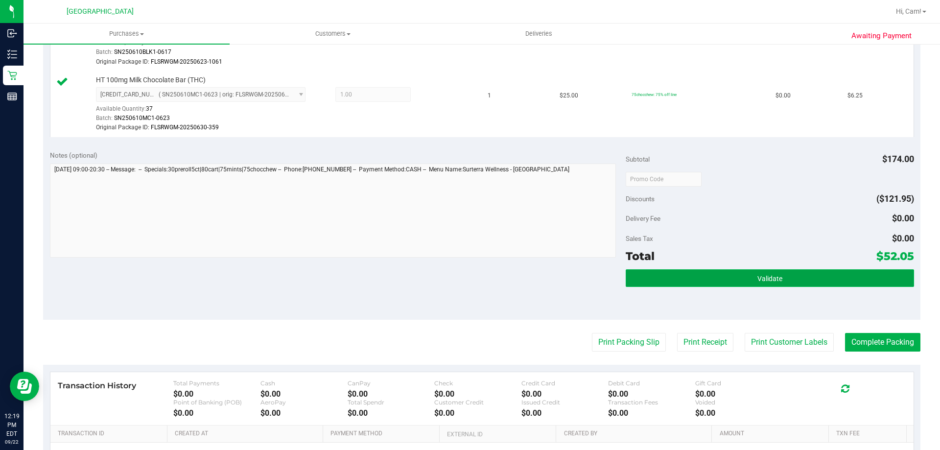
click at [816, 277] on button "Validate" at bounding box center [770, 278] width 288 height 18
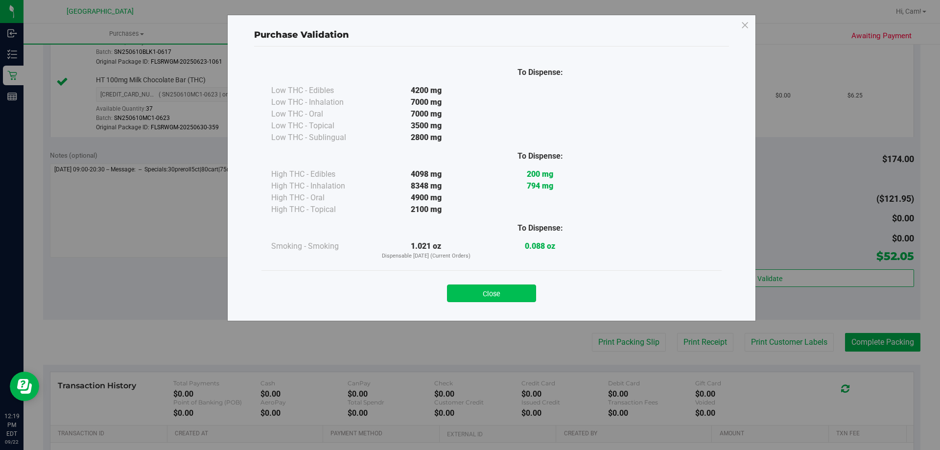
click at [494, 294] on button "Close" at bounding box center [491, 294] width 89 height 18
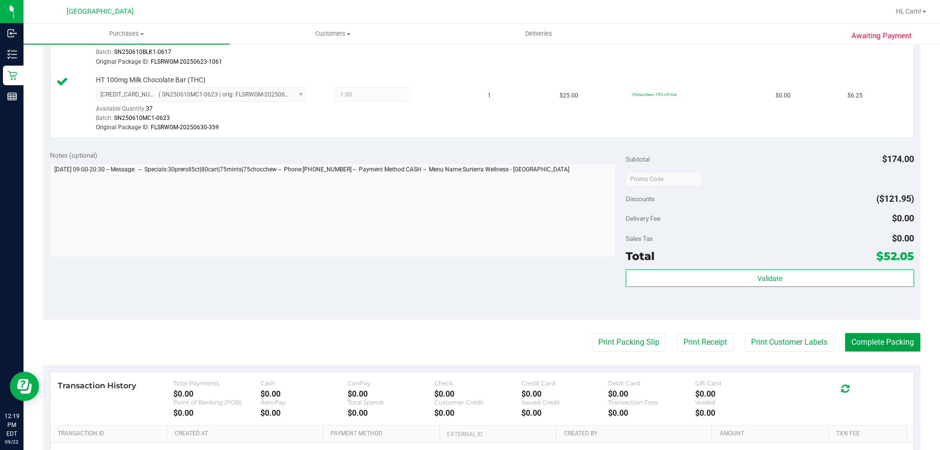
click at [850, 338] on button "Complete Packing" at bounding box center [882, 342] width 75 height 19
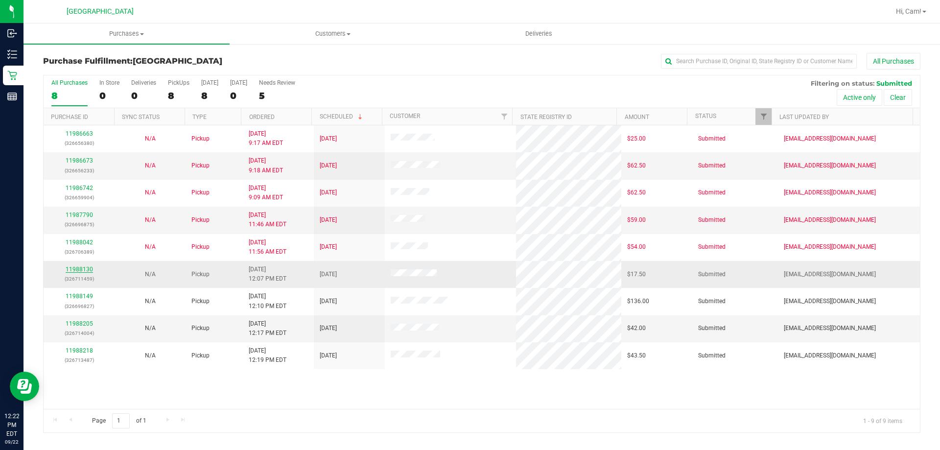
click at [82, 271] on link "11988130" at bounding box center [79, 269] width 27 height 7
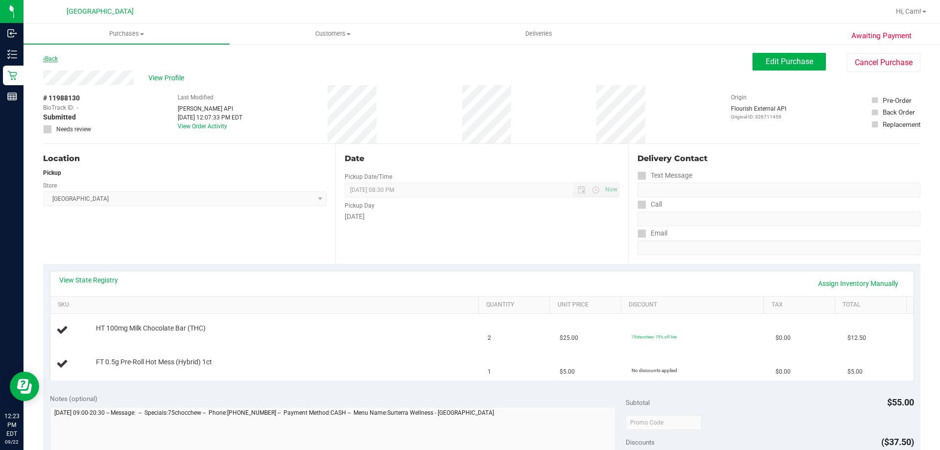
click at [53, 61] on link "Back" at bounding box center [50, 58] width 15 height 7
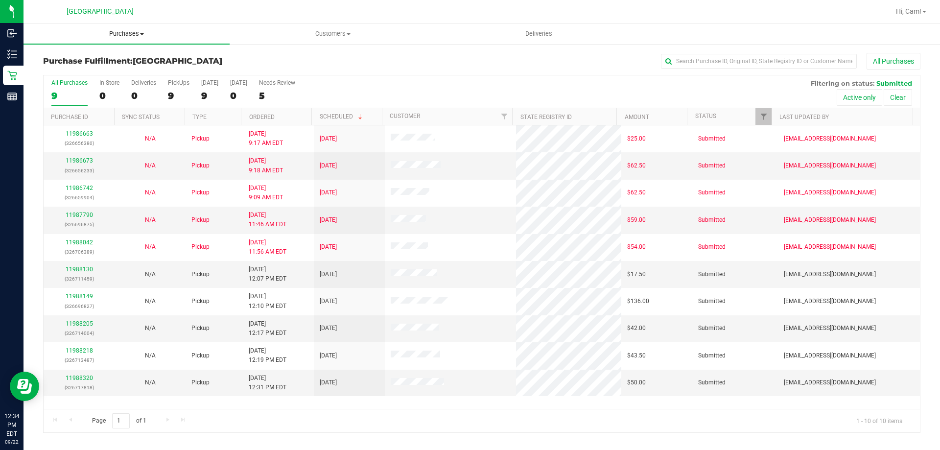
click at [135, 33] on span "Purchases" at bounding box center [127, 33] width 206 height 9
click at [76, 65] on li "Fulfillment" at bounding box center [127, 71] width 206 height 12
click at [86, 269] on link "11988130" at bounding box center [79, 269] width 27 height 7
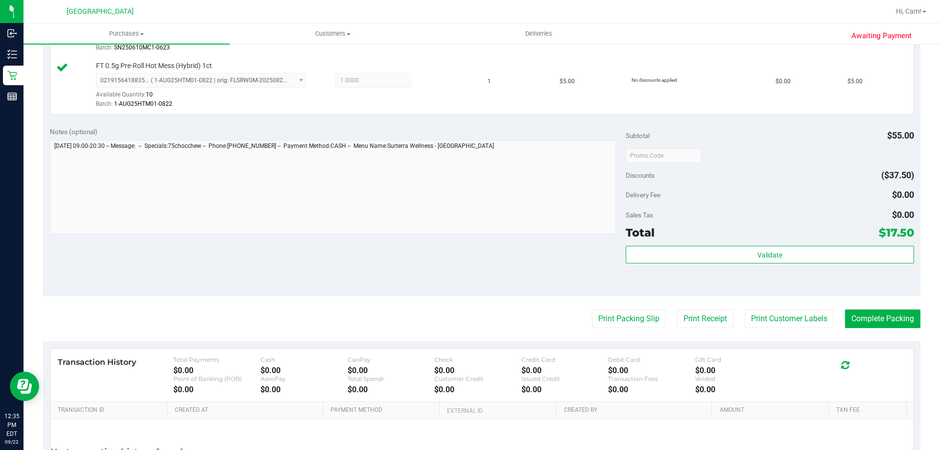
scroll to position [408, 0]
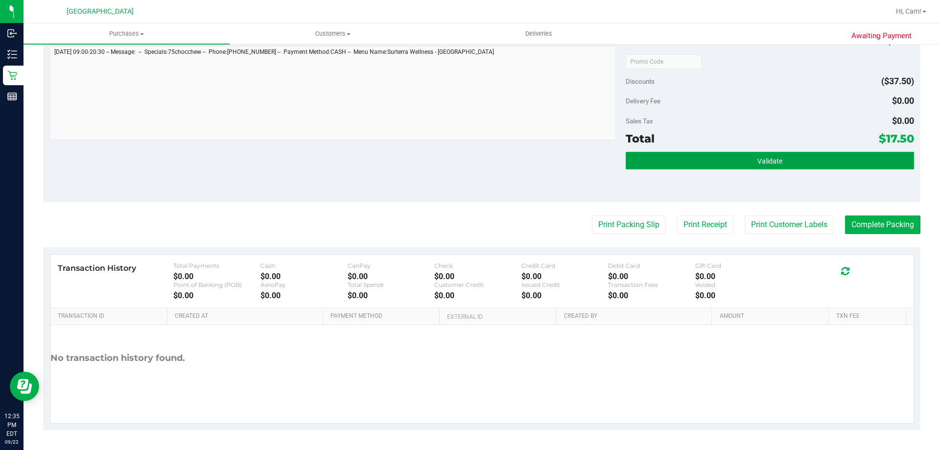
click at [688, 156] on button "Validate" at bounding box center [770, 161] width 288 height 18
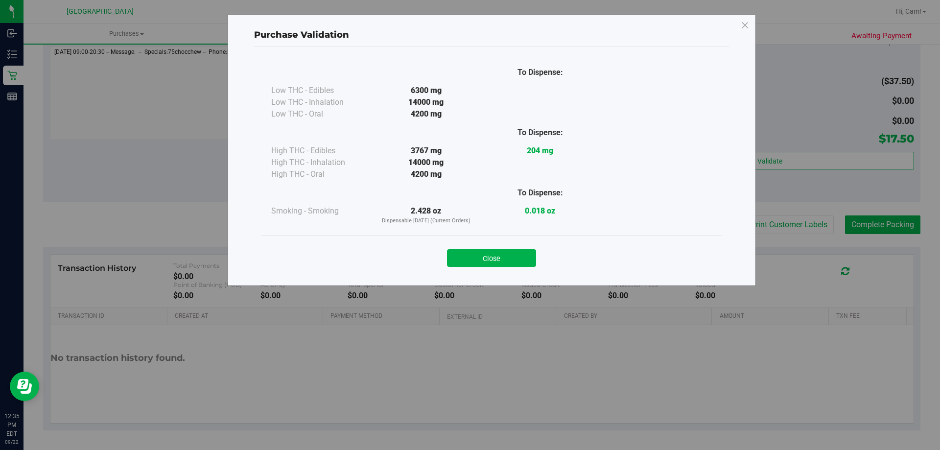
click at [511, 265] on button "Close" at bounding box center [491, 258] width 89 height 18
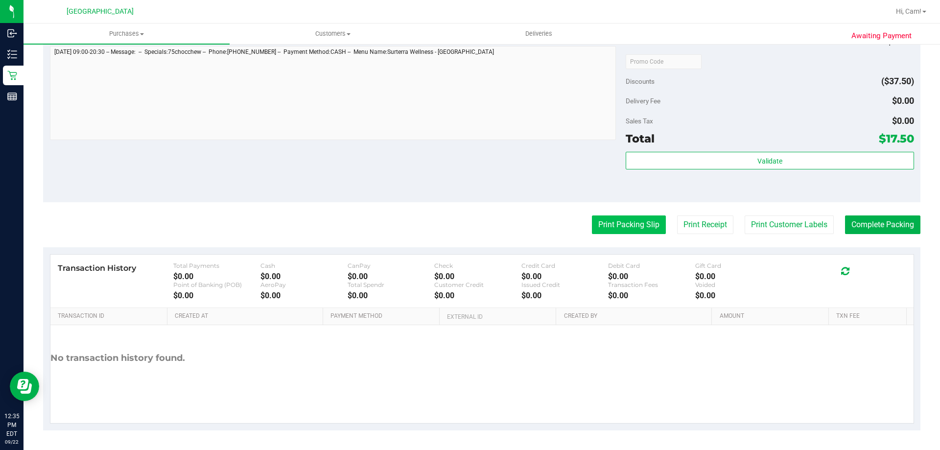
click at [611, 223] on button "Print Packing Slip" at bounding box center [629, 225] width 74 height 19
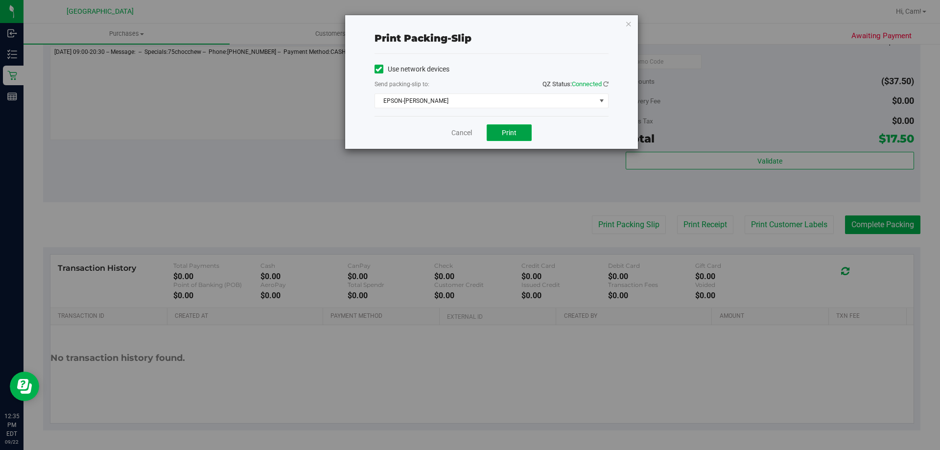
click at [519, 131] on button "Print" at bounding box center [509, 132] width 45 height 17
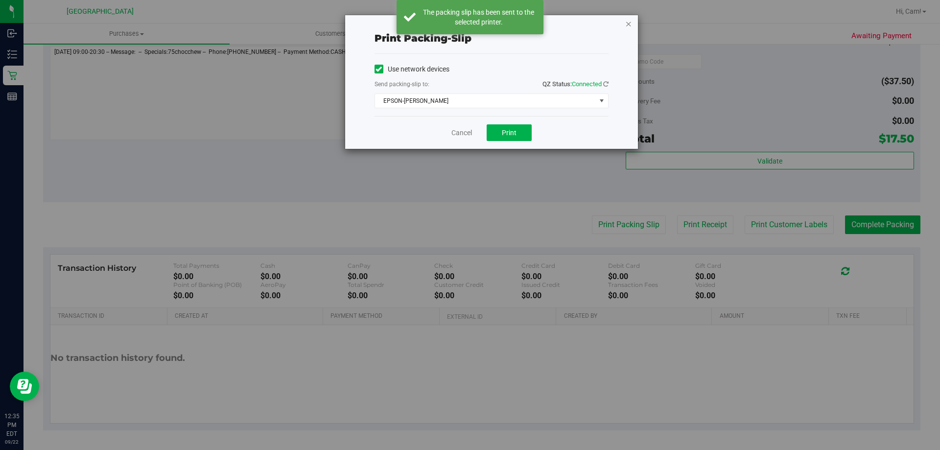
click at [630, 24] on icon "button" at bounding box center [628, 24] width 7 height 12
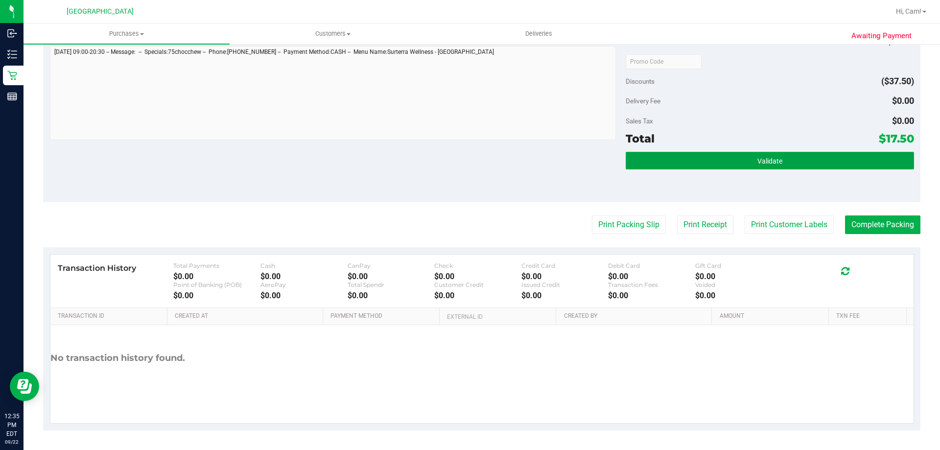
drag, startPoint x: 737, startPoint y: 159, endPoint x: 657, endPoint y: 158, distance: 79.8
click at [737, 158] on button "Validate" at bounding box center [770, 161] width 288 height 18
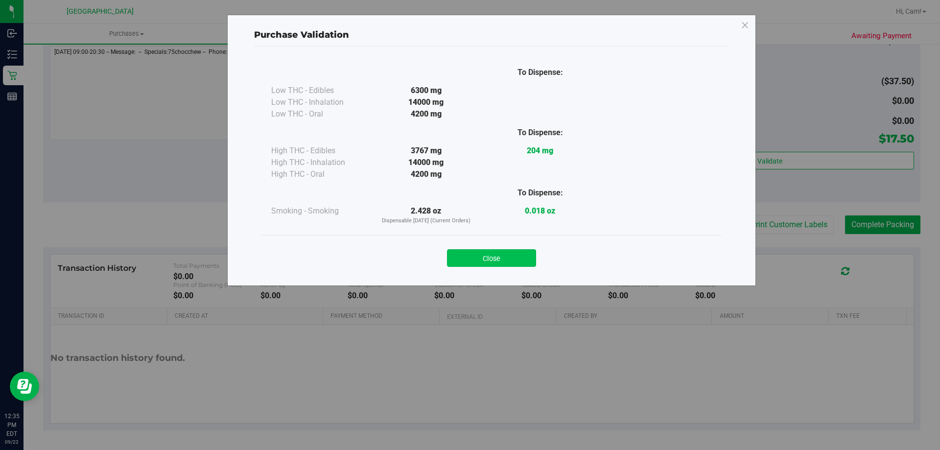
click at [478, 252] on button "Close" at bounding box center [491, 258] width 89 height 18
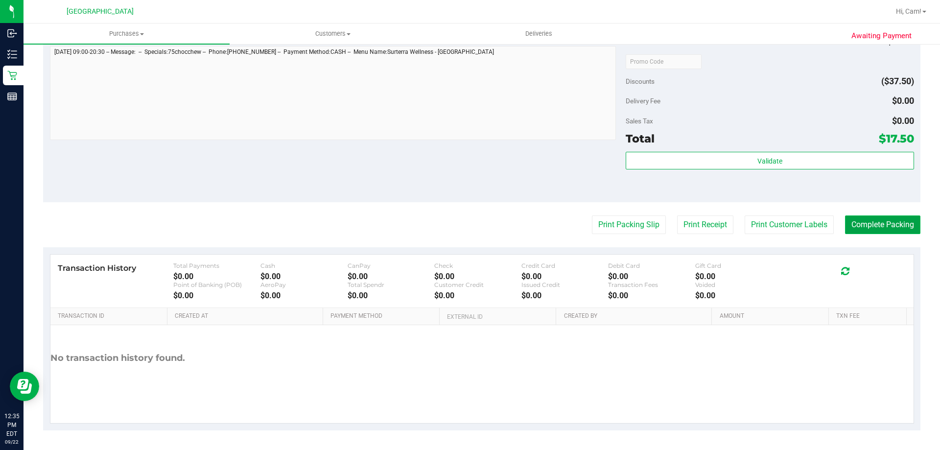
click at [879, 222] on button "Complete Packing" at bounding box center [882, 225] width 75 height 19
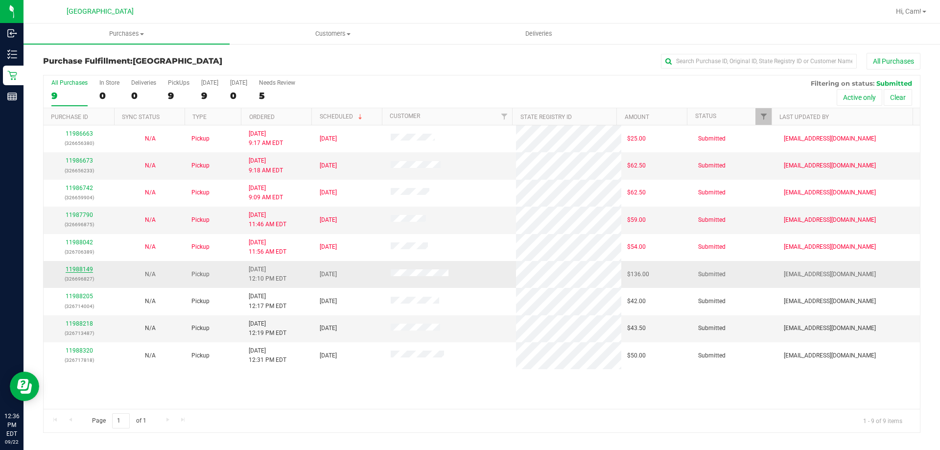
click at [86, 269] on link "11988149" at bounding box center [79, 269] width 27 height 7
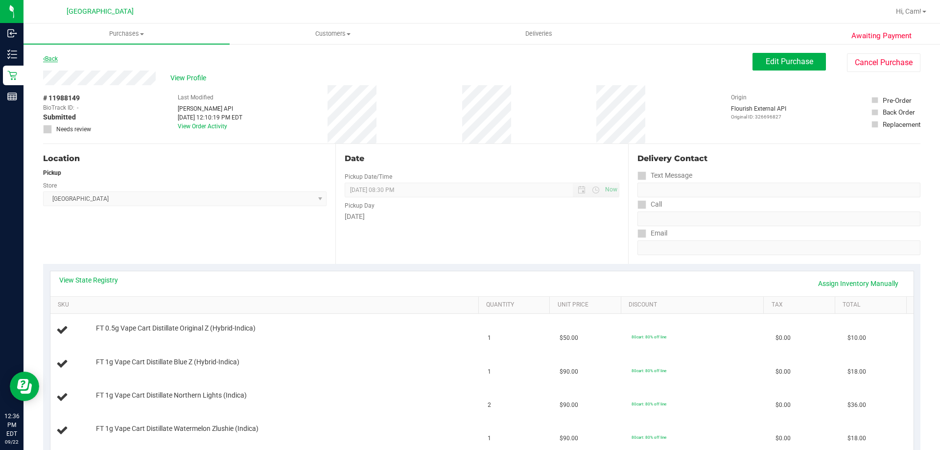
click at [57, 59] on link "Back" at bounding box center [50, 58] width 15 height 7
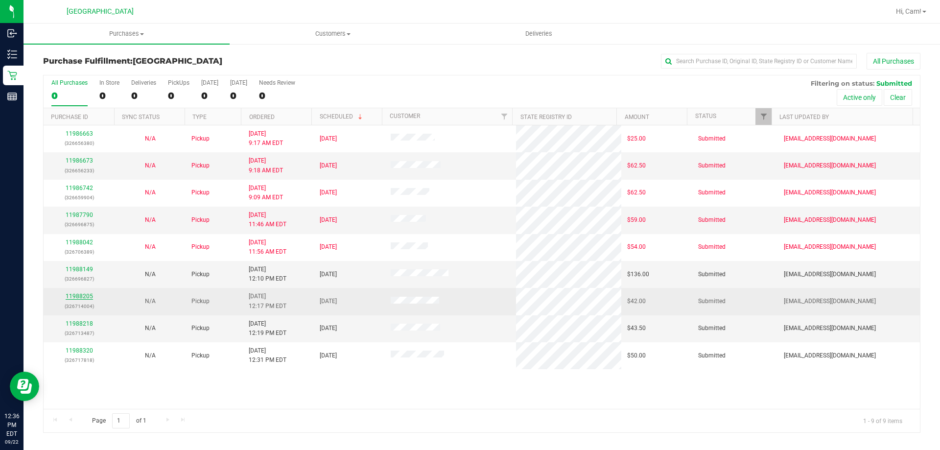
click at [78, 296] on link "11988205" at bounding box center [79, 296] width 27 height 7
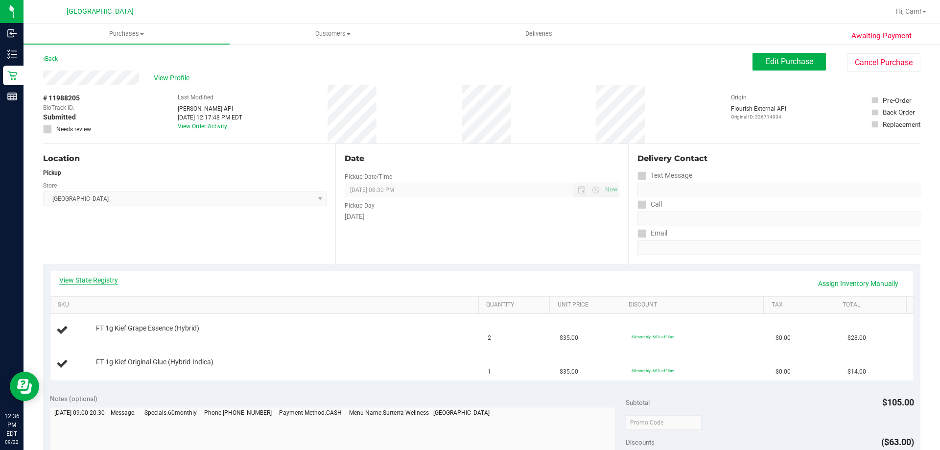
drag, startPoint x: 85, startPoint y: 270, endPoint x: 90, endPoint y: 279, distance: 10.3
click at [85, 274] on div "View State Registry Assign Inventory Manually SKU Quantity Unit Price Discount …" at bounding box center [482, 326] width 865 height 110
click at [90, 279] on link "View State Registry" at bounding box center [88, 280] width 59 height 10
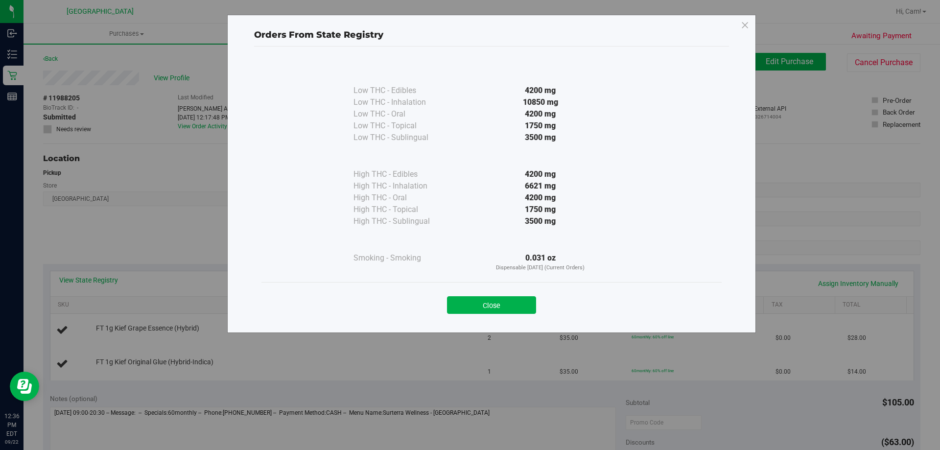
click at [532, 303] on button "Close" at bounding box center [491, 305] width 89 height 18
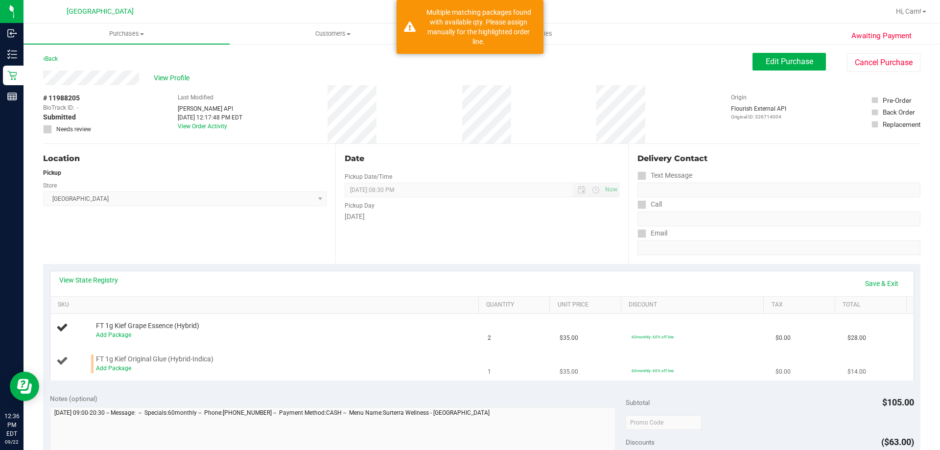
click at [119, 364] on div "Add Package" at bounding box center [285, 368] width 378 height 9
click at [115, 369] on link "Add Package" at bounding box center [113, 368] width 35 height 7
click at [166, 371] on span "Select Package" at bounding box center [194, 371] width 196 height 14
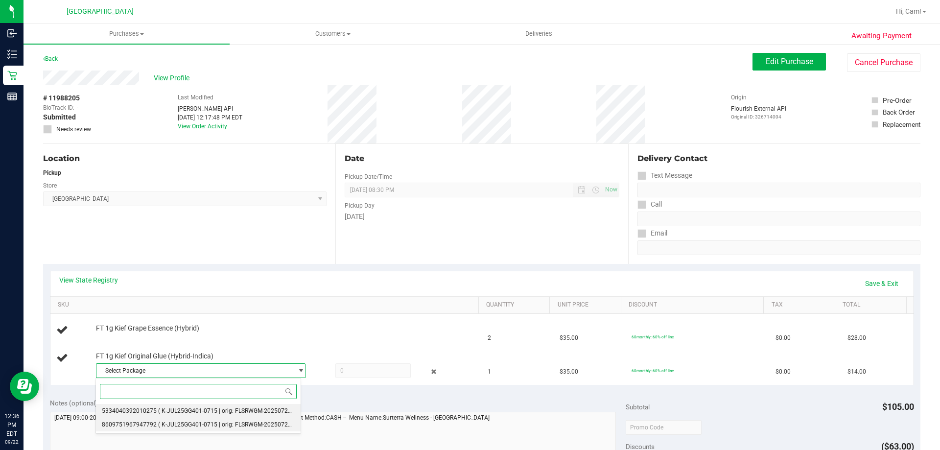
drag, startPoint x: 148, startPoint y: 409, endPoint x: 157, endPoint y: 405, distance: 10.3
click at [148, 409] on span "5334040392010275" at bounding box center [129, 411] width 55 height 7
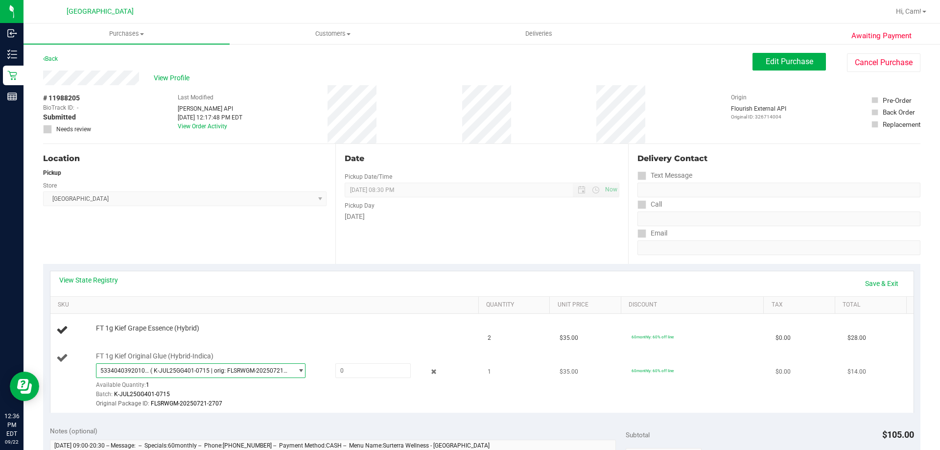
click at [190, 374] on span "5334040392010275 ( K-JUL25GG401-0715 | orig: FLSRWGM-20250721-2707 )" at bounding box center [194, 371] width 196 height 14
click at [359, 369] on span at bounding box center [373, 370] width 75 height 15
type input "1"
type input "1.0000"
click at [448, 285] on div "View State Registry Save & Exit" at bounding box center [482, 283] width 846 height 17
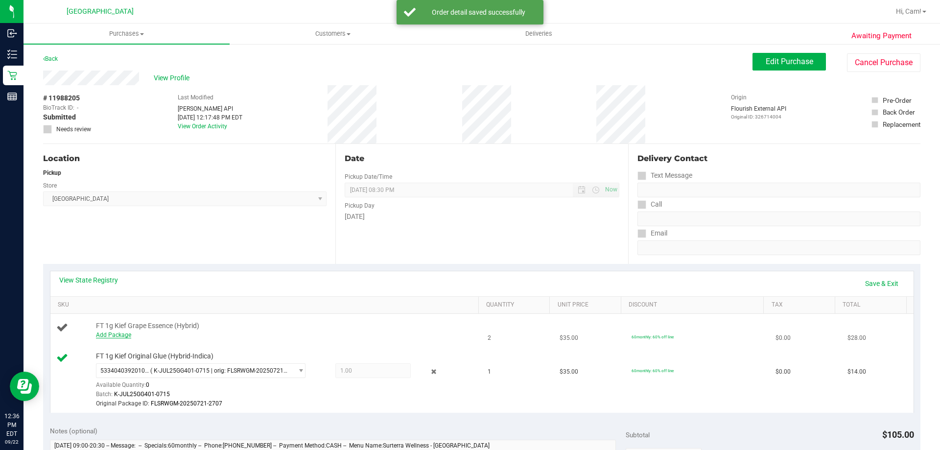
click at [120, 332] on link "Add Package" at bounding box center [113, 335] width 35 height 7
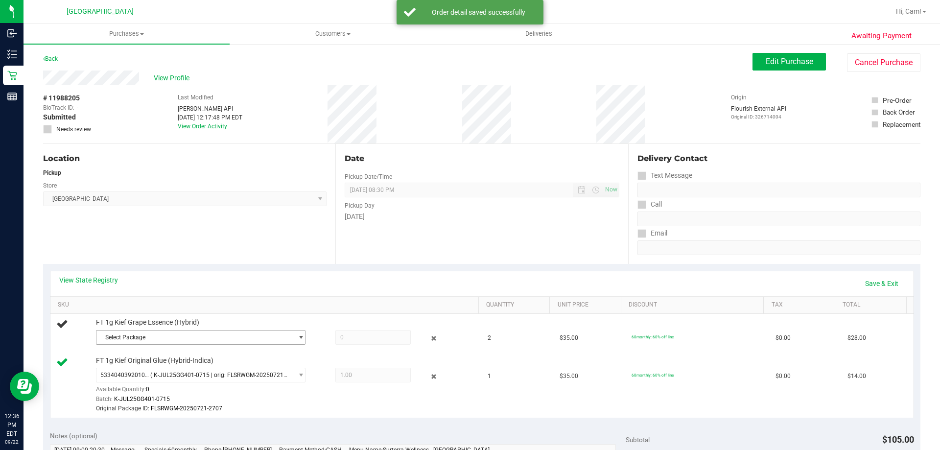
click at [170, 332] on span "Select Package" at bounding box center [194, 338] width 196 height 14
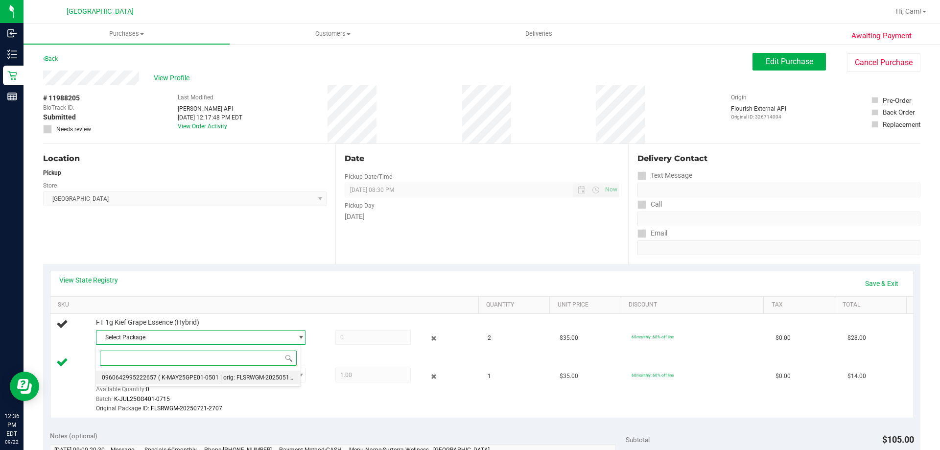
click at [188, 374] on span "( K-MAY25GPE01-0501 | orig: FLSRWGM-20250512-2078 )" at bounding box center [234, 377] width 153 height 7
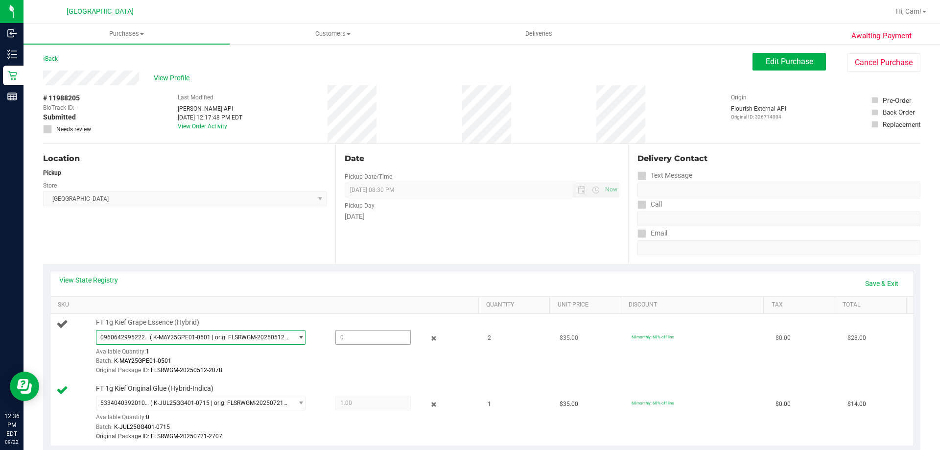
click at [363, 338] on span at bounding box center [373, 337] width 75 height 15
type input "1"
type input "1.0000"
click at [399, 308] on link "SKU" at bounding box center [266, 305] width 417 height 8
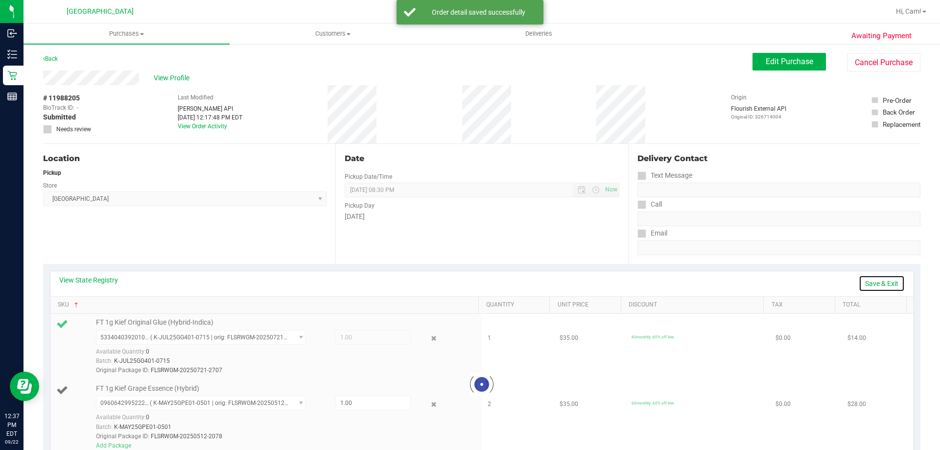
click at [887, 282] on link "Save & Exit" at bounding box center [882, 283] width 46 height 17
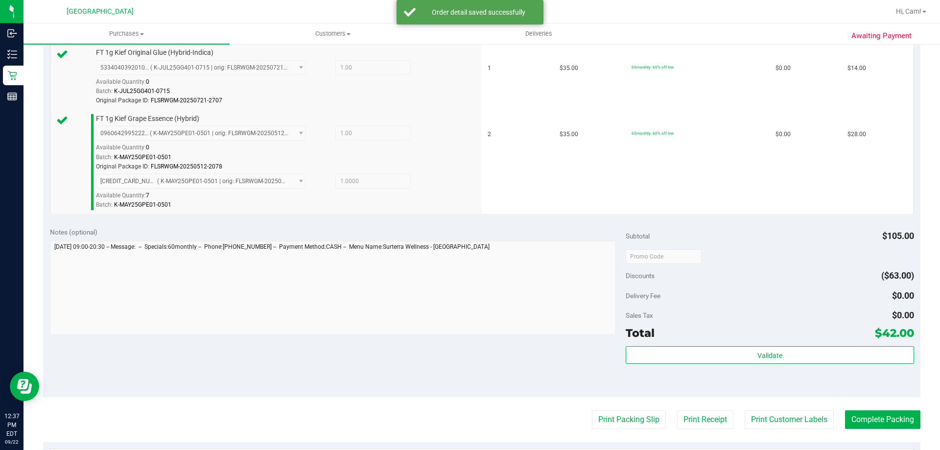
scroll to position [343, 0]
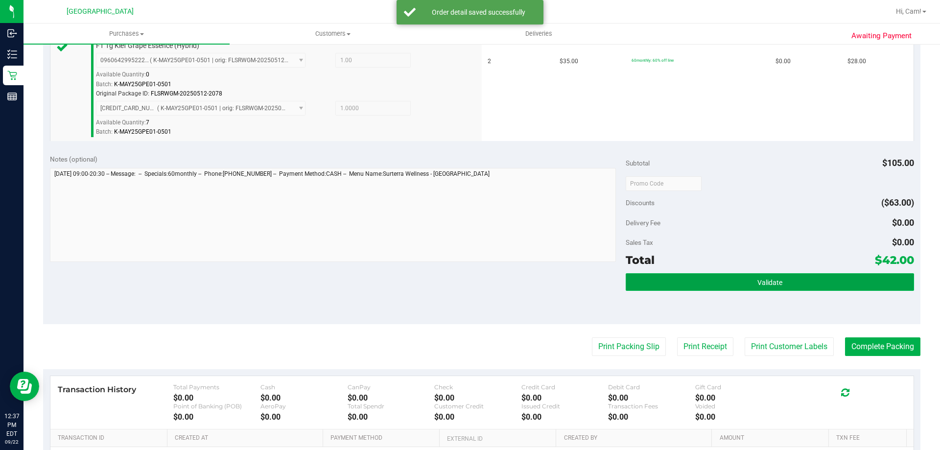
click at [748, 277] on button "Validate" at bounding box center [770, 282] width 288 height 18
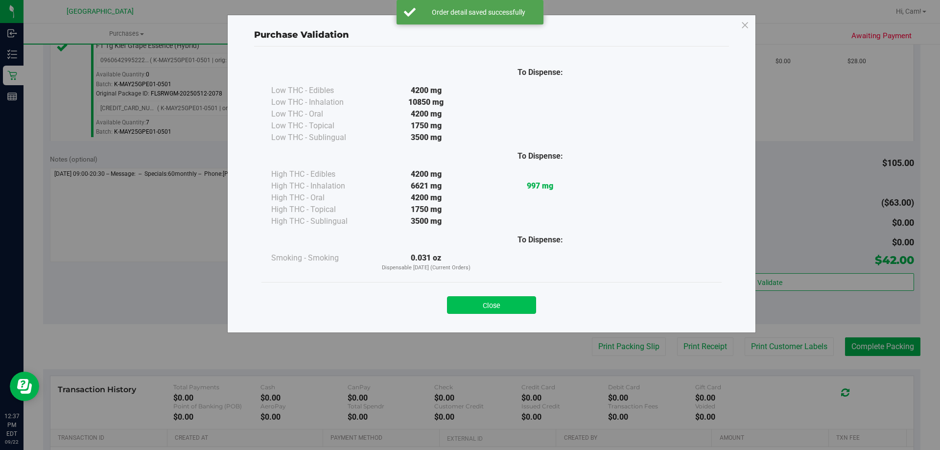
click at [511, 300] on button "Close" at bounding box center [491, 305] width 89 height 18
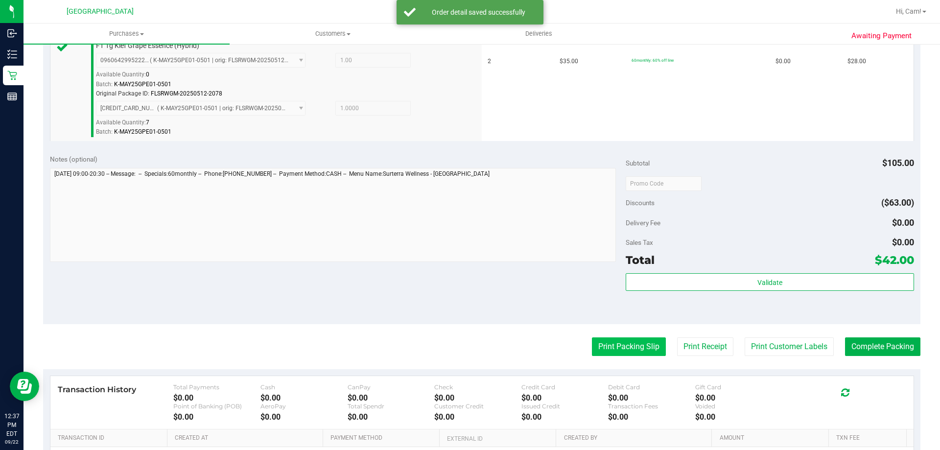
click at [604, 342] on button "Print Packing Slip" at bounding box center [629, 346] width 74 height 19
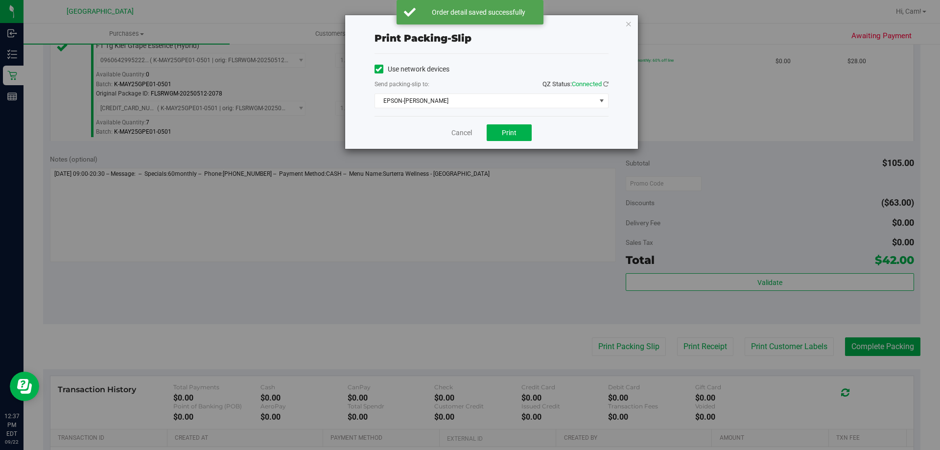
click at [505, 143] on div "Cancel Print" at bounding box center [492, 132] width 234 height 33
click at [509, 134] on span "Print" at bounding box center [509, 133] width 15 height 8
click at [629, 23] on icon "button" at bounding box center [628, 24] width 7 height 12
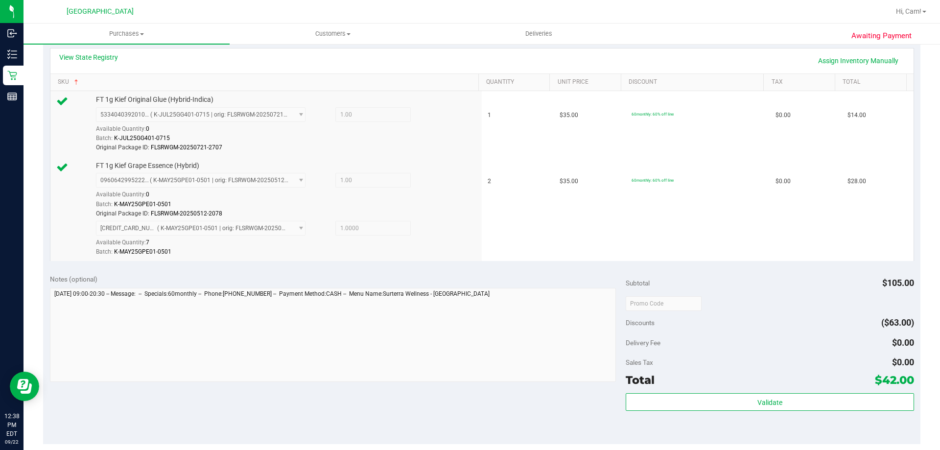
scroll to position [245, 0]
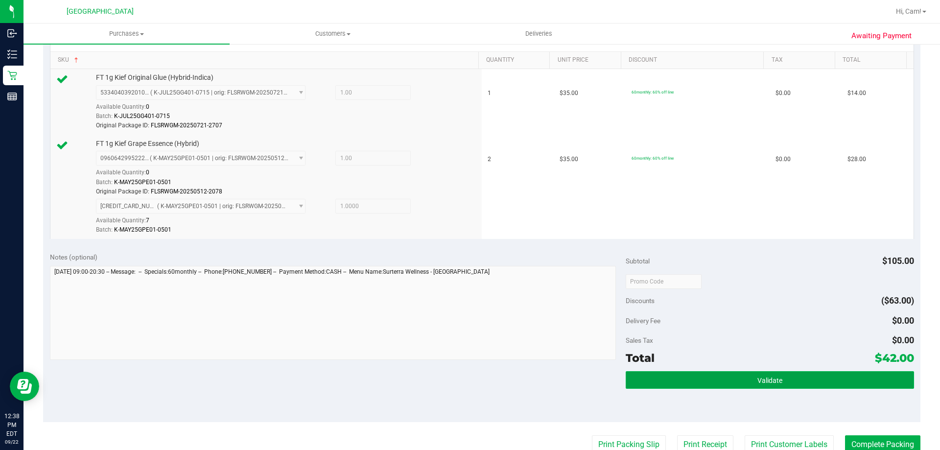
click at [819, 386] on button "Validate" at bounding box center [770, 380] width 288 height 18
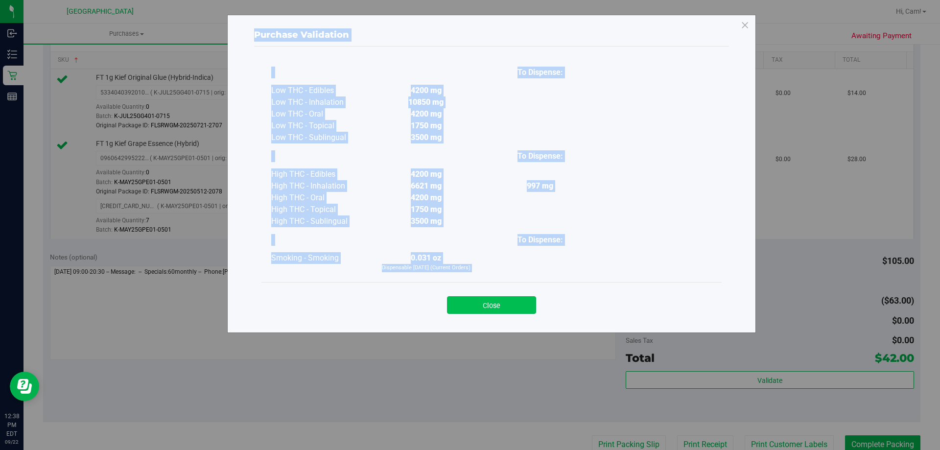
click at [503, 302] on button "Close" at bounding box center [491, 305] width 89 height 18
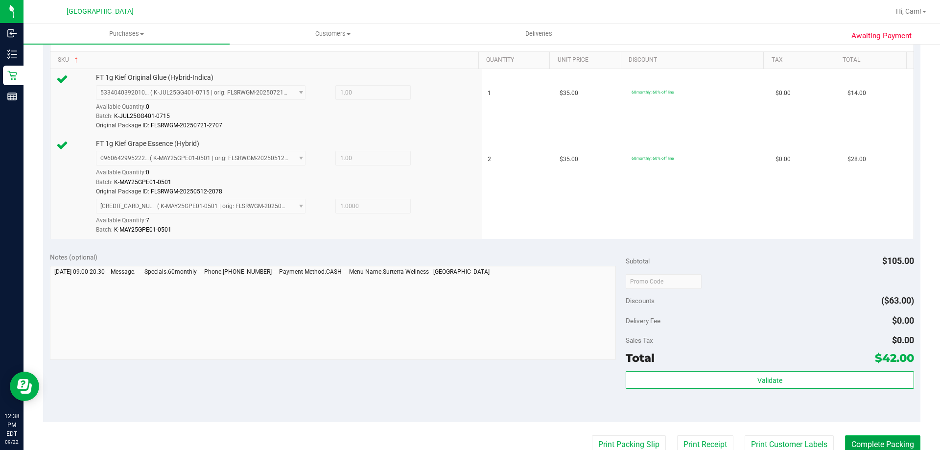
click at [868, 438] on button "Complete Packing" at bounding box center [882, 444] width 75 height 19
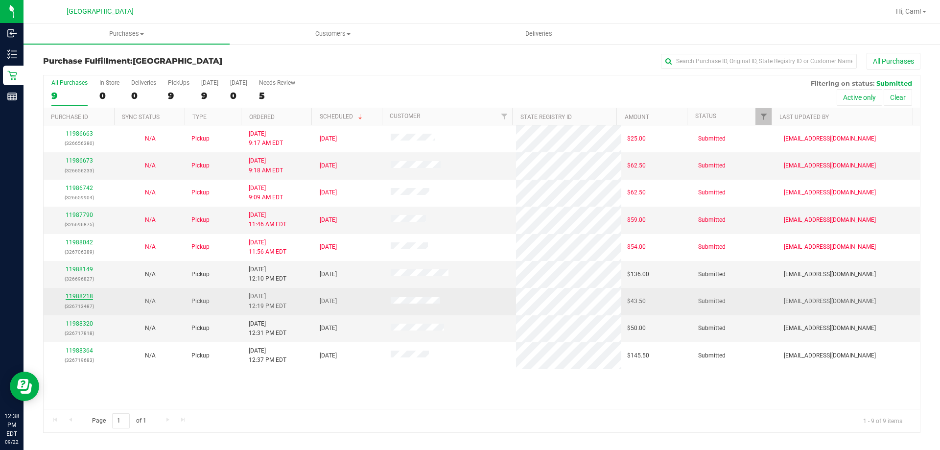
click at [81, 293] on link "11988218" at bounding box center [79, 296] width 27 height 7
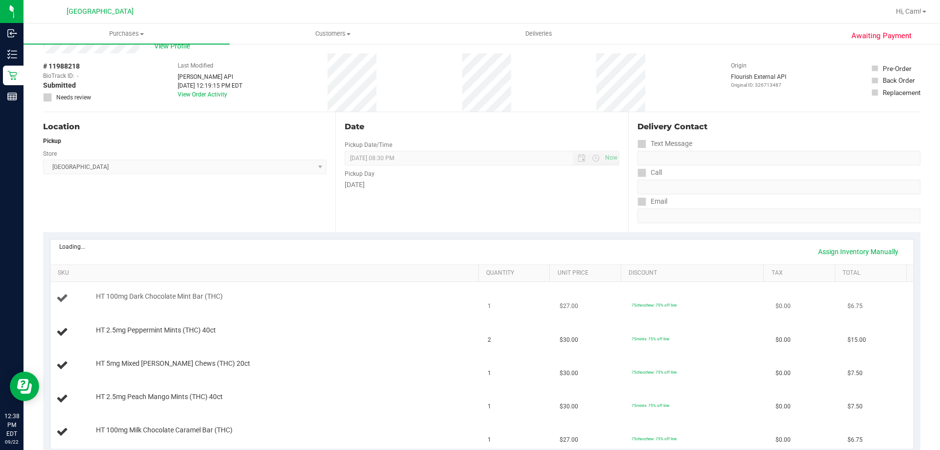
scroll to position [49, 0]
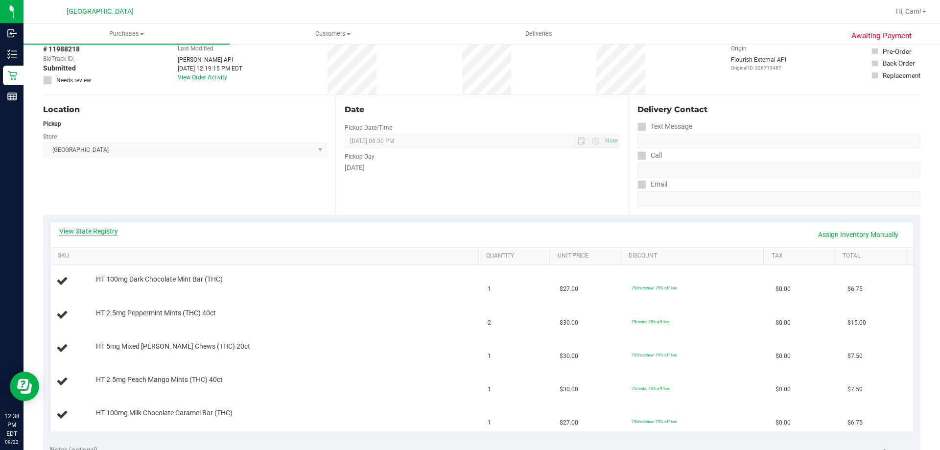
click at [105, 231] on link "View State Registry" at bounding box center [88, 231] width 59 height 10
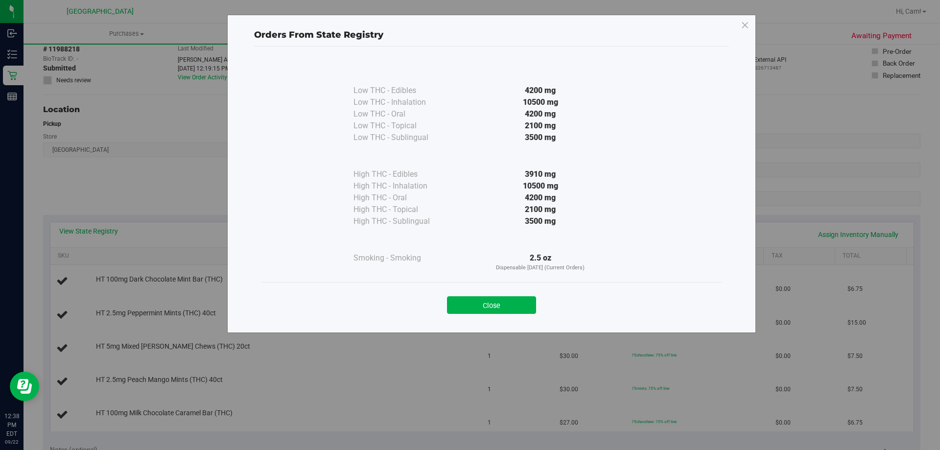
click at [499, 316] on div "Close" at bounding box center [492, 302] width 460 height 40
click at [455, 308] on button "Close" at bounding box center [491, 305] width 89 height 18
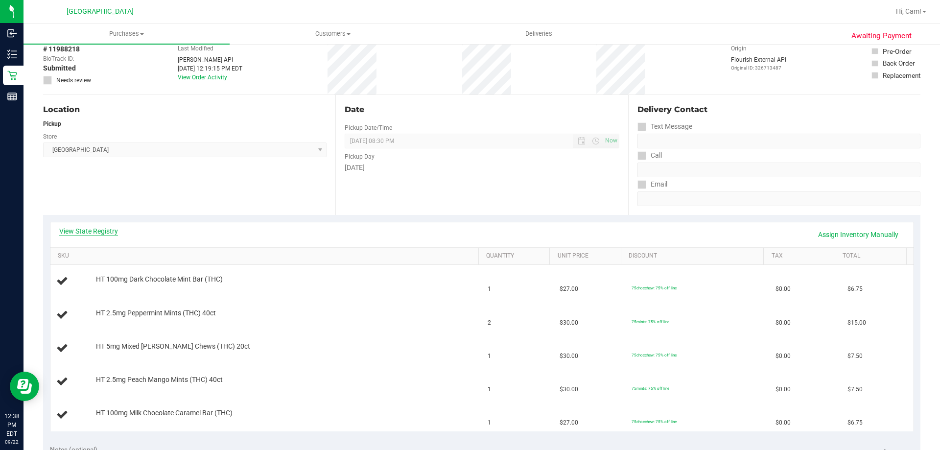
click at [90, 233] on link "View State Registry" at bounding box center [88, 231] width 59 height 10
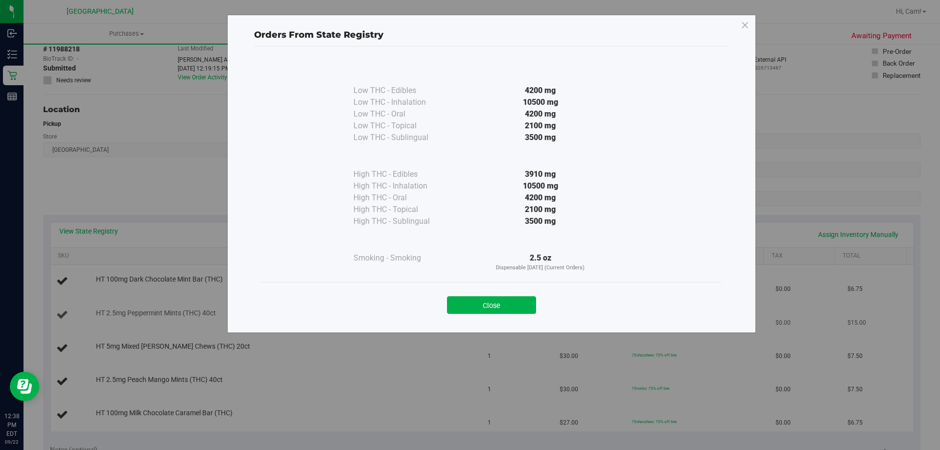
click at [518, 302] on button "Close" at bounding box center [491, 305] width 89 height 18
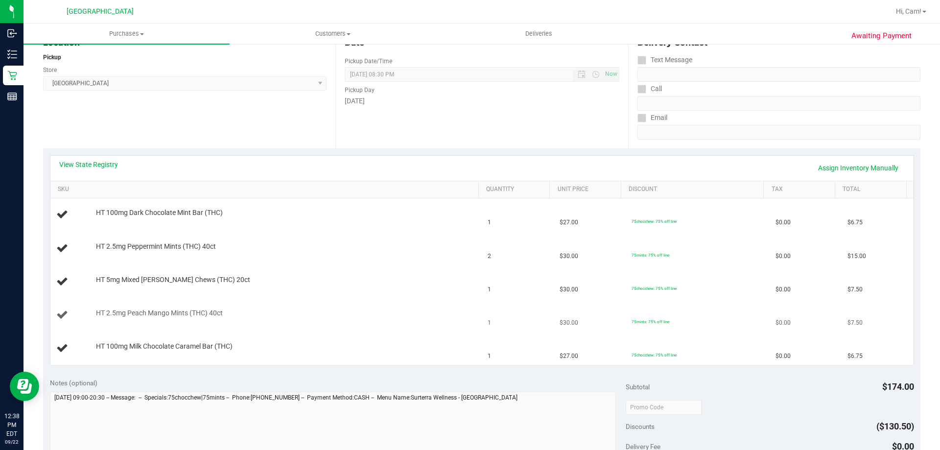
scroll to position [98, 0]
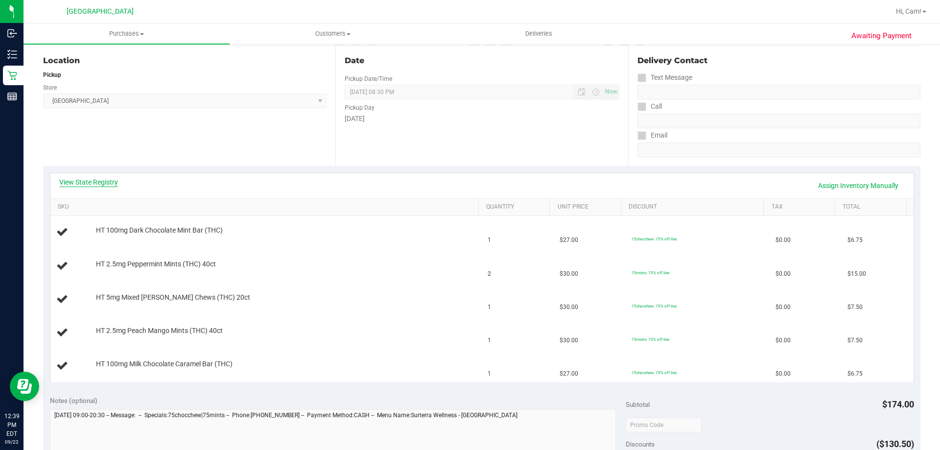
click at [85, 179] on link "View State Registry" at bounding box center [88, 182] width 59 height 10
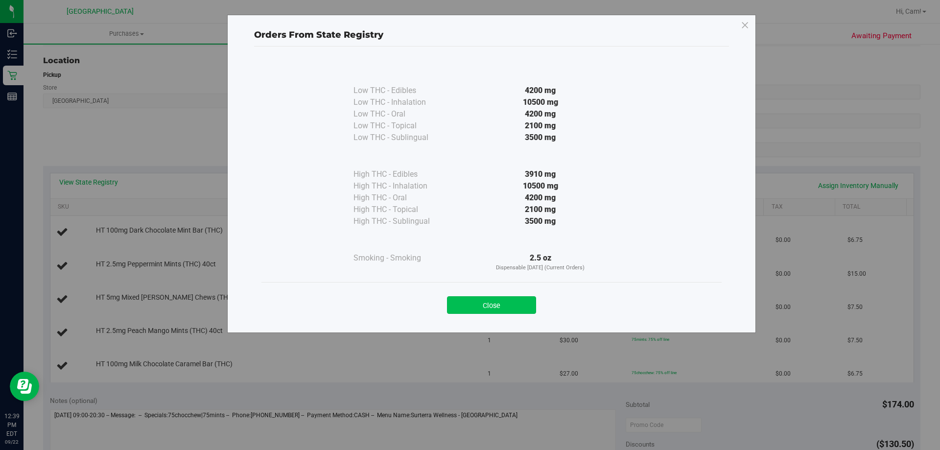
click at [466, 304] on button "Close" at bounding box center [491, 305] width 89 height 18
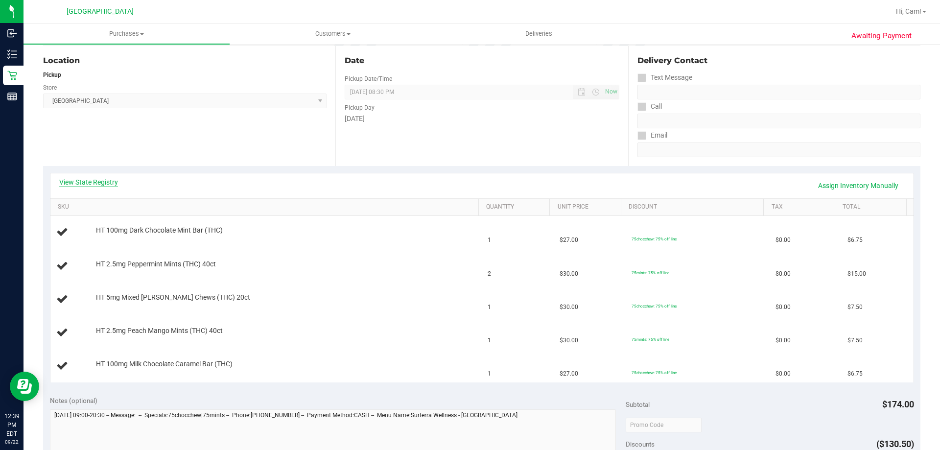
click at [109, 180] on link "View State Registry" at bounding box center [88, 182] width 59 height 10
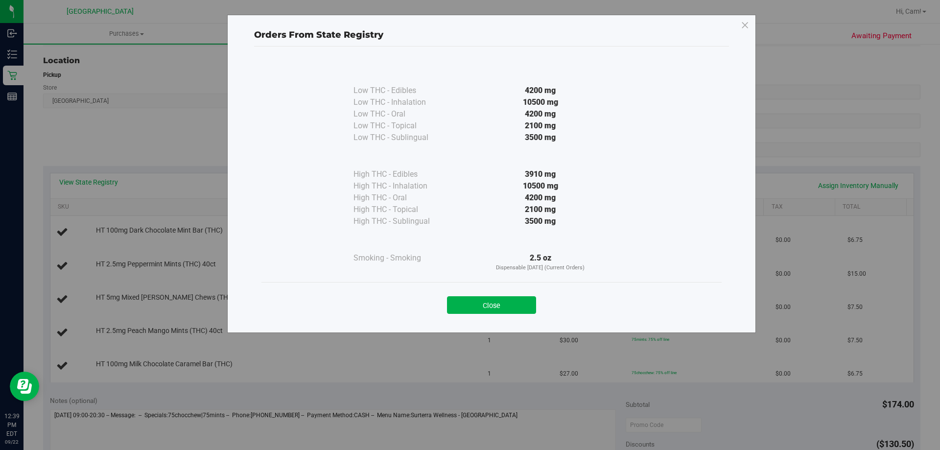
click at [517, 295] on div "Close" at bounding box center [492, 302] width 446 height 24
click at [509, 304] on button "Close" at bounding box center [491, 305] width 89 height 18
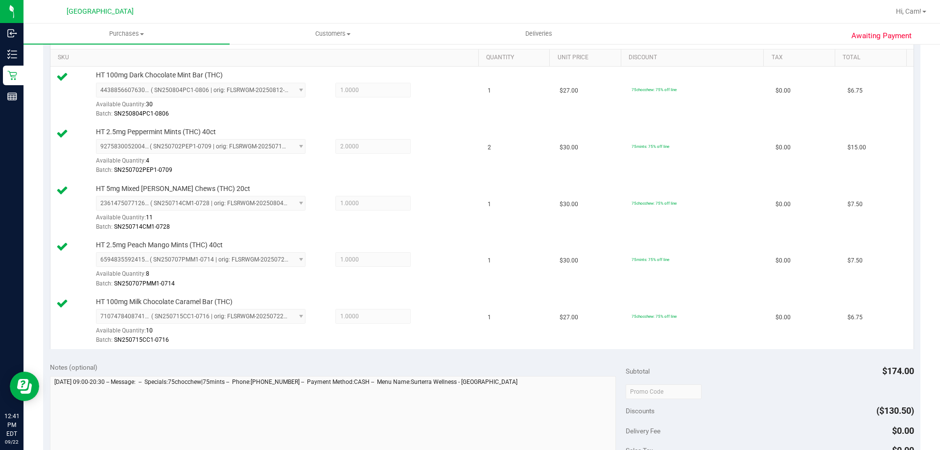
scroll to position [392, 0]
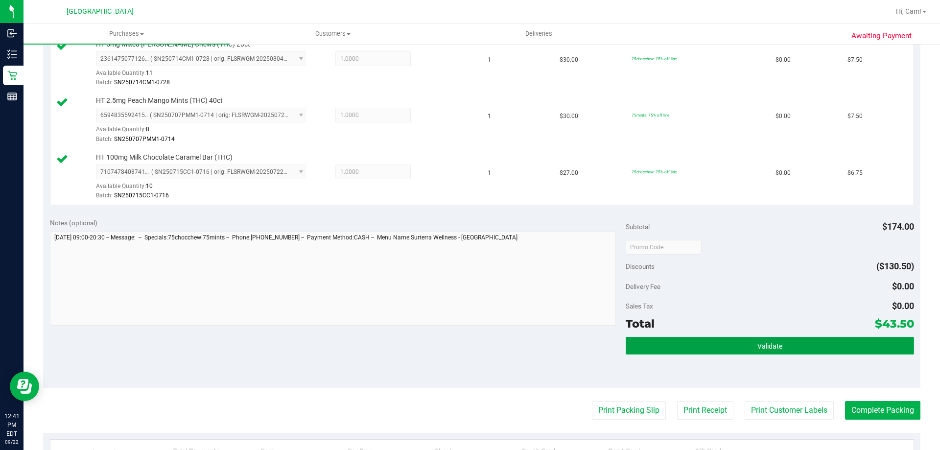
click at [685, 339] on button "Validate" at bounding box center [770, 346] width 288 height 18
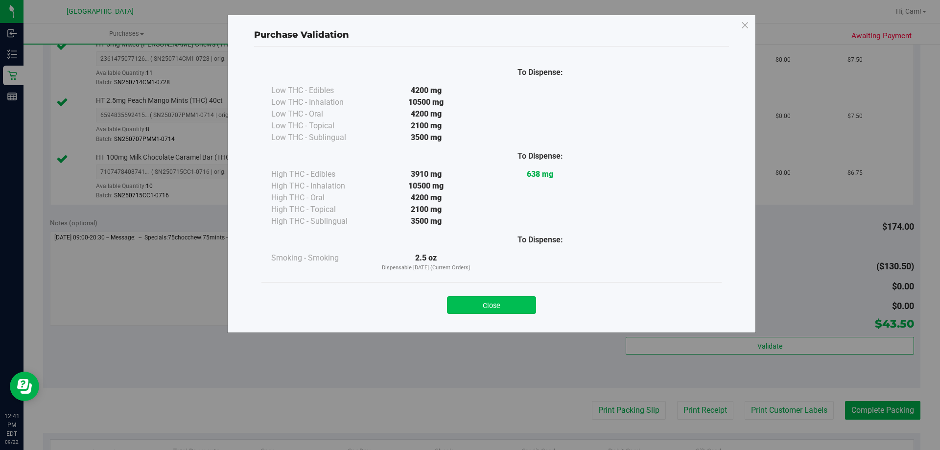
click at [505, 302] on button "Close" at bounding box center [491, 305] width 89 height 18
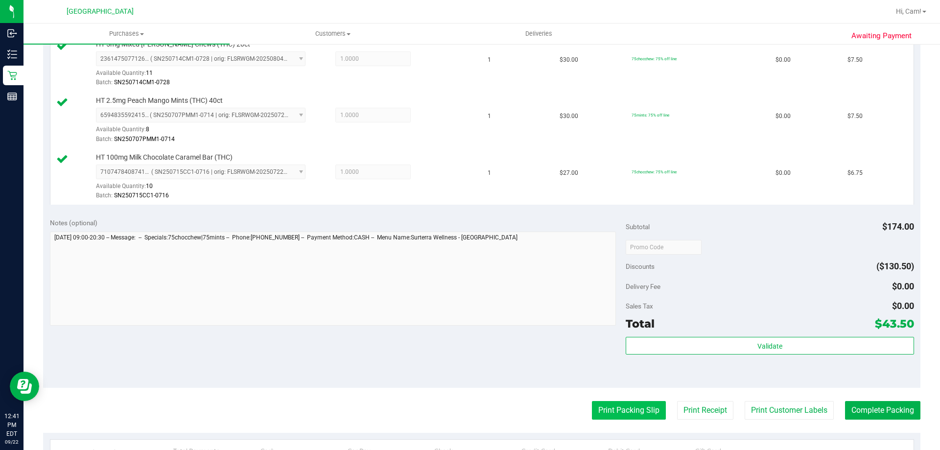
click at [612, 408] on button "Print Packing Slip" at bounding box center [629, 410] width 74 height 19
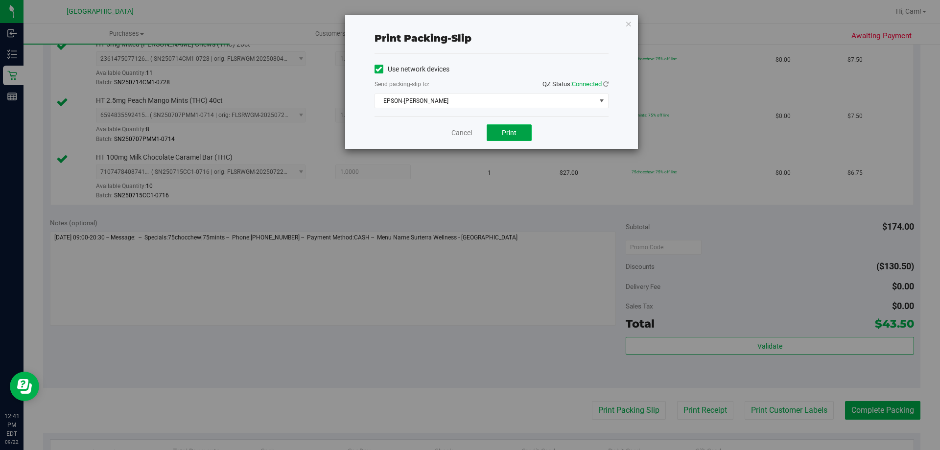
click at [514, 135] on span "Print" at bounding box center [509, 133] width 15 height 8
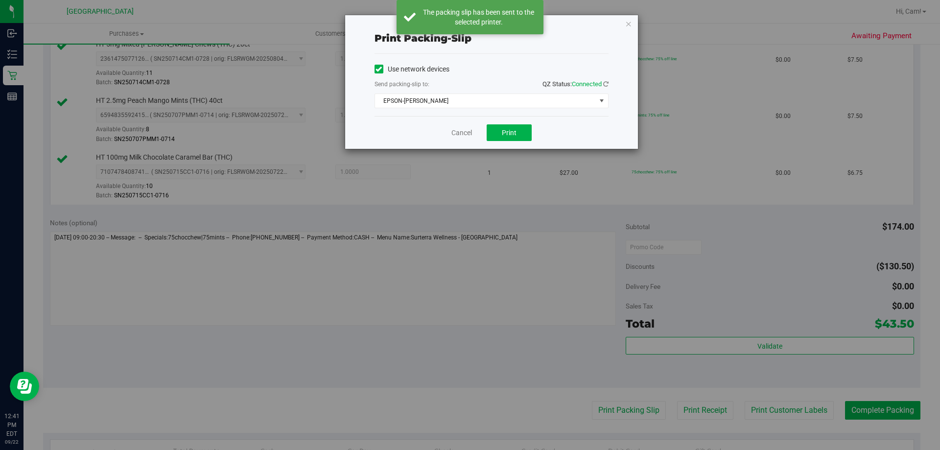
drag, startPoint x: 629, startPoint y: 26, endPoint x: 617, endPoint y: 34, distance: 14.3
click at [629, 26] on icon "button" at bounding box center [628, 24] width 7 height 12
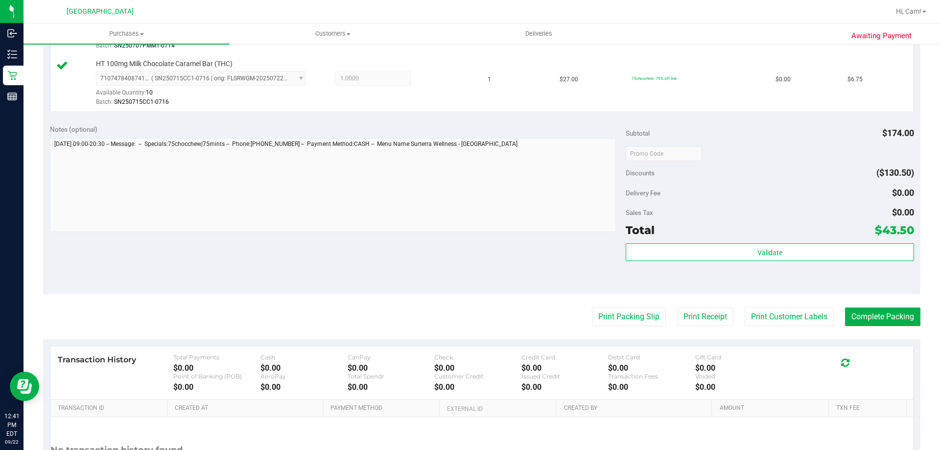
scroll to position [539, 0]
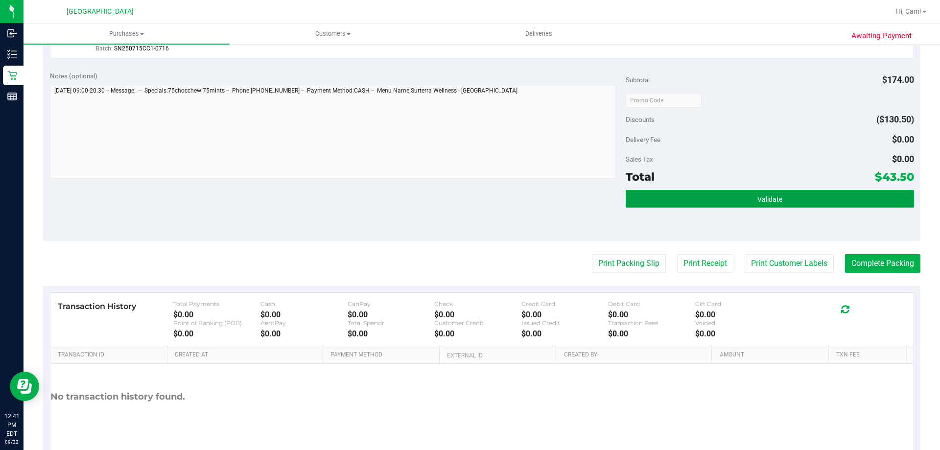
click at [772, 198] on span "Validate" at bounding box center [770, 199] width 25 height 8
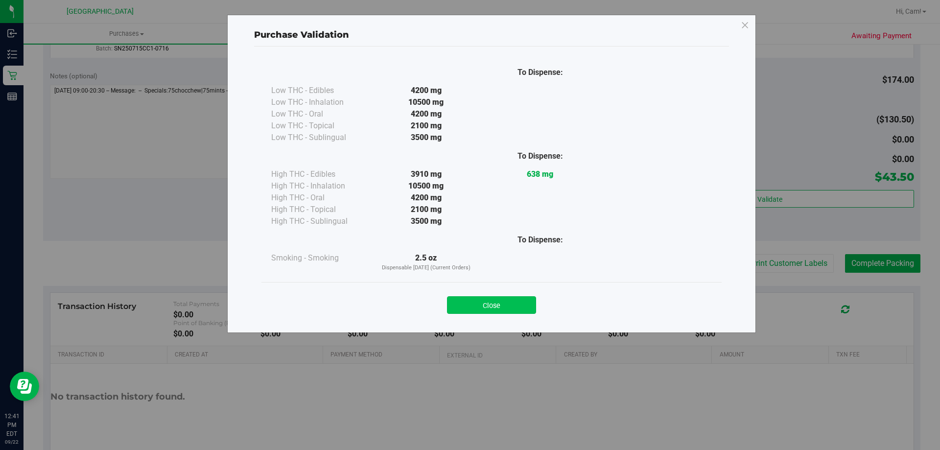
click at [517, 299] on button "Close" at bounding box center [491, 305] width 89 height 18
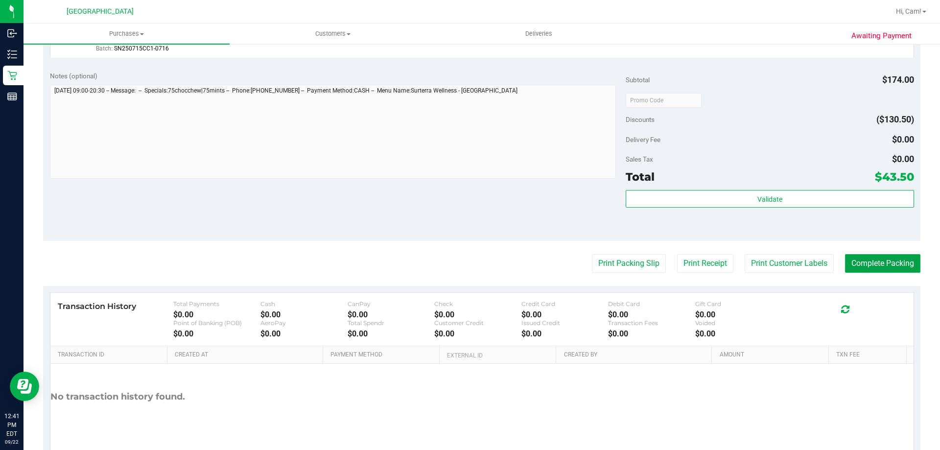
click at [870, 267] on button "Complete Packing" at bounding box center [882, 263] width 75 height 19
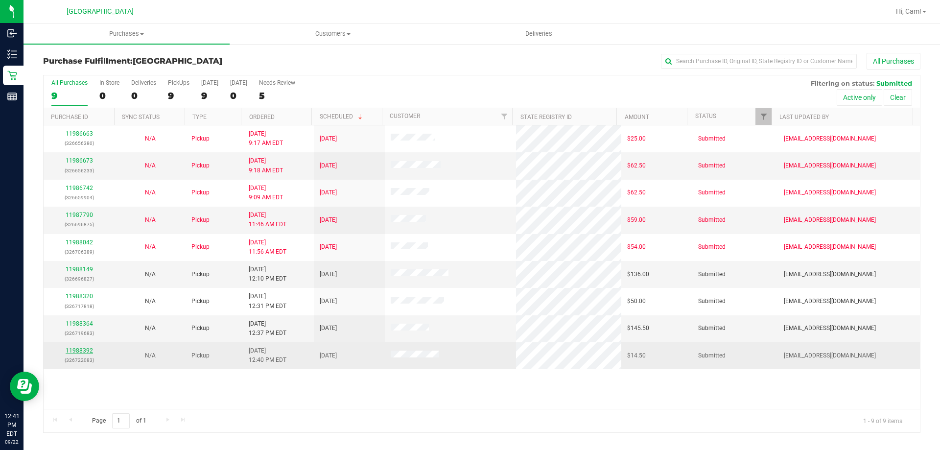
click at [84, 349] on link "11988392" at bounding box center [79, 350] width 27 height 7
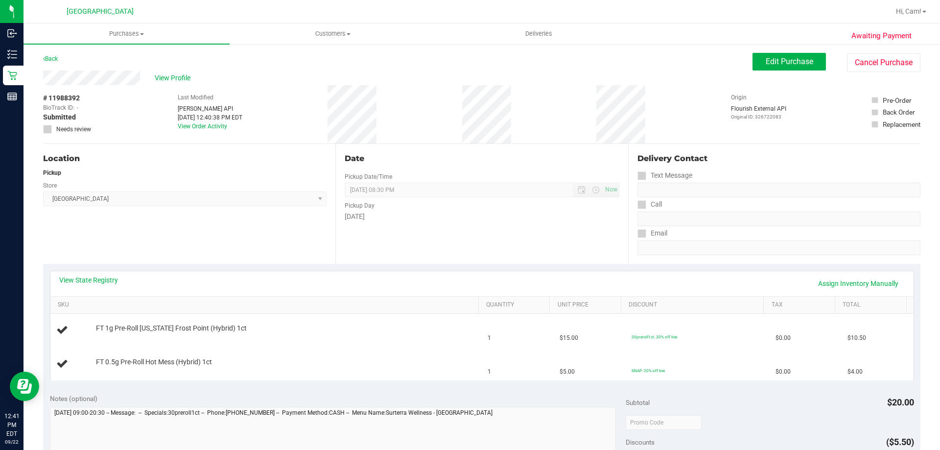
click at [121, 277] on div "View State Registry Assign Inventory Manually" at bounding box center [482, 283] width 846 height 17
click at [109, 278] on link "View State Registry" at bounding box center [88, 280] width 59 height 10
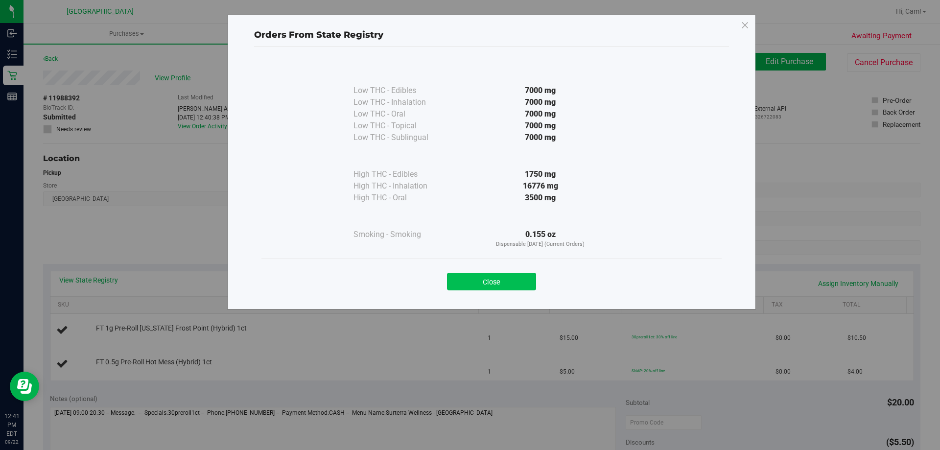
click at [534, 273] on button "Close" at bounding box center [491, 282] width 89 height 18
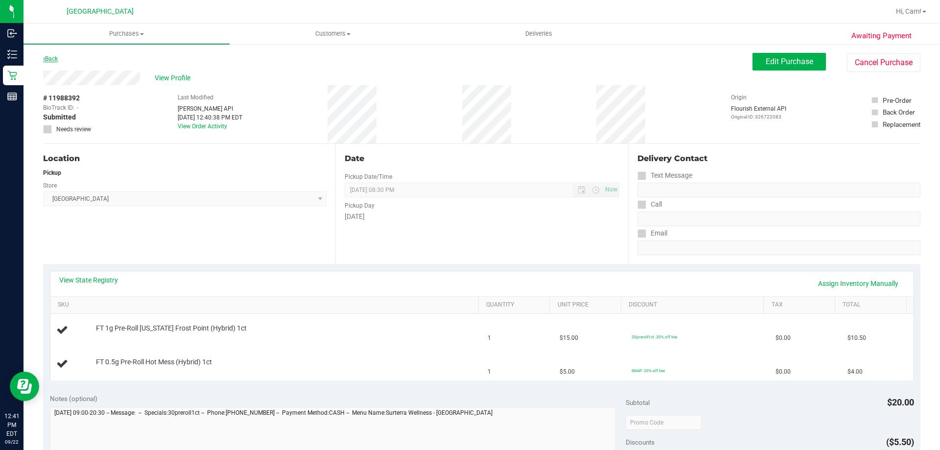
click at [52, 56] on link "Back" at bounding box center [50, 58] width 15 height 7
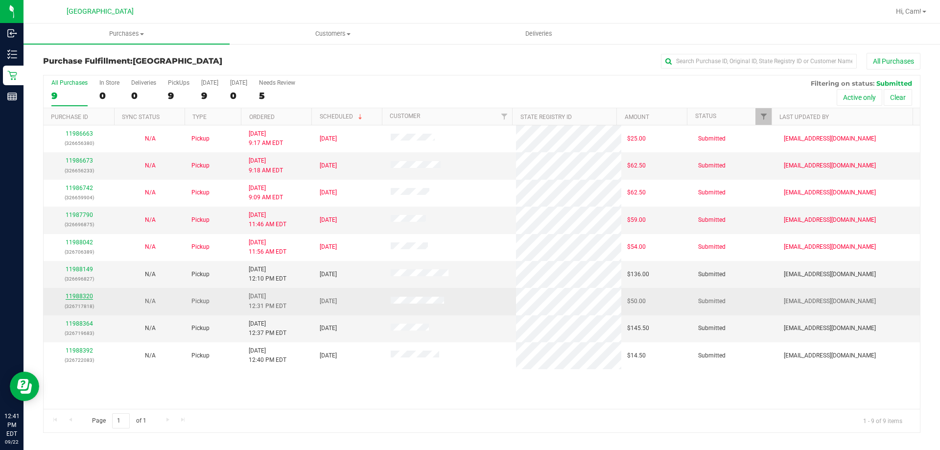
click at [87, 295] on link "11988320" at bounding box center [79, 296] width 27 height 7
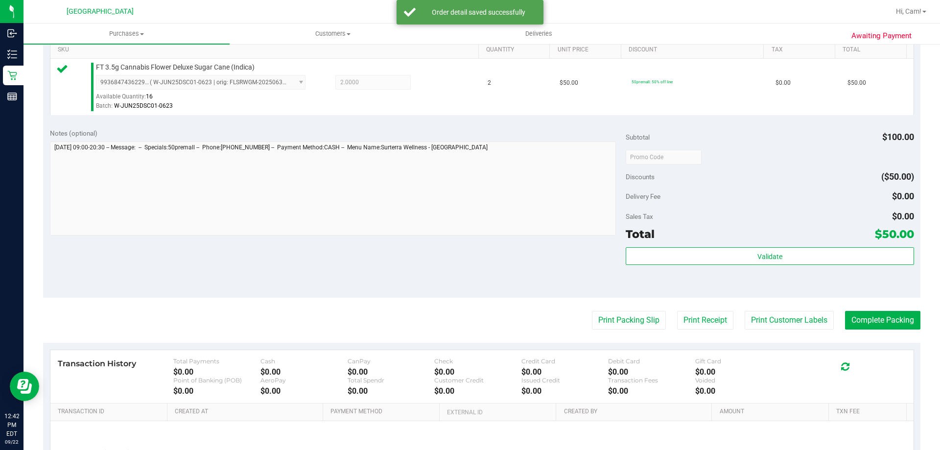
scroll to position [294, 0]
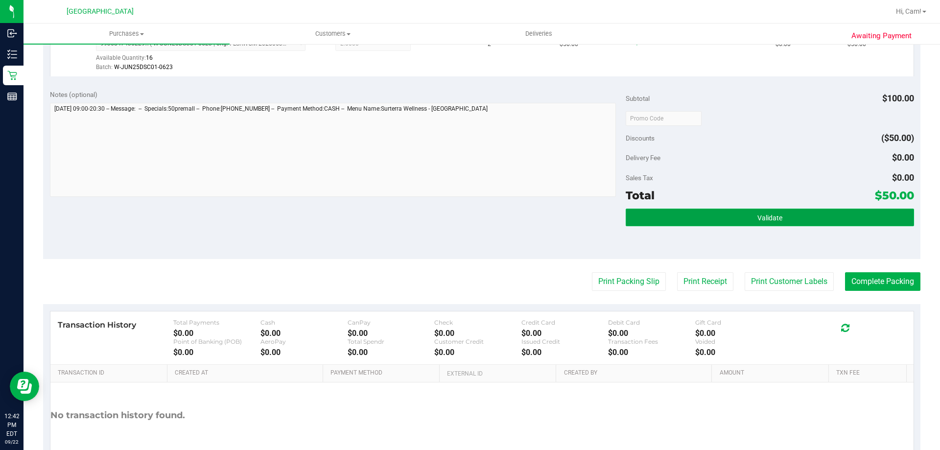
click at [812, 217] on button "Validate" at bounding box center [770, 218] width 288 height 18
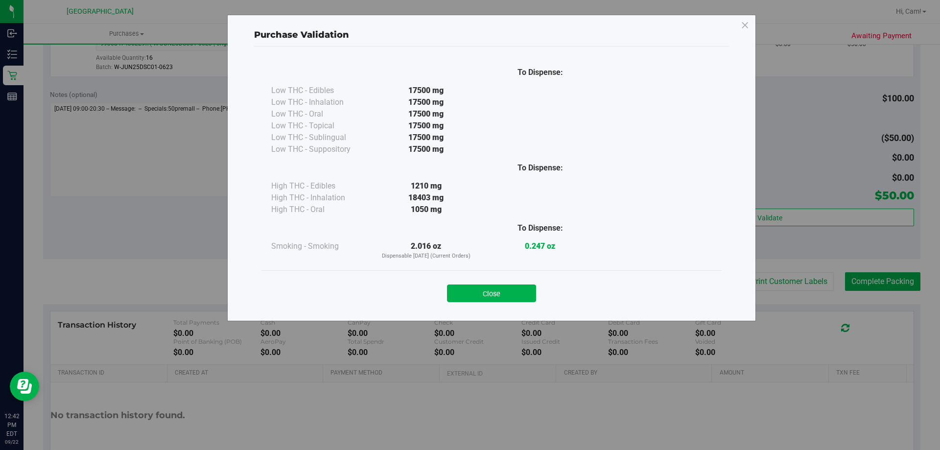
drag, startPoint x: 501, startPoint y: 292, endPoint x: 578, endPoint y: 294, distance: 76.9
click at [503, 293] on button "Close" at bounding box center [491, 294] width 89 height 18
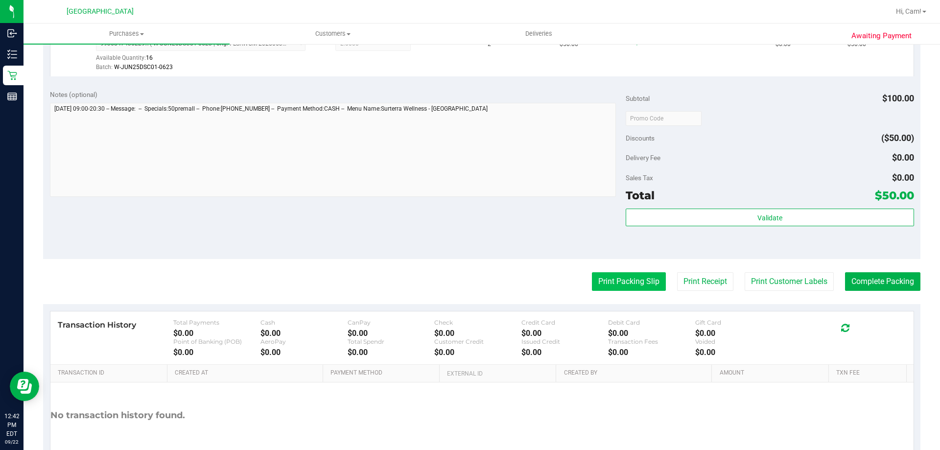
click at [625, 282] on button "Print Packing Slip" at bounding box center [629, 281] width 74 height 19
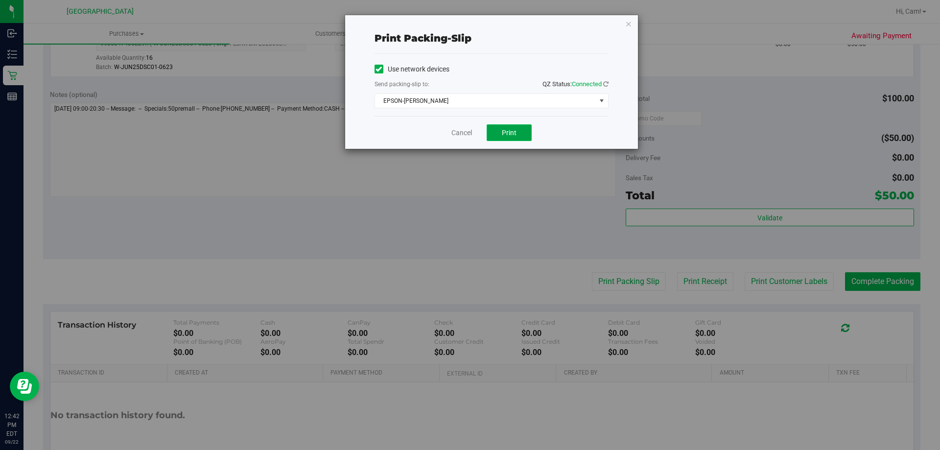
click at [500, 132] on button "Print" at bounding box center [509, 132] width 45 height 17
click at [629, 26] on icon "button" at bounding box center [628, 24] width 7 height 12
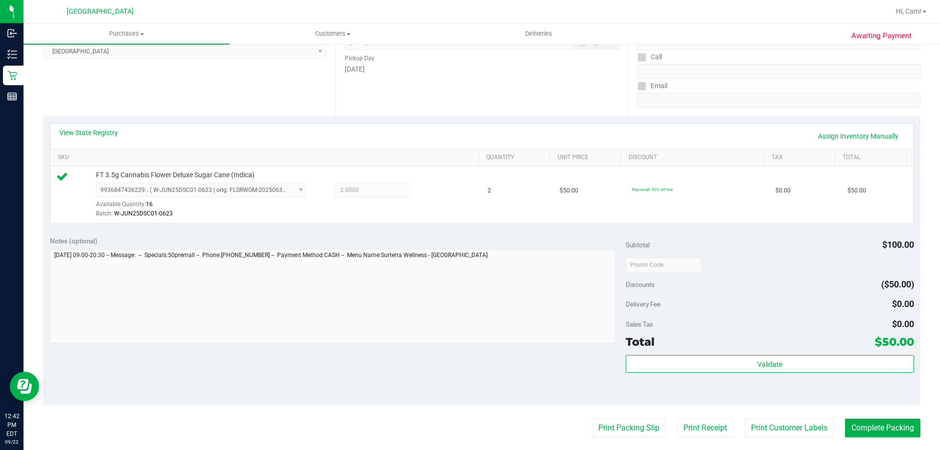
scroll to position [343, 0]
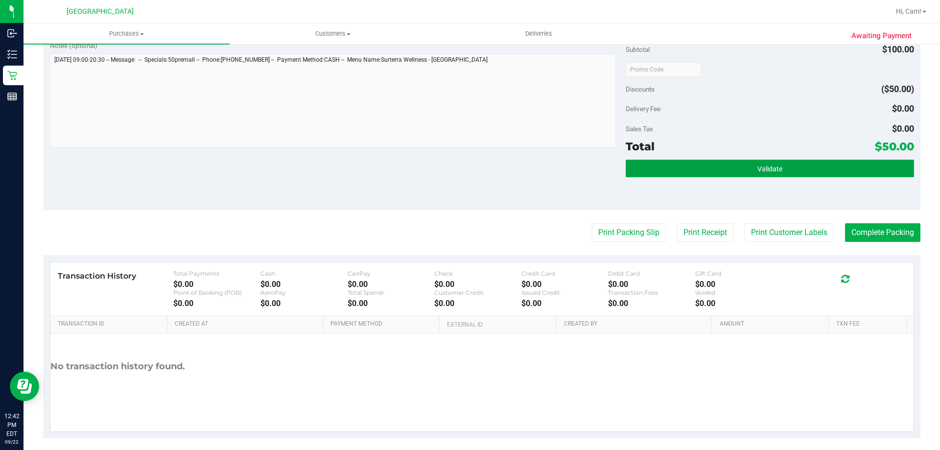
click at [737, 166] on button "Validate" at bounding box center [770, 169] width 288 height 18
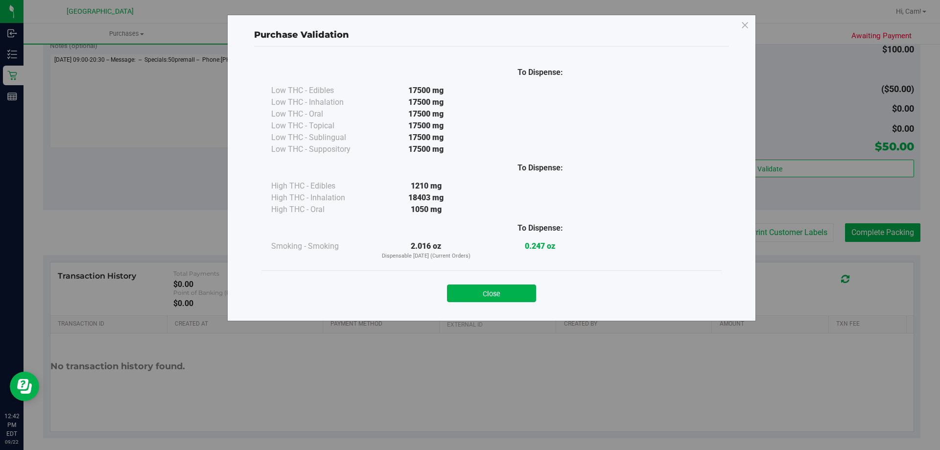
drag, startPoint x: 506, startPoint y: 289, endPoint x: 625, endPoint y: 284, distance: 119.1
click at [508, 289] on button "Close" at bounding box center [491, 294] width 89 height 18
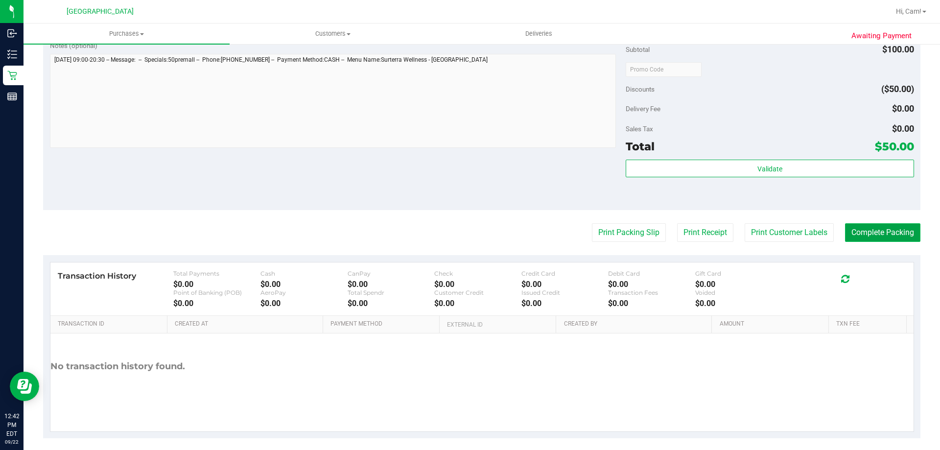
click at [863, 231] on button "Complete Packing" at bounding box center [882, 232] width 75 height 19
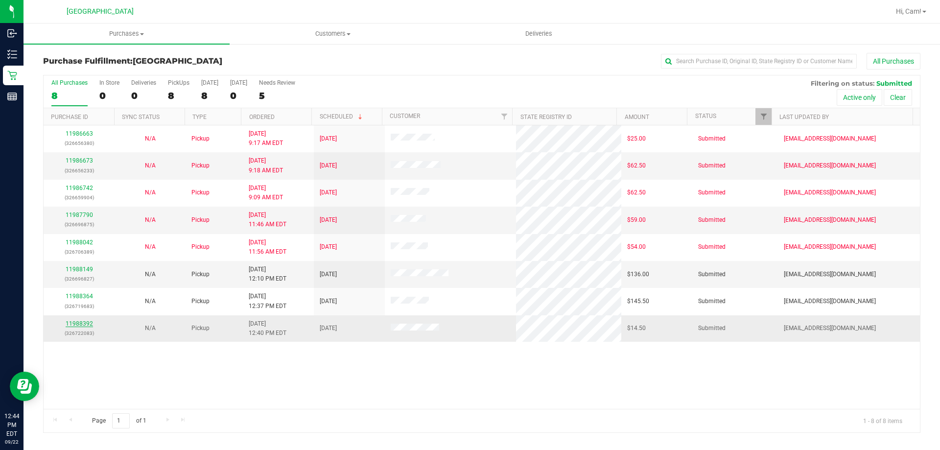
click at [88, 325] on link "11988392" at bounding box center [79, 323] width 27 height 7
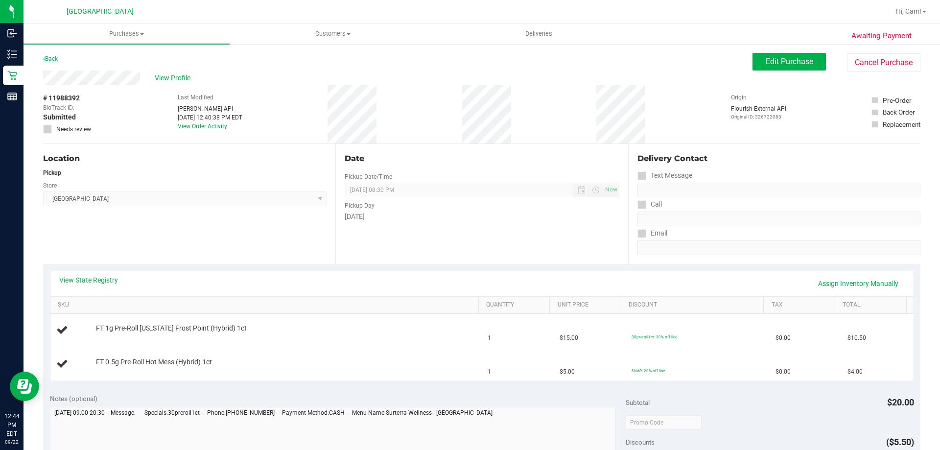
click at [55, 58] on link "Back" at bounding box center [50, 58] width 15 height 7
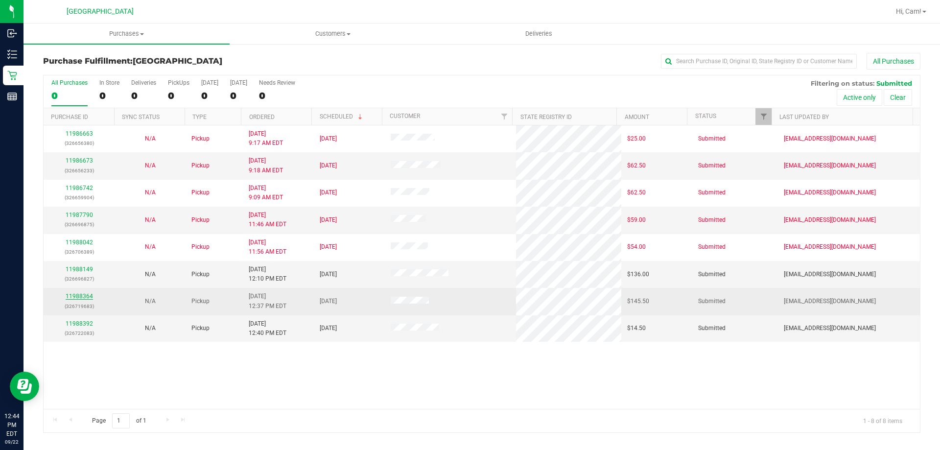
click at [74, 296] on link "11988364" at bounding box center [79, 296] width 27 height 7
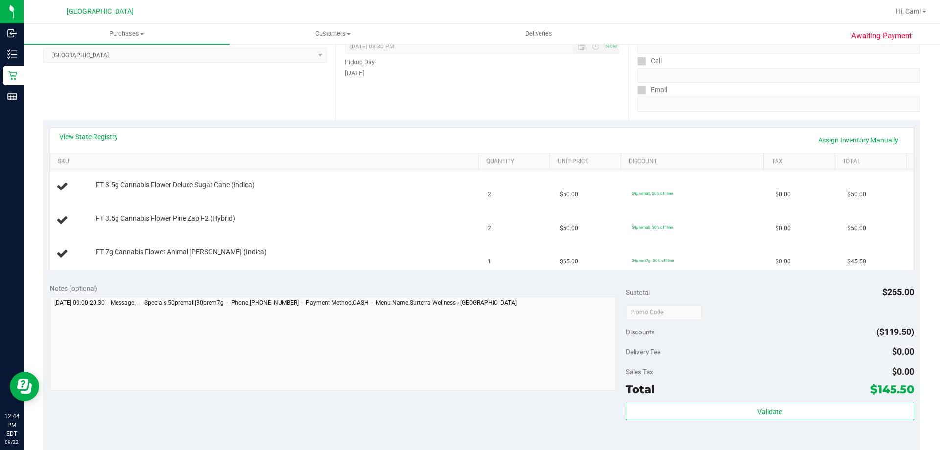
scroll to position [147, 0]
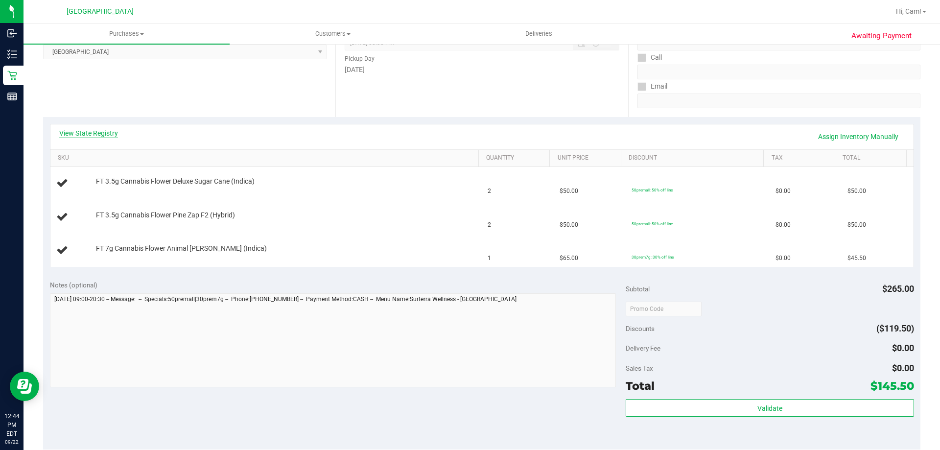
click at [106, 131] on link "View State Registry" at bounding box center [88, 133] width 59 height 10
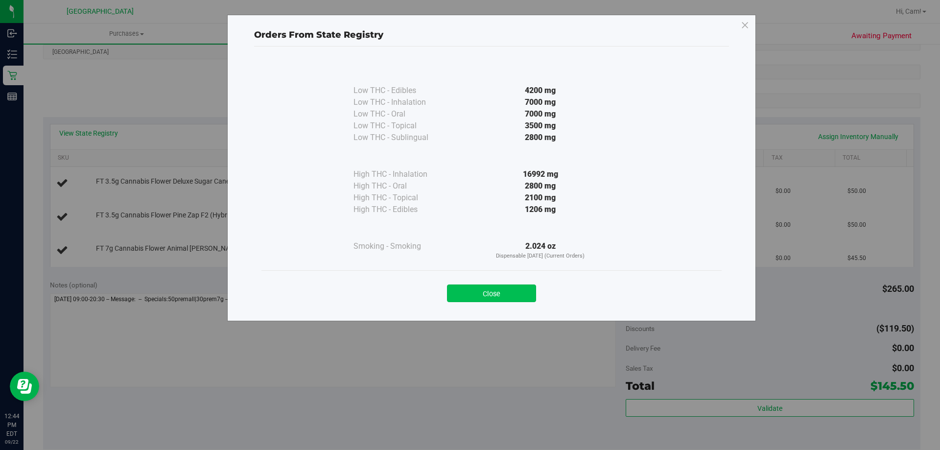
click at [489, 290] on button "Close" at bounding box center [491, 294] width 89 height 18
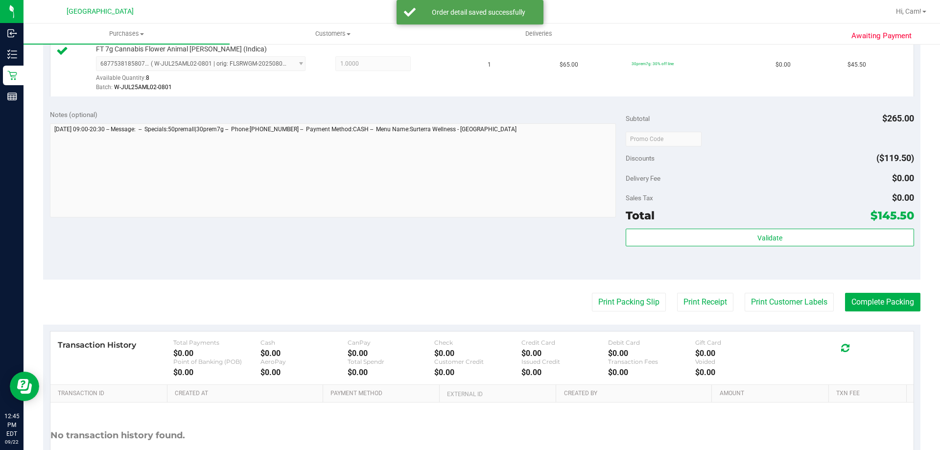
scroll to position [441, 0]
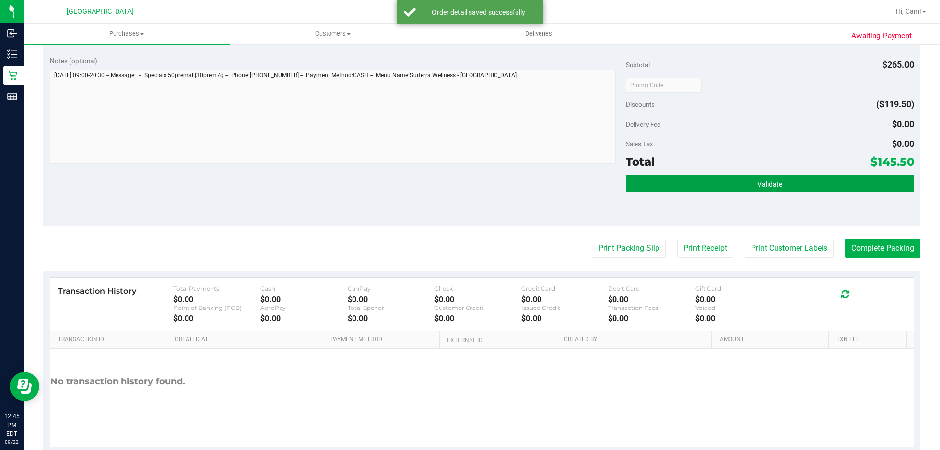
click at [833, 180] on button "Validate" at bounding box center [770, 184] width 288 height 18
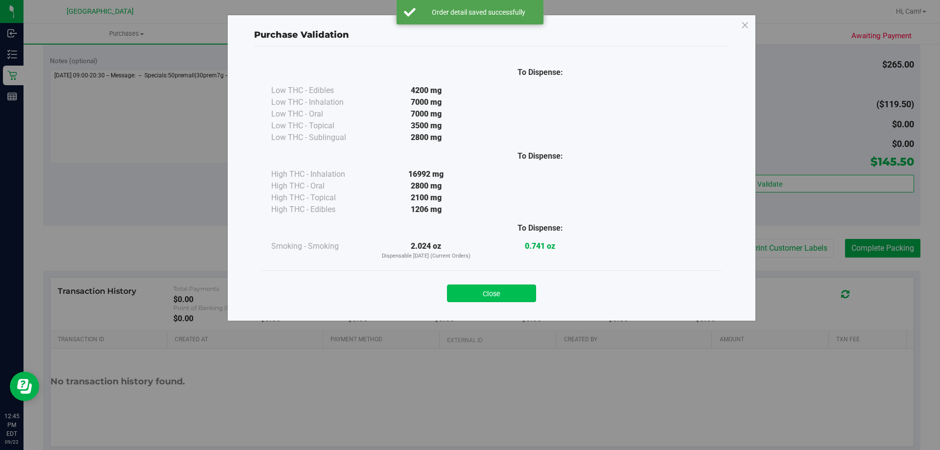
click at [514, 299] on button "Close" at bounding box center [491, 294] width 89 height 18
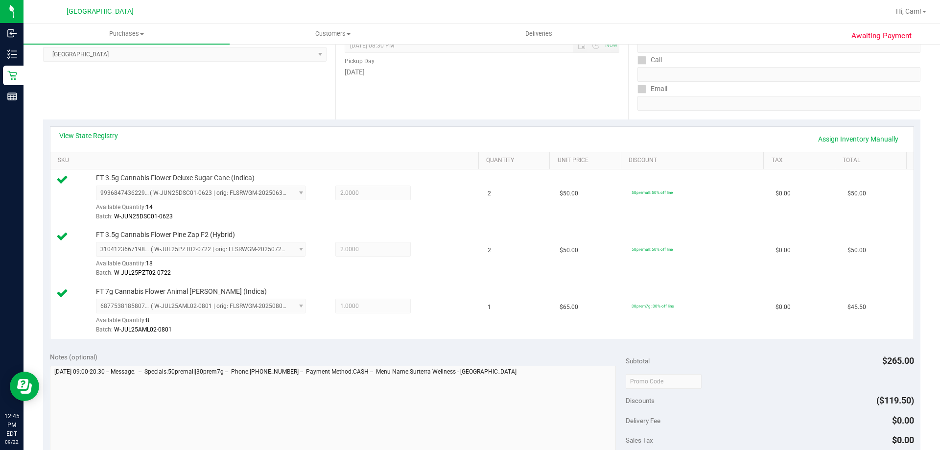
scroll to position [294, 0]
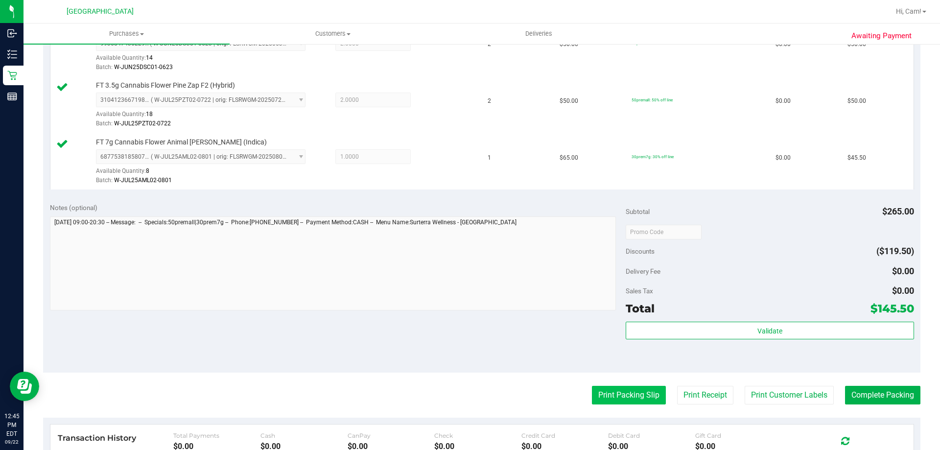
click at [625, 391] on button "Print Packing Slip" at bounding box center [629, 395] width 74 height 19
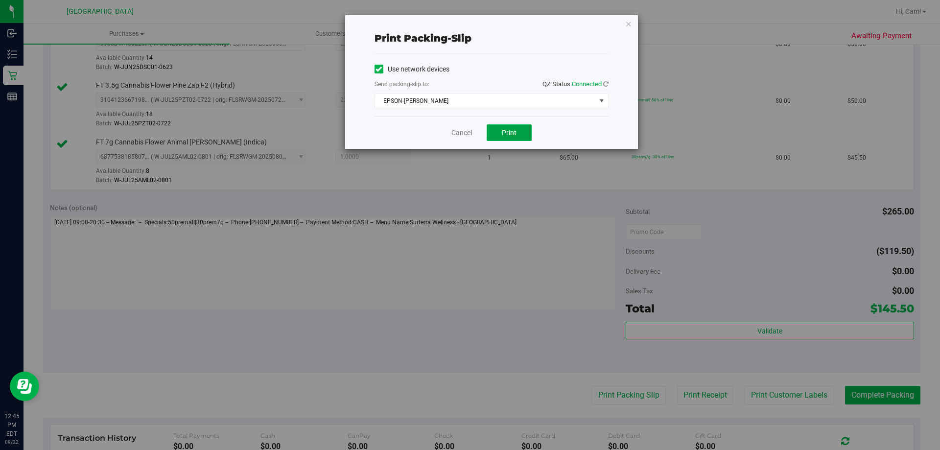
click at [494, 130] on button "Print" at bounding box center [509, 132] width 45 height 17
click at [628, 25] on icon "button" at bounding box center [628, 24] width 7 height 12
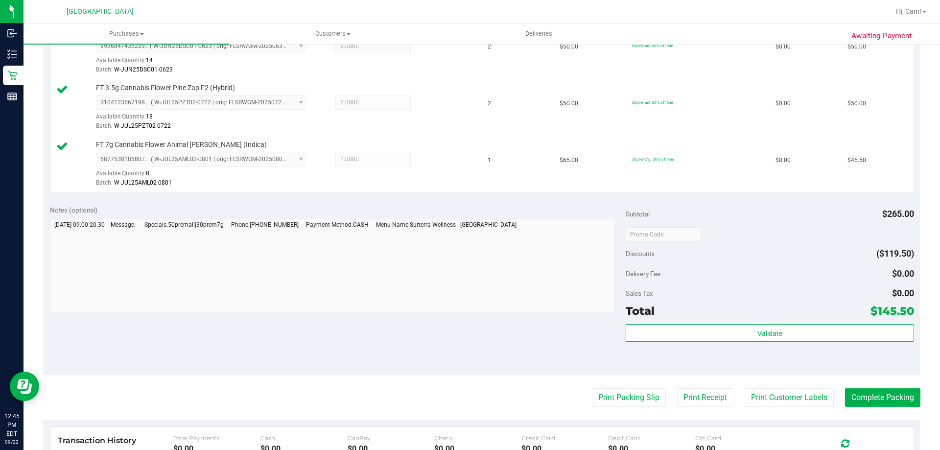
scroll to position [392, 0]
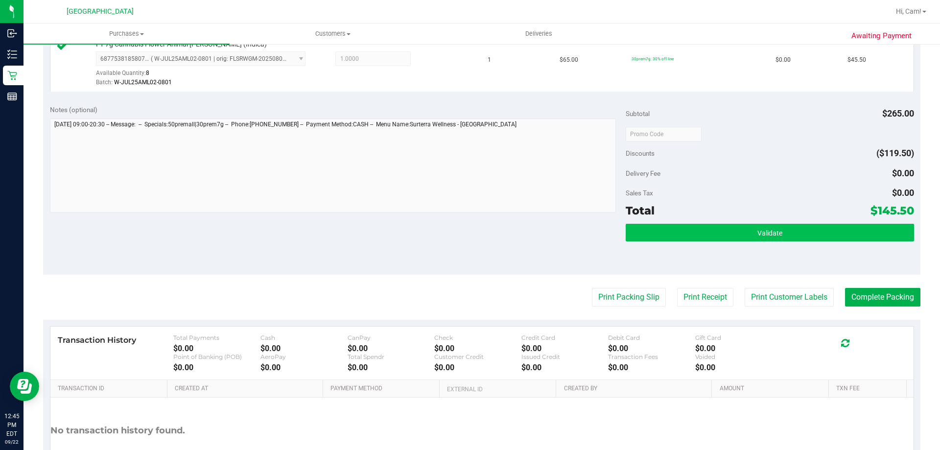
drag, startPoint x: 838, startPoint y: 221, endPoint x: 839, endPoint y: 227, distance: 5.5
click at [839, 226] on div "Subtotal $265.00 Discounts ($119.50) Delivery Fee $0.00 Sales Tax $0.00 Total $…" at bounding box center [770, 186] width 288 height 163
click at [839, 227] on button "Validate" at bounding box center [770, 233] width 288 height 18
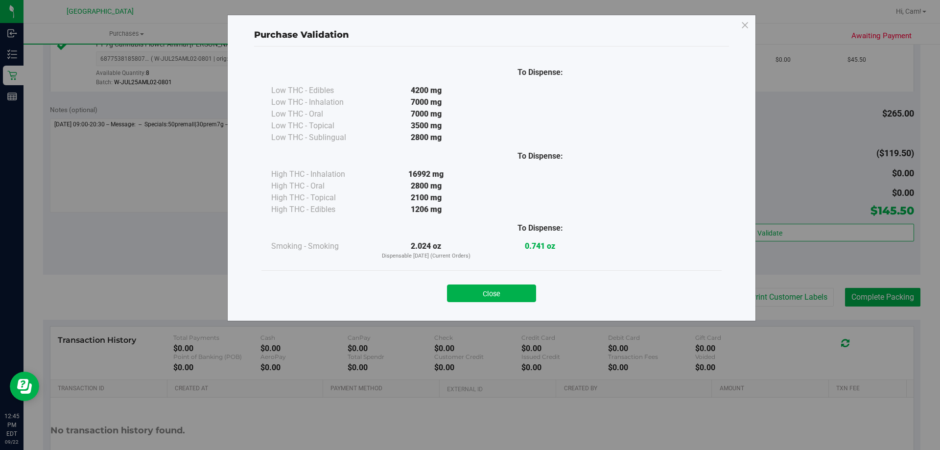
click at [507, 290] on button "Close" at bounding box center [491, 294] width 89 height 18
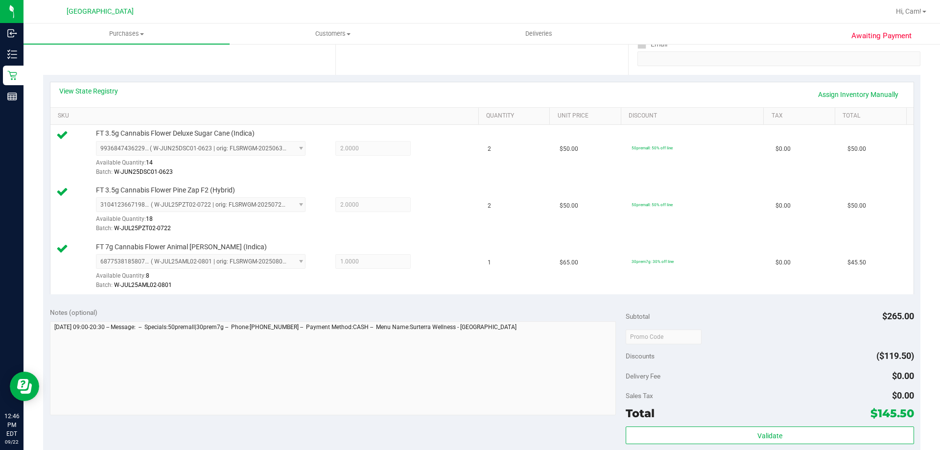
scroll to position [294, 0]
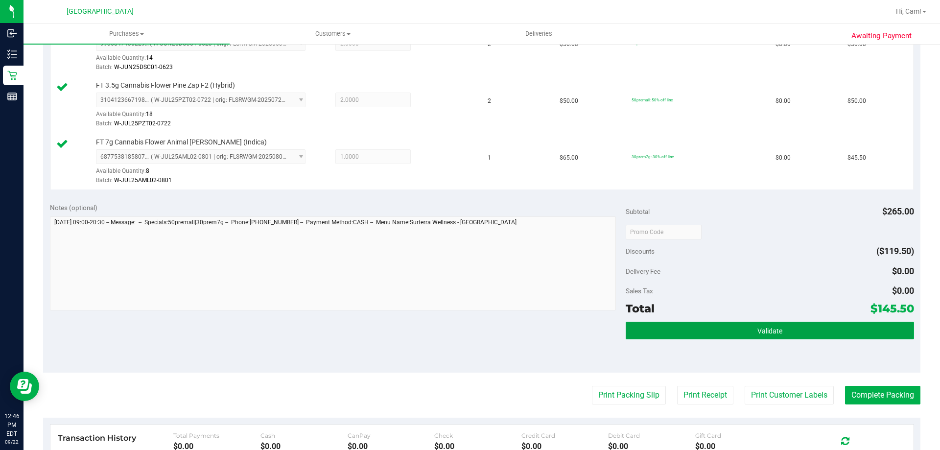
click at [712, 335] on button "Validate" at bounding box center [770, 331] width 288 height 18
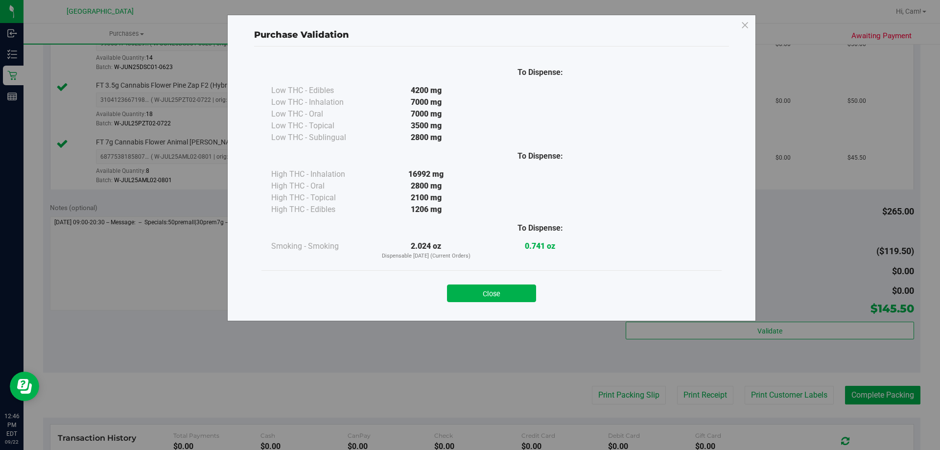
drag, startPoint x: 475, startPoint y: 293, endPoint x: 804, endPoint y: 321, distance: 330.3
click at [477, 293] on button "Close" at bounding box center [491, 294] width 89 height 18
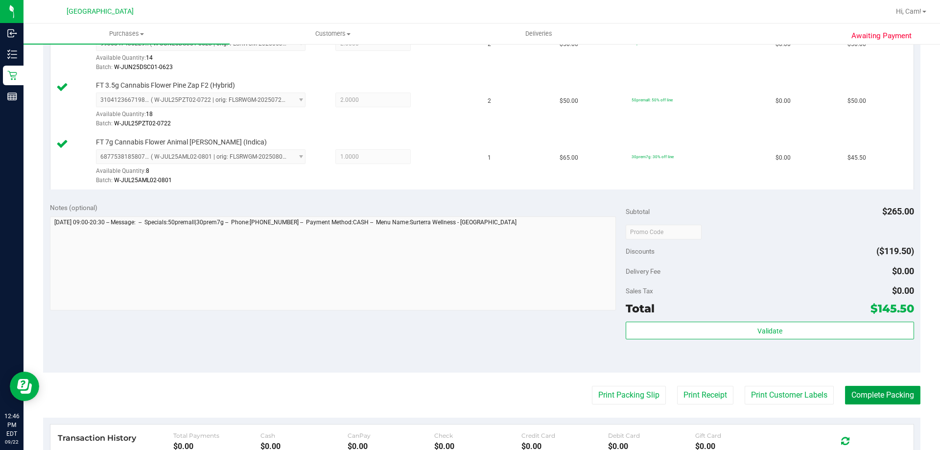
drag, startPoint x: 868, startPoint y: 393, endPoint x: 839, endPoint y: 384, distance: 30.7
click at [868, 393] on button "Complete Packing" at bounding box center [882, 395] width 75 height 19
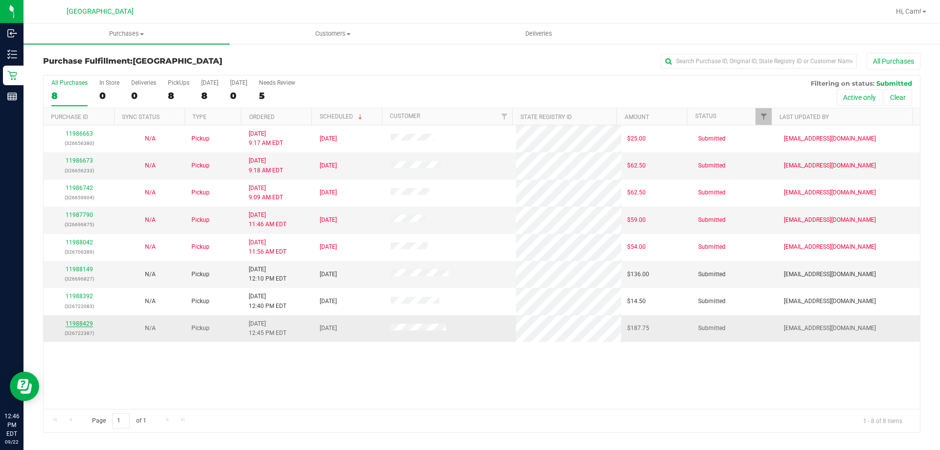
click at [81, 325] on link "11988429" at bounding box center [79, 323] width 27 height 7
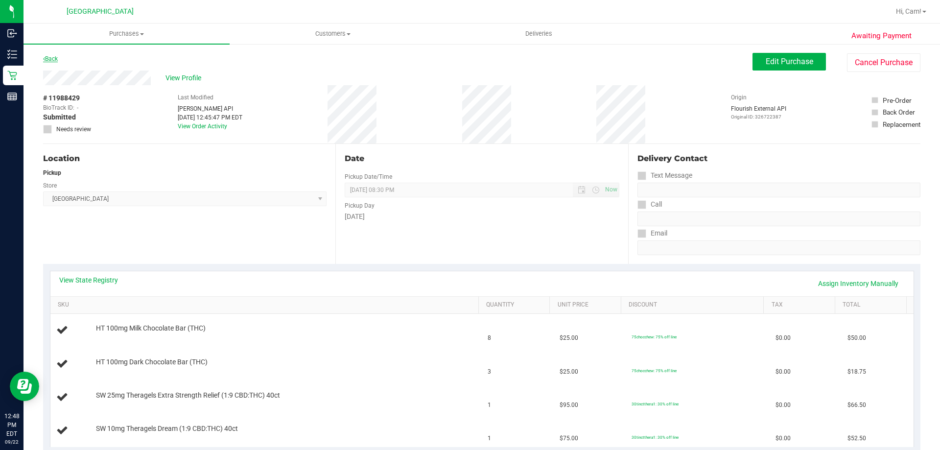
click at [48, 60] on link "Back" at bounding box center [50, 58] width 15 height 7
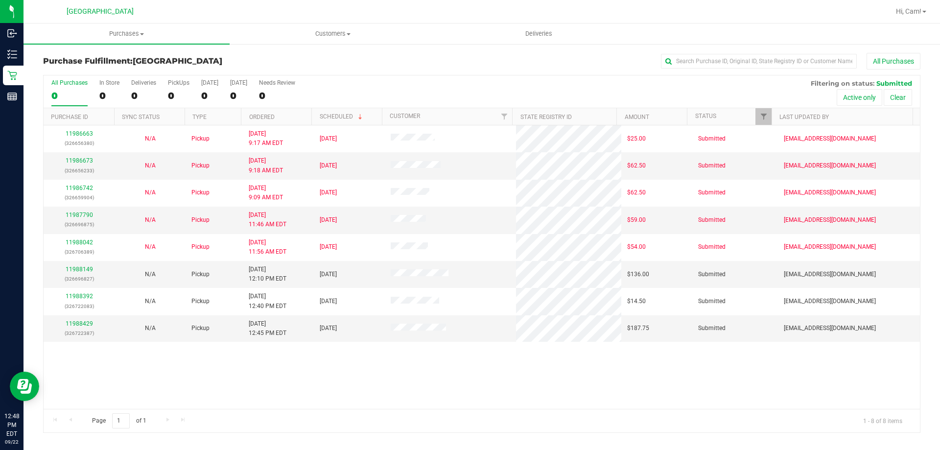
click at [323, 344] on div "11986663 (326656380) N/A Pickup [DATE] 9:17 AM EDT 9/22/2025 $25.00 Submitted […" at bounding box center [482, 267] width 877 height 284
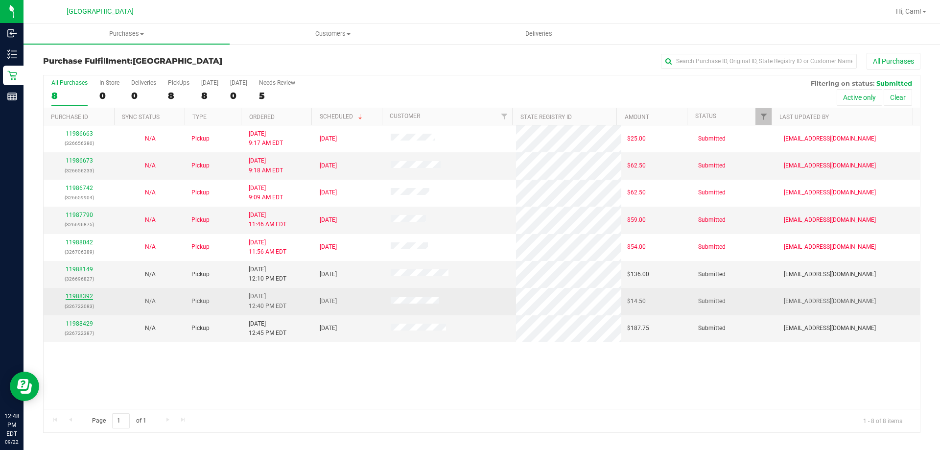
click at [79, 297] on link "11988392" at bounding box center [79, 296] width 27 height 7
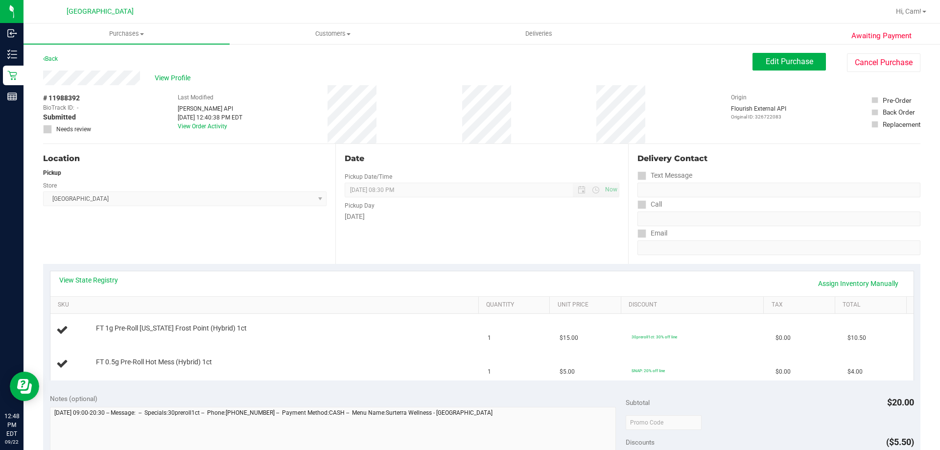
click at [62, 62] on div "Back Edit Purchase Cancel Purchase" at bounding box center [482, 62] width 878 height 18
click at [57, 60] on link "Back" at bounding box center [50, 58] width 15 height 7
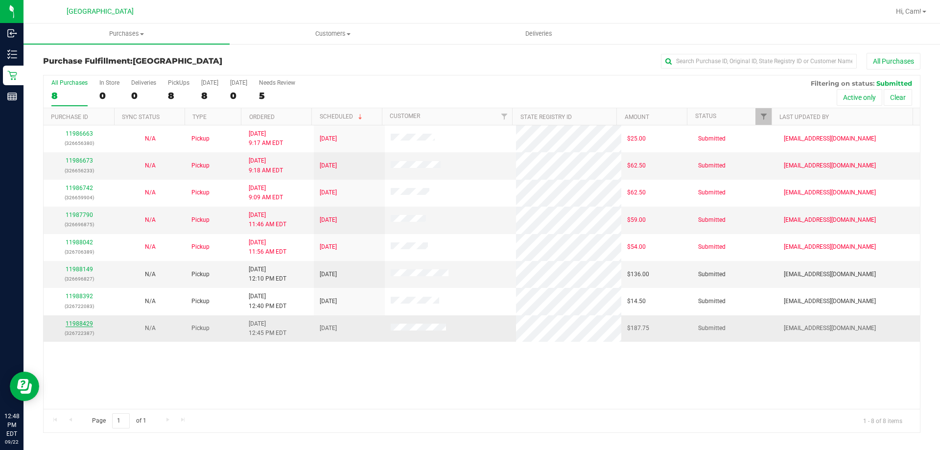
click at [76, 321] on link "11988429" at bounding box center [79, 323] width 27 height 7
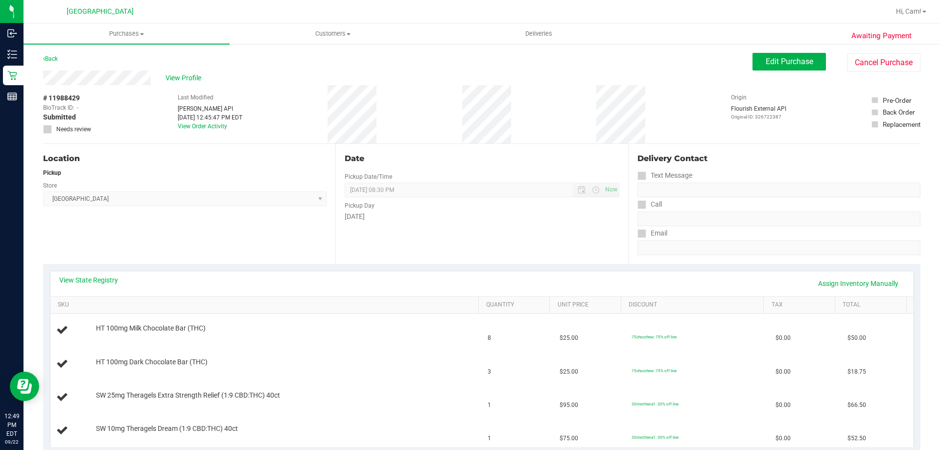
click at [49, 54] on div "Back" at bounding box center [50, 59] width 15 height 12
click at [49, 60] on link "Back" at bounding box center [50, 58] width 15 height 7
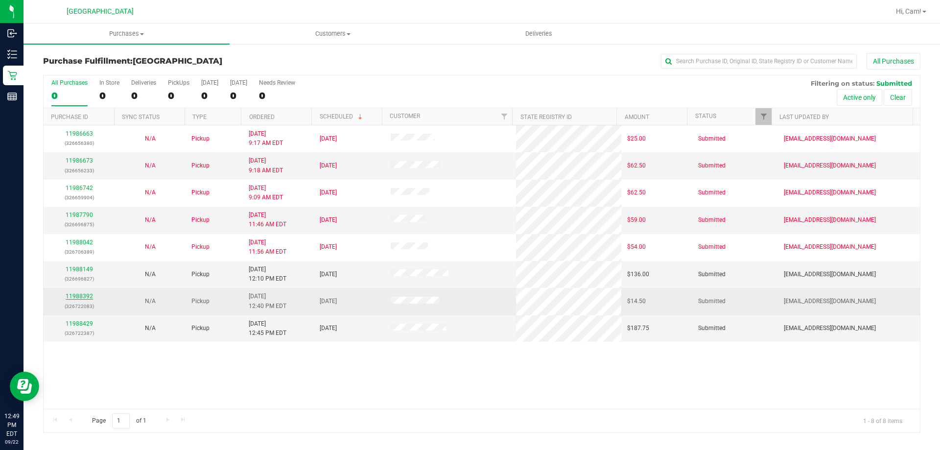
click at [79, 294] on link "11988392" at bounding box center [79, 296] width 27 height 7
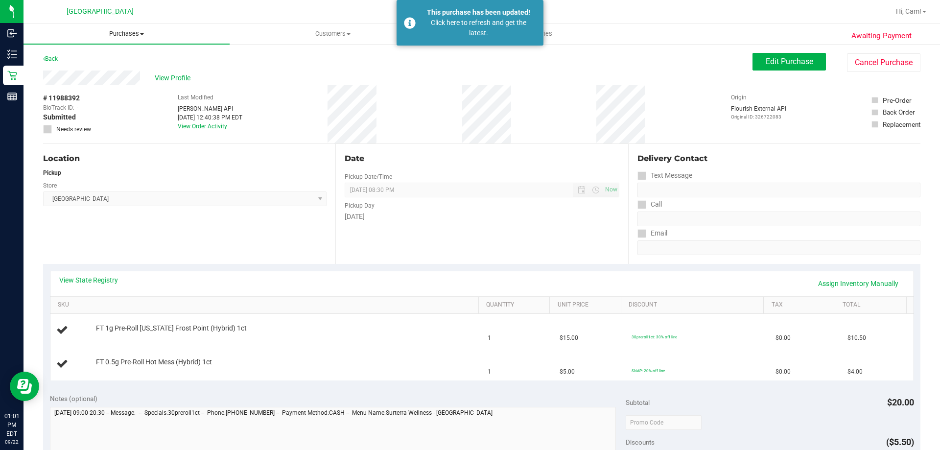
click at [120, 37] on span "Purchases" at bounding box center [127, 33] width 206 height 9
click at [67, 70] on span "Fulfillment" at bounding box center [54, 71] width 61 height 8
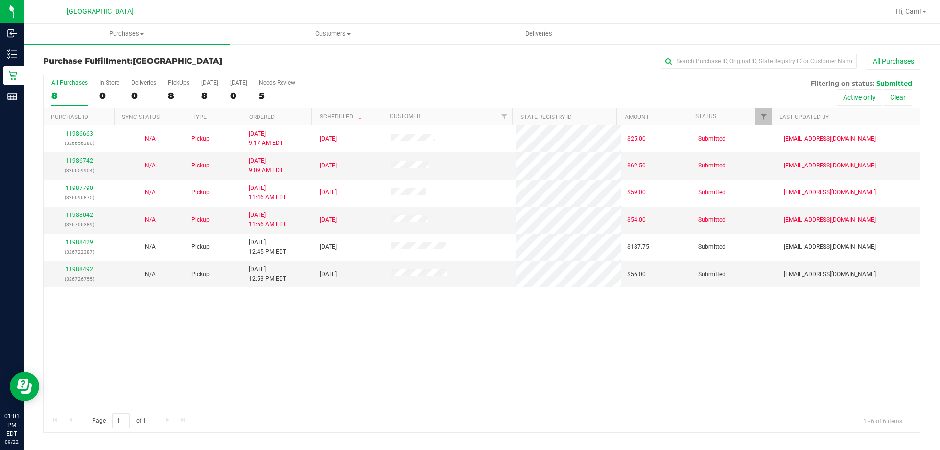
click at [254, 346] on div "11986663 (326656380) N/A Pickup [DATE] 9:17 AM EDT 9/22/2025 $25.00 Submitted […" at bounding box center [482, 267] width 877 height 284
click at [451, 341] on div "11986663 (326656380) N/A Pickup [DATE] 9:17 AM EDT 9/22/2025 $25.00 Submitted […" at bounding box center [482, 267] width 877 height 284
click at [82, 271] on link "11988492" at bounding box center [79, 269] width 27 height 7
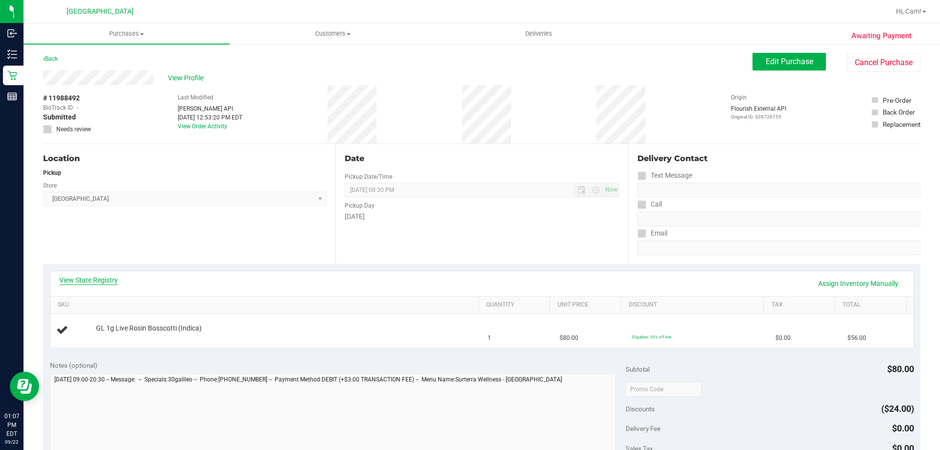
click at [90, 284] on link "View State Registry" at bounding box center [88, 280] width 59 height 10
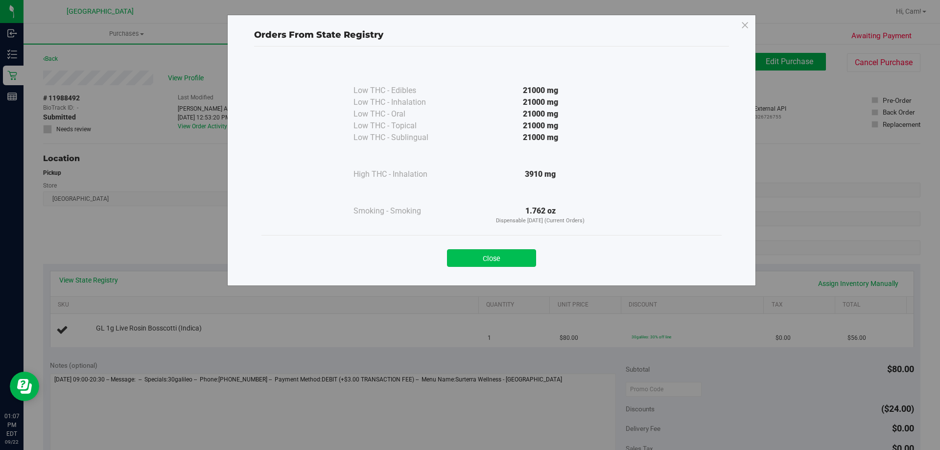
click at [498, 260] on button "Close" at bounding box center [491, 258] width 89 height 18
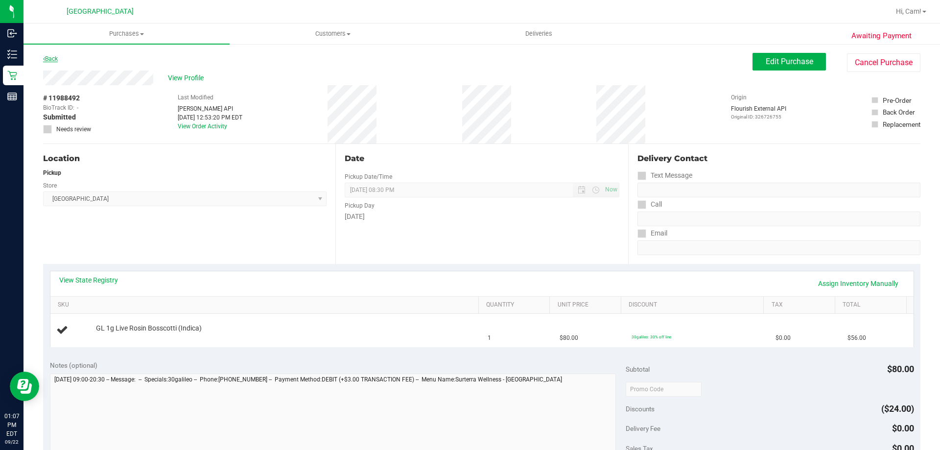
click at [54, 57] on link "Back" at bounding box center [50, 58] width 15 height 7
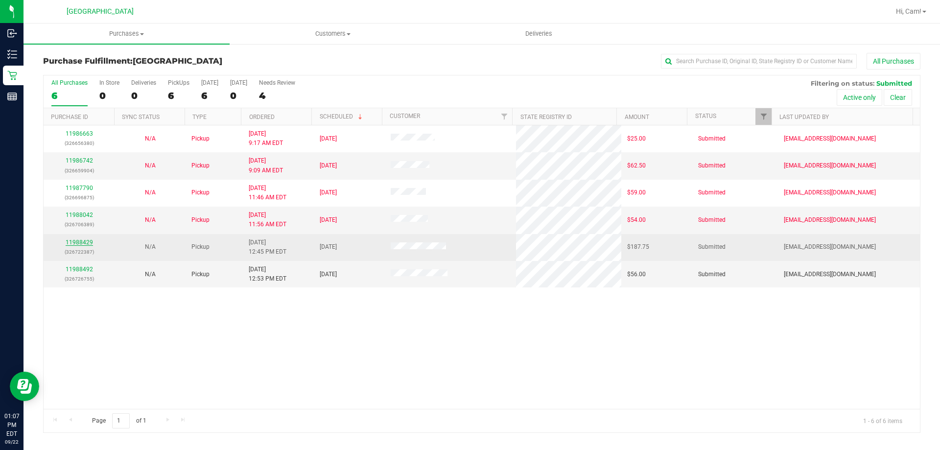
click at [89, 243] on link "11988429" at bounding box center [79, 242] width 27 height 7
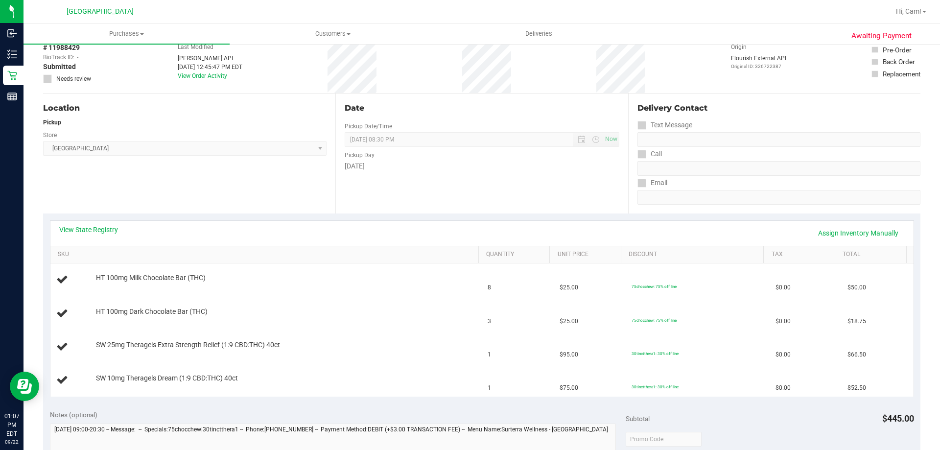
scroll to position [98, 0]
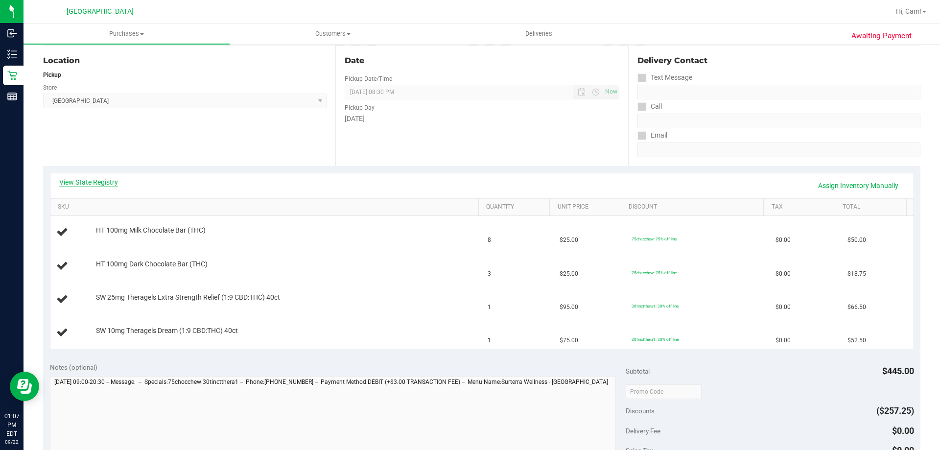
click at [116, 182] on link "View State Registry" at bounding box center [88, 182] width 59 height 10
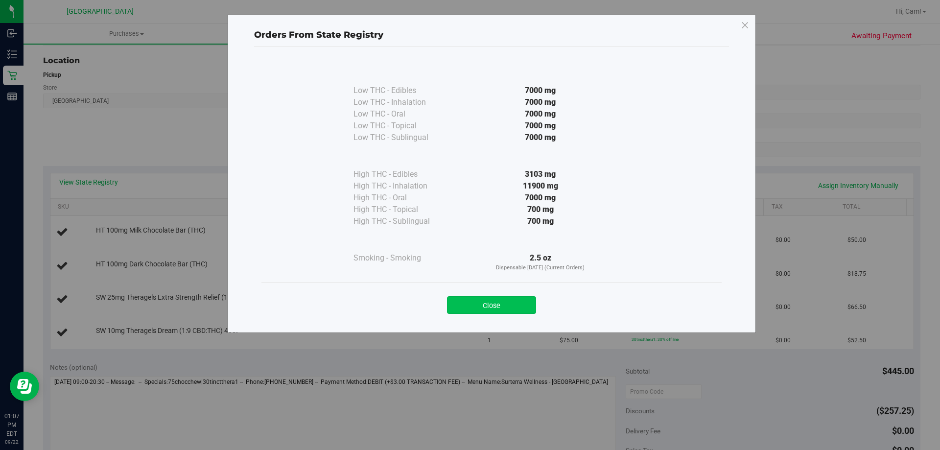
click at [507, 307] on button "Close" at bounding box center [491, 305] width 89 height 18
